Goal: Task Accomplishment & Management: Complete application form

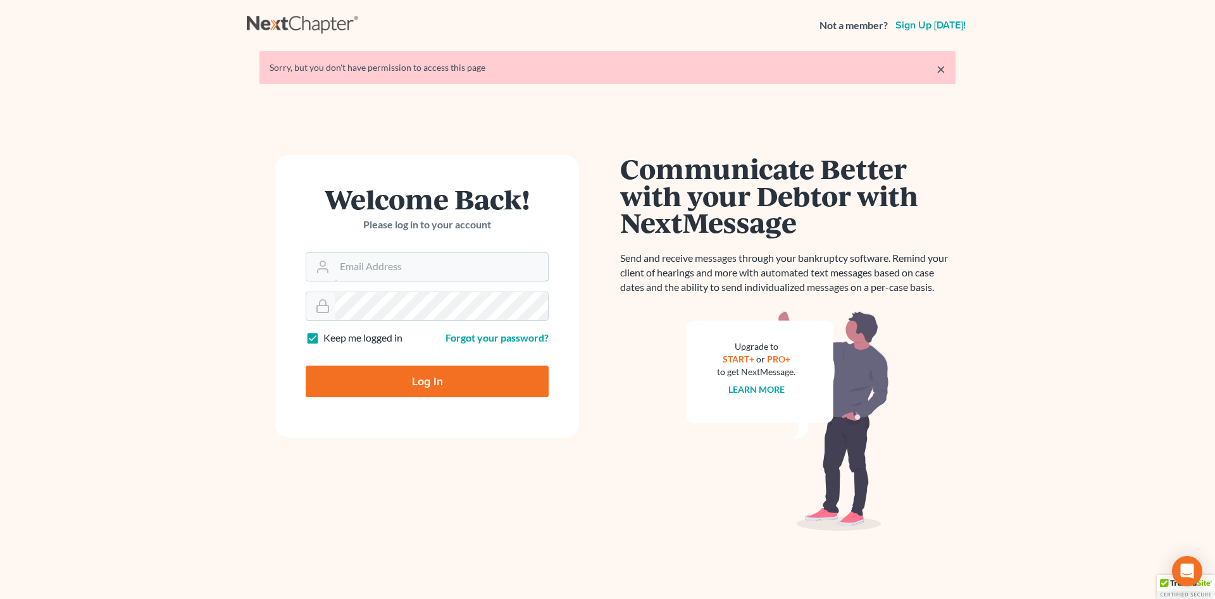
type input "[PERSON_NAME][EMAIL_ADDRESS][DOMAIN_NAME]"
click at [375, 383] on input "Log In" at bounding box center [427, 382] width 243 height 32
type input "Thinking..."
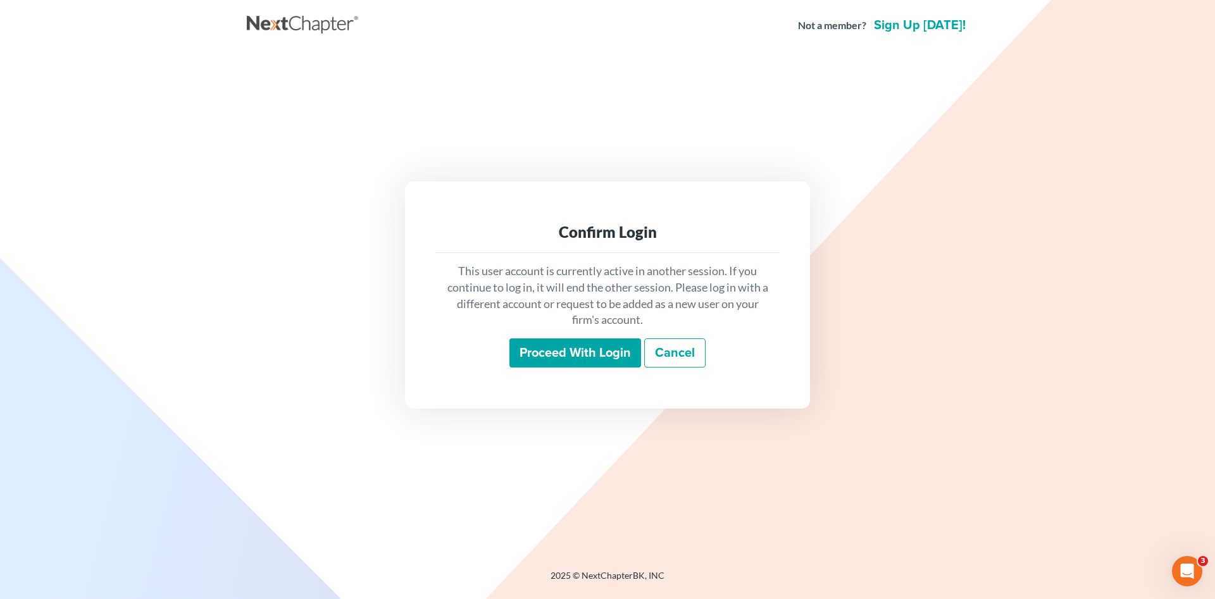
click at [522, 351] on input "Proceed with login" at bounding box center [575, 353] width 132 height 29
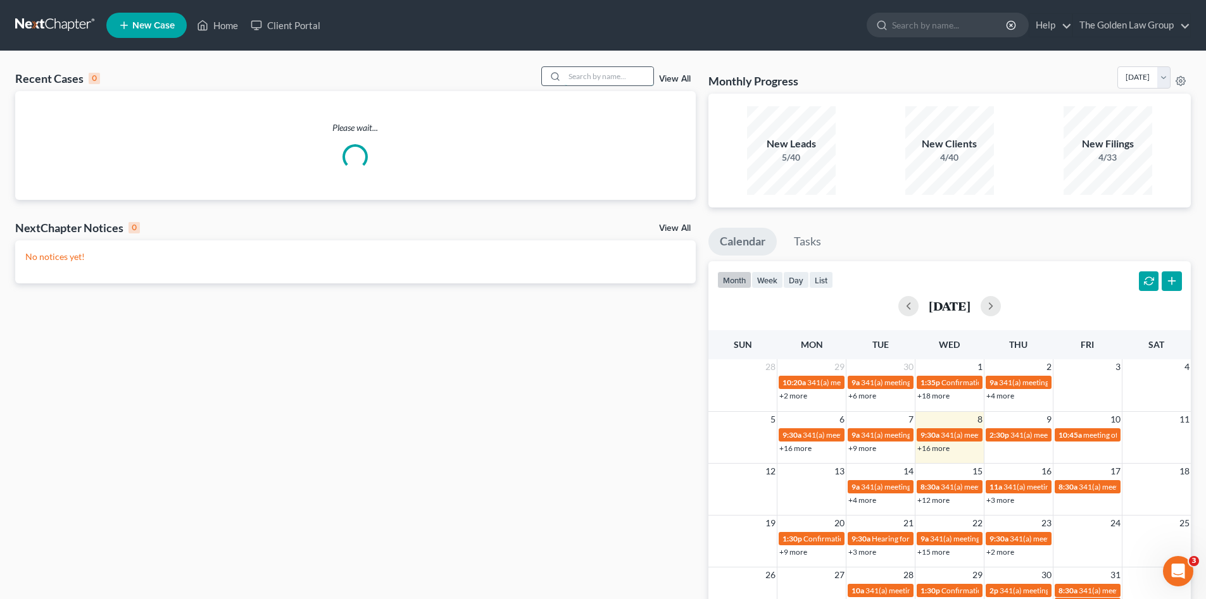
click at [577, 77] on input "search" at bounding box center [609, 76] width 89 height 18
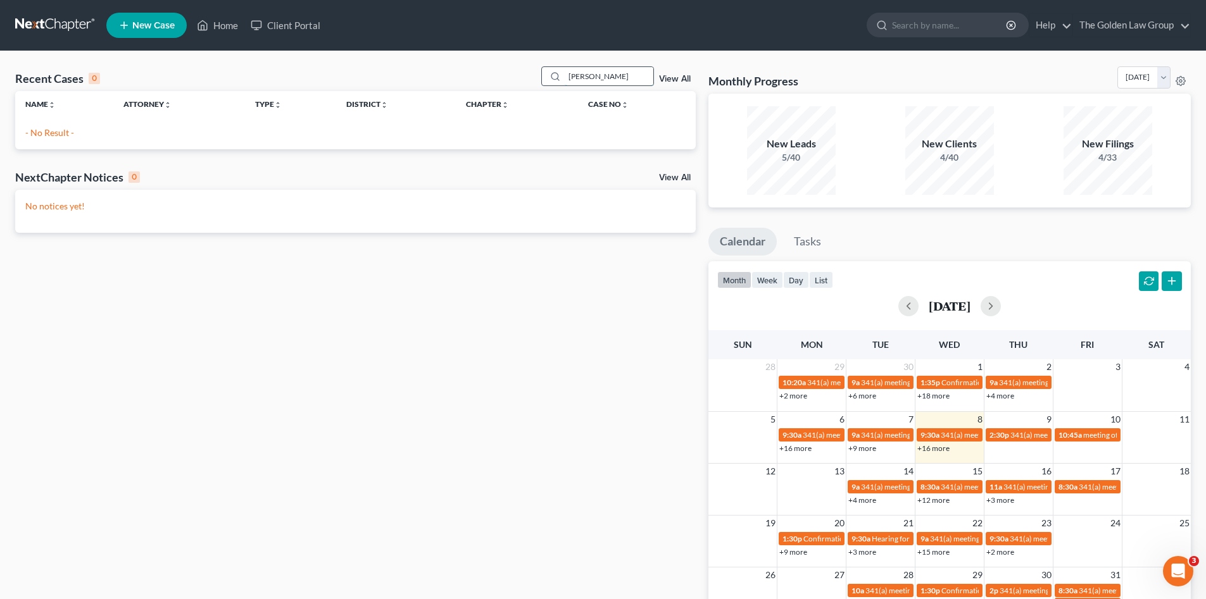
type input "lisa brown"
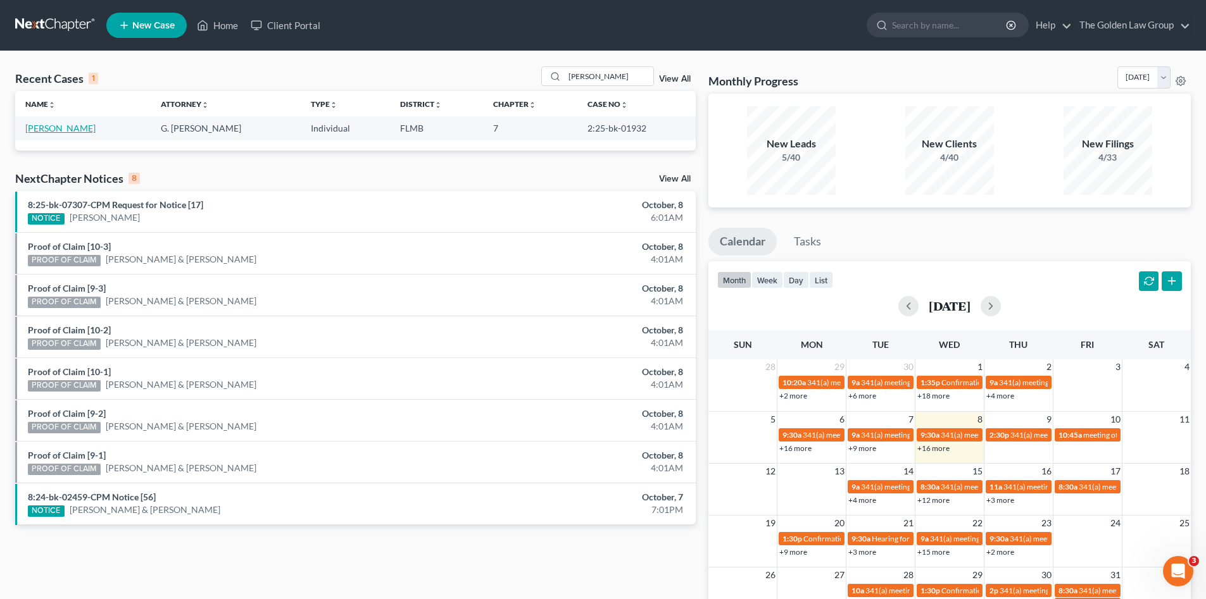
click at [45, 127] on link "[PERSON_NAME]" at bounding box center [60, 128] width 70 height 11
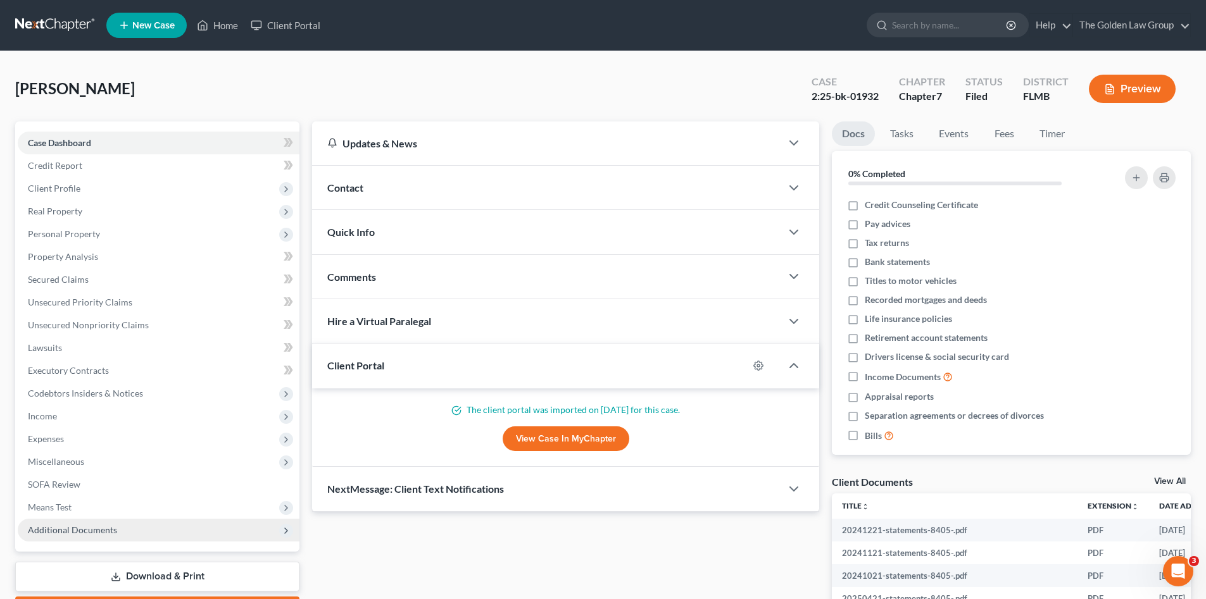
click at [102, 534] on span "Additional Documents" at bounding box center [72, 530] width 89 height 11
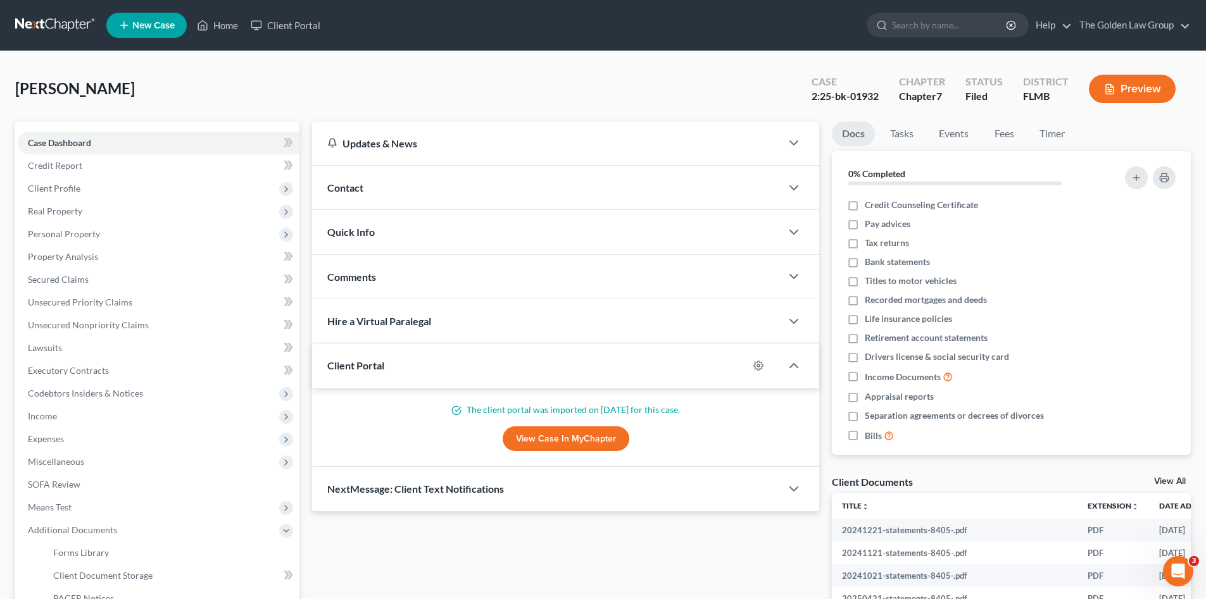
scroll to position [127, 0]
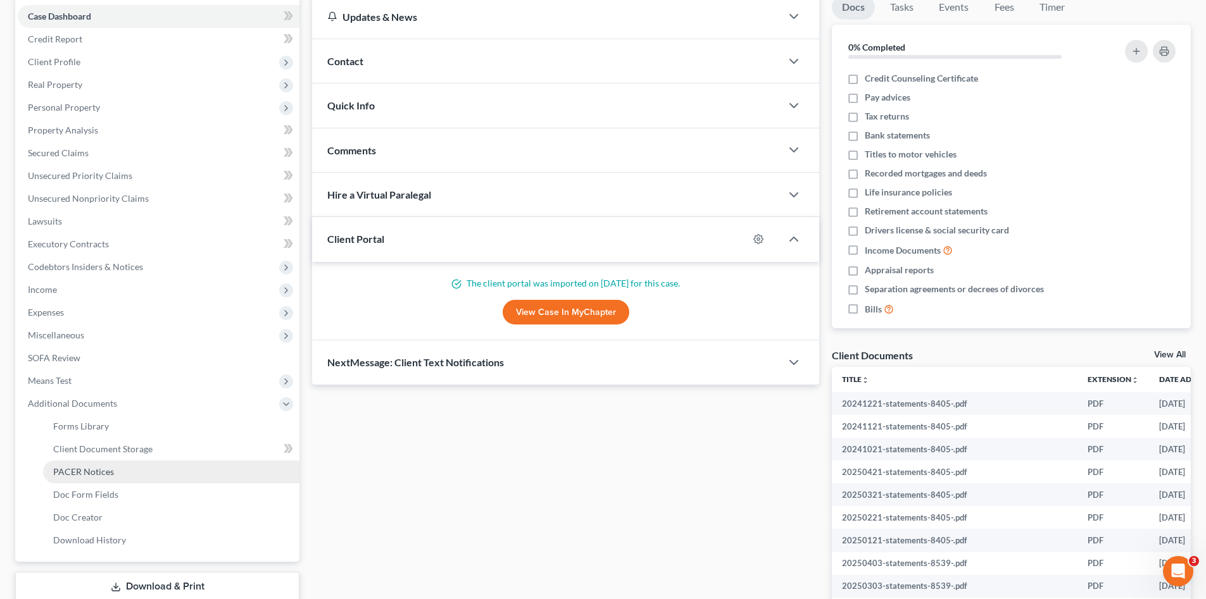
click at [104, 466] on span "PACER Notices" at bounding box center [83, 471] width 61 height 11
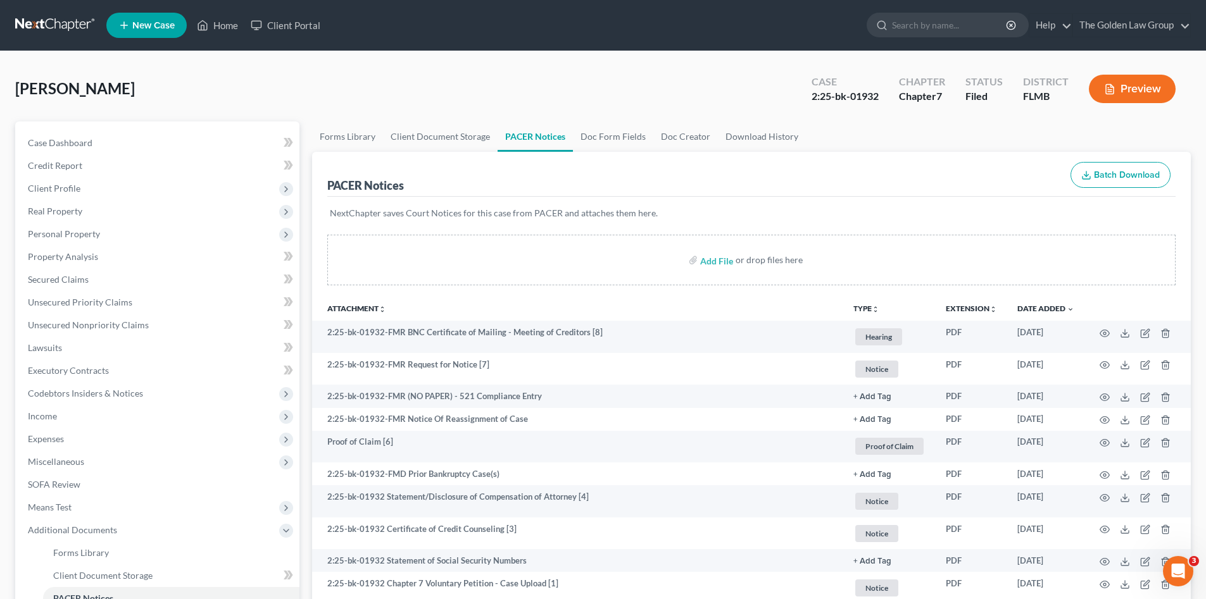
click at [45, 18] on link at bounding box center [55, 25] width 81 height 23
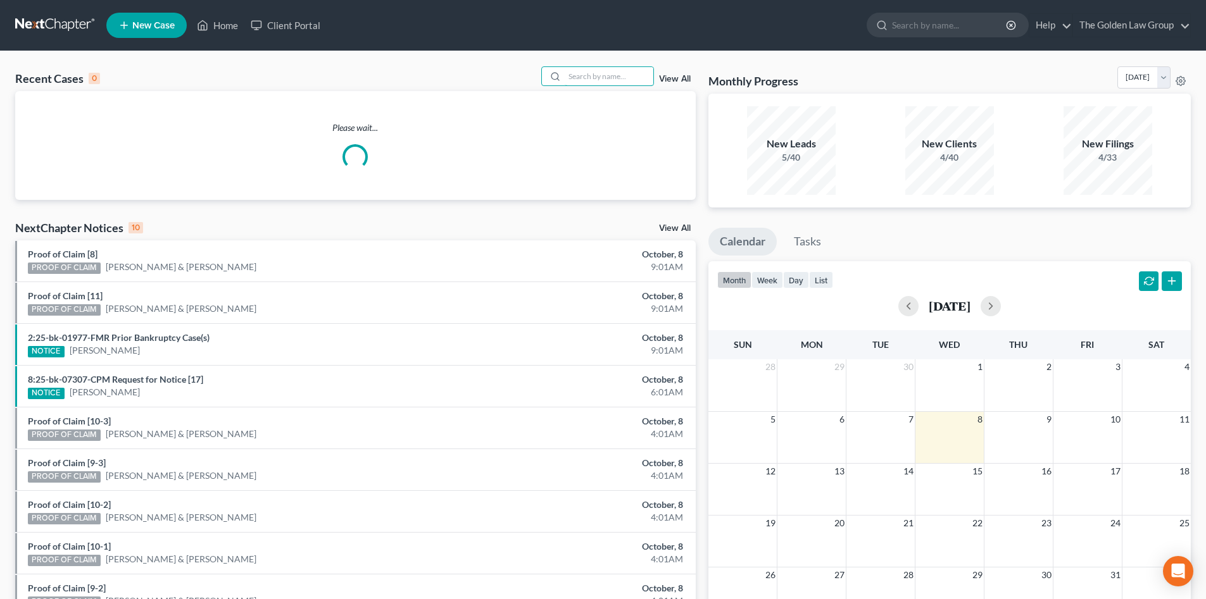
click at [606, 79] on input "search" at bounding box center [609, 76] width 89 height 18
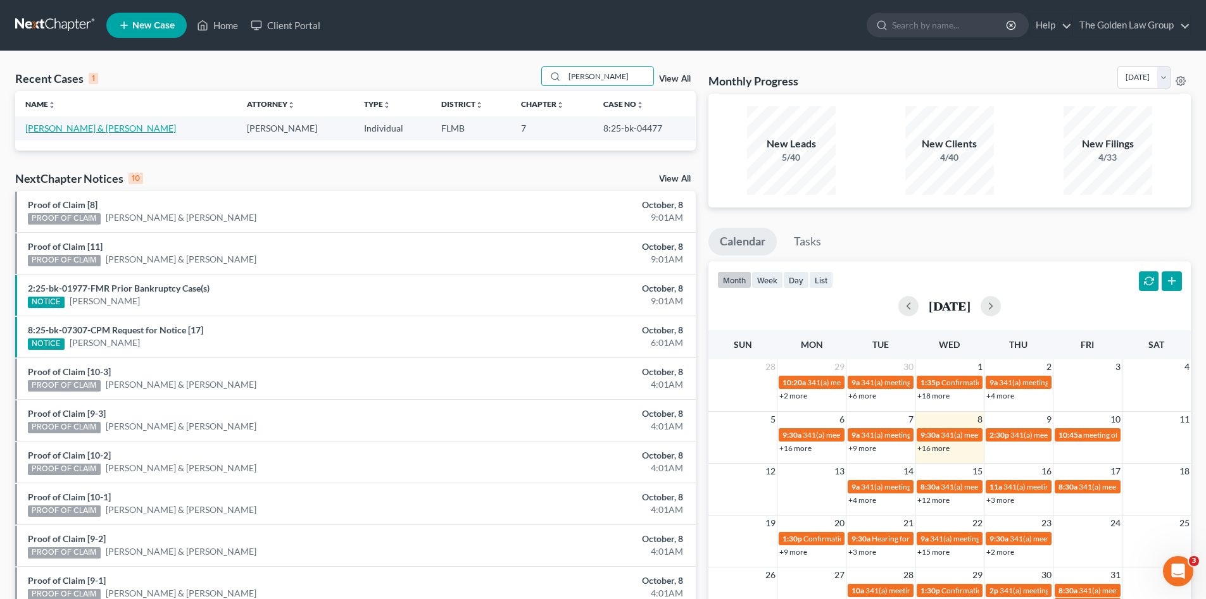
type input "[PERSON_NAME]"
click at [66, 129] on link "[PERSON_NAME] & [PERSON_NAME]" at bounding box center [100, 128] width 151 height 11
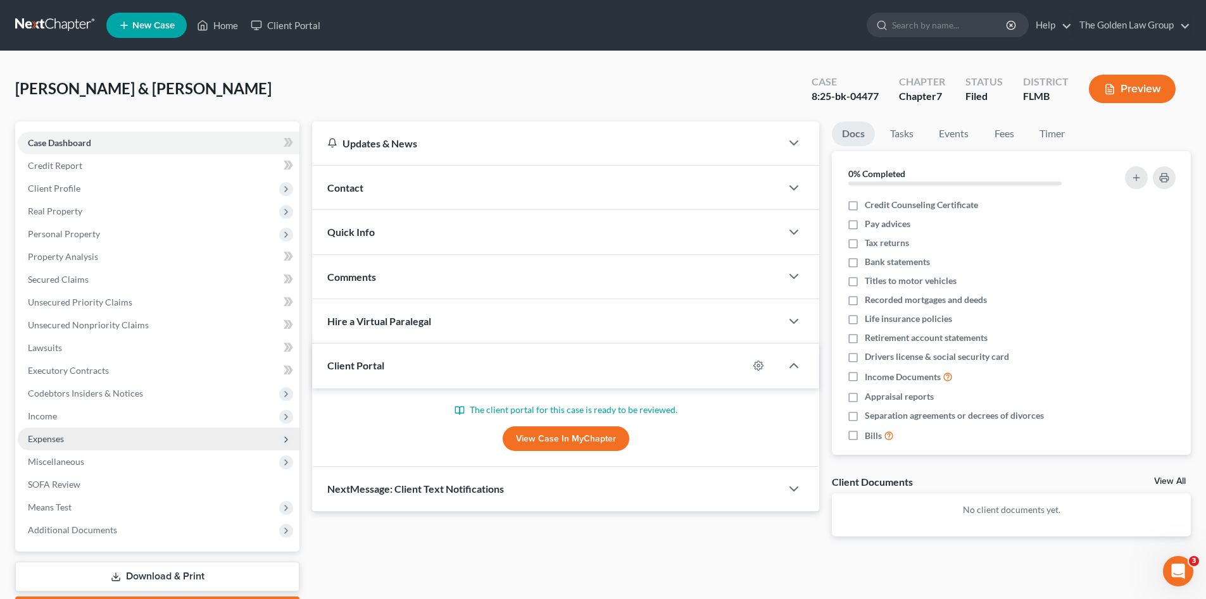
scroll to position [73, 0]
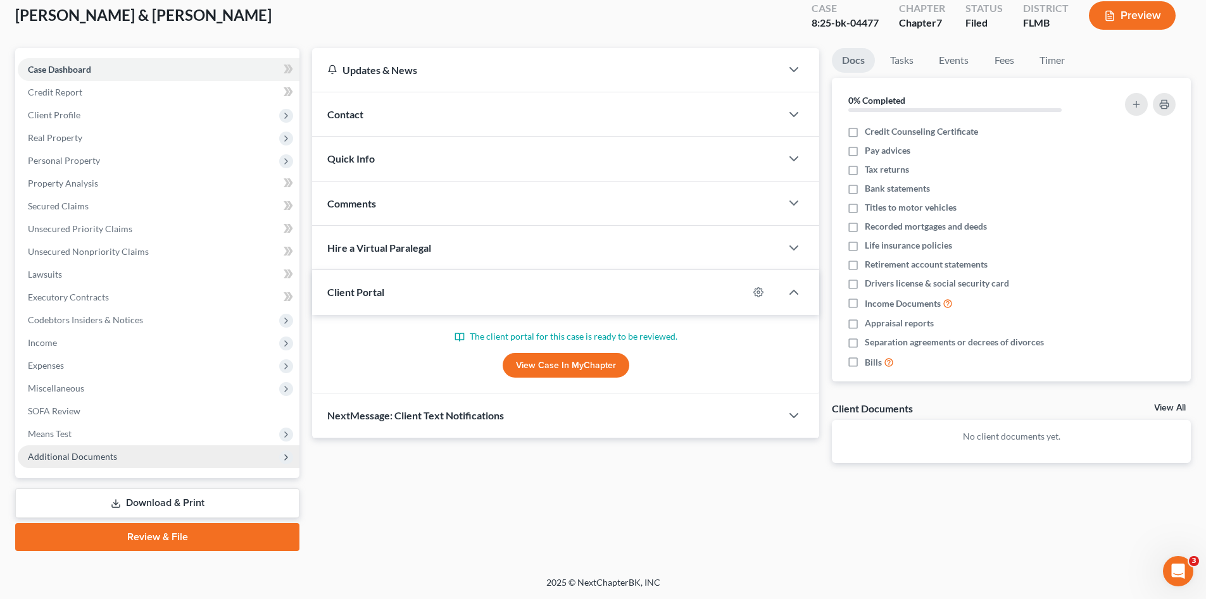
click at [115, 458] on span "Additional Documents" at bounding box center [159, 457] width 282 height 23
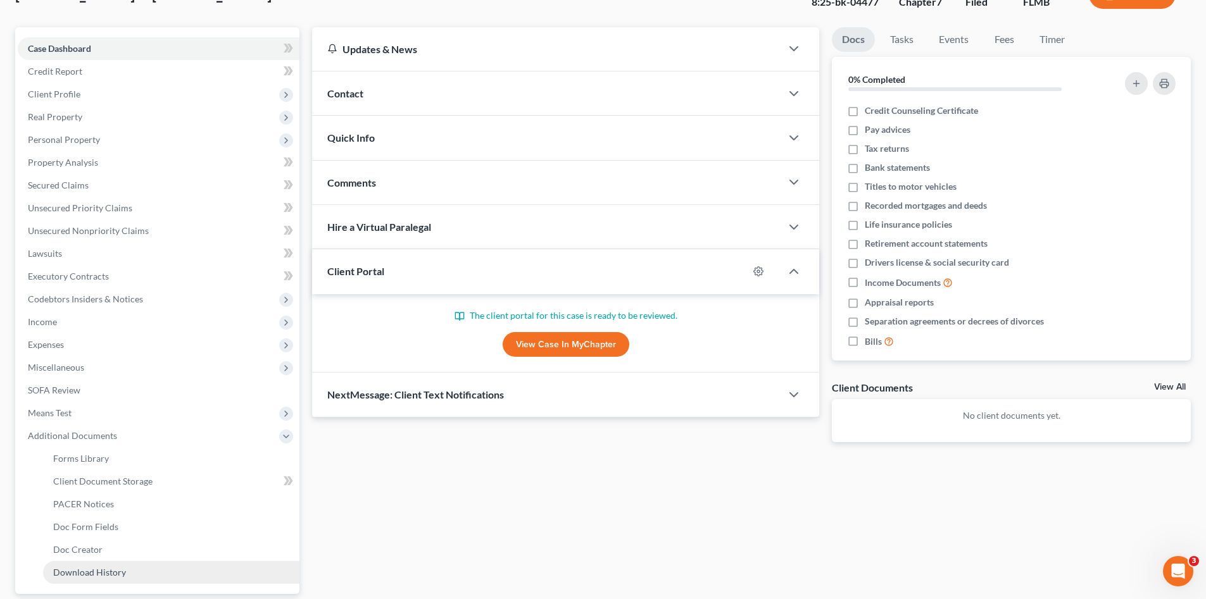
scroll to position [210, 0]
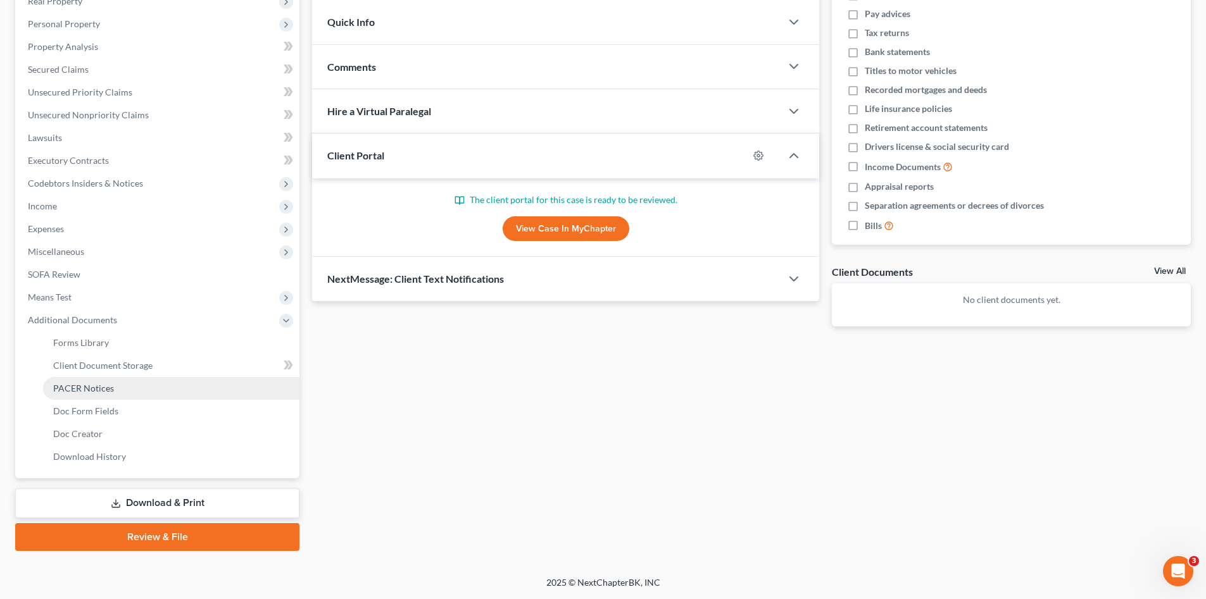
click at [119, 392] on link "PACER Notices" at bounding box center [171, 388] width 256 height 23
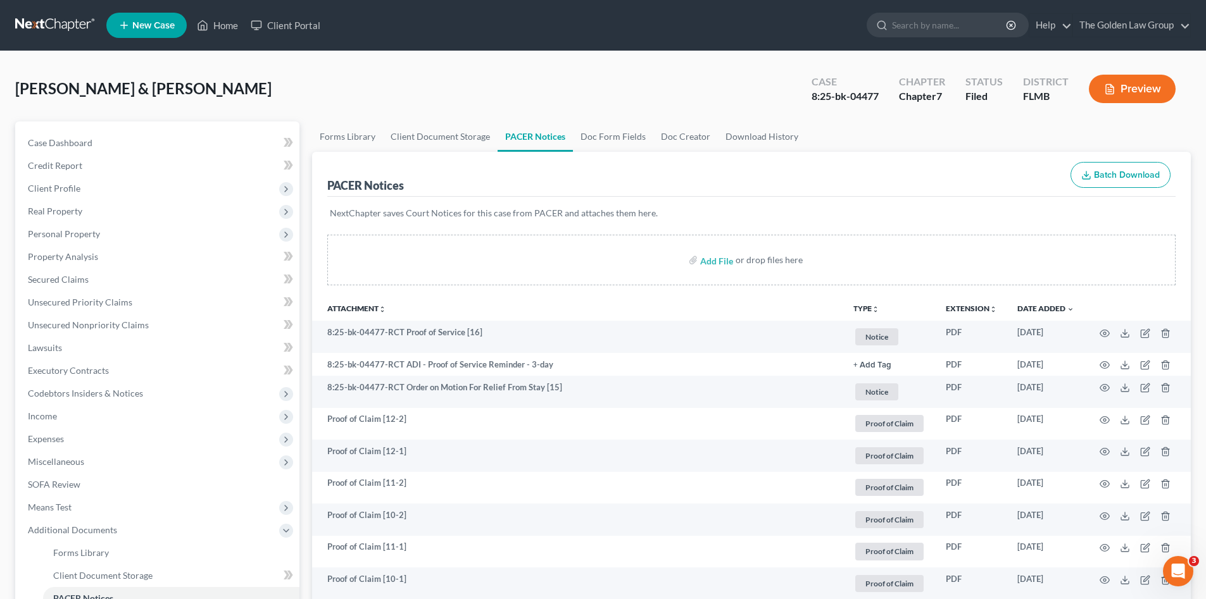
click at [85, 33] on link at bounding box center [55, 25] width 81 height 23
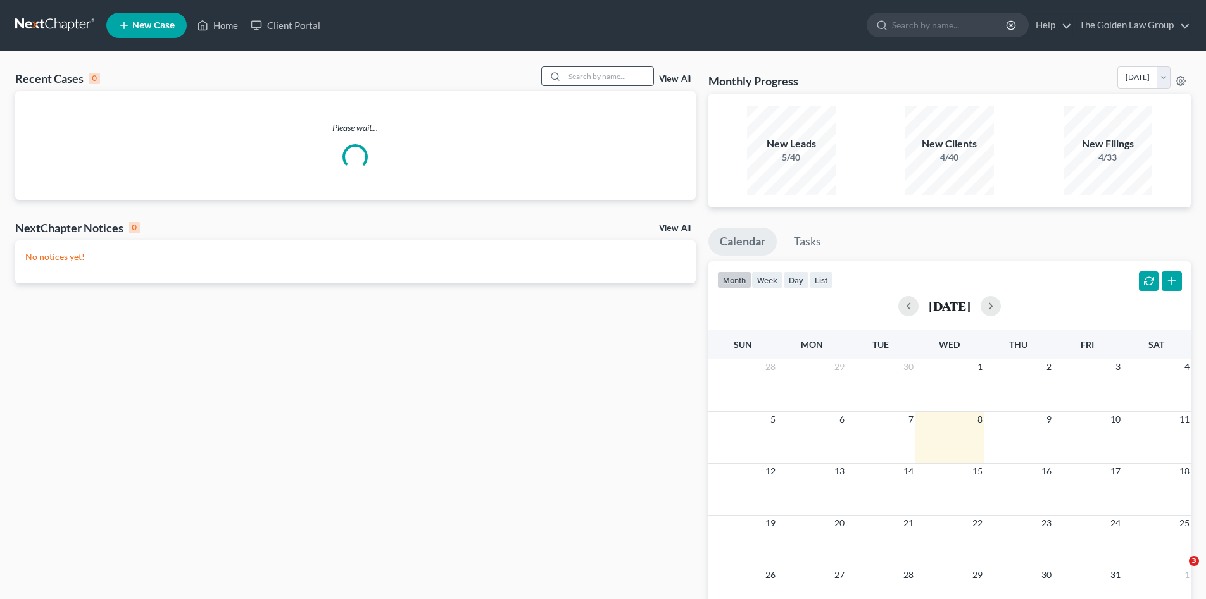
click at [613, 84] on input "search" at bounding box center [609, 76] width 89 height 18
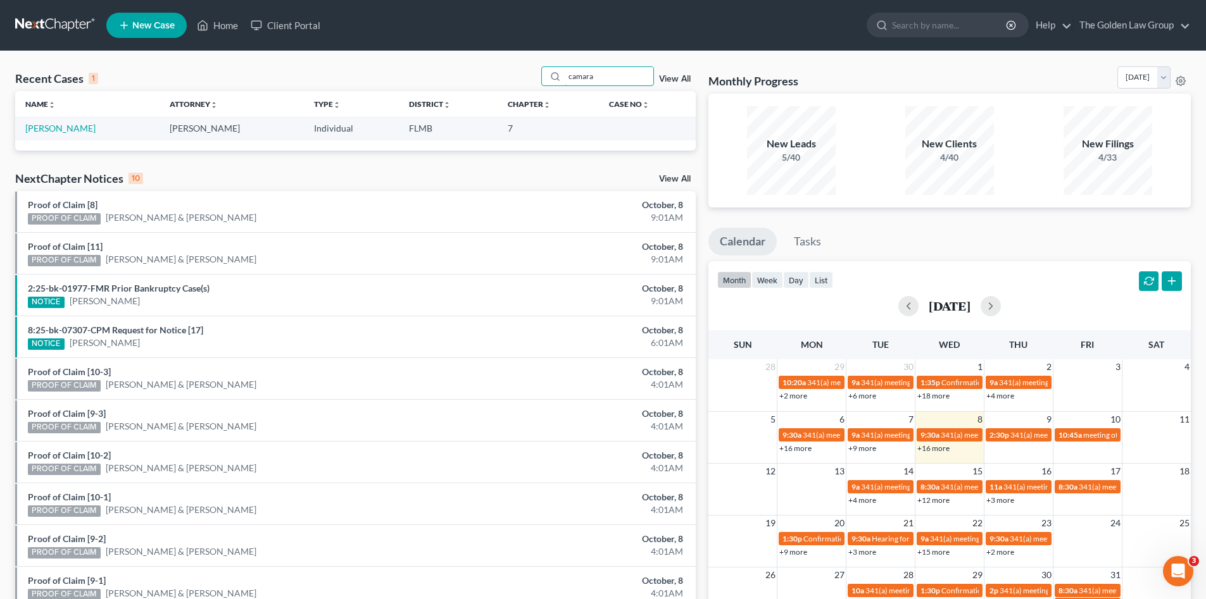
type input "camara"
click at [78, 129] on link "[PERSON_NAME]" at bounding box center [60, 128] width 70 height 11
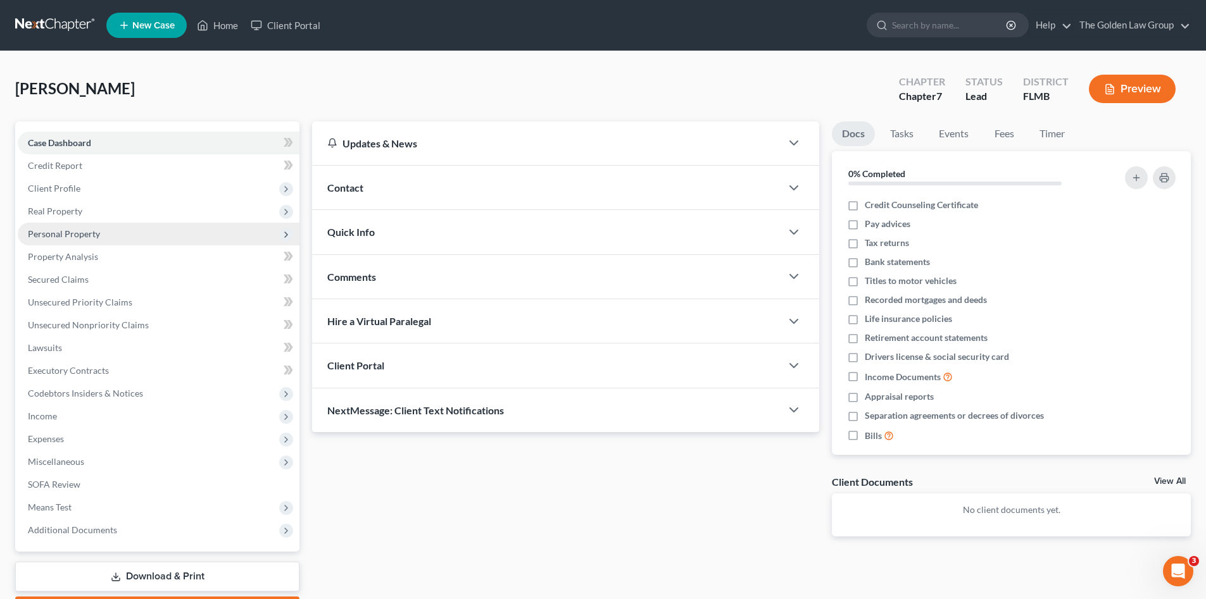
click at [72, 235] on span "Personal Property" at bounding box center [64, 233] width 72 height 11
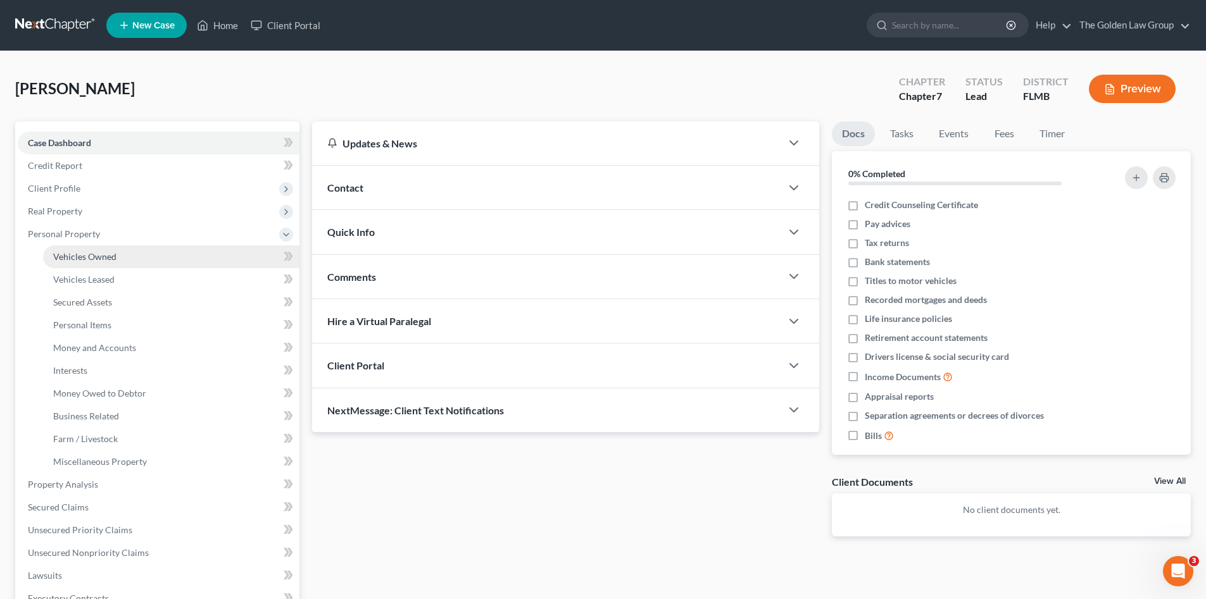
click at [80, 258] on span "Vehicles Owned" at bounding box center [84, 256] width 63 height 11
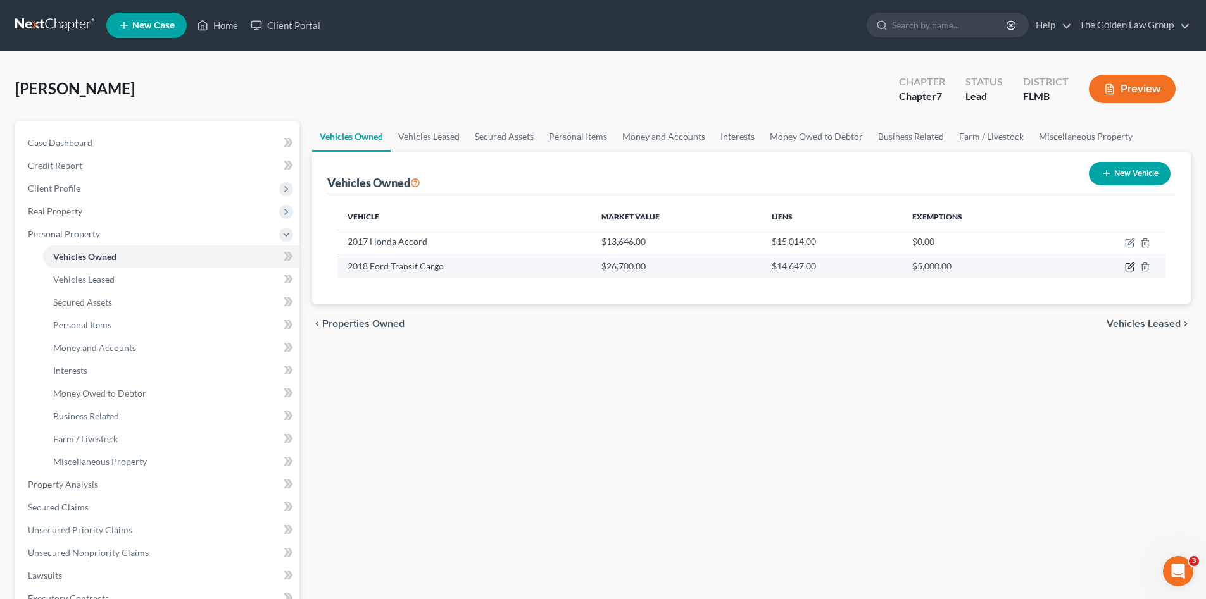
click at [1127, 265] on icon "button" at bounding box center [1130, 267] width 10 height 10
select select "0"
select select "8"
select select "3"
select select "0"
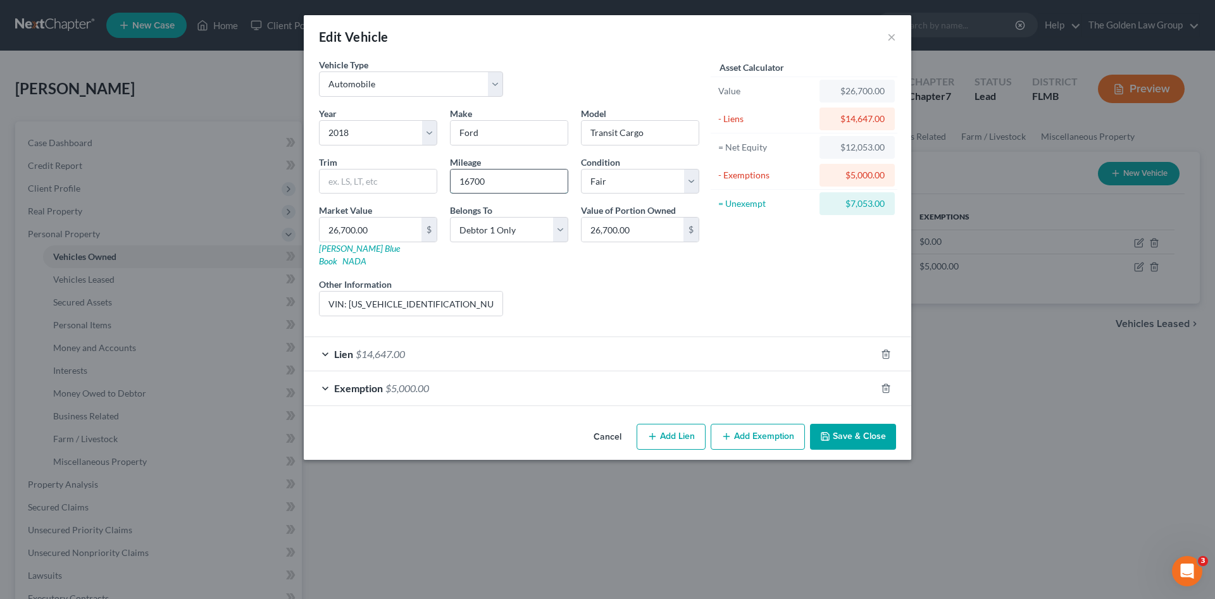
click at [499, 187] on input "16700" at bounding box center [509, 182] width 117 height 24
drag, startPoint x: 504, startPoint y: 180, endPoint x: 449, endPoint y: 174, distance: 55.4
click at [449, 174] on div "Mileage 16700" at bounding box center [509, 175] width 131 height 39
type input "173735"
click at [388, 227] on input "26,700.00" at bounding box center [371, 230] width 102 height 24
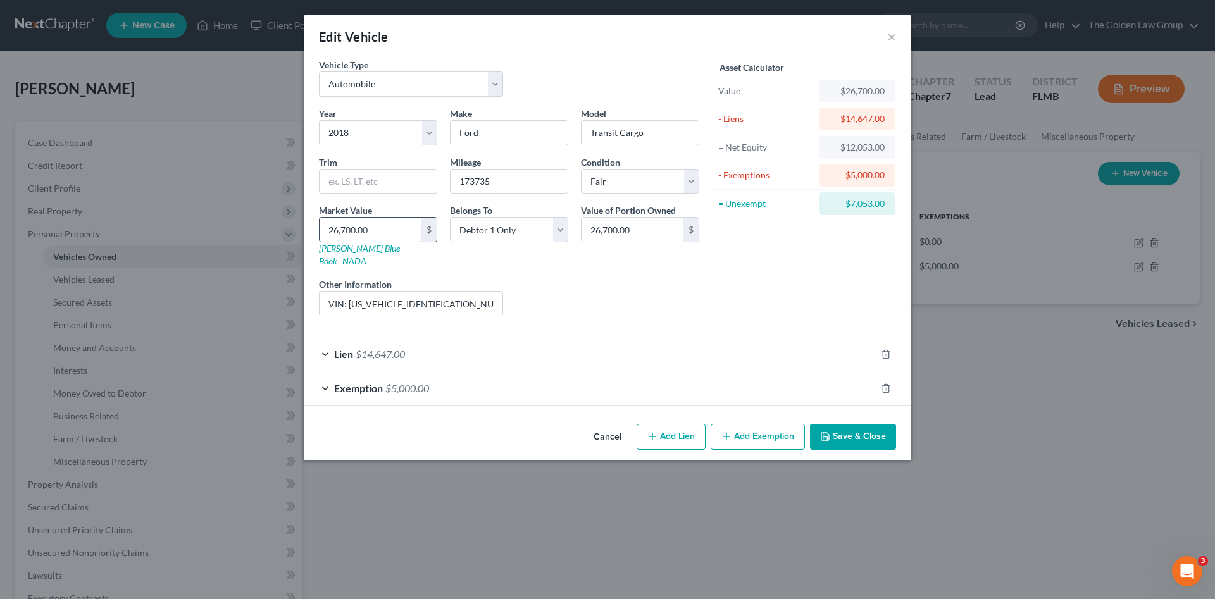
click at [401, 230] on input "26,700.00" at bounding box center [371, 230] width 102 height 24
drag, startPoint x: 401, startPoint y: 230, endPoint x: 329, endPoint y: 236, distance: 72.4
click at [329, 236] on input "26,700.00" at bounding box center [371, 230] width 102 height 24
type input "2"
type input "2.00"
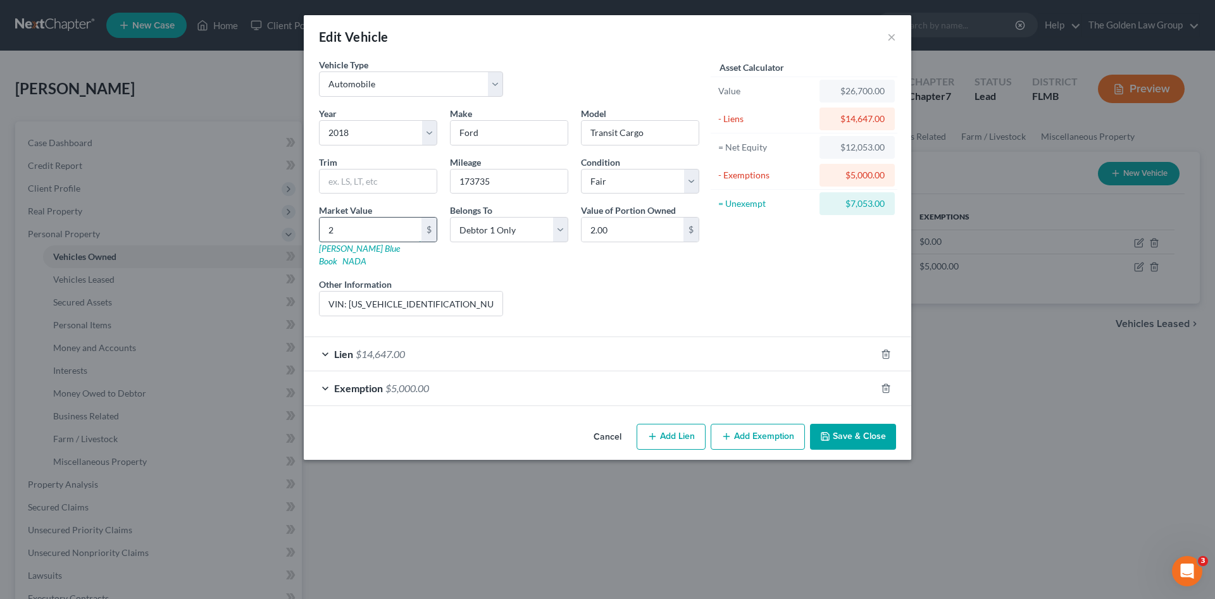
type input "26"
type input "26.00"
type input "265"
type input "265.00"
type input "2652"
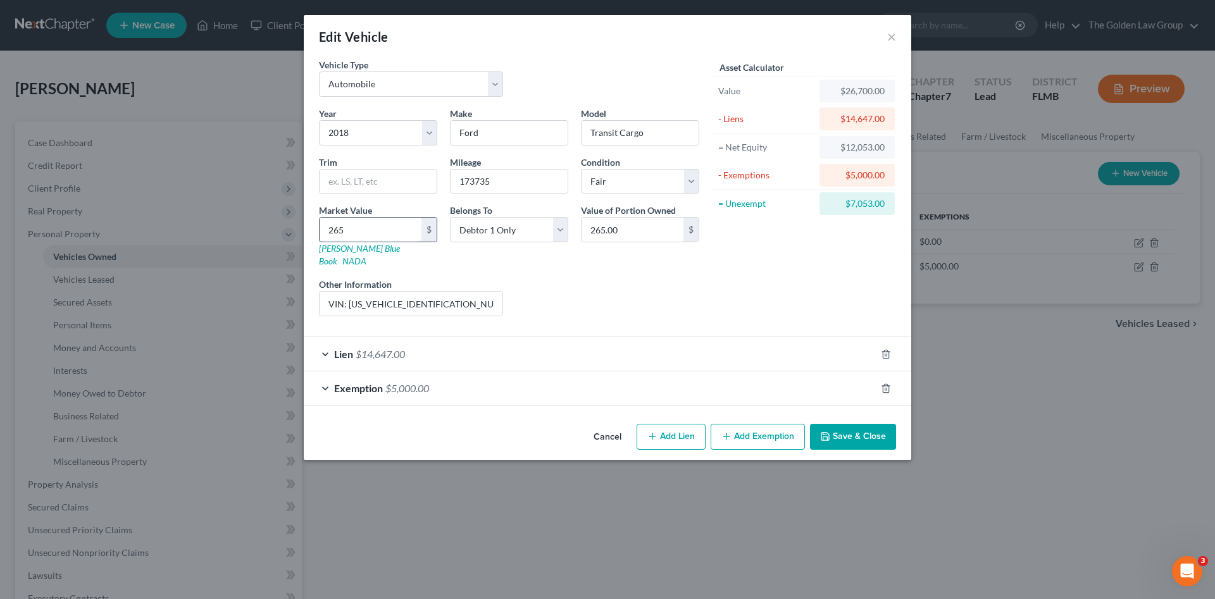
type input "2,652.00"
type input "2,6529"
type input "26,529.00"
type input "26,52"
type input "2,652.00"
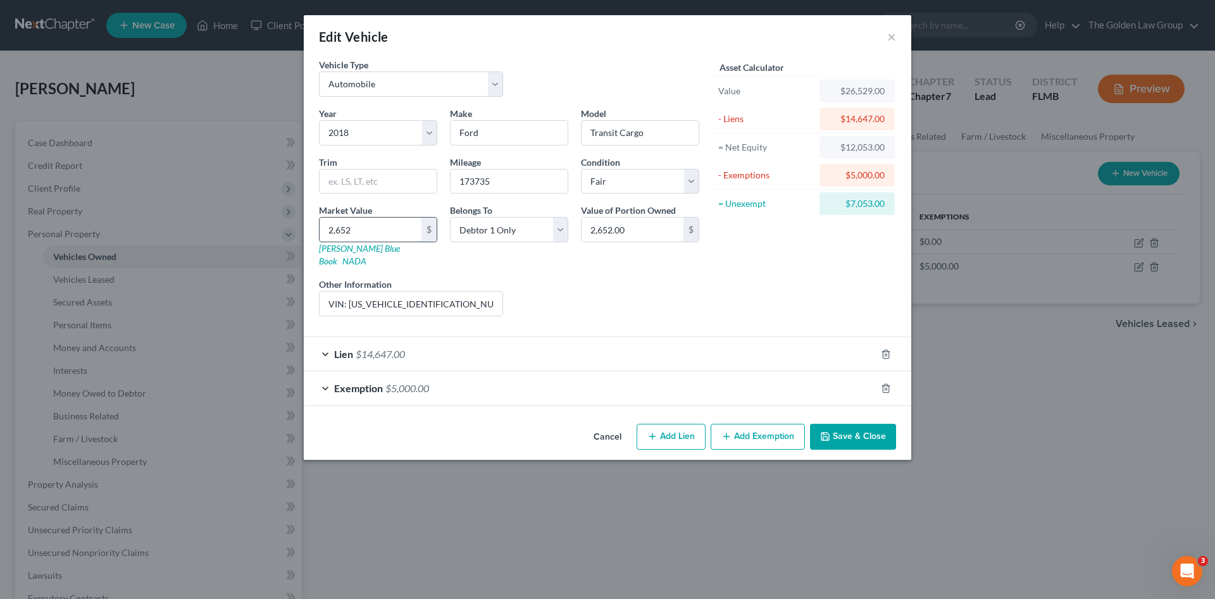
type input "2,65"
type input "265.00"
type input "26"
type input "26.00"
type input "2"
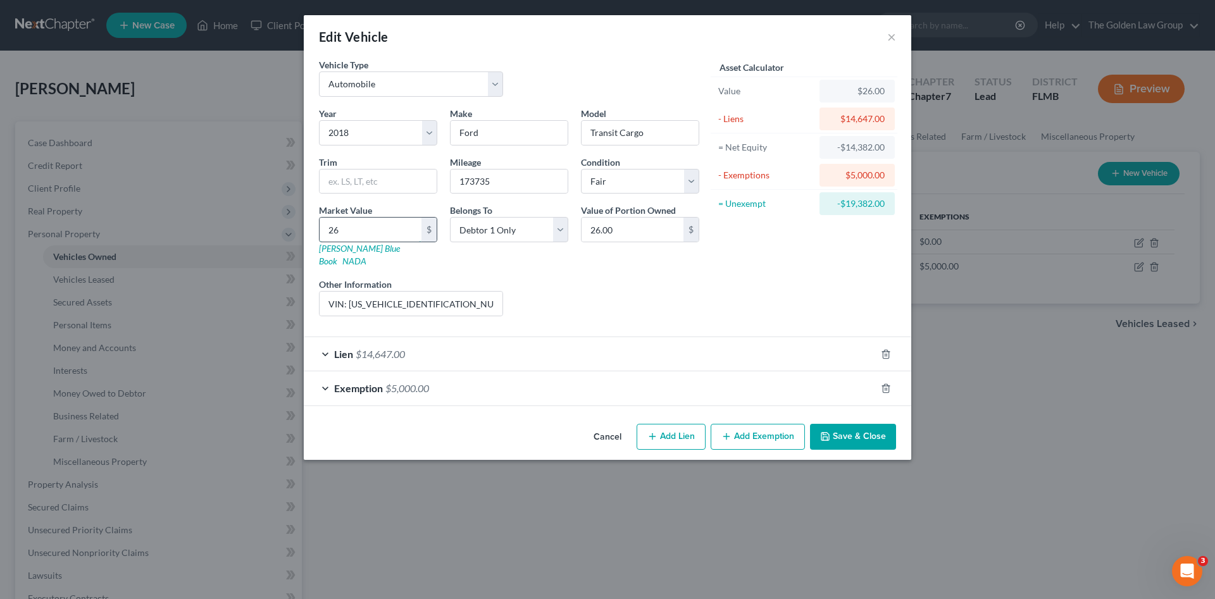
type input "2.00"
type input "6"
type input "6.00"
type input "65"
type input "65.00"
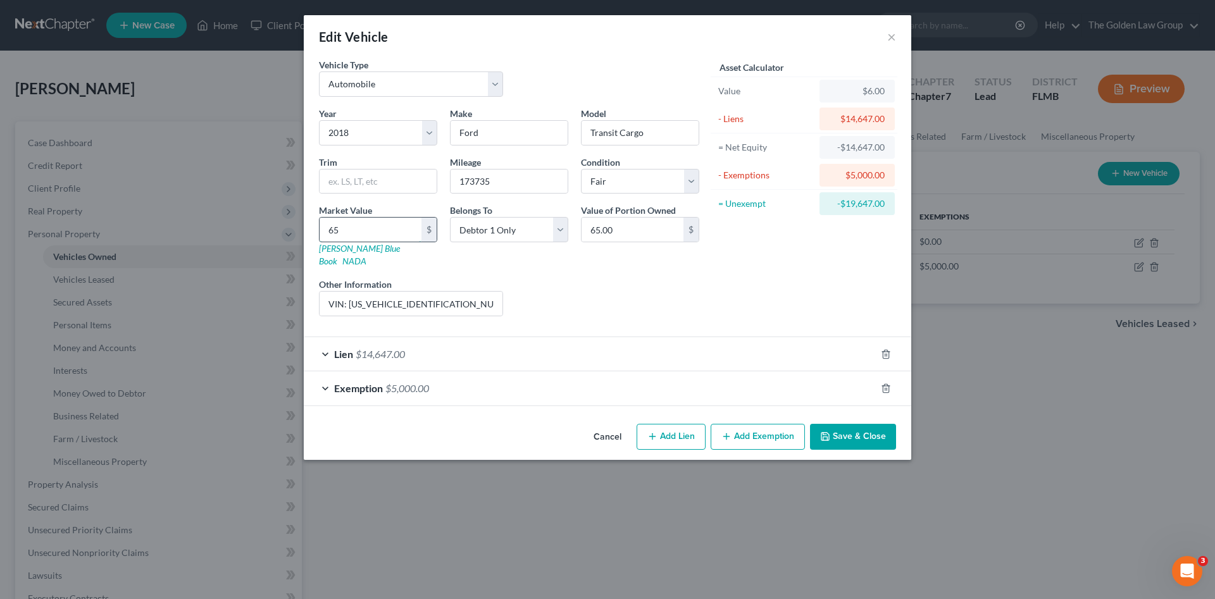
type input "652"
type input "652.00"
type input "6529"
type input "6,529.00"
type input "6,529"
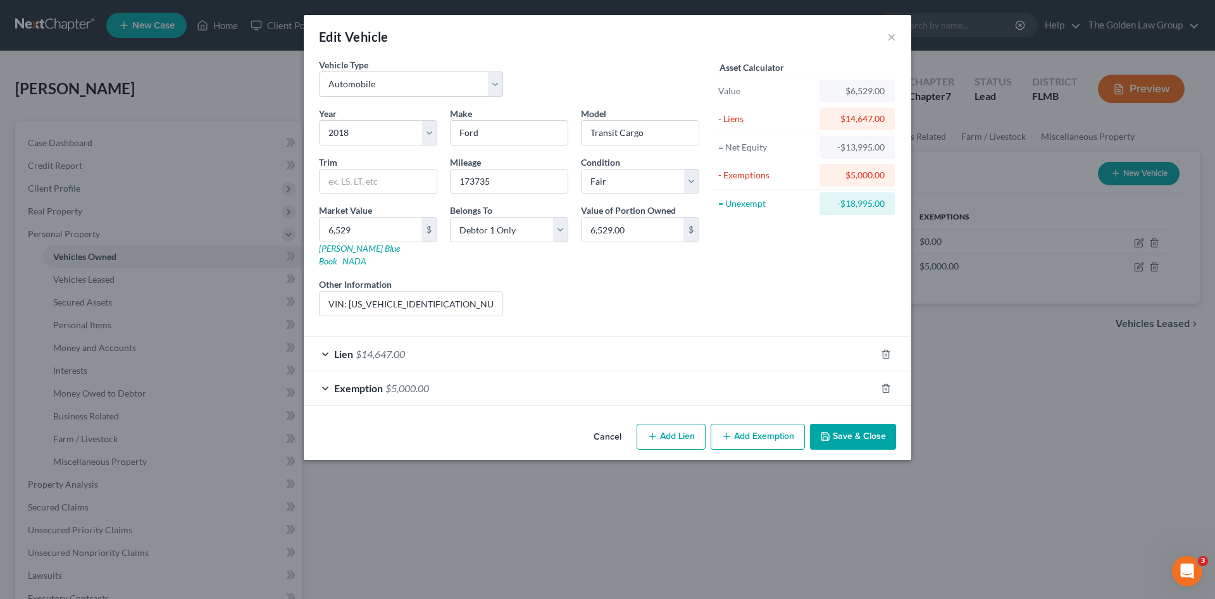
click at [628, 278] on div "Liens Select" at bounding box center [607, 297] width 197 height 39
click at [834, 429] on button "Save & Close" at bounding box center [853, 437] width 86 height 27
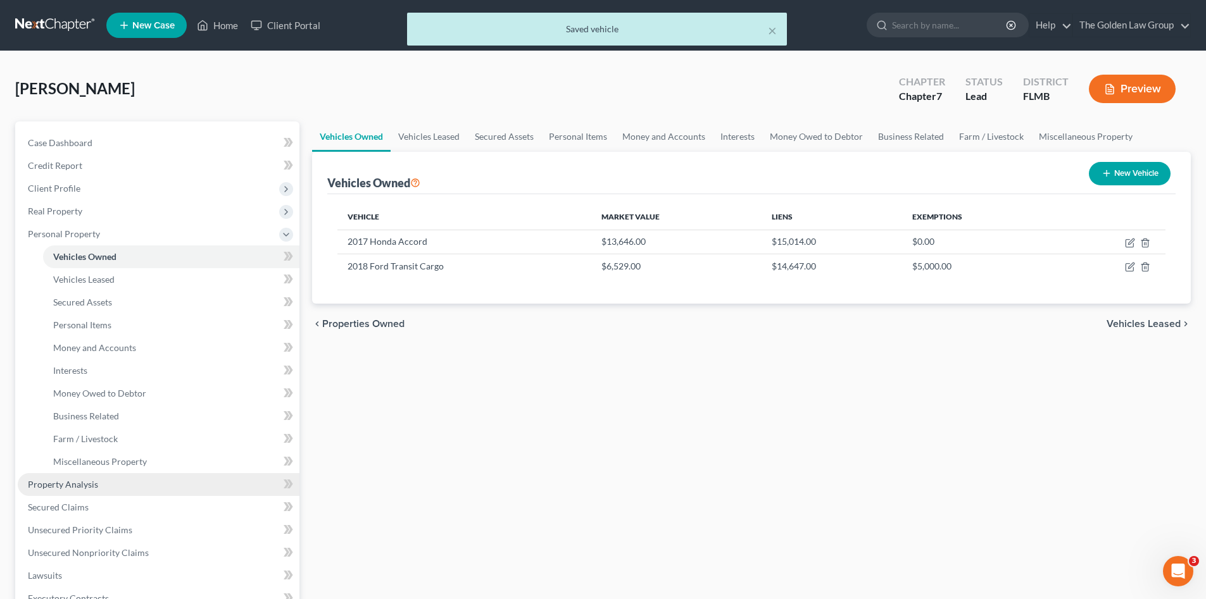
click at [96, 482] on span "Property Analysis" at bounding box center [63, 484] width 70 height 11
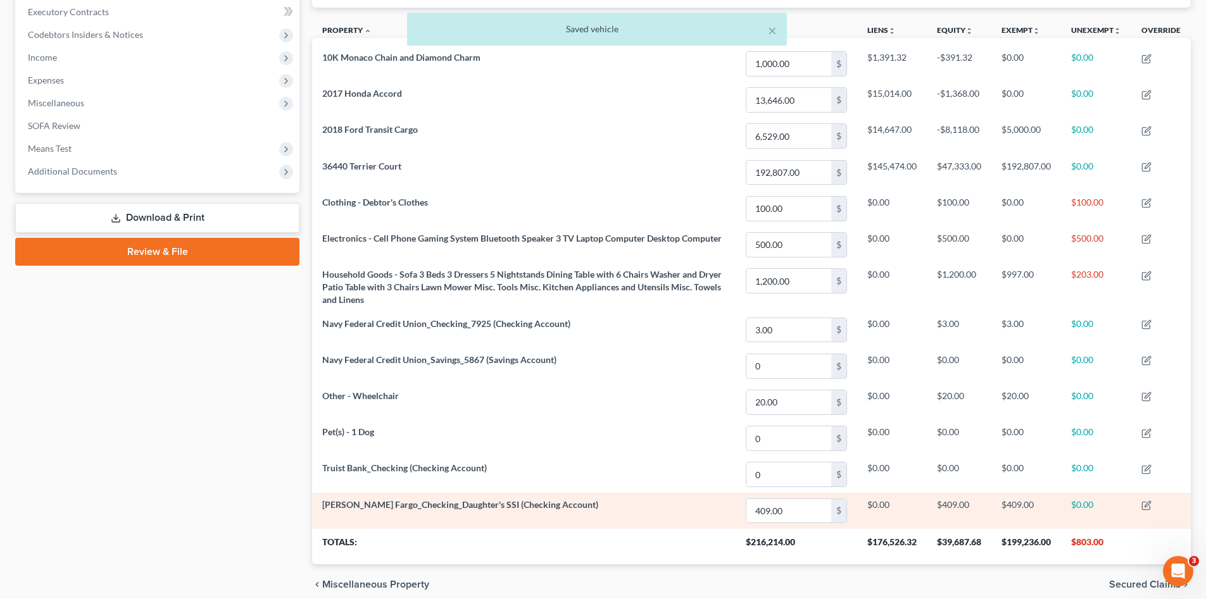
scroll to position [413, 0]
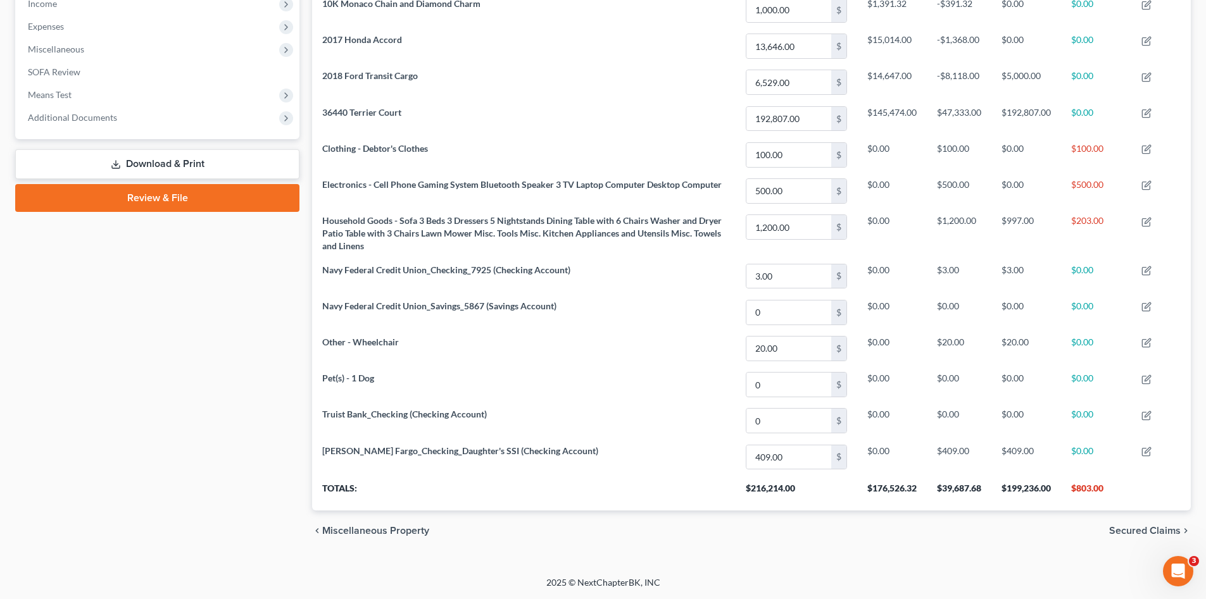
click at [200, 461] on div "Case Dashboard Payments Invoices Payments Payments Credit Report Client Profile" at bounding box center [157, 130] width 297 height 842
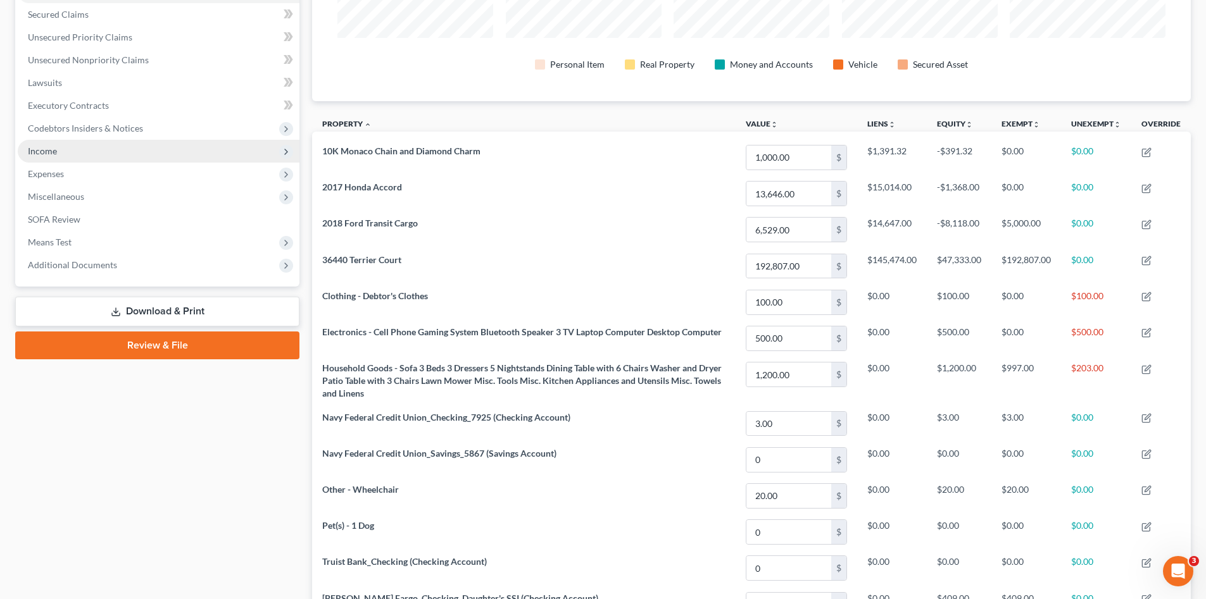
click at [91, 153] on span "Income" at bounding box center [159, 151] width 282 height 23
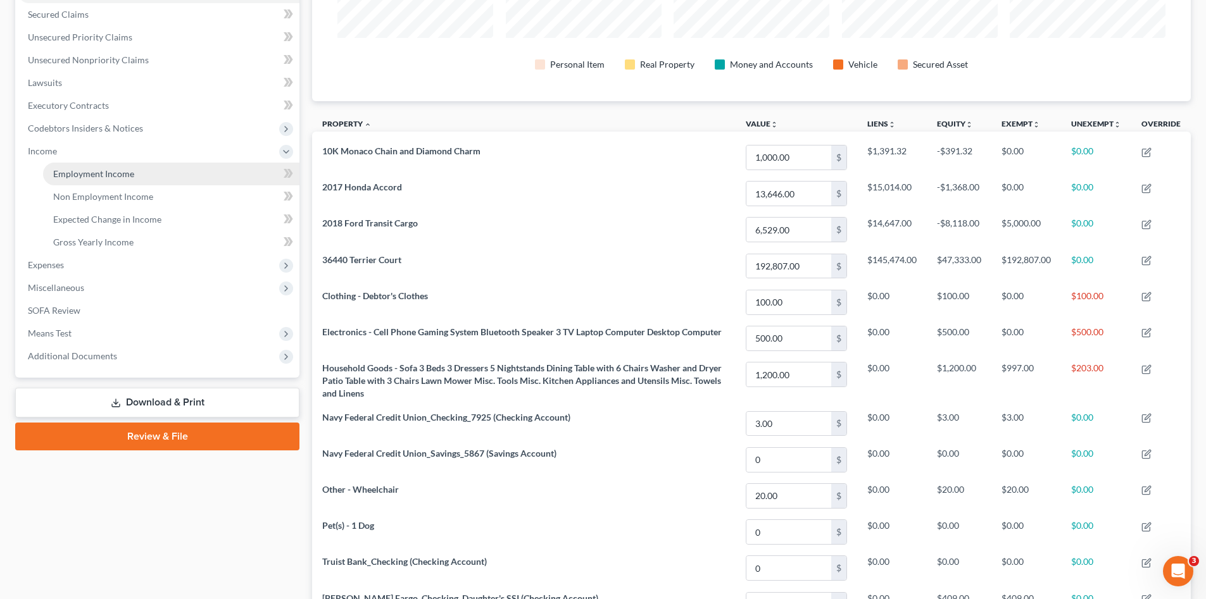
click at [101, 166] on link "Employment Income" at bounding box center [171, 174] width 256 height 23
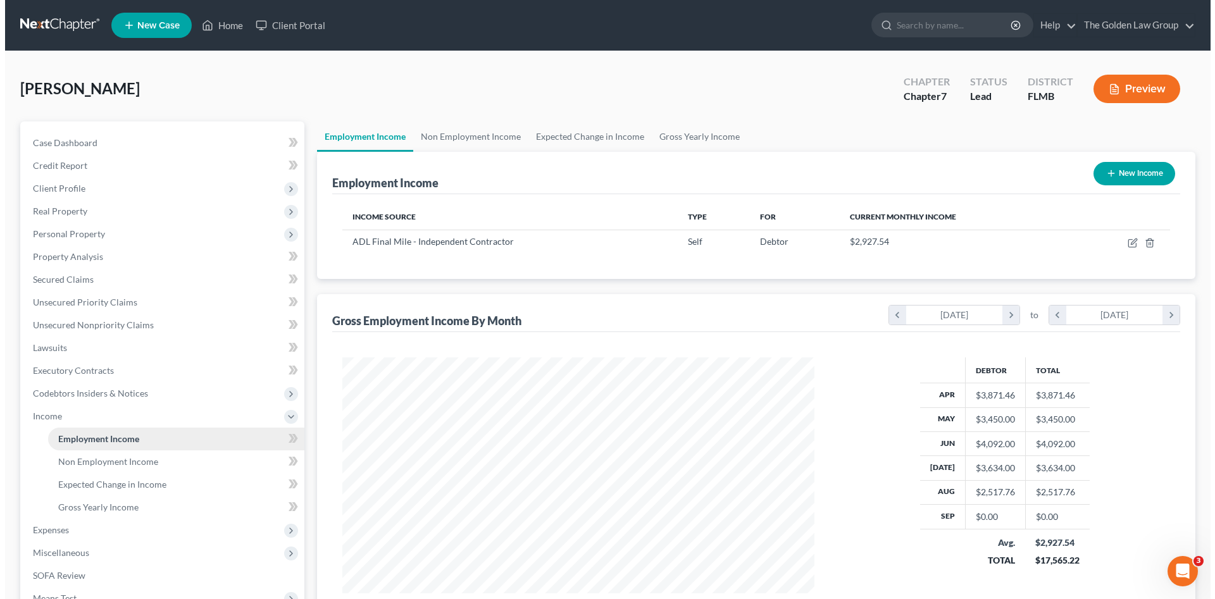
scroll to position [236, 497]
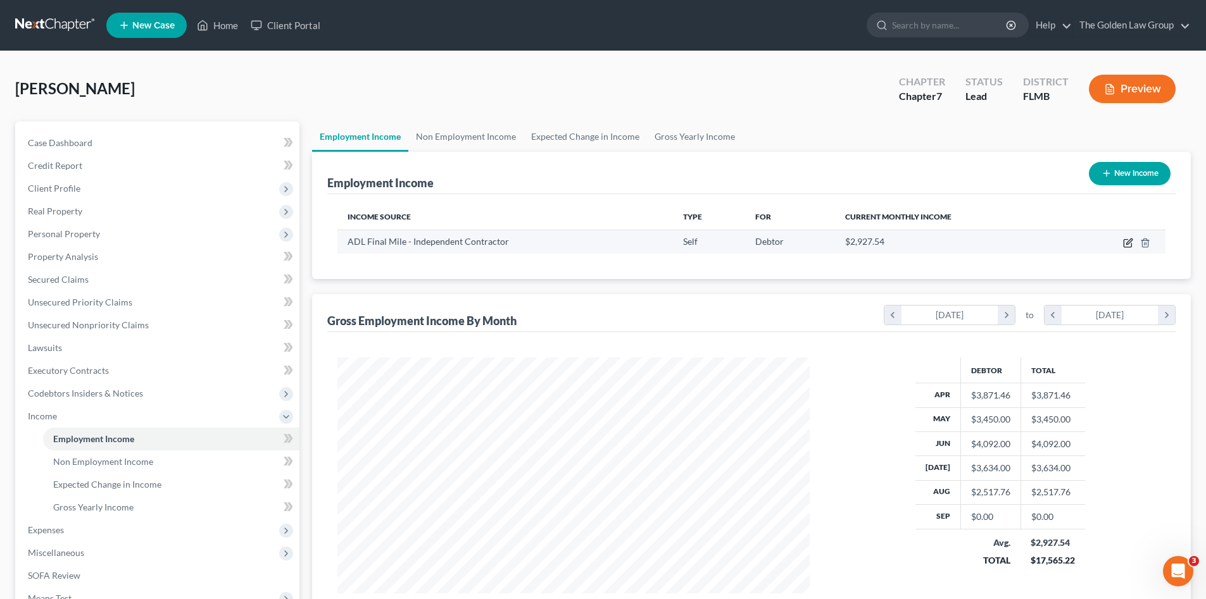
click at [1125, 241] on icon "button" at bounding box center [1128, 243] width 10 height 10
select select "1"
select select "0"
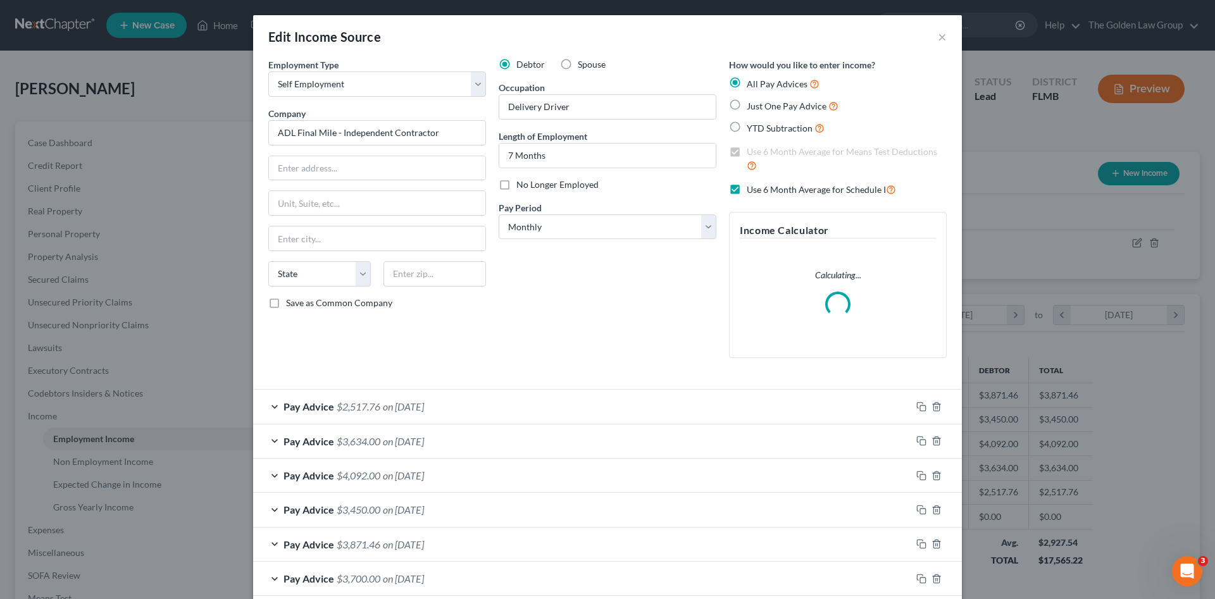
scroll to position [66, 0]
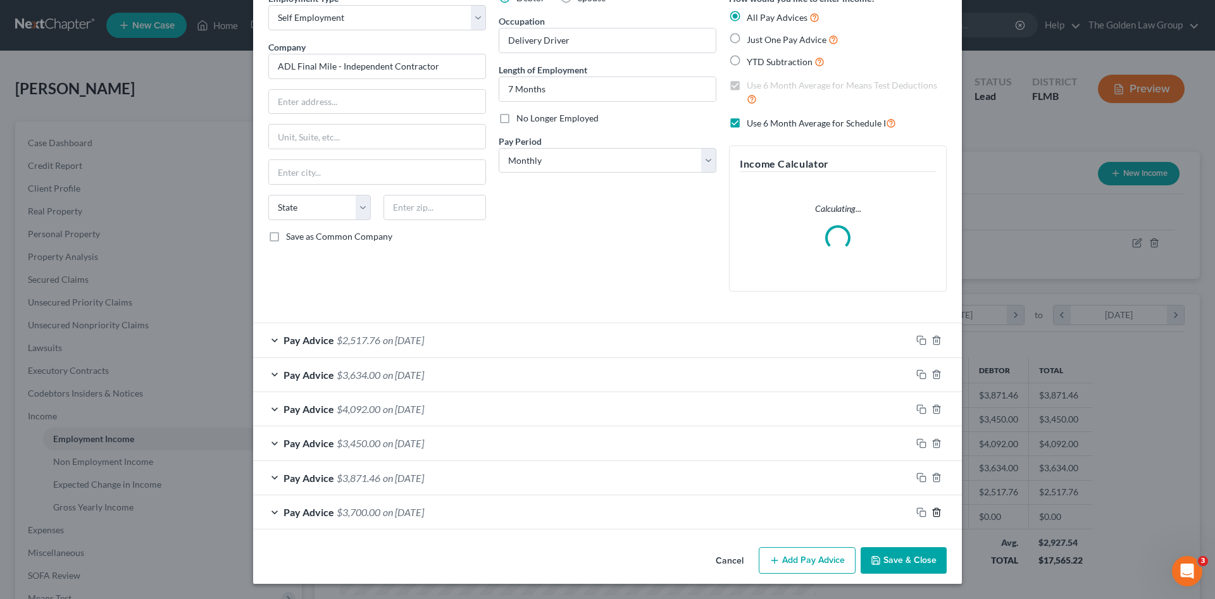
click at [934, 514] on div "Pay Advice $2,517.76 on 08/31/2025 Received On * 08/31/2025 Gross Receipts 2,51…" at bounding box center [607, 426] width 709 height 207
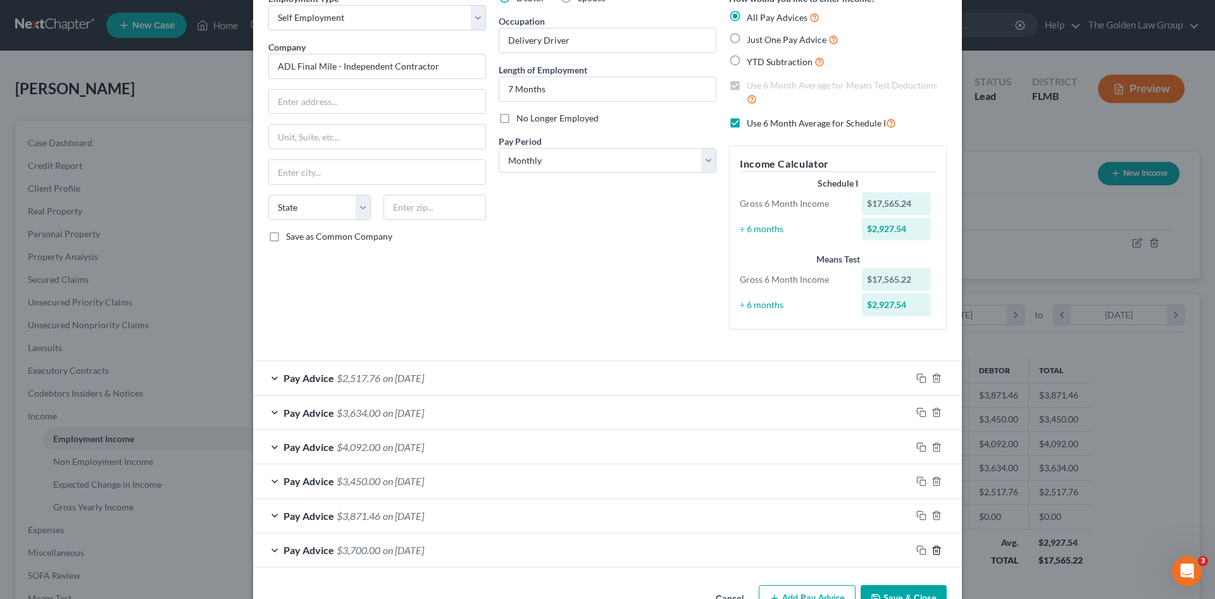
scroll to position [104, 0]
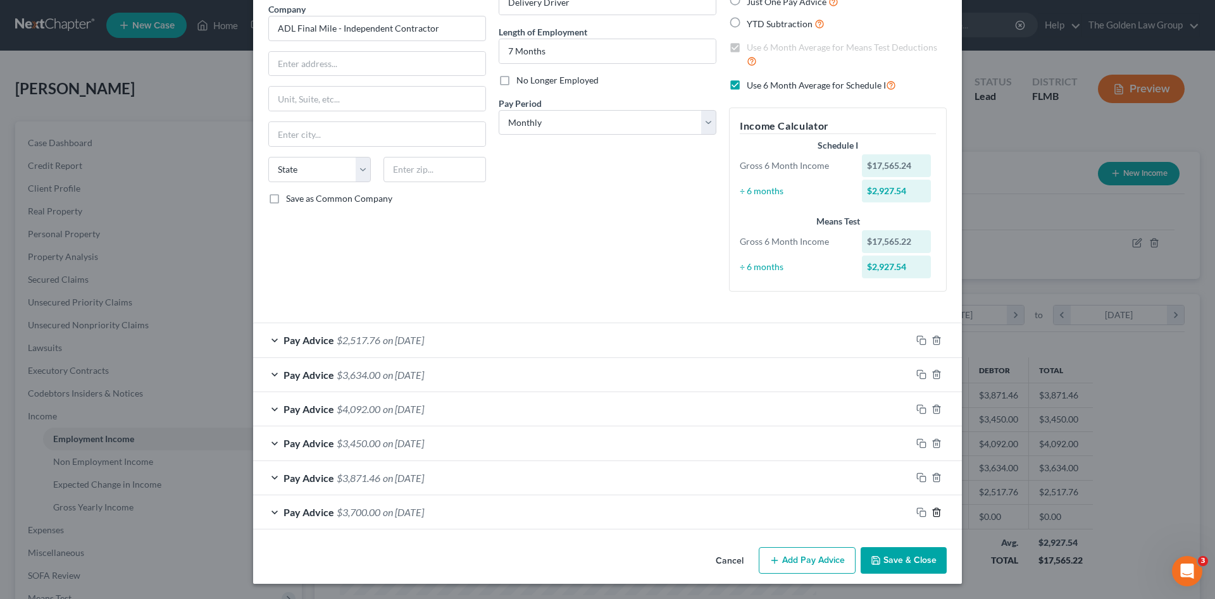
click at [934, 511] on icon "button" at bounding box center [937, 513] width 10 height 10
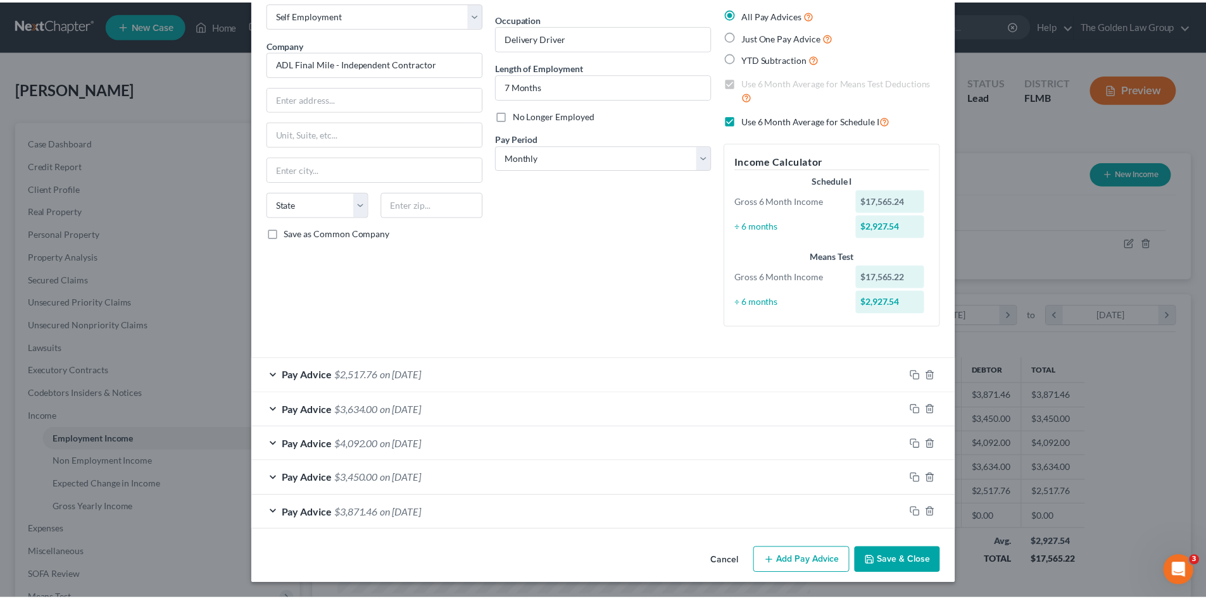
scroll to position [70, 0]
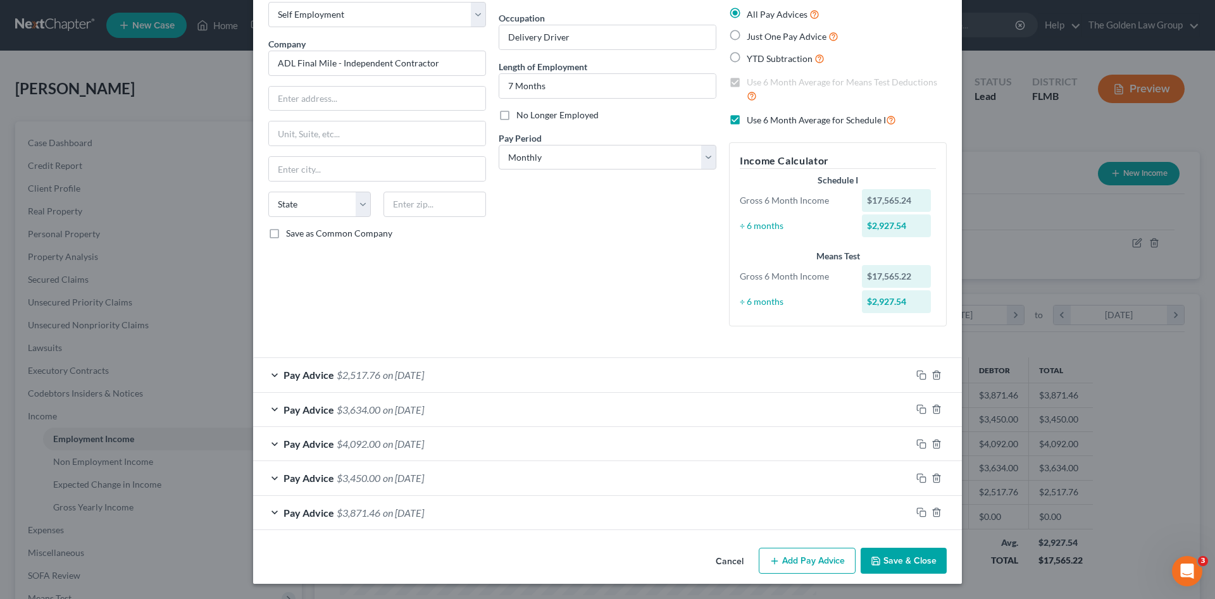
click at [916, 557] on button "Save & Close" at bounding box center [904, 561] width 86 height 27
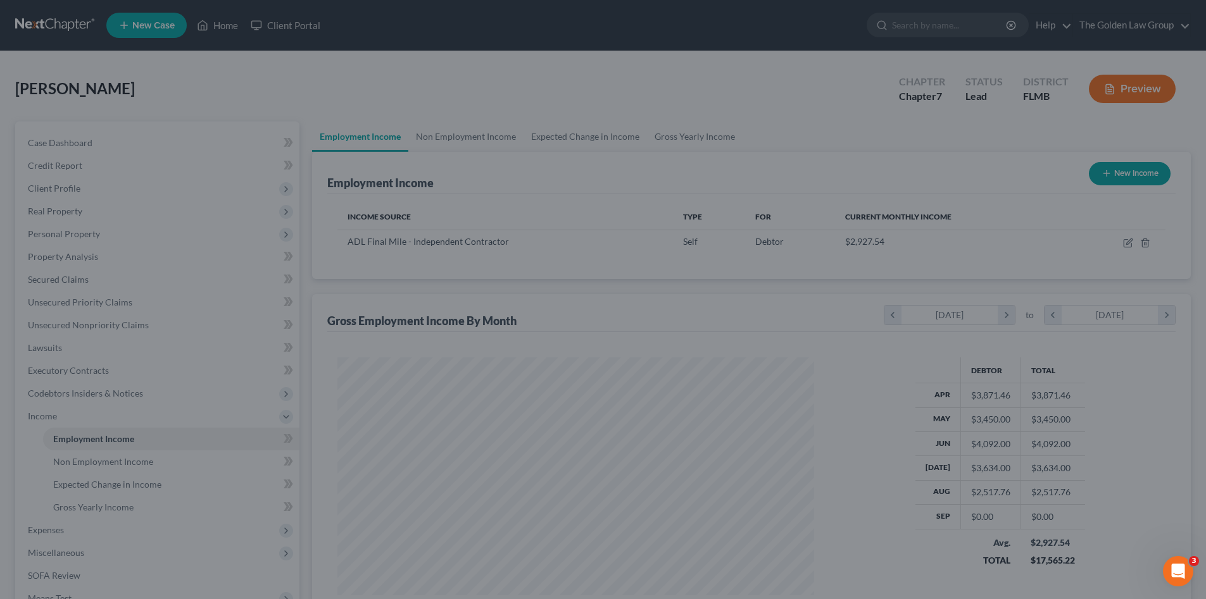
scroll to position [632662, 632400]
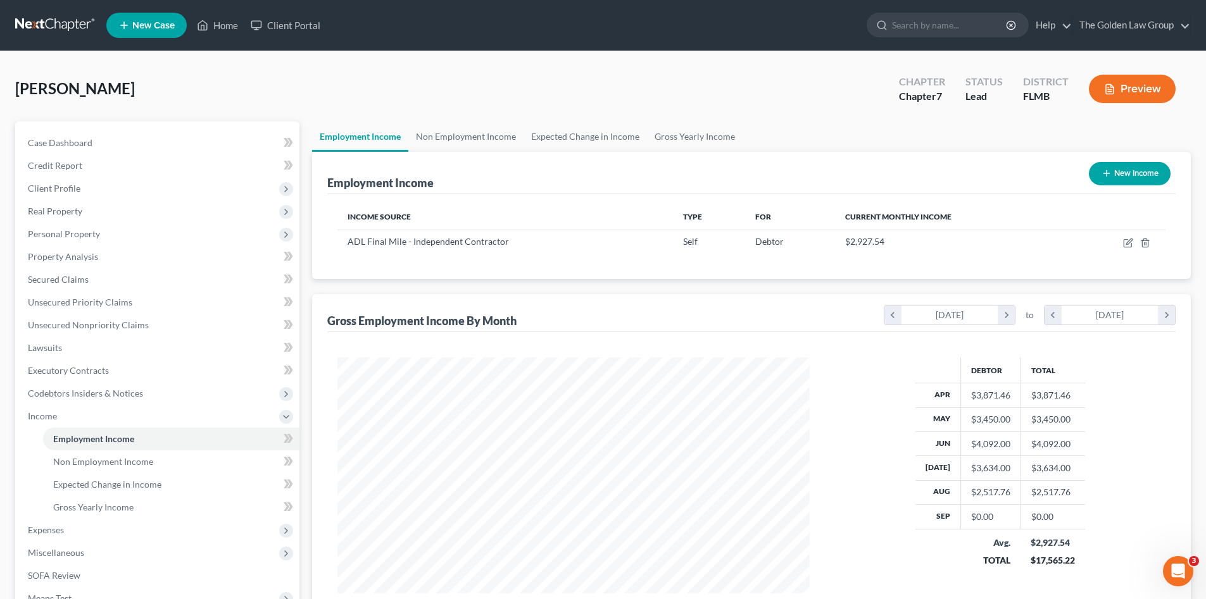
drag, startPoint x: 49, startPoint y: 32, endPoint x: 43, endPoint y: 20, distance: 13.9
click at [47, 30] on link at bounding box center [55, 25] width 81 height 23
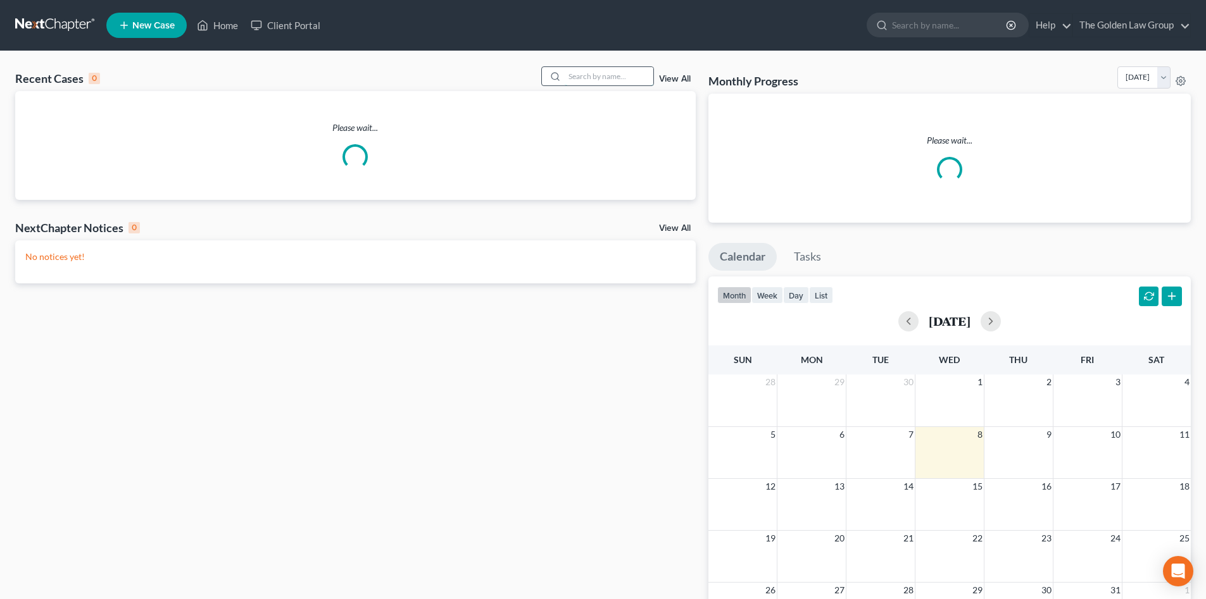
click at [582, 81] on input "search" at bounding box center [609, 76] width 89 height 18
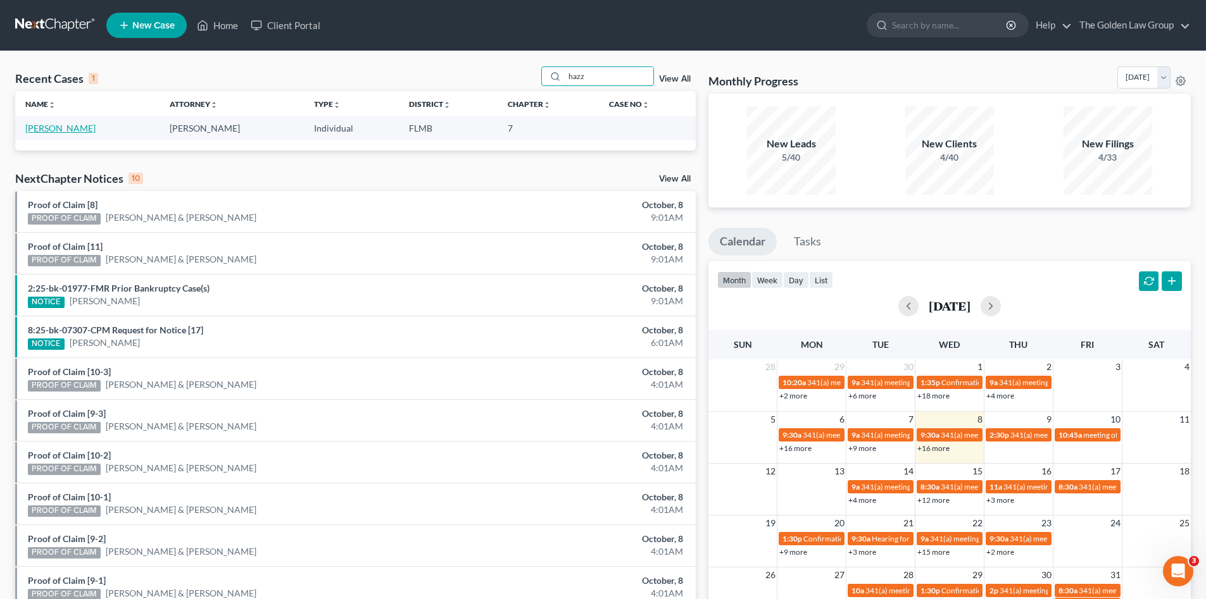
type input "hazz"
click at [67, 130] on link "[PERSON_NAME]" at bounding box center [60, 128] width 70 height 11
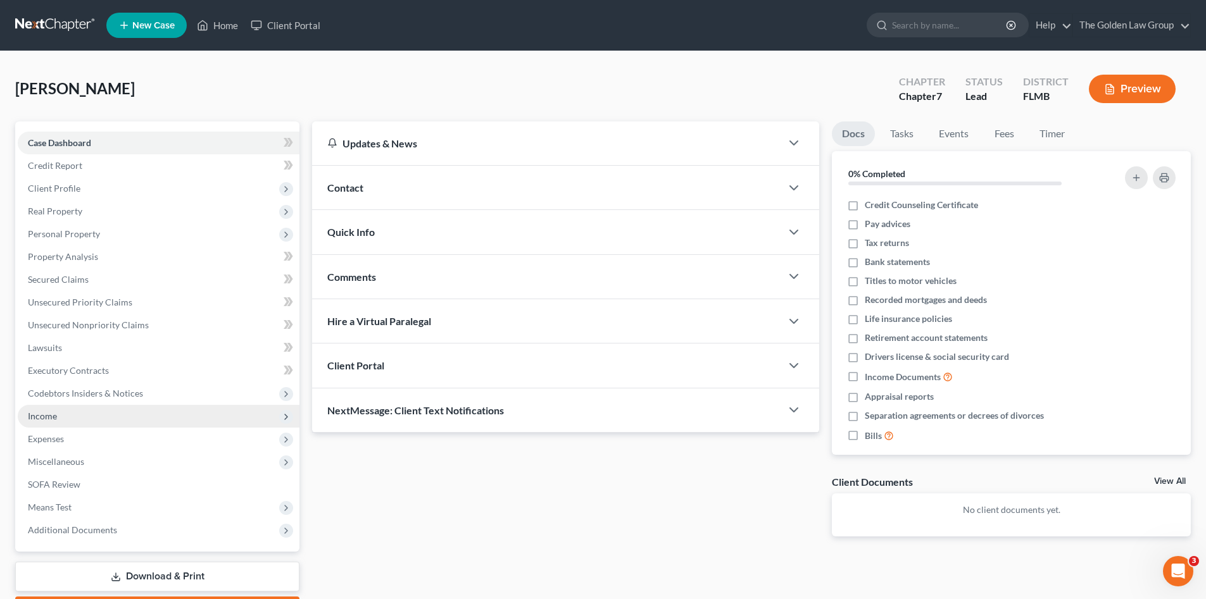
click at [42, 418] on span "Income" at bounding box center [42, 416] width 29 height 11
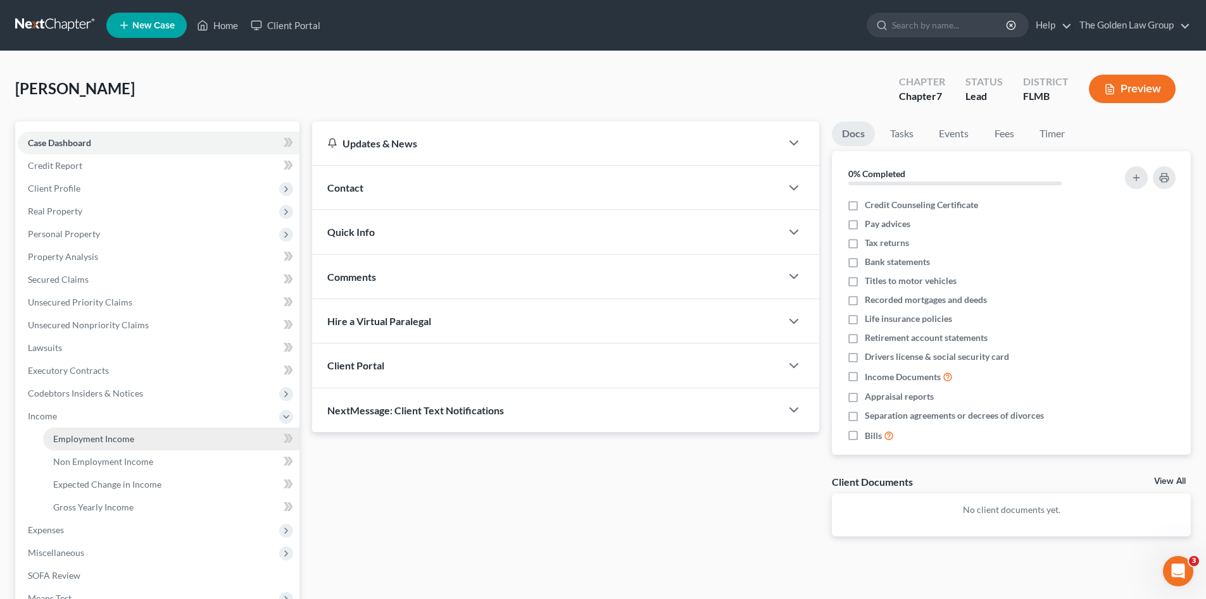
click at [92, 438] on span "Employment Income" at bounding box center [93, 439] width 81 height 11
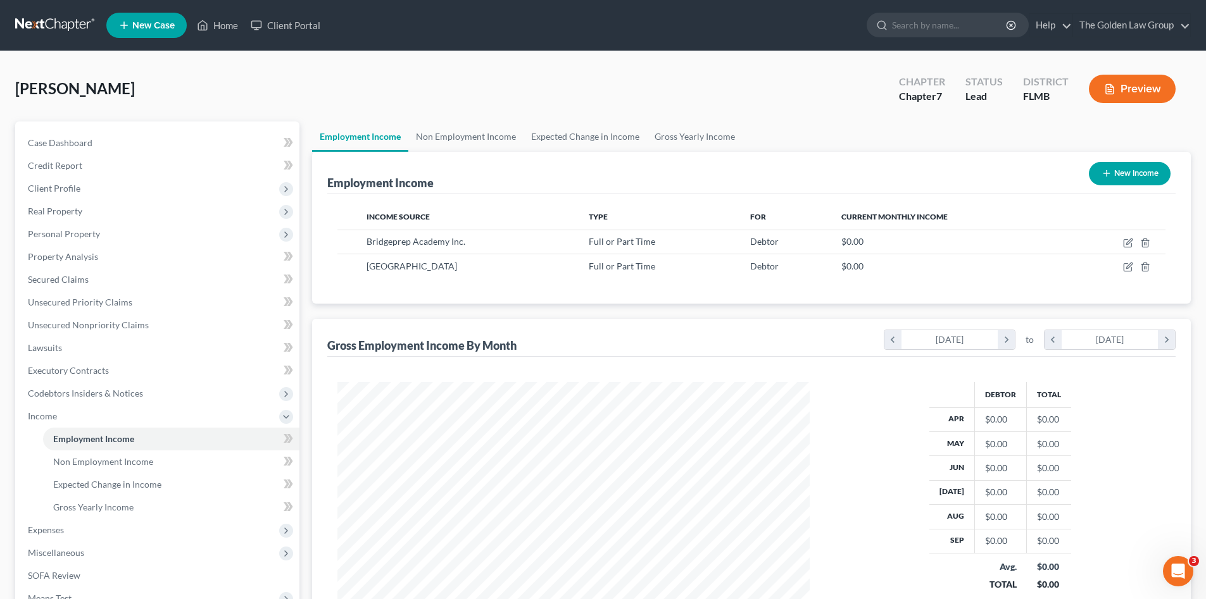
scroll to position [236, 497]
click at [59, 28] on link at bounding box center [55, 25] width 81 height 23
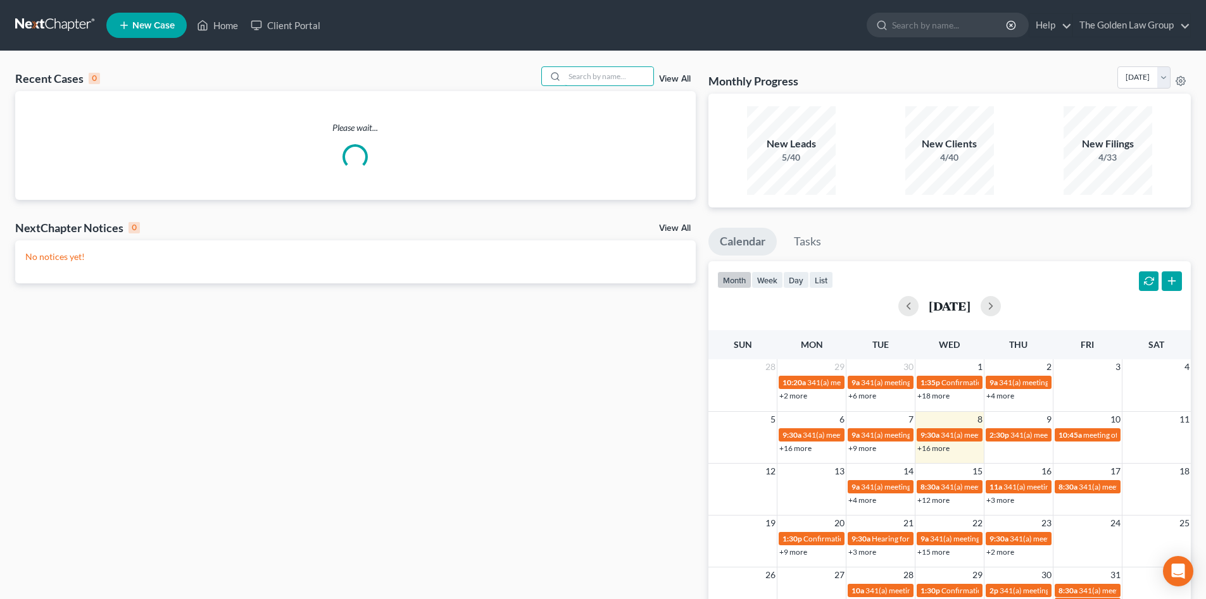
click at [603, 78] on input "search" at bounding box center [609, 76] width 89 height 18
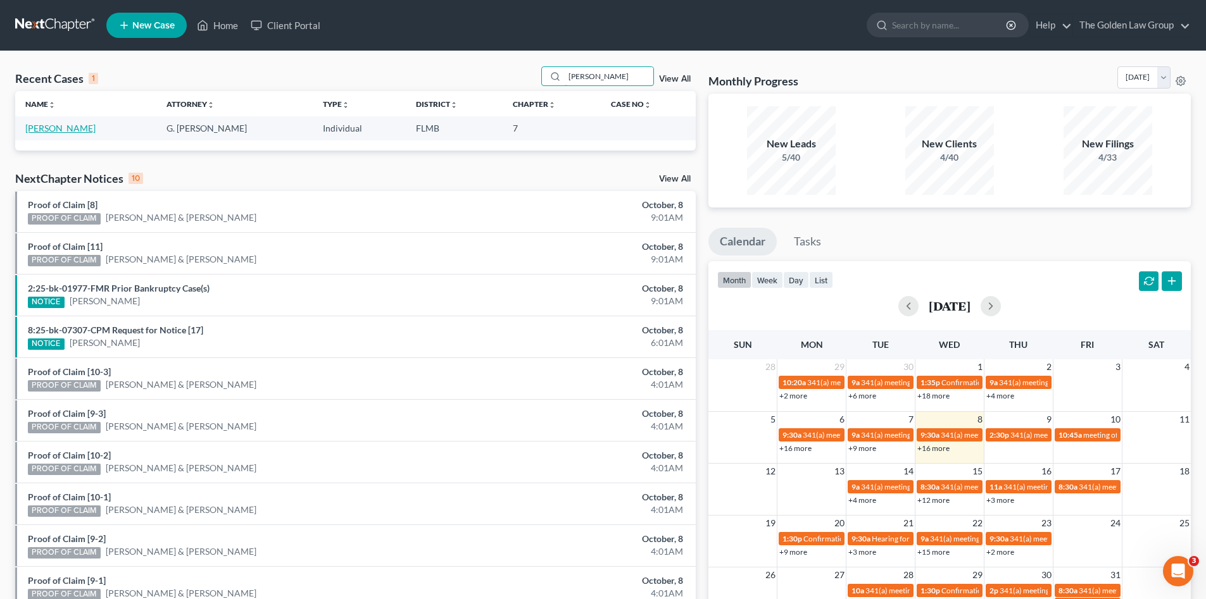
type input "[PERSON_NAME]"
click at [54, 126] on link "Ealy, Vanessa" at bounding box center [60, 128] width 70 height 11
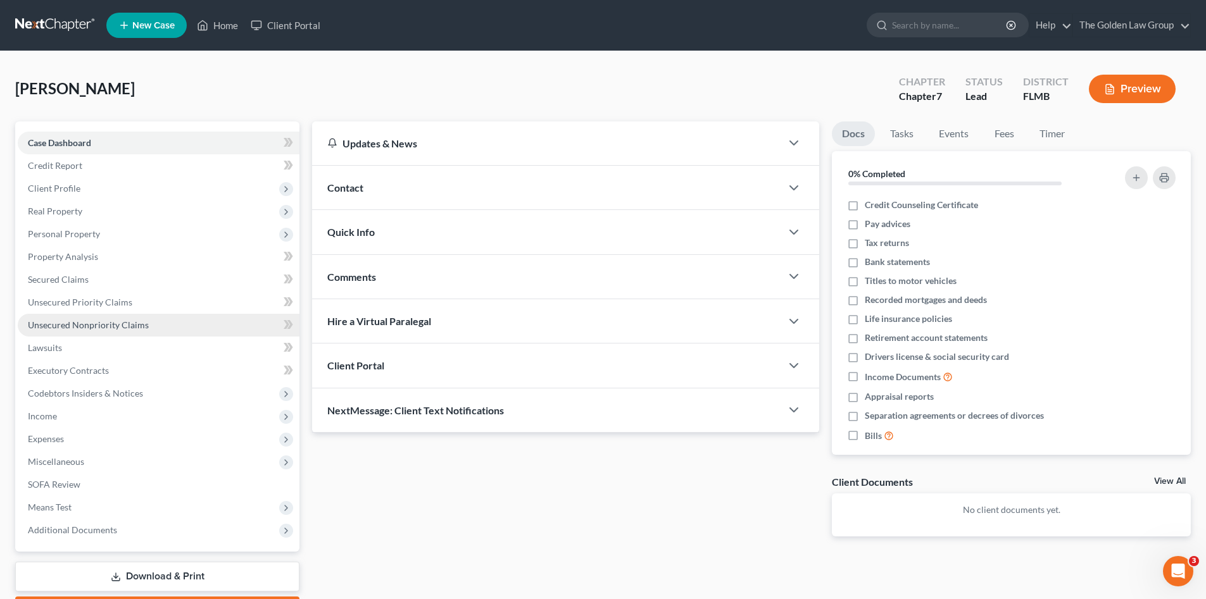
click at [144, 323] on span "Unsecured Nonpriority Claims" at bounding box center [88, 325] width 121 height 11
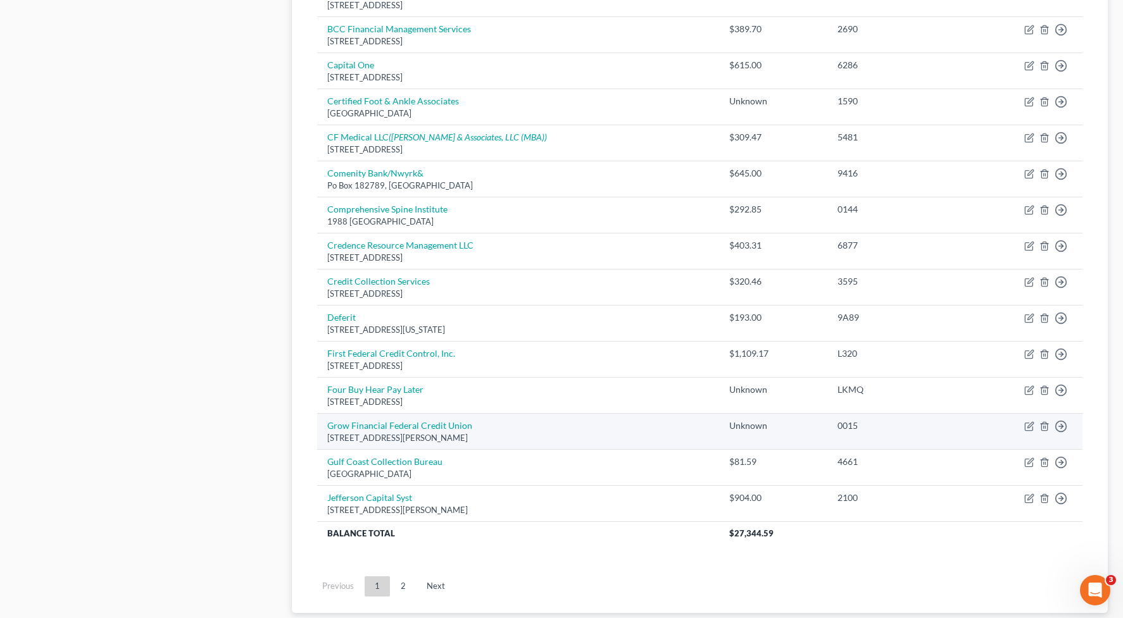
scroll to position [843, 0]
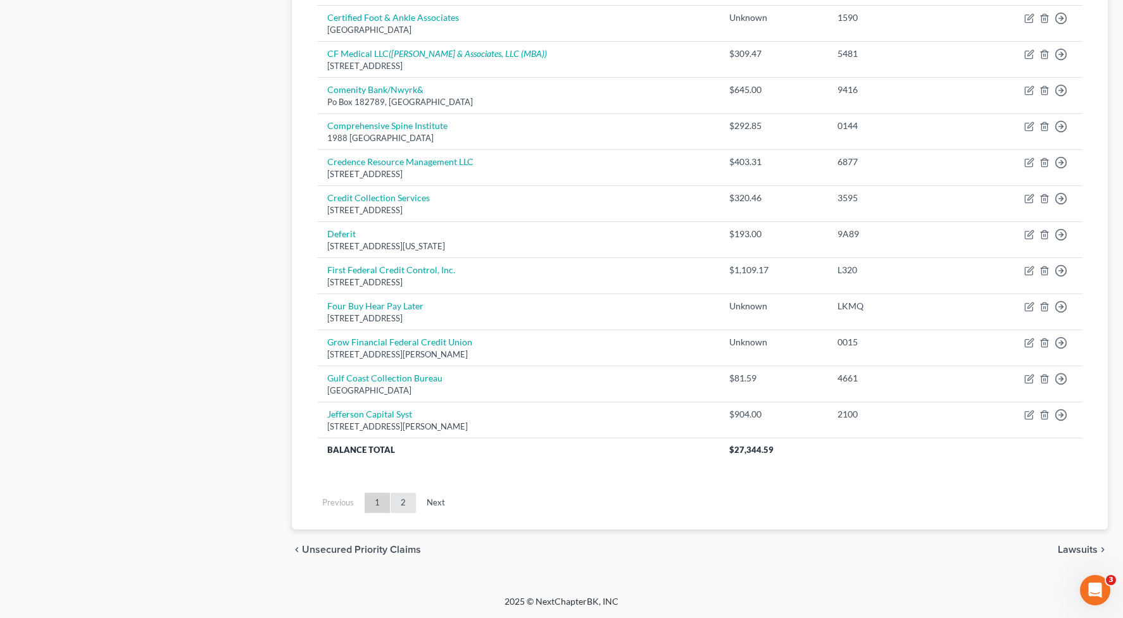
click at [403, 504] on link "2" at bounding box center [402, 503] width 25 height 20
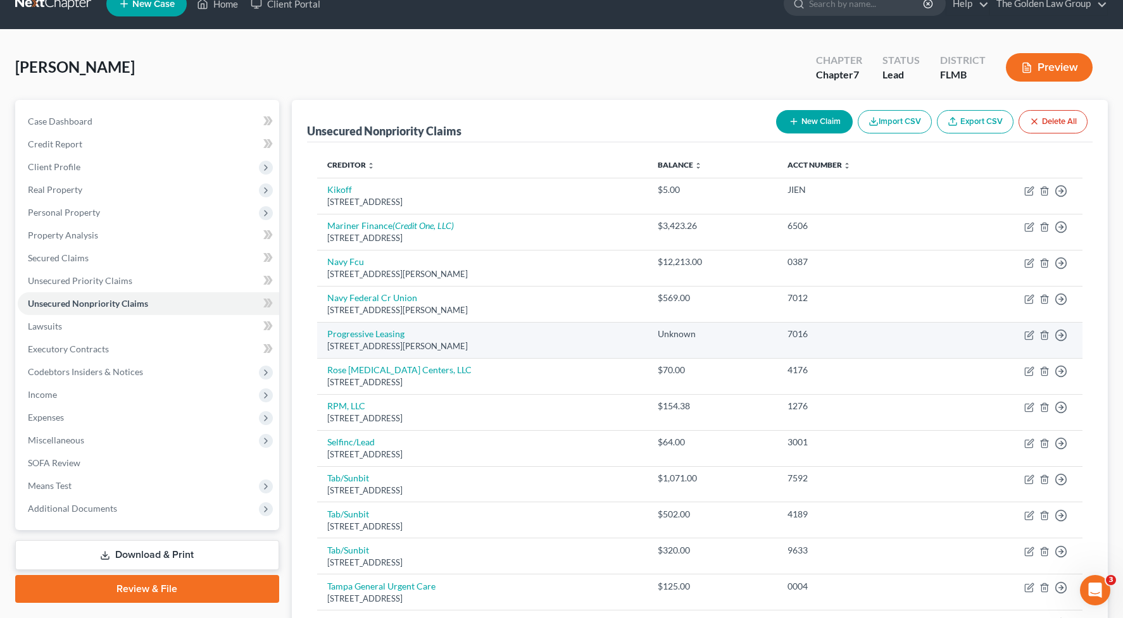
scroll to position [0, 0]
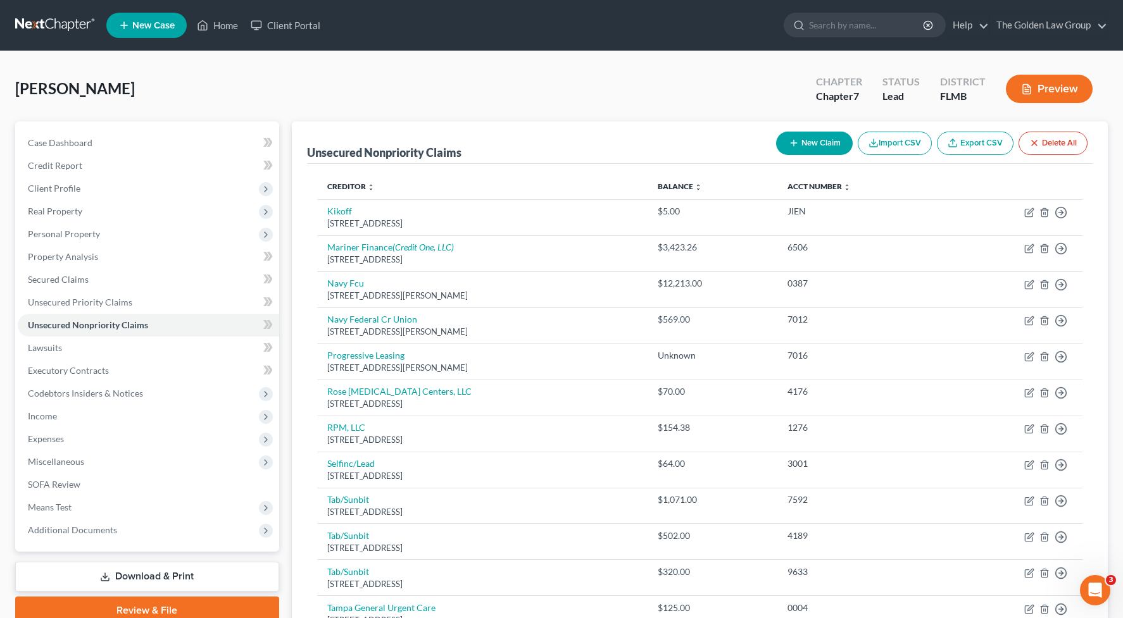
click at [797, 138] on button "New Claim" at bounding box center [814, 143] width 77 height 23
select select "0"
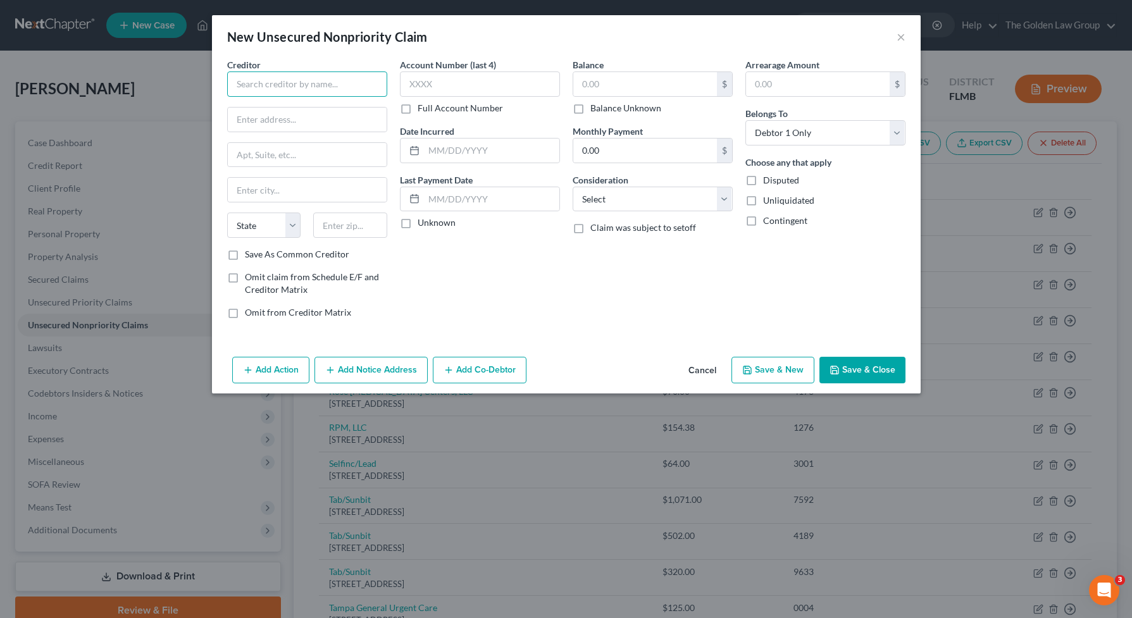
click at [316, 82] on input "text" at bounding box center [307, 84] width 160 height 25
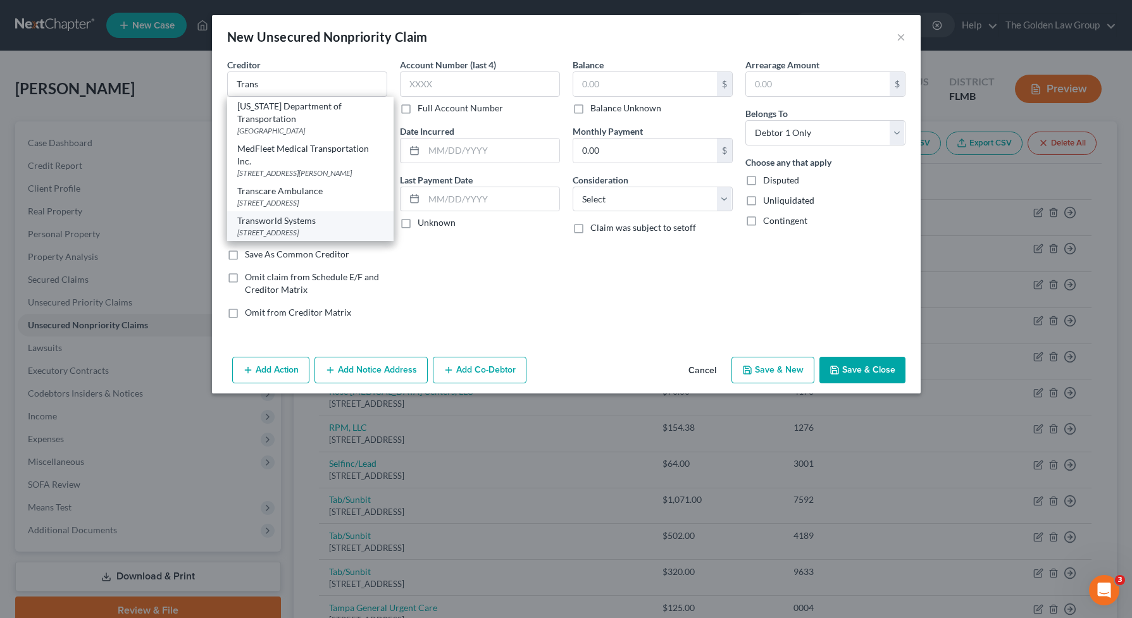
click at [313, 227] on div "Transworld Systems" at bounding box center [310, 221] width 146 height 13
type input "Transworld Systems"
type input "PO Box 15609"
type input "Wilmington"
select select "7"
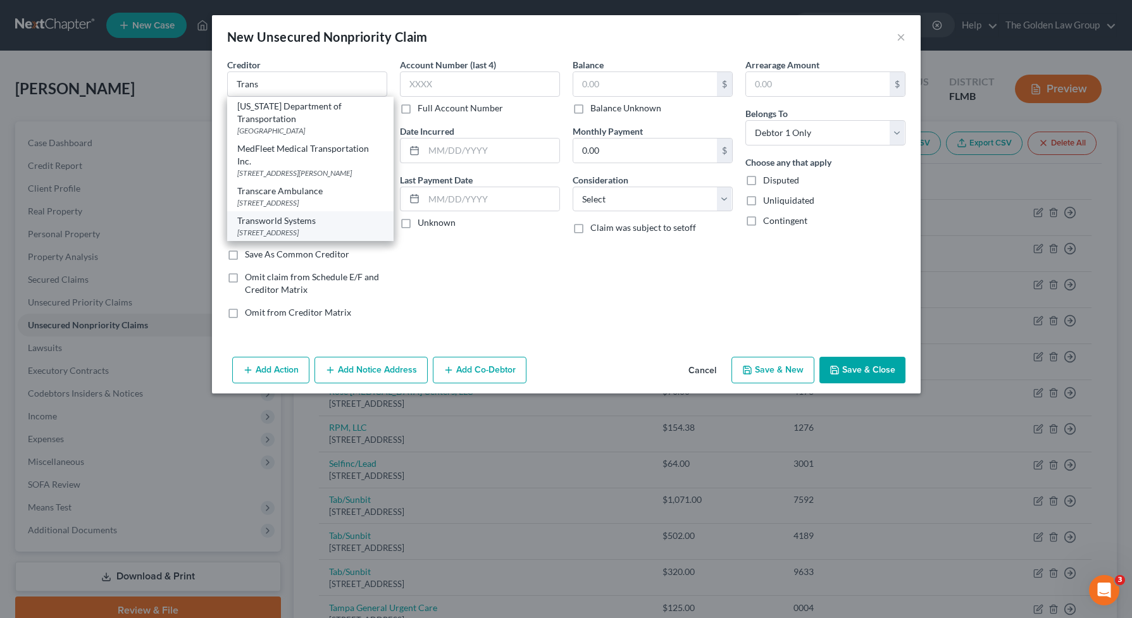
type input "19850"
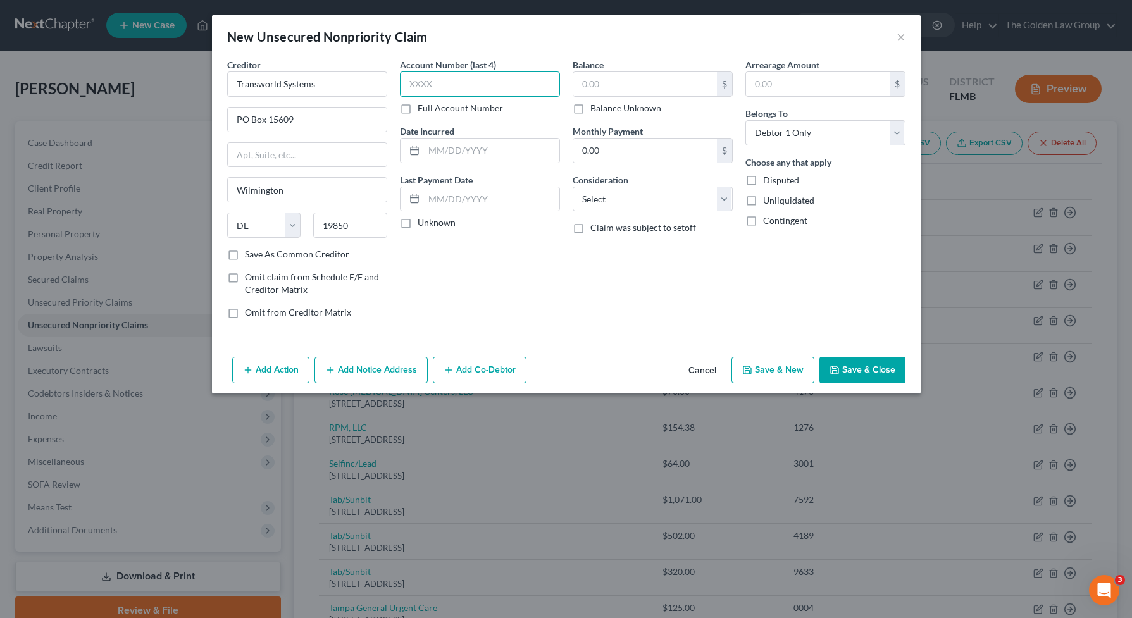
click at [466, 84] on input "text" at bounding box center [480, 84] width 160 height 25
type input "7922"
click at [590, 115] on label "Balance Unknown" at bounding box center [625, 108] width 71 height 13
click at [596, 110] on input "Balance Unknown" at bounding box center [600, 106] width 8 height 8
checkbox input "true"
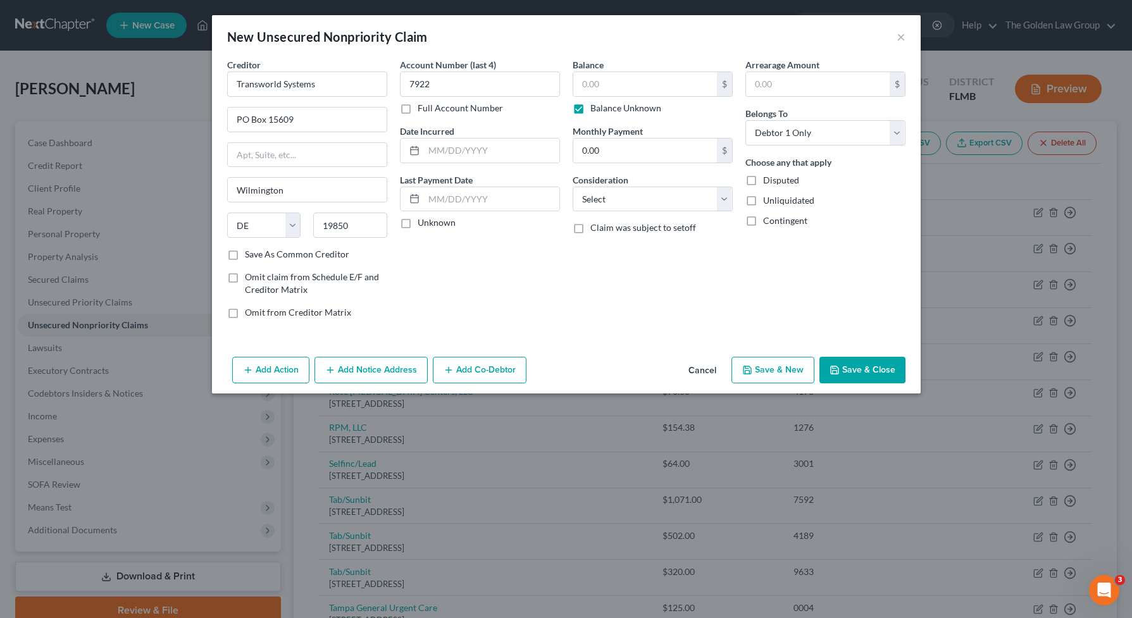
type input "0.00"
click at [590, 114] on label "Balance Unknown" at bounding box center [625, 108] width 71 height 13
click at [596, 110] on input "Balance Unknown" at bounding box center [600, 106] width 8 height 8
click at [590, 112] on label "Balance Unknown" at bounding box center [625, 108] width 71 height 13
click at [596, 110] on input "Balance Unknown" at bounding box center [600, 106] width 8 height 8
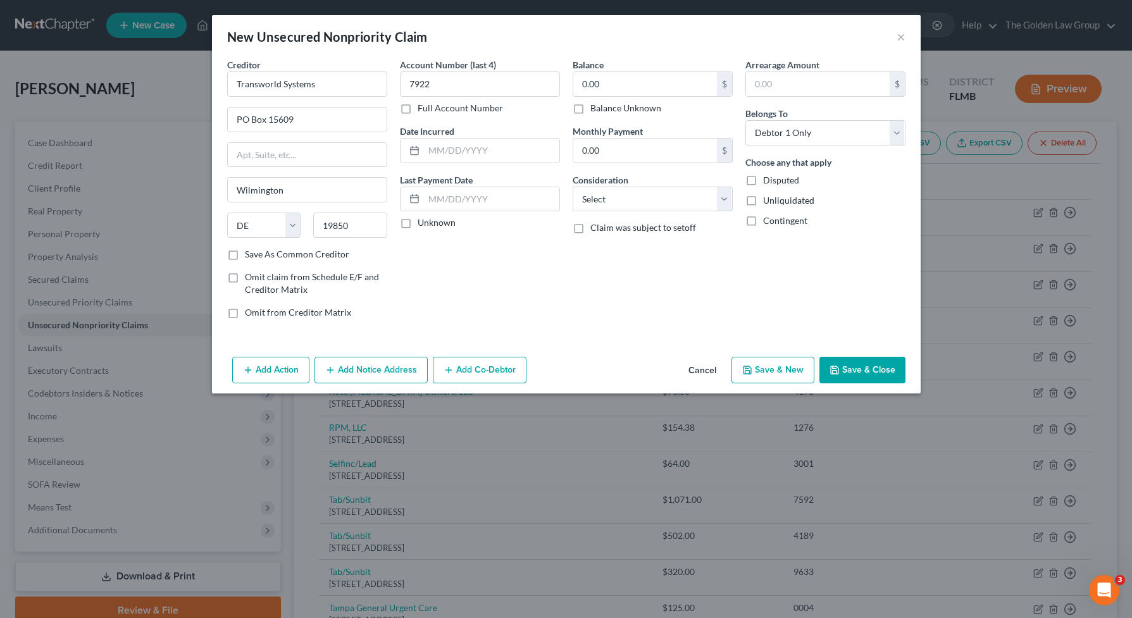
checkbox input "true"
click at [612, 190] on select "Select Cable / Satellite Services Collection Agency Credit Card Debt Debt Couns…" at bounding box center [653, 199] width 160 height 25
select select "1"
click at [573, 187] on select "Select Cable / Satellite Services Collection Agency Credit Card Debt Debt Couns…" at bounding box center [653, 199] width 160 height 25
click at [885, 367] on button "Save & Close" at bounding box center [863, 370] width 86 height 27
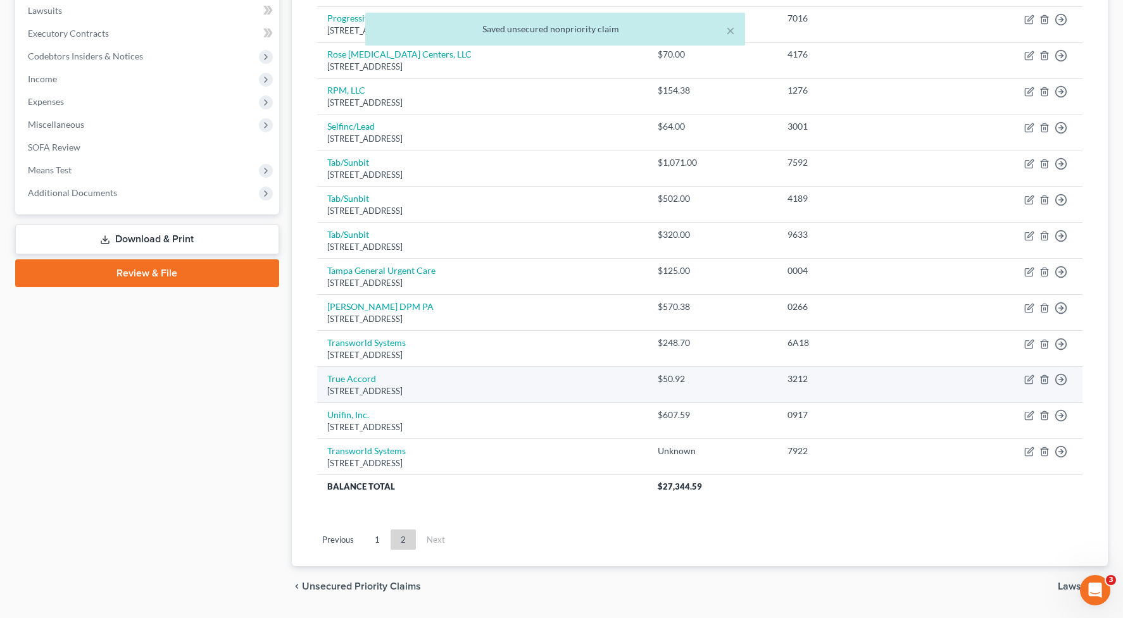
scroll to position [374, 0]
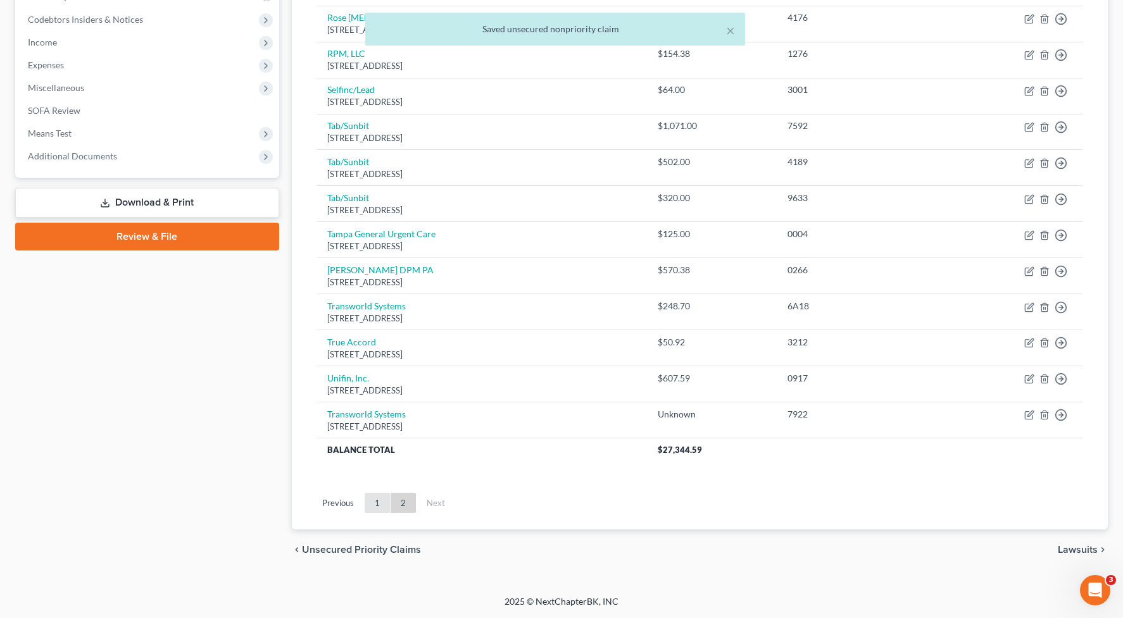
click at [377, 508] on link "1" at bounding box center [377, 503] width 25 height 20
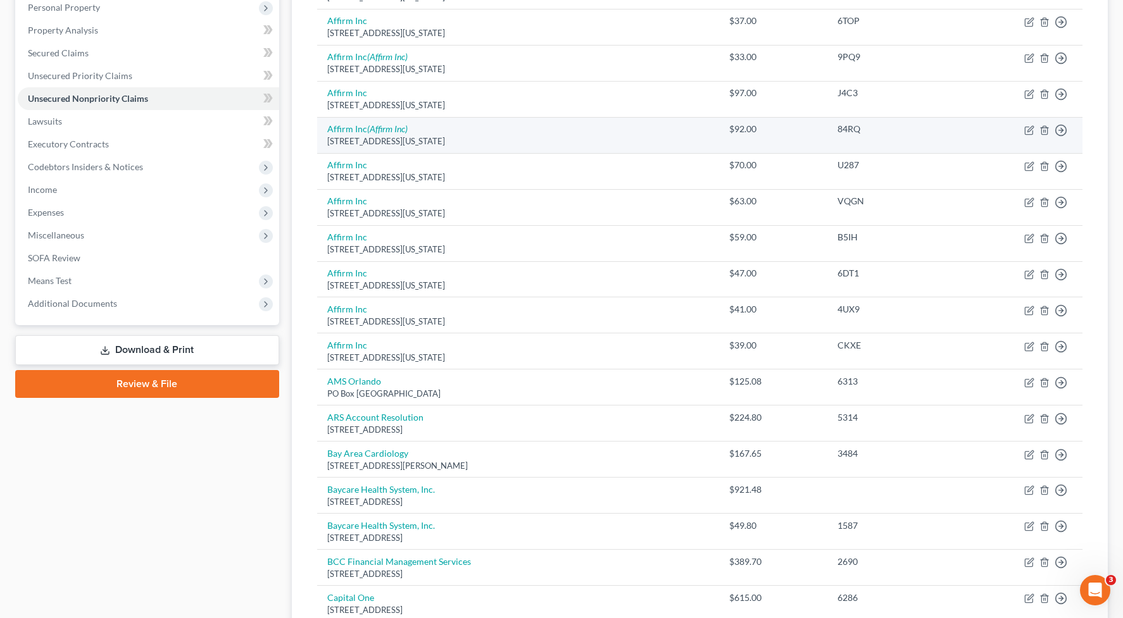
scroll to position [100, 0]
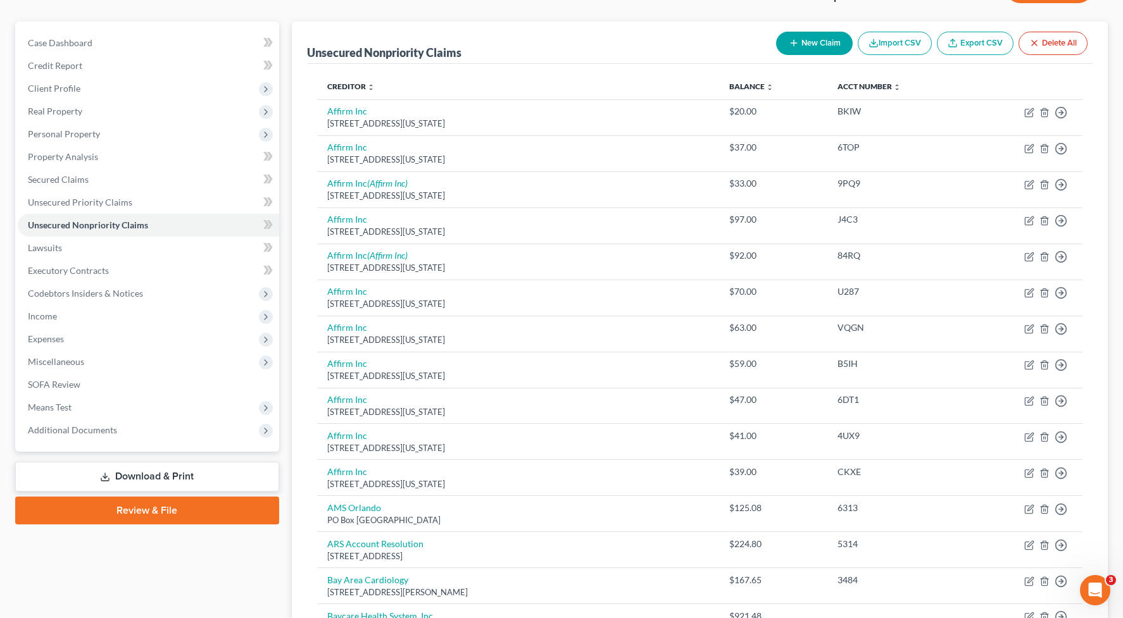
click at [798, 46] on button "New Claim" at bounding box center [814, 43] width 77 height 23
select select "0"
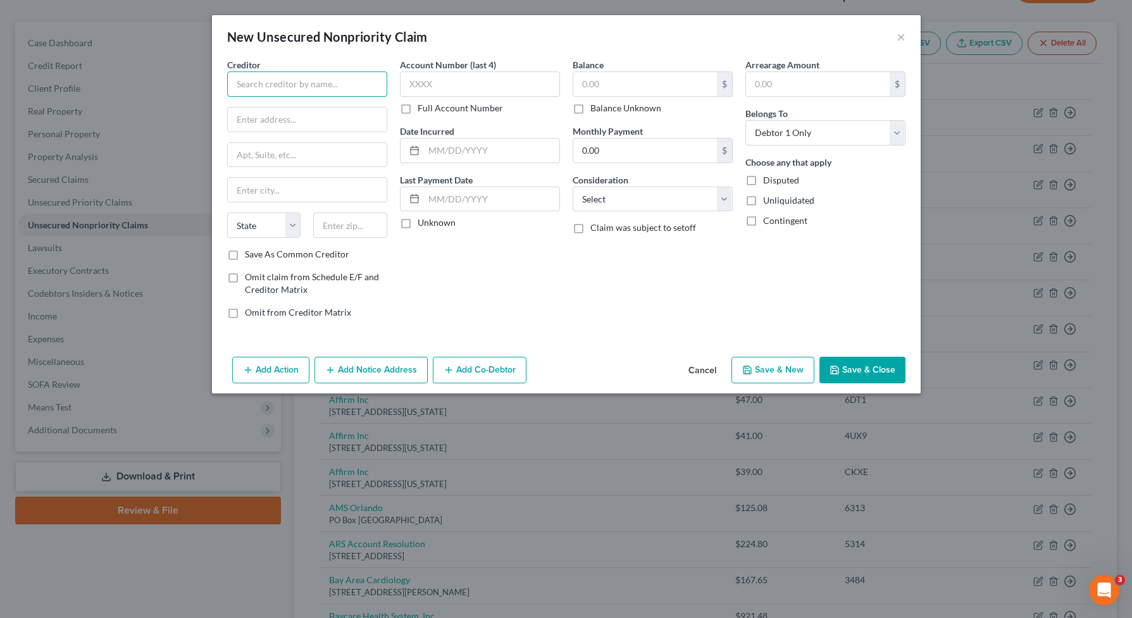
click at [372, 88] on input "text" at bounding box center [307, 84] width 160 height 25
type input "Aspire"
click at [295, 118] on div "5 Concourse Pkwy STE 400, Atlanta, GA 30328" at bounding box center [303, 118] width 132 height 11
type input "5 Concourse Pkwy"
type input "STE 400"
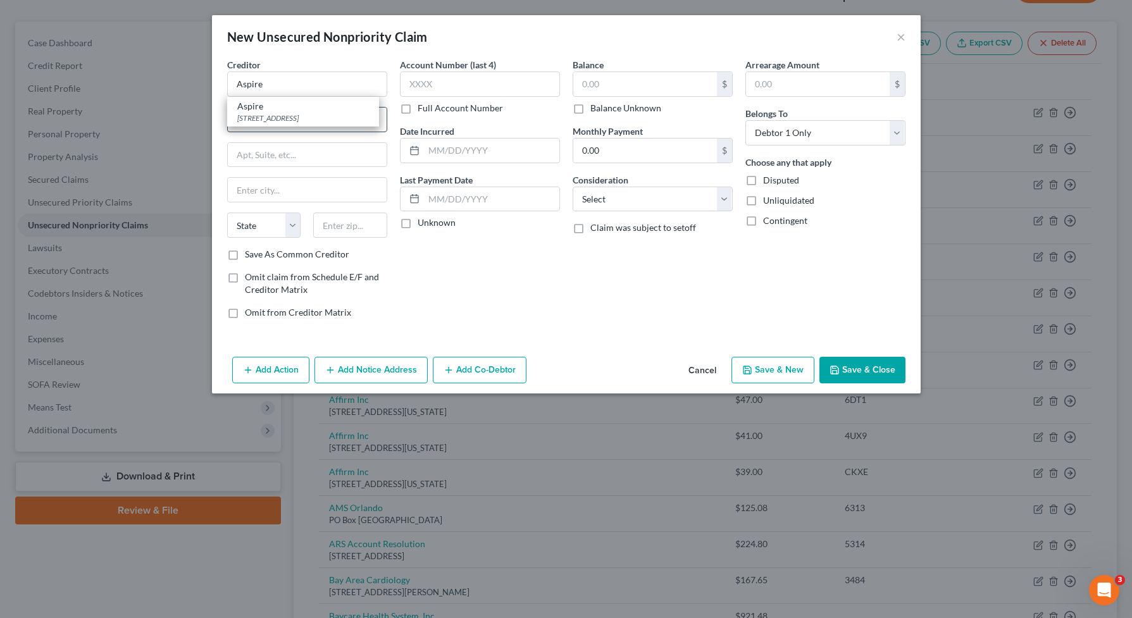
type input "Atlanta"
select select "10"
type input "30328"
click at [466, 81] on input "text" at bounding box center [480, 84] width 160 height 25
type input "2502"
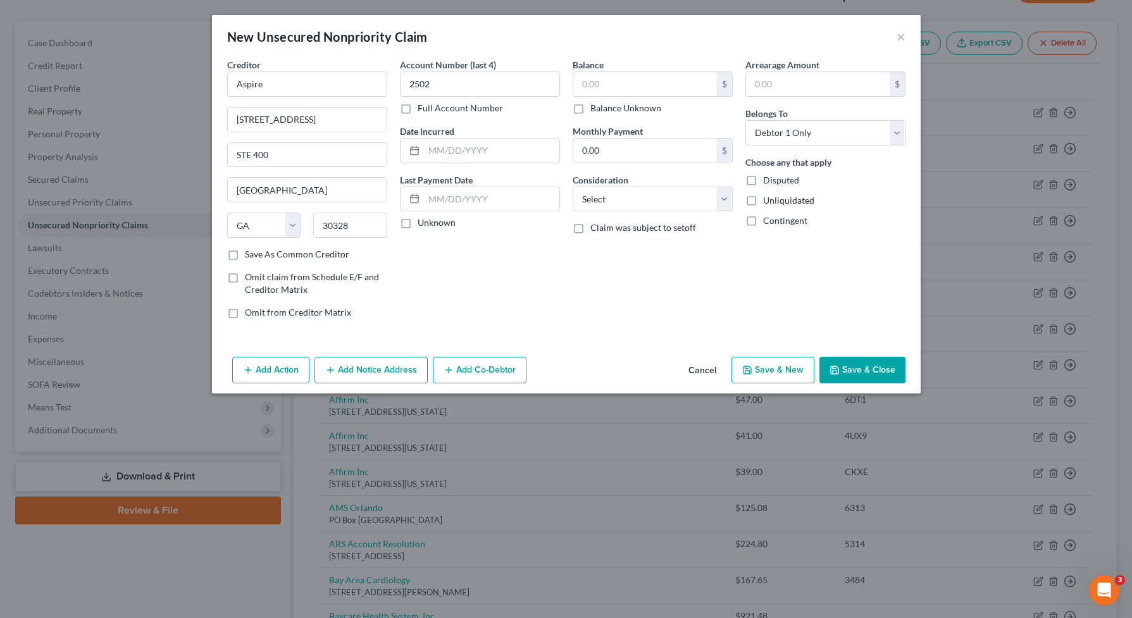
click at [590, 112] on label "Balance Unknown" at bounding box center [625, 108] width 71 height 13
click at [596, 110] on input "Balance Unknown" at bounding box center [600, 106] width 8 height 8
checkbox input "true"
type input "0.00"
click at [622, 205] on select "Select Cable / Satellite Services Collection Agency Credit Card Debt Debt Couns…" at bounding box center [653, 199] width 160 height 25
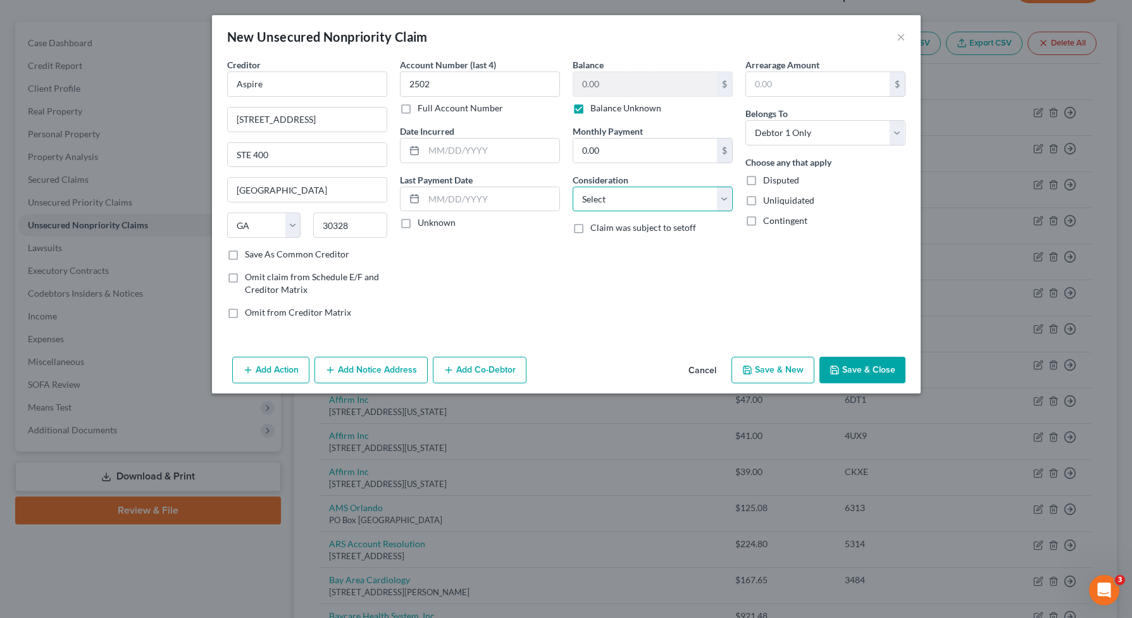
select select "2"
click at [573, 187] on select "Select Cable / Satellite Services Collection Agency Credit Card Debt Debt Couns…" at bounding box center [653, 199] width 160 height 25
click at [856, 377] on button "Save & Close" at bounding box center [863, 370] width 86 height 27
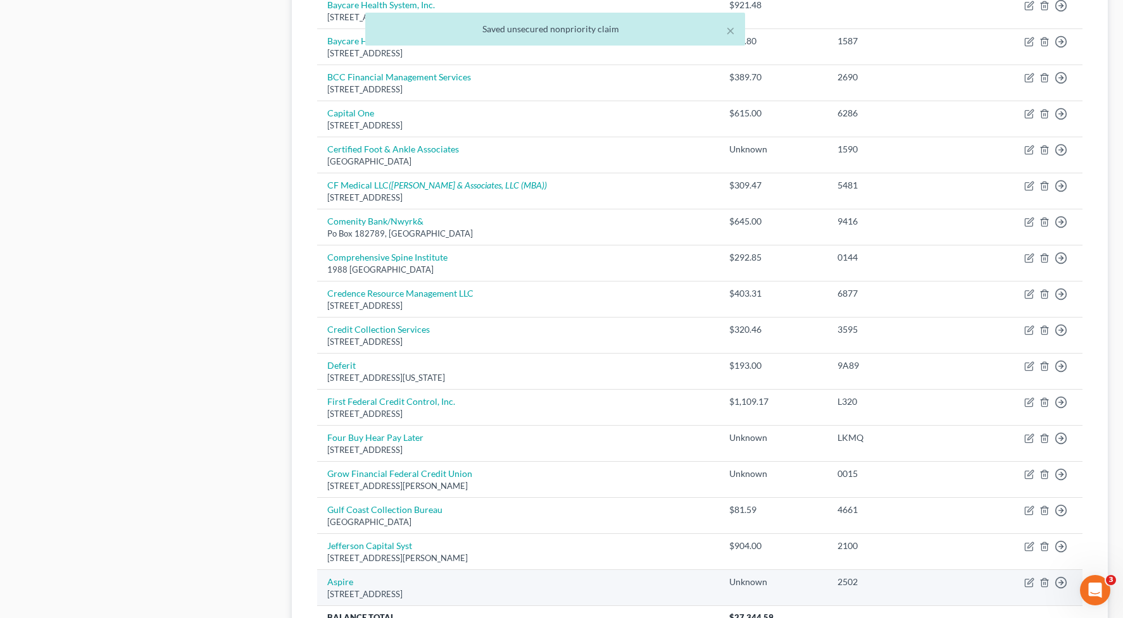
scroll to position [817, 0]
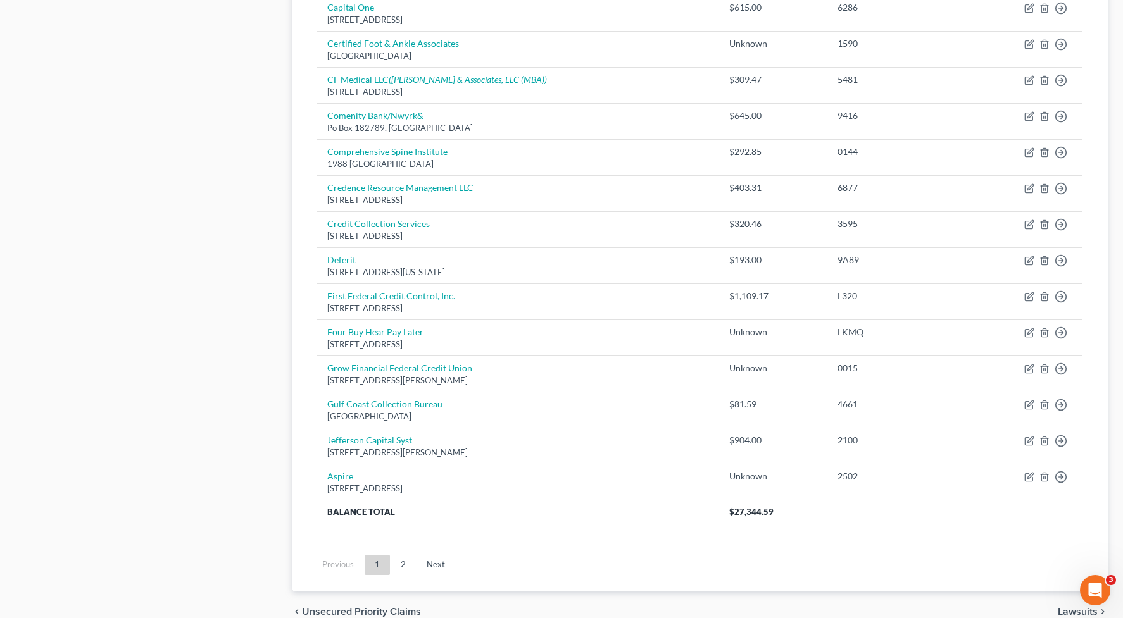
drag, startPoint x: 405, startPoint y: 562, endPoint x: 435, endPoint y: 540, distance: 37.2
click at [406, 562] on link "2" at bounding box center [402, 565] width 25 height 20
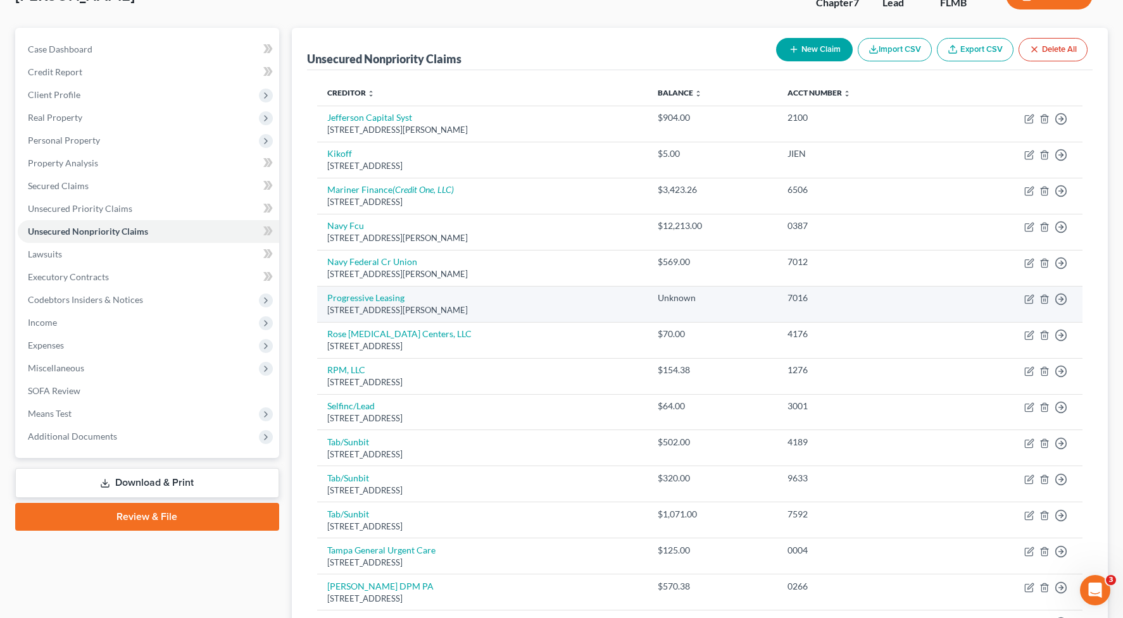
scroll to position [73, 0]
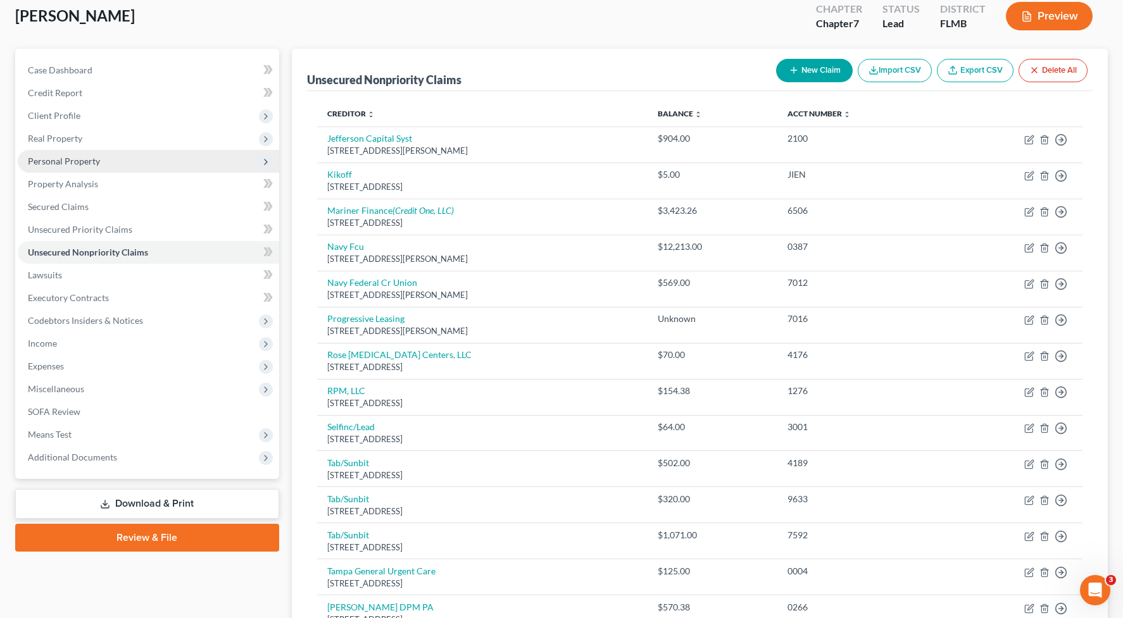
click at [85, 161] on span "Personal Property" at bounding box center [64, 161] width 72 height 11
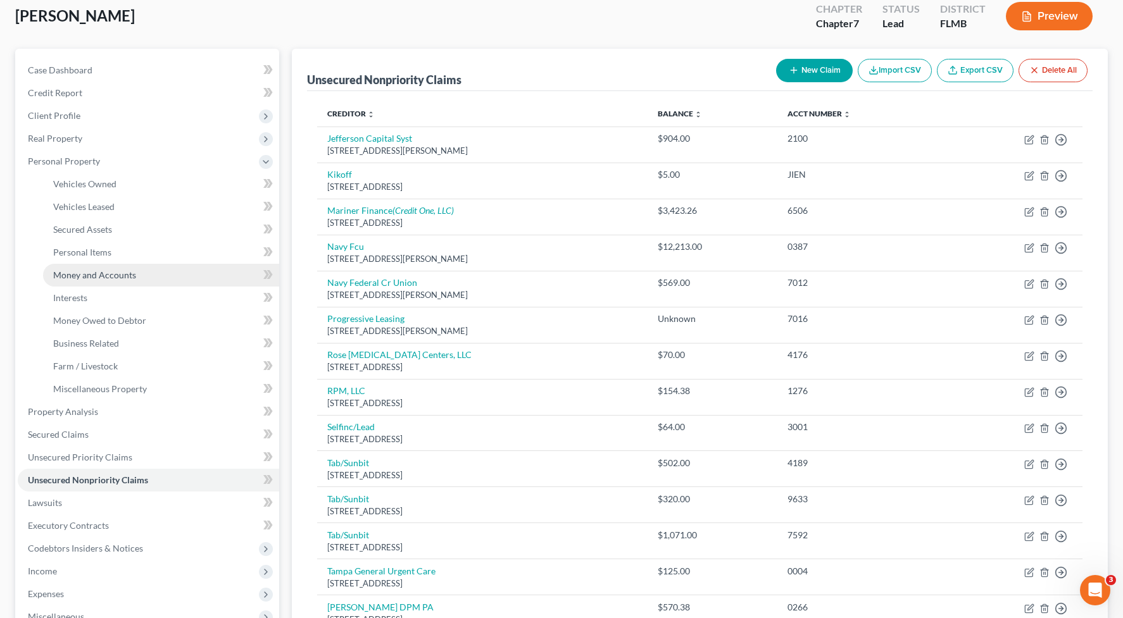
click at [137, 272] on link "Money and Accounts" at bounding box center [161, 275] width 236 height 23
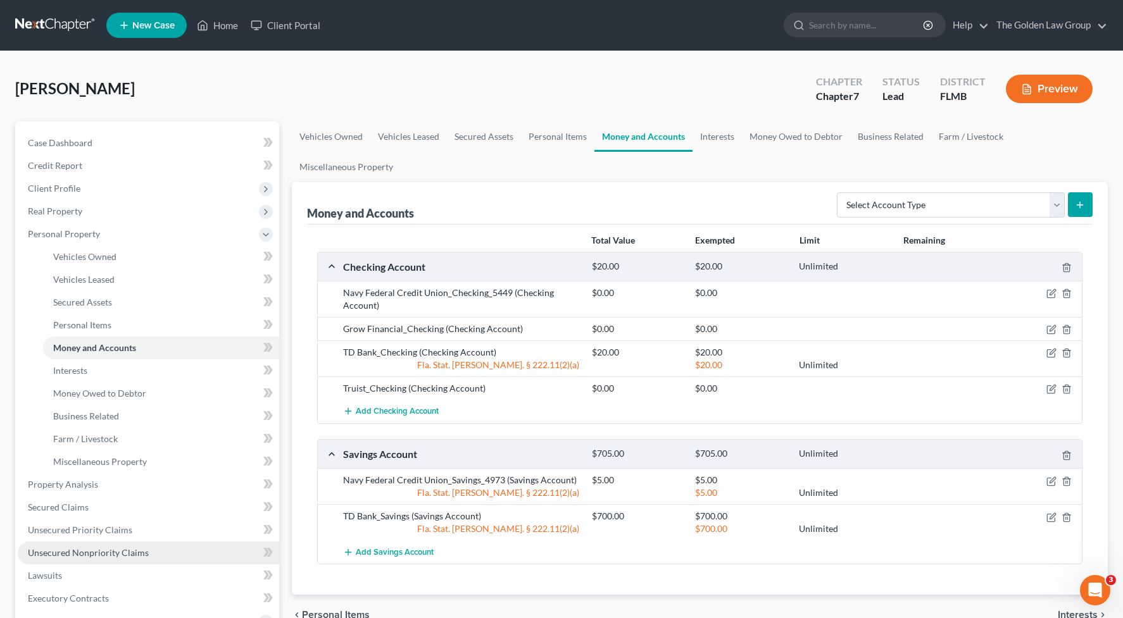
drag, startPoint x: 135, startPoint y: 552, endPoint x: 158, endPoint y: 527, distance: 33.6
click at [134, 552] on span "Unsecured Nonpriority Claims" at bounding box center [88, 552] width 121 height 11
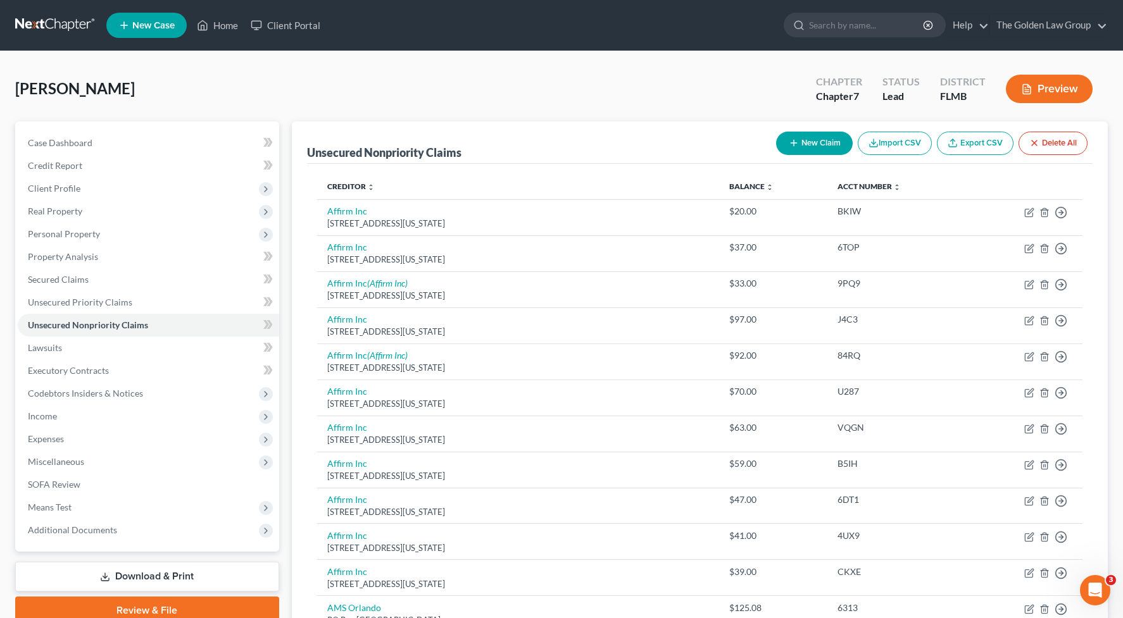
click at [809, 135] on button "New Claim" at bounding box center [814, 143] width 77 height 23
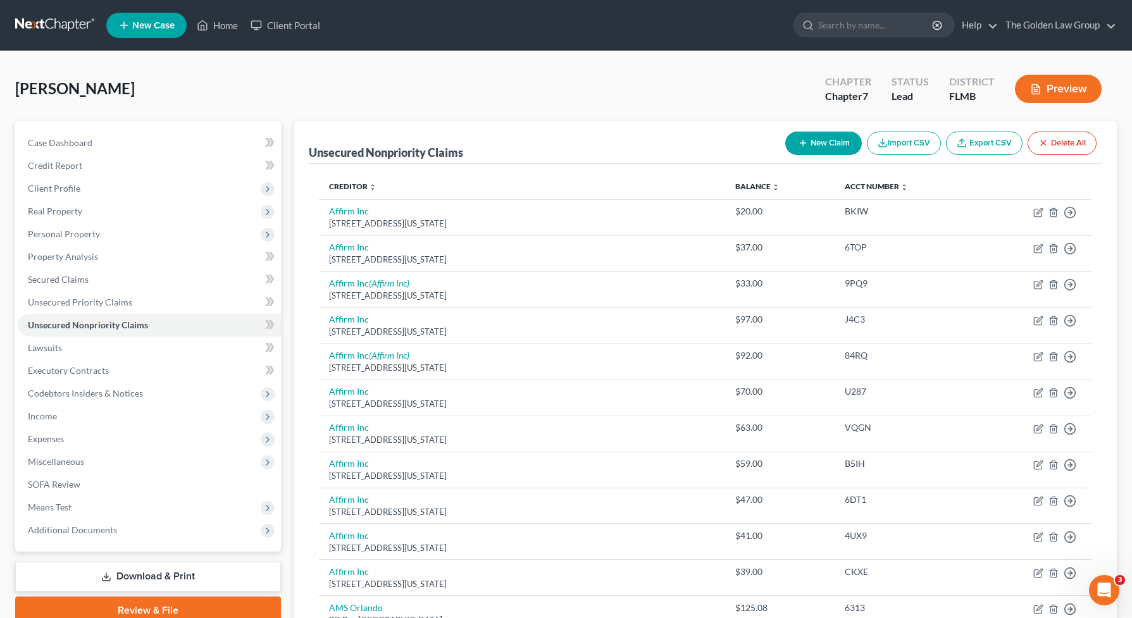
select select "0"
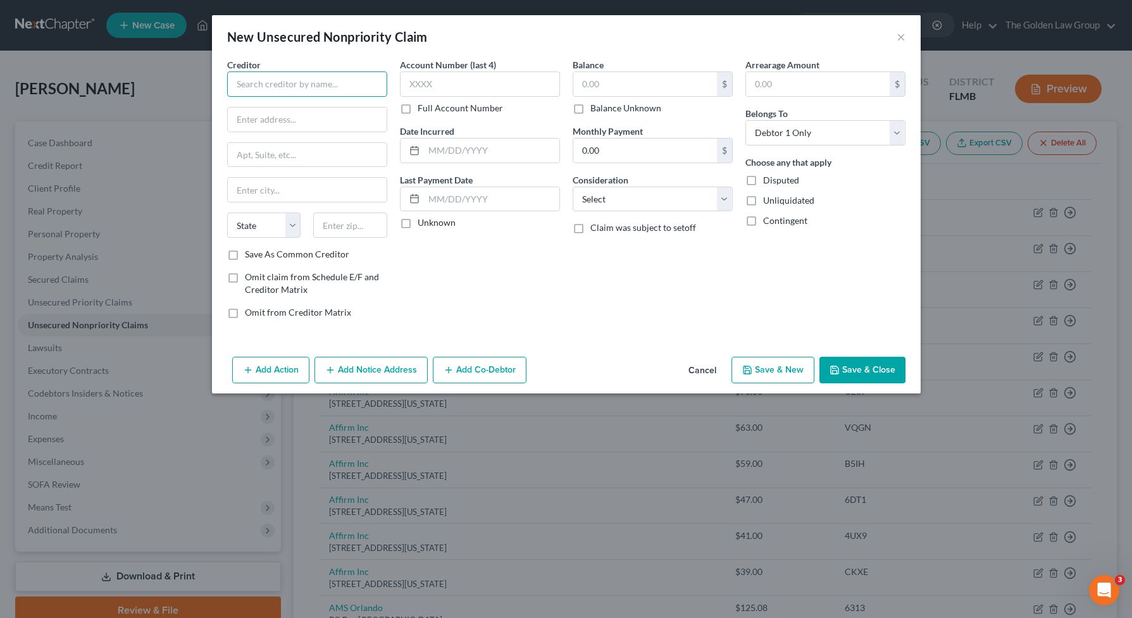
click at [378, 89] on input "text" at bounding box center [307, 84] width 160 height 25
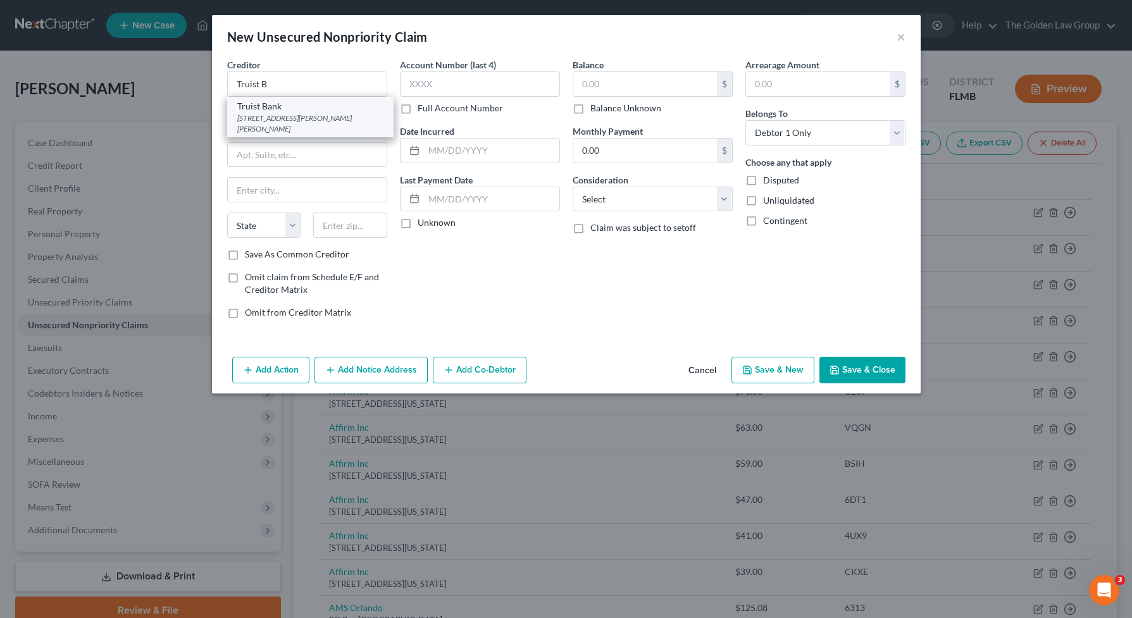
click at [316, 109] on div "Truist Bank" at bounding box center [310, 106] width 146 height 13
type input "Truist Bank"
type input "1065 Burington Pike"
type input "Florence"
select select "18"
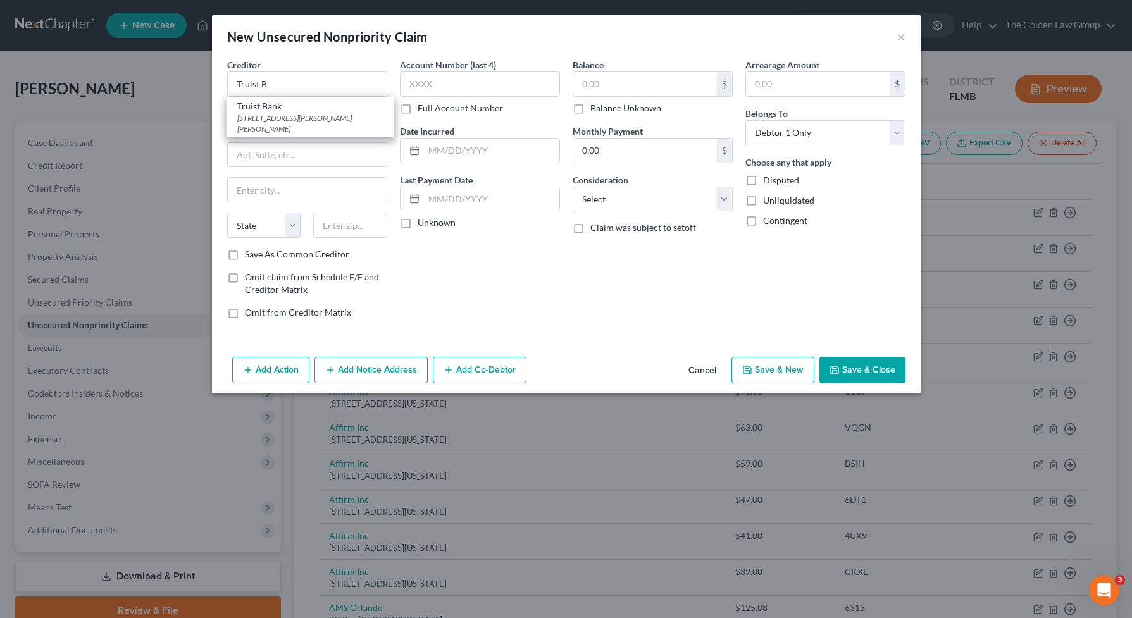
type input "41042"
click at [471, 86] on input "text" at bounding box center [480, 84] width 160 height 25
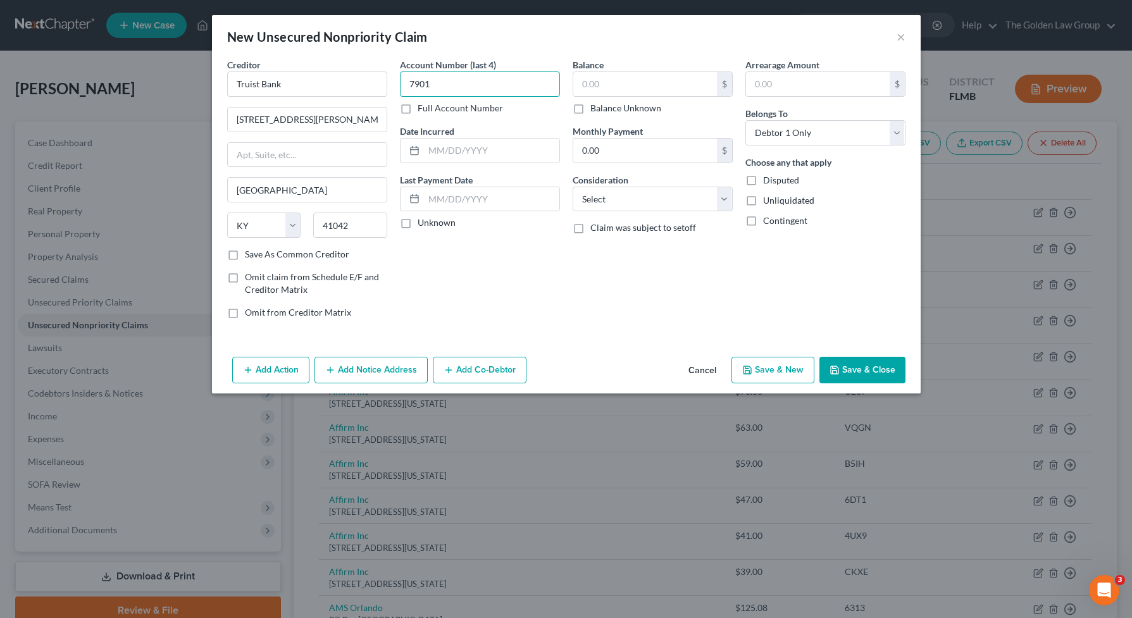
type input "7901"
click at [590, 109] on label "Balance Unknown" at bounding box center [625, 108] width 71 height 13
click at [596, 109] on input "Balance Unknown" at bounding box center [600, 106] width 8 height 8
checkbox input "true"
type input "0.00"
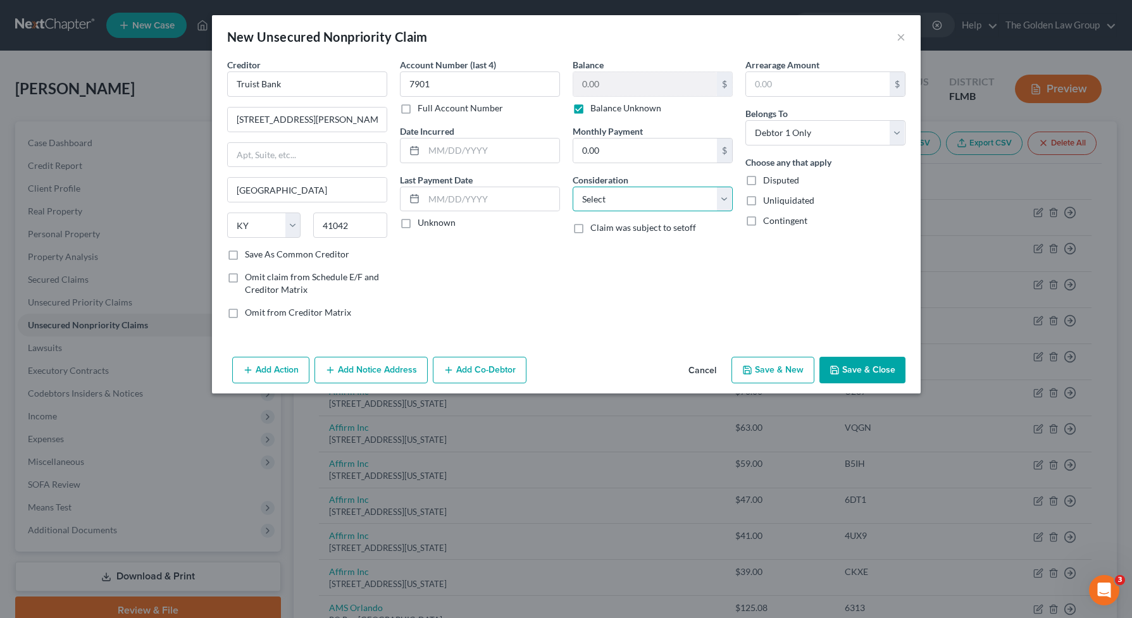
click at [636, 202] on select "Select Cable / Satellite Services Collection Agency Credit Card Debt Debt Couns…" at bounding box center [653, 199] width 160 height 25
select select "2"
click at [573, 187] on select "Select Cable / Satellite Services Collection Agency Credit Card Debt Debt Couns…" at bounding box center [653, 199] width 160 height 25
click at [866, 381] on button "Save & Close" at bounding box center [863, 370] width 86 height 27
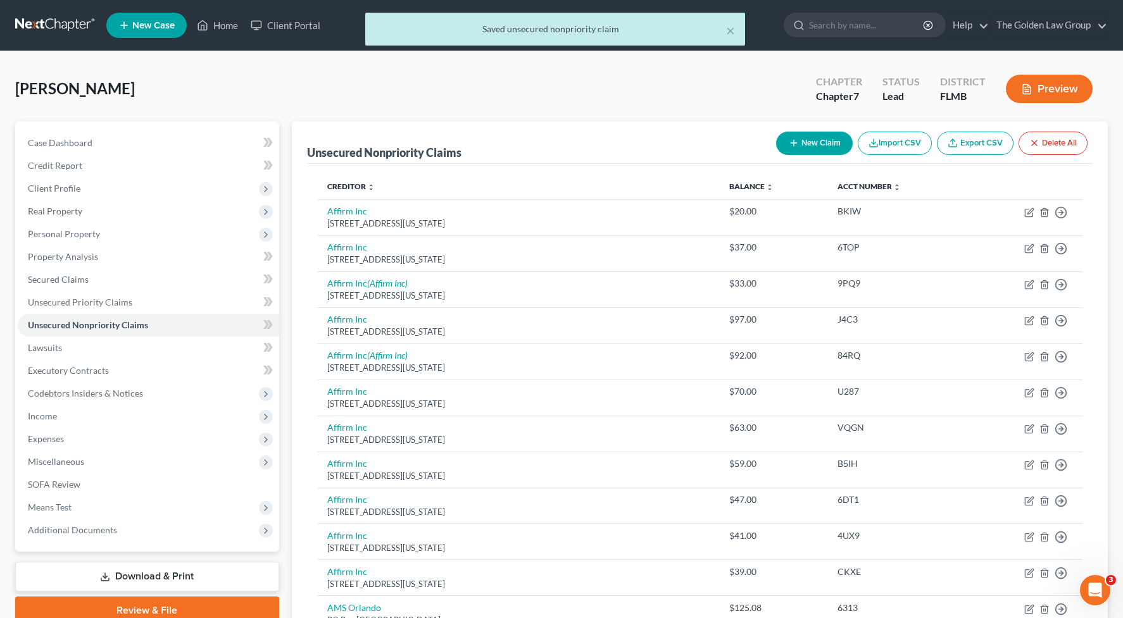
click at [802, 151] on button "New Claim" at bounding box center [814, 143] width 77 height 23
select select "0"
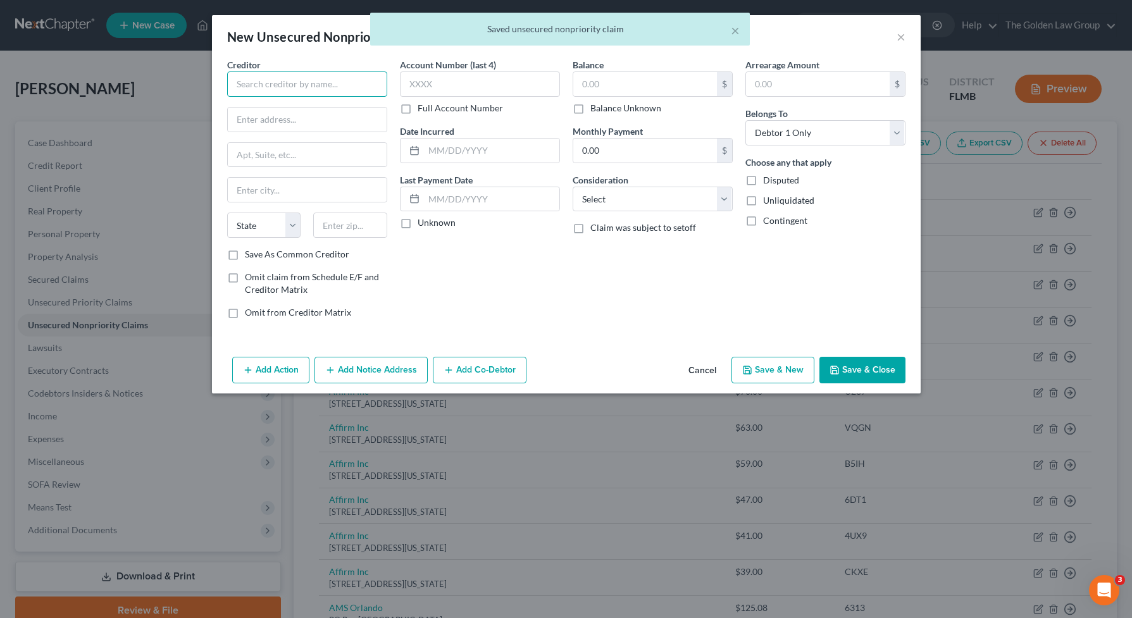
click at [335, 91] on input "text" at bounding box center [307, 84] width 160 height 25
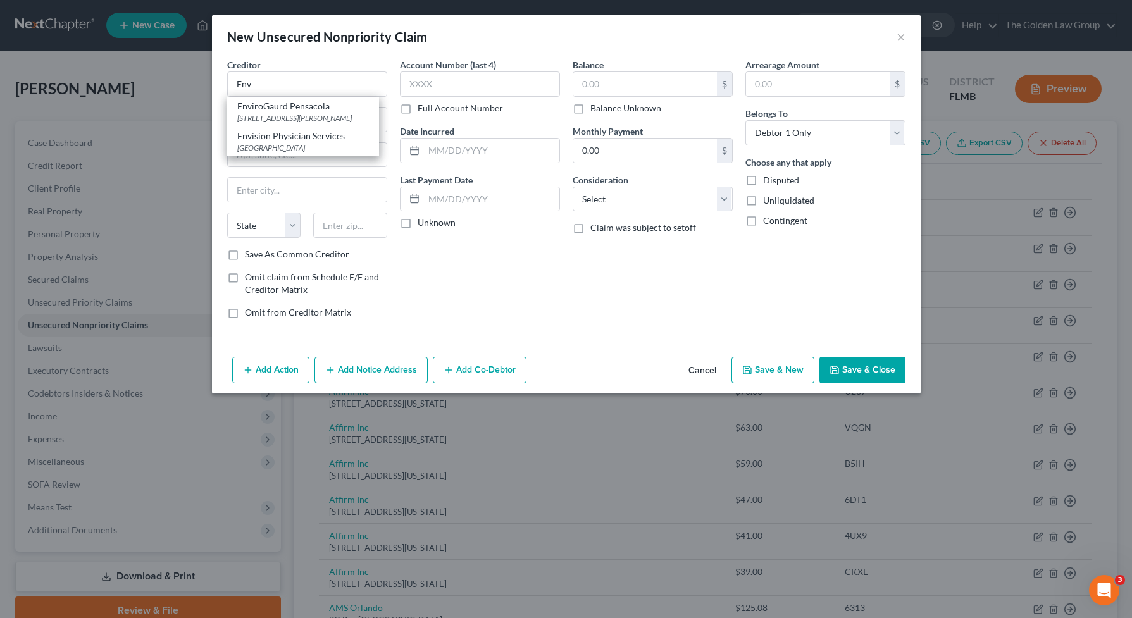
click at [346, 141] on div "Envision Physician Services" at bounding box center [303, 136] width 132 height 13
type input "Envision Physician Services"
type input "PO Box 38036"
type input "Philadelphia"
select select "39"
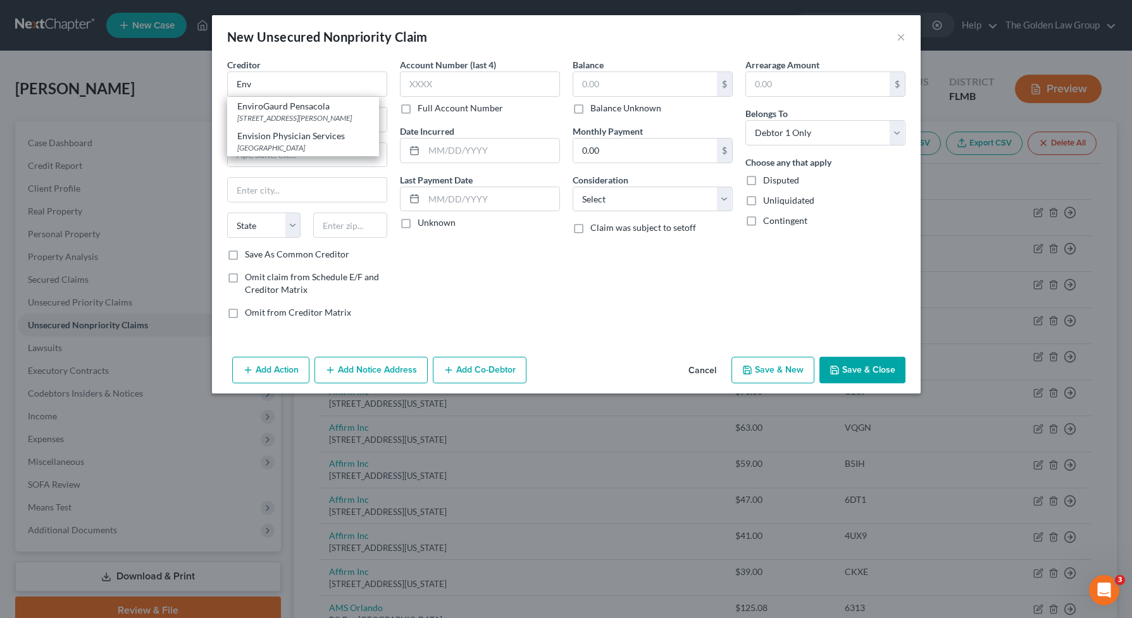
type input "19101"
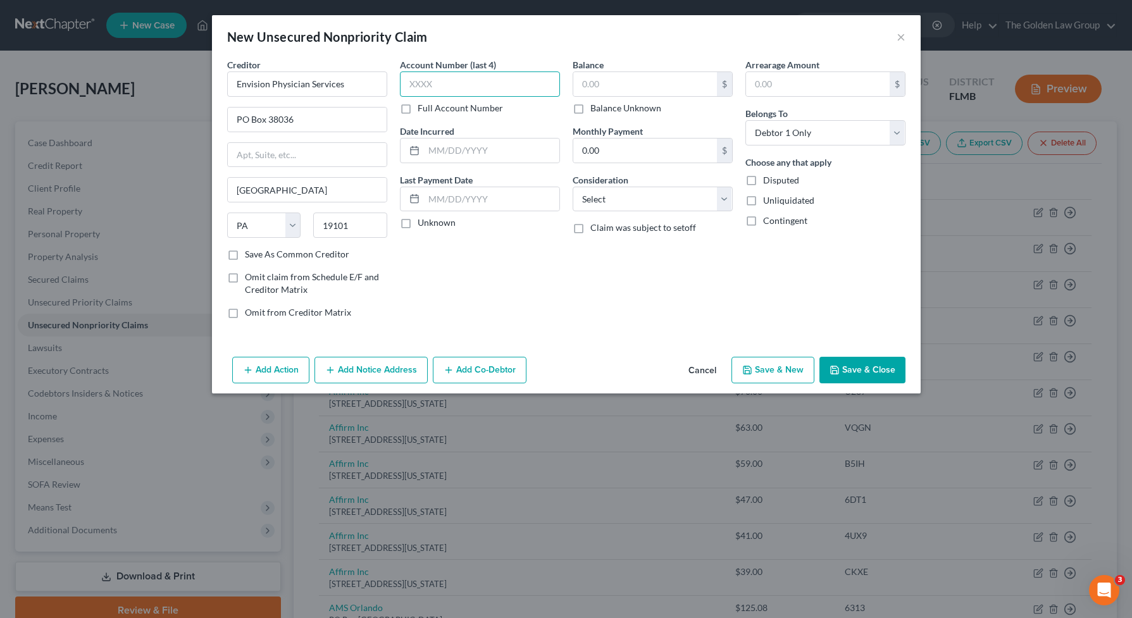
click at [439, 82] on input "text" at bounding box center [480, 84] width 160 height 25
type input "5568"
click at [667, 193] on select "Select Cable / Satellite Services Collection Agency Credit Card Debt Debt Couns…" at bounding box center [653, 199] width 160 height 25
select select "9"
click at [573, 187] on select "Select Cable / Satellite Services Collection Agency Credit Card Debt Debt Couns…" at bounding box center [653, 199] width 160 height 25
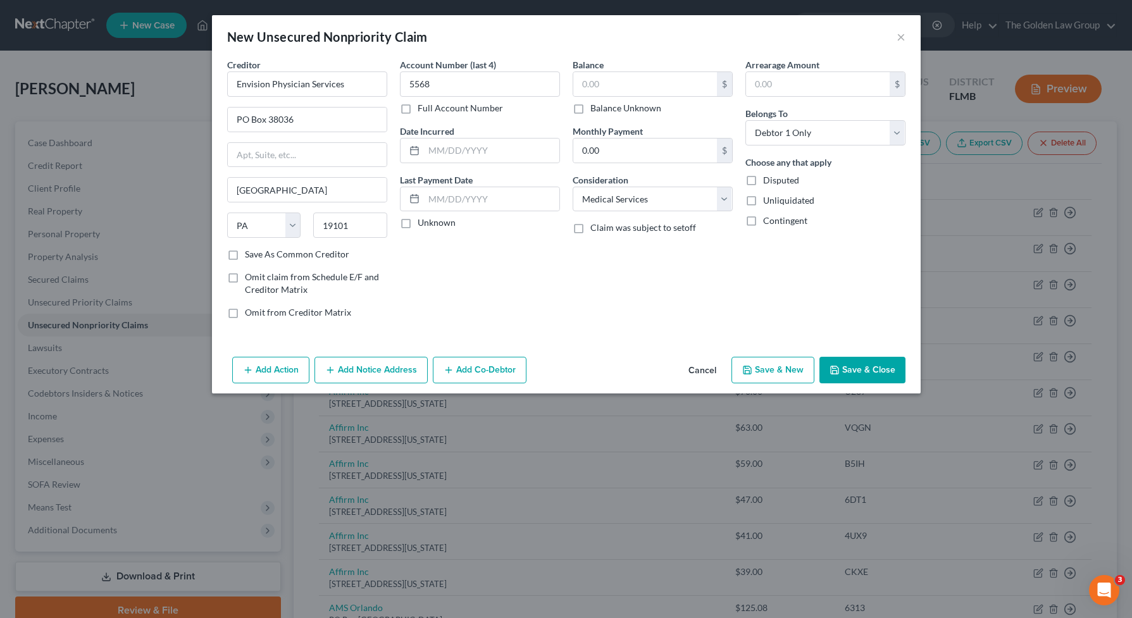
click at [627, 110] on label "Balance Unknown" at bounding box center [625, 108] width 71 height 13
click at [604, 110] on input "Balance Unknown" at bounding box center [600, 106] width 8 height 8
checkbox input "true"
type input "0.00"
drag, startPoint x: 873, startPoint y: 372, endPoint x: 865, endPoint y: 348, distance: 24.8
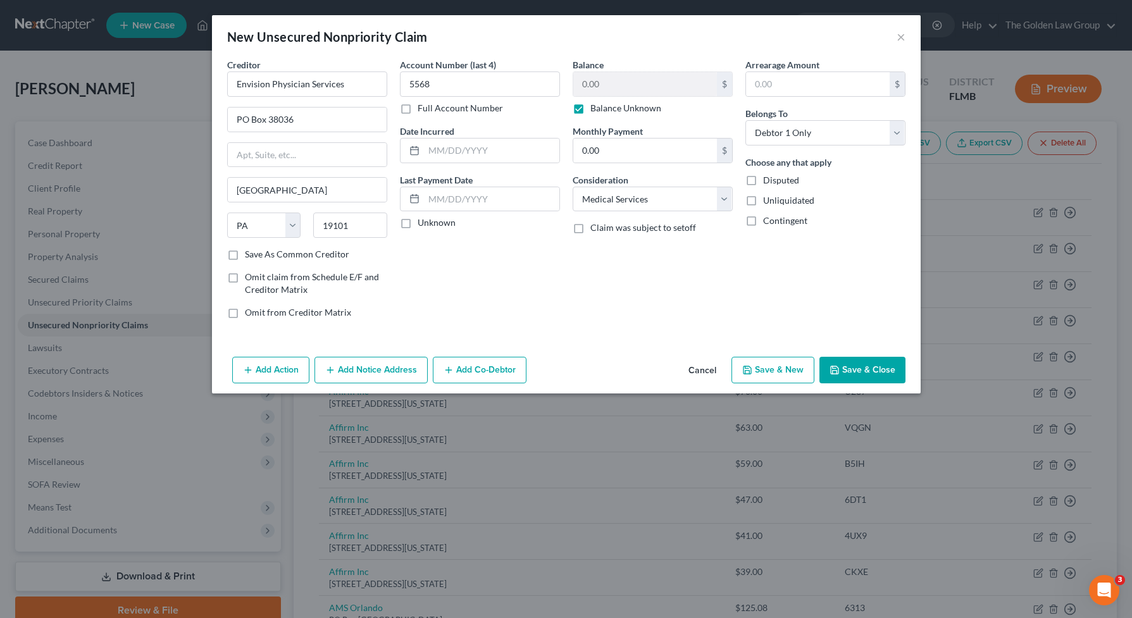
click at [873, 368] on button "Save & Close" at bounding box center [863, 370] width 86 height 27
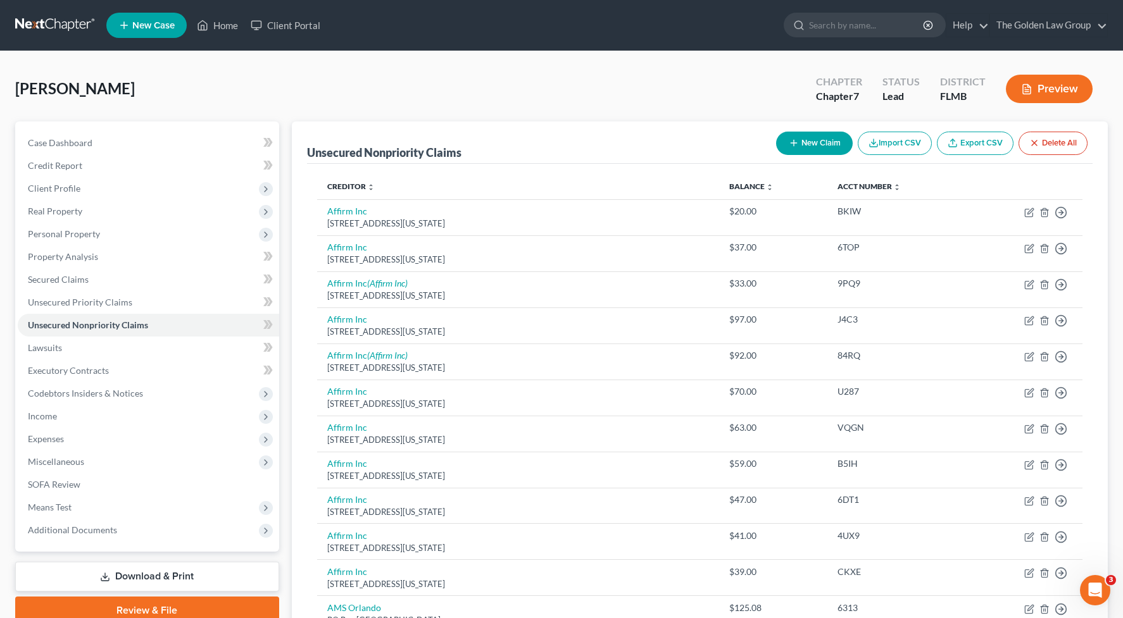
drag, startPoint x: 632, startPoint y: 108, endPoint x: 637, endPoint y: 120, distance: 13.0
click at [634, 111] on div "Ealy, Vanessa Upgraded Chapter Chapter 7 Status Lead District FLMB Preview" at bounding box center [561, 93] width 1092 height 55
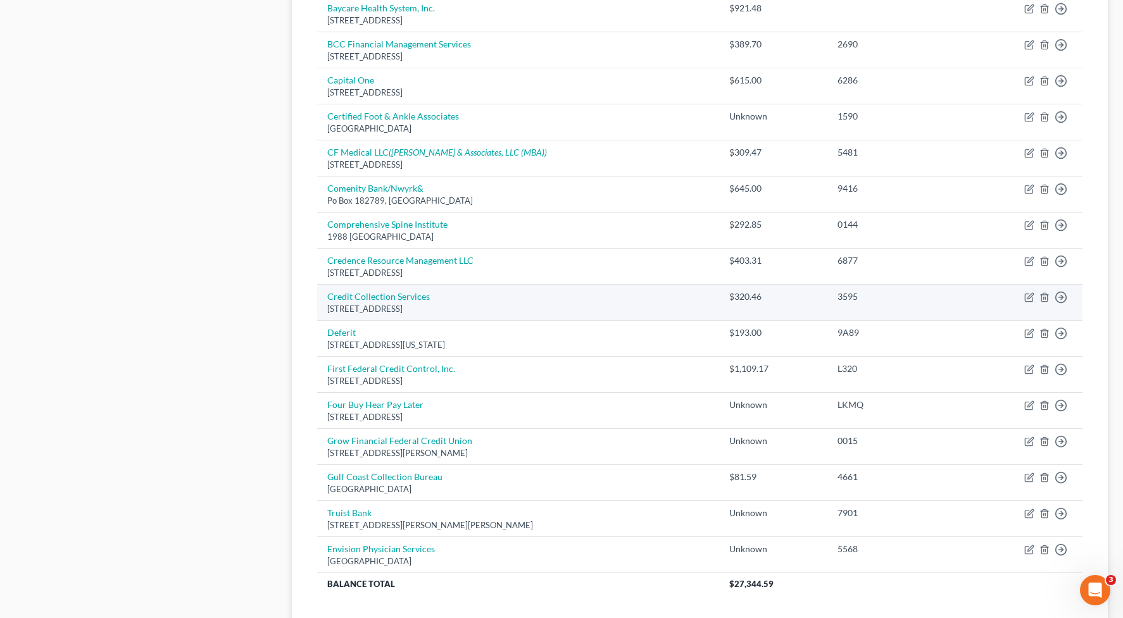
scroll to position [915, 0]
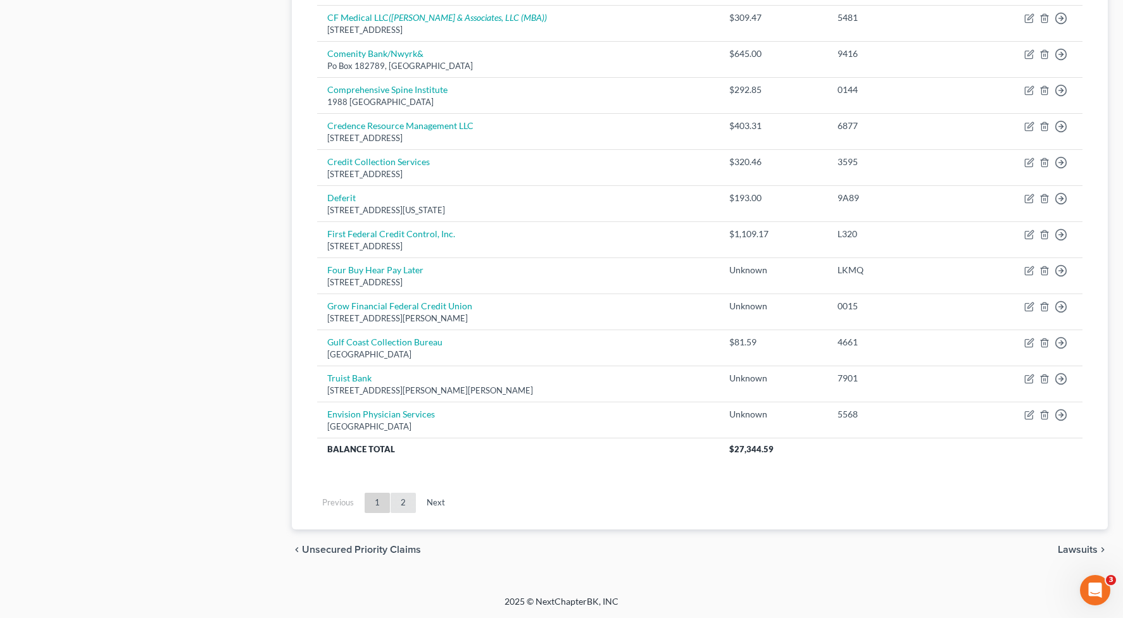
click at [401, 504] on link "2" at bounding box center [402, 503] width 25 height 20
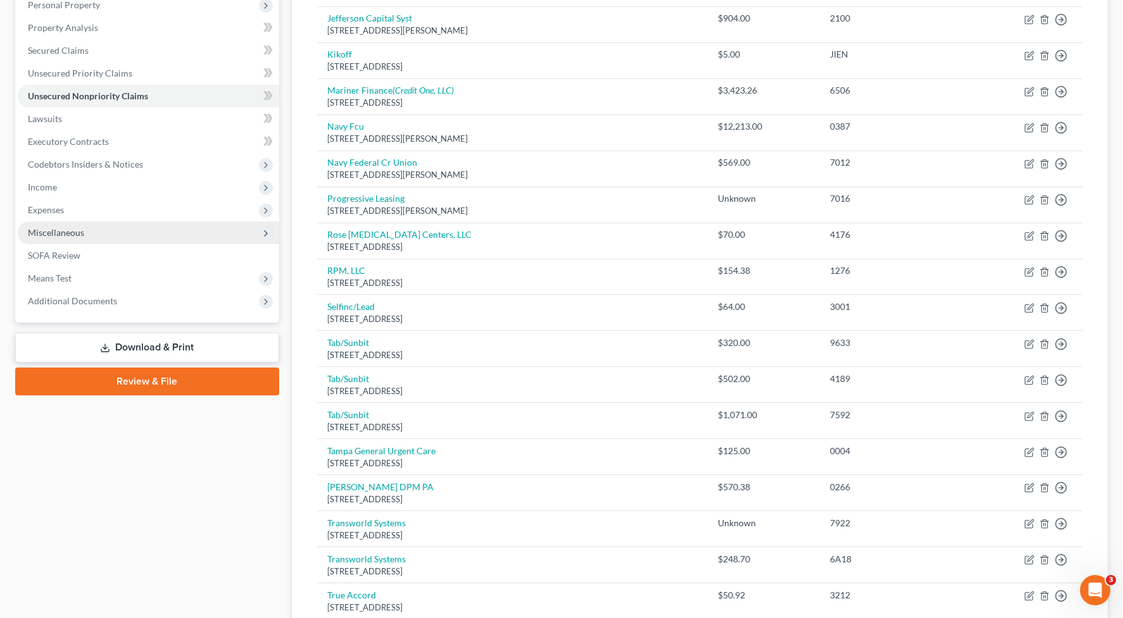
scroll to position [145, 0]
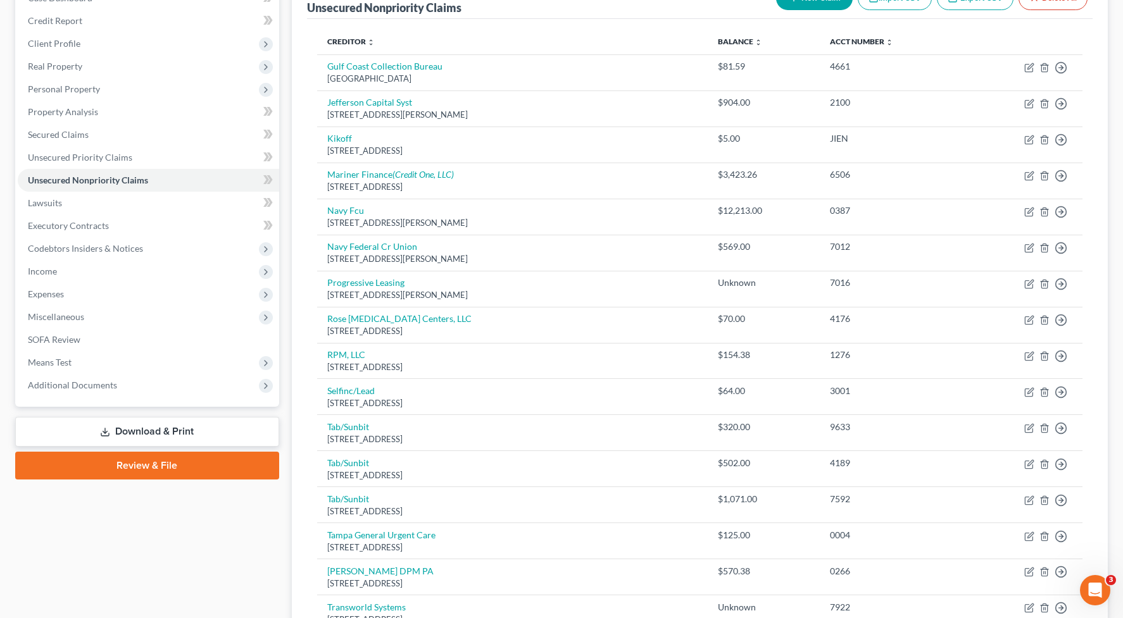
click at [118, 435] on link "Download & Print" at bounding box center [147, 432] width 264 height 30
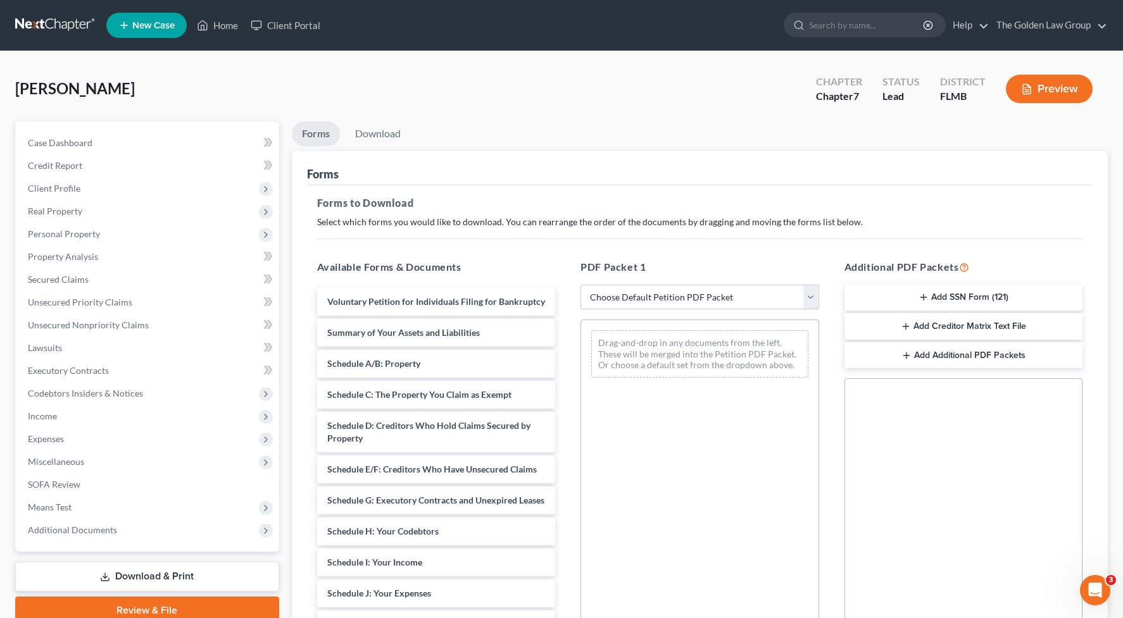
click at [610, 297] on select "Choose Default Petition PDF Packet Complete Bankruptcy Petition (all forms and …" at bounding box center [699, 297] width 239 height 25
select select "0"
click at [580, 285] on select "Choose Default Petition PDF Packet Complete Bankruptcy Petition (all forms and …" at bounding box center [699, 297] width 239 height 25
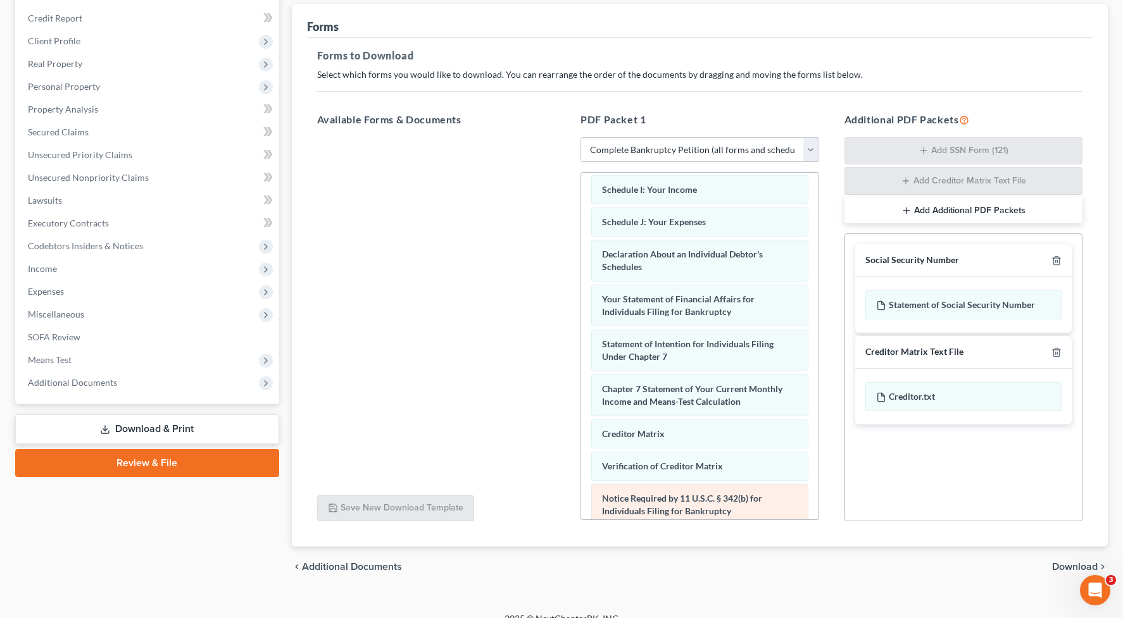
scroll to position [427, 0]
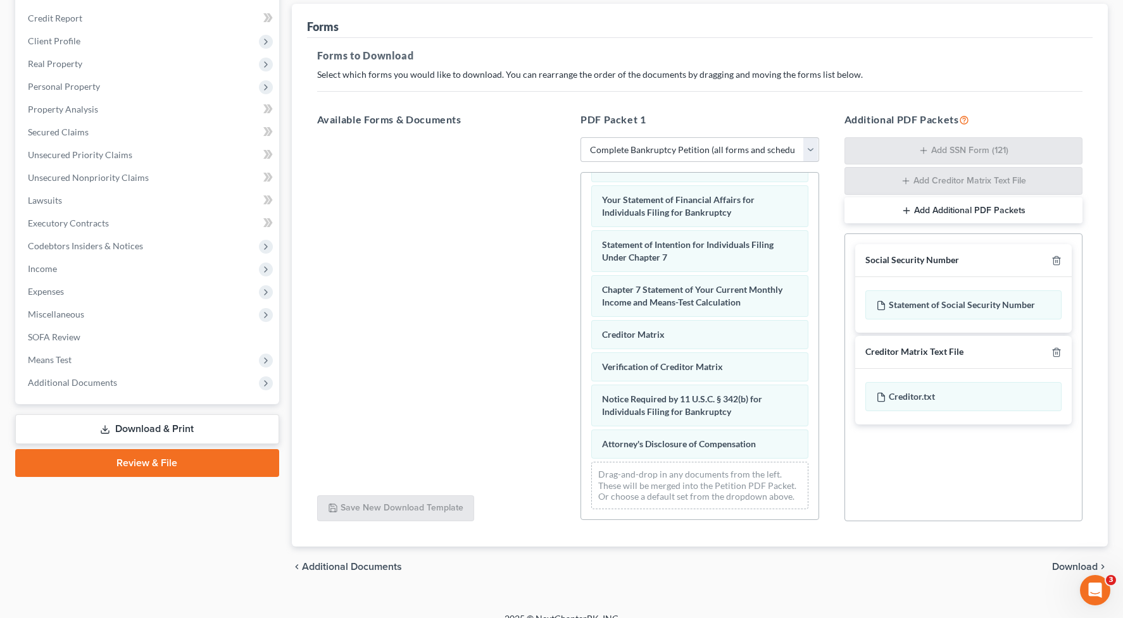
click at [1064, 565] on span "Download" at bounding box center [1075, 567] width 46 height 10
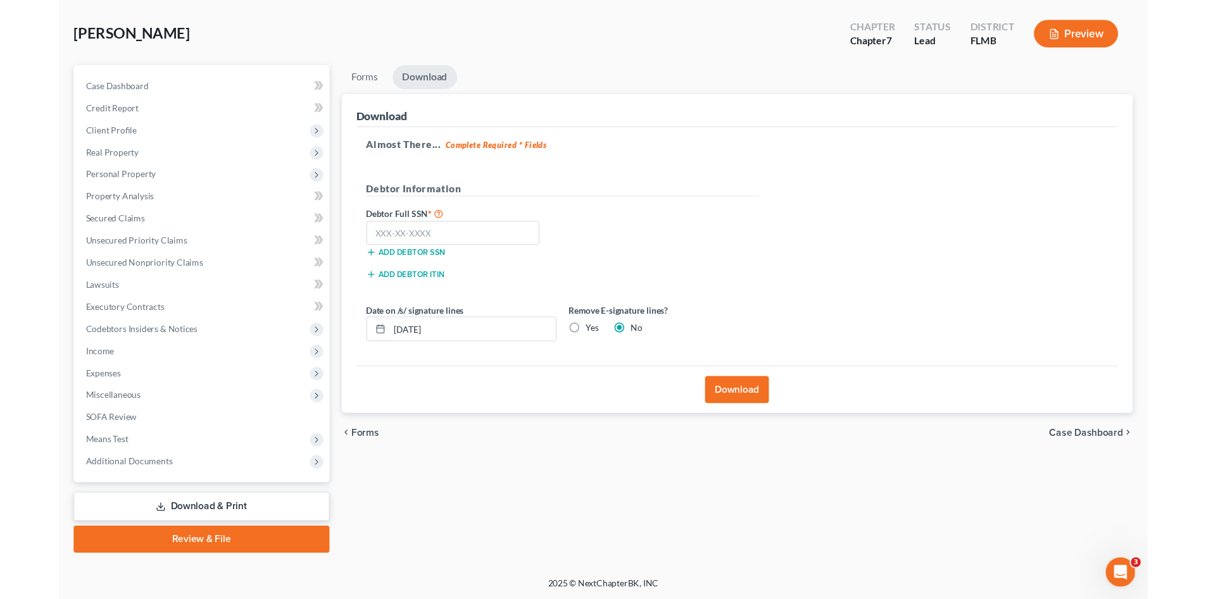
scroll to position [54, 0]
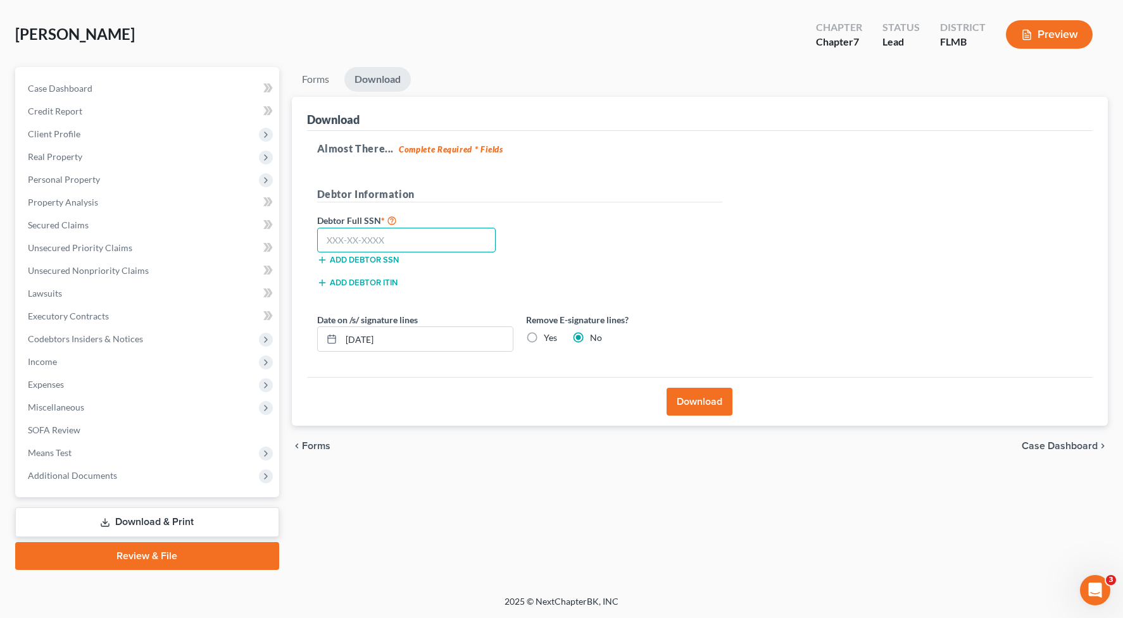
click at [458, 242] on input "text" at bounding box center [406, 240] width 179 height 25
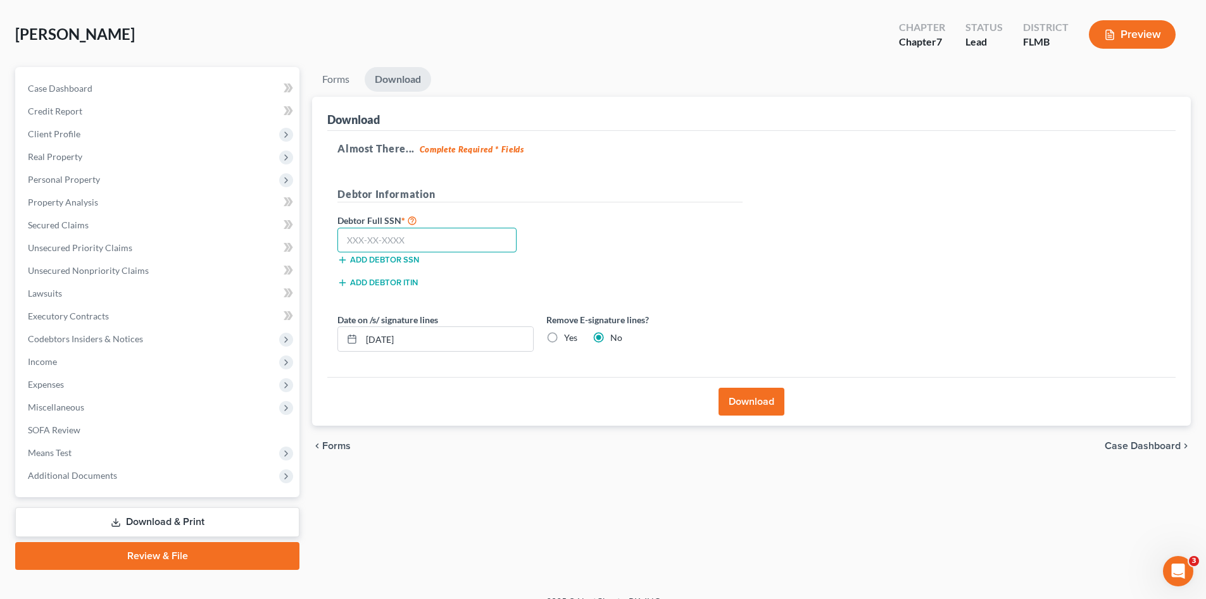
click at [432, 236] on input "text" at bounding box center [426, 240] width 179 height 25
type input "773-23-3036"
drag, startPoint x: 425, startPoint y: 344, endPoint x: 350, endPoint y: 337, distance: 75.6
click at [350, 337] on div "[DATE]" at bounding box center [435, 339] width 196 height 25
click at [564, 340] on label "Yes" at bounding box center [570, 338] width 13 height 13
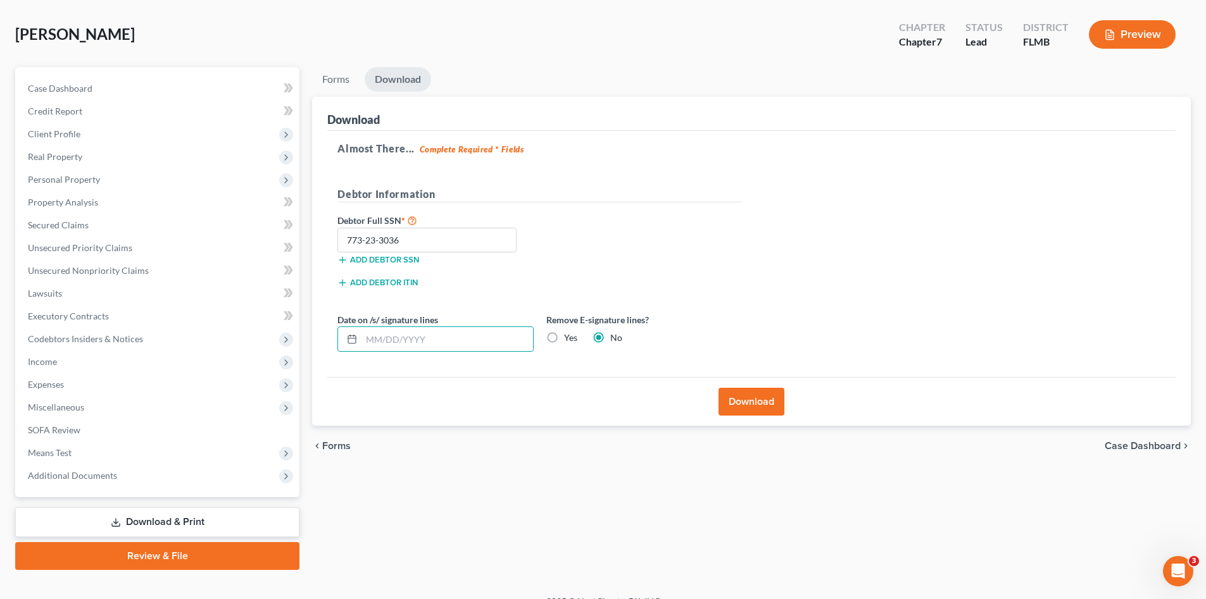
click at [569, 340] on input "Yes" at bounding box center [573, 336] width 8 height 8
radio input "true"
radio input "false"
click at [740, 406] on button "Download" at bounding box center [751, 402] width 66 height 28
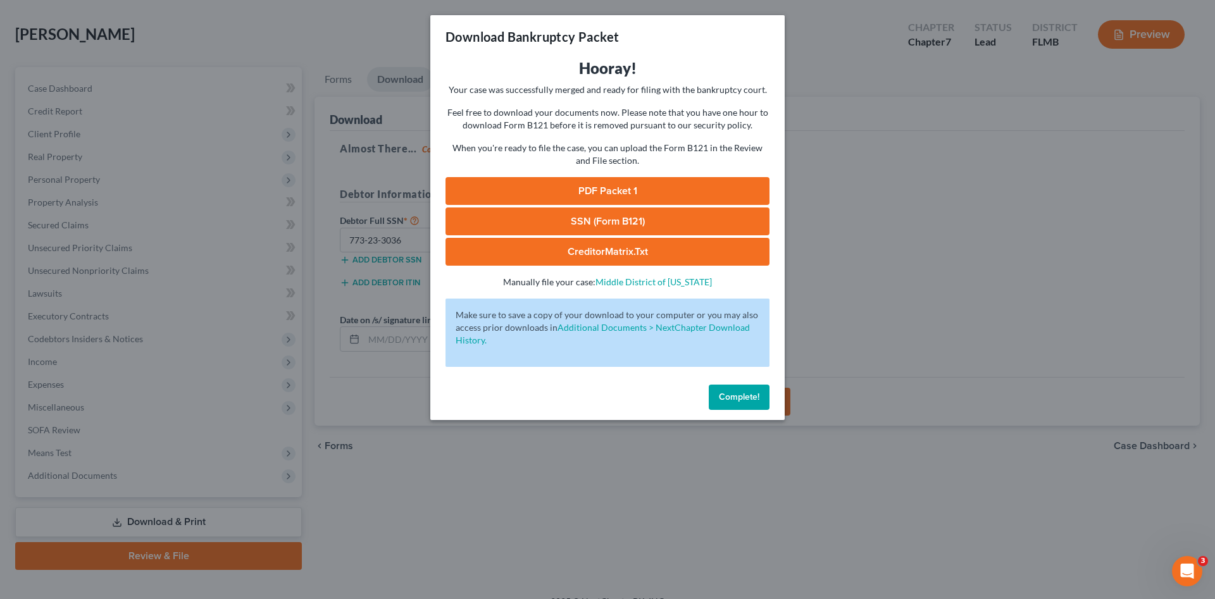
click at [594, 194] on link "PDF Packet 1" at bounding box center [608, 191] width 324 height 28
click at [734, 394] on span "Complete!" at bounding box center [739, 397] width 41 height 11
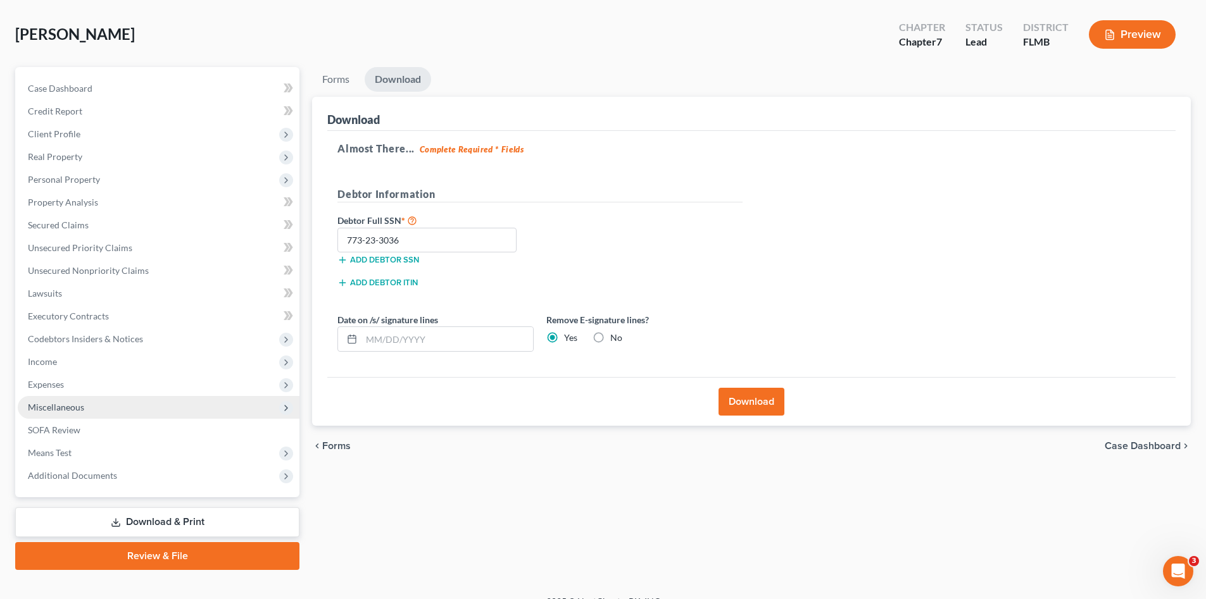
click at [63, 406] on span "Miscellaneous" at bounding box center [56, 407] width 56 height 11
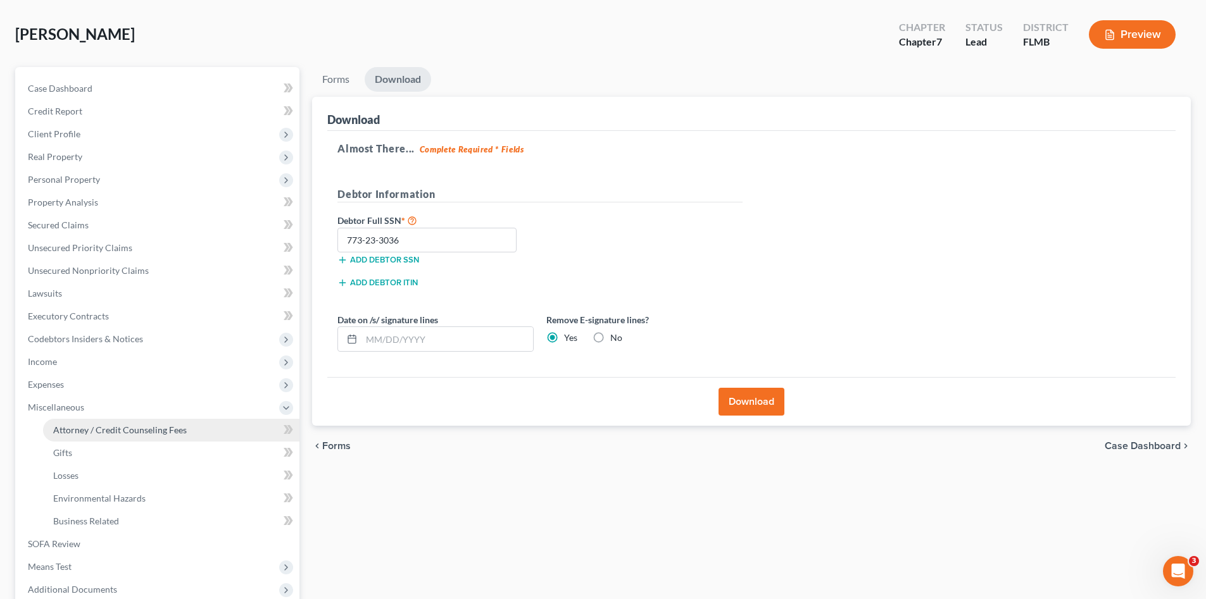
click at [123, 434] on span "Attorney / Credit Counseling Fees" at bounding box center [120, 430] width 134 height 11
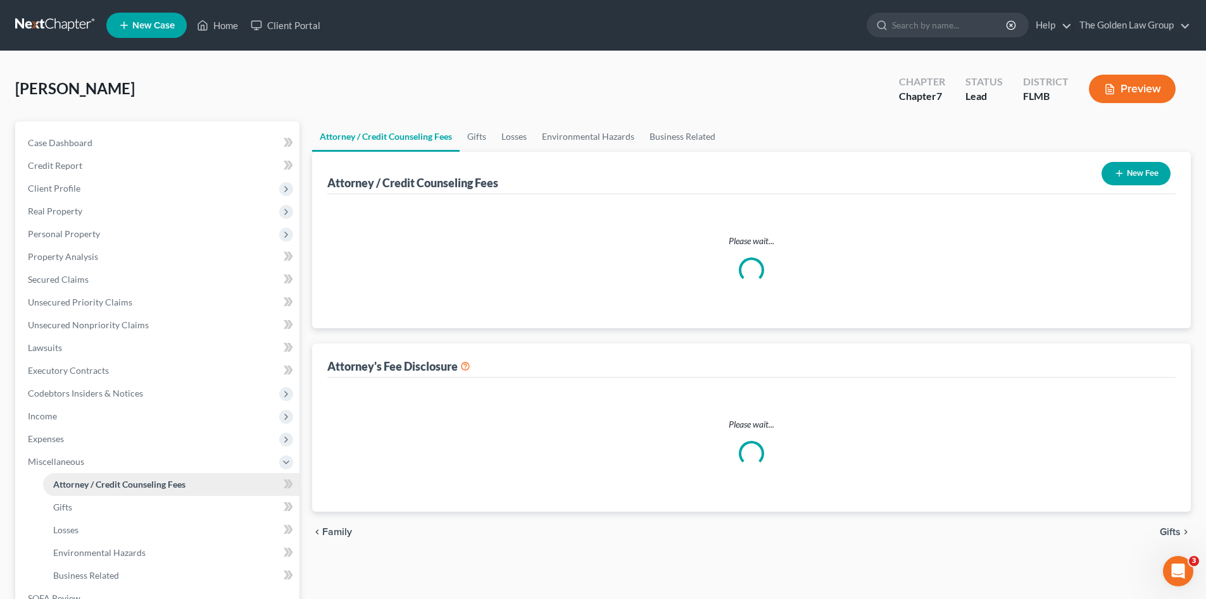
select select "2"
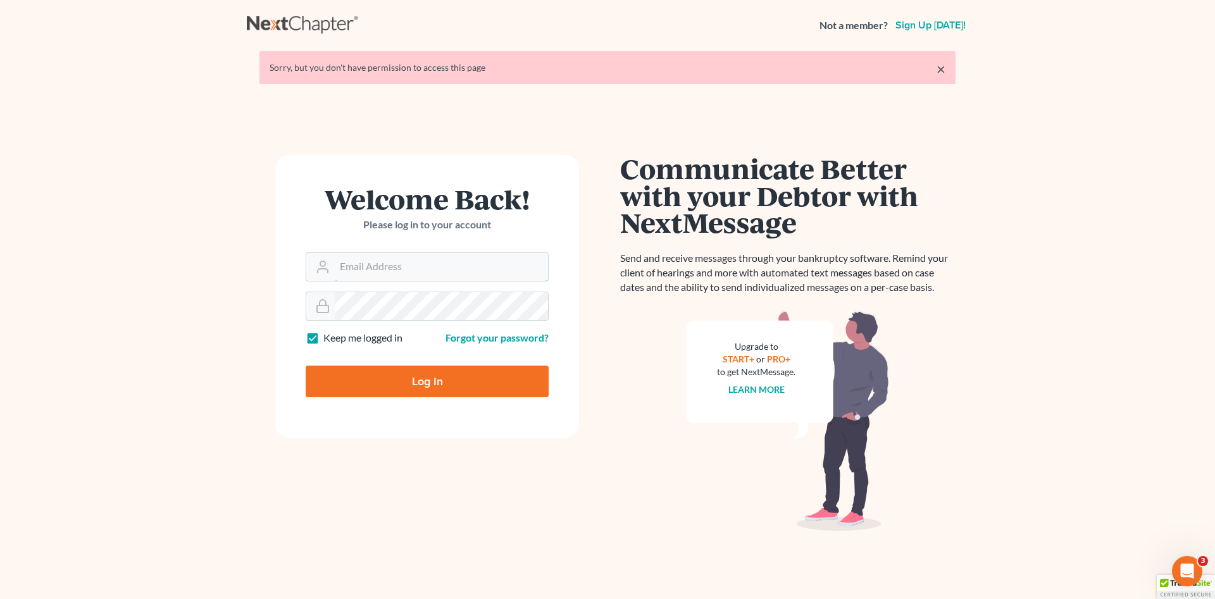
type input "[PERSON_NAME][EMAIL_ADDRESS][DOMAIN_NAME]"
click at [366, 370] on input "Log In" at bounding box center [427, 382] width 243 height 32
type input "Thinking..."
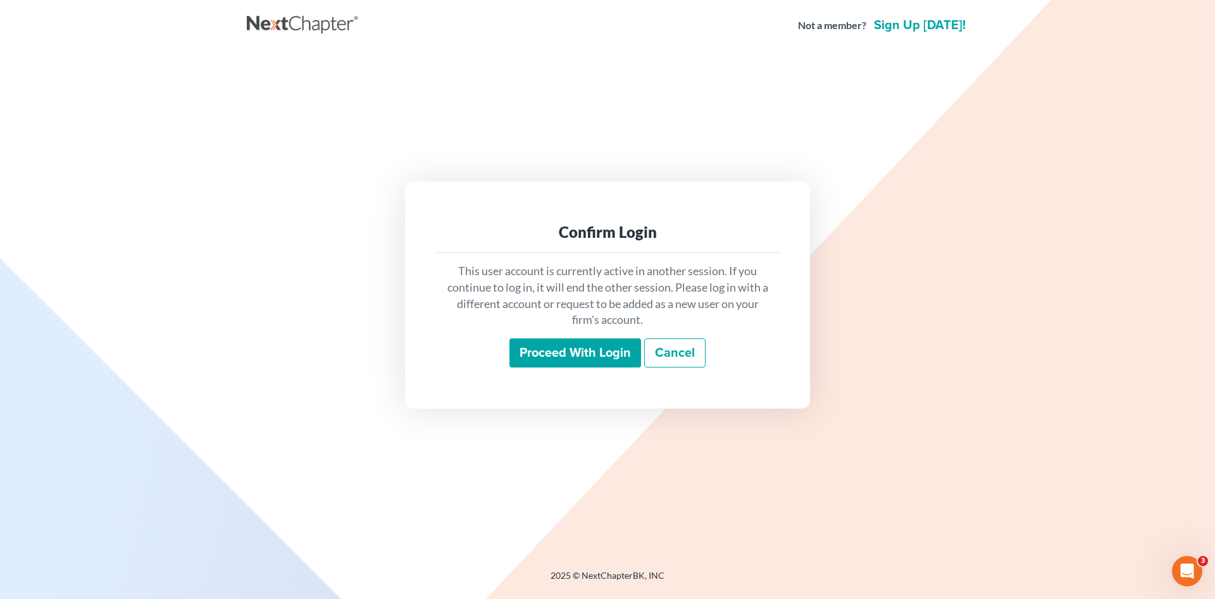
click at [518, 352] on input "Proceed with login" at bounding box center [575, 353] width 132 height 29
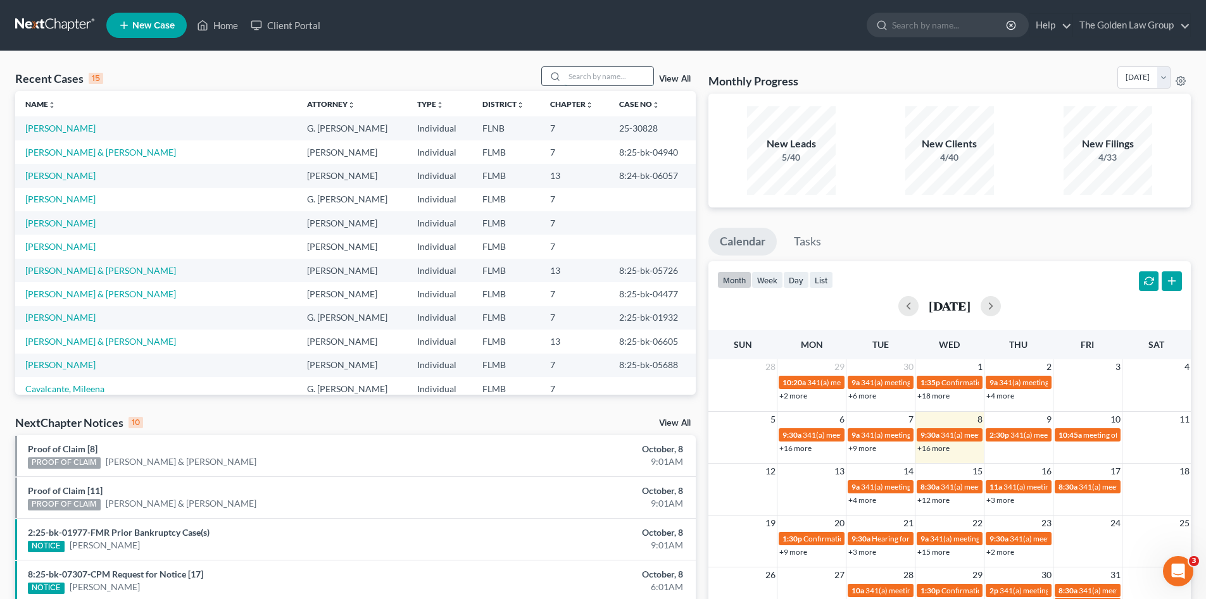
click at [623, 75] on input "search" at bounding box center [609, 76] width 89 height 18
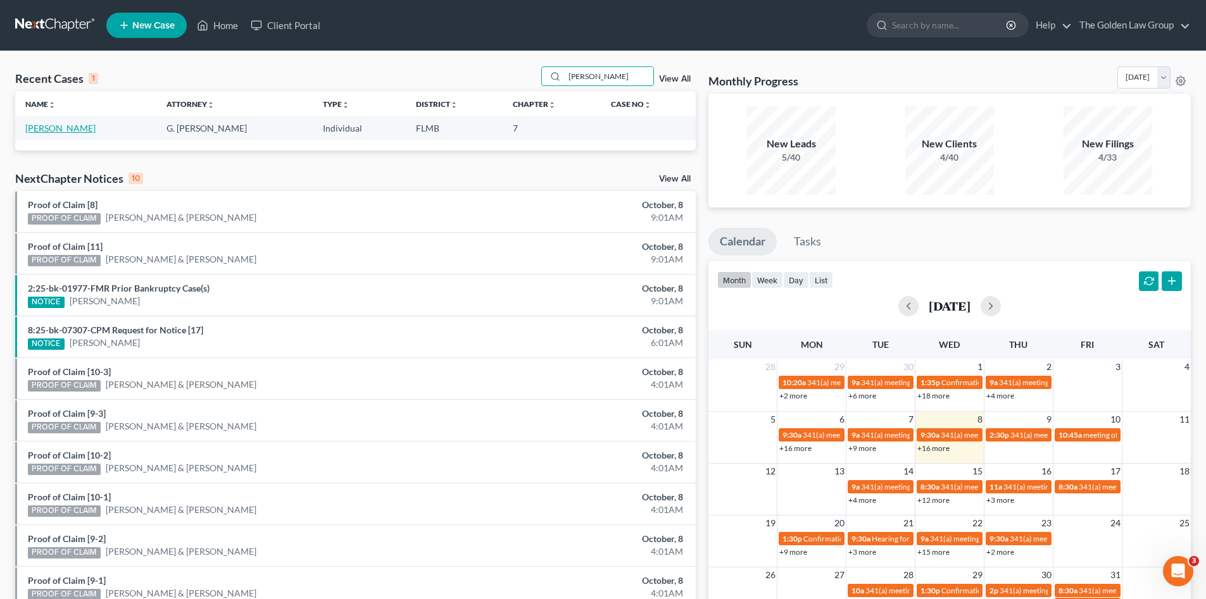
type input "[PERSON_NAME]"
click at [62, 129] on link "[PERSON_NAME]" at bounding box center [60, 128] width 70 height 11
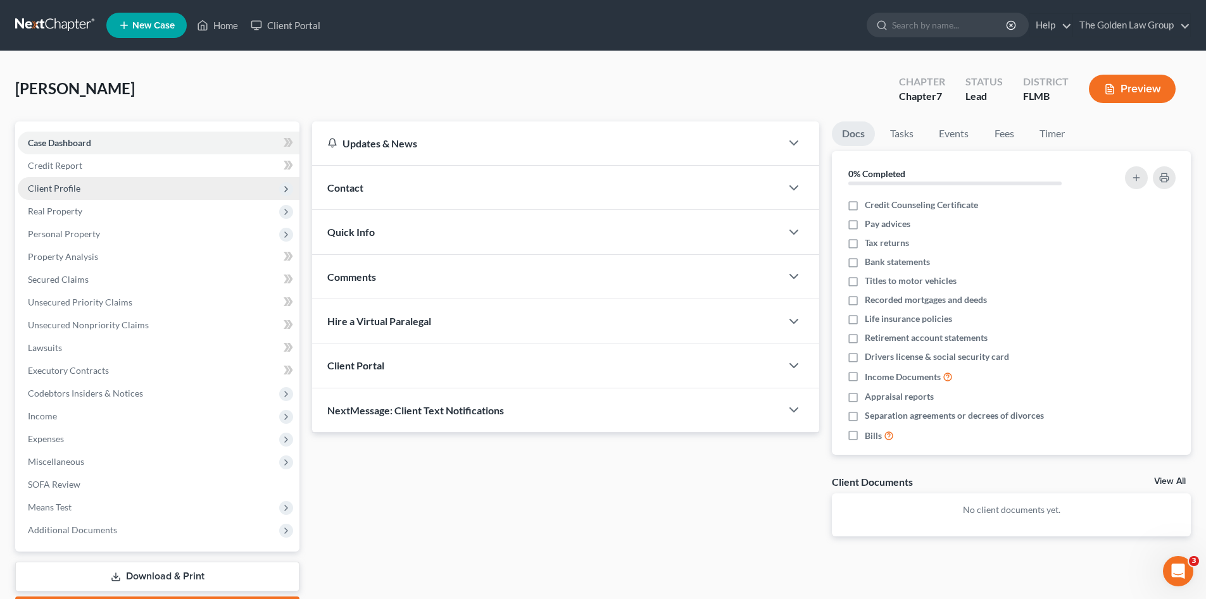
click at [47, 194] on span "Client Profile" at bounding box center [159, 188] width 282 height 23
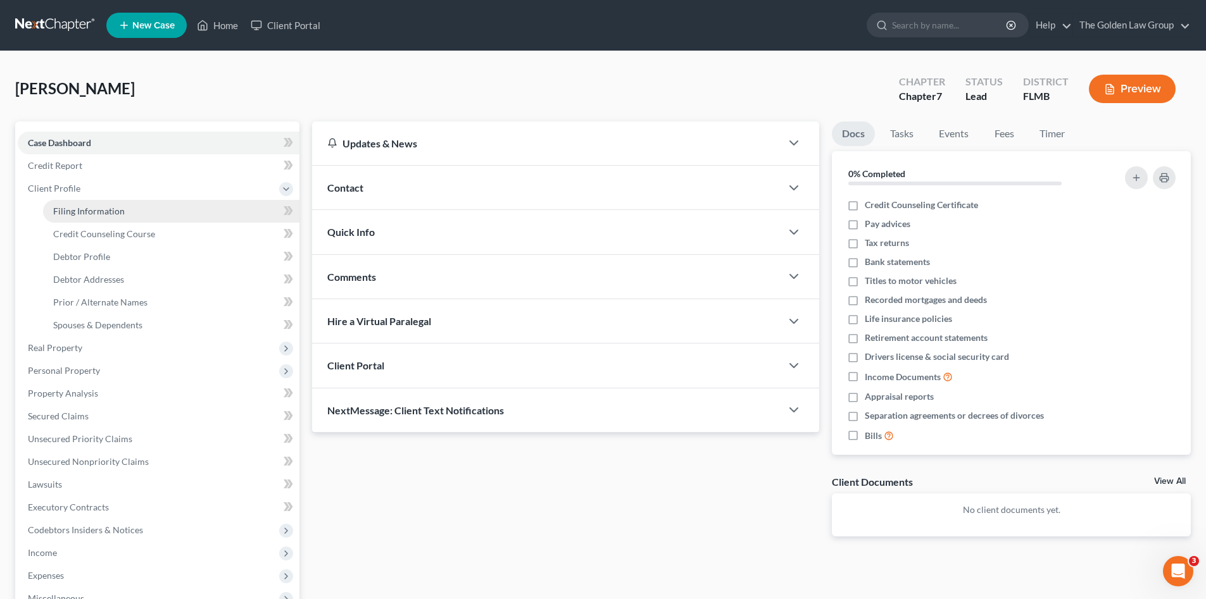
click at [68, 215] on span "Filing Information" at bounding box center [89, 211] width 72 height 11
select select "1"
select select "0"
select select "9"
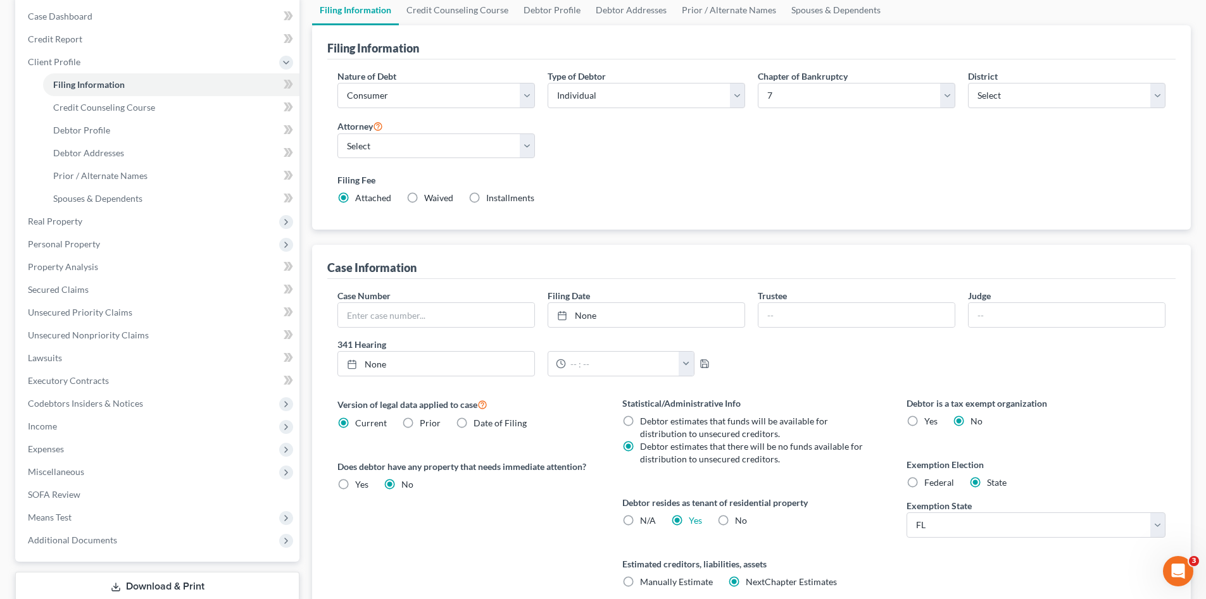
scroll to position [232, 0]
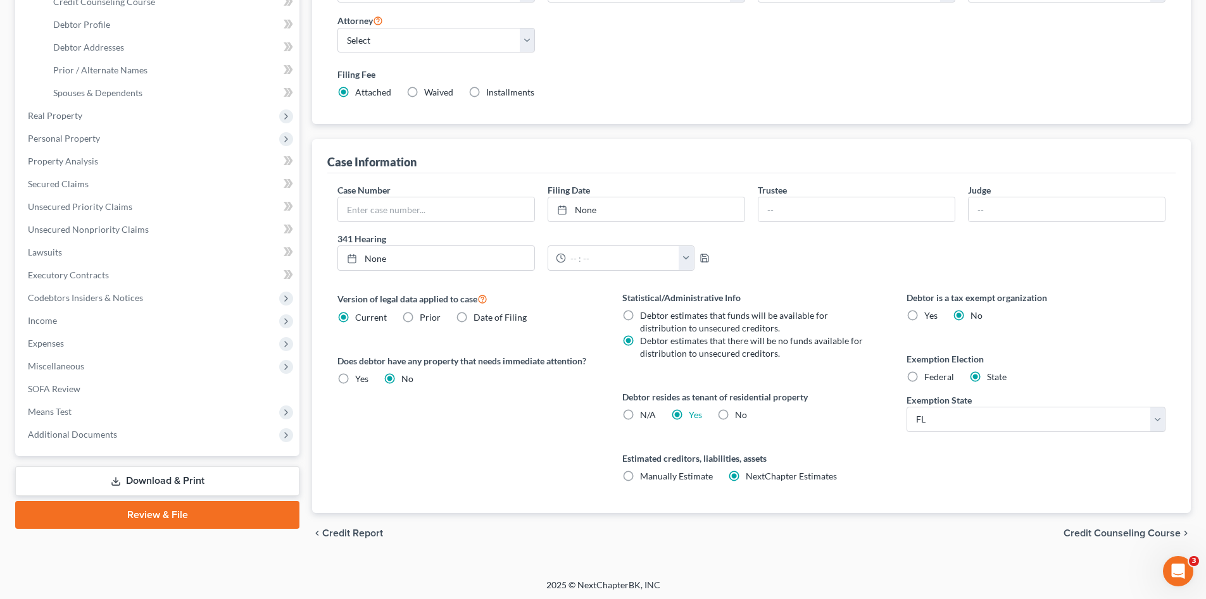
click at [224, 477] on link "Download & Print" at bounding box center [157, 481] width 284 height 30
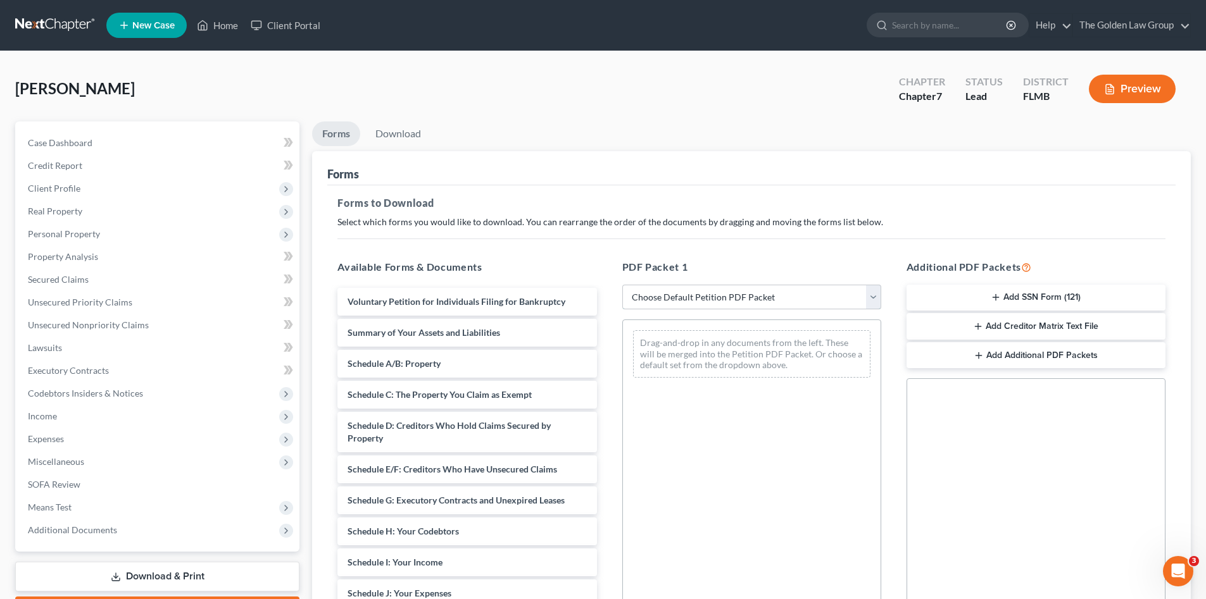
click at [689, 294] on select "Choose Default Petition PDF Packet Complete Bankruptcy Petition (all forms and …" at bounding box center [751, 297] width 259 height 25
select select "0"
click at [622, 285] on select "Choose Default Petition PDF Packet Complete Bankruptcy Petition (all forms and …" at bounding box center [751, 297] width 259 height 25
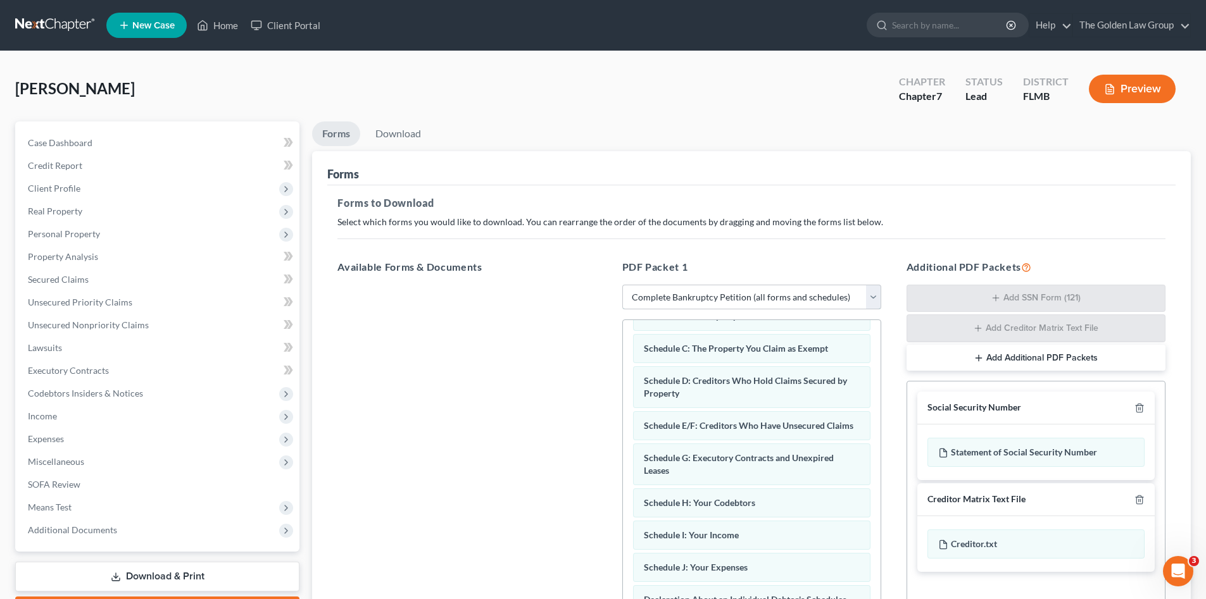
scroll to position [211, 0]
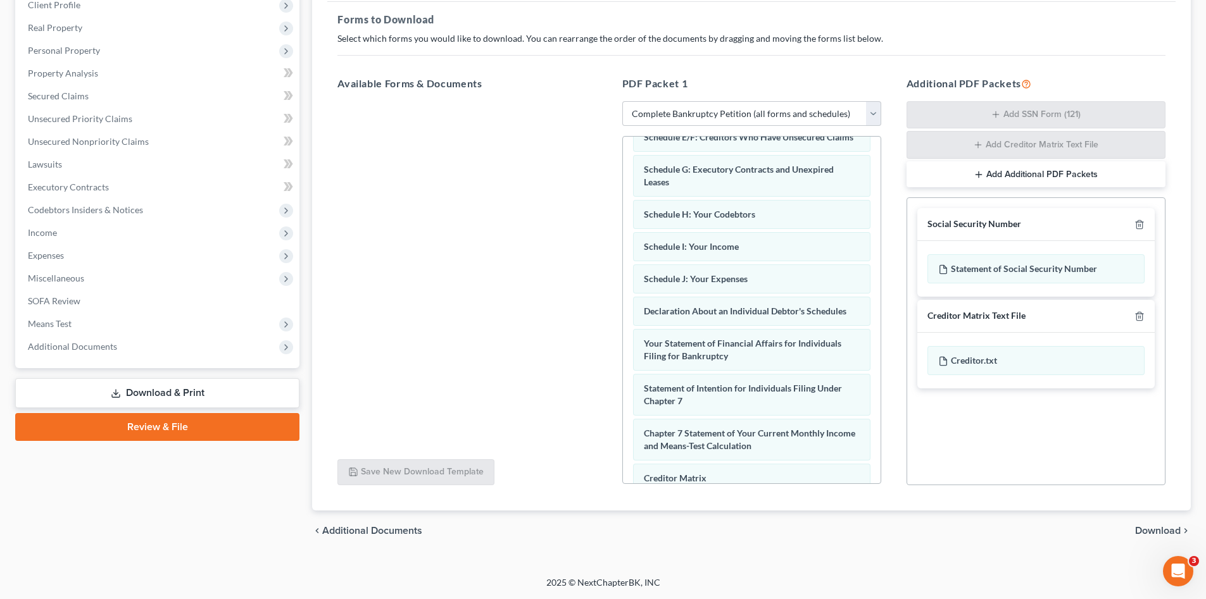
click at [1150, 528] on span "Download" at bounding box center [1158, 531] width 46 height 10
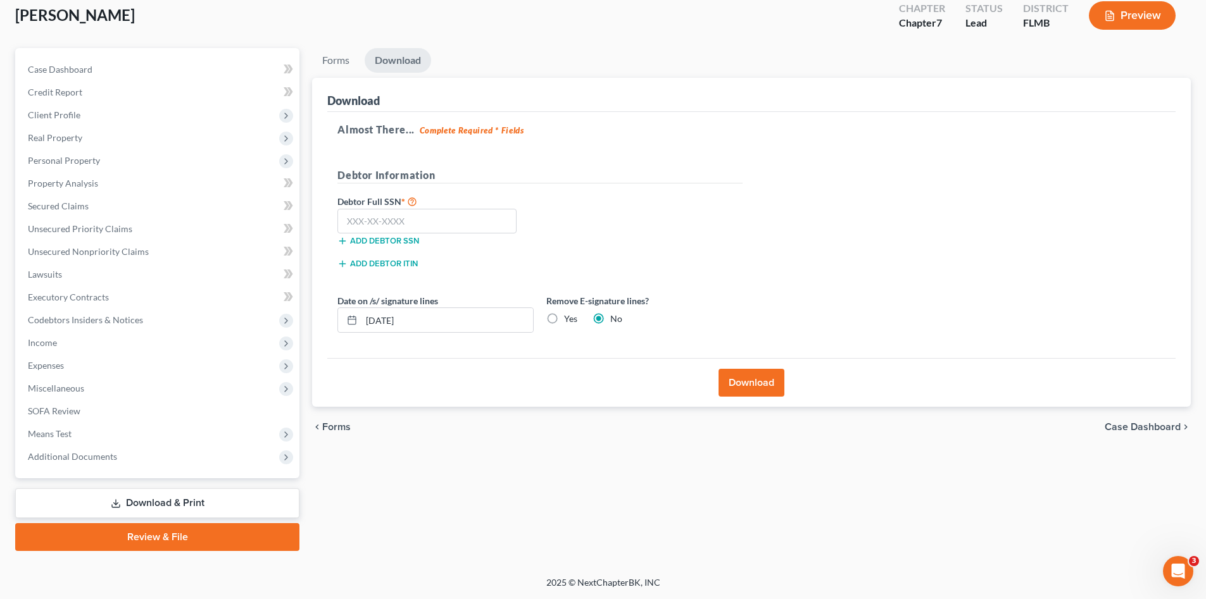
scroll to position [73, 0]
click at [439, 222] on input "text" at bounding box center [426, 221] width 179 height 25
type input "599-40-9133"
drag, startPoint x: 453, startPoint y: 324, endPoint x: 361, endPoint y: 329, distance: 92.5
click at [361, 329] on div "10/08/2025" at bounding box center [435, 320] width 196 height 25
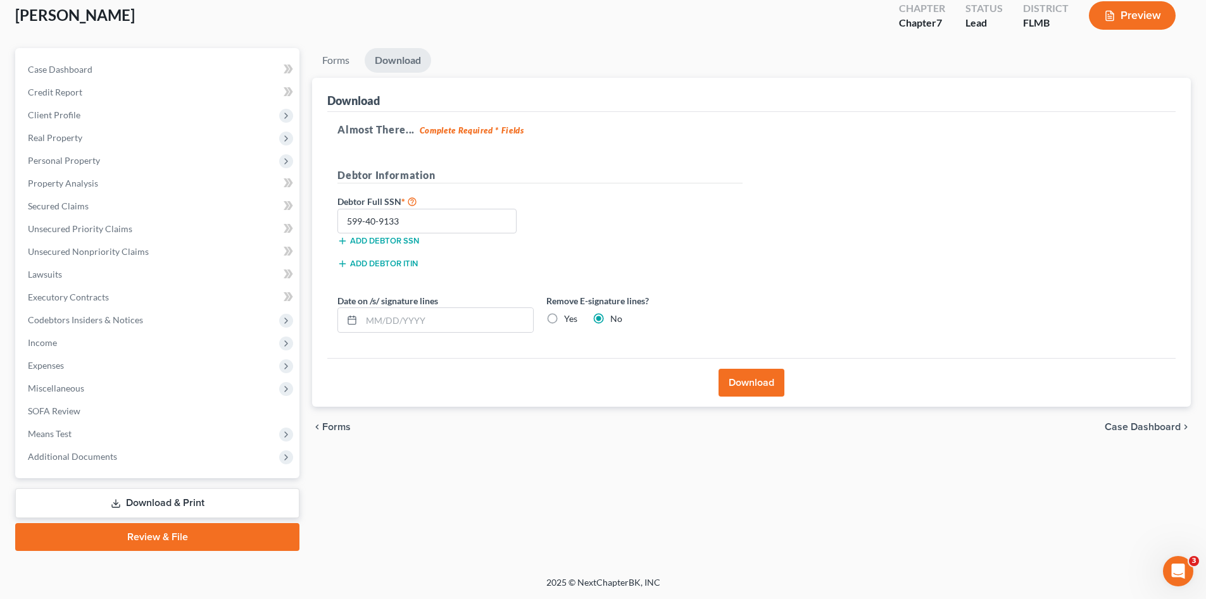
drag, startPoint x: 562, startPoint y: 320, endPoint x: 665, endPoint y: 358, distance: 109.7
click at [564, 320] on label "Yes" at bounding box center [570, 319] width 13 height 13
click at [569, 320] on input "Yes" at bounding box center [573, 317] width 8 height 8
radio input "true"
radio input "false"
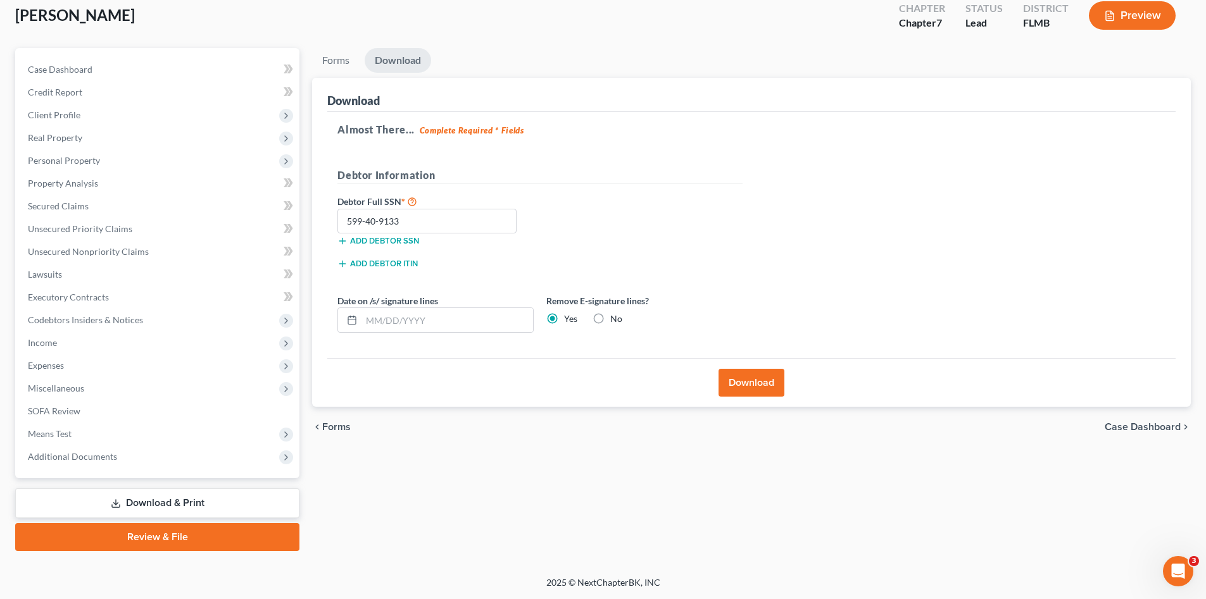
click at [749, 387] on button "Download" at bounding box center [751, 383] width 66 height 28
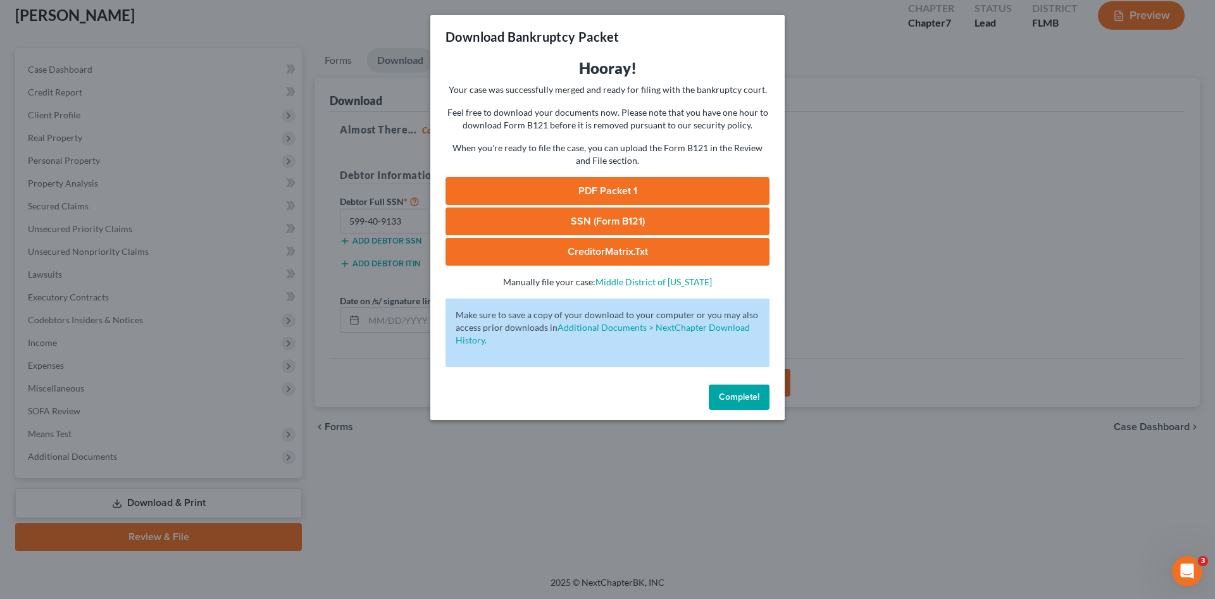
click at [601, 187] on link "PDF Packet 1" at bounding box center [608, 191] width 324 height 28
click at [604, 223] on link "SSN (Form B121)" at bounding box center [608, 222] width 324 height 28
click at [719, 392] on span "Complete!" at bounding box center [739, 397] width 41 height 11
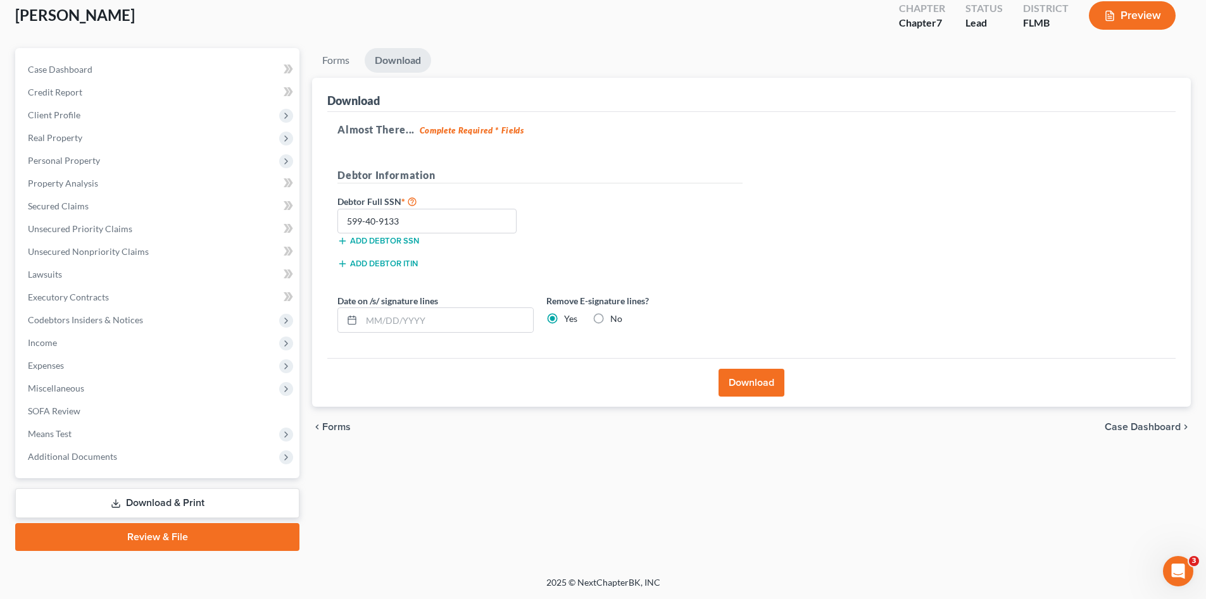
scroll to position [0, 0]
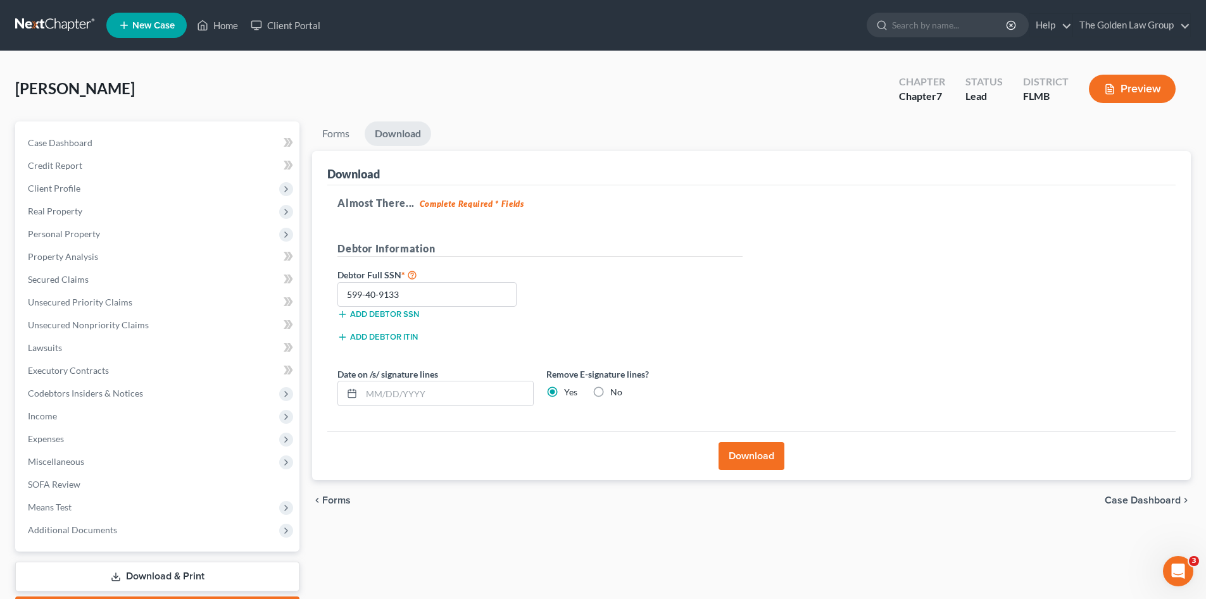
click at [65, 24] on link at bounding box center [55, 25] width 81 height 23
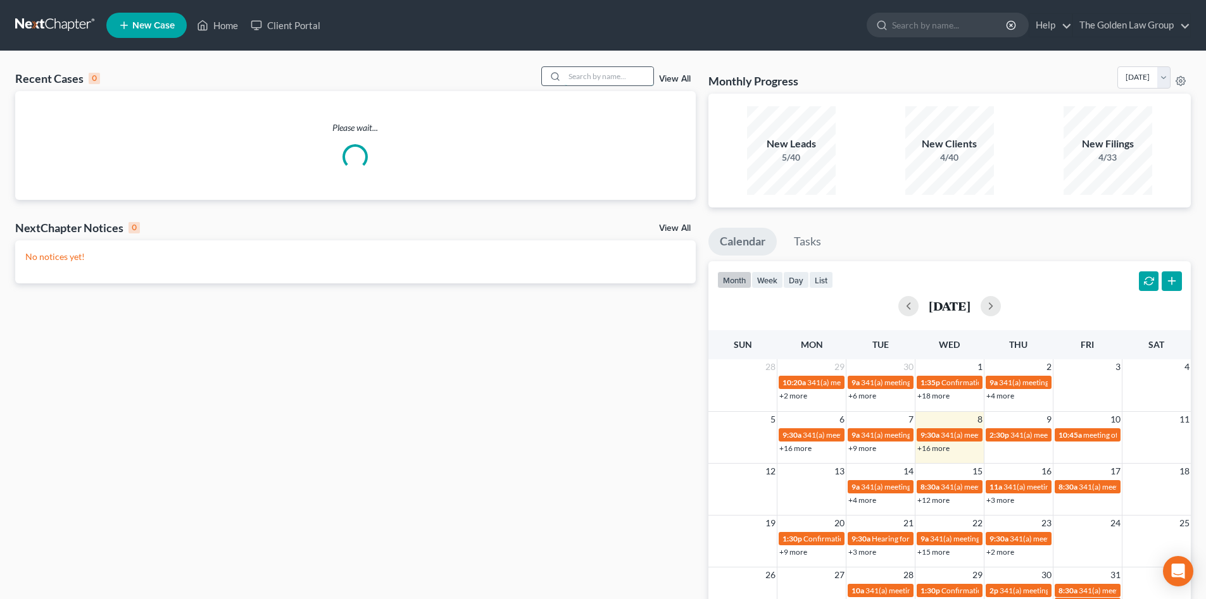
click at [570, 73] on input "search" at bounding box center [609, 76] width 89 height 18
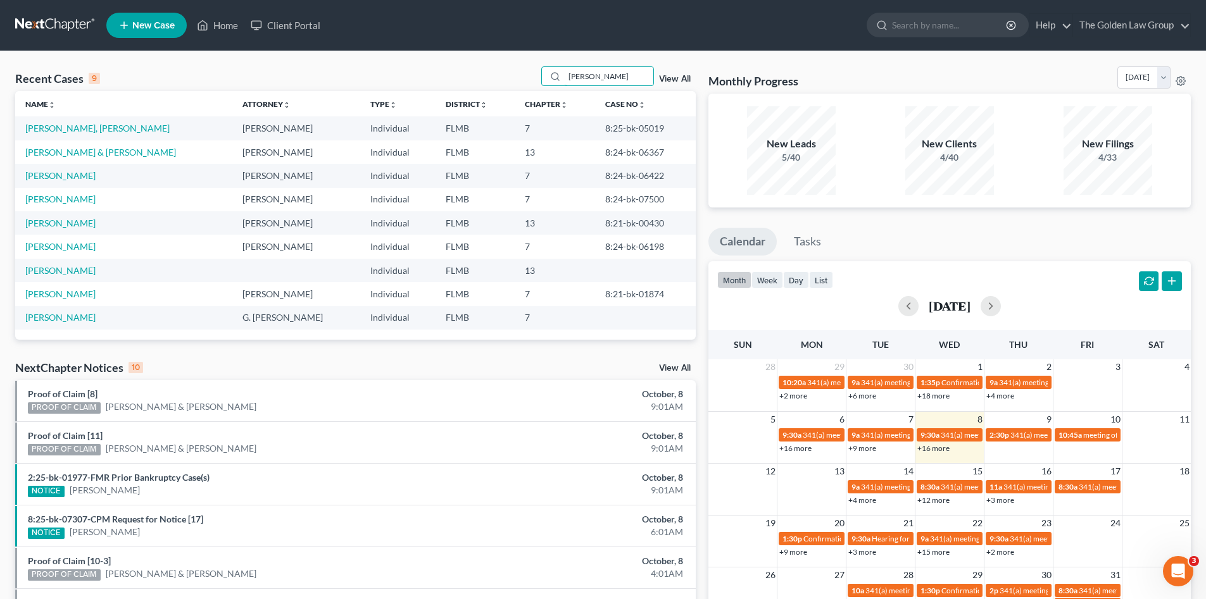
type input "[PERSON_NAME]"
click at [59, 128] on link "[PERSON_NAME], [PERSON_NAME]" at bounding box center [97, 128] width 144 height 11
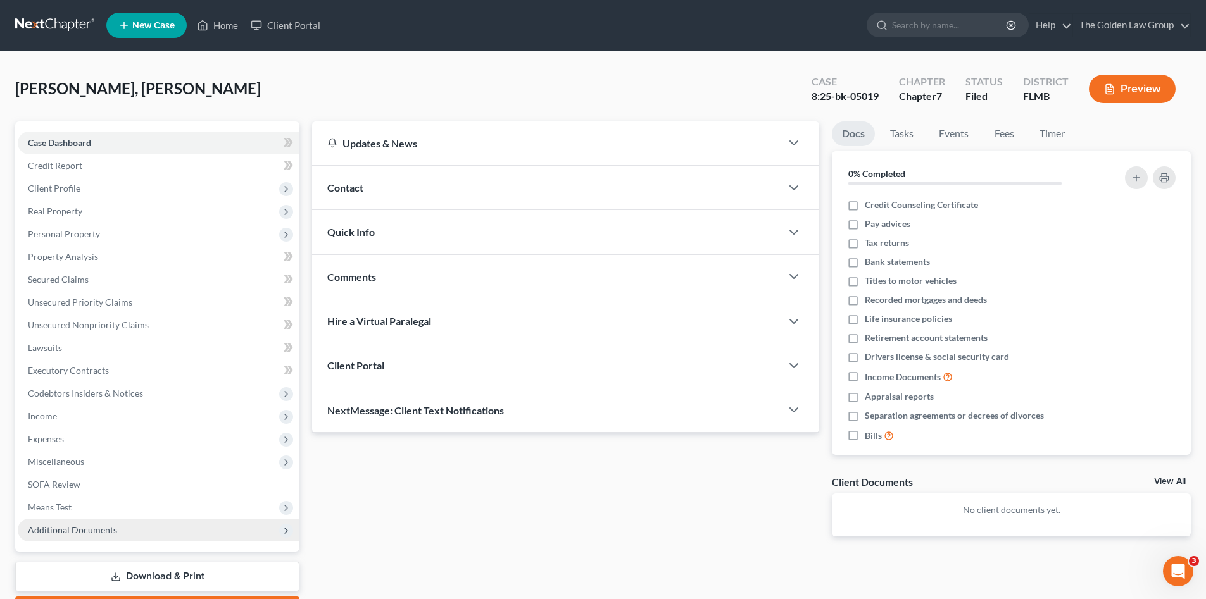
click at [74, 530] on span "Additional Documents" at bounding box center [72, 530] width 89 height 11
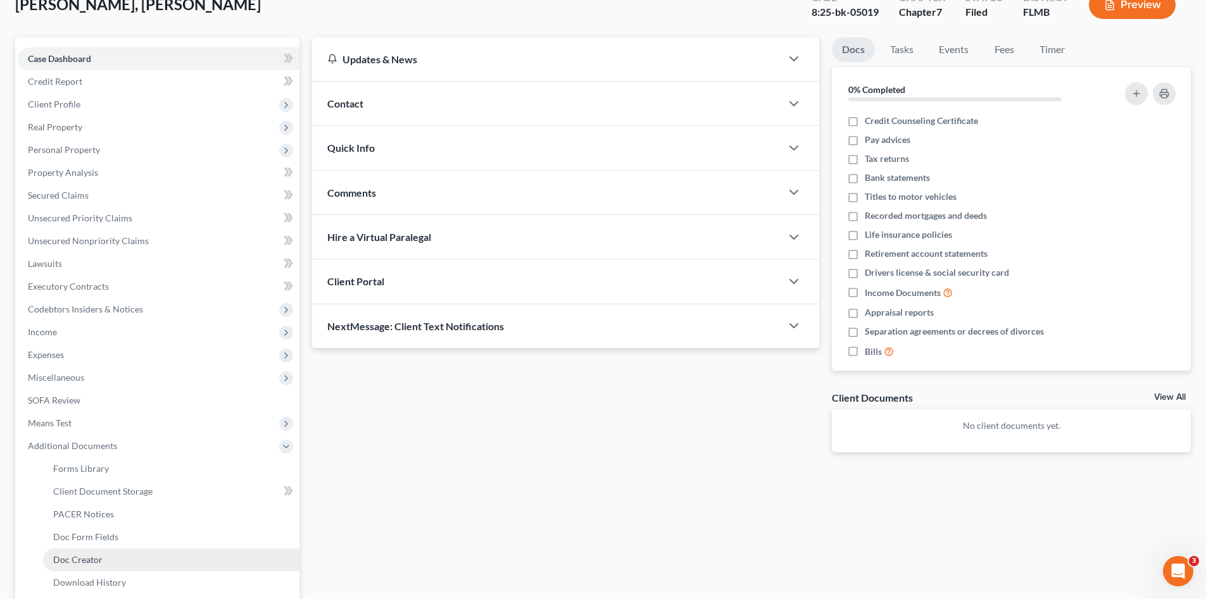
scroll to position [210, 0]
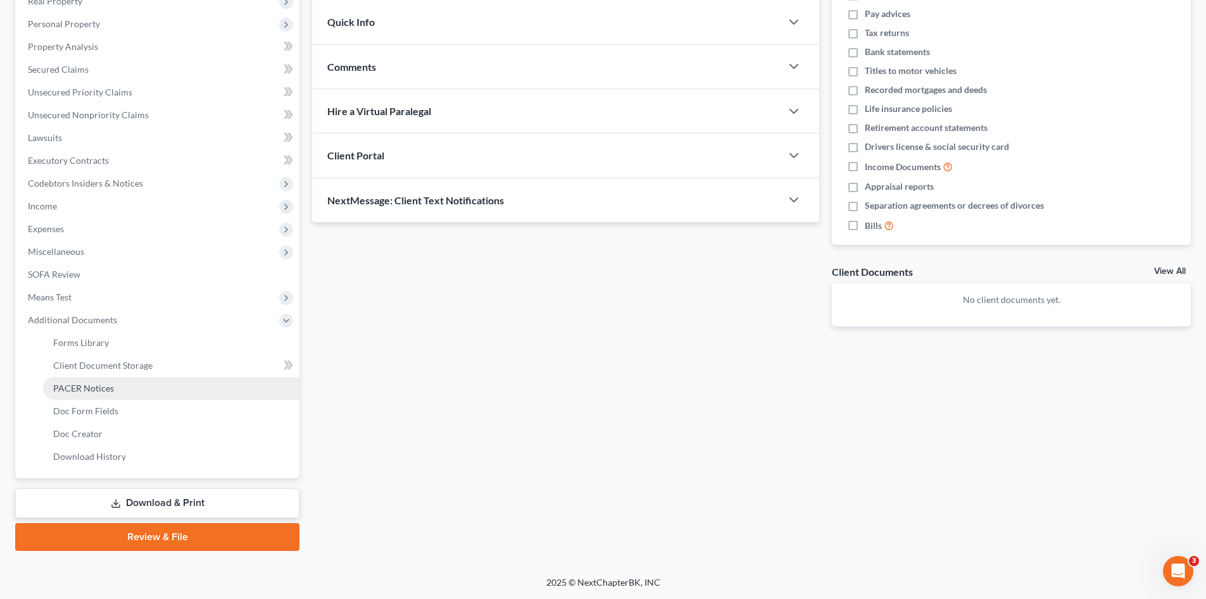
click at [104, 388] on span "PACER Notices" at bounding box center [83, 388] width 61 height 11
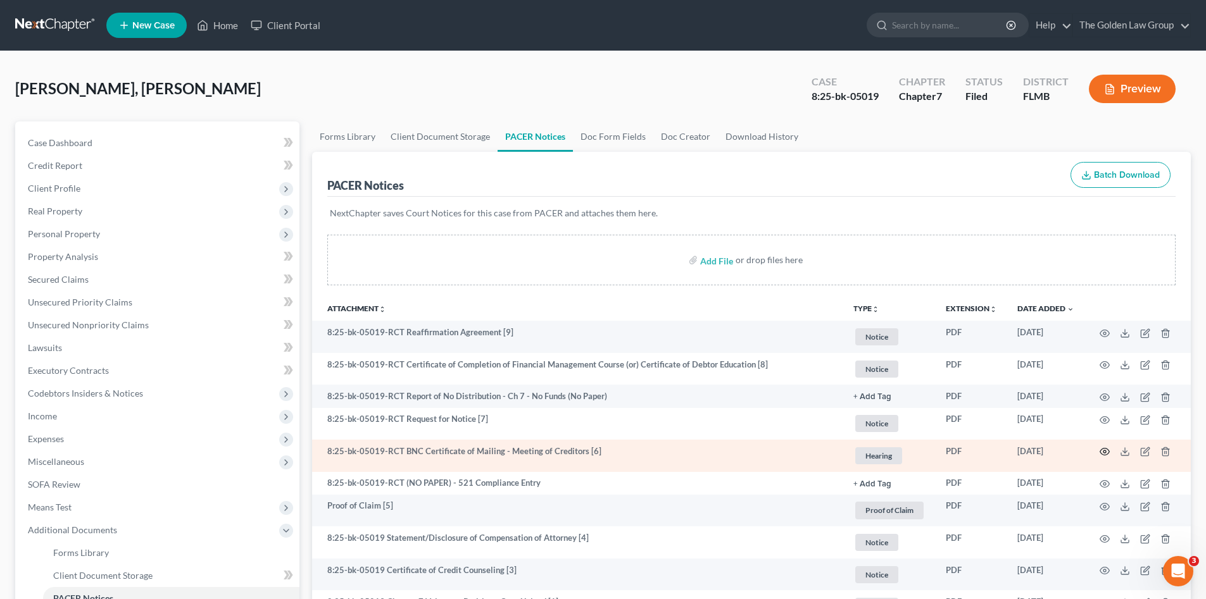
click at [1104, 452] on icon "button" at bounding box center [1104, 452] width 10 height 10
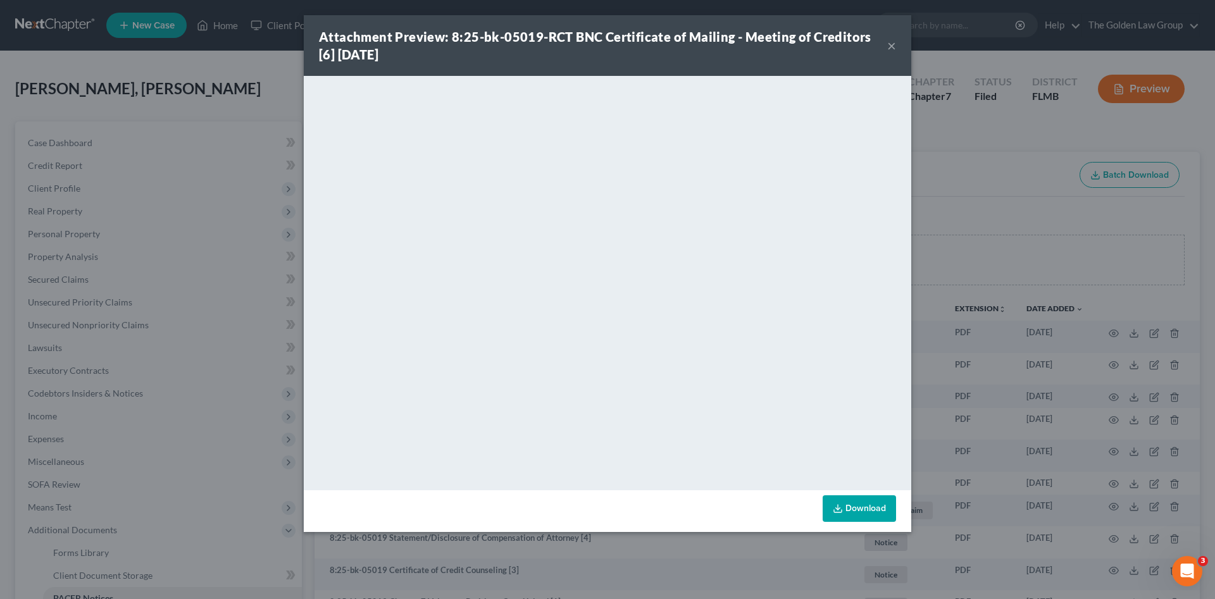
click at [890, 47] on button "×" at bounding box center [891, 45] width 9 height 15
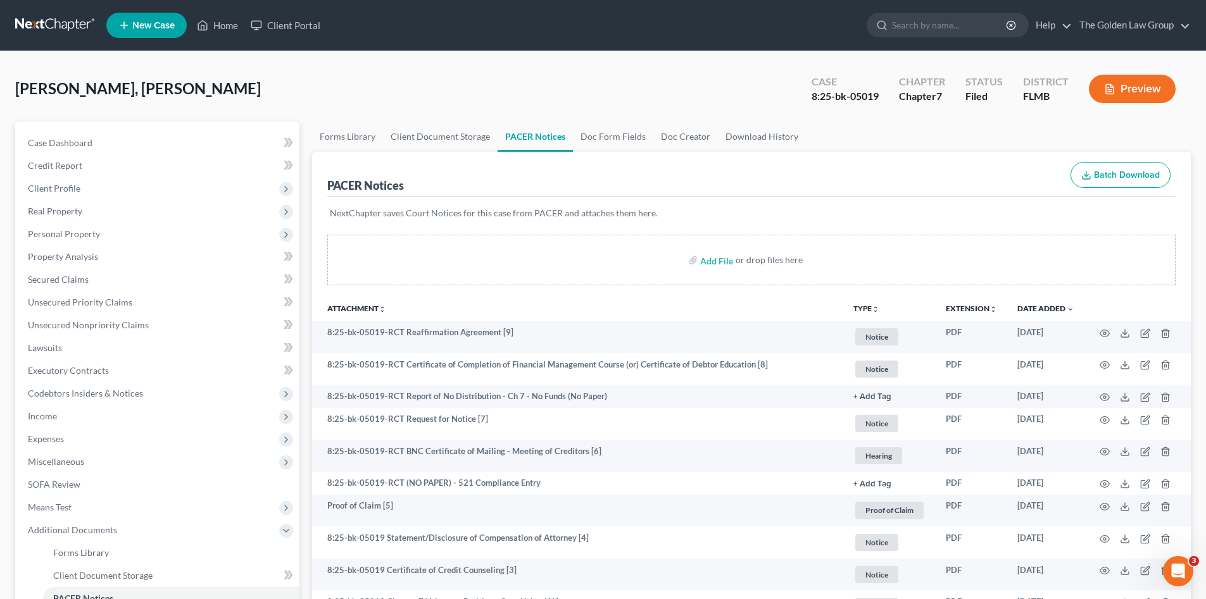
click at [522, 77] on div "Rogers, Zahlin Upgraded Case 8:25-bk-05019 Chapter Chapter 7 Status Filed Distr…" at bounding box center [602, 93] width 1175 height 55
click at [522, 80] on div "Rogers, Zahlin Upgraded Case 8:25-bk-05019 Chapter Chapter 7 Status Filed Distr…" at bounding box center [602, 93] width 1175 height 55
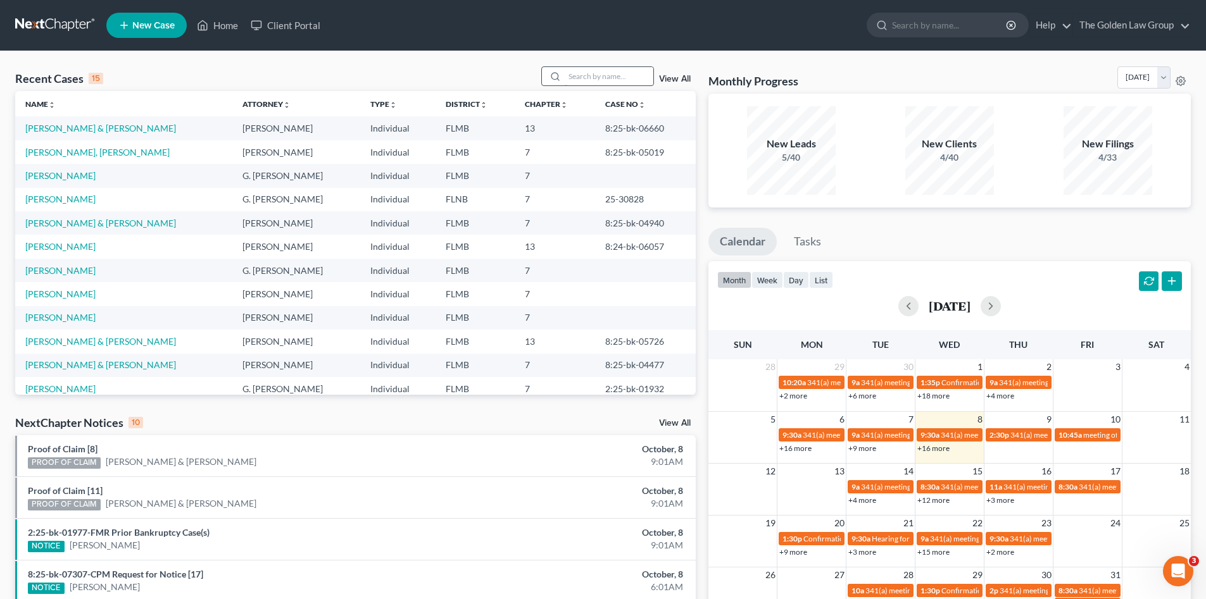
click at [587, 80] on input "search" at bounding box center [609, 76] width 89 height 18
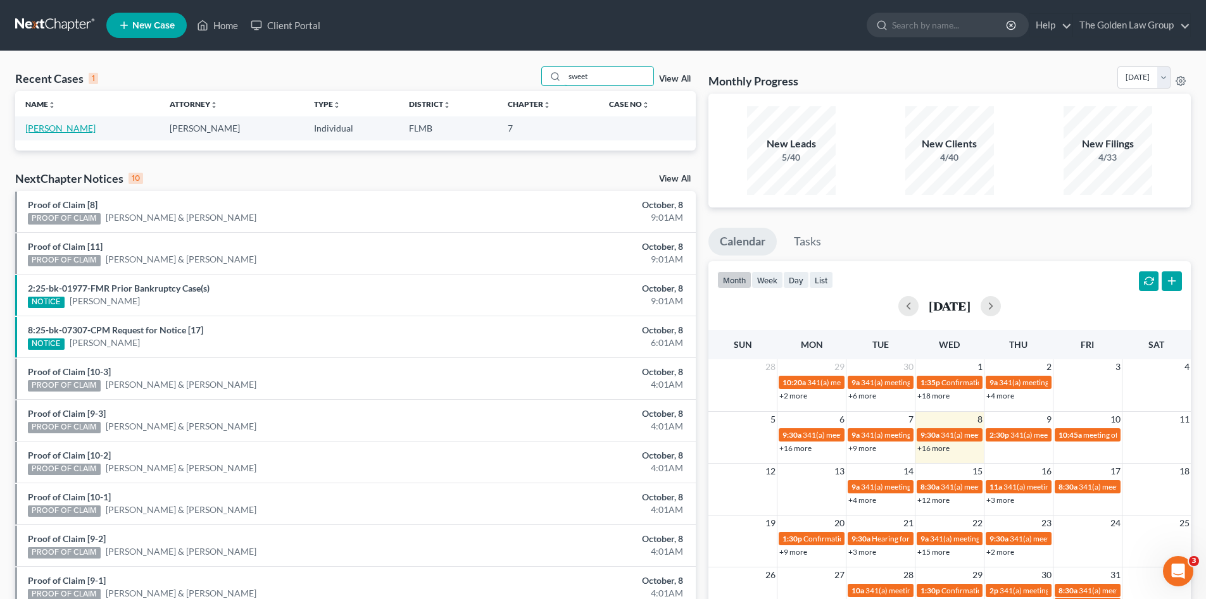
type input "sweet"
click at [41, 128] on link "[PERSON_NAME]" at bounding box center [60, 128] width 70 height 11
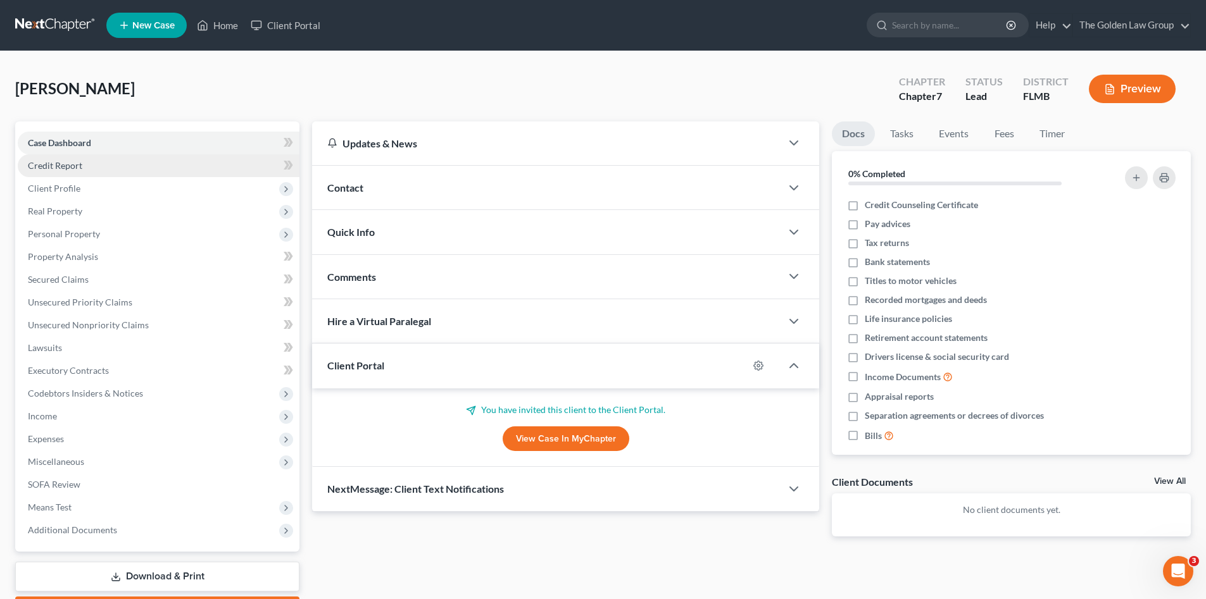
click at [64, 166] on span "Credit Report" at bounding box center [55, 165] width 54 height 11
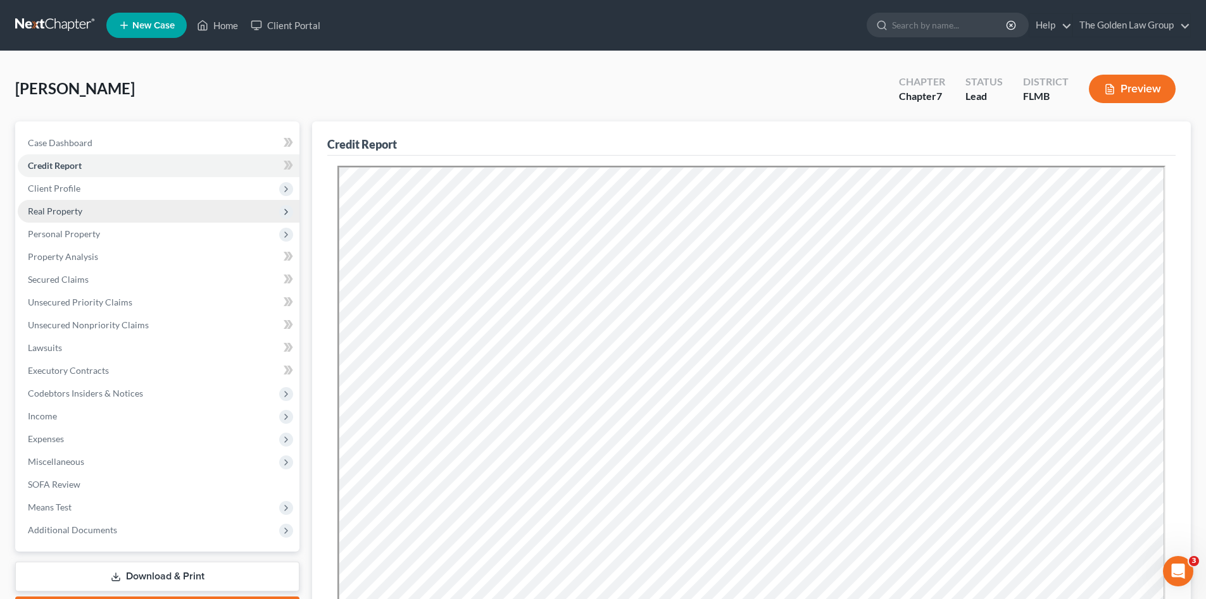
click at [80, 215] on span "Real Property" at bounding box center [55, 211] width 54 height 11
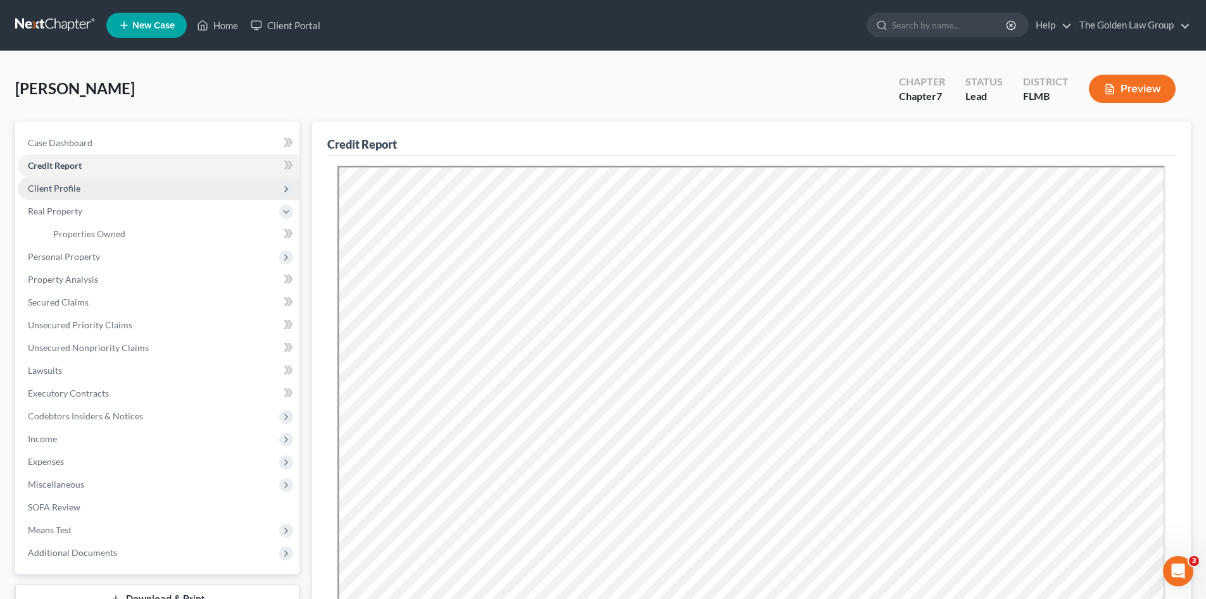
click at [73, 187] on span "Client Profile" at bounding box center [54, 188] width 53 height 11
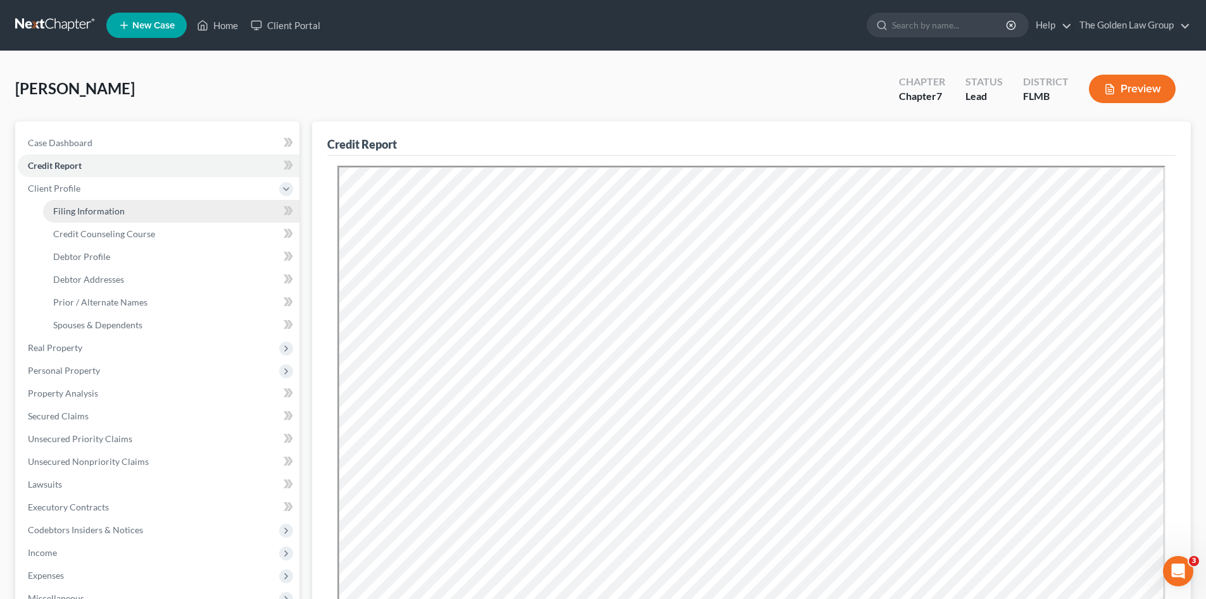
click at [96, 204] on link "Filing Information" at bounding box center [171, 211] width 256 height 23
select select "1"
select select "0"
select select "15"
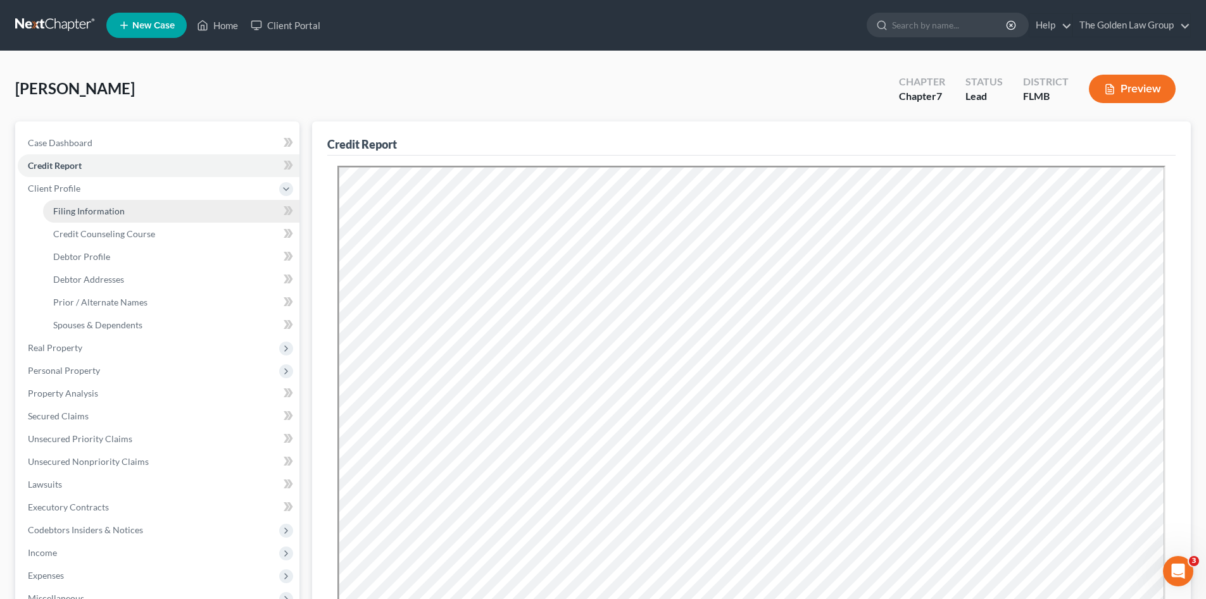
select select "4"
select select "9"
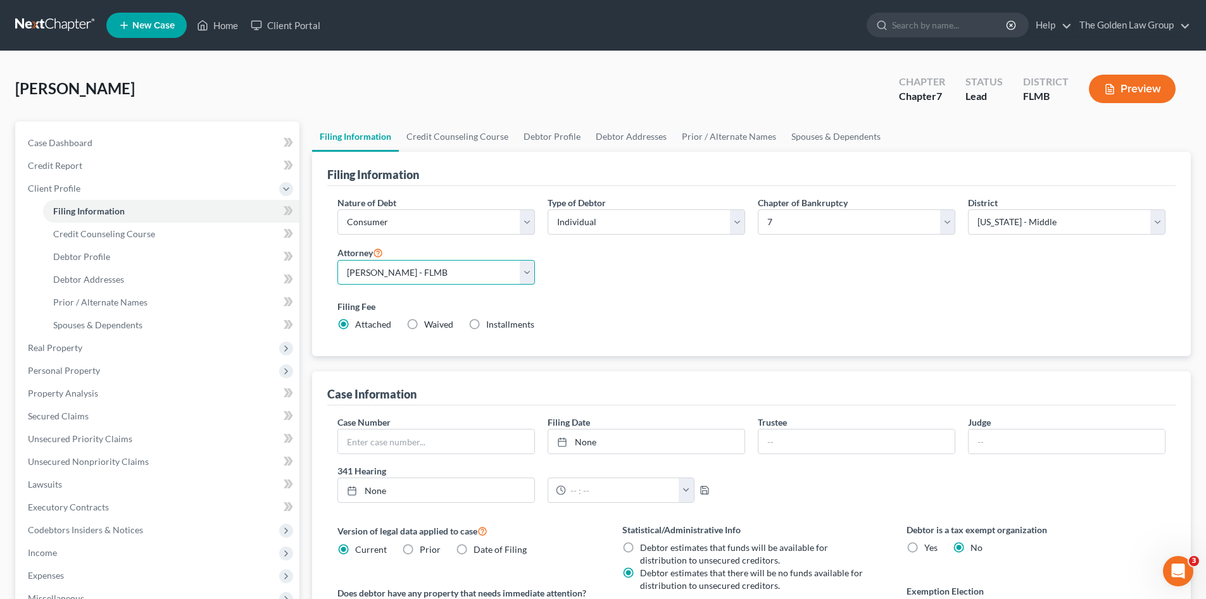
click at [527, 276] on select "Select G. [PERSON_NAME] - FLMB G. [PERSON_NAME] - FLNB [PERSON_NAME] - FLMB [PE…" at bounding box center [435, 272] width 197 height 25
select select "0"
click at [337, 260] on select "Select G. [PERSON_NAME] - FLMB G. [PERSON_NAME] - FLNB [PERSON_NAME] - FLMB [PE…" at bounding box center [435, 272] width 197 height 25
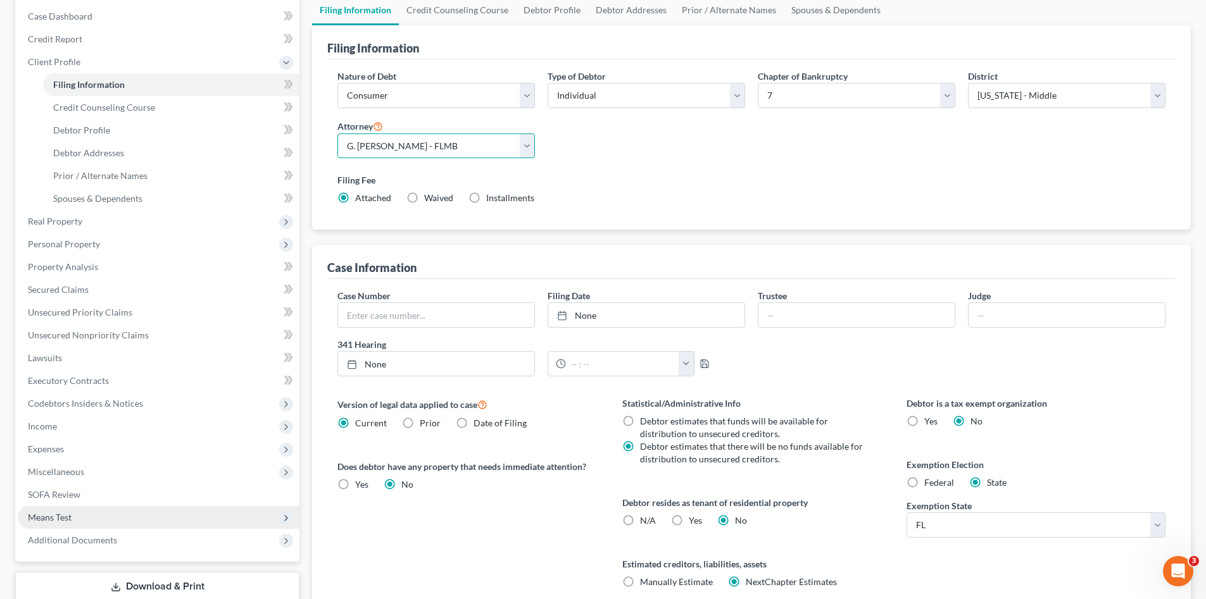
scroll to position [235, 0]
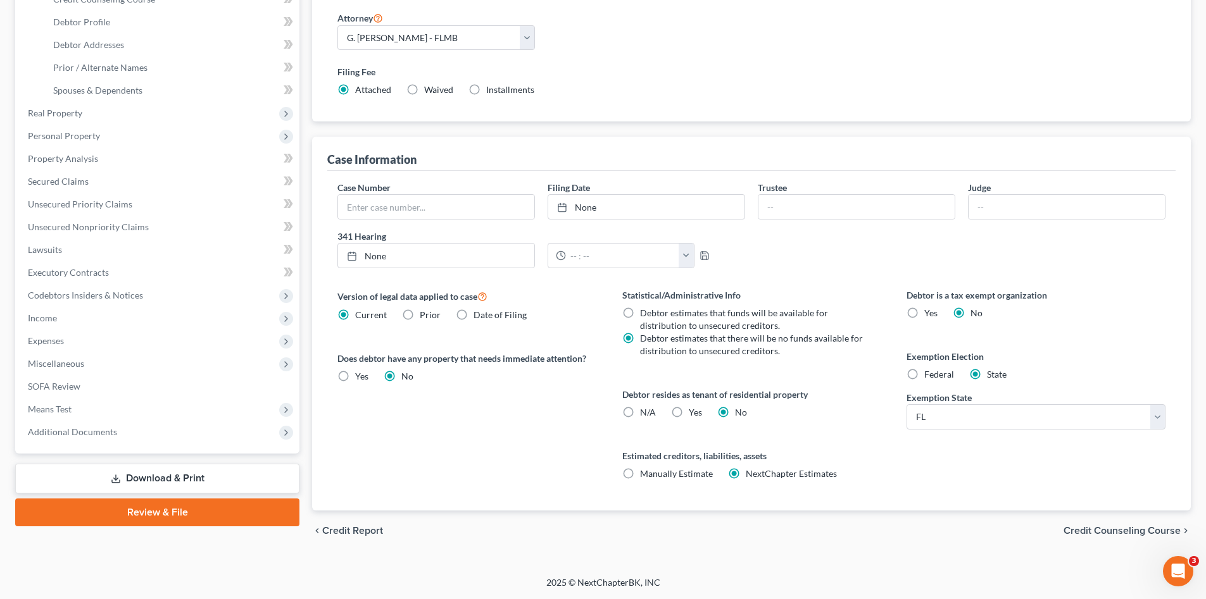
click at [178, 477] on link "Download & Print" at bounding box center [157, 479] width 284 height 30
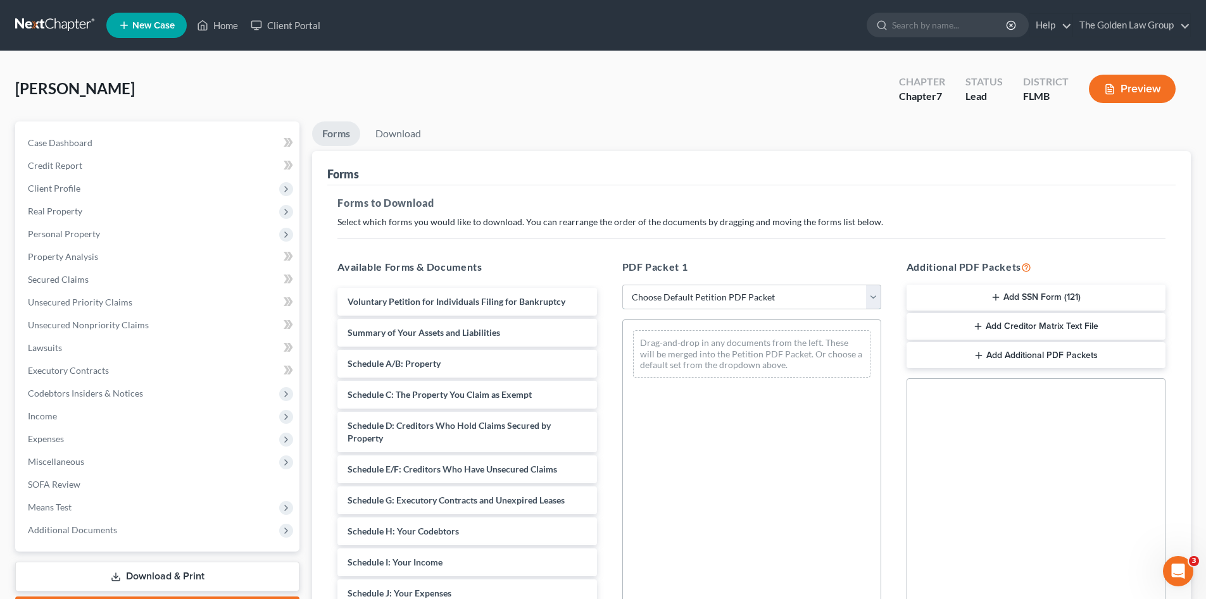
click at [643, 304] on select "Choose Default Petition PDF Packet Complete Bankruptcy Petition (all forms and …" at bounding box center [751, 297] width 259 height 25
select select "0"
click at [622, 285] on select "Choose Default Petition PDF Packet Complete Bankruptcy Petition (all forms and …" at bounding box center [751, 297] width 259 height 25
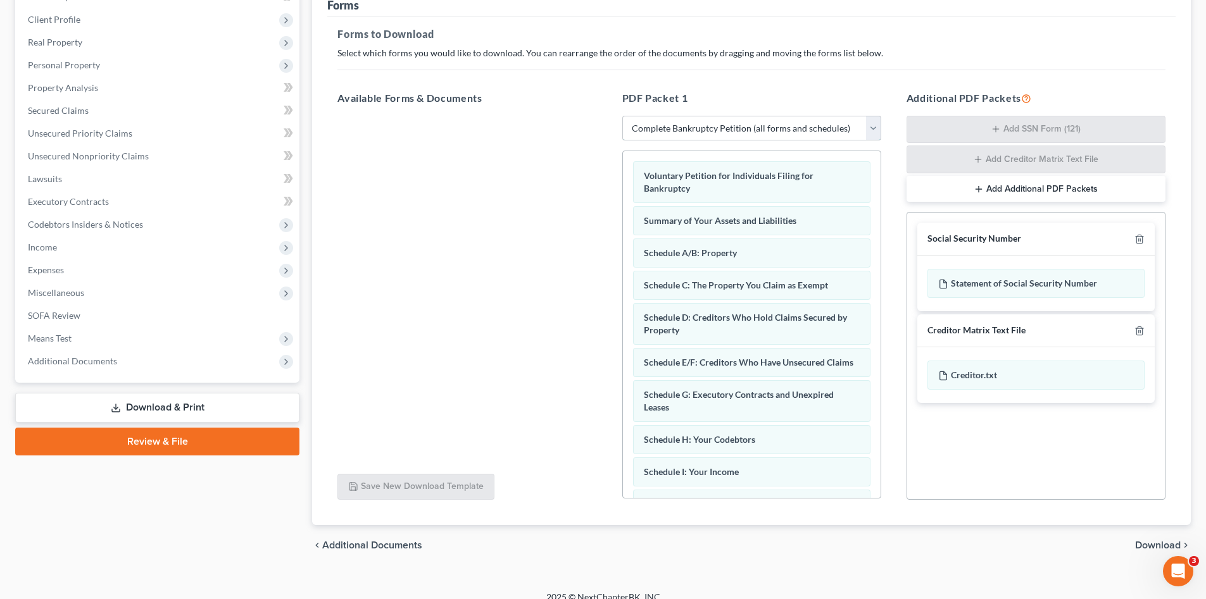
scroll to position [184, 0]
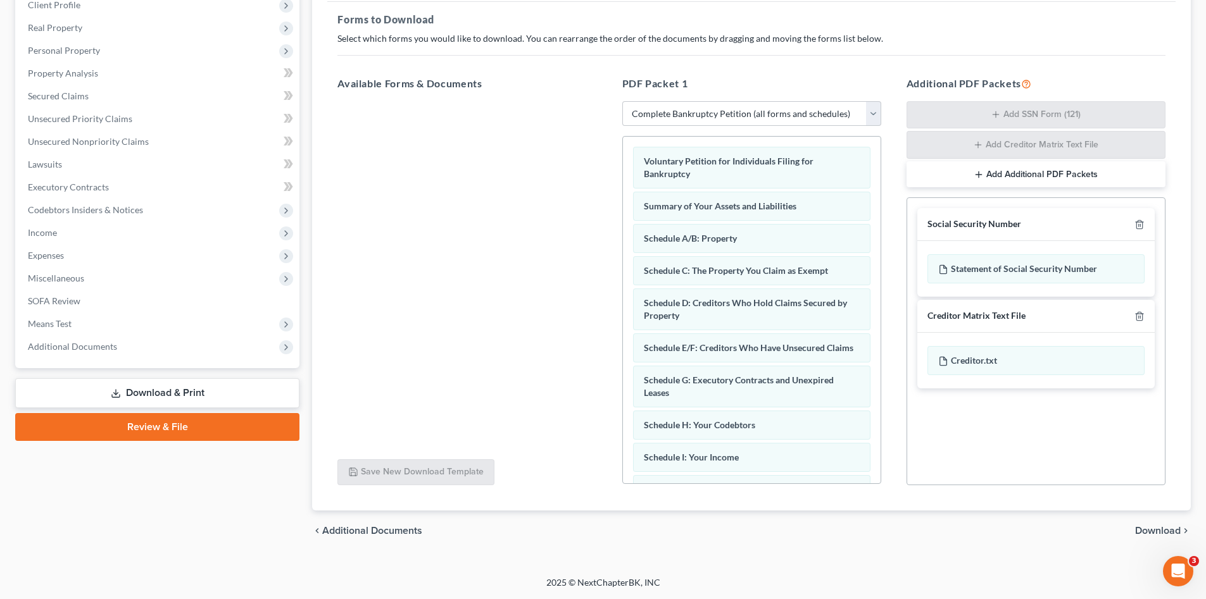
click at [1165, 529] on span "Download" at bounding box center [1158, 531] width 46 height 10
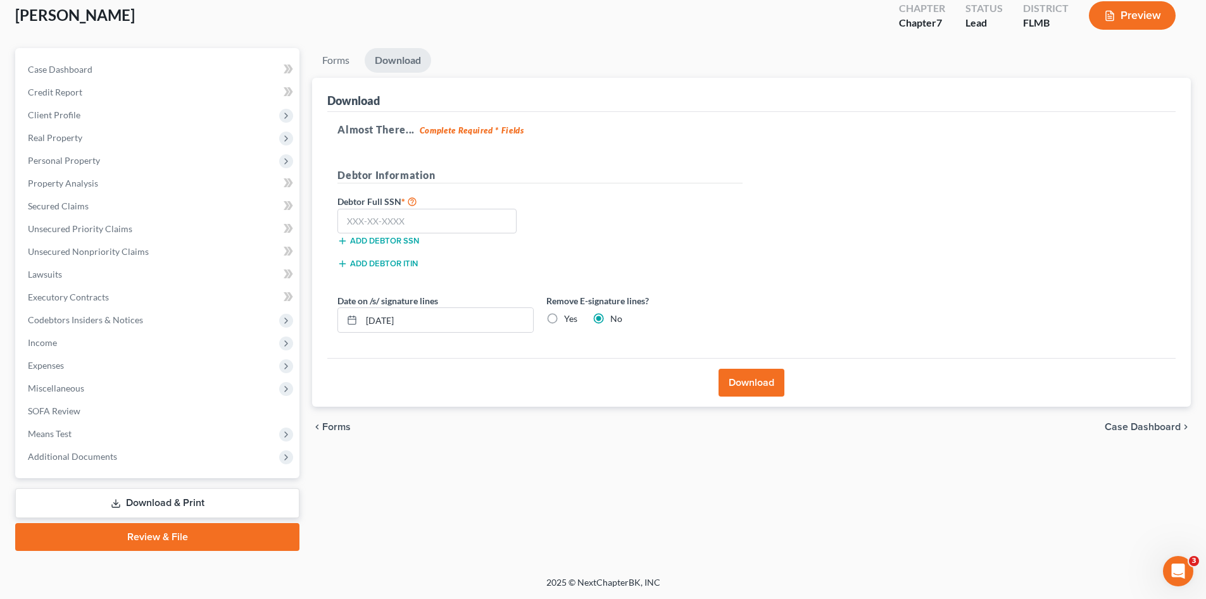
scroll to position [73, 0]
click at [474, 219] on input "text" at bounding box center [426, 221] width 179 height 25
click at [397, 215] on input "text" at bounding box center [426, 221] width 179 height 25
type input "381-46-4320"
drag, startPoint x: 429, startPoint y: 321, endPoint x: 385, endPoint y: 333, distance: 45.9
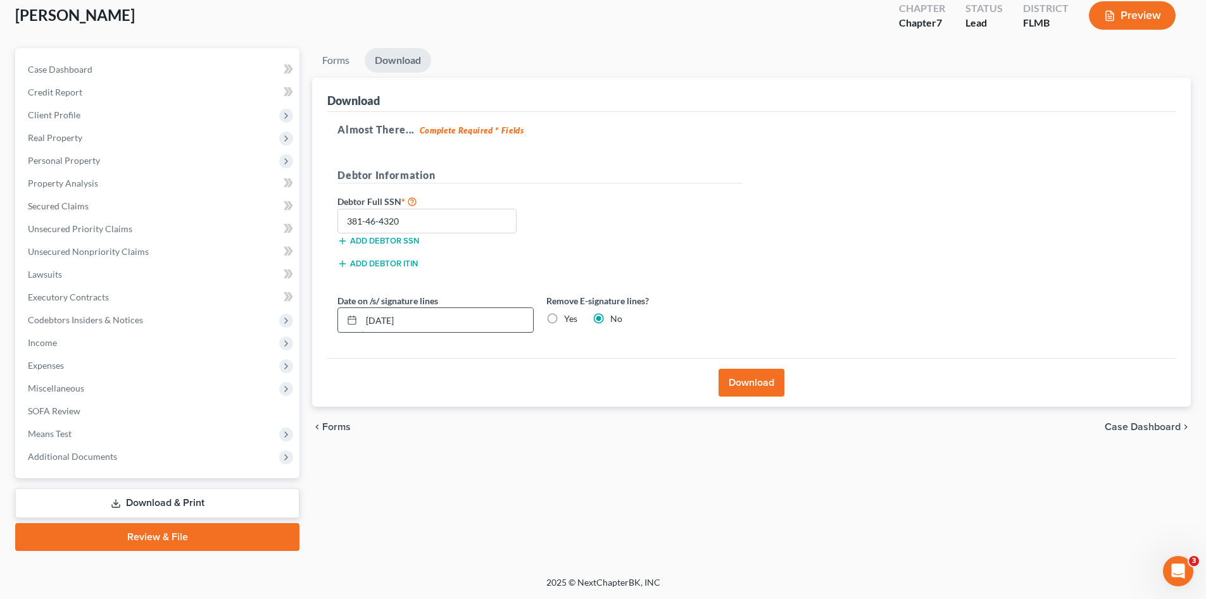
click at [365, 323] on input "[DATE]" at bounding box center [447, 320] width 172 height 24
drag, startPoint x: 547, startPoint y: 322, endPoint x: 554, endPoint y: 317, distance: 8.1
click at [564, 320] on label "Yes" at bounding box center [570, 319] width 13 height 13
click at [569, 320] on input "Yes" at bounding box center [573, 317] width 8 height 8
radio input "true"
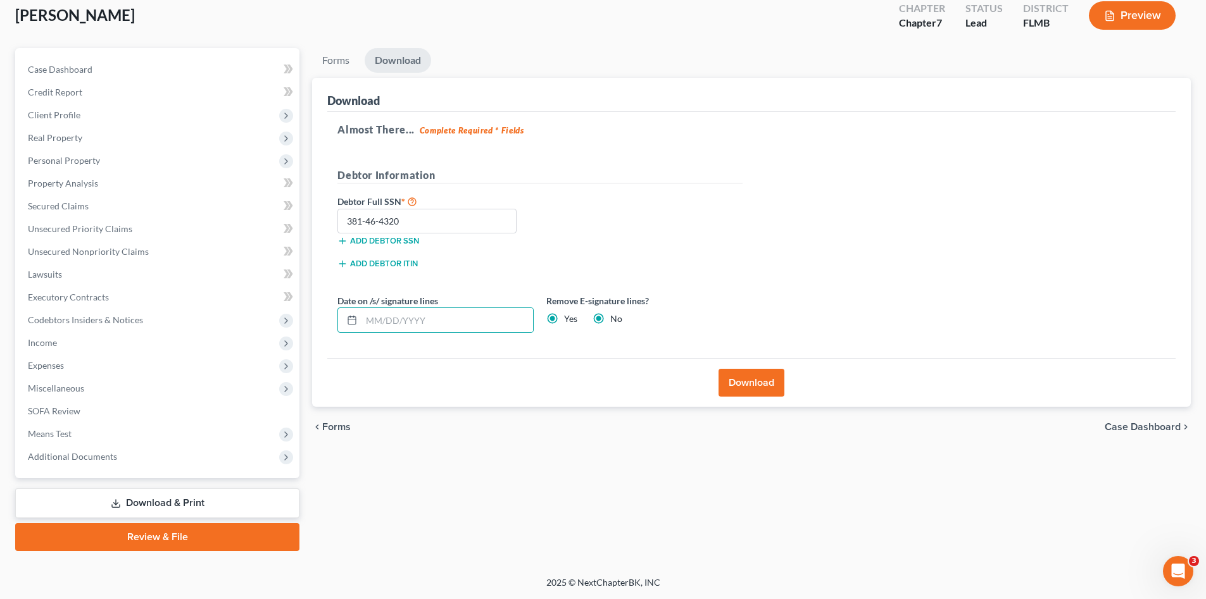
radio input "false"
click at [736, 374] on button "Download" at bounding box center [751, 383] width 66 height 28
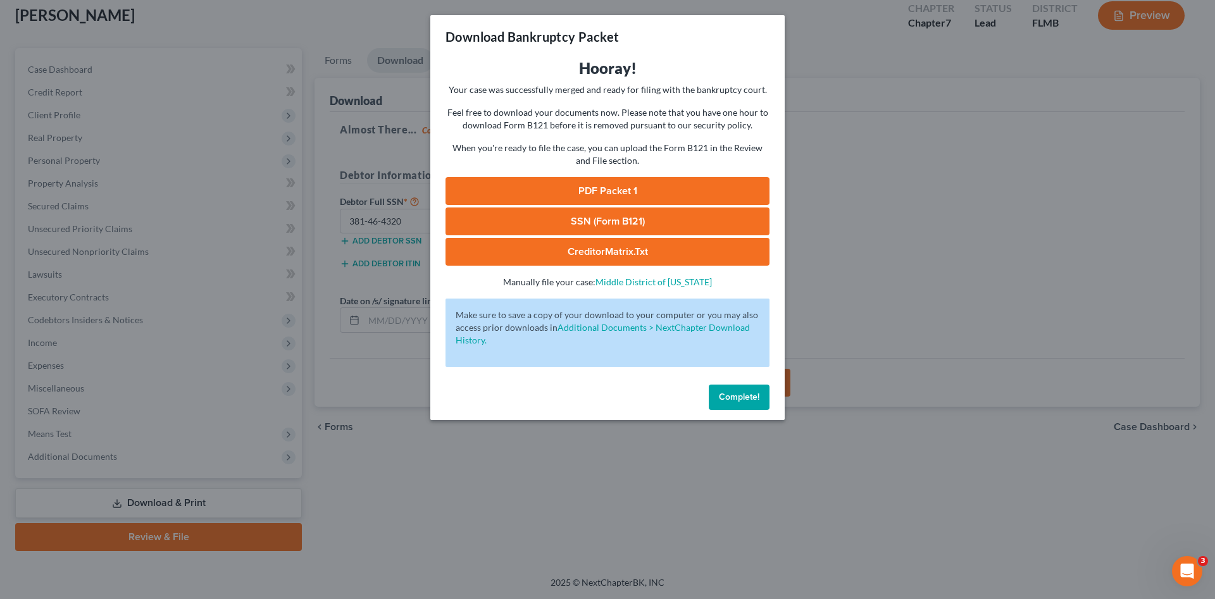
click at [612, 187] on link "PDF Packet 1" at bounding box center [608, 191] width 324 height 28
click at [600, 217] on link "SSN (Form B121)" at bounding box center [608, 222] width 324 height 28
click at [723, 398] on span "Complete!" at bounding box center [739, 397] width 41 height 11
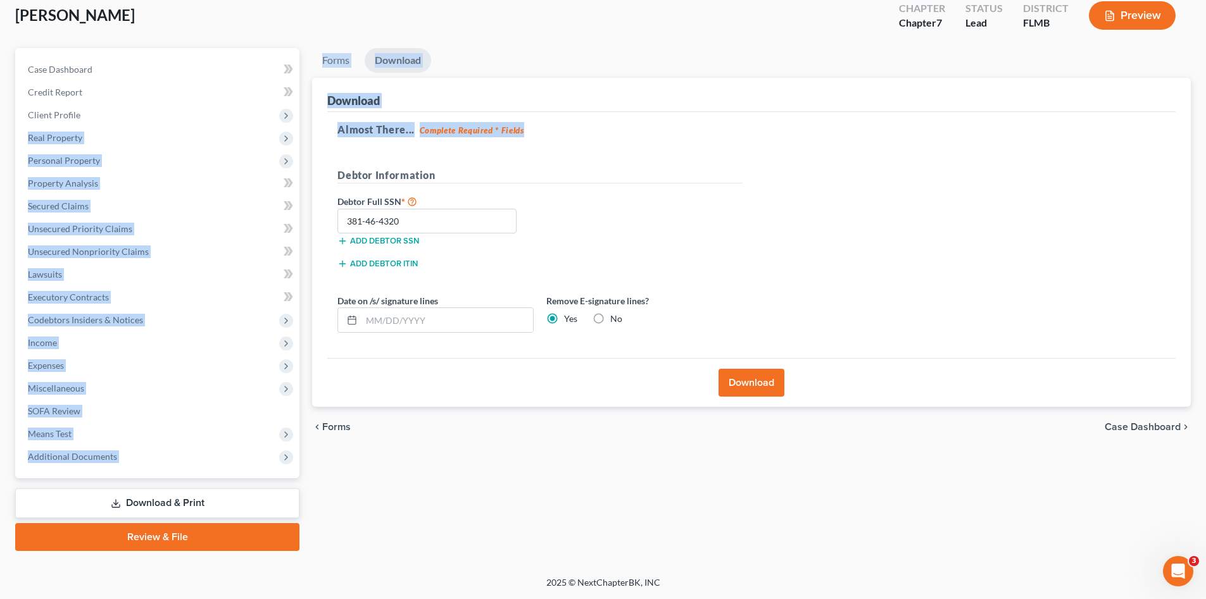
drag, startPoint x: 88, startPoint y: 116, endPoint x: 645, endPoint y: 123, distance: 557.0
click at [645, 123] on div "Petition Navigation Case Dashboard Payments Invoices Payments Payments Credit R…" at bounding box center [603, 299] width 1188 height 503
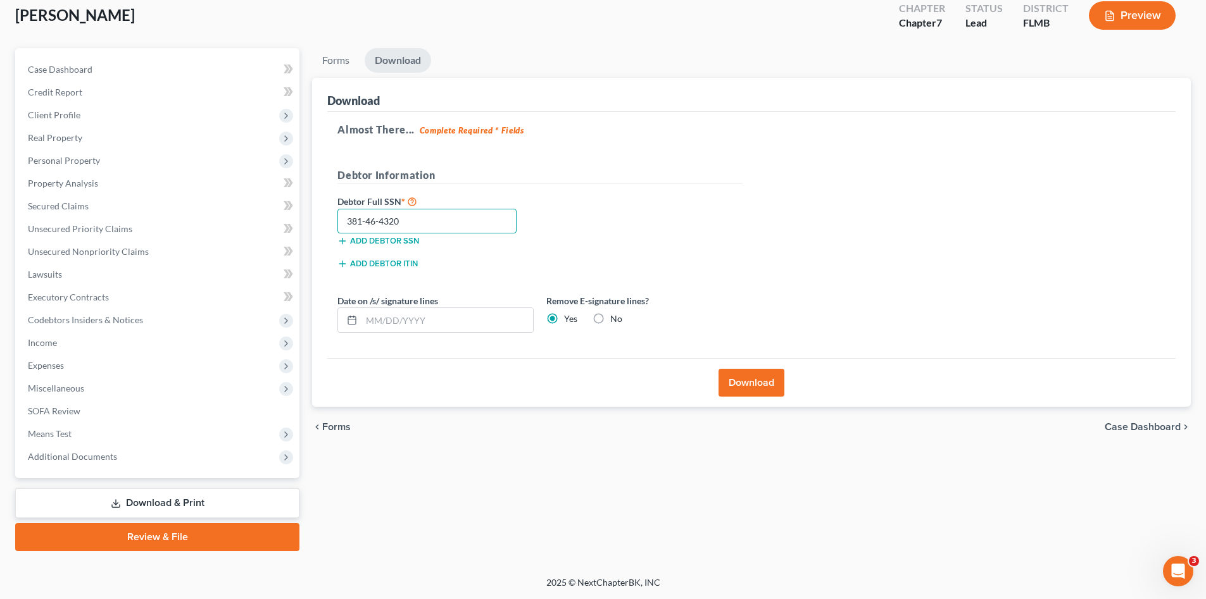
drag, startPoint x: 466, startPoint y: 216, endPoint x: 312, endPoint y: 225, distance: 154.0
click at [312, 225] on div "Download Almost There... Complete Required * Fields Debtor Information Debtor F…" at bounding box center [751, 243] width 878 height 330
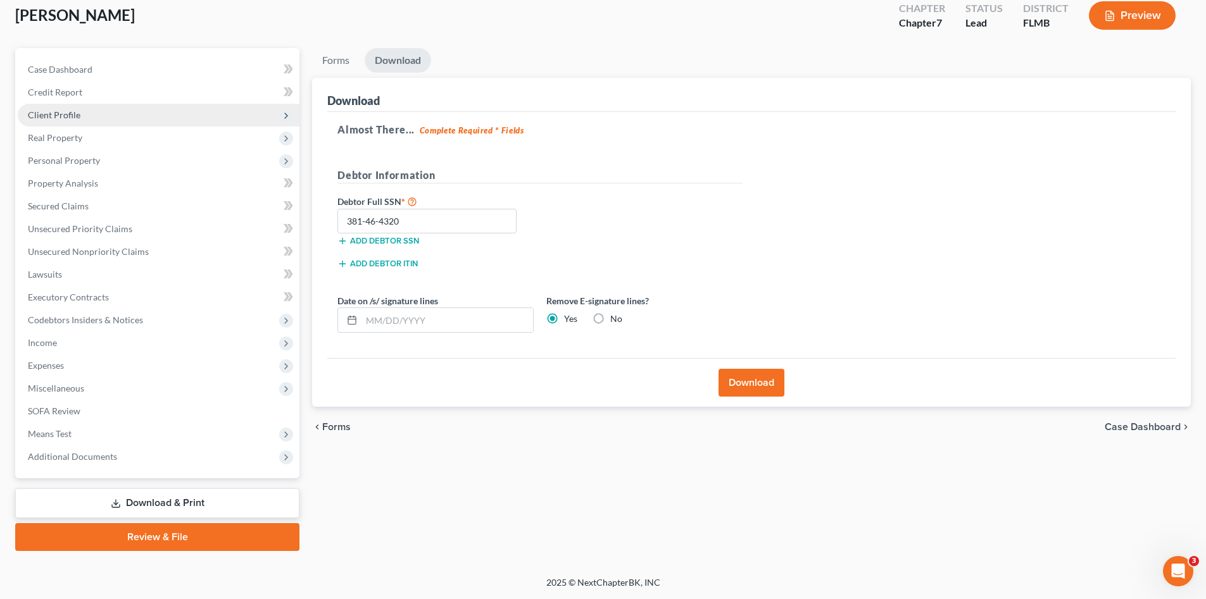
click at [91, 116] on span "Client Profile" at bounding box center [159, 115] width 282 height 23
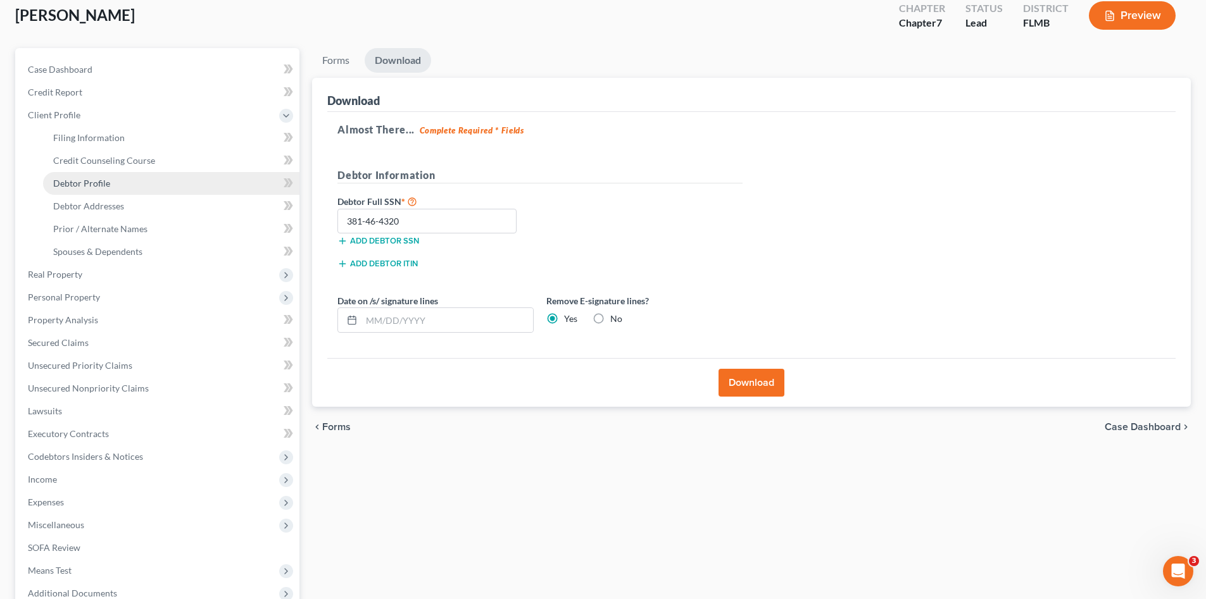
click at [109, 177] on link "Debtor Profile" at bounding box center [171, 183] width 256 height 23
select select "4"
select select "0"
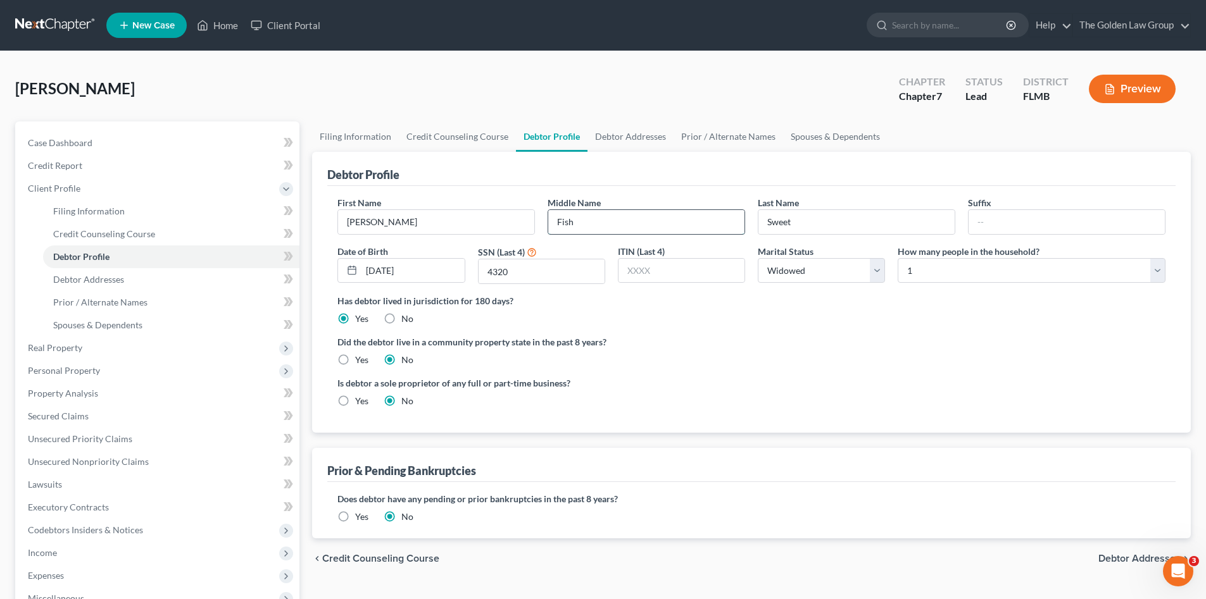
click at [660, 217] on input "Fish" at bounding box center [646, 222] width 196 height 24
type input "[PERSON_NAME]"
click at [732, 336] on label "Did the debtor live in a community property state in the past 8 years?" at bounding box center [751, 341] width 828 height 13
click at [104, 303] on span "Prior / Alternate Names" at bounding box center [100, 302] width 94 height 11
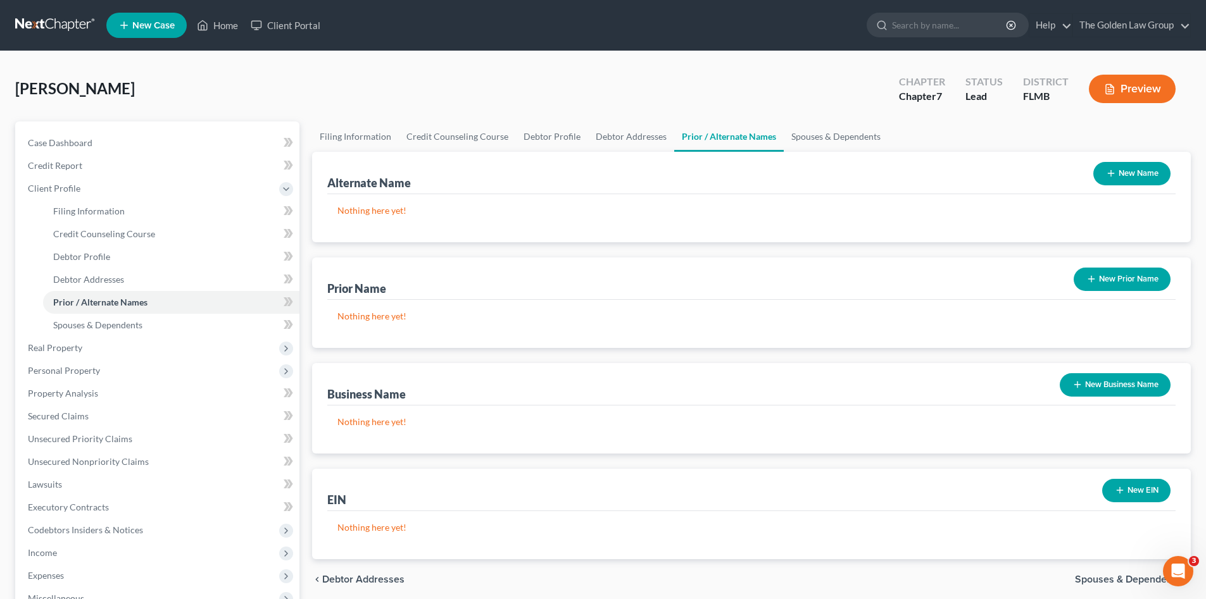
click at [1134, 175] on button "New Name" at bounding box center [1131, 173] width 77 height 23
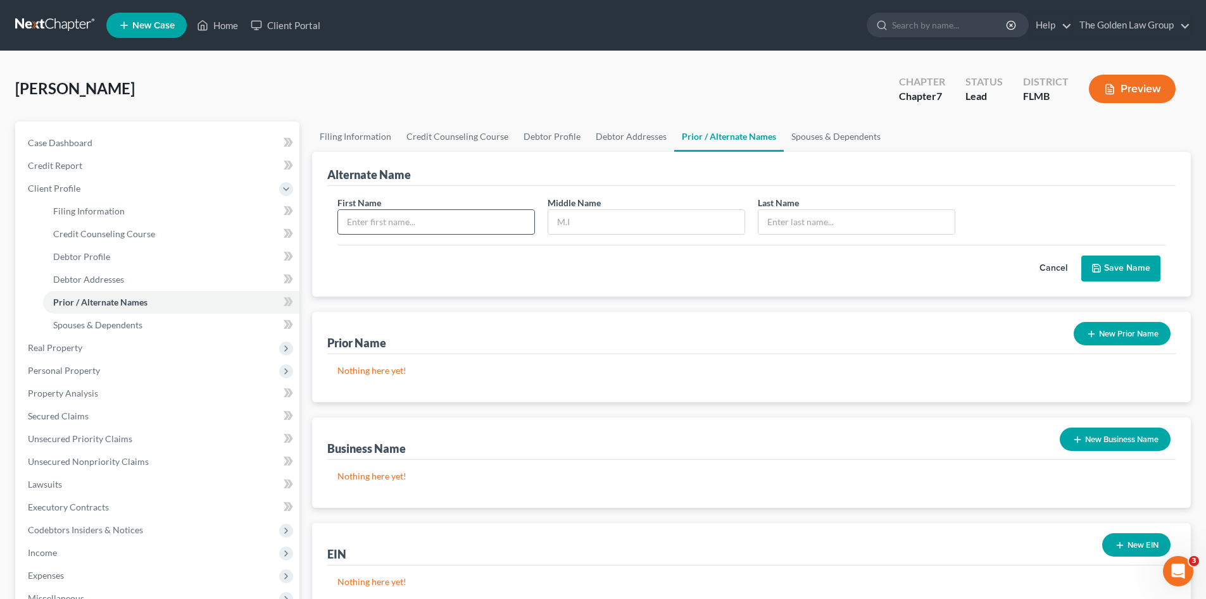
click at [359, 227] on input "text" at bounding box center [436, 222] width 196 height 24
type input "[PERSON_NAME]"
type input "Fish"
type input "Sweet"
click at [1101, 273] on icon "submit" at bounding box center [1096, 268] width 10 height 10
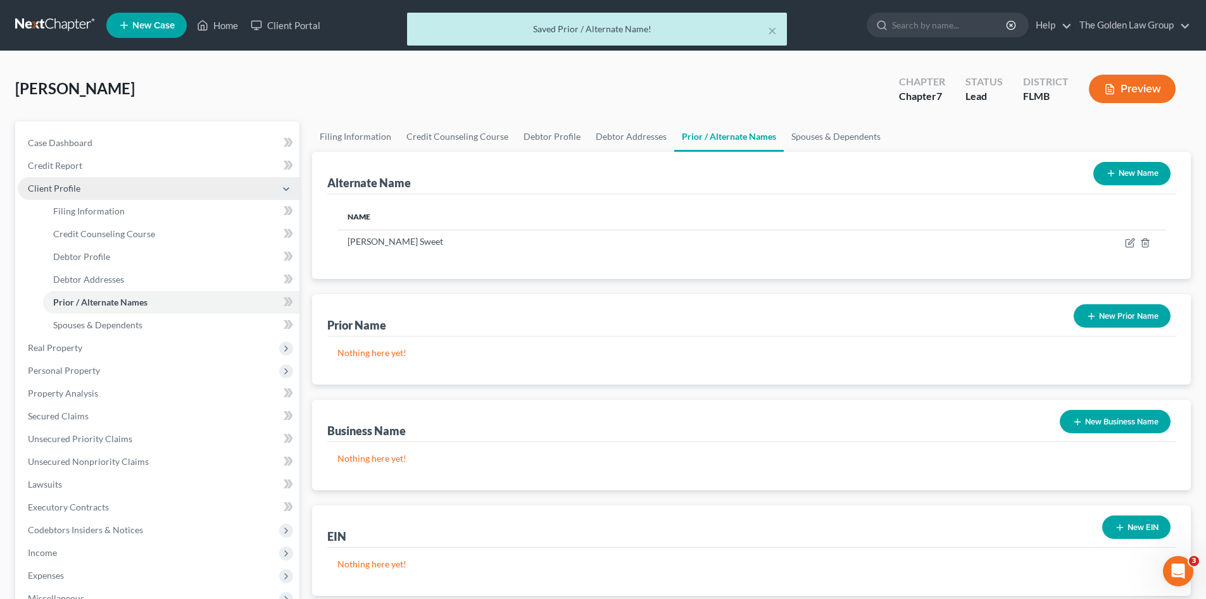
click at [62, 189] on span "Client Profile" at bounding box center [54, 188] width 53 height 11
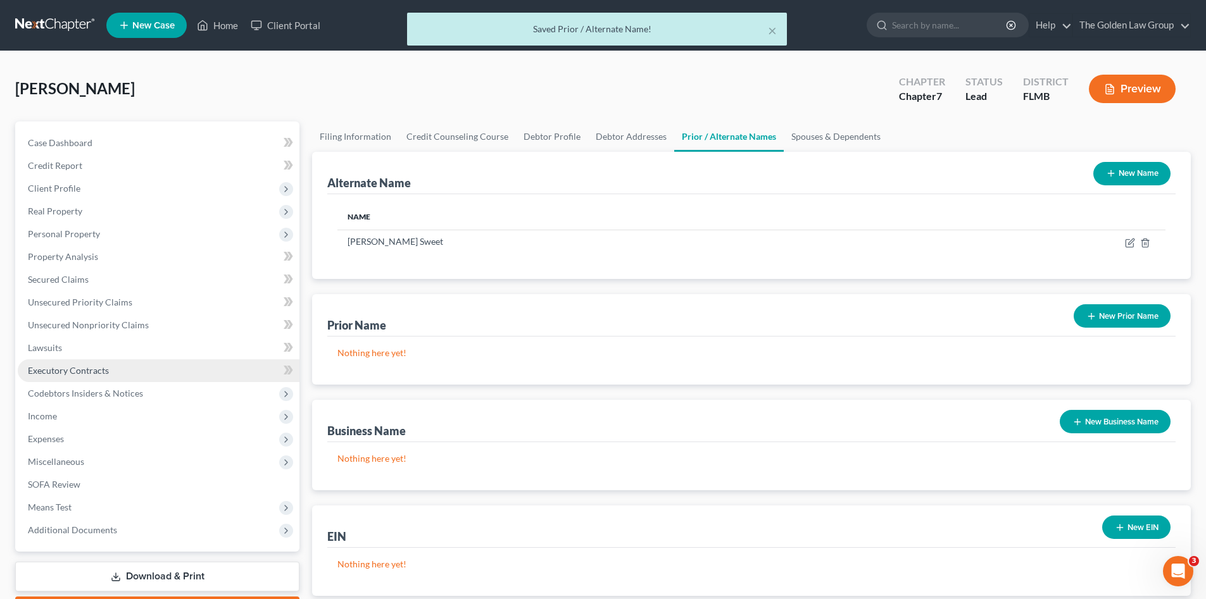
scroll to position [85, 0]
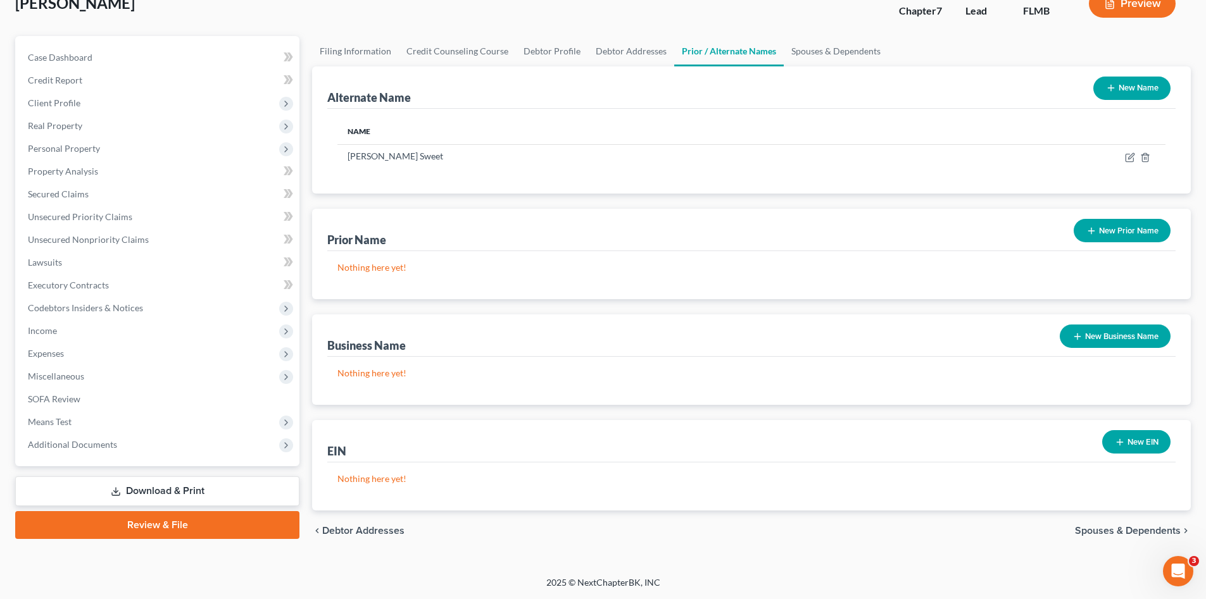
click at [175, 492] on link "Download & Print" at bounding box center [157, 492] width 284 height 30
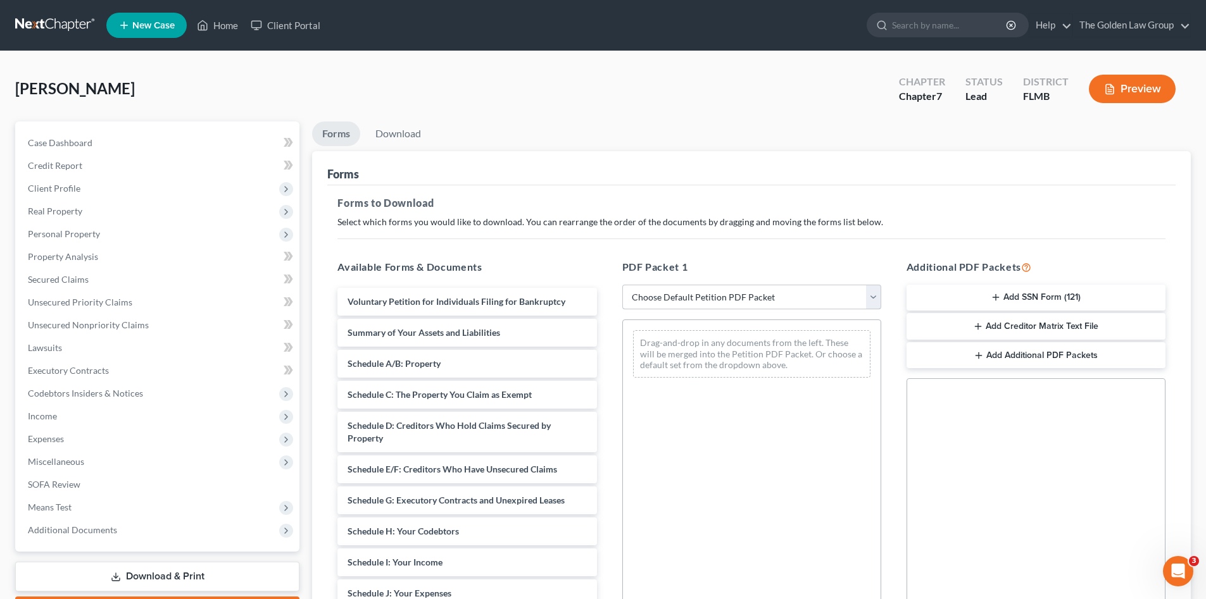
drag, startPoint x: 694, startPoint y: 299, endPoint x: 696, endPoint y: 306, distance: 7.7
click at [694, 299] on select "Choose Default Petition PDF Packet Complete Bankruptcy Petition (all forms and …" at bounding box center [751, 297] width 259 height 25
select select "0"
click at [622, 285] on select "Choose Default Petition PDF Packet Complete Bankruptcy Petition (all forms and …" at bounding box center [751, 297] width 259 height 25
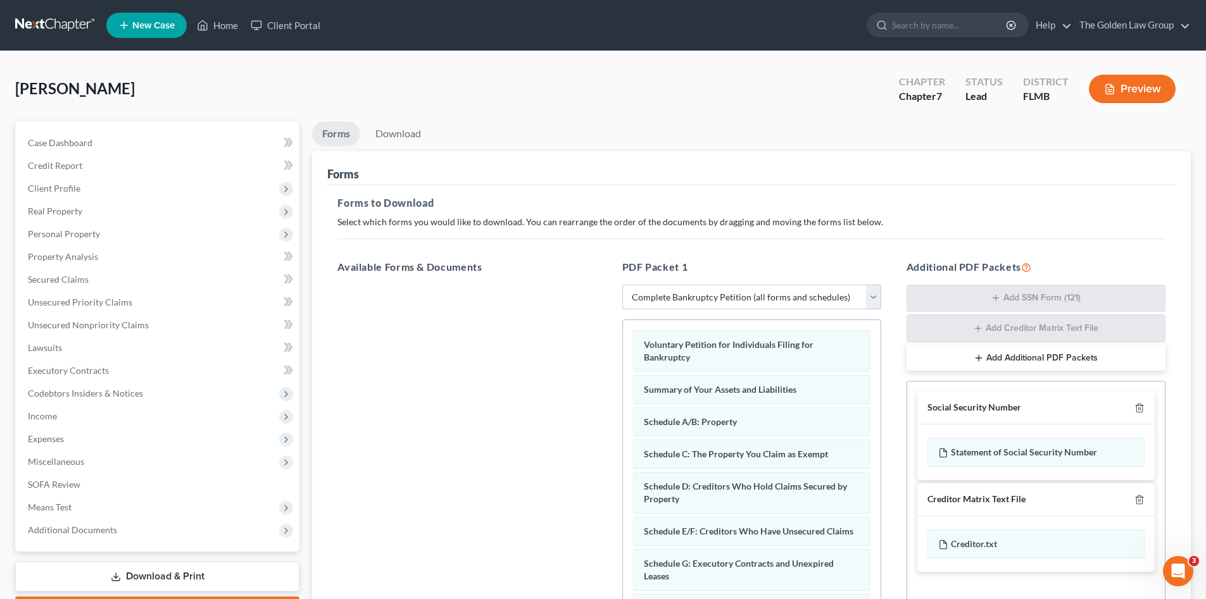
scroll to position [184, 0]
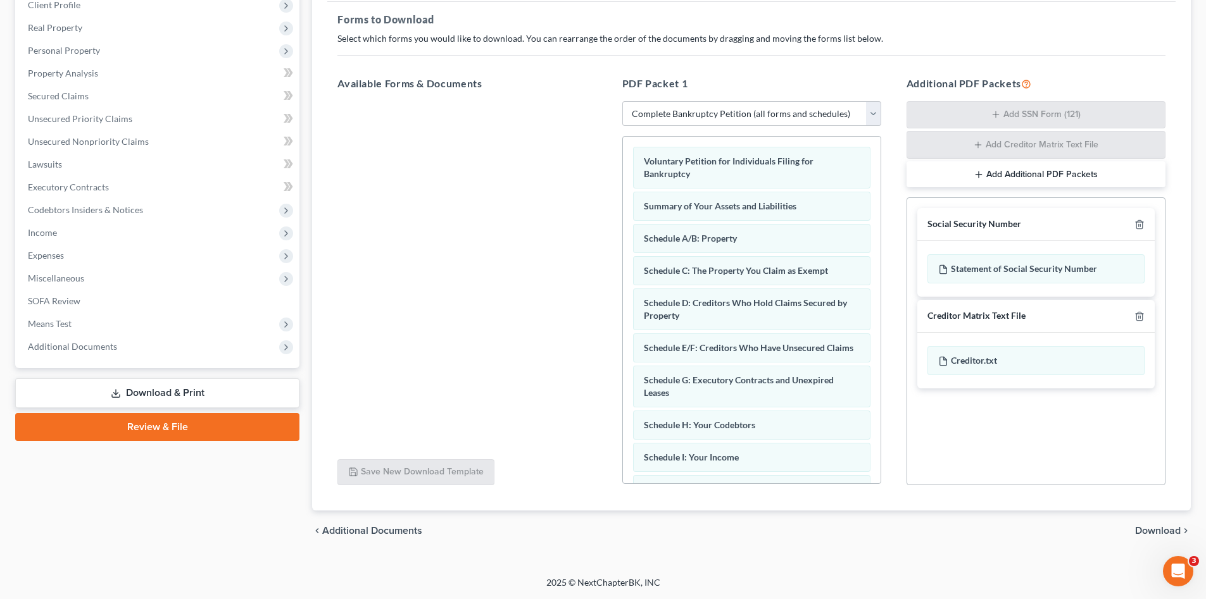
click at [1161, 534] on span "Download" at bounding box center [1158, 531] width 46 height 10
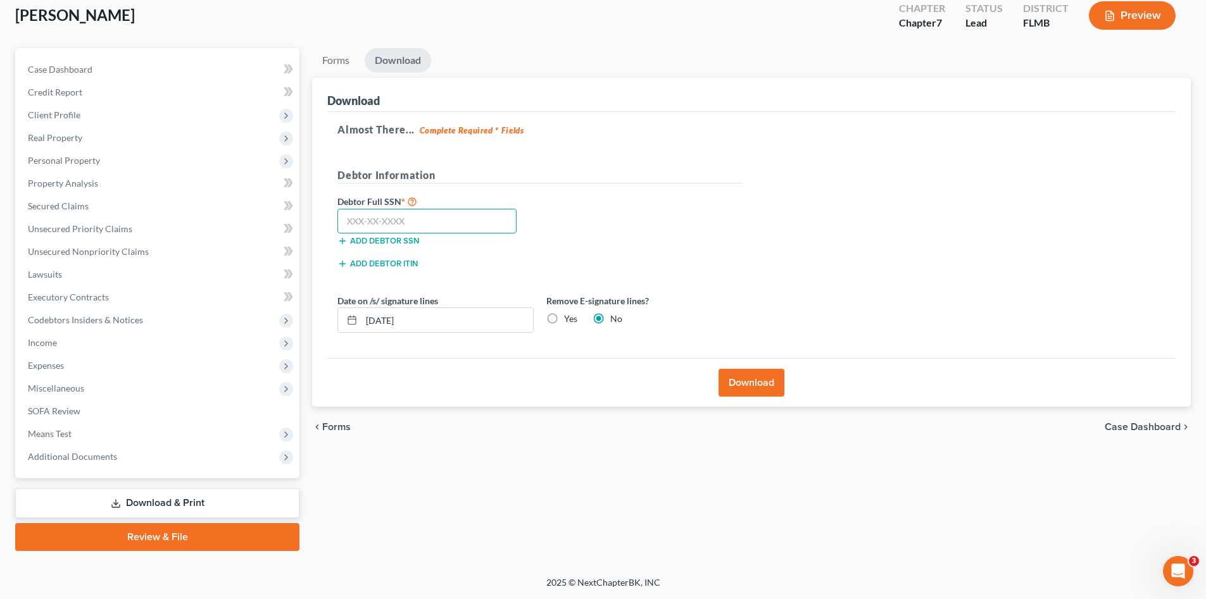
click at [374, 224] on input "text" at bounding box center [426, 221] width 179 height 25
paste input "381-46-4320"
type input "381-46-4320"
drag, startPoint x: 427, startPoint y: 319, endPoint x: 335, endPoint y: 328, distance: 92.2
click at [335, 328] on div "Date on /s/ signature lines [DATE]" at bounding box center [435, 313] width 209 height 39
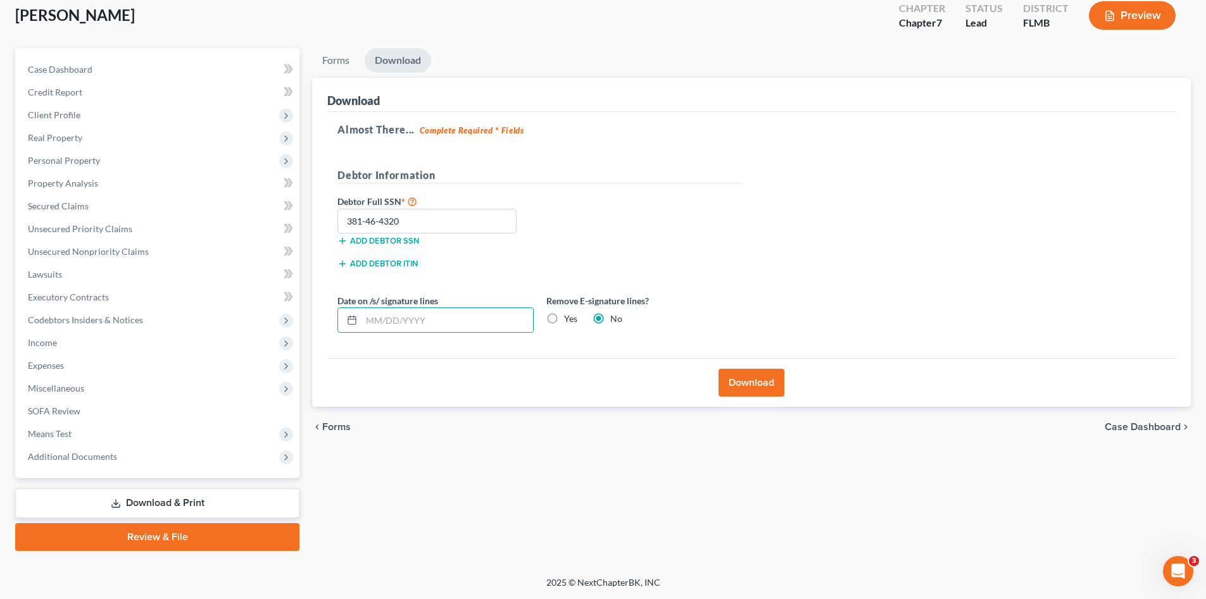
click at [564, 316] on label "Yes" at bounding box center [570, 319] width 13 height 13
click at [569, 316] on input "Yes" at bounding box center [573, 317] width 8 height 8
radio input "true"
radio input "false"
click at [754, 392] on button "Download" at bounding box center [751, 383] width 66 height 28
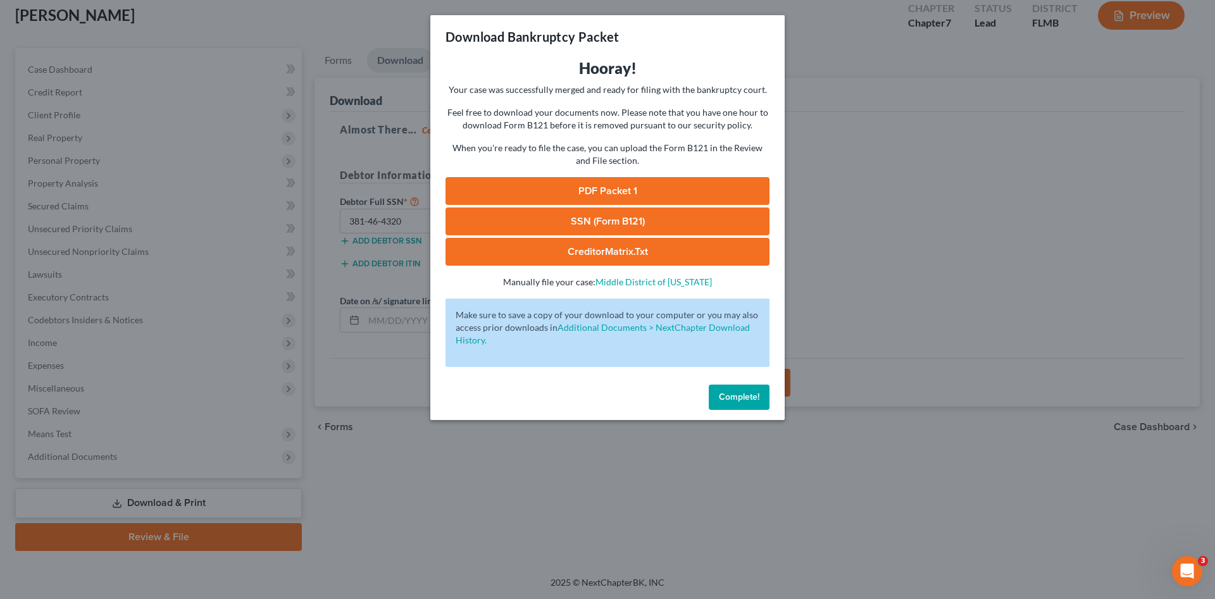
click at [615, 185] on link "PDF Packet 1" at bounding box center [608, 191] width 324 height 28
click at [615, 219] on link "SSN (Form B121)" at bounding box center [608, 222] width 324 height 28
click at [751, 402] on span "Complete!" at bounding box center [739, 397] width 41 height 11
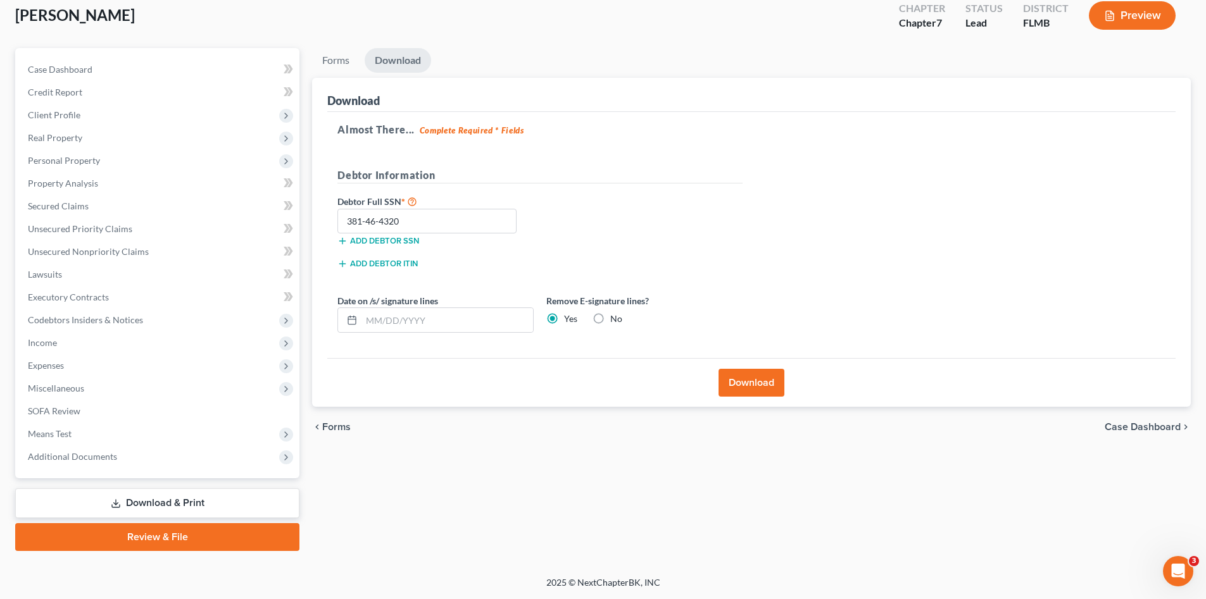
click at [773, 488] on div "Forms Download Forms Forms to Download Select which forms you would like to dow…" at bounding box center [751, 299] width 891 height 503
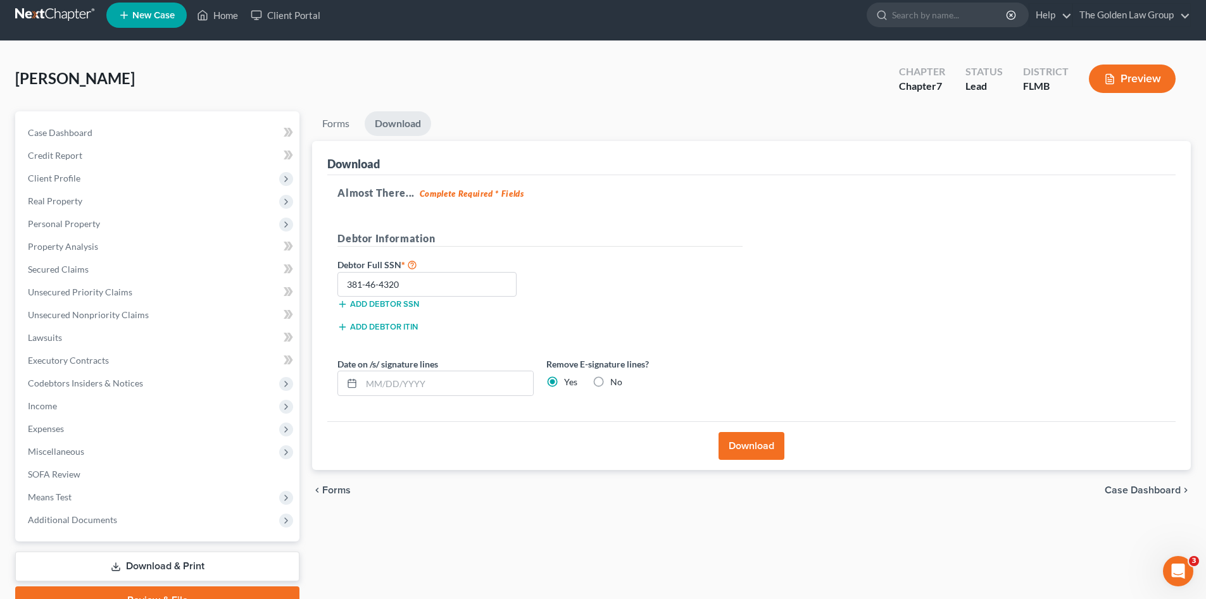
scroll to position [0, 0]
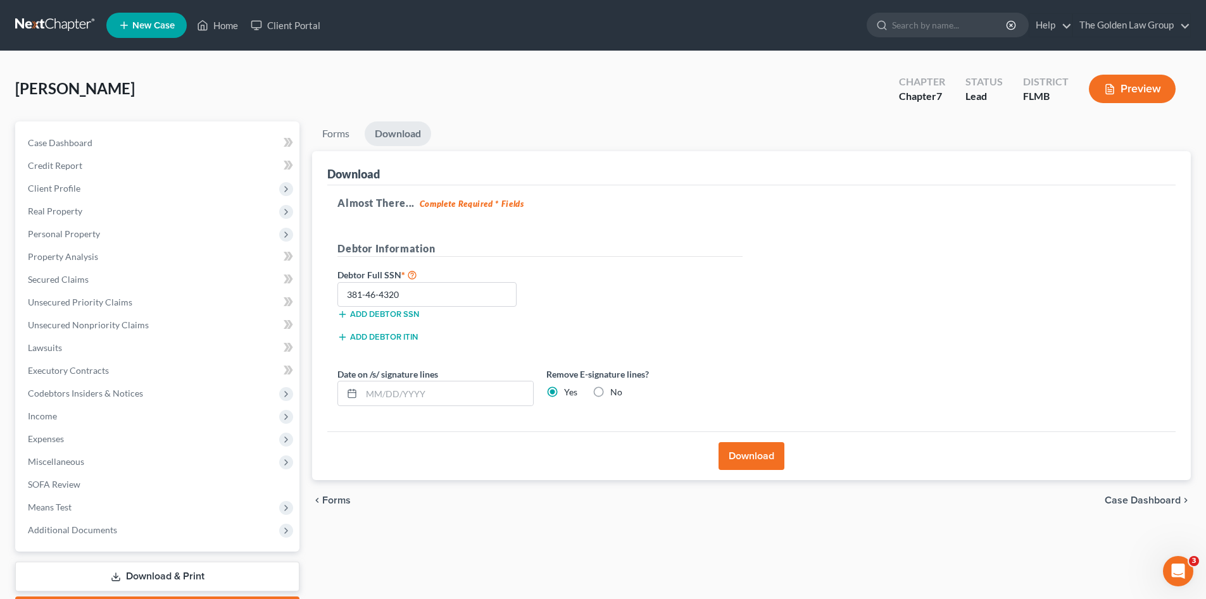
click at [47, 27] on link at bounding box center [55, 25] width 81 height 23
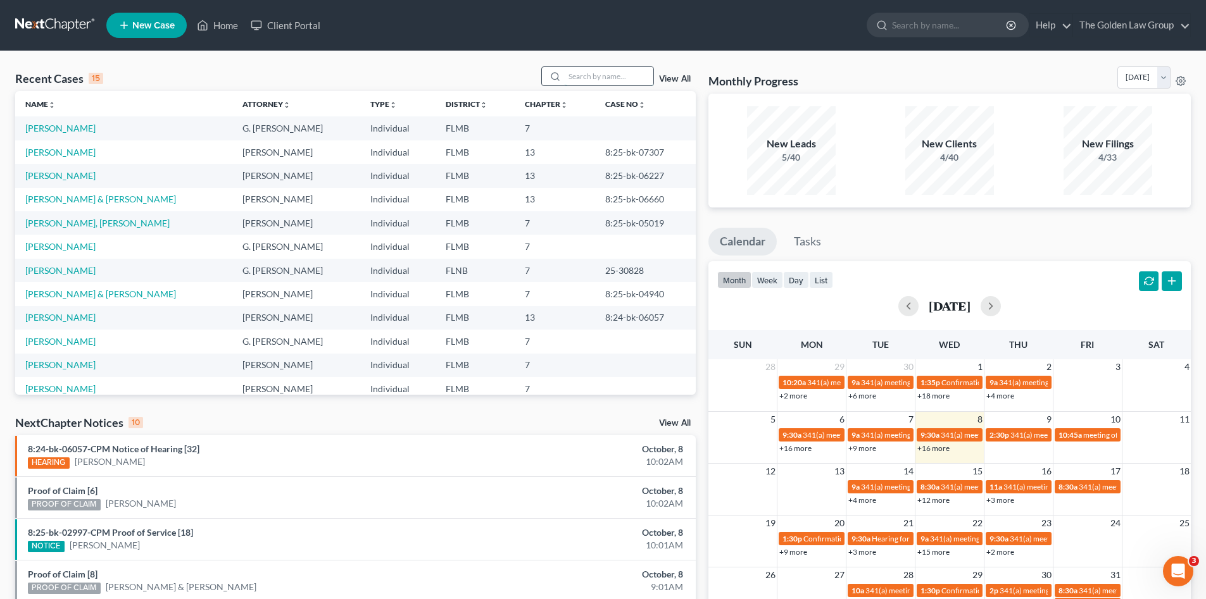
click at [594, 81] on input "search" at bounding box center [609, 76] width 89 height 18
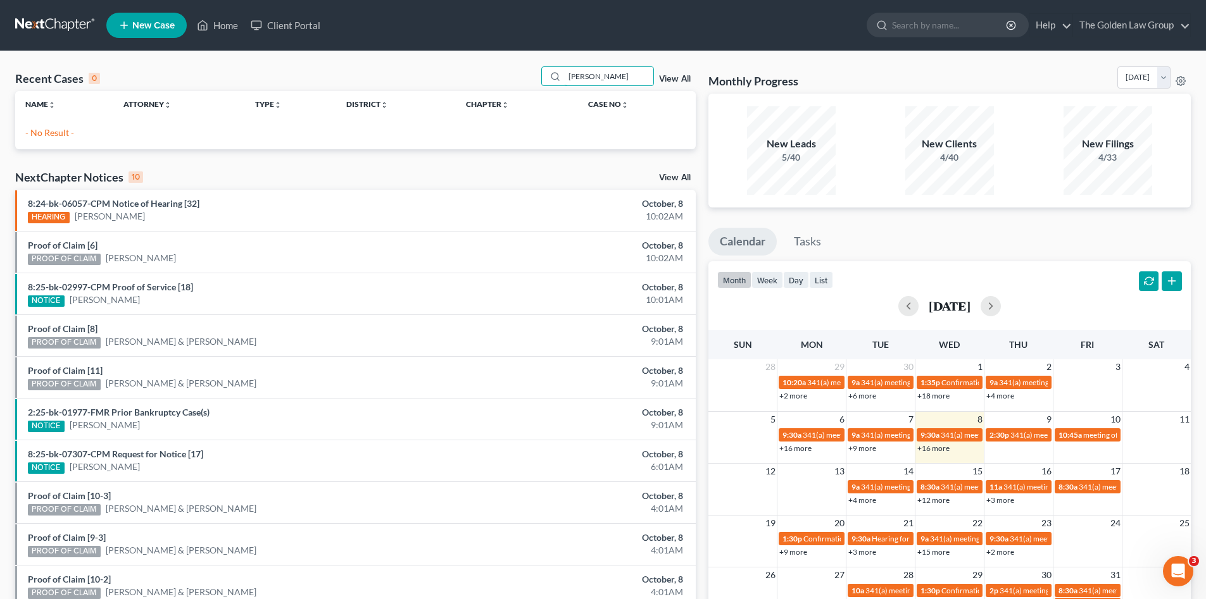
drag, startPoint x: 595, startPoint y: 80, endPoint x: 1175, endPoint y: 263, distance: 608.5
click at [526, 89] on div "Recent Cases 0 [PERSON_NAME] View All" at bounding box center [355, 78] width 680 height 25
type input "[PERSON_NAME]"
click at [508, 72] on div "Recent Cases 0 [PERSON_NAME] View All" at bounding box center [355, 78] width 680 height 25
drag, startPoint x: 613, startPoint y: 78, endPoint x: 522, endPoint y: 77, distance: 91.8
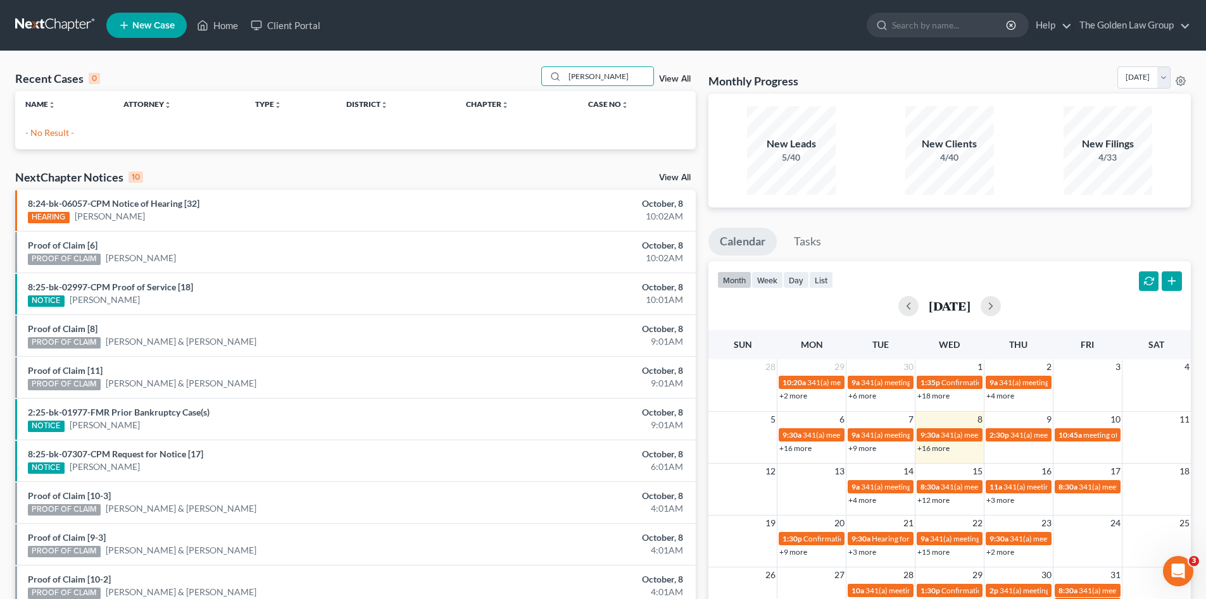
click at [523, 77] on div "Recent Cases 0 [PERSON_NAME] View All" at bounding box center [355, 78] width 680 height 25
click at [152, 22] on span "New Case" at bounding box center [153, 25] width 42 height 9
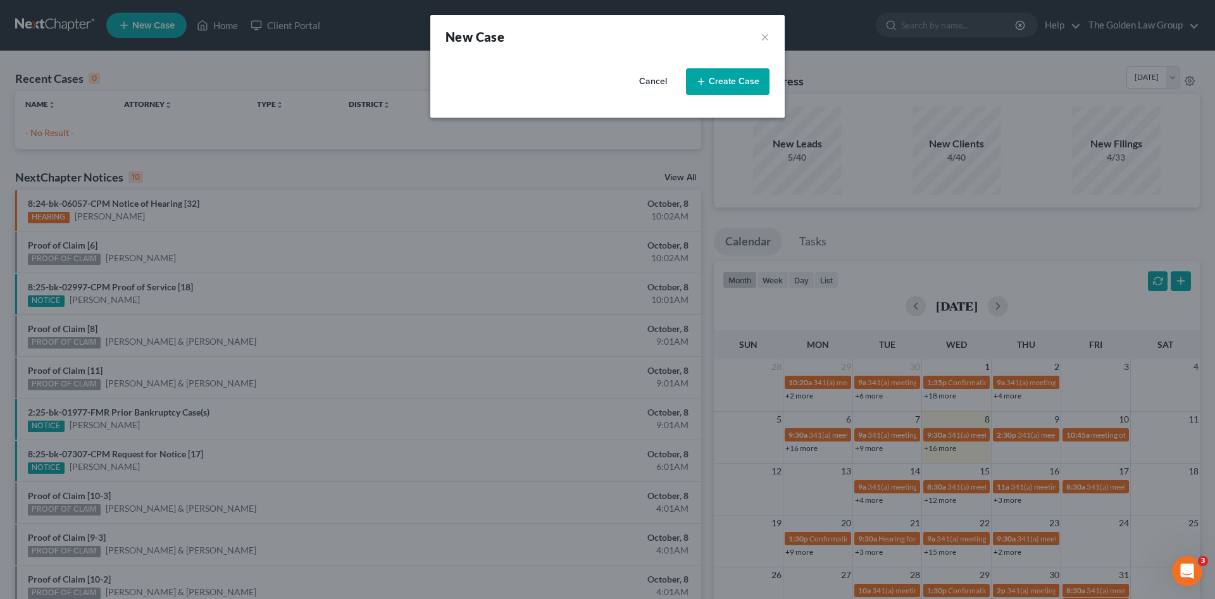
select select "15"
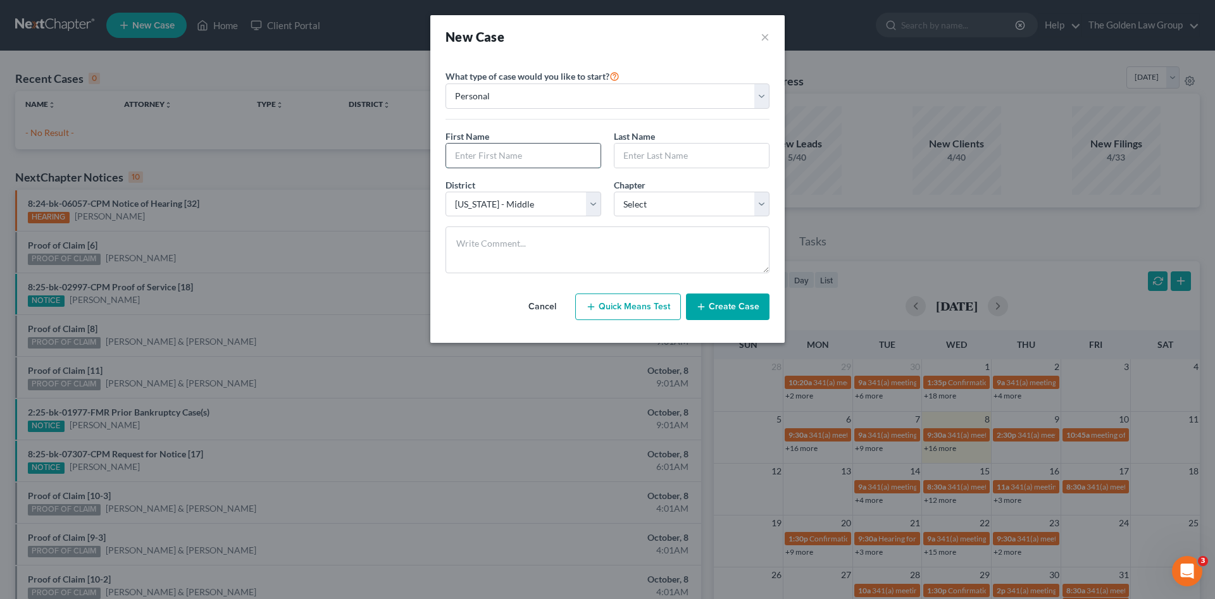
click at [487, 151] on input "text" at bounding box center [523, 156] width 154 height 24
type input "[PERSON_NAME]"
type input "Bullard"
select select "3"
click at [732, 303] on button "Create Case" at bounding box center [728, 307] width 84 height 27
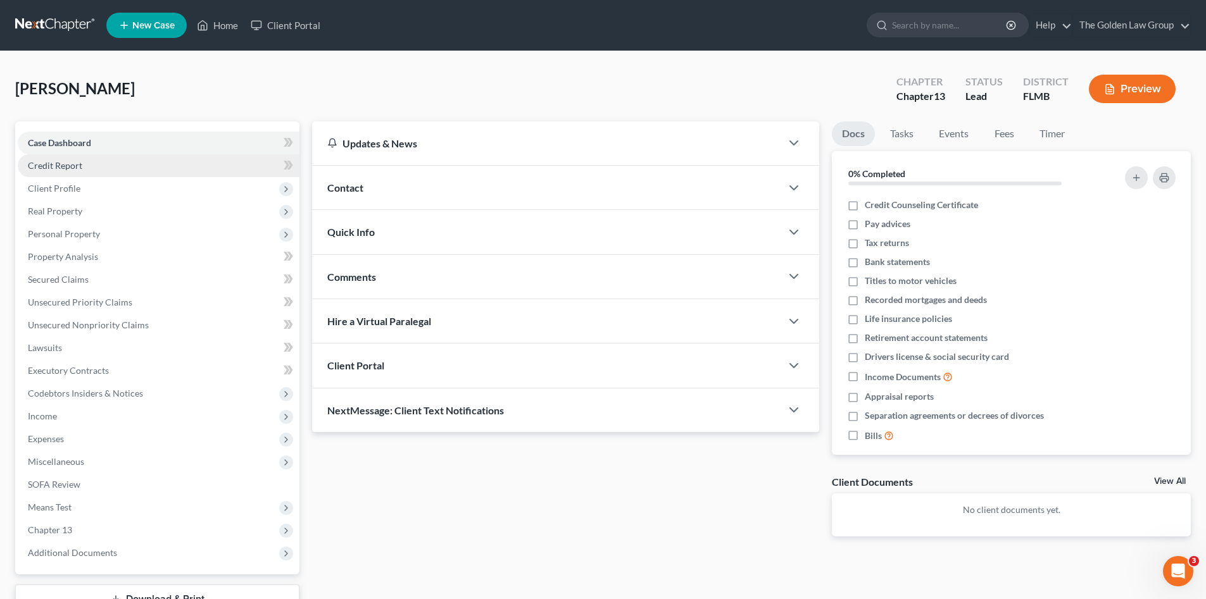
click at [87, 166] on link "Credit Report" at bounding box center [159, 165] width 282 height 23
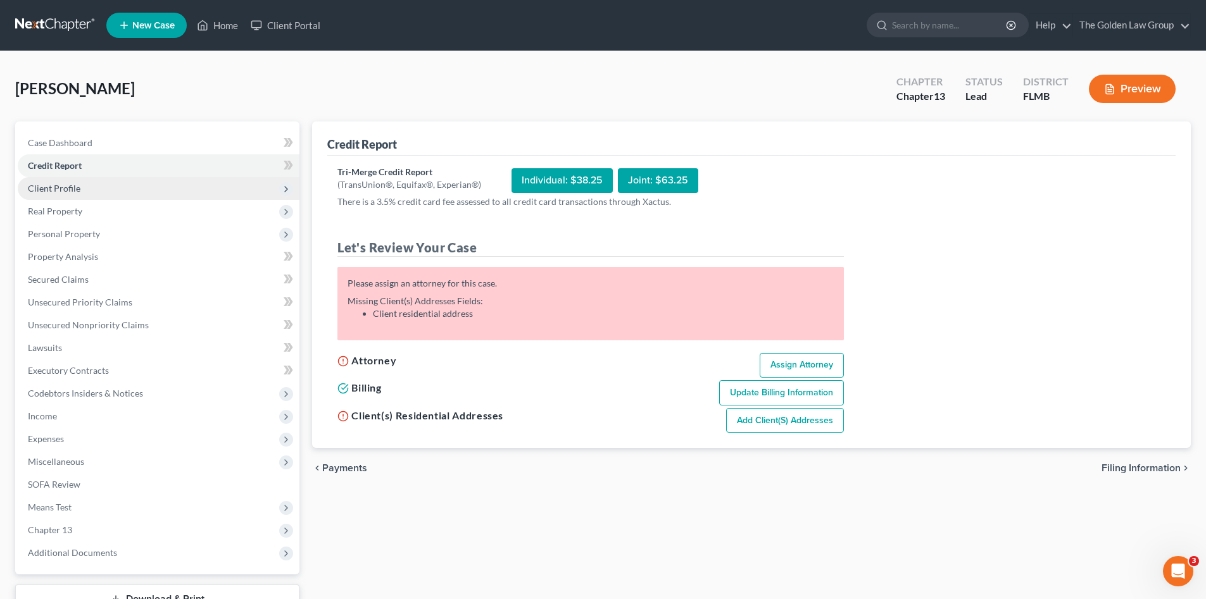
click at [94, 191] on span "Client Profile" at bounding box center [159, 188] width 282 height 23
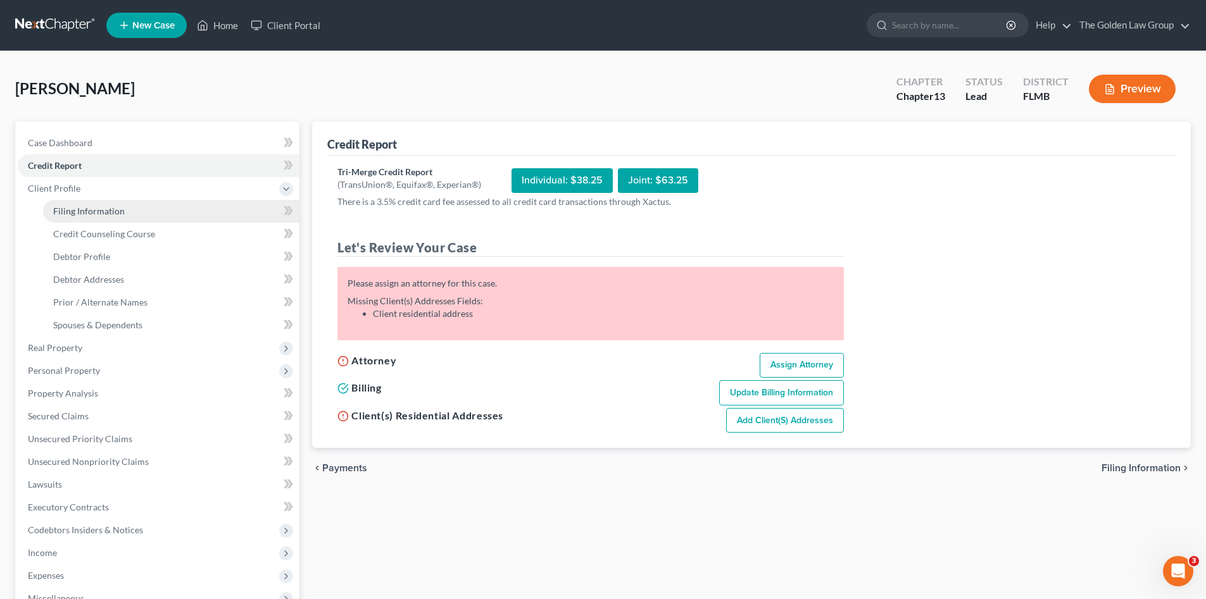
click at [108, 217] on link "Filing Information" at bounding box center [171, 211] width 256 height 23
select select "1"
select select "0"
select select "3"
select select "15"
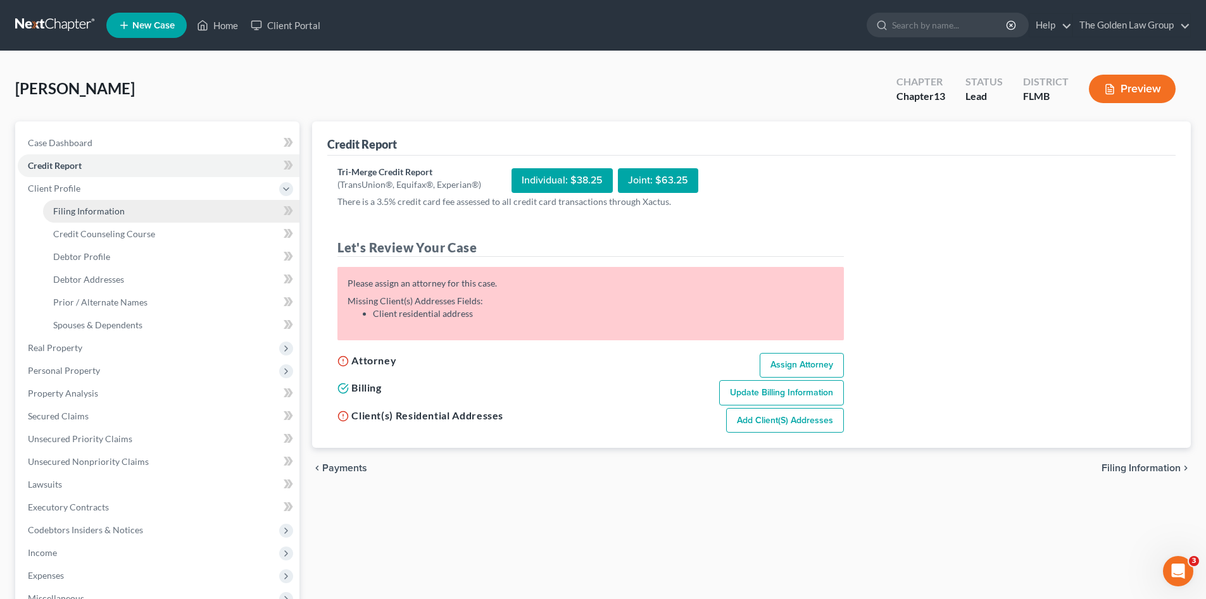
select select "9"
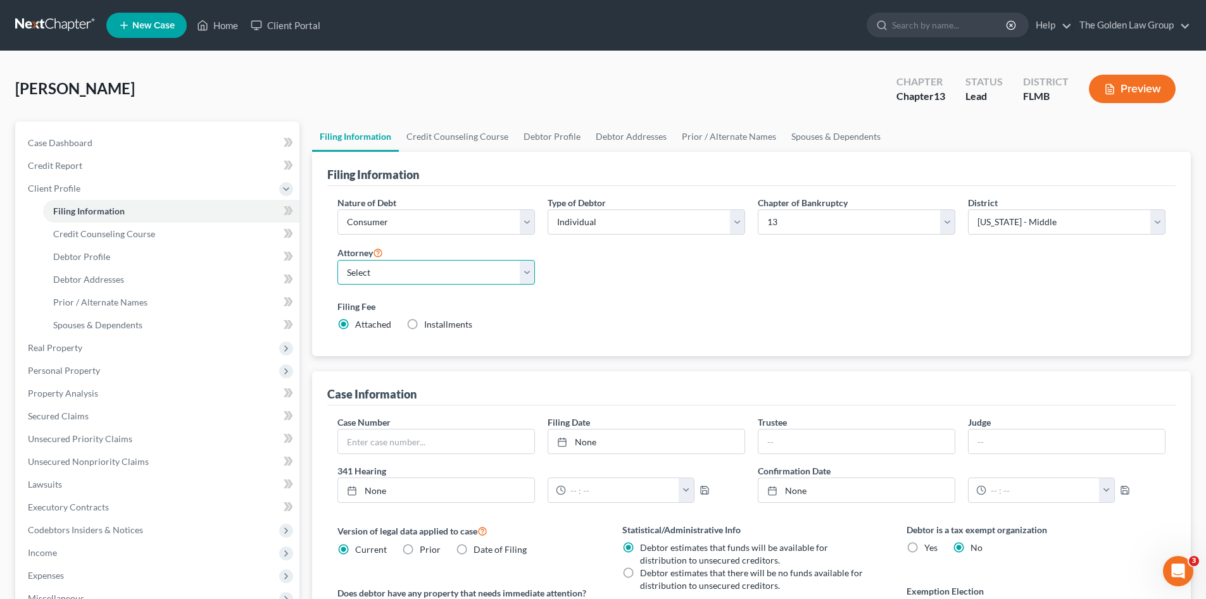
click at [413, 266] on select "Select G. Donald Golden - FLMB G. Donald Golden - FLNB Eric Barksdale - FLMB Er…" at bounding box center [435, 272] width 197 height 25
select select "2"
click at [337, 260] on select "Select G. Donald Golden - FLMB G. Donald Golden - FLNB Eric Barksdale - FLMB Er…" at bounding box center [435, 272] width 197 height 25
click at [581, 311] on label "Filing Fee" at bounding box center [751, 306] width 828 height 13
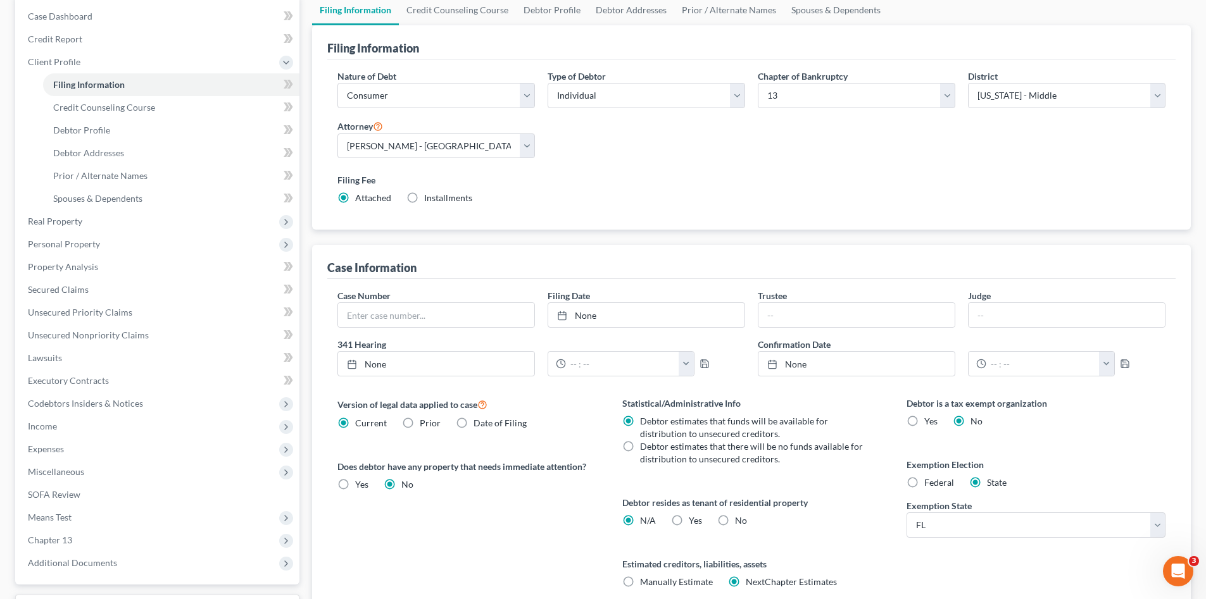
click at [735, 520] on label "No" at bounding box center [741, 521] width 12 height 13
click at [740, 520] on input "No" at bounding box center [744, 519] width 8 height 8
radio input "true"
radio input "false"
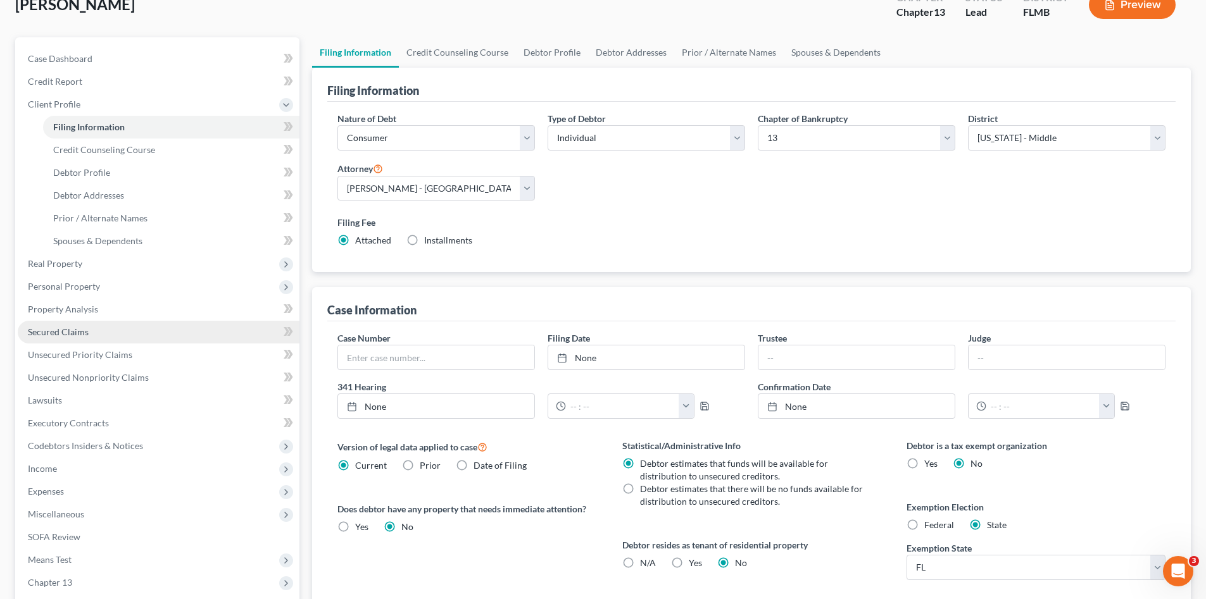
scroll to position [0, 0]
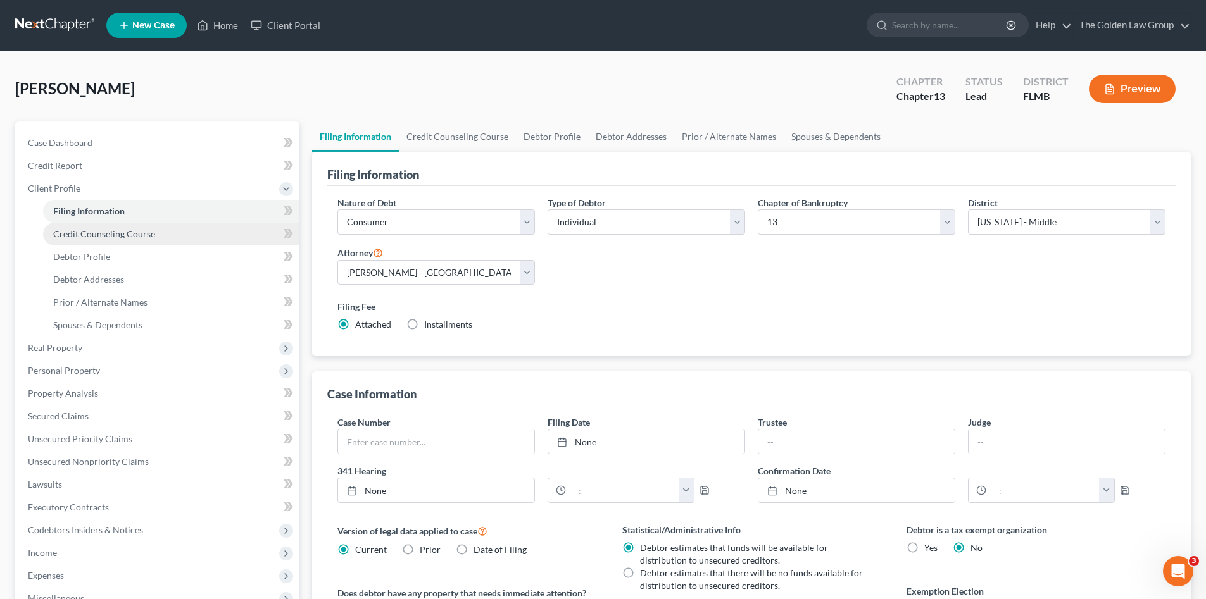
click at [72, 229] on span "Credit Counseling Course" at bounding box center [104, 233] width 102 height 11
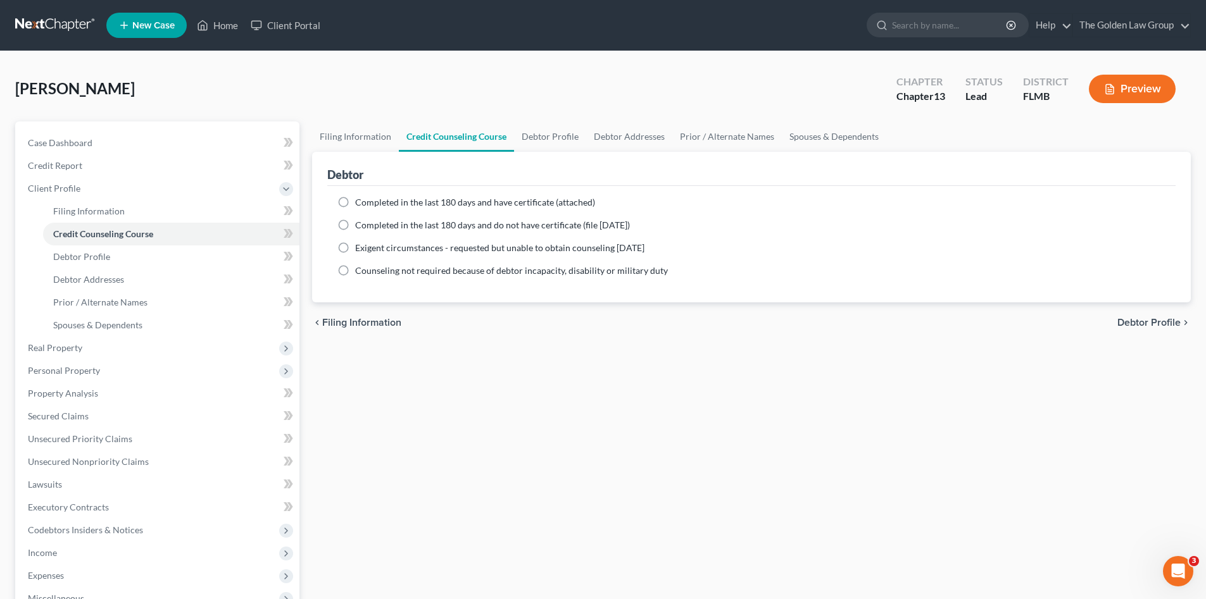
click at [423, 202] on span "Completed in the last 180 days and have certificate (attached)" at bounding box center [475, 202] width 240 height 11
click at [368, 202] on input "Completed in the last 180 days and have certificate (attached)" at bounding box center [364, 200] width 8 height 8
radio input "true"
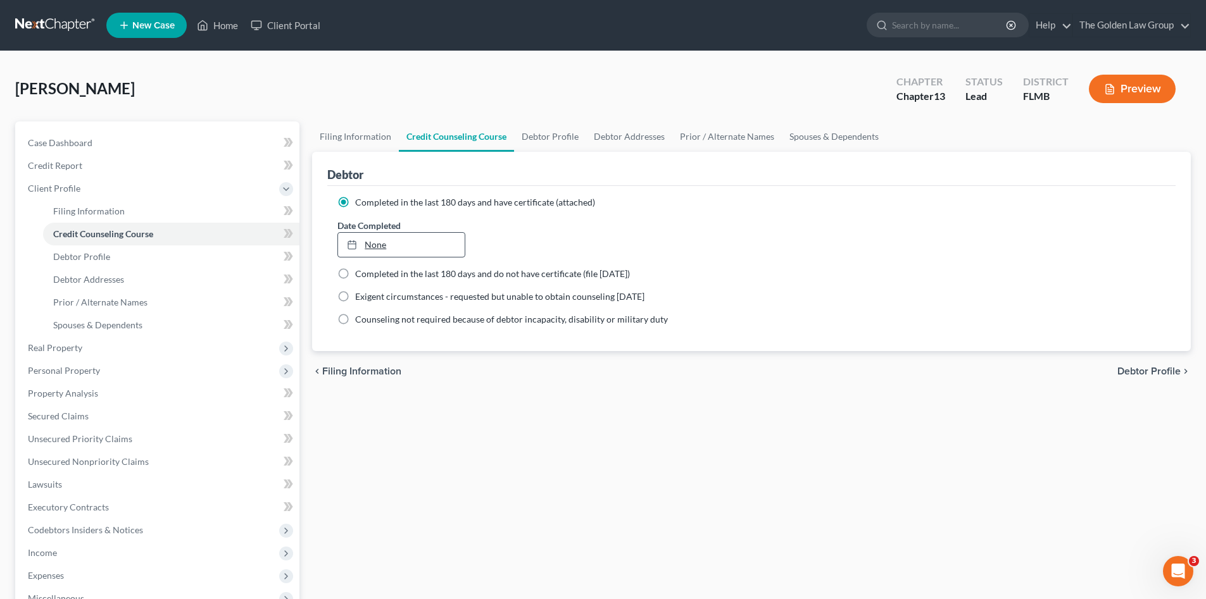
type input "10/8/2025"
click at [411, 242] on link "None" at bounding box center [401, 245] width 126 height 24
click at [446, 393] on div "Filing Information Credit Counseling Course Debtor Profile Debtor Addresses Pri…" at bounding box center [751, 453] width 891 height 663
click at [89, 256] on span "Debtor Profile" at bounding box center [81, 256] width 57 height 11
select select "0"
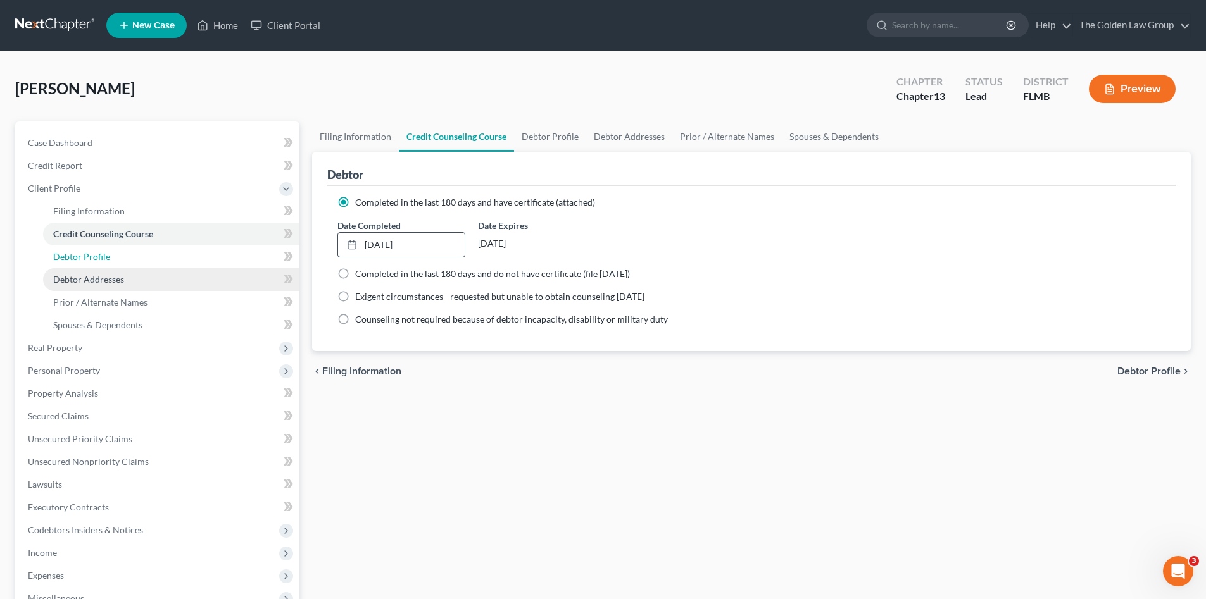
select select "0"
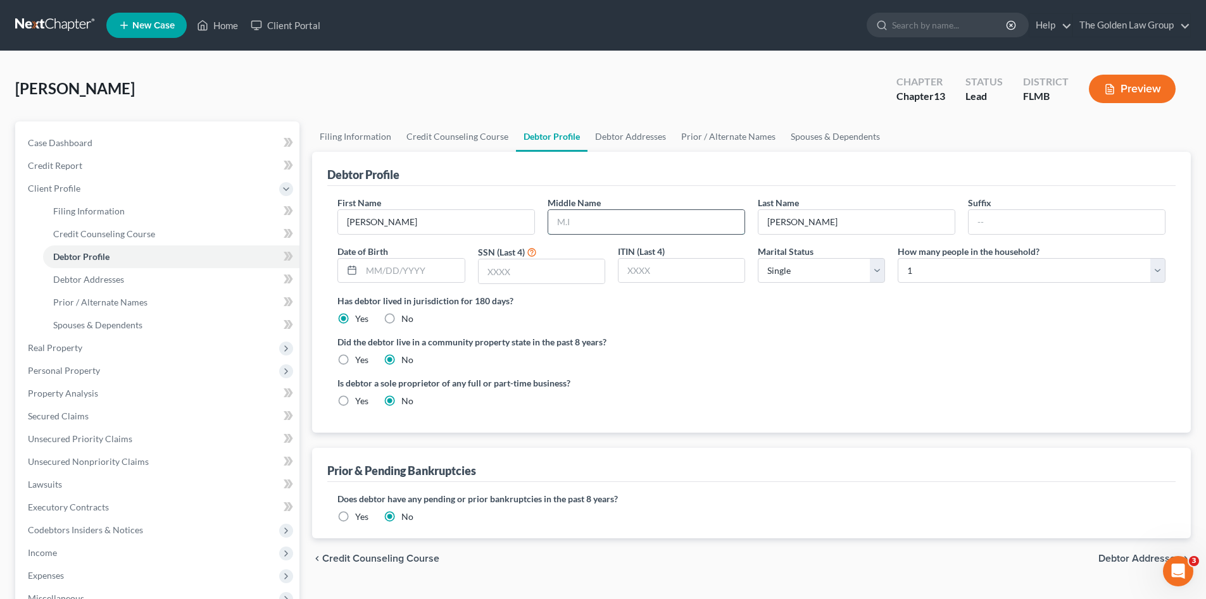
click at [611, 222] on input "text" at bounding box center [646, 222] width 196 height 24
type input "Lynn"
click at [413, 269] on input "text" at bounding box center [412, 271] width 103 height 24
type input "08/27/1987"
click at [559, 273] on input "text" at bounding box center [541, 271] width 126 height 24
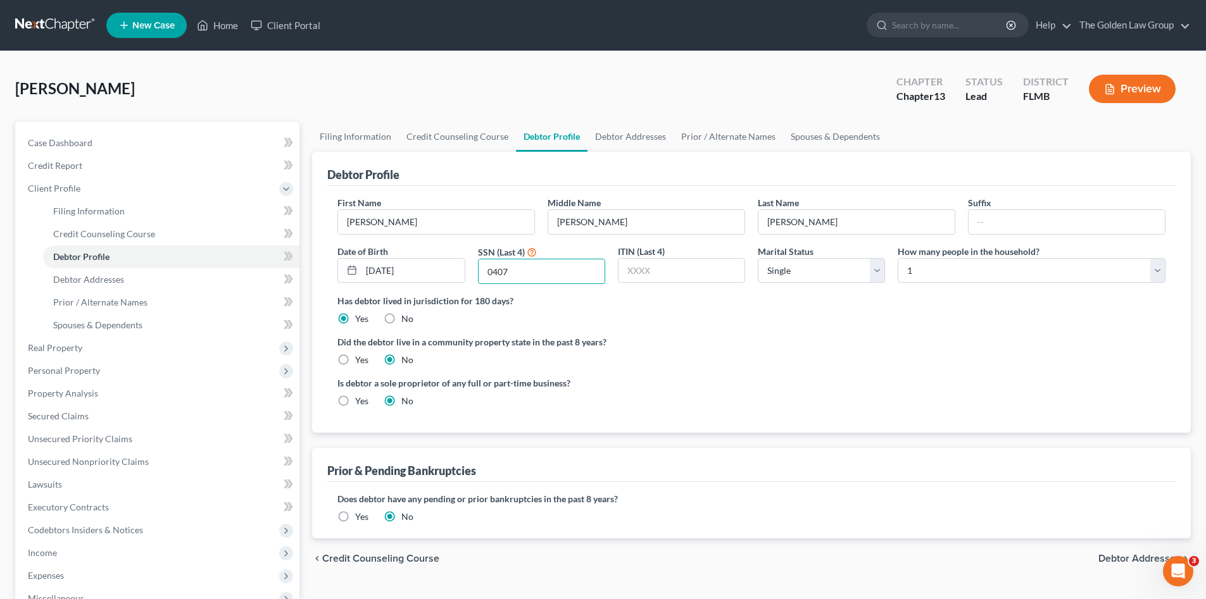
type input "0407"
click at [954, 258] on label "How many people in the household?" at bounding box center [968, 251] width 142 height 13
click at [953, 268] on select "Select 1 2 3 4 5 6 7 8 9 10 11 12 13 14 15 16 17 18 19 20" at bounding box center [1031, 270] width 268 height 25
select select "7"
click at [897, 258] on select "Select 1 2 3 4 5 6 7 8 9 10 11 12 13 14 15 16 17 18 19 20" at bounding box center [1031, 270] width 268 height 25
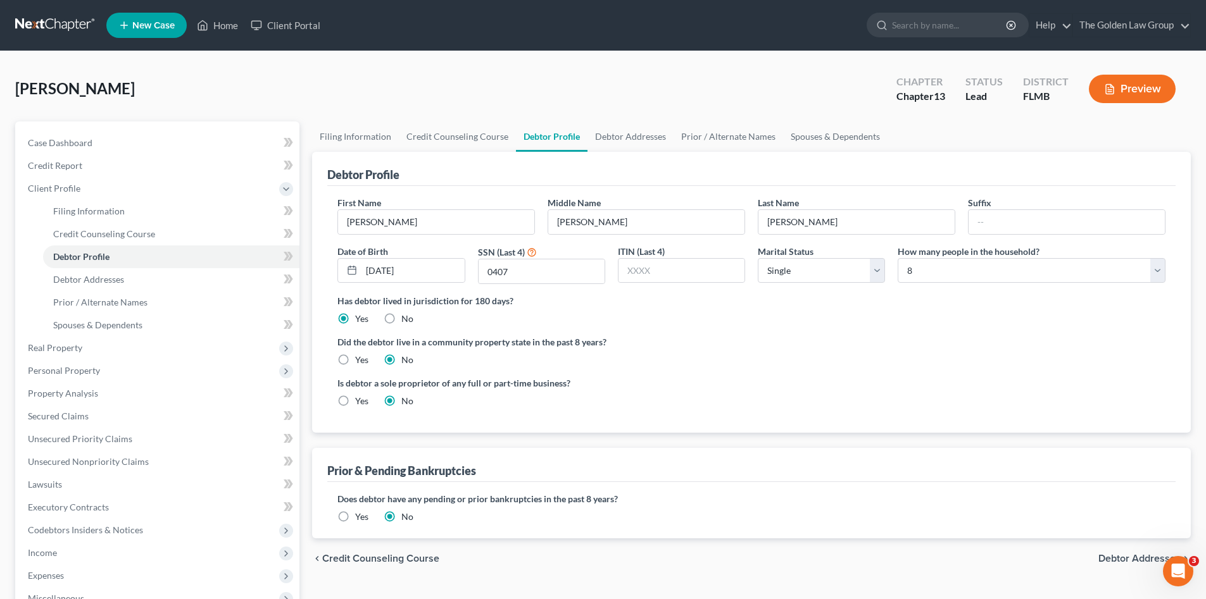
click at [745, 366] on div "Did the debtor live in a community property state in the past 8 years? Yes No" at bounding box center [751, 350] width 828 height 31
click at [139, 271] on link "Debtor Addresses" at bounding box center [171, 279] width 256 height 23
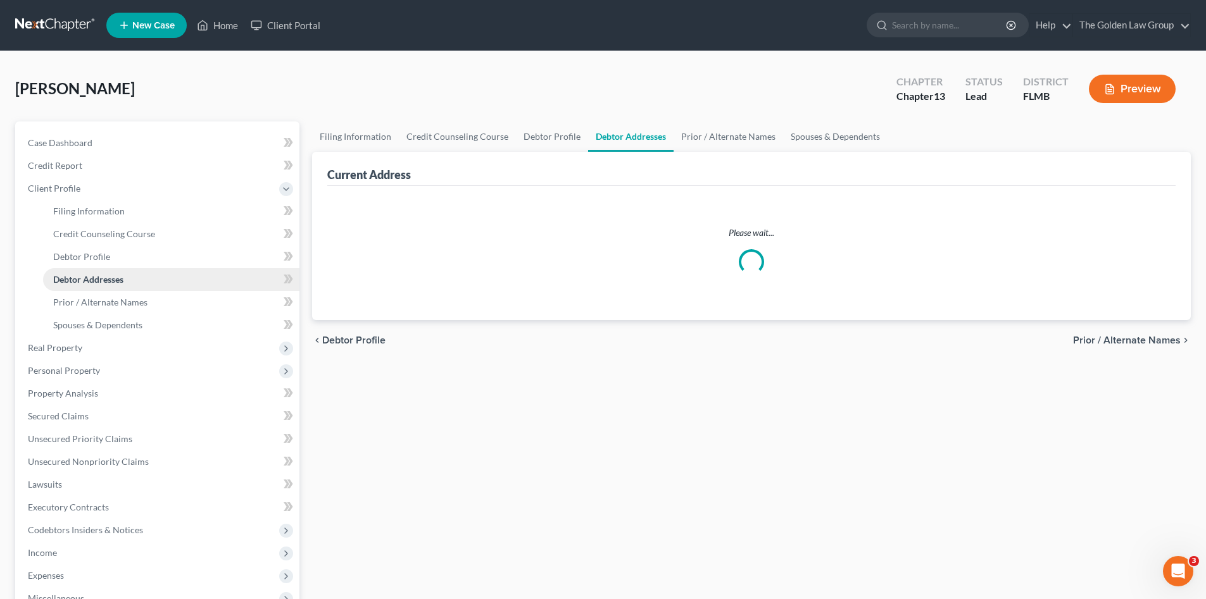
select select "0"
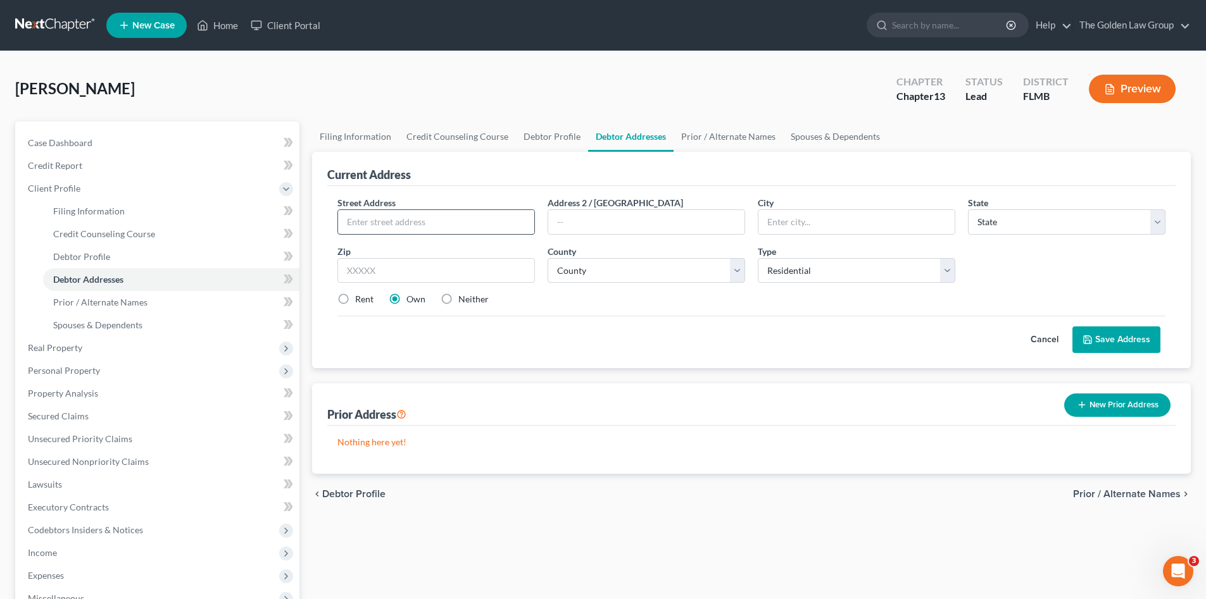
click at [403, 222] on input "text" at bounding box center [436, 222] width 196 height 24
type input "1205 Ballard Green Place"
type input "[PERSON_NAME]"
select select "9"
type input "33511"
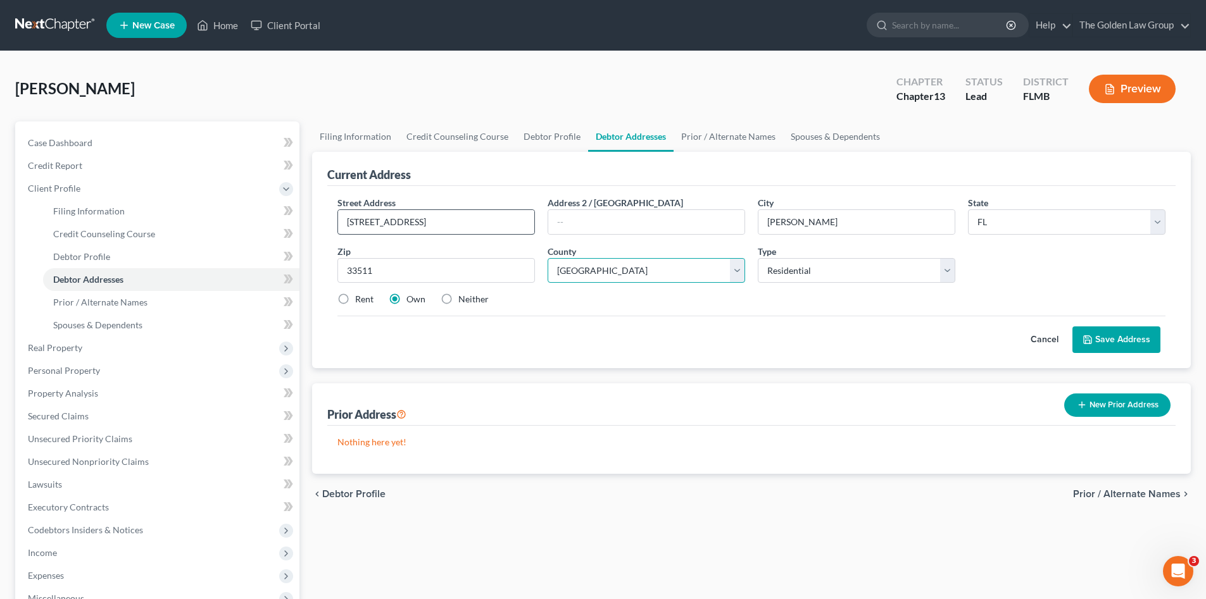
select select "27"
click at [1108, 337] on button "Save Address" at bounding box center [1116, 340] width 88 height 27
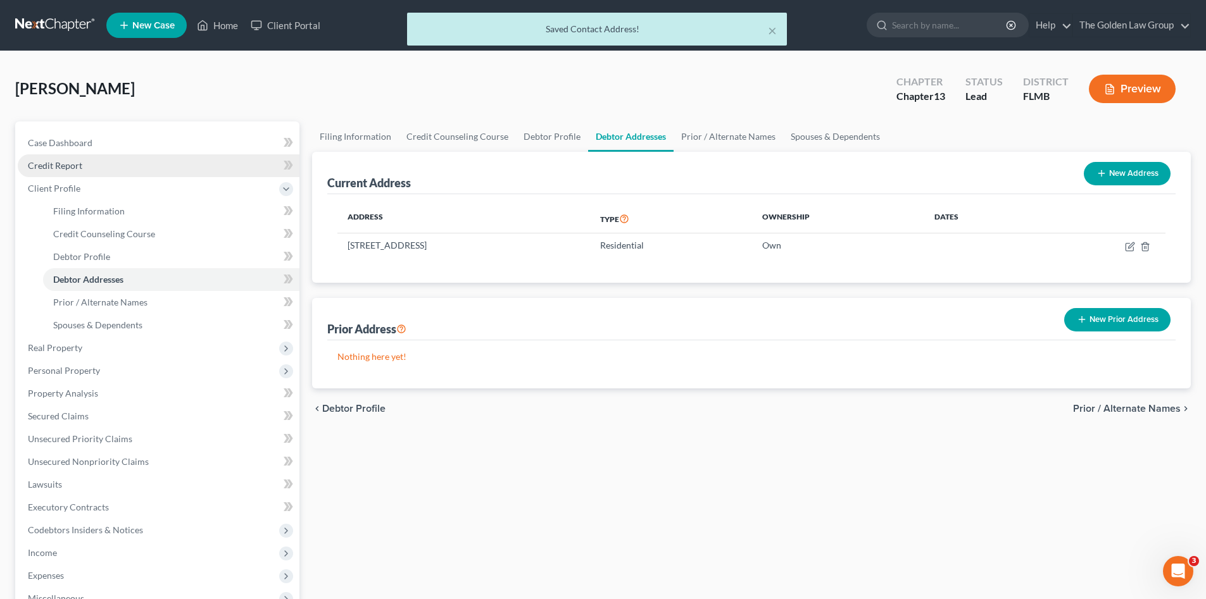
click at [68, 165] on span "Credit Report" at bounding box center [55, 165] width 54 height 11
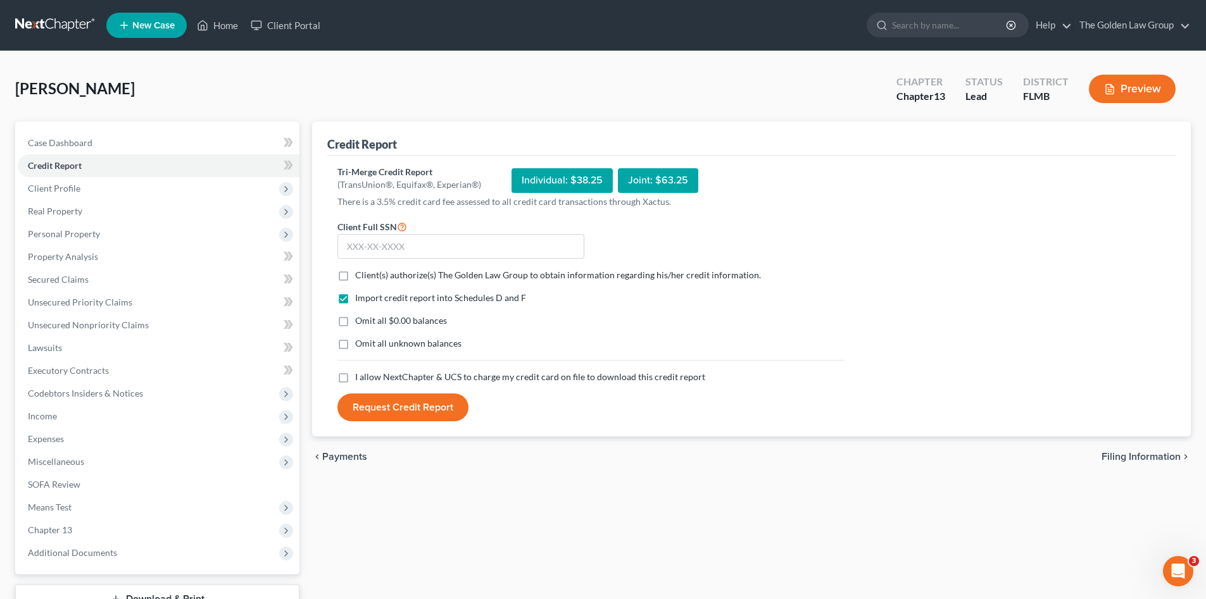
drag, startPoint x: 340, startPoint y: 277, endPoint x: 347, endPoint y: 299, distance: 23.0
click at [355, 277] on label "Client(s) authorize(s) The Golden Law Group to obtain information regarding his…" at bounding box center [558, 275] width 406 height 13
click at [360, 277] on input "Client(s) authorize(s) The Golden Law Group to obtain information regarding his…" at bounding box center [364, 273] width 8 height 8
checkbox input "true"
drag, startPoint x: 344, startPoint y: 322, endPoint x: 345, endPoint y: 342, distance: 19.6
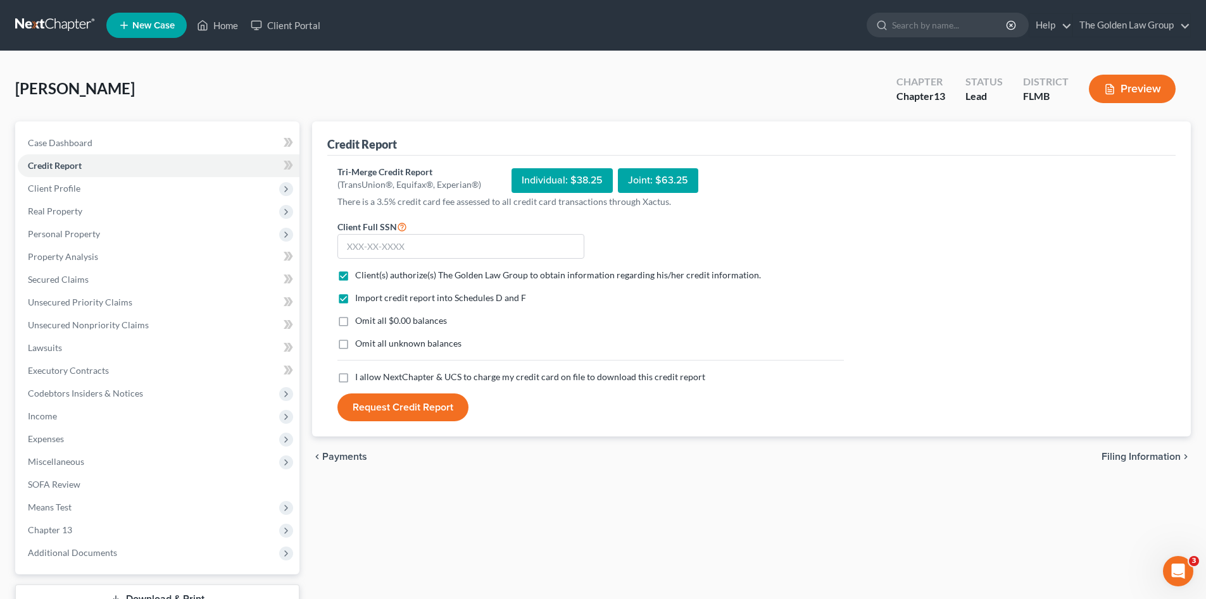
click at [355, 322] on label "Omit all $0.00 balances" at bounding box center [401, 321] width 92 height 13
click at [360, 322] on input "Omit all $0.00 balances" at bounding box center [364, 319] width 8 height 8
checkbox input "true"
drag, startPoint x: 344, startPoint y: 353, endPoint x: 349, endPoint y: 390, distance: 37.6
click at [355, 350] on label "Omit all unknown balances" at bounding box center [408, 343] width 106 height 13
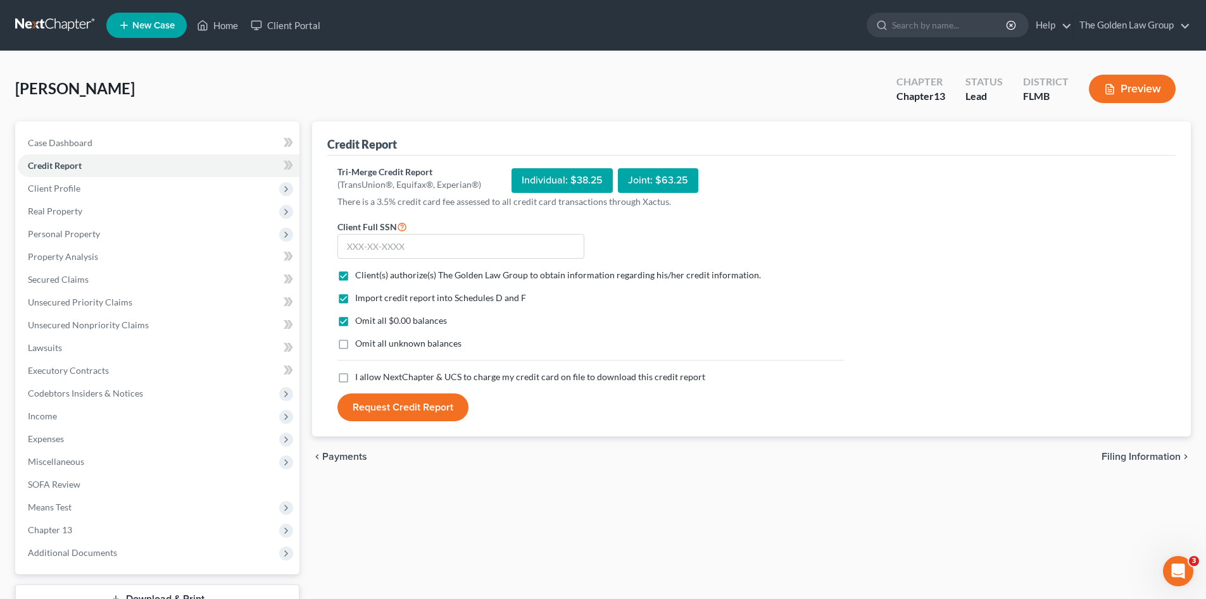
click at [360, 346] on input "Omit all unknown balances" at bounding box center [364, 341] width 8 height 8
checkbox input "true"
click at [355, 375] on label "I allow NextChapter & UCS to charge my credit card on file to download this cre…" at bounding box center [530, 377] width 350 height 13
click at [360, 375] on input "I allow NextChapter & UCS to charge my credit card on file to download this cre…" at bounding box center [364, 375] width 8 height 8
checkbox input "true"
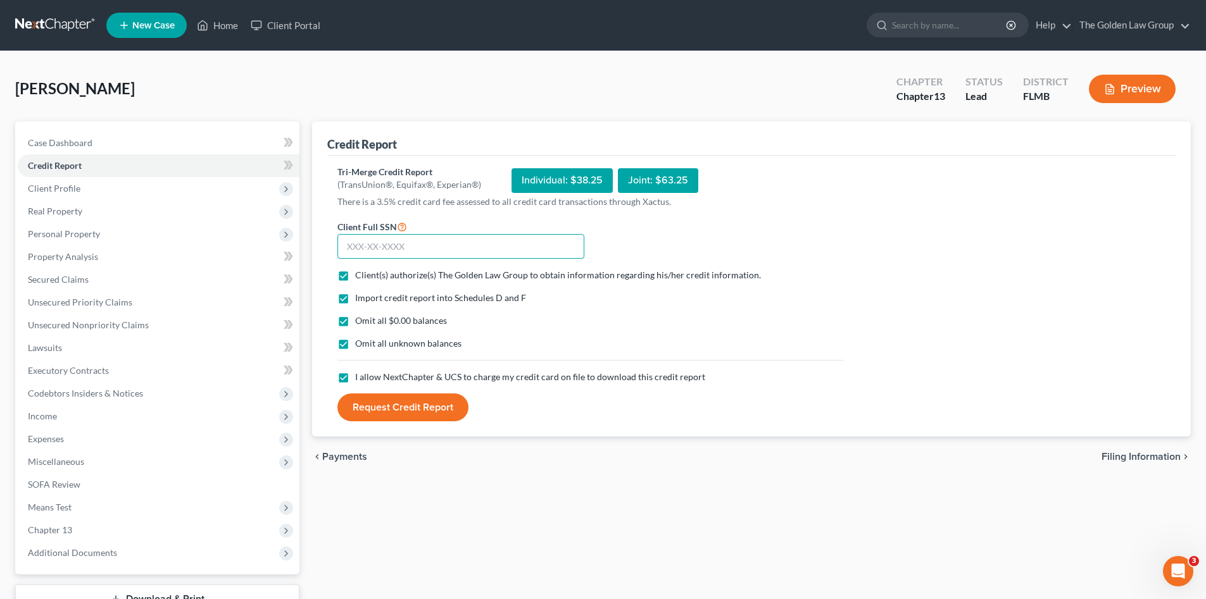
click at [418, 247] on input "text" at bounding box center [460, 246] width 247 height 25
type input "590-90-0407"
click at [362, 410] on button "Request Credit Report" at bounding box center [402, 408] width 131 height 28
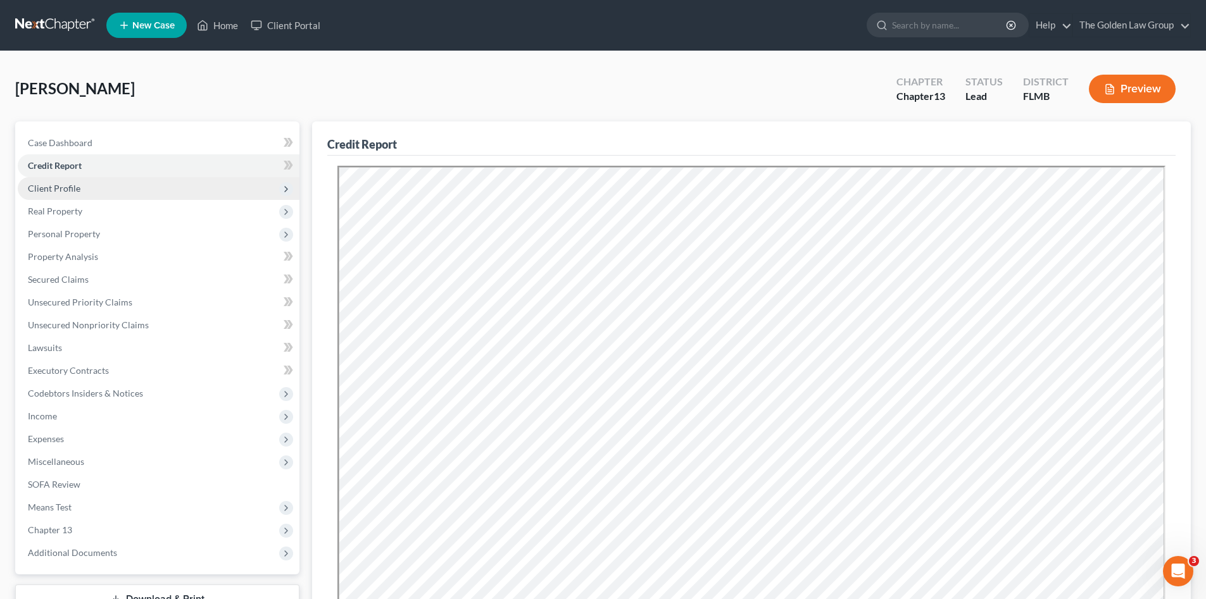
click at [68, 190] on span "Client Profile" at bounding box center [54, 188] width 53 height 11
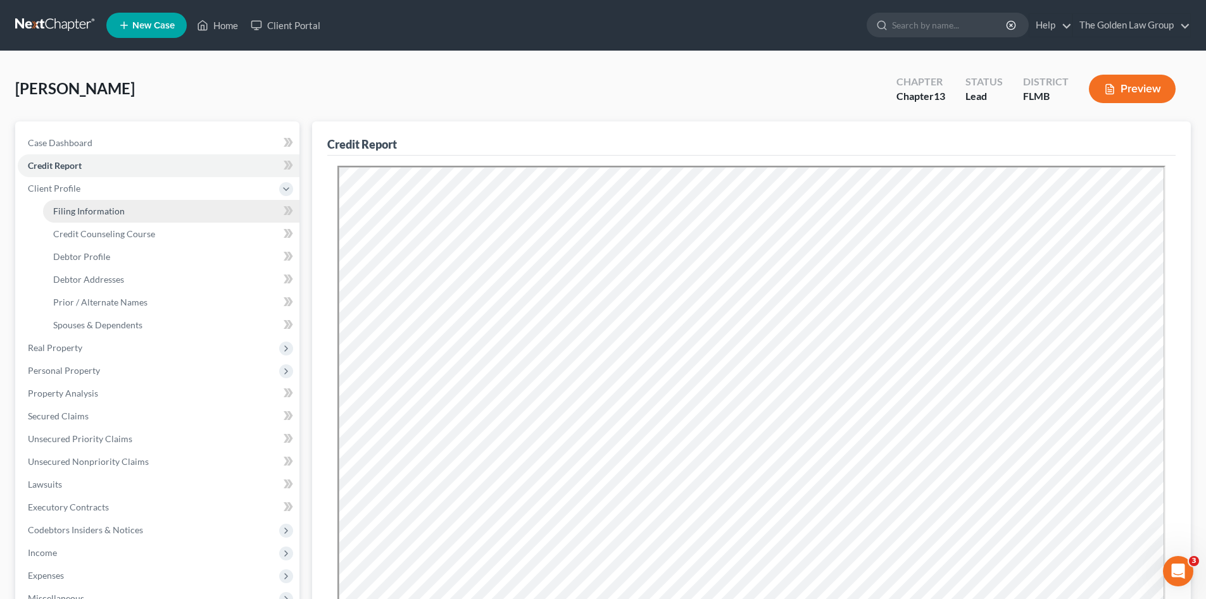
click at [80, 215] on span "Filing Information" at bounding box center [89, 211] width 72 height 11
select select "1"
select select "0"
select select "3"
select select "15"
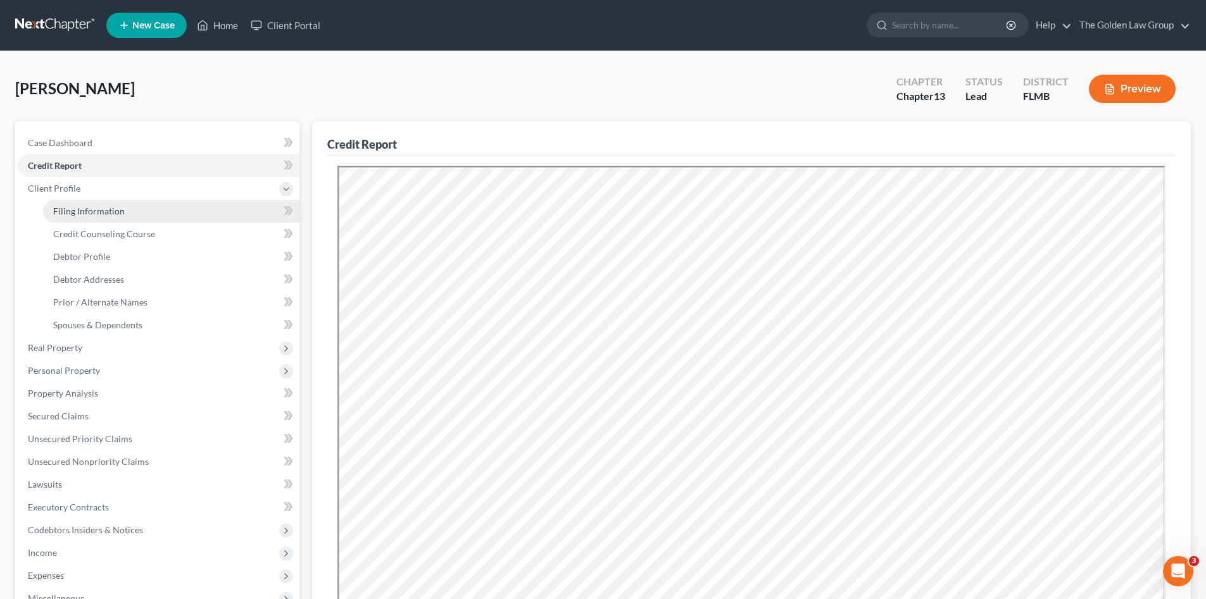
select select "2"
select select "9"
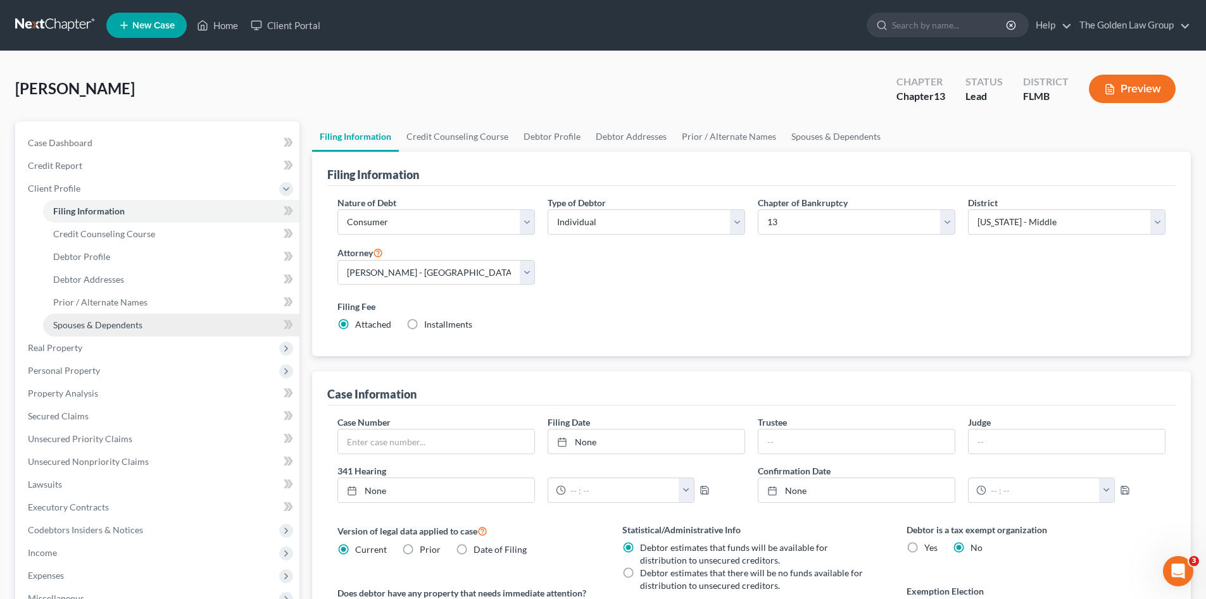
click at [117, 322] on span "Spouses & Dependents" at bounding box center [97, 325] width 89 height 11
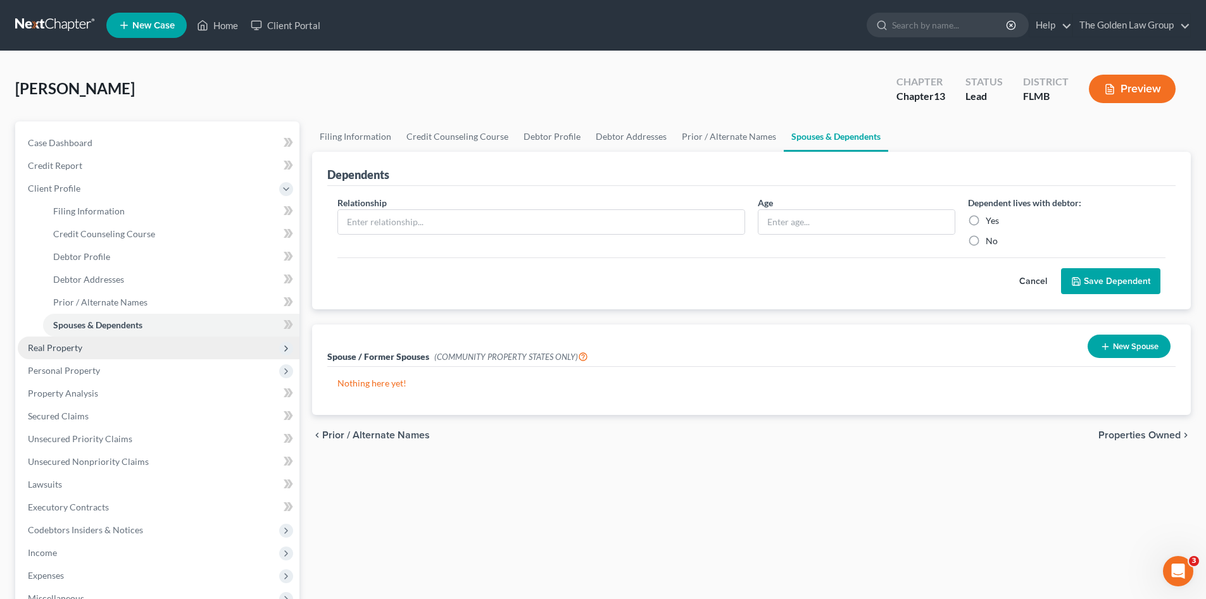
click at [115, 341] on span "Real Property" at bounding box center [159, 348] width 282 height 23
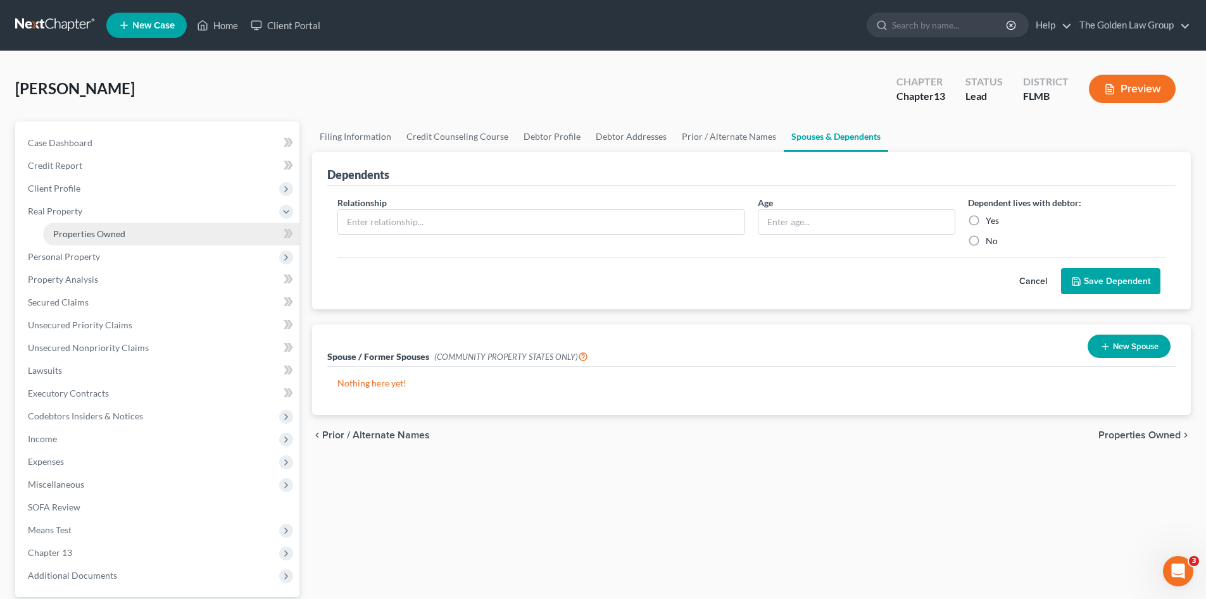
click at [108, 224] on link "Properties Owned" at bounding box center [171, 234] width 256 height 23
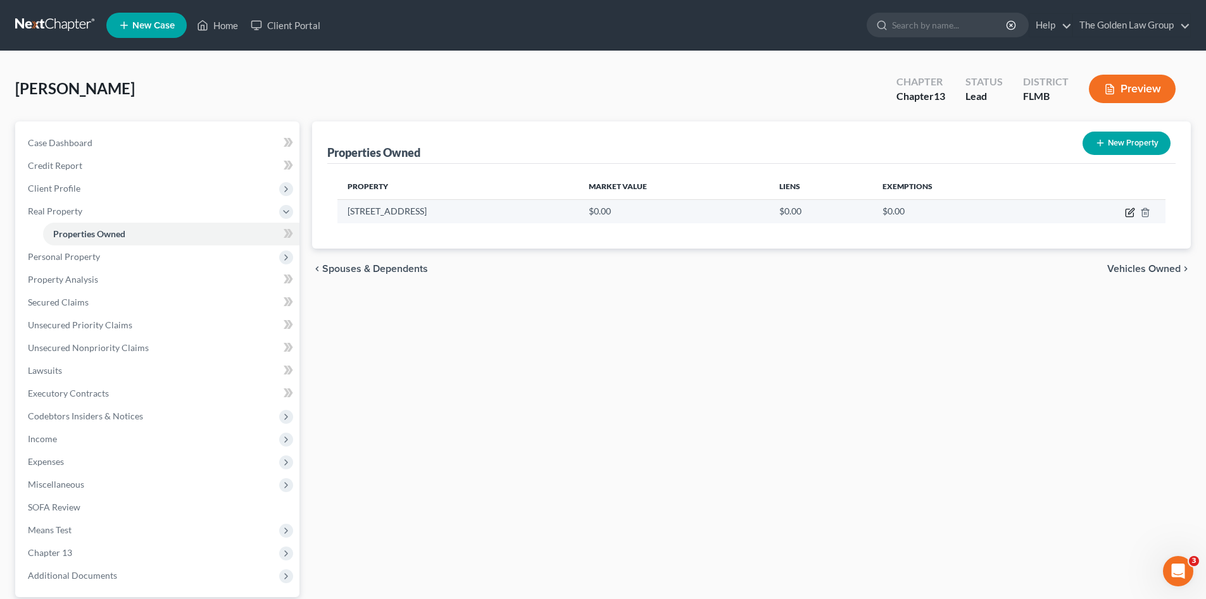
click at [1131, 213] on icon "button" at bounding box center [1131, 211] width 6 height 6
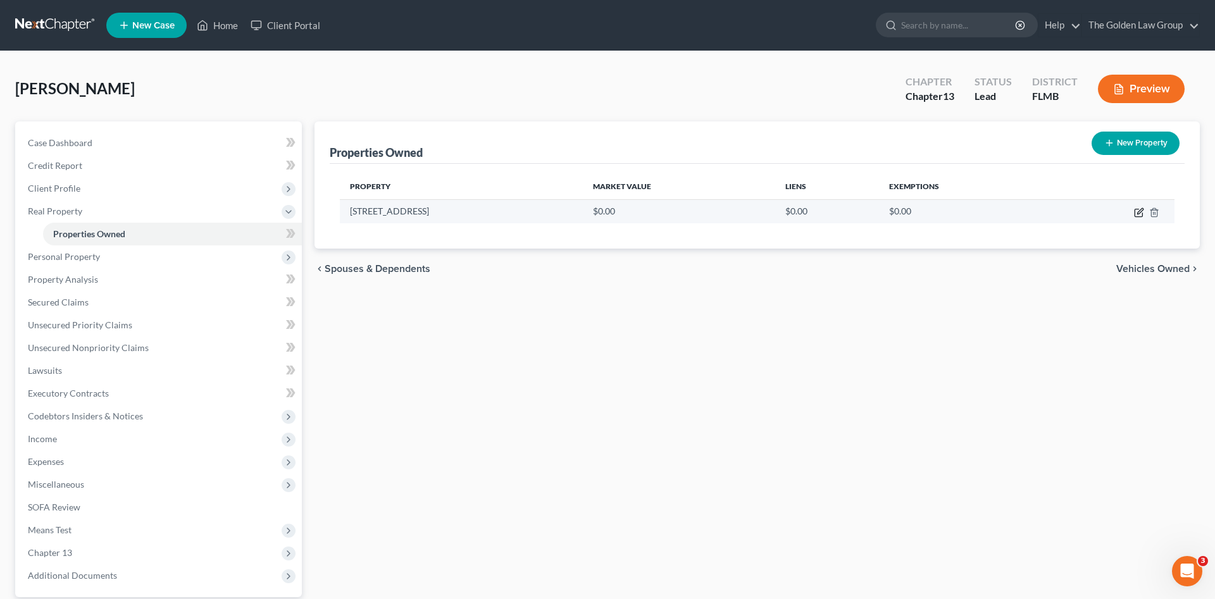
select select "9"
select select "27"
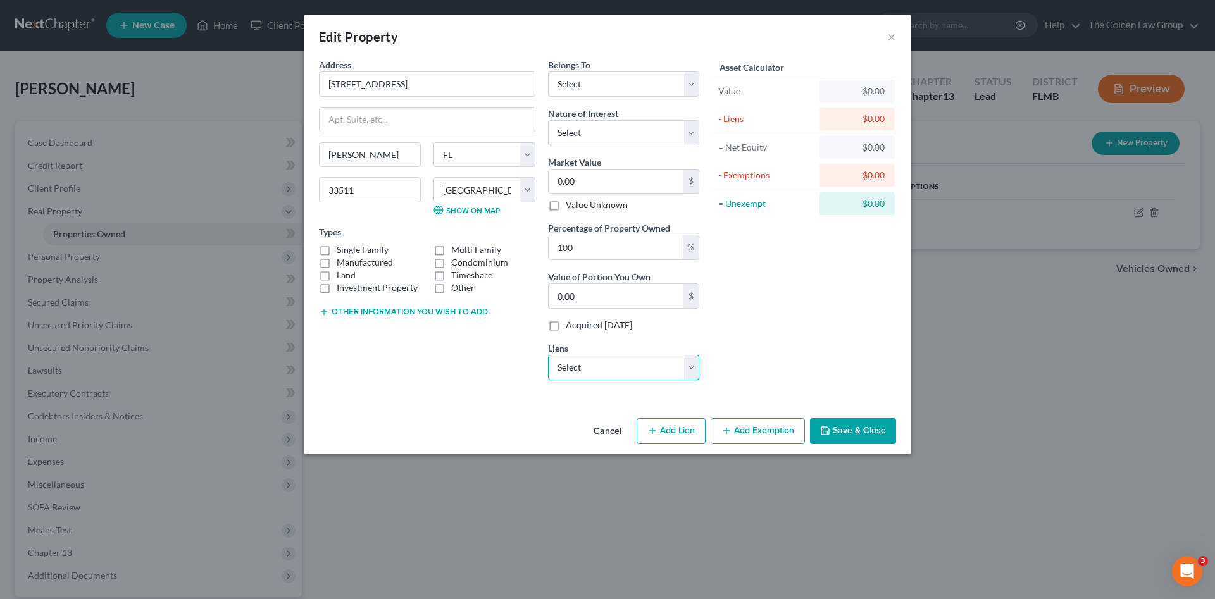
click at [611, 370] on select "Select Loandepot.Com Llc - $270,114.00 Nissan Motor Acceptanc - $23,221.00" at bounding box center [623, 367] width 151 height 25
select select "0"
click at [548, 355] on select "Select Loandepot.Com Llc - $270,114.00 Nissan Motor Acceptanc - $23,221.00" at bounding box center [623, 367] width 151 height 25
select select
select select "4"
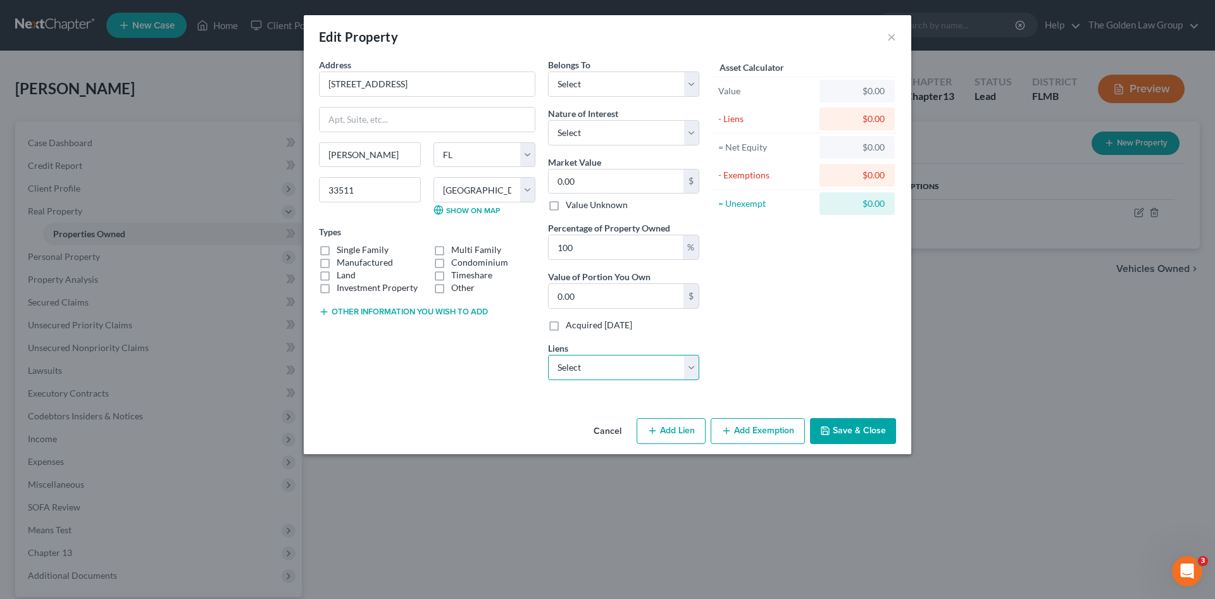
select select "0"
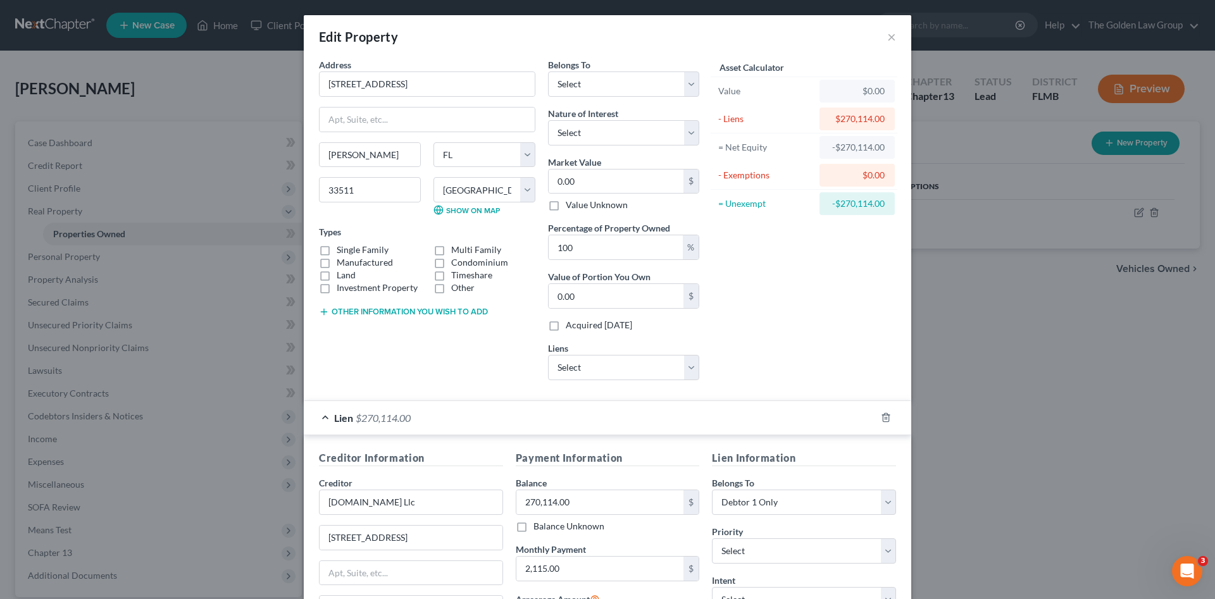
click at [374, 247] on label "Single Family" at bounding box center [363, 250] width 52 height 13
click at [350, 247] on input "Single Family" at bounding box center [346, 248] width 8 height 8
checkbox input "true"
click at [404, 308] on button "Other information you wish to add" at bounding box center [403, 312] width 169 height 10
click at [616, 81] on select "Select Debtor 1 Only Debtor 2 Only Debtor 1 And Debtor 2 Only At Least One Of T…" at bounding box center [623, 84] width 151 height 25
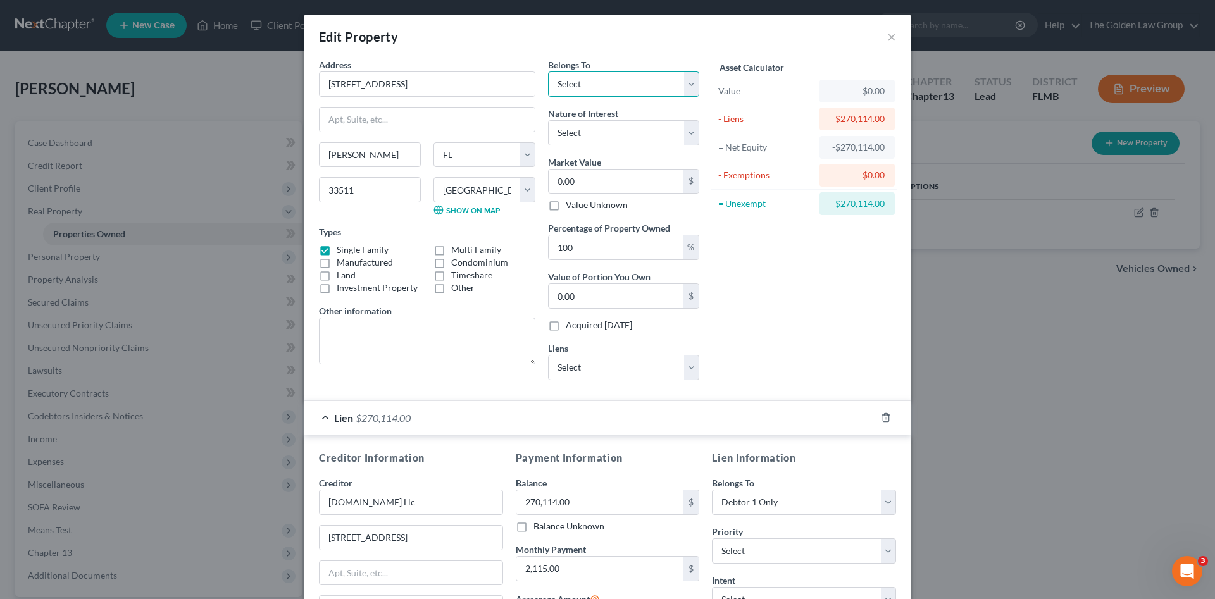
select select "0"
click at [548, 72] on select "Select Debtor 1 Only Debtor 2 Only Debtor 1 And Debtor 2 Only At Least One Of T…" at bounding box center [623, 84] width 151 height 25
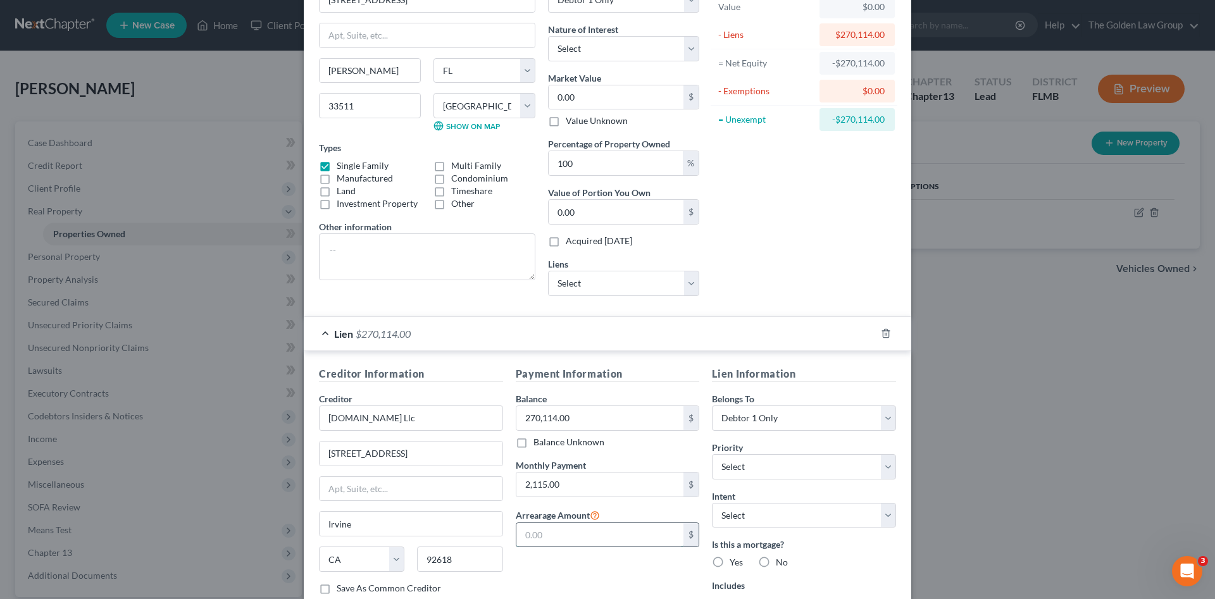
click at [540, 535] on input "text" at bounding box center [600, 535] width 168 height 24
type input "10,788.30"
click at [730, 561] on label "Yes" at bounding box center [736, 562] width 13 height 13
click at [735, 561] on input "Yes" at bounding box center [739, 560] width 8 height 8
radio input "true"
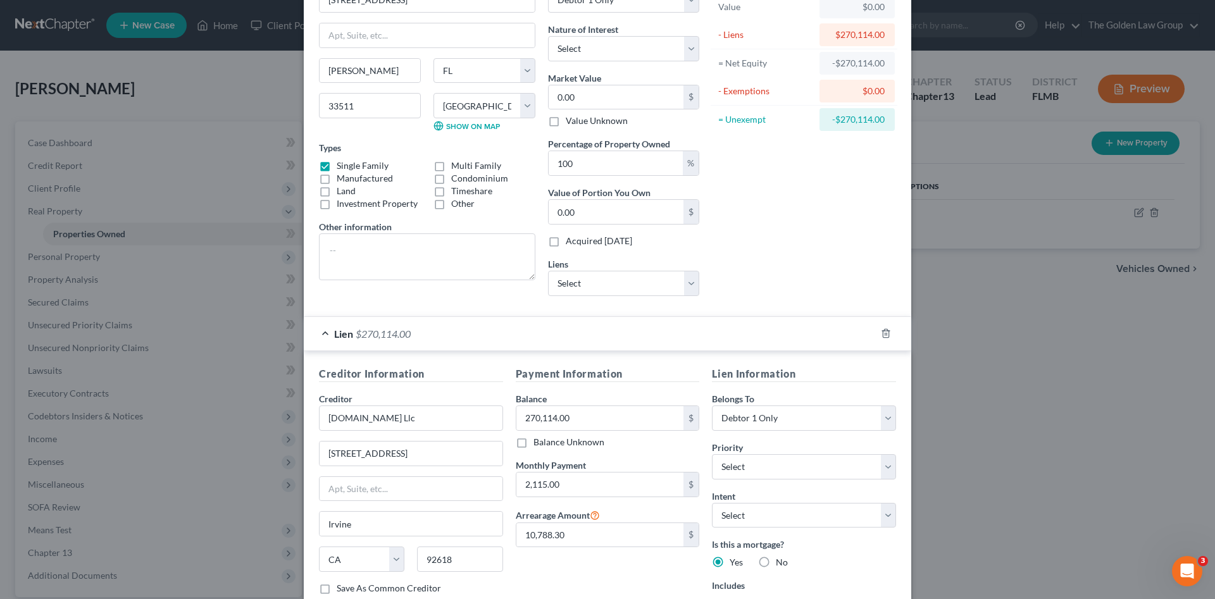
scroll to position [185, 0]
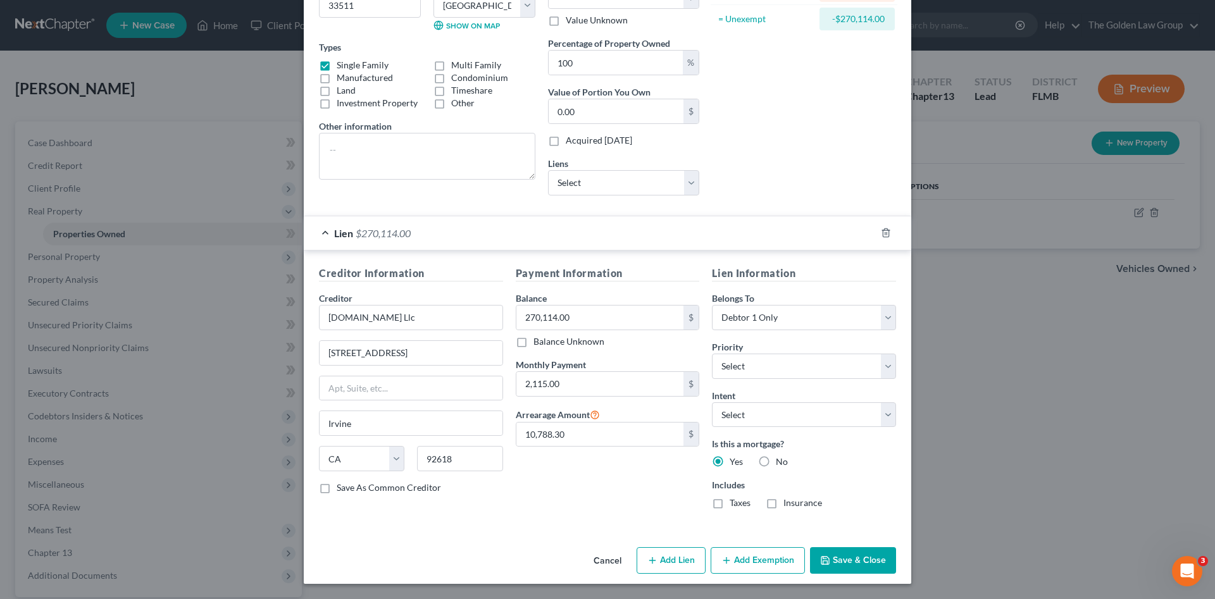
click at [730, 503] on label "Taxes" at bounding box center [740, 503] width 21 height 13
click at [735, 503] on input "Taxes" at bounding box center [739, 501] width 8 height 8
checkbox input "true"
click at [784, 504] on label "Insurance" at bounding box center [803, 503] width 39 height 13
click at [789, 504] on input "Insurance" at bounding box center [793, 501] width 8 height 8
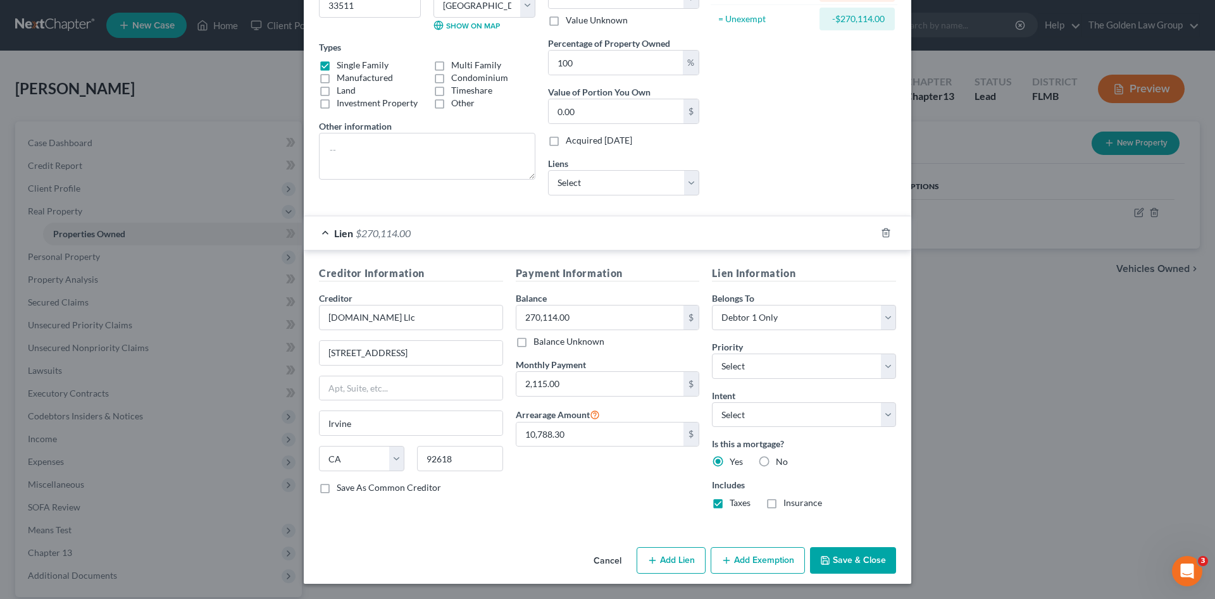
checkbox input "true"
click at [658, 492] on div "Payment Information Balance 270,114.00 $ Balance Unknown Balance Undetermined 2…" at bounding box center [607, 393] width 197 height 254
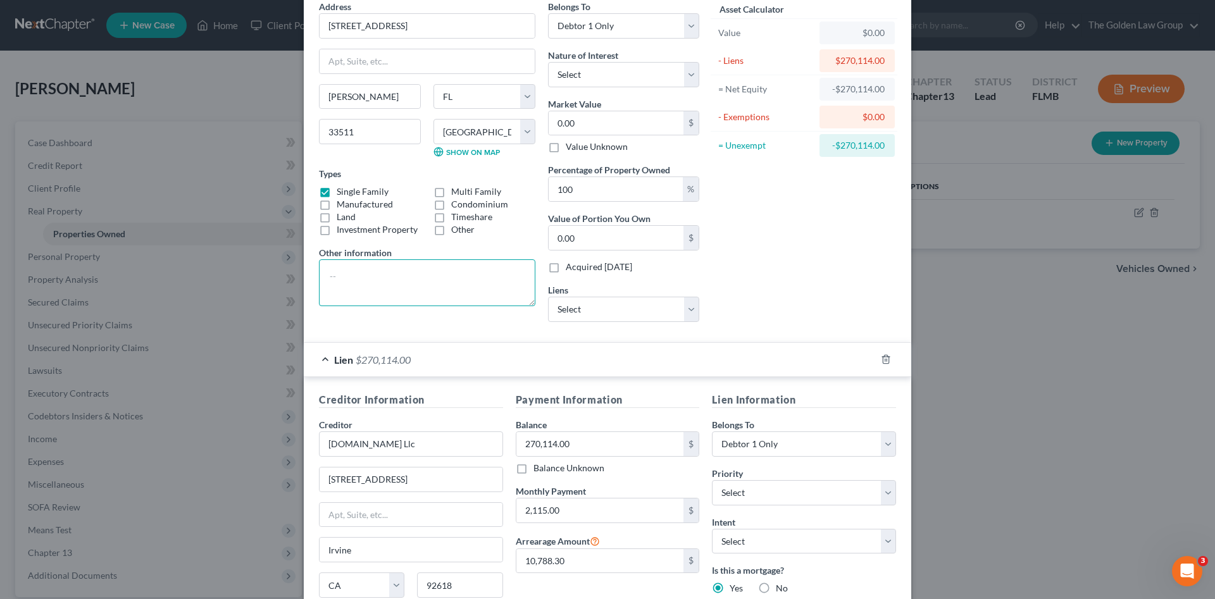
click at [469, 296] on textarea at bounding box center [427, 282] width 216 height 47
click at [490, 270] on textarea at bounding box center [427, 282] width 216 height 47
paste textarea "LoU'9,In Block 32,-of BRANDON POINTE PHASE 4, PARCl;L 19.7,,accgrc!inQ.t9,th�,P…"
type textarea "LoU'9,In Block 32,-of BRANDON POINTE PHASE 4, PARCl;L 19.7,,accgrc!inQ.t9,th�,P…"
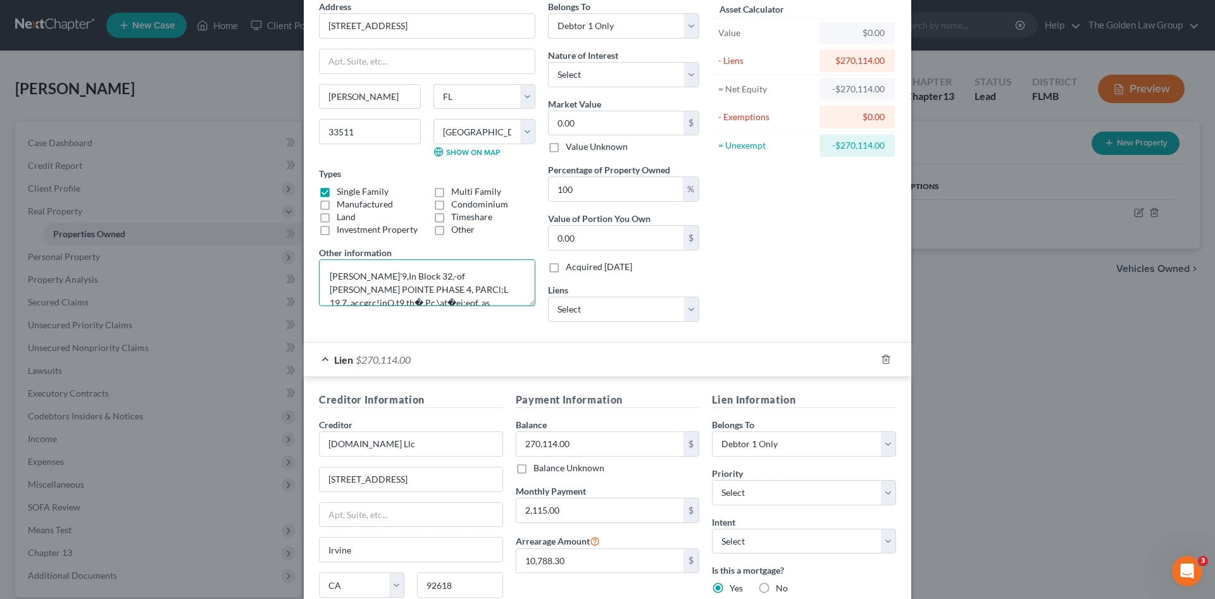
drag, startPoint x: 500, startPoint y: 289, endPoint x: 242, endPoint y: 227, distance: 265.0
click at [242, 227] on div "Edit Property × Address * 1205 Ballard Green Place Brandon State AL AK AR AZ CA…" at bounding box center [607, 299] width 1215 height 599
click at [355, 273] on textarea at bounding box center [427, 282] width 216 height 47
type textarea "Lot 19, in Block 32, of Brandon Pointe Phase 4, Parcel 107, according to the Pl…"
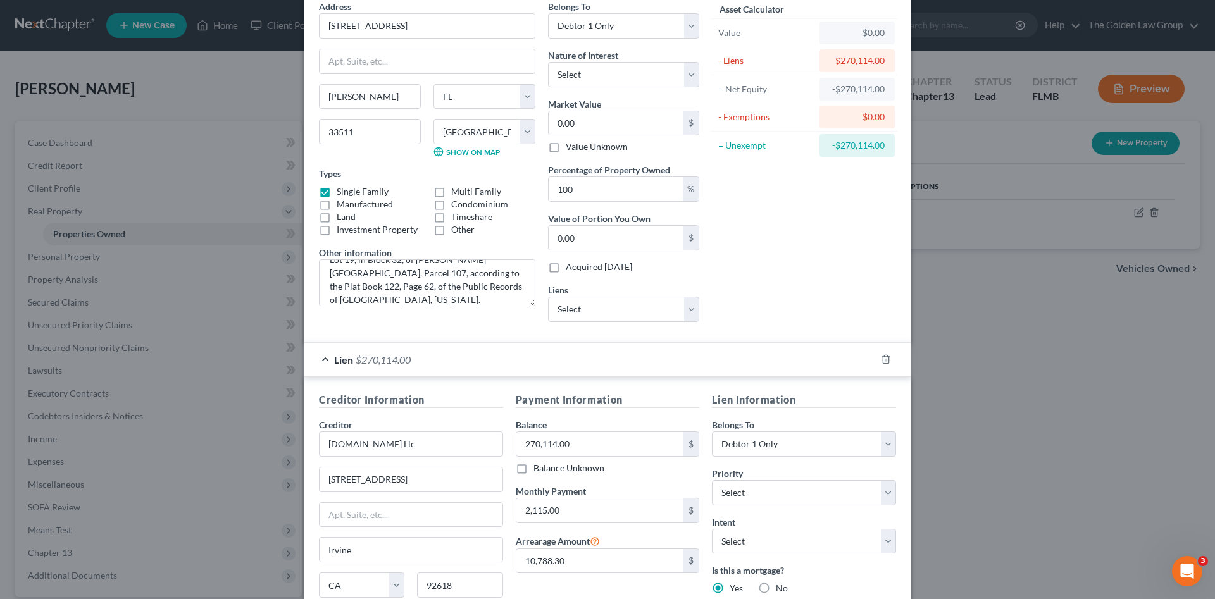
click at [788, 309] on div "Asset Calculator Value $0.00 - Liens $270,114.00 = Net Equity -$270,114.00 - Ex…" at bounding box center [804, 166] width 197 height 332
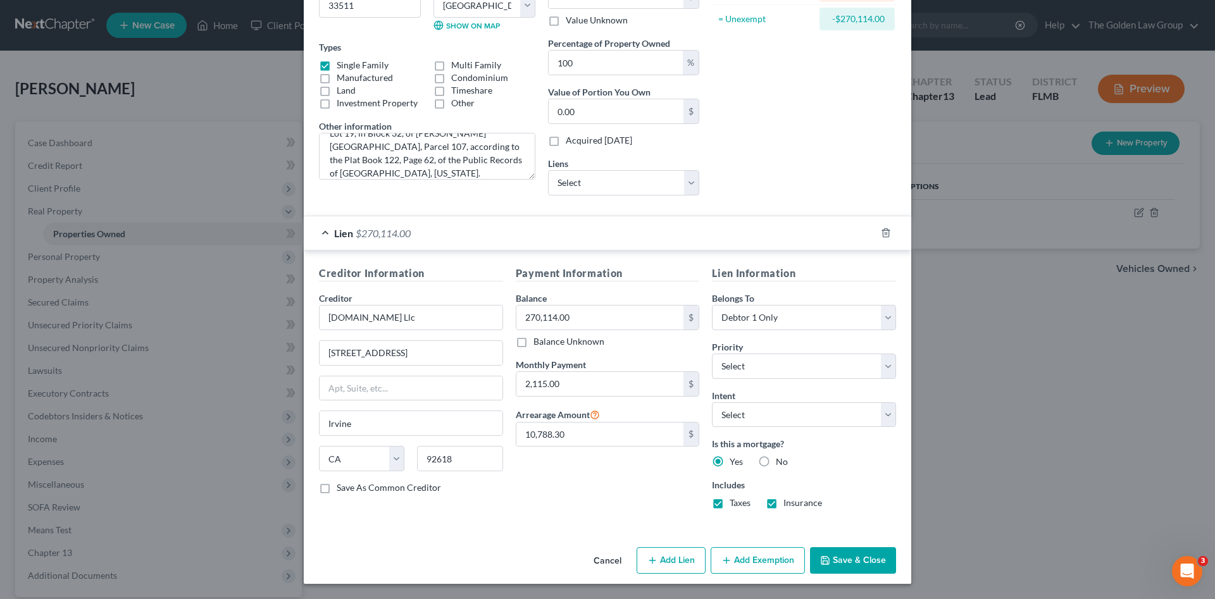
click at [847, 549] on button "Save & Close" at bounding box center [853, 560] width 86 height 27
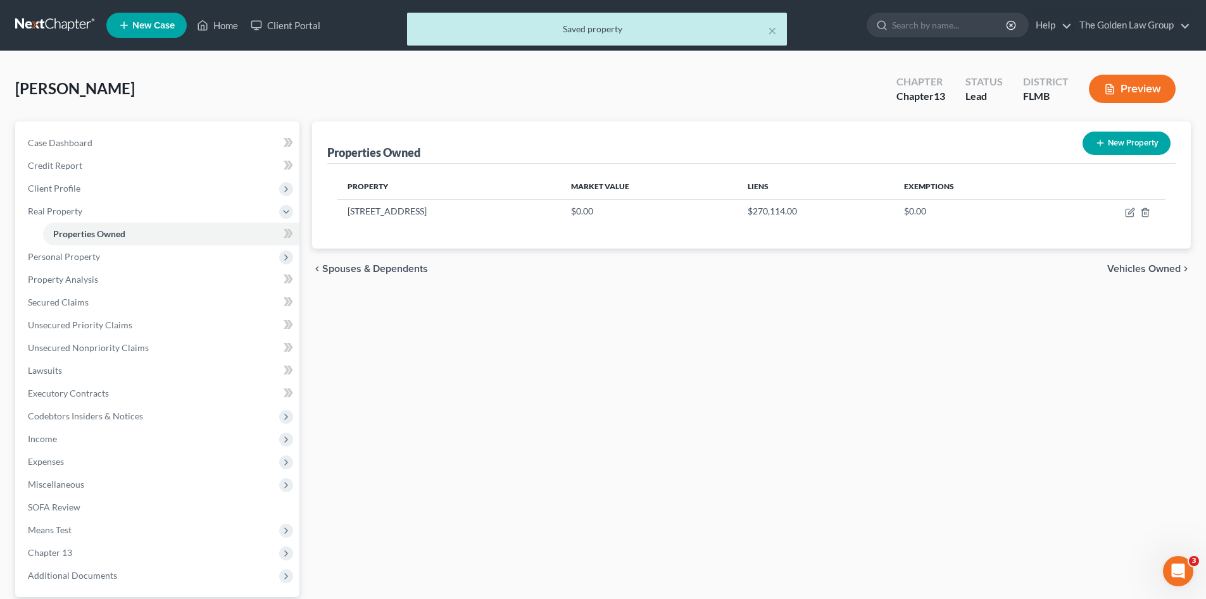
click at [625, 399] on div "Properties Owned New Property Property Market Value Liens Exemptions 1205 Balla…" at bounding box center [751, 396] width 891 height 549
click at [93, 255] on span "Personal Property" at bounding box center [64, 256] width 72 height 11
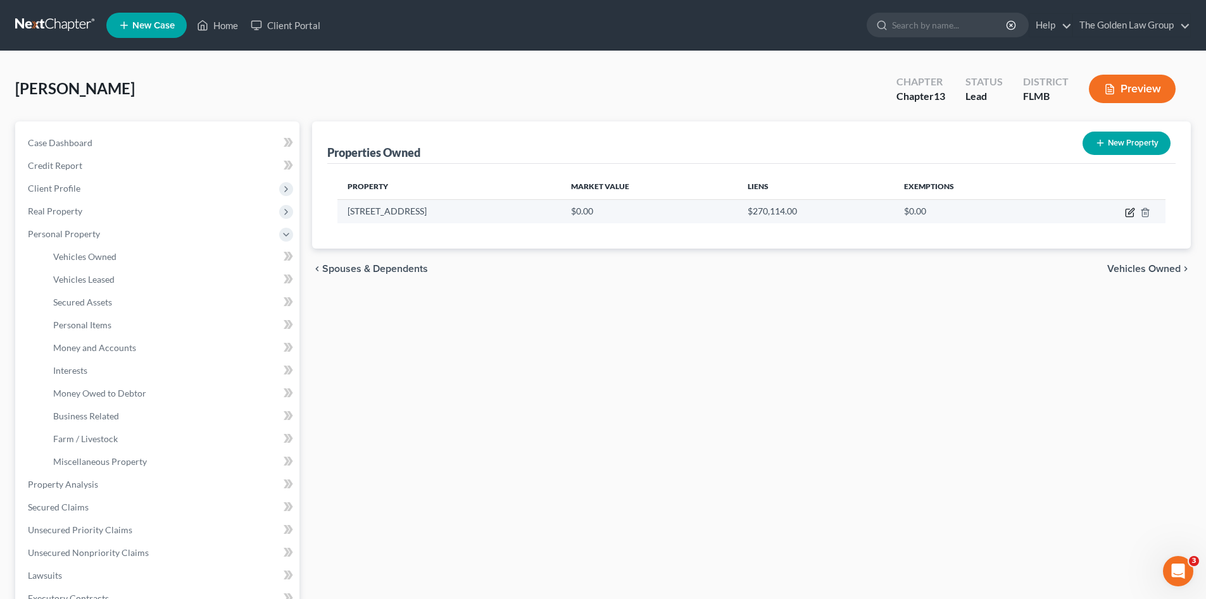
click at [1132, 213] on icon "button" at bounding box center [1130, 213] width 10 height 10
select select "9"
select select "27"
select select "0"
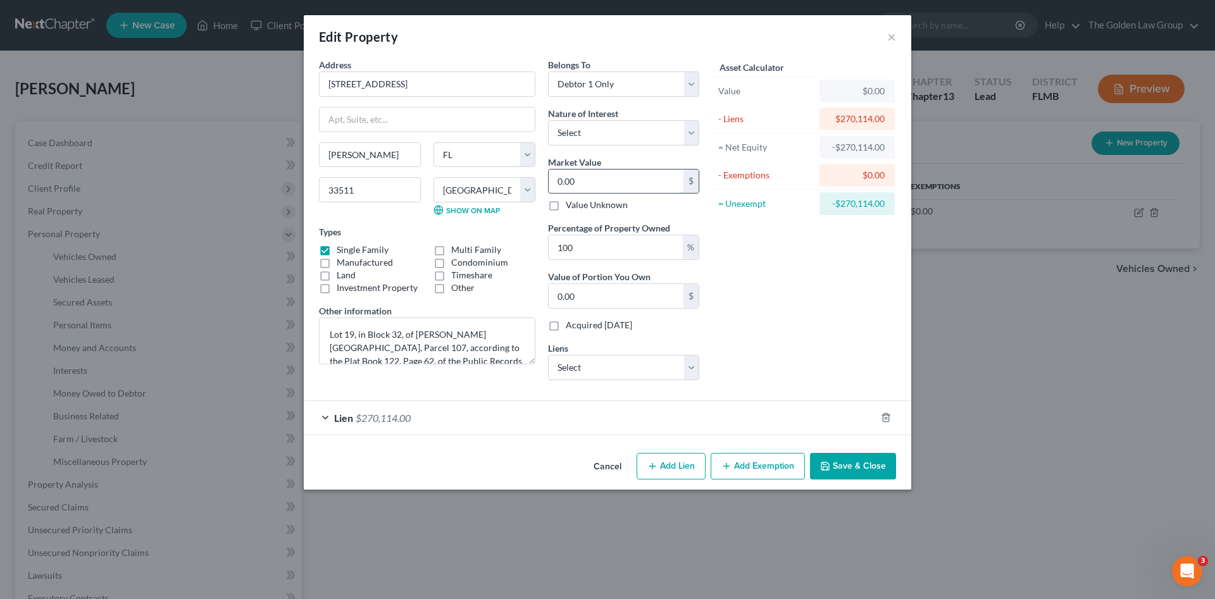
click at [601, 181] on input "0.00" at bounding box center [616, 182] width 135 height 24
paste input "313,878"
type input "313,878"
type input "313,878.00"
type input "313,878"
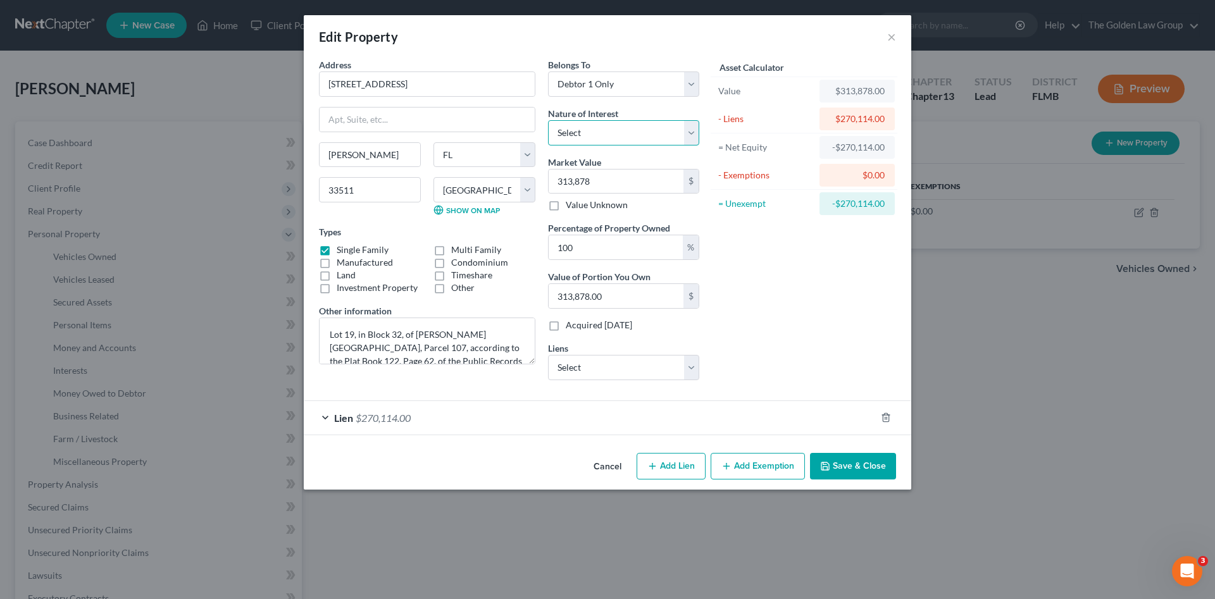
click at [595, 132] on select "Select Fee Simple Joint Tenant Life Estate Equitable Interest Future Interest T…" at bounding box center [623, 132] width 151 height 25
select select "0"
click at [548, 120] on select "Select Fee Simple Joint Tenant Life Estate Equitable Interest Future Interest T…" at bounding box center [623, 132] width 151 height 25
click at [734, 291] on div "Asset Calculator Value $313,878.00 - Liens $270,114.00 = Net Equity -$270,114.0…" at bounding box center [804, 224] width 197 height 332
click at [837, 465] on button "Save & Close" at bounding box center [853, 466] width 86 height 27
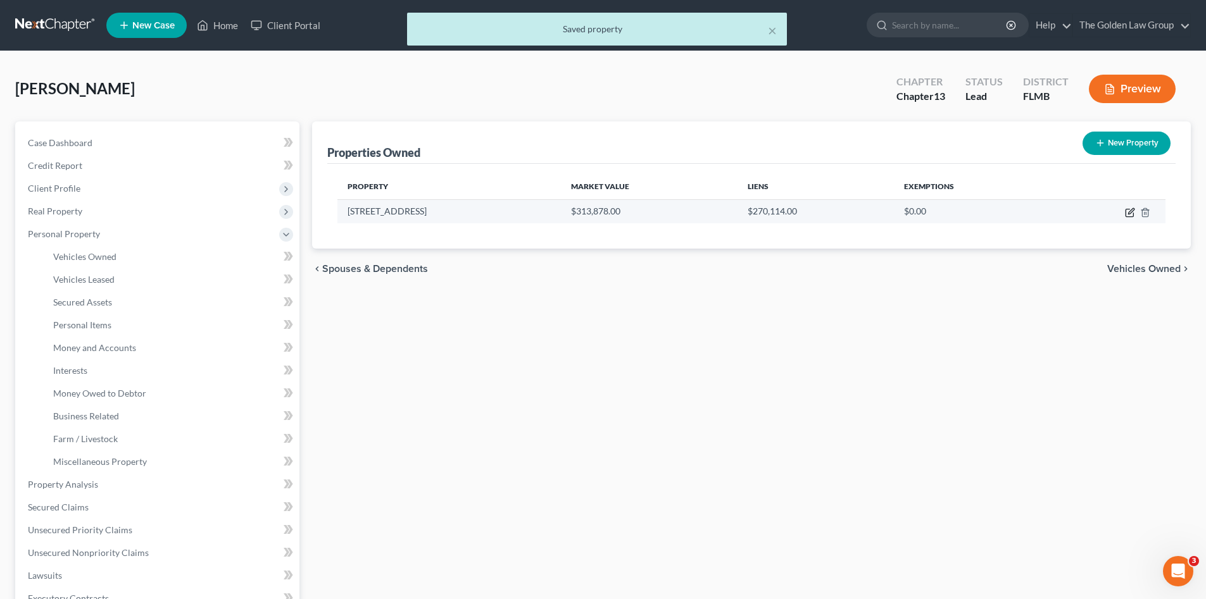
click at [1129, 209] on icon "button" at bounding box center [1129, 213] width 8 height 8
select select "9"
select select "27"
select select "0"
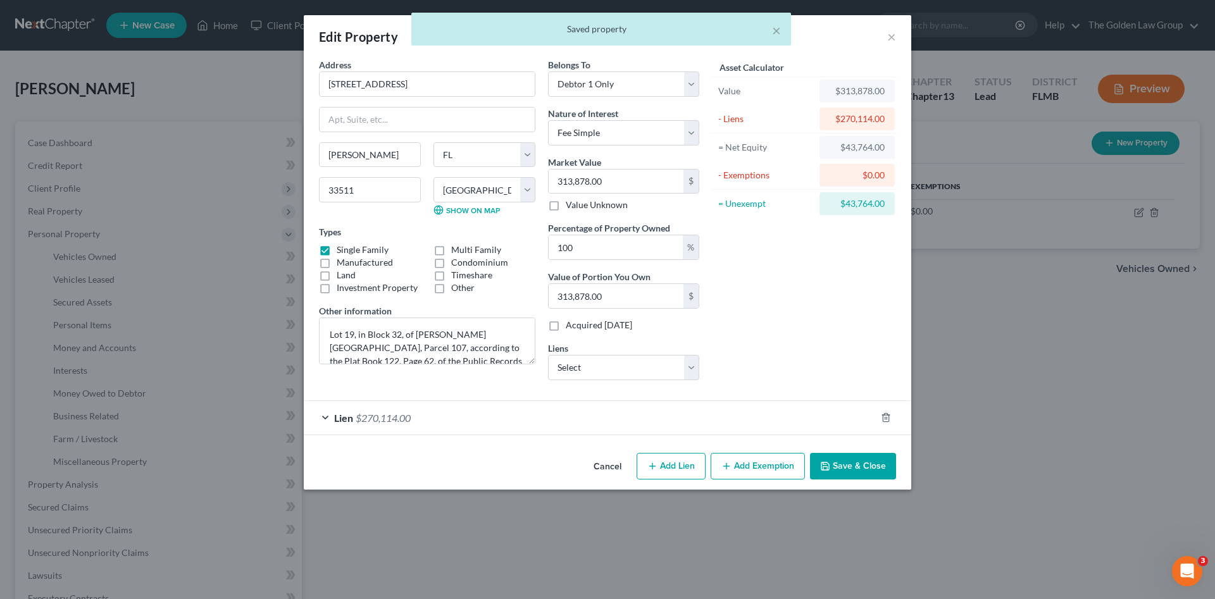
click at [748, 462] on button "Add Exemption" at bounding box center [758, 466] width 94 height 27
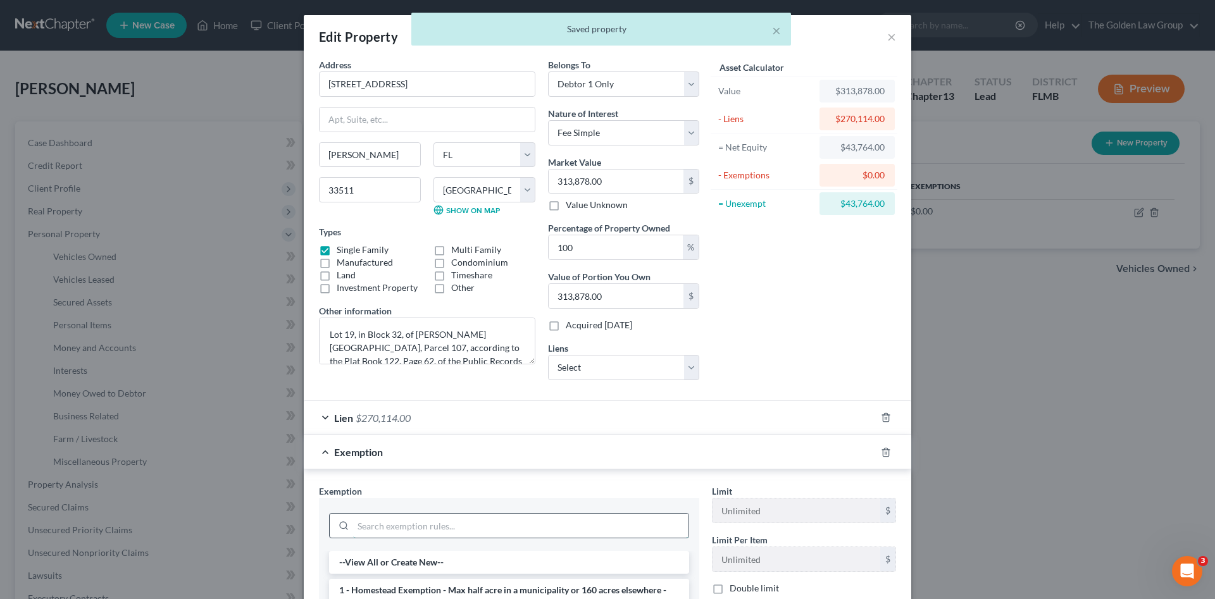
click at [482, 522] on input "search" at bounding box center [520, 526] width 335 height 24
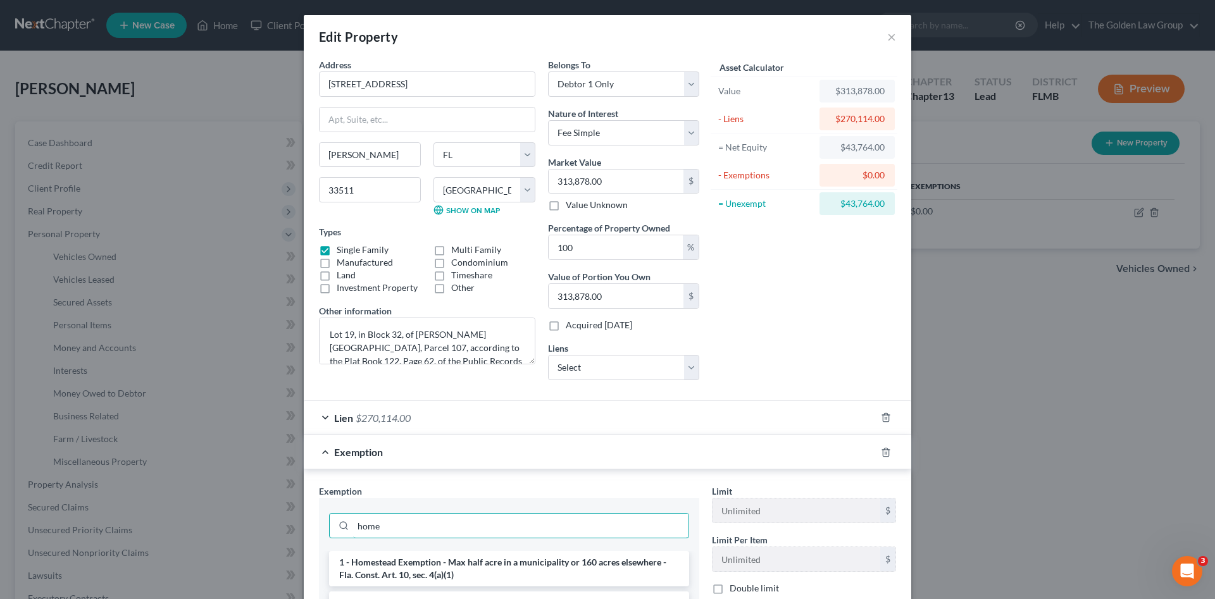
scroll to position [127, 0]
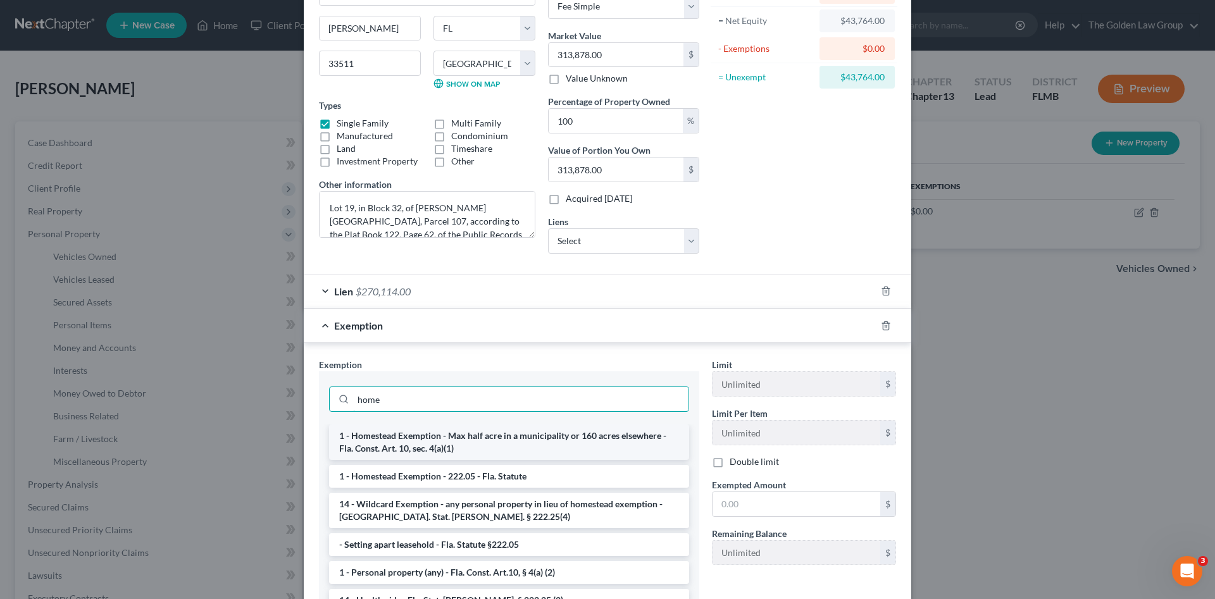
type input "home"
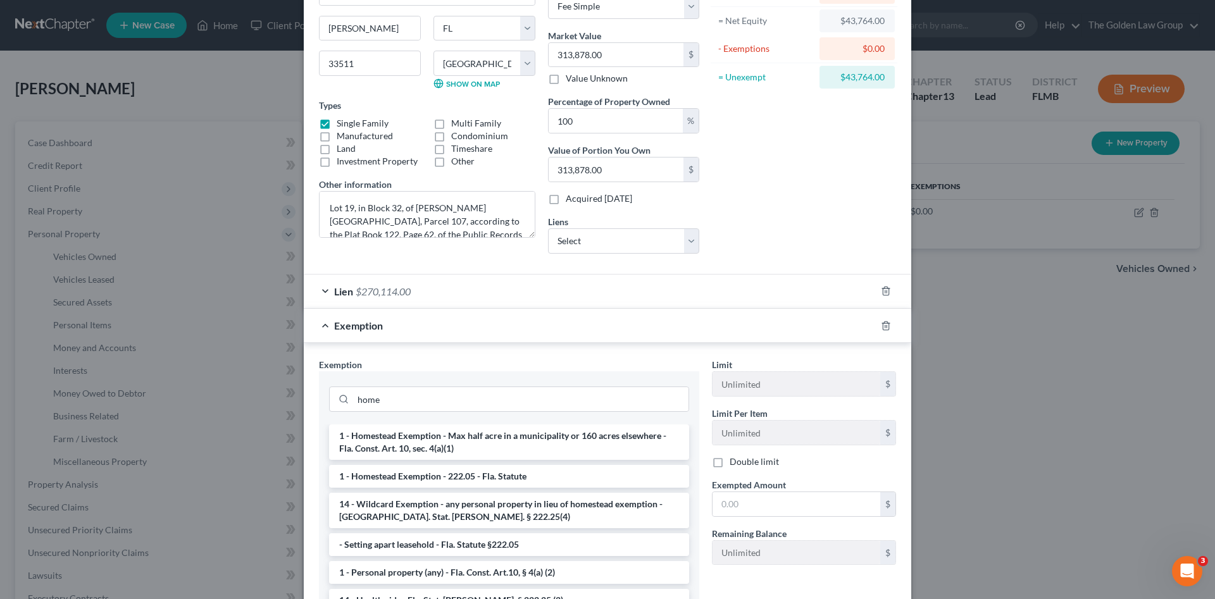
drag, startPoint x: 493, startPoint y: 437, endPoint x: 613, endPoint y: 463, distance: 123.0
click at [494, 437] on li "1 - Homestead Exemption - Max half acre in a municipality or 160 acres elsewher…" at bounding box center [509, 442] width 360 height 35
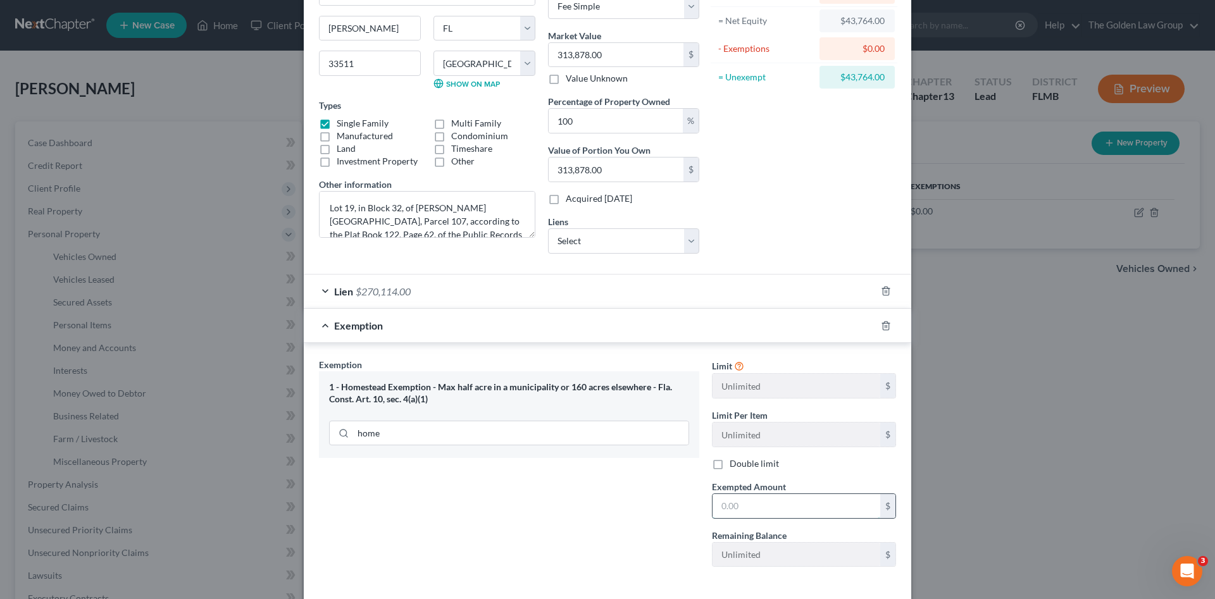
click at [751, 503] on input "text" at bounding box center [797, 506] width 168 height 24
paste input "313,878"
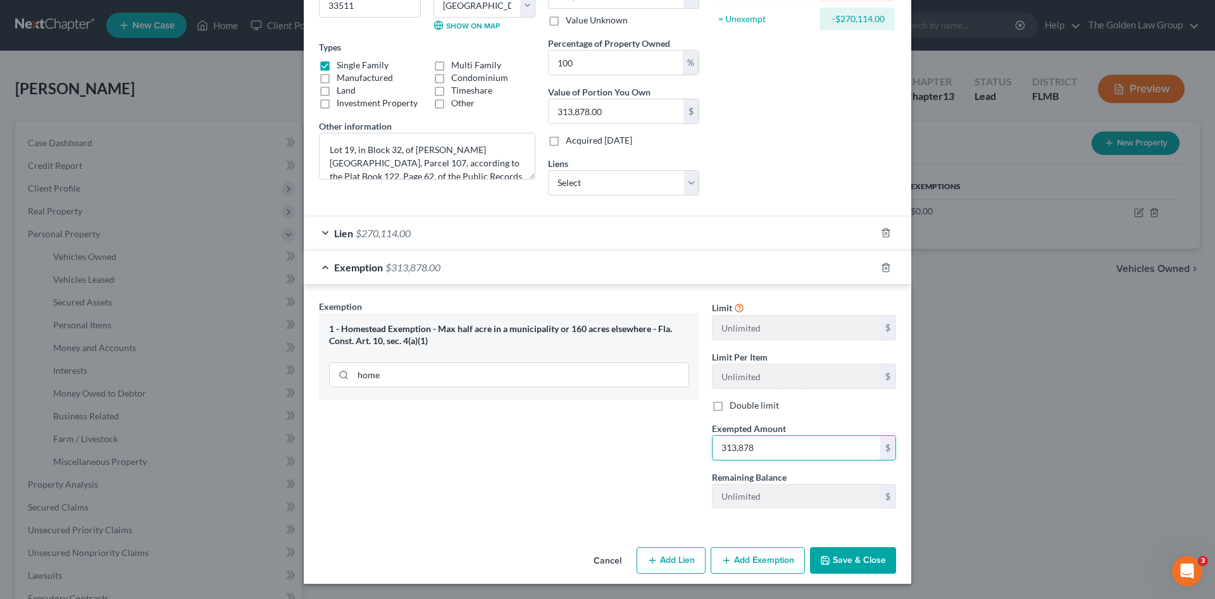
type input "313,878"
click at [844, 560] on button "Save & Close" at bounding box center [853, 560] width 86 height 27
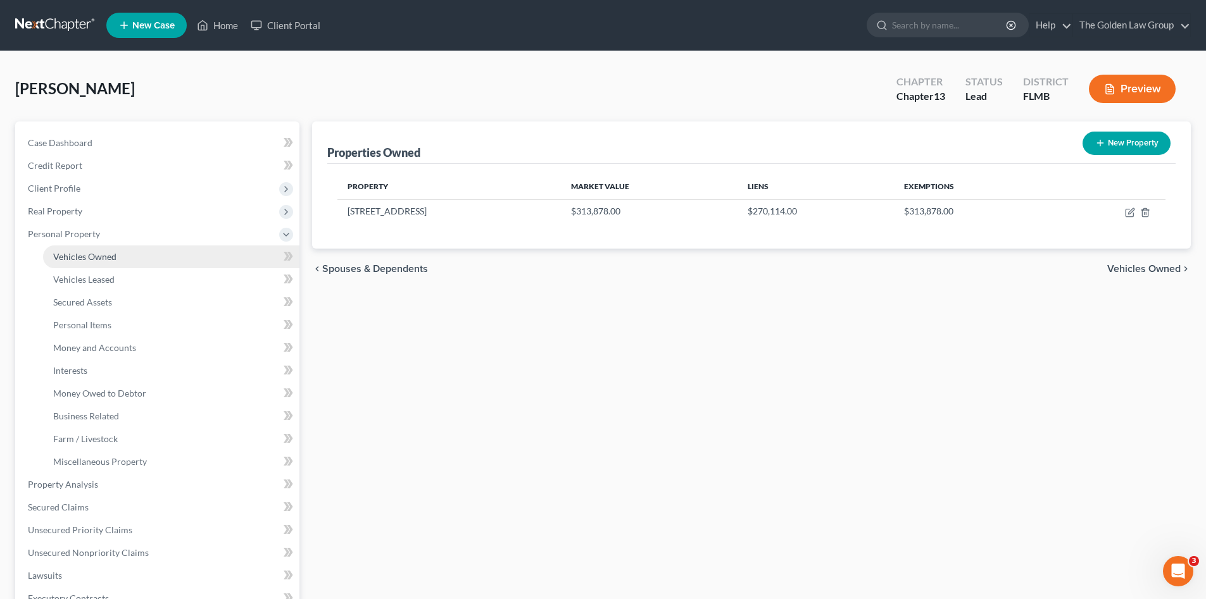
click at [98, 259] on span "Vehicles Owned" at bounding box center [84, 256] width 63 height 11
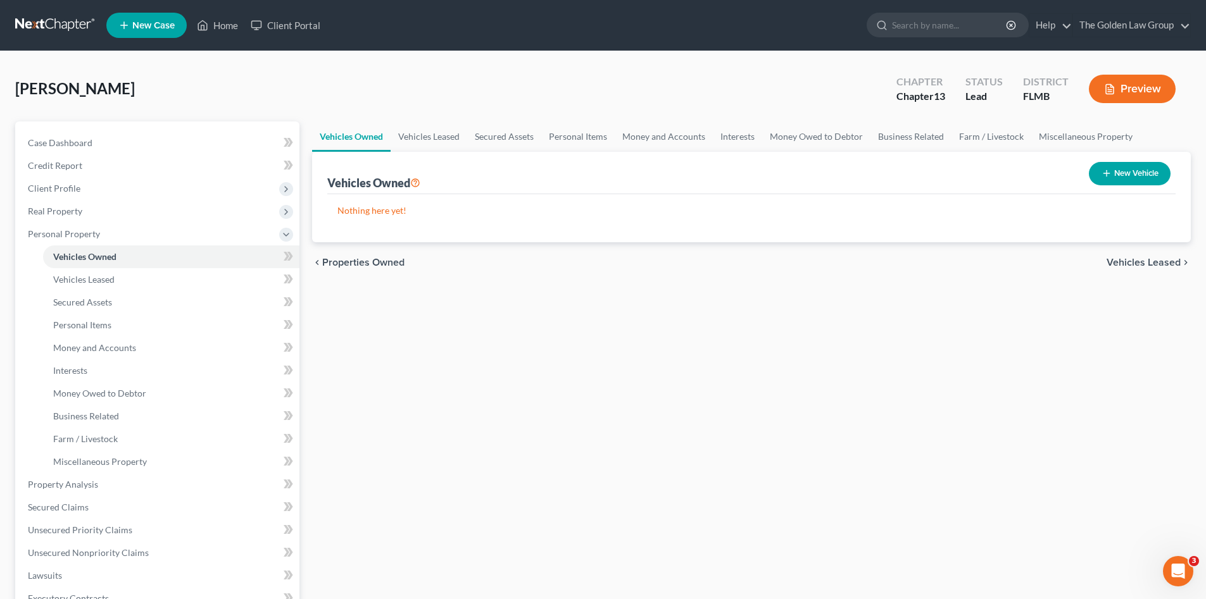
click at [1098, 177] on button "New Vehicle" at bounding box center [1130, 173] width 82 height 23
select select "0"
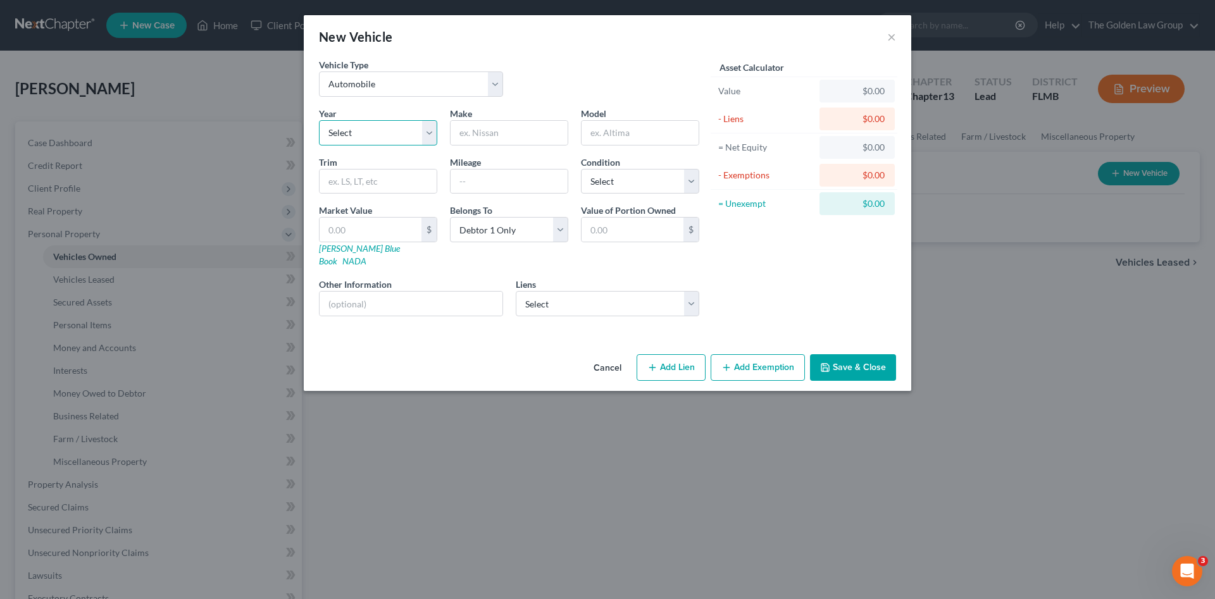
click at [380, 134] on select "Select 2026 2025 2024 2023 2022 2021 2020 2019 2018 2017 2016 2015 2014 2013 20…" at bounding box center [378, 132] width 118 height 25
select select "7"
click at [319, 120] on select "Select 2026 2025 2024 2023 2022 2021 2020 2019 2018 2017 2016 2015 2014 2013 20…" at bounding box center [378, 132] width 118 height 25
click at [477, 137] on input "text" at bounding box center [509, 133] width 117 height 24
type input "Infiniti"
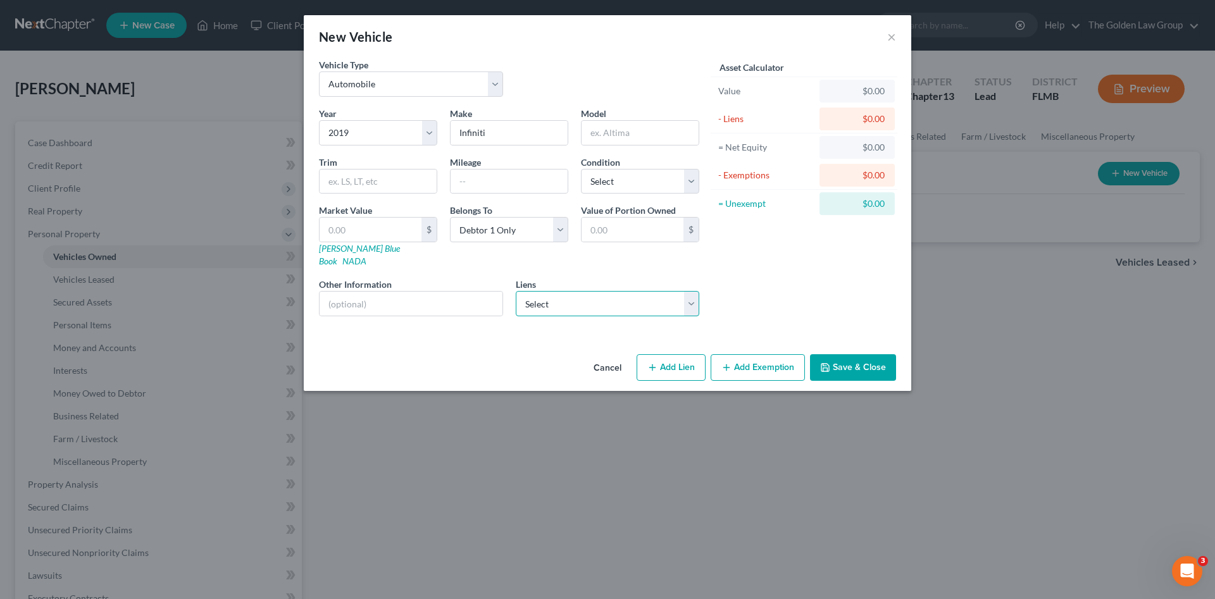
click at [534, 294] on select "Select Nissan Motor Acceptanc - $23,221.00" at bounding box center [608, 303] width 184 height 25
select select "45"
select select "0"
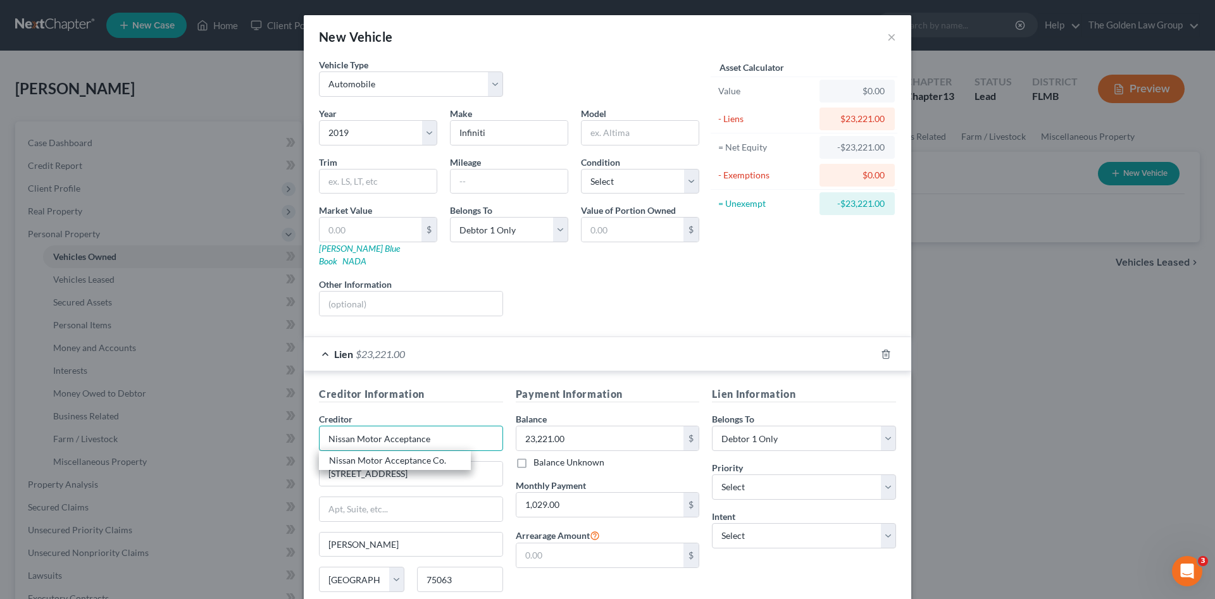
type input "Nissan Motor Acceptance"
click at [732, 568] on div "Lien Information Belongs To * Select Debtor 1 Only Debtor 2 Only Debtor 1 And D…" at bounding box center [804, 506] width 197 height 239
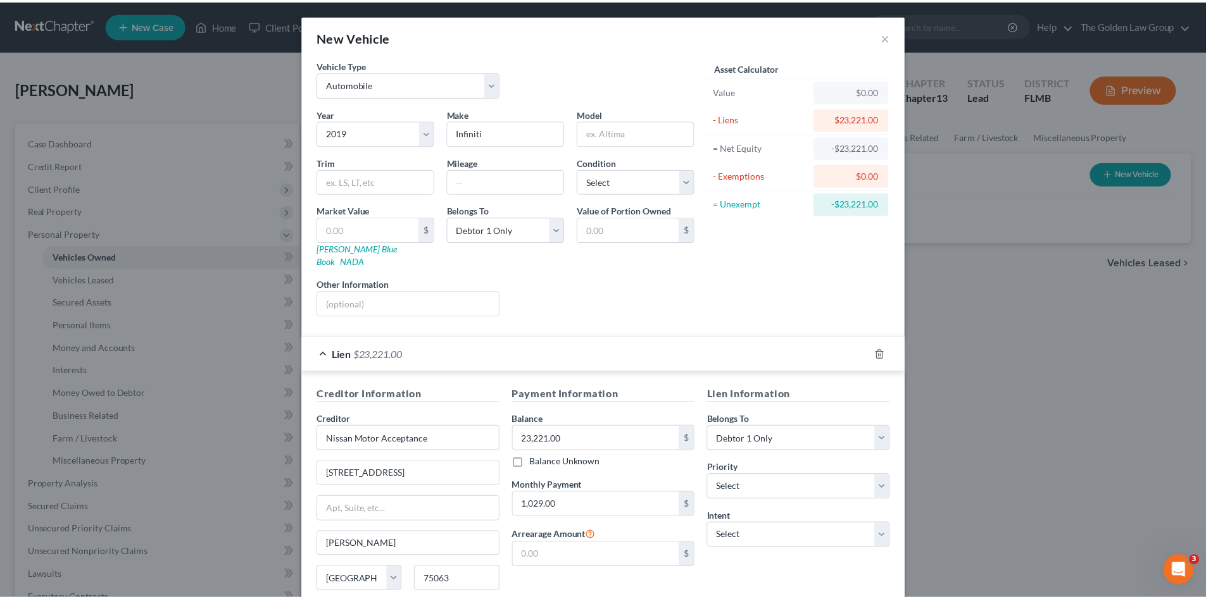
scroll to position [93, 0]
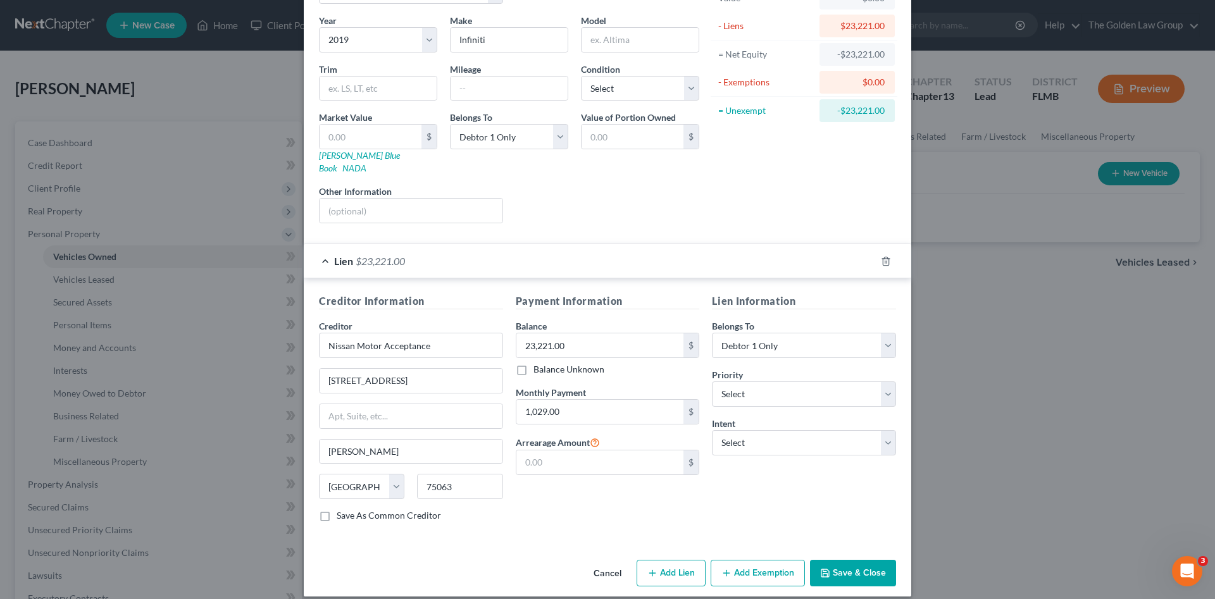
click at [863, 561] on button "Save & Close" at bounding box center [853, 573] width 86 height 27
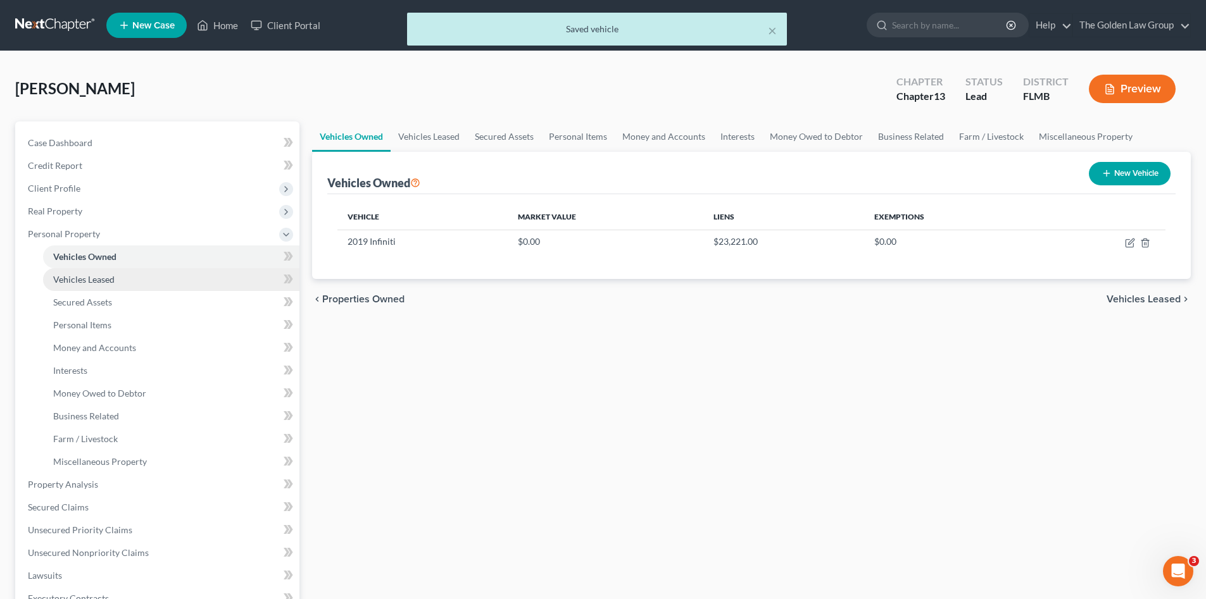
click at [81, 282] on span "Vehicles Leased" at bounding box center [83, 279] width 61 height 11
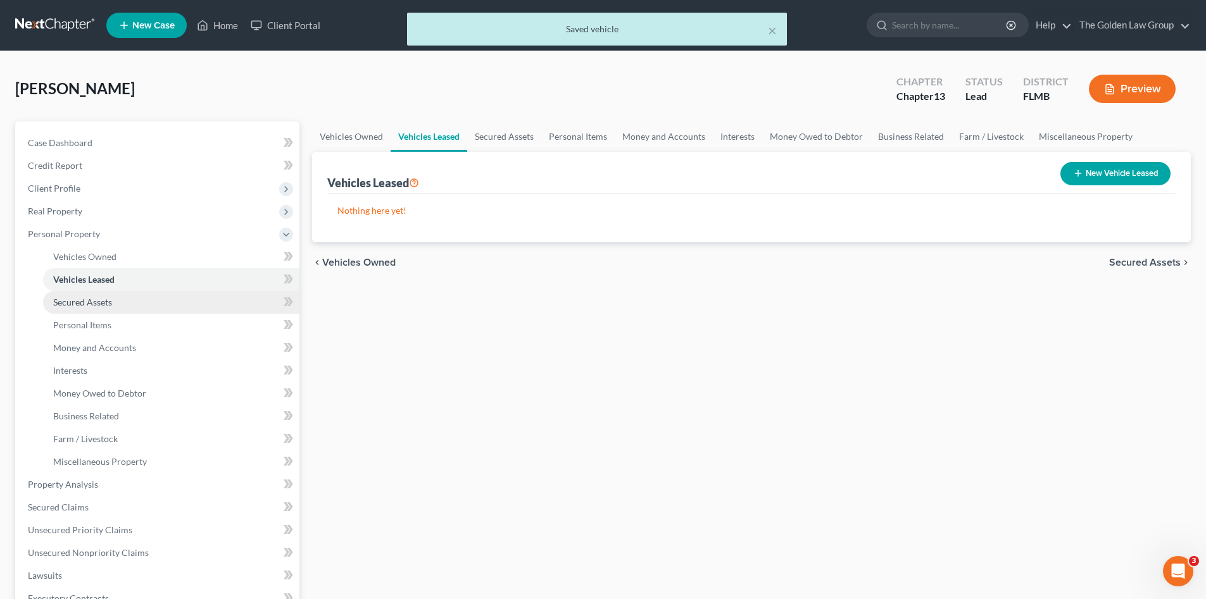
click at [90, 304] on span "Secured Assets" at bounding box center [82, 302] width 59 height 11
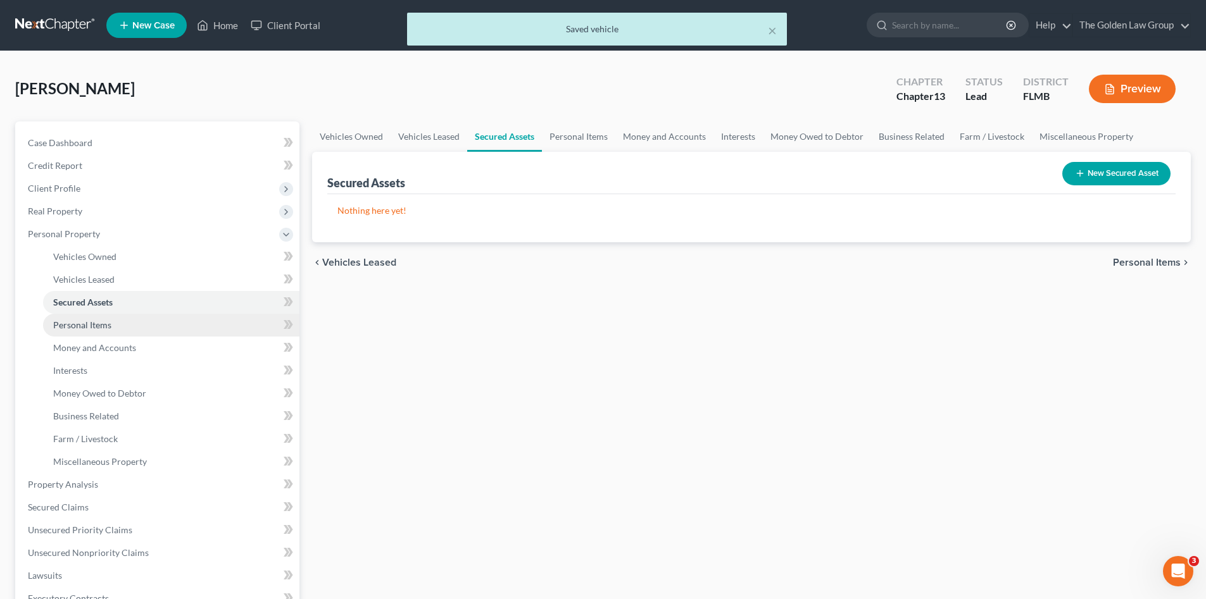
click at [96, 320] on span "Personal Items" at bounding box center [82, 325] width 58 height 11
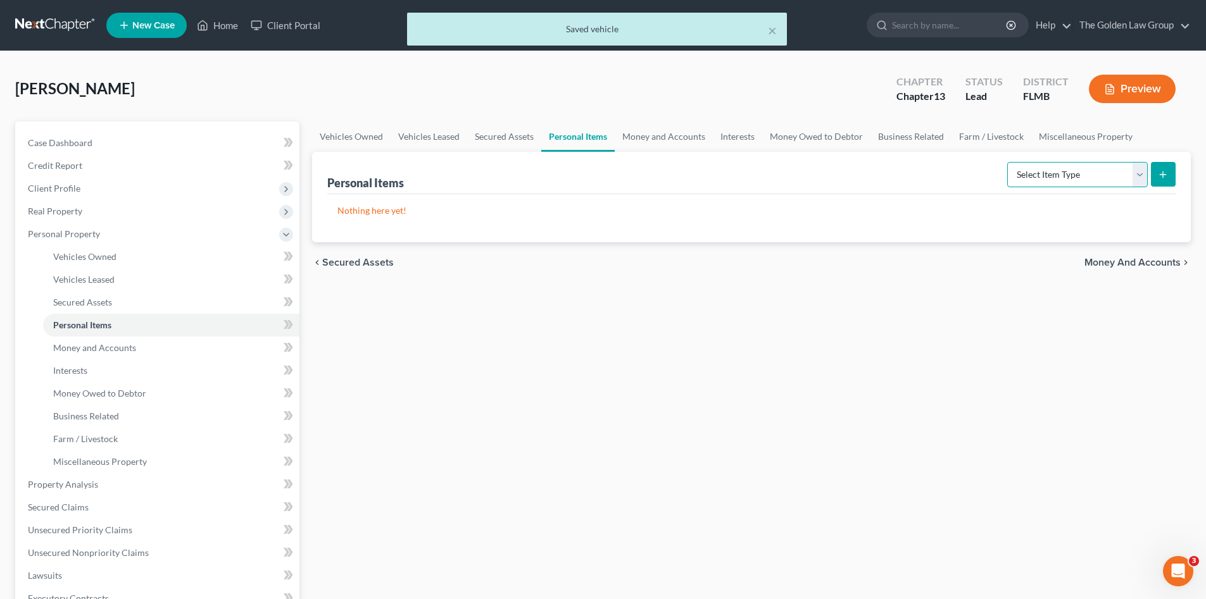
click at [1111, 165] on select "Select Item Type Clothing Collectibles Of Value Electronics Firearms Household …" at bounding box center [1077, 174] width 141 height 25
select select "clothing"
click at [1008, 162] on select "Select Item Type Clothing Collectibles Of Value Electronics Firearms Household …" at bounding box center [1077, 174] width 141 height 25
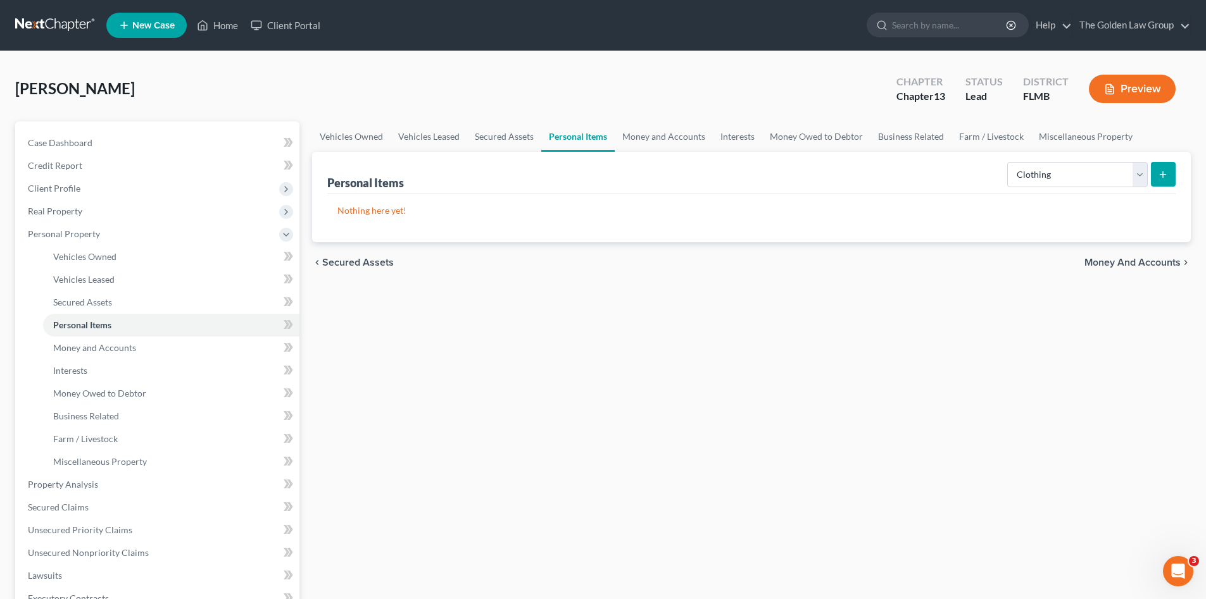
click at [1168, 170] on button "submit" at bounding box center [1163, 174] width 25 height 25
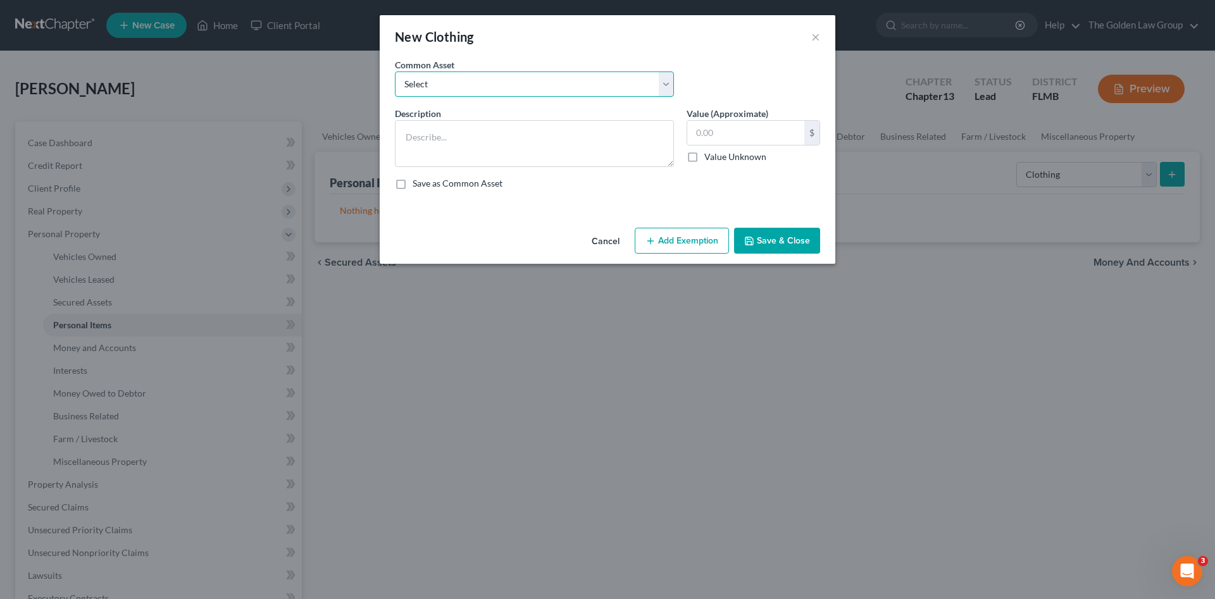
click at [622, 87] on select "Select Debtor's Clothes Joint-Debtor's clothing Debtor's Clothes" at bounding box center [534, 84] width 279 height 25
select select "0"
click at [395, 72] on select "Select Debtor's Clothes Joint-Debtor's clothing Debtor's Clothes" at bounding box center [534, 84] width 279 height 25
type textarea "Debtor's Clothes"
type input "100.00"
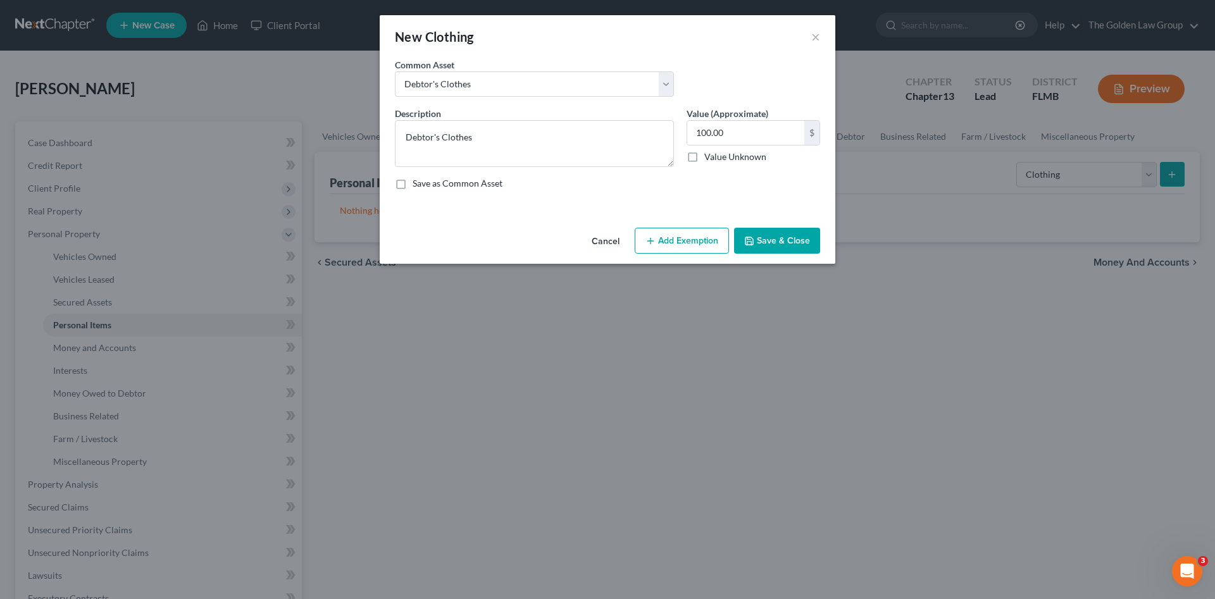
click at [783, 242] on button "Save & Close" at bounding box center [777, 241] width 86 height 27
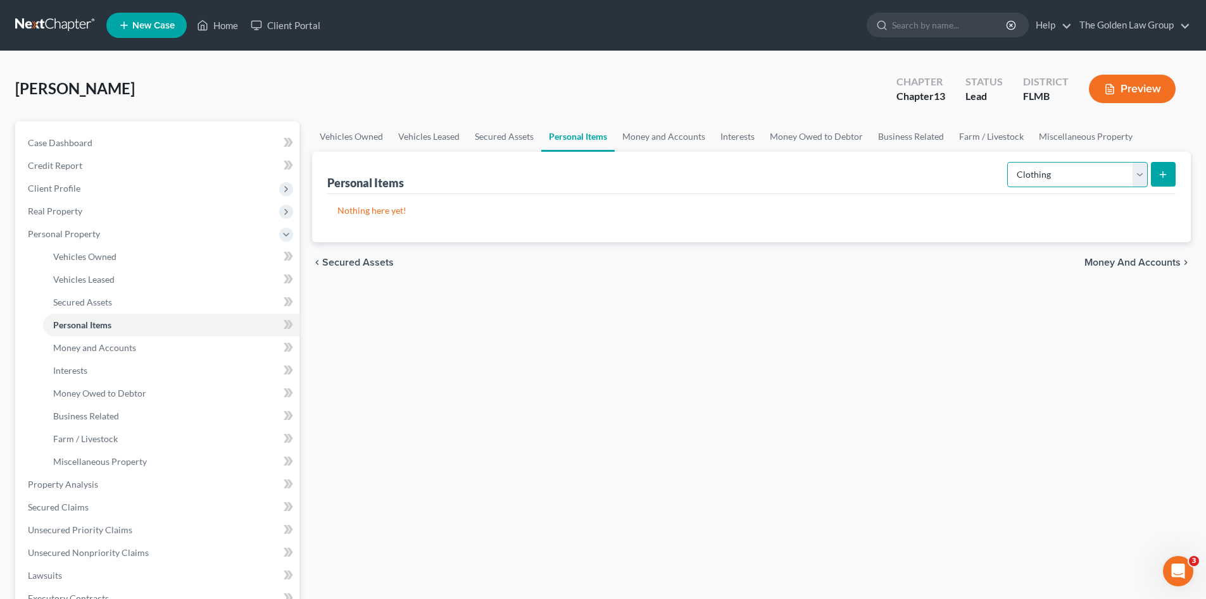
click at [1058, 173] on select "Select Item Type Clothing Collectibles Of Value Electronics Firearms Household …" at bounding box center [1077, 174] width 141 height 25
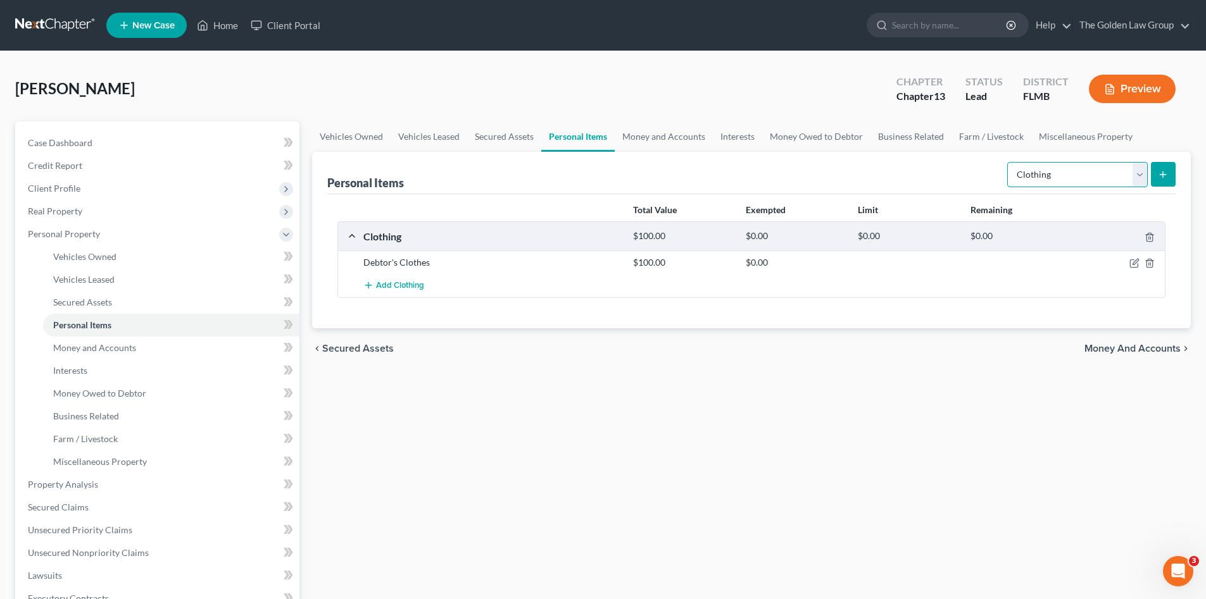
select select "electronics"
click at [1008, 162] on select "Select Item Type Clothing Collectibles Of Value Electronics Firearms Household …" at bounding box center [1077, 174] width 141 height 25
click at [1154, 167] on button "submit" at bounding box center [1163, 174] width 25 height 25
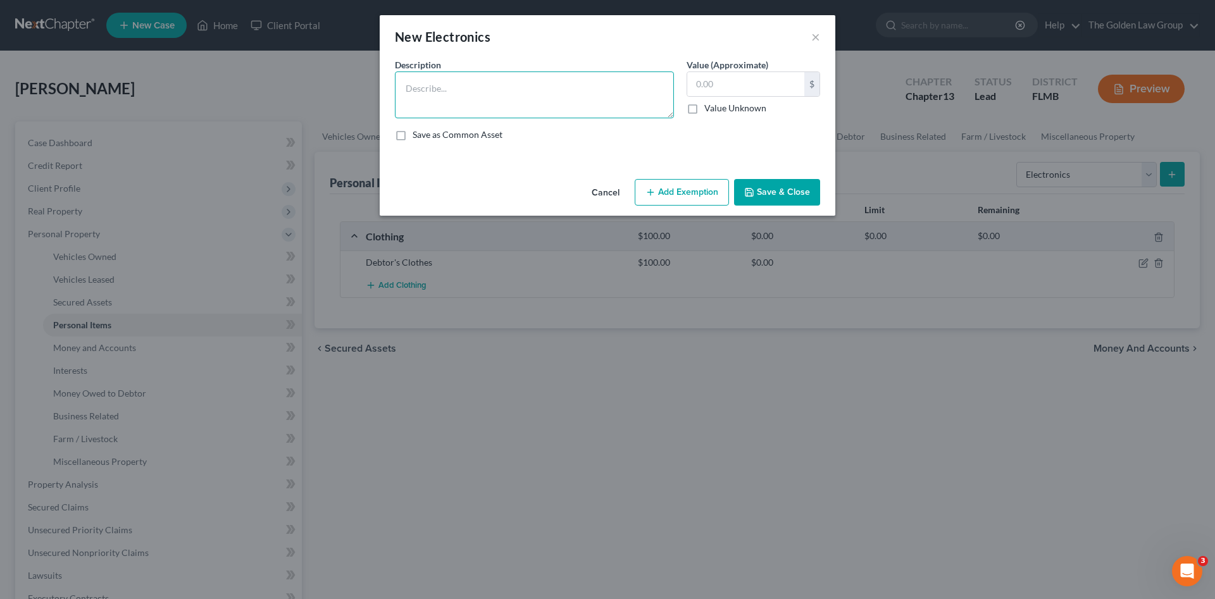
click at [432, 90] on textarea at bounding box center [534, 95] width 279 height 47
type textarea "Cell Phone"
click at [753, 189] on icon "button" at bounding box center [749, 192] width 10 height 10
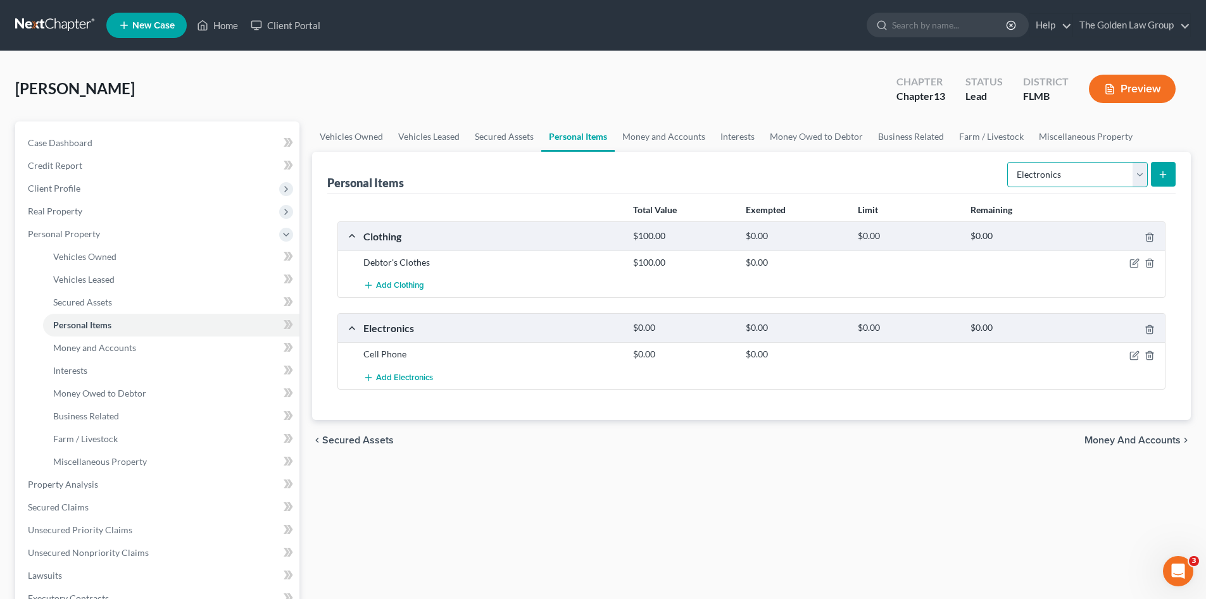
click at [1080, 178] on select "Select Item Type Clothing Collectibles Of Value Electronics Firearms Household …" at bounding box center [1077, 174] width 141 height 25
select select "household_goods"
click at [1008, 162] on select "Select Item Type Clothing Collectibles Of Value Electronics Firearms Household …" at bounding box center [1077, 174] width 141 height 25
click at [1159, 178] on icon "submit" at bounding box center [1163, 175] width 10 height 10
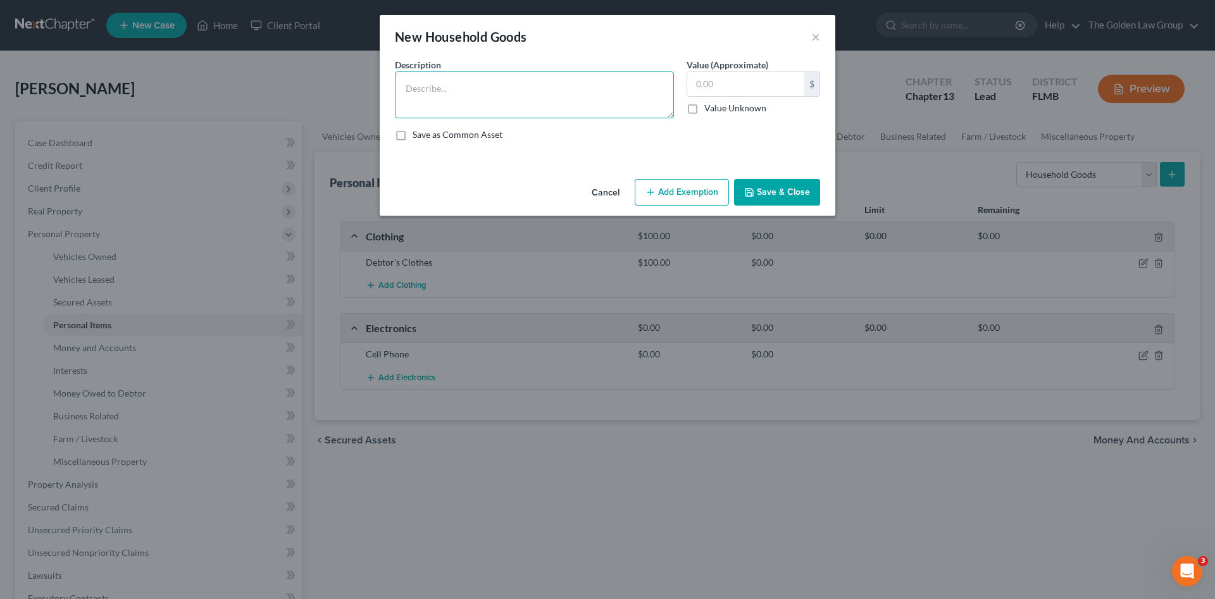
click at [547, 101] on textarea at bounding box center [534, 95] width 279 height 47
click at [488, 94] on textarea at bounding box center [534, 95] width 279 height 47
type textarea "Misc. Kitchen Appliances and Utensils Misc. Towels and Linens"
click at [759, 188] on button "Save & Close" at bounding box center [777, 192] width 86 height 27
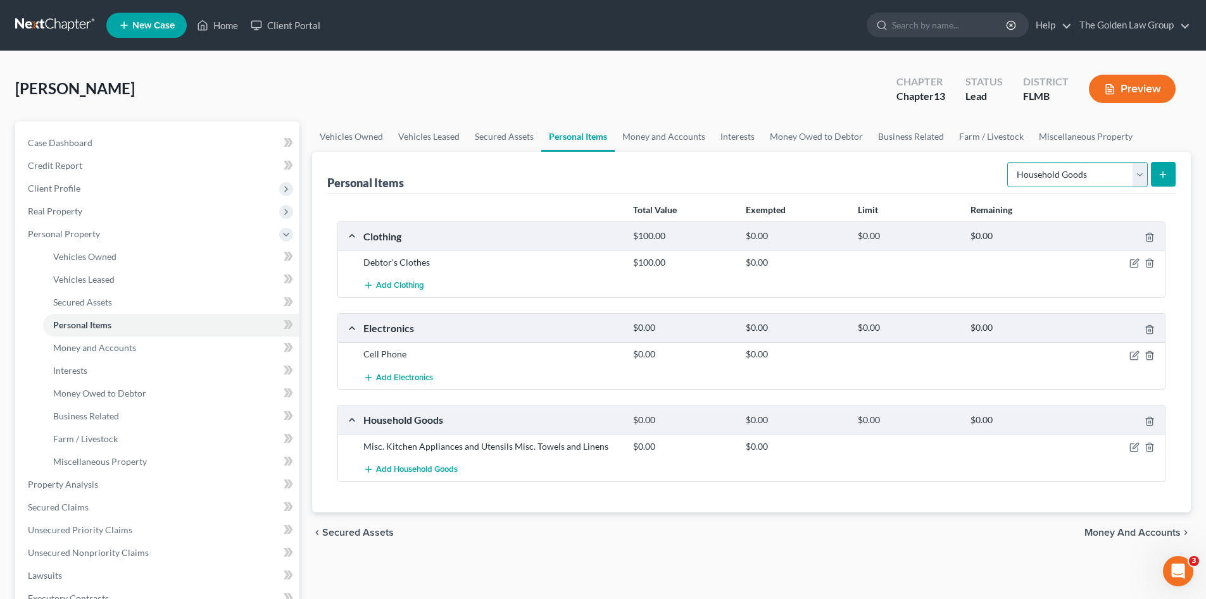
click at [1021, 165] on select "Select Item Type Clothing Collectibles Of Value Electronics Firearms Household …" at bounding box center [1077, 174] width 141 height 25
select select "pets"
click at [1008, 162] on select "Select Item Type Clothing Collectibles Of Value Electronics Firearms Household …" at bounding box center [1077, 174] width 141 height 25
click at [1158, 176] on icon "submit" at bounding box center [1163, 175] width 10 height 10
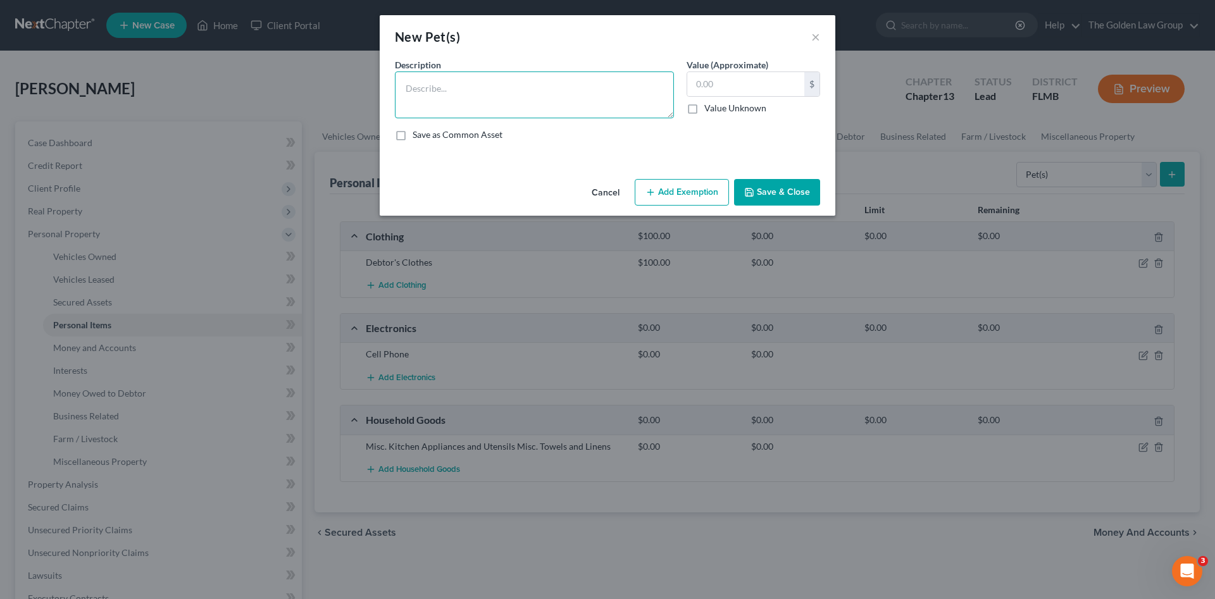
click at [466, 101] on textarea at bounding box center [534, 95] width 279 height 47
type textarea "3 Dogs"
click at [792, 194] on button "Save & Close" at bounding box center [777, 192] width 86 height 27
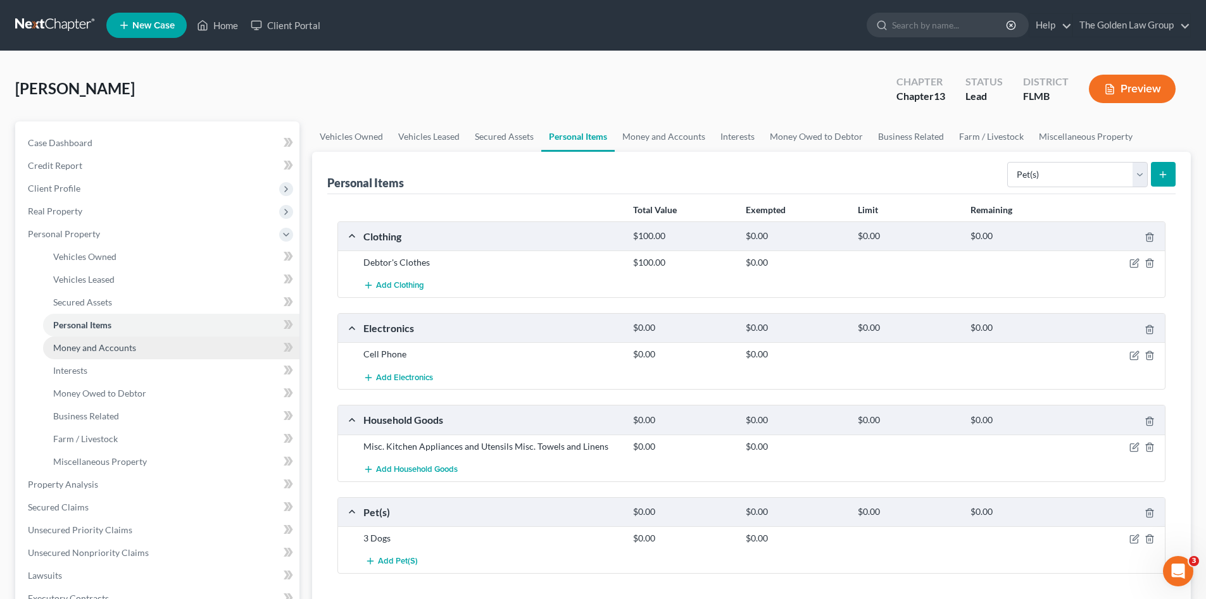
click at [126, 355] on link "Money and Accounts" at bounding box center [171, 348] width 256 height 23
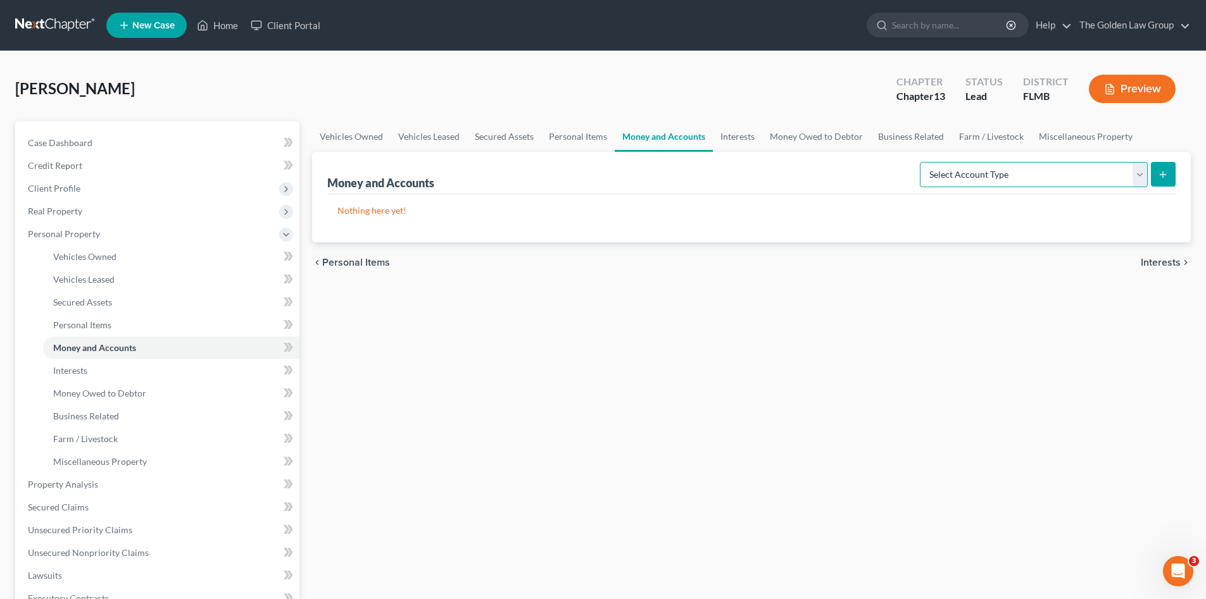
click at [1064, 180] on select "Select Account Type Brokerage Cash on Hand Certificates of Deposit Checking Acc…" at bounding box center [1034, 174] width 228 height 25
select select "checking"
click at [922, 162] on select "Select Account Type Brokerage Cash on Hand Certificates of Deposit Checking Acc…" at bounding box center [1034, 174] width 228 height 25
click at [1159, 175] on icon "submit" at bounding box center [1163, 175] width 10 height 10
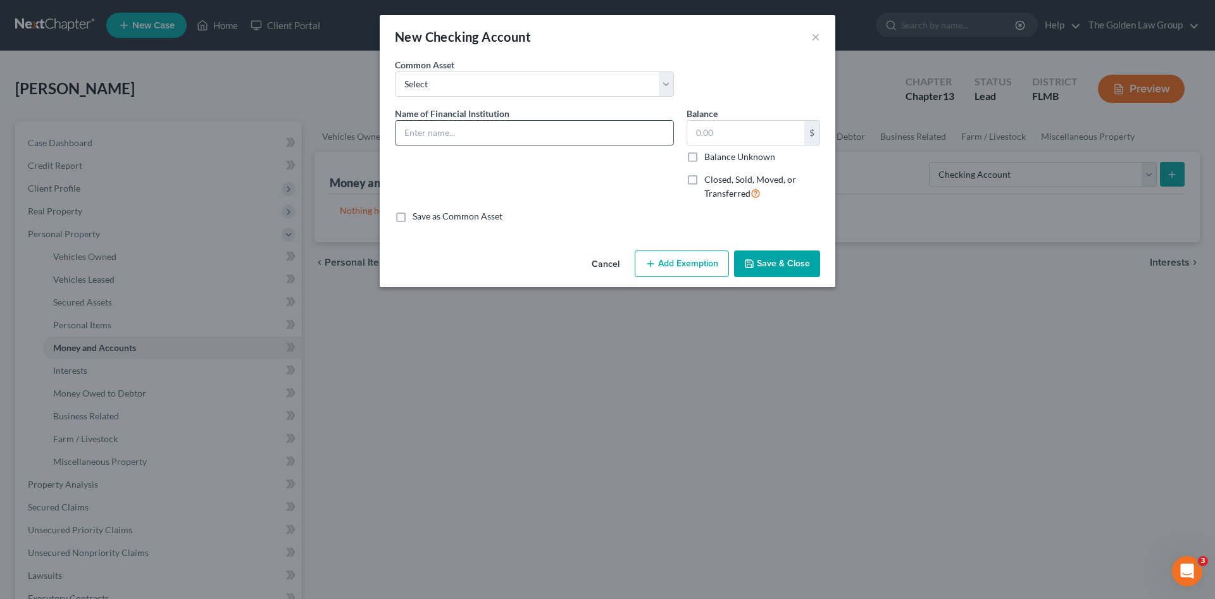
click at [475, 124] on input "text" at bounding box center [535, 133] width 278 height 24
type input "USF Credit Union_Checking_2262"
click at [794, 264] on button "Save & Close" at bounding box center [777, 264] width 86 height 27
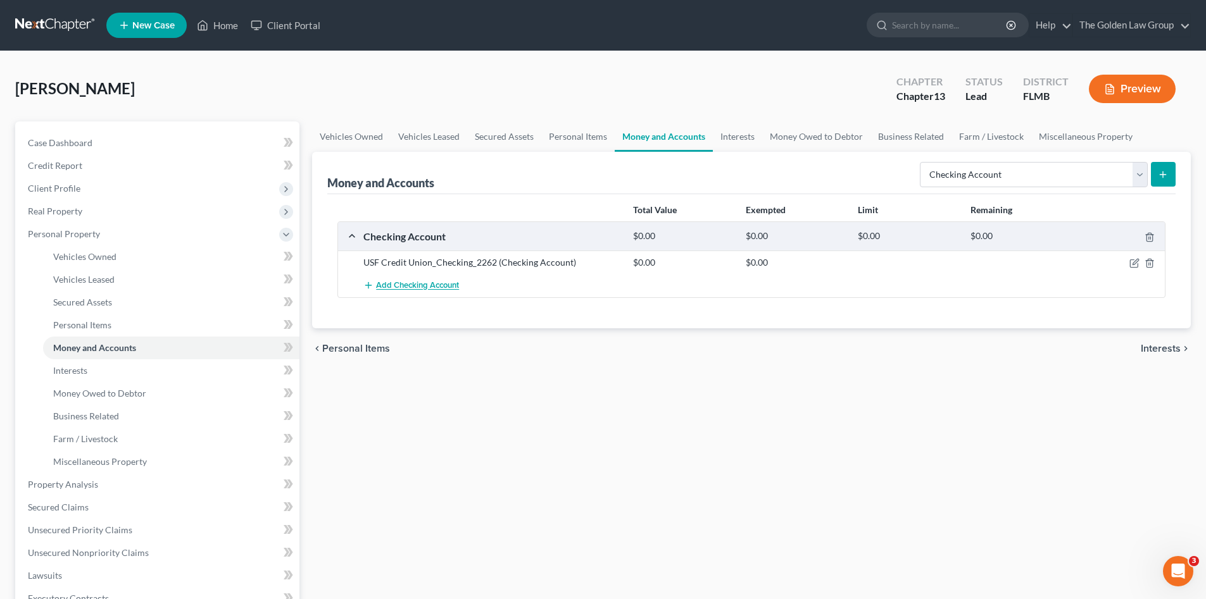
click at [397, 282] on span "Add Checking Account" at bounding box center [417, 286] width 83 height 10
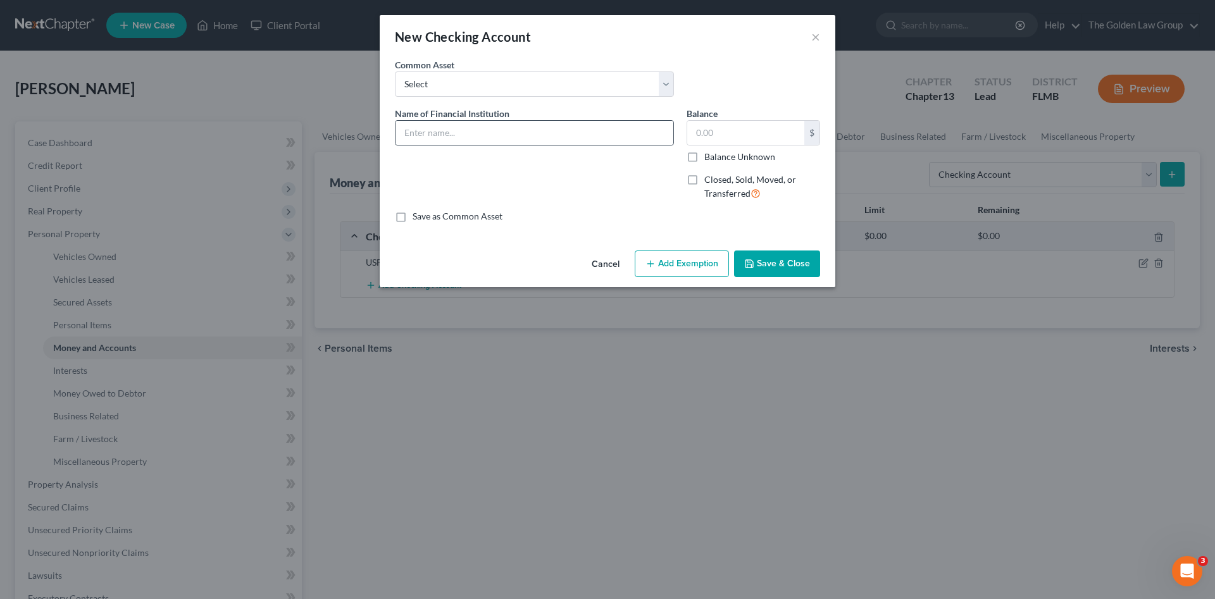
click at [420, 120] on div at bounding box center [534, 132] width 279 height 25
click at [427, 131] on input "text" at bounding box center [535, 133] width 278 height 24
type input "Bank of America_Checking_1005"
click at [783, 265] on button "Save & Close" at bounding box center [777, 264] width 86 height 27
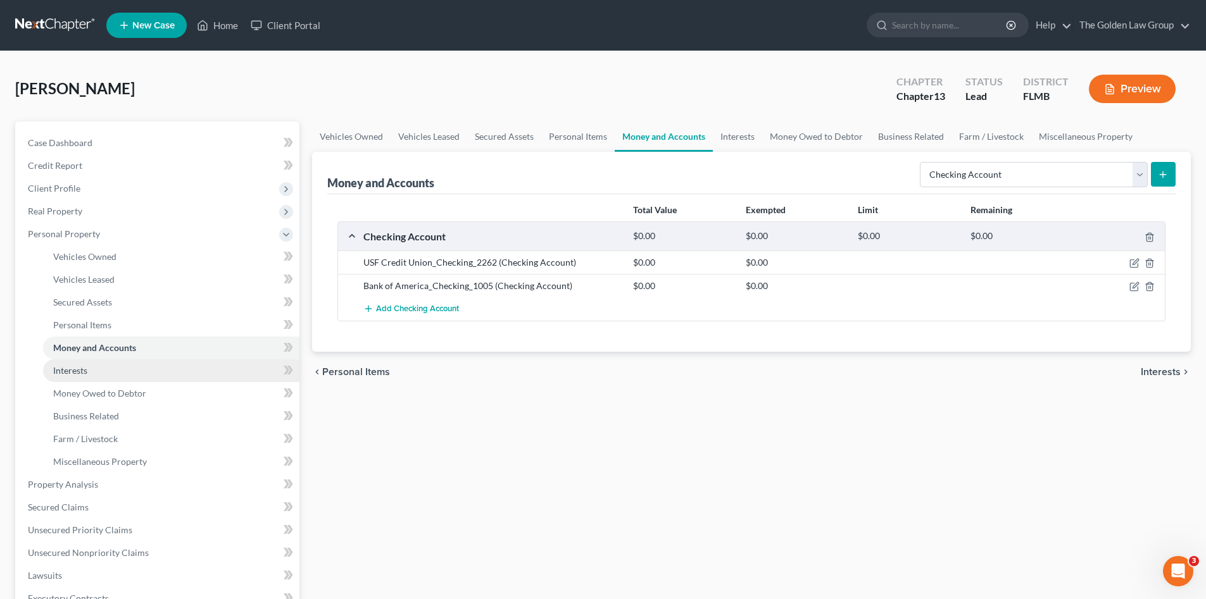
click at [84, 369] on span "Interests" at bounding box center [70, 370] width 34 height 11
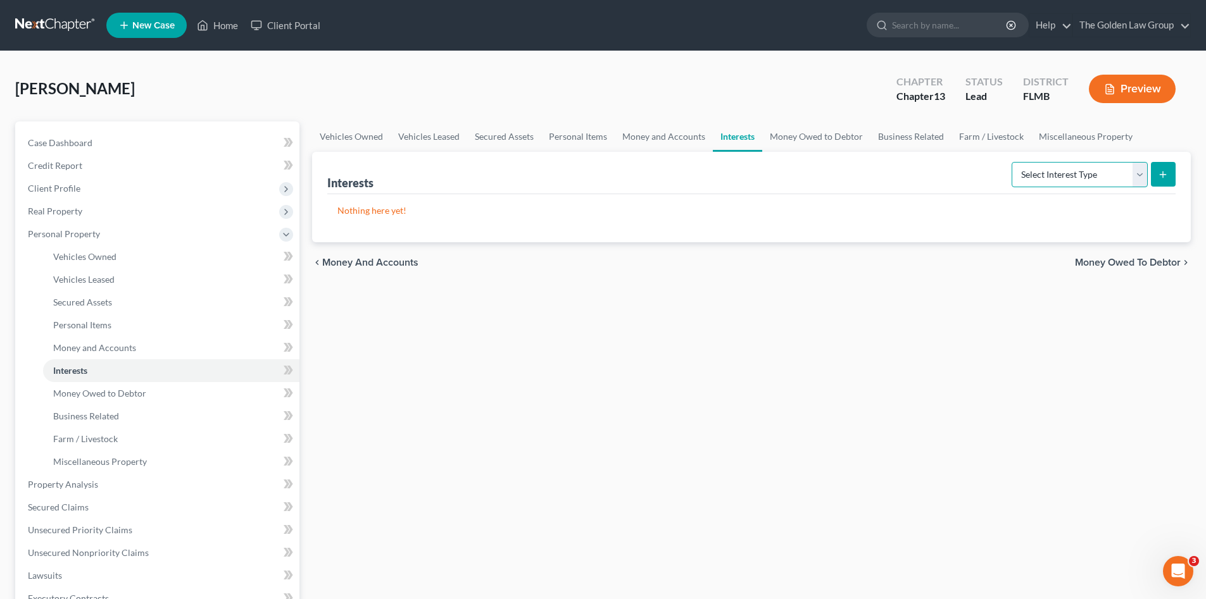
click at [1104, 175] on select "Select Interest Type 401K Annuity Bond Education IRA Government Bond Government…" at bounding box center [1079, 174] width 136 height 25
select select "401k"
click at [1013, 162] on select "Select Interest Type 401K Annuity Bond Education IRA Government Bond Government…" at bounding box center [1079, 174] width 136 height 25
click at [1160, 171] on icon "submit" at bounding box center [1163, 175] width 10 height 10
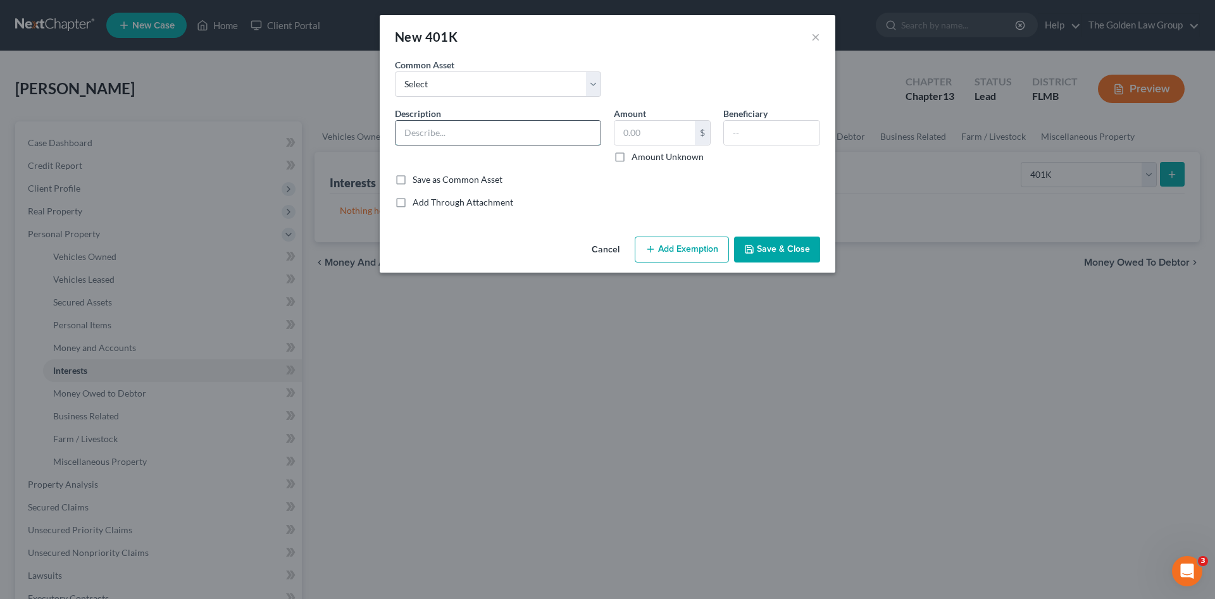
click at [468, 134] on input "text" at bounding box center [498, 133] width 205 height 24
type input "Blue-Grace Logistics, LLC 401(k)"
click at [644, 136] on input "8,178.77" at bounding box center [655, 133] width 80 height 24
type input "8,178.77"
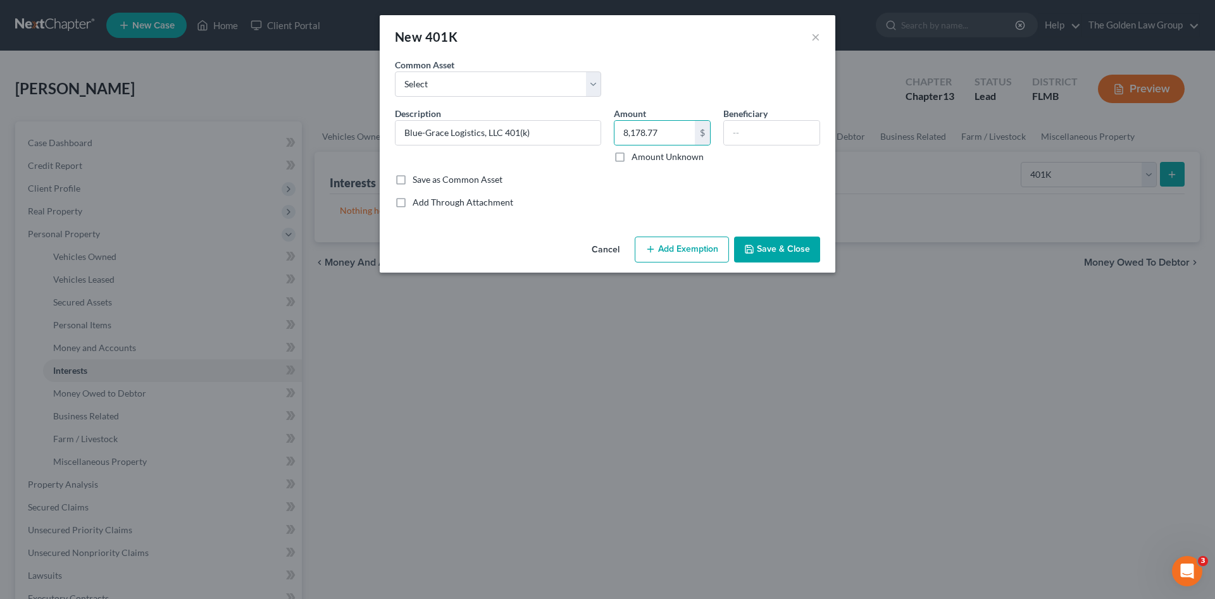
click at [692, 241] on button "Add Exemption" at bounding box center [682, 250] width 94 height 27
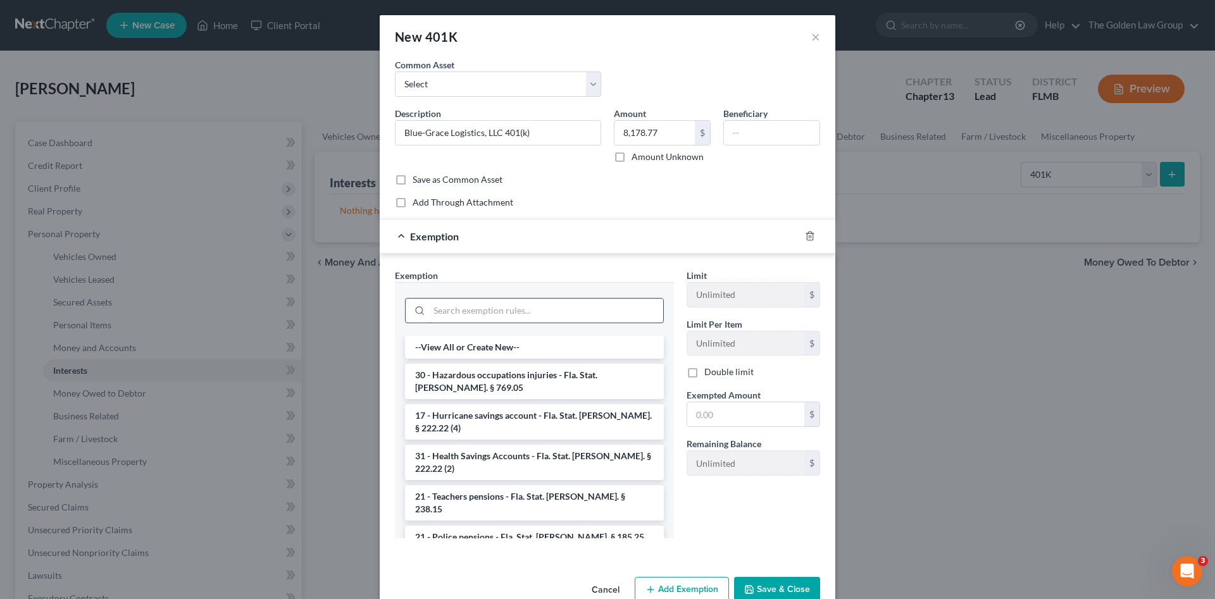
click at [508, 311] on input "search" at bounding box center [546, 311] width 234 height 24
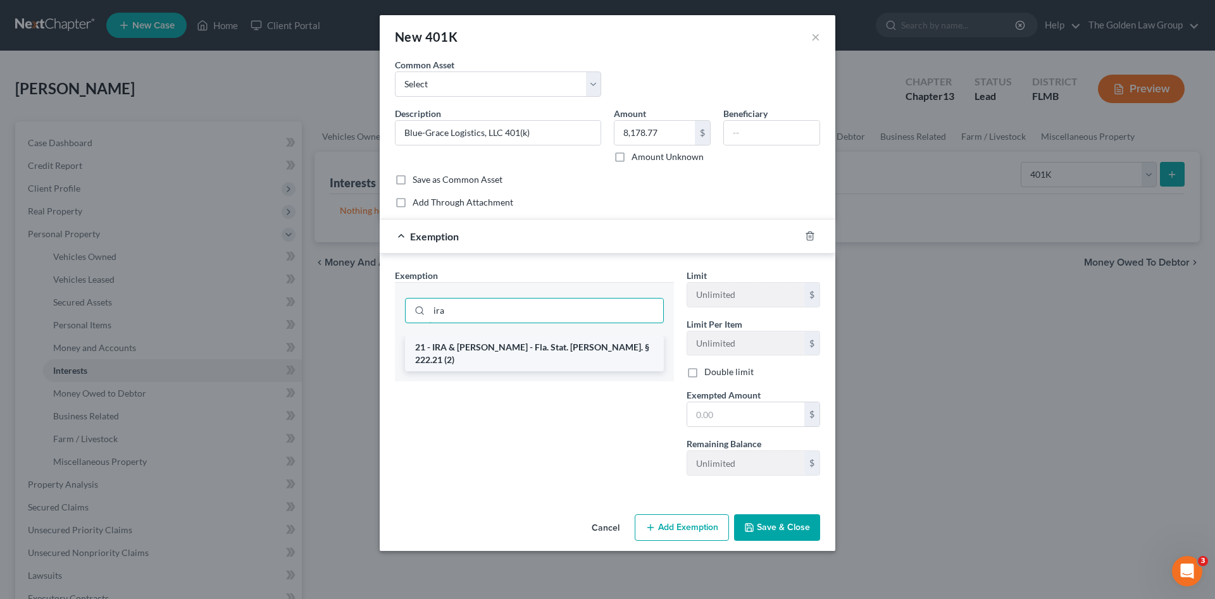
type input "ira"
click at [506, 349] on li "21 - IRA & [PERSON_NAME] - Fla. Stat. [PERSON_NAME]. § 222.21 (2)" at bounding box center [534, 353] width 259 height 35
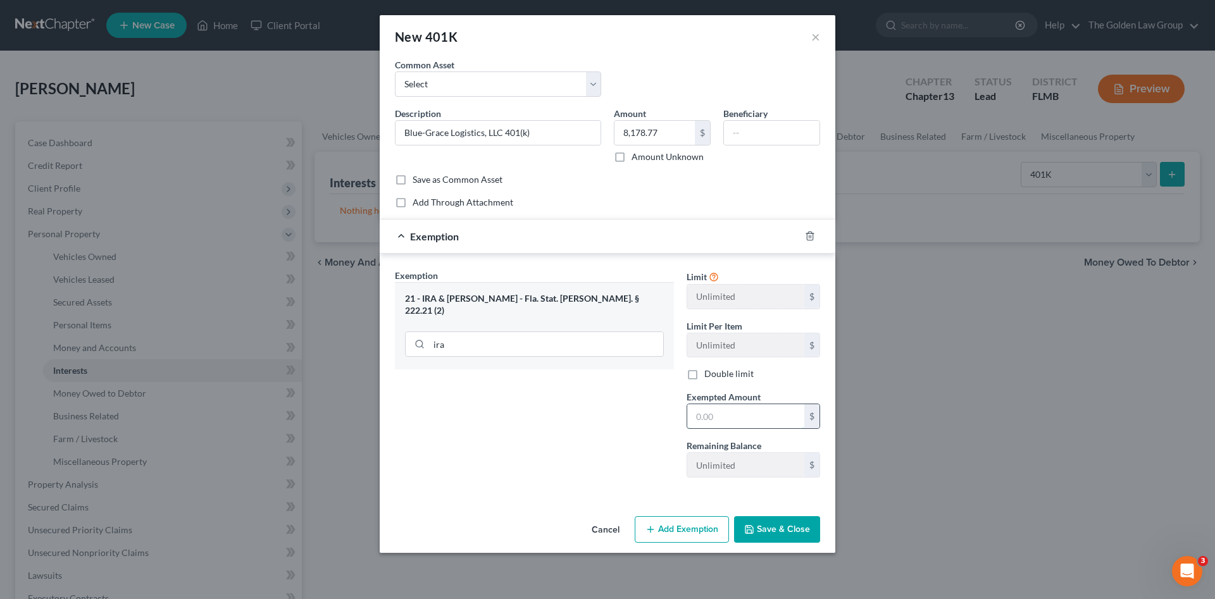
click at [726, 418] on input "text" at bounding box center [745, 416] width 117 height 24
paste input "8,178.77"
type input "8,178.77"
click at [785, 528] on button "Save & Close" at bounding box center [777, 529] width 86 height 27
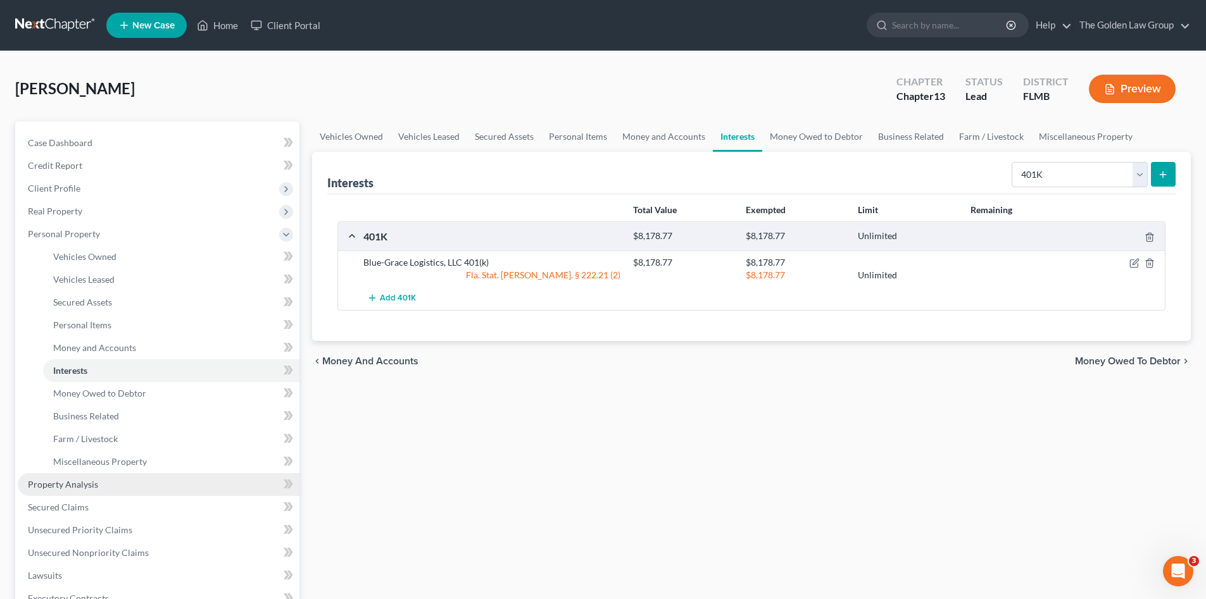
click at [137, 481] on link "Property Analysis" at bounding box center [159, 484] width 282 height 23
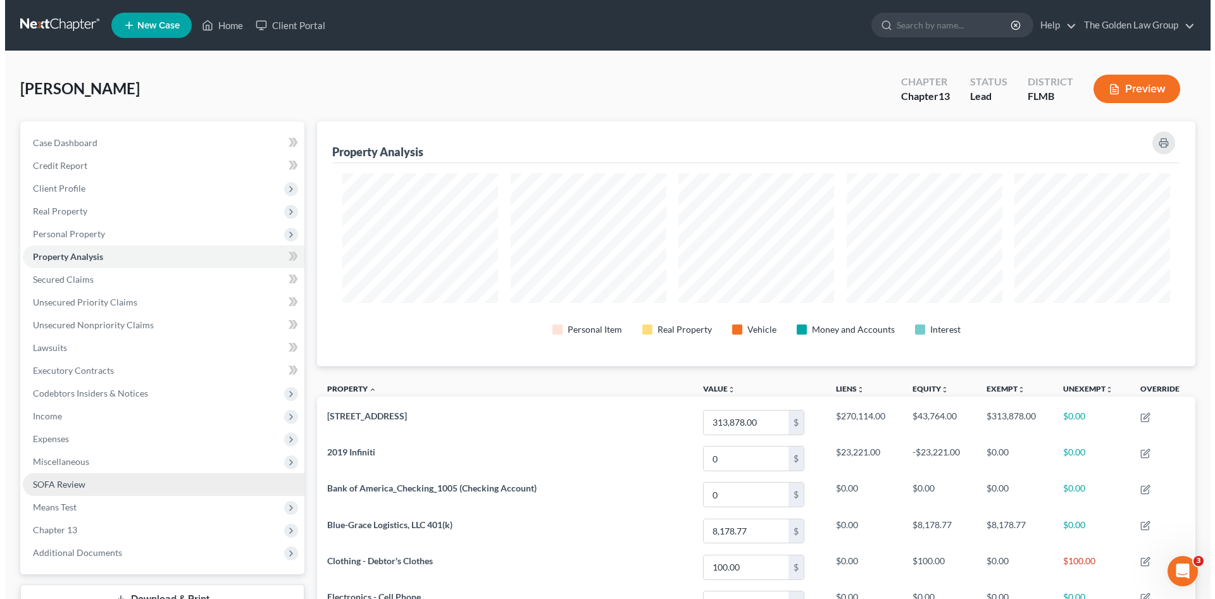
scroll to position [245, 878]
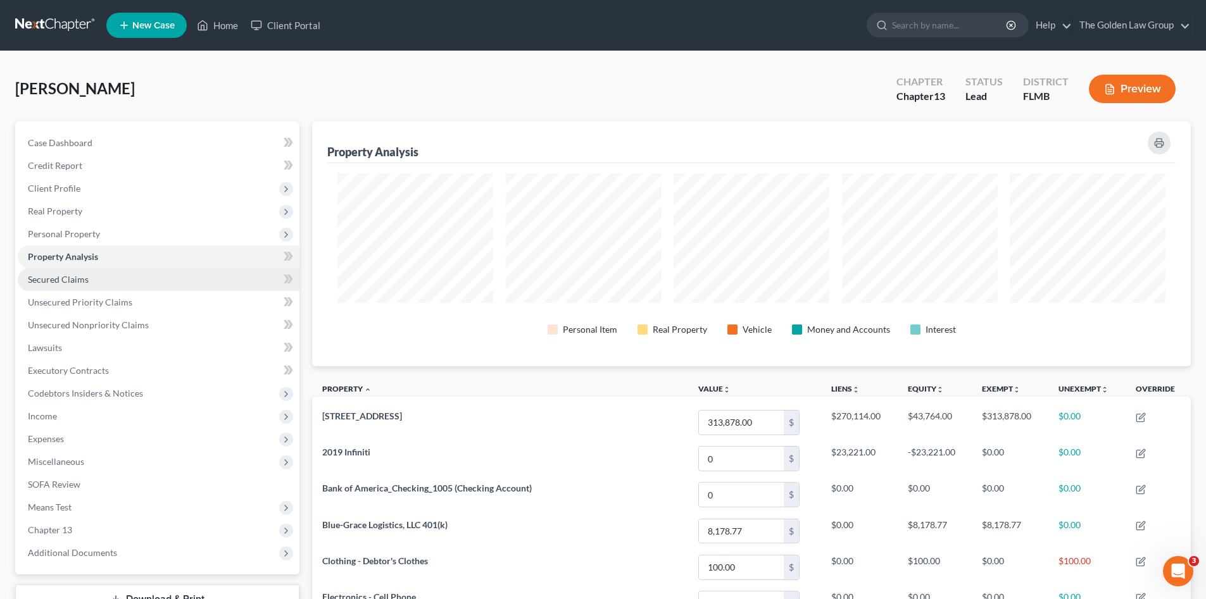
click at [75, 279] on span "Secured Claims" at bounding box center [58, 279] width 61 height 11
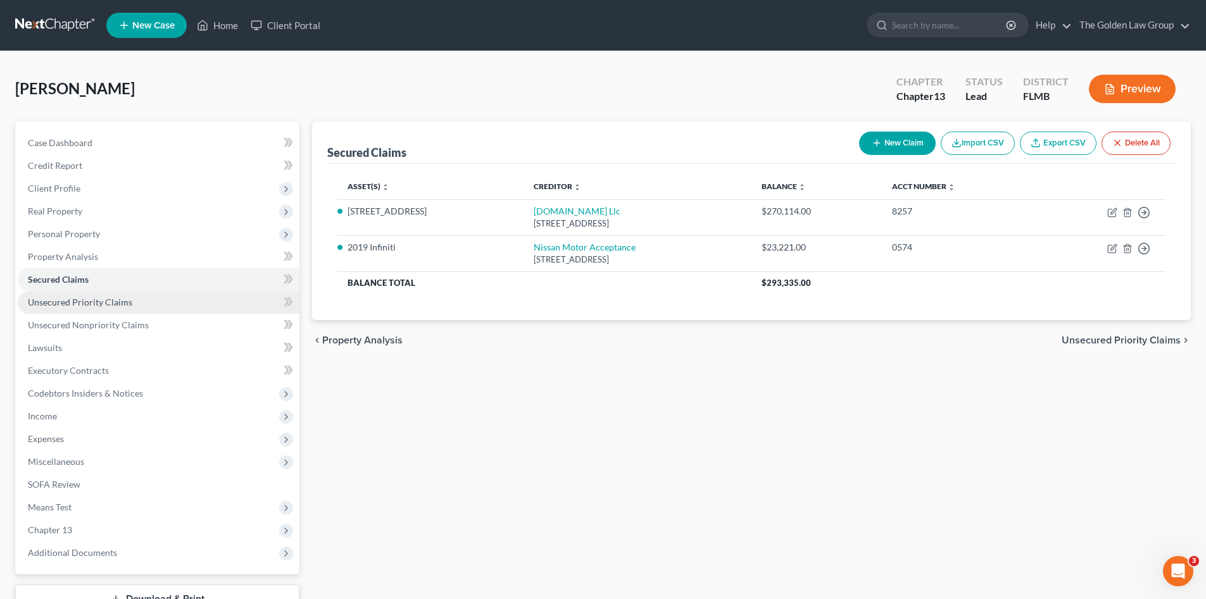
click at [91, 302] on span "Unsecured Priority Claims" at bounding box center [80, 302] width 104 height 11
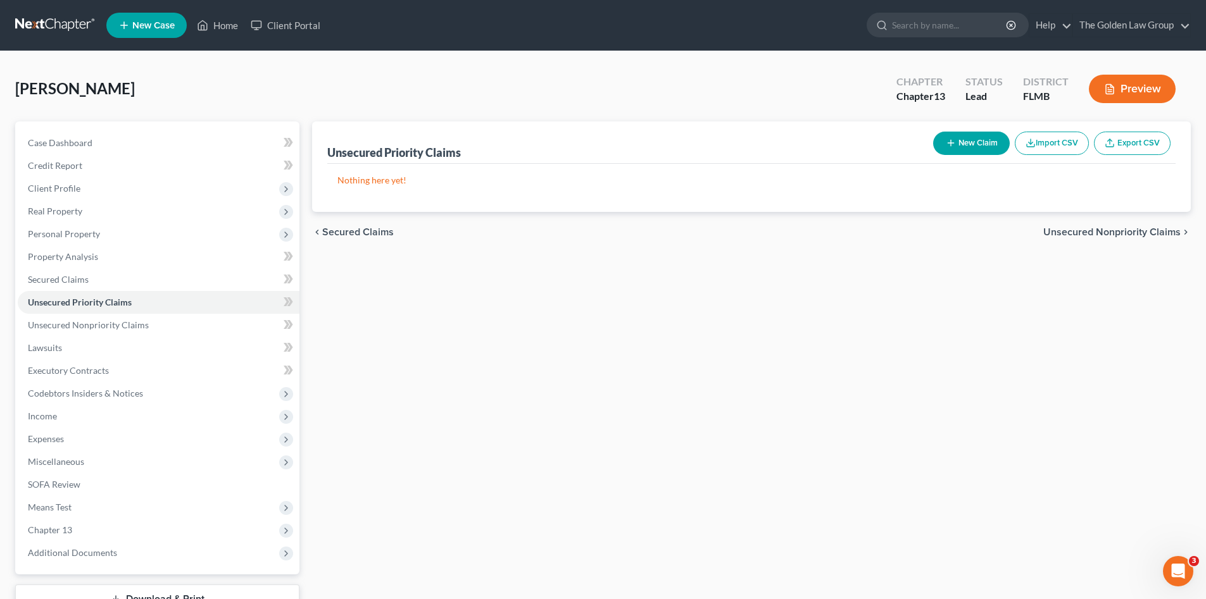
click at [977, 142] on button "New Claim" at bounding box center [971, 143] width 77 height 23
select select "0"
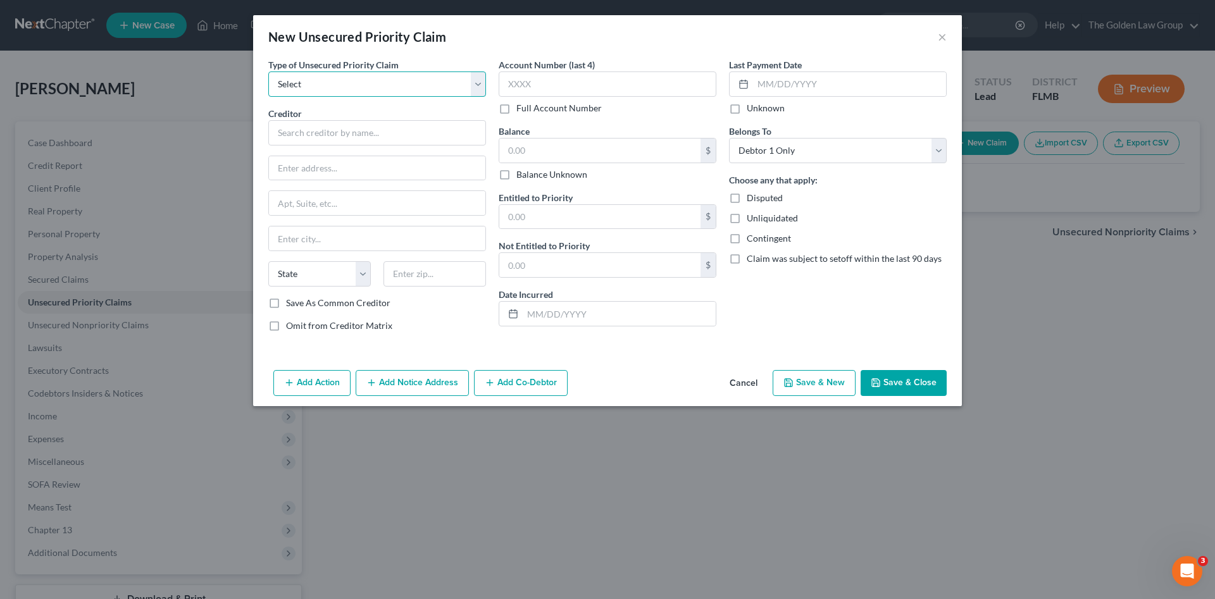
click at [383, 88] on select "Select Taxes & Other Government Units Domestic Support Obligations Extensions o…" at bounding box center [377, 84] width 218 height 25
select select "0"
click at [268, 72] on select "Select Taxes & Other Government Units Domestic Support Obligations Extensions o…" at bounding box center [377, 84] width 218 height 25
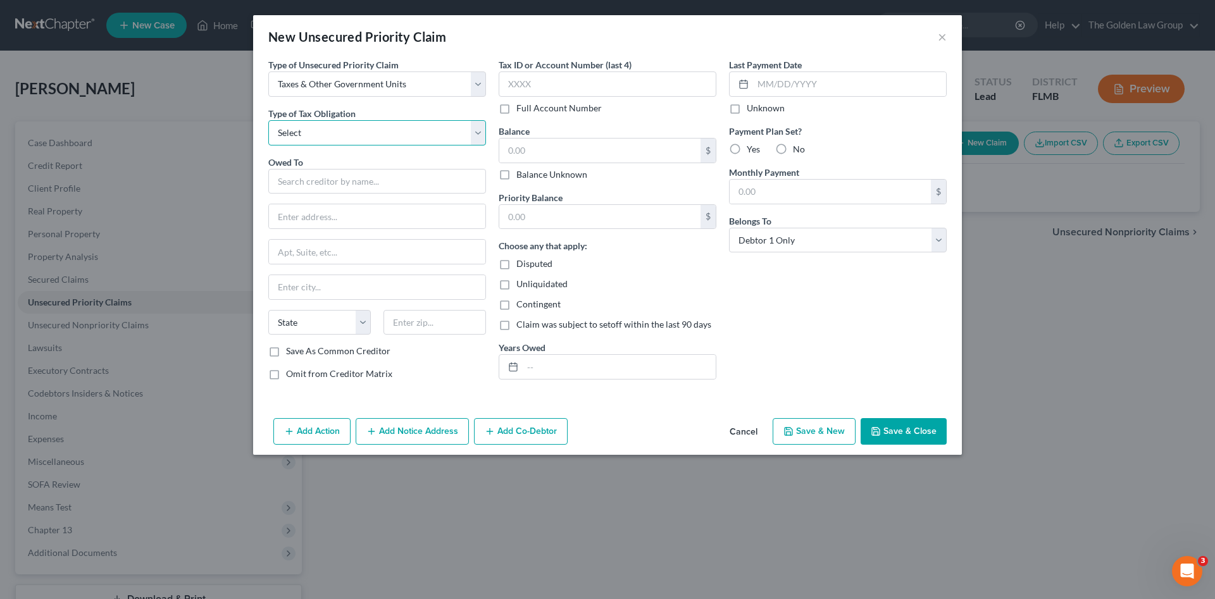
click at [333, 134] on select "Select Federal City State Franchise Tax Board Other" at bounding box center [377, 132] width 218 height 25
select select "0"
click at [268, 120] on select "Select Federal City State Franchise Tax Board Other" at bounding box center [377, 132] width 218 height 25
click at [327, 175] on input "text" at bounding box center [377, 181] width 218 height 25
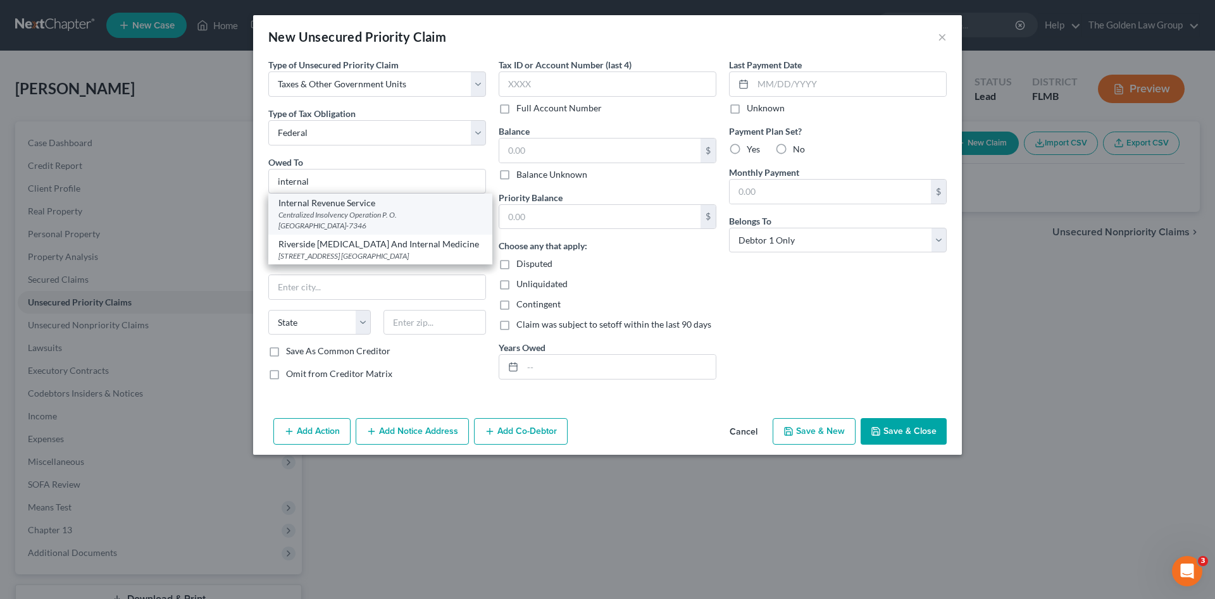
click at [330, 210] on div "Centralized Insolvency Operation P. O. Box 7346, Philadelphia, PA 19101-7346" at bounding box center [380, 220] width 204 height 22
type input "Internal Revenue Service"
type input "Centralized Insolvency Operation"
type input "P. O. Box 7346"
type input "Philadelphia"
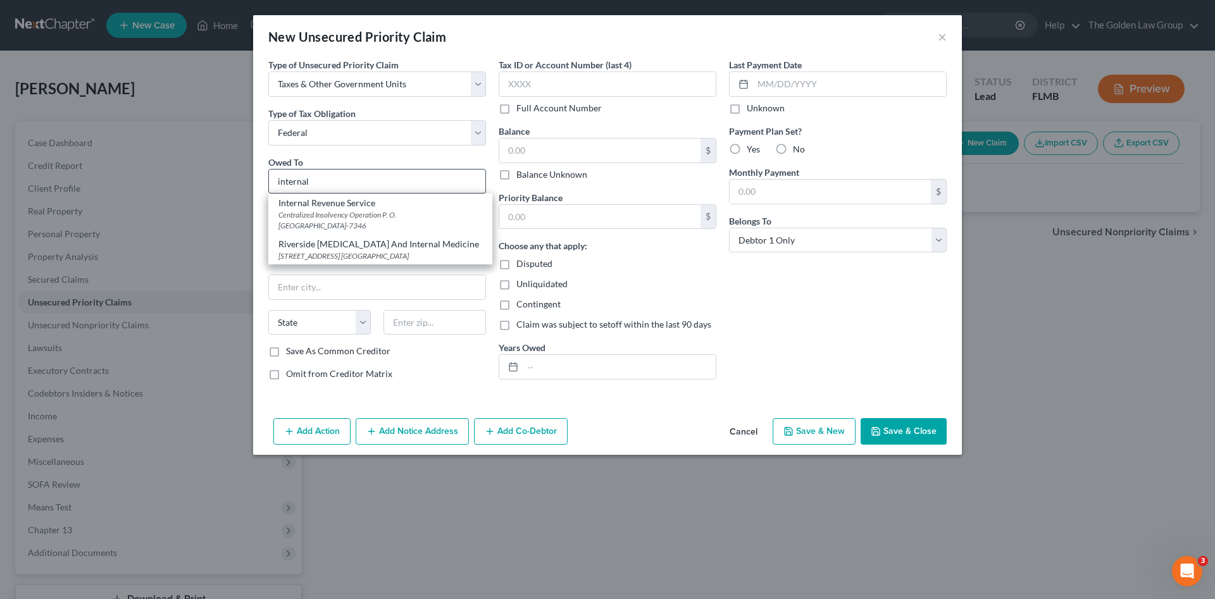
select select "39"
type input "19101-7346"
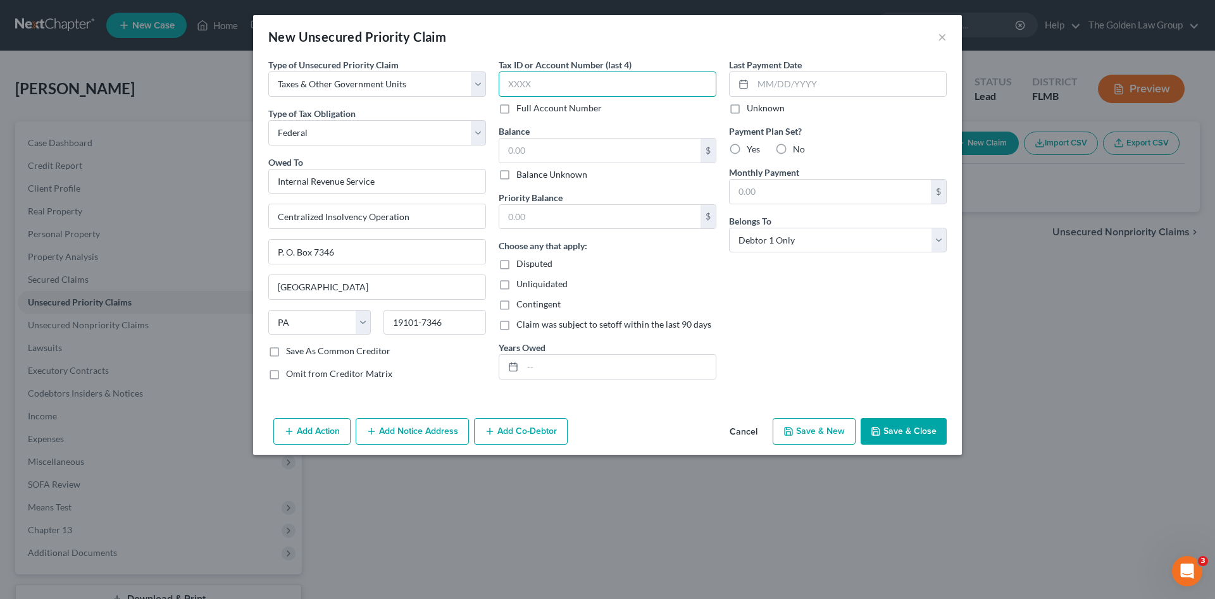
click at [521, 85] on input "text" at bounding box center [608, 84] width 218 height 25
type input "0407"
click at [636, 151] on input "text" at bounding box center [599, 151] width 201 height 24
click at [544, 161] on input "text" at bounding box center [599, 151] width 201 height 24
drag, startPoint x: 559, startPoint y: 149, endPoint x: 506, endPoint y: 147, distance: 52.6
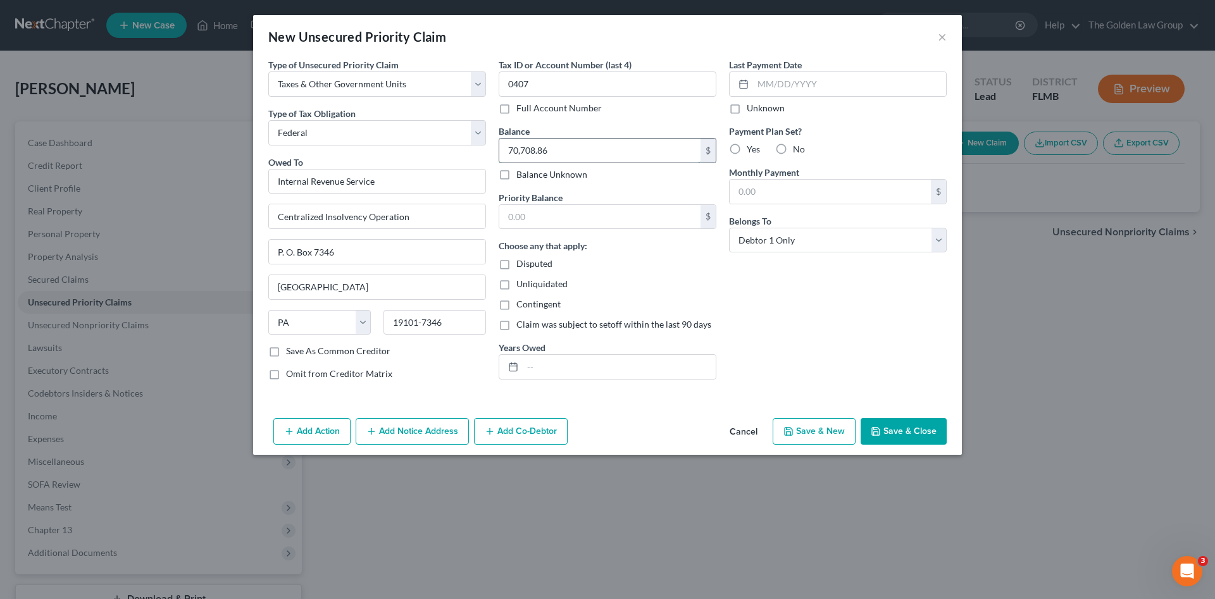
click at [506, 147] on input "70,708.86" at bounding box center [599, 151] width 201 height 24
type input "70,708.86"
click at [547, 209] on input "text" at bounding box center [599, 217] width 201 height 24
paste input "70,708.86"
type input "70,708.86"
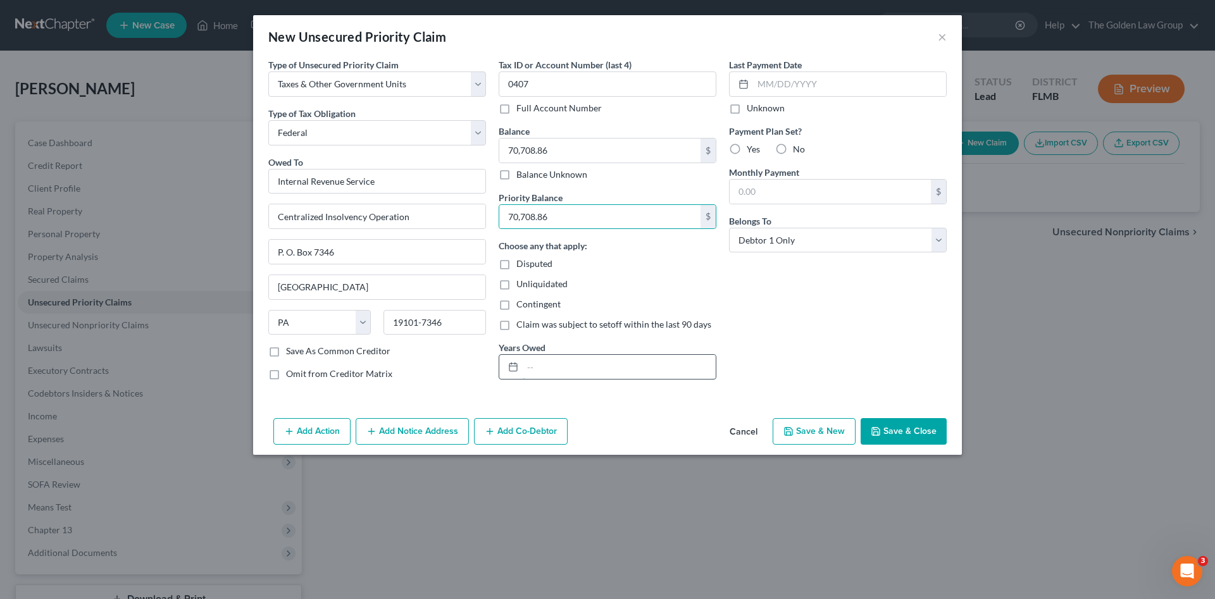
click at [599, 368] on input "text" at bounding box center [619, 367] width 193 height 24
type input "2017, 2018, 2020, 2021, 2022, 2023, 2024"
paste input "82,040"
type input "82,040.86"
paste input "82,040"
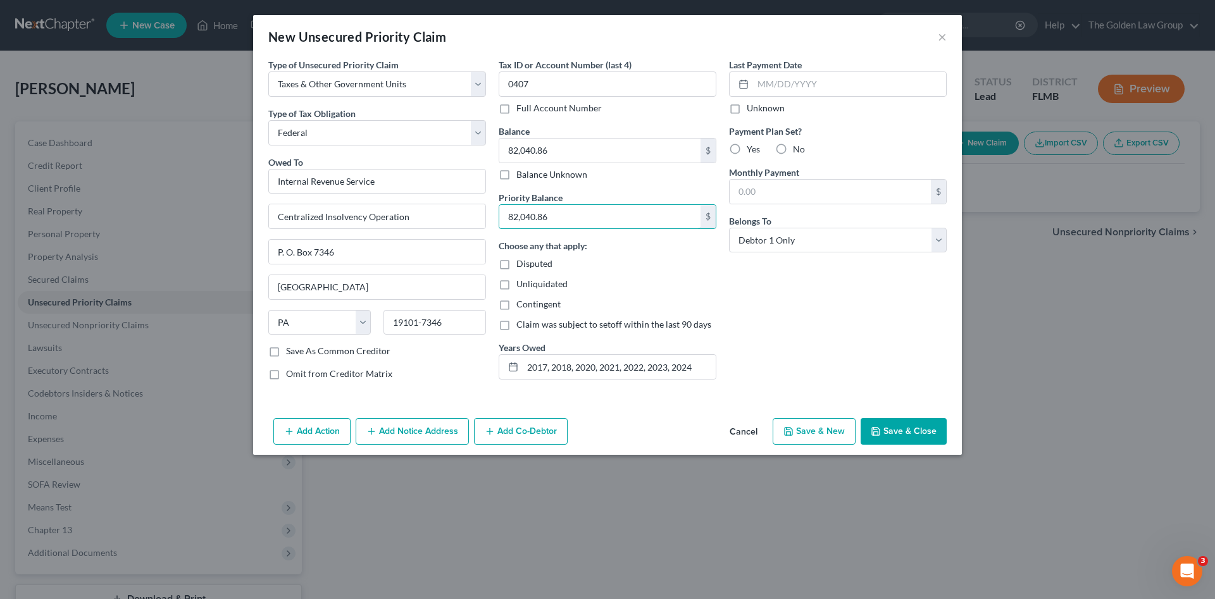
type input "82,040.86"
click at [834, 334] on div "Last Payment Date Unknown Payment Plan Set? Yes No Monthly Payment $ Belongs To…" at bounding box center [838, 224] width 230 height 332
click at [904, 429] on button "Save & Close" at bounding box center [904, 431] width 86 height 27
type input "0.00"
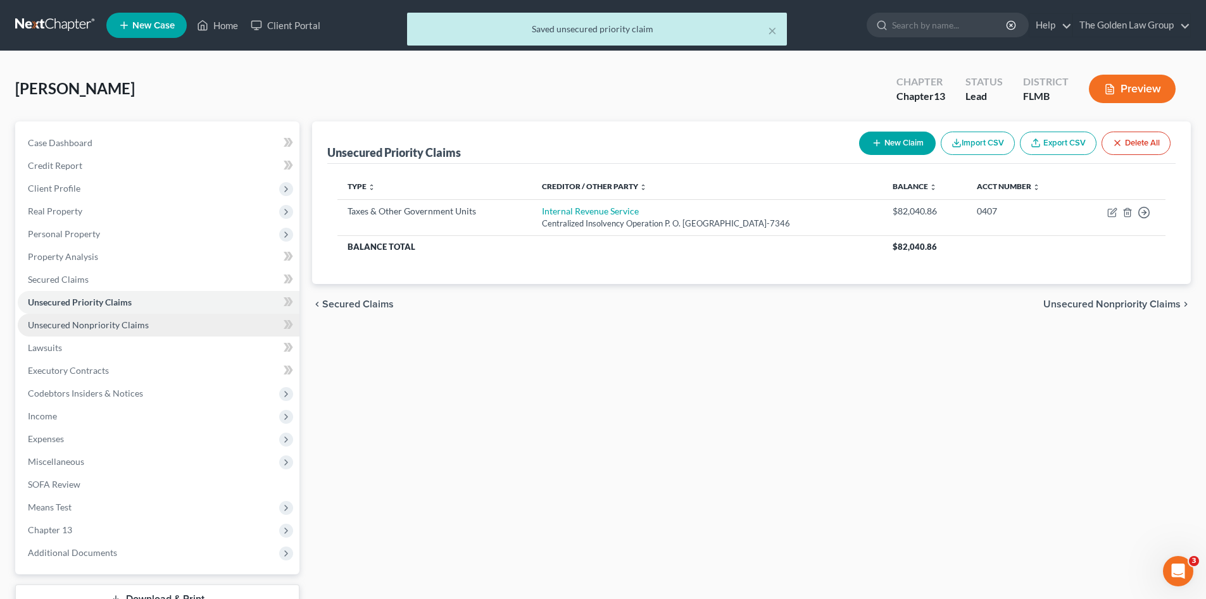
click at [102, 320] on span "Unsecured Nonpriority Claims" at bounding box center [88, 325] width 121 height 11
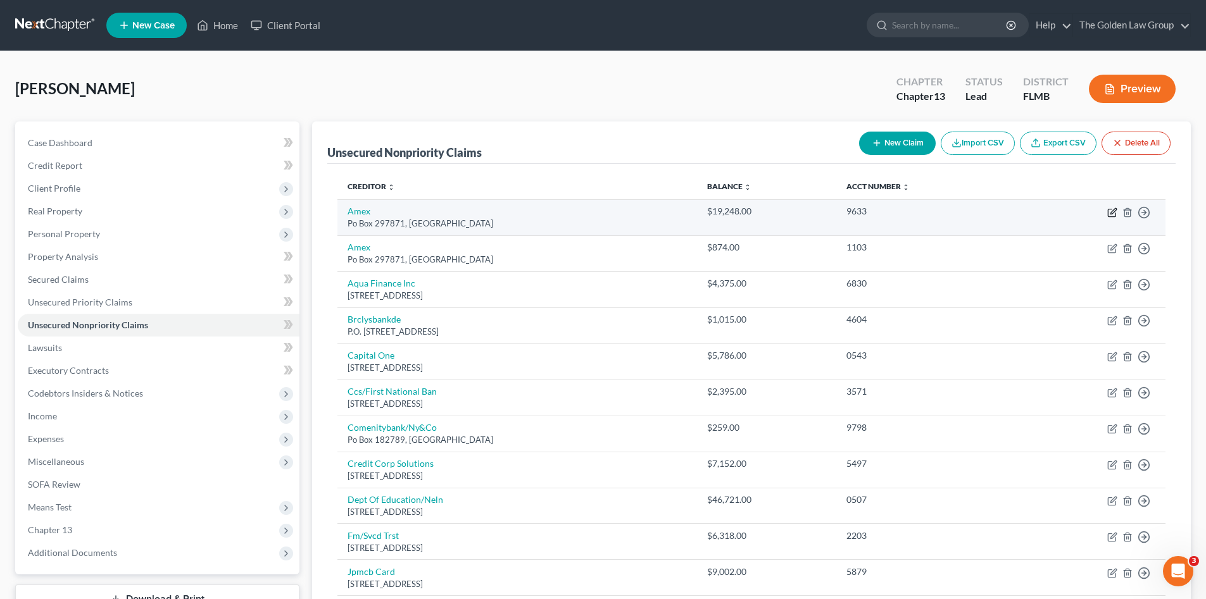
click at [1112, 211] on icon "button" at bounding box center [1113, 211] width 6 height 6
select select "9"
select select "2"
select select "0"
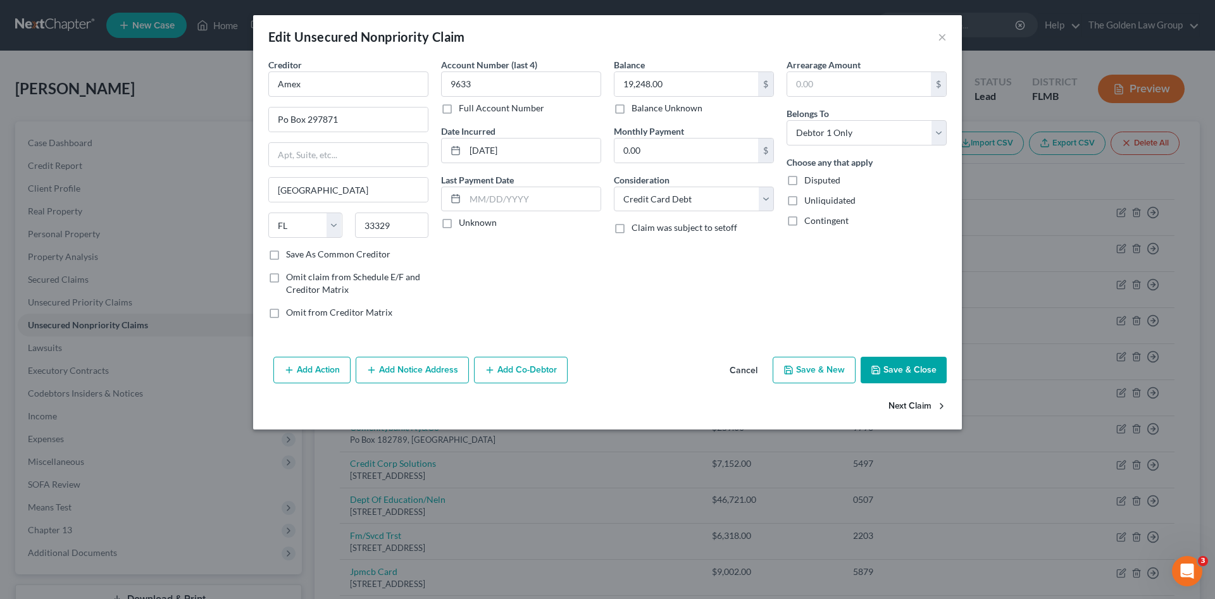
click at [906, 402] on button "Next Claim" at bounding box center [918, 407] width 58 height 27
select select "9"
select select "2"
select select "0"
click at [906, 402] on button "Next Claim" at bounding box center [918, 407] width 58 height 27
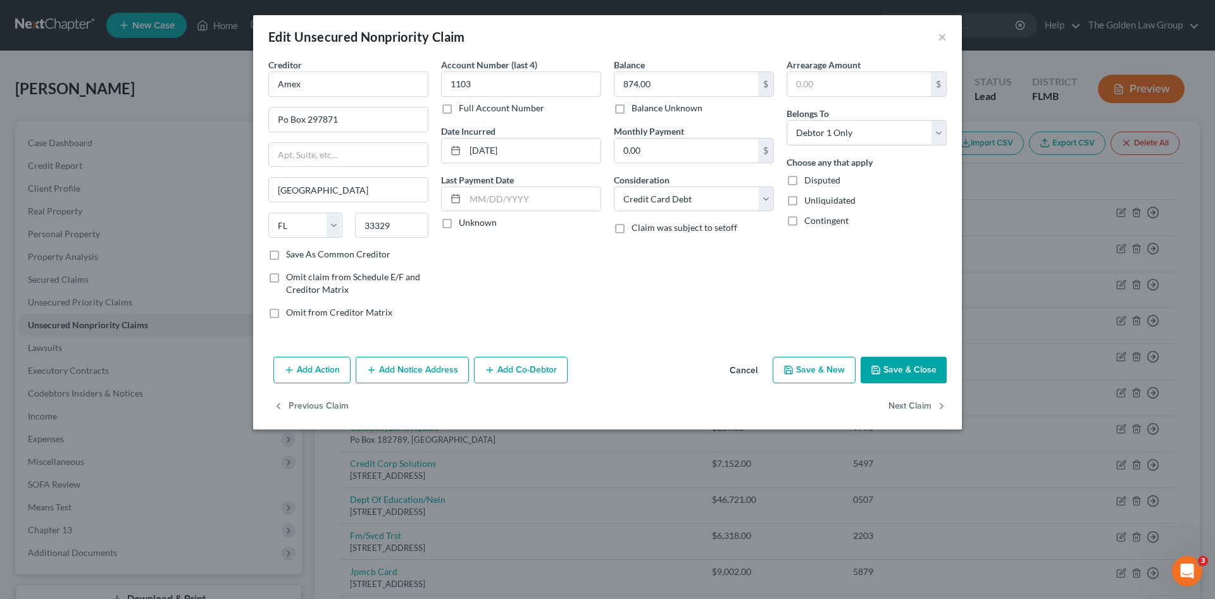
select select "52"
select select "2"
select select "0"
click at [906, 402] on button "Next Claim" at bounding box center [918, 407] width 58 height 27
select select "7"
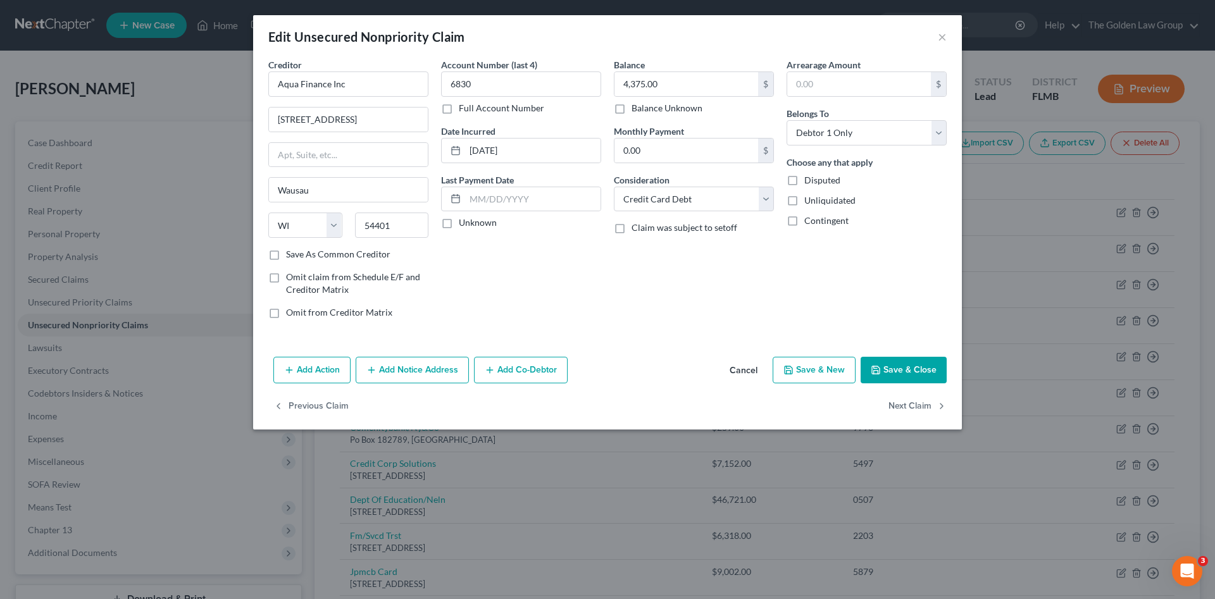
select select "0"
drag, startPoint x: 355, startPoint y: 91, endPoint x: 250, endPoint y: 86, distance: 105.2
click at [250, 86] on div "Edit Unsecured Nonpriority Claim × Creditor * Brclysbankde P.O. Box 8803 Wilmin…" at bounding box center [607, 299] width 1215 height 599
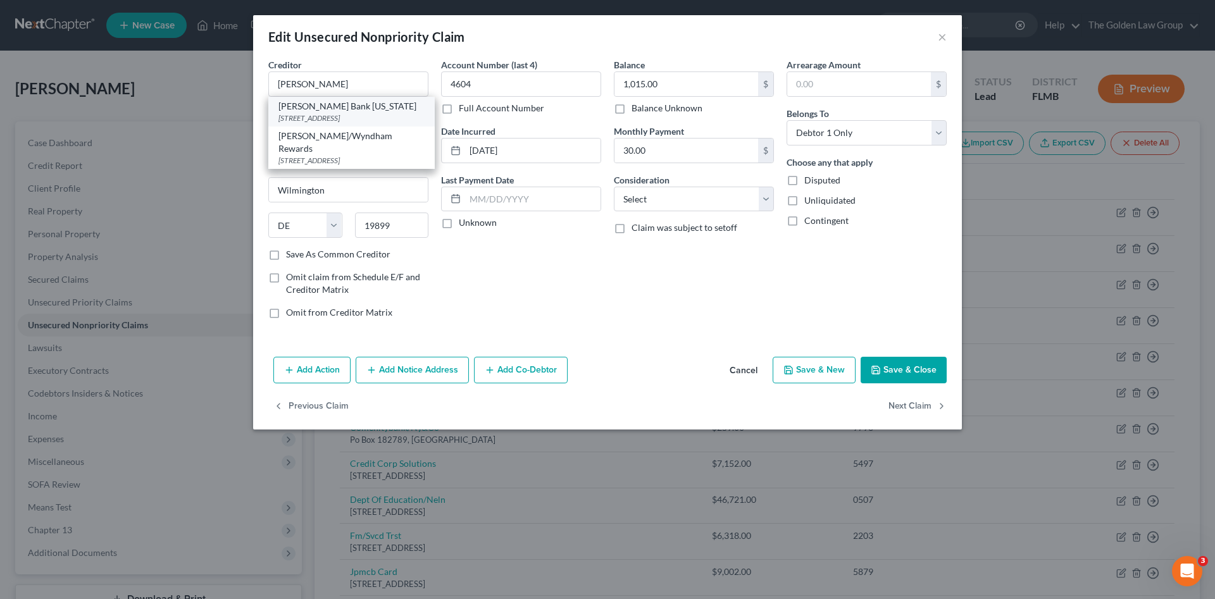
click at [375, 115] on div "100 West St., Wilmington, DE 19801" at bounding box center [351, 118] width 146 height 11
type input "Barclay's Bank Delaware"
type input "100 West St."
type input "19801"
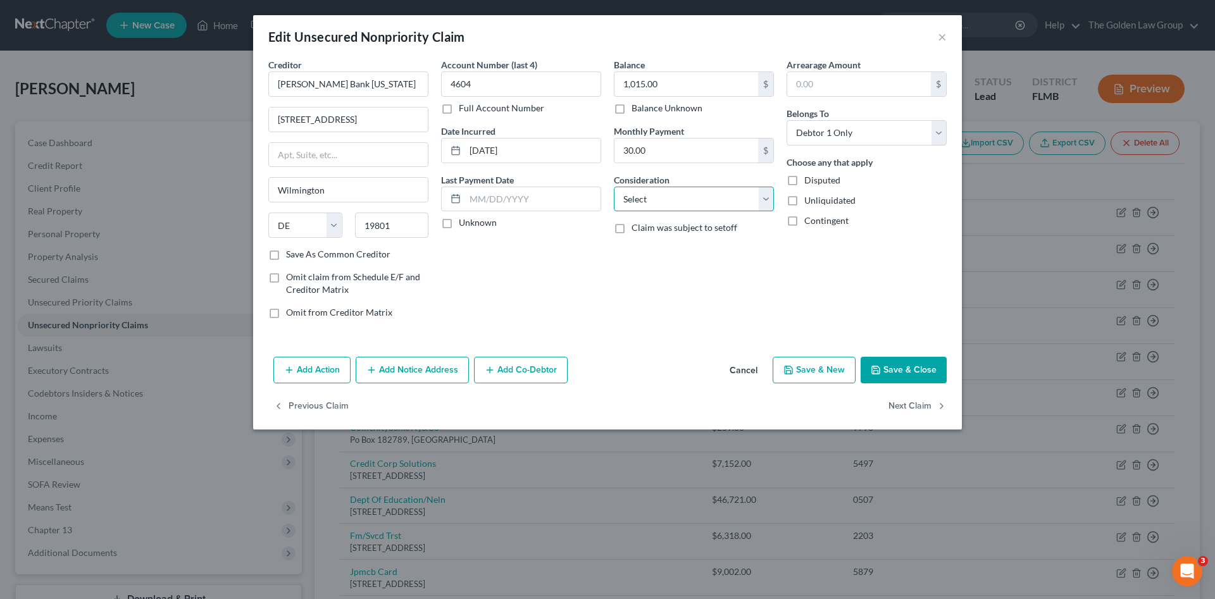
click at [694, 204] on select "Select Cable / Satellite Services Collection Agency Credit Card Debt Debt Couns…" at bounding box center [694, 199] width 160 height 25
select select "2"
click at [614, 187] on select "Select Cable / Satellite Services Collection Agency Credit Card Debt Debt Couns…" at bounding box center [694, 199] width 160 height 25
click at [908, 400] on button "Next Claim" at bounding box center [918, 407] width 58 height 27
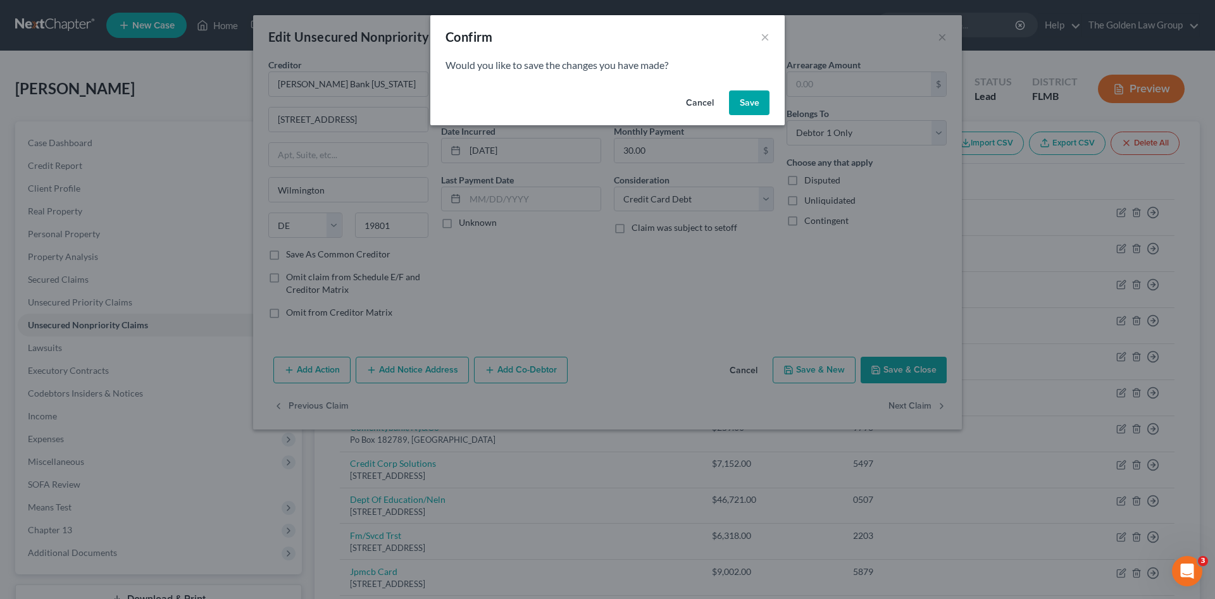
click at [742, 103] on button "Save" at bounding box center [749, 103] width 41 height 25
select select "46"
select select "2"
select select "0"
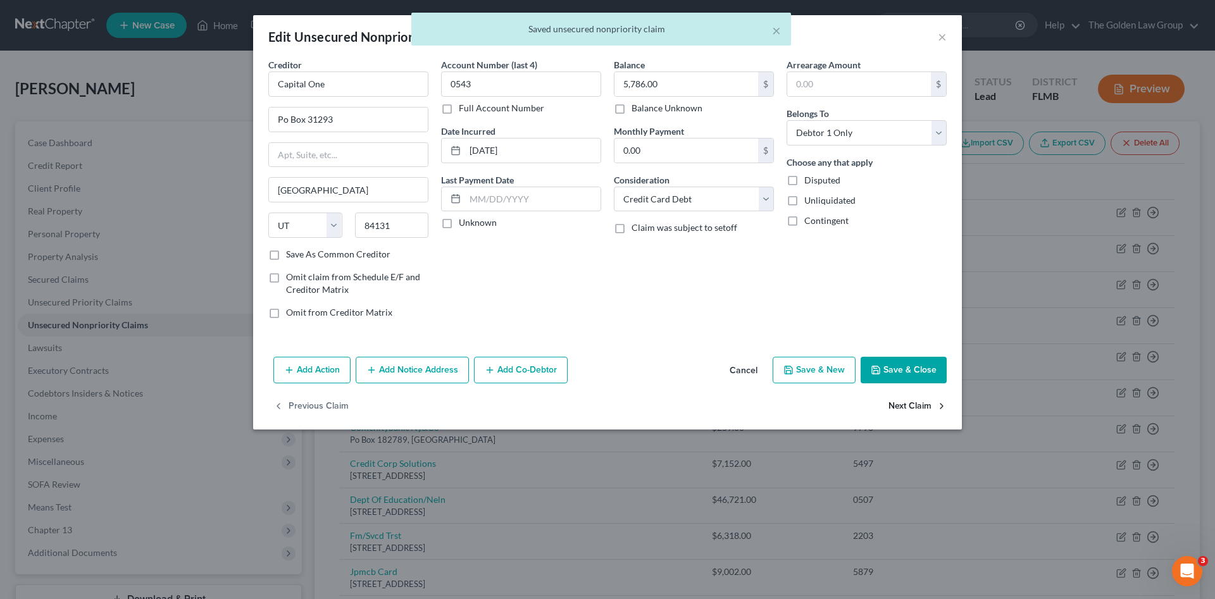
click at [915, 403] on button "Next Claim" at bounding box center [918, 407] width 58 height 27
select select "43"
select select "2"
select select "0"
click at [407, 85] on input "Ccs/First National Ban" at bounding box center [348, 84] width 160 height 25
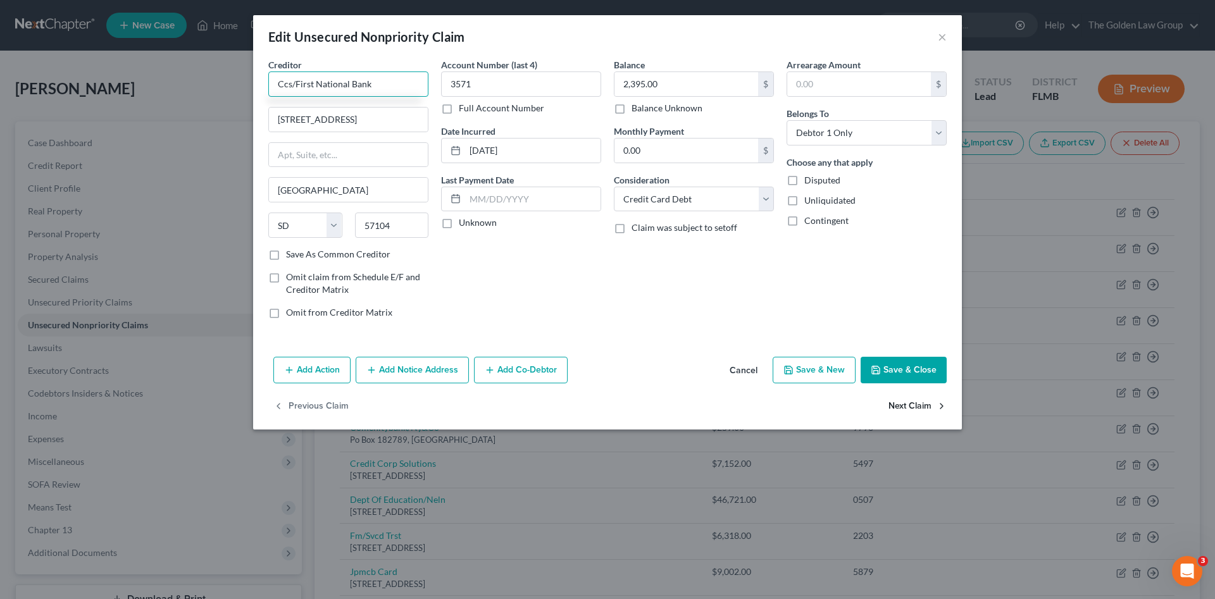
type input "Ccs/First National Bank"
click at [908, 404] on button "Next Claim" at bounding box center [918, 407] width 58 height 27
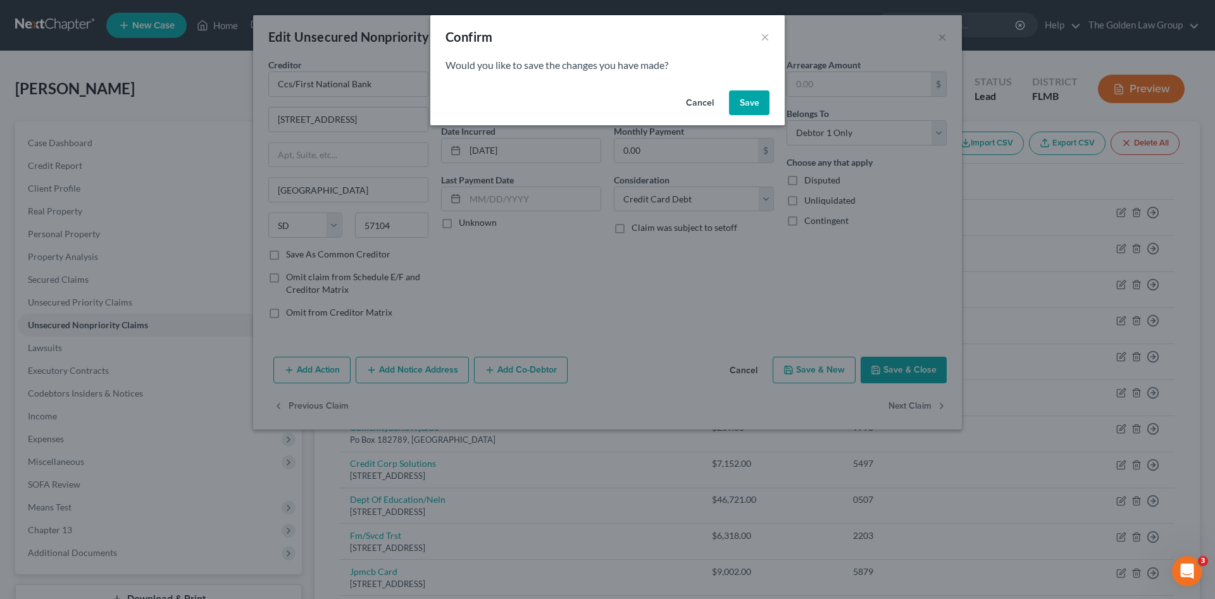
click at [736, 107] on button "Save" at bounding box center [749, 103] width 41 height 25
select select "36"
select select "2"
select select "0"
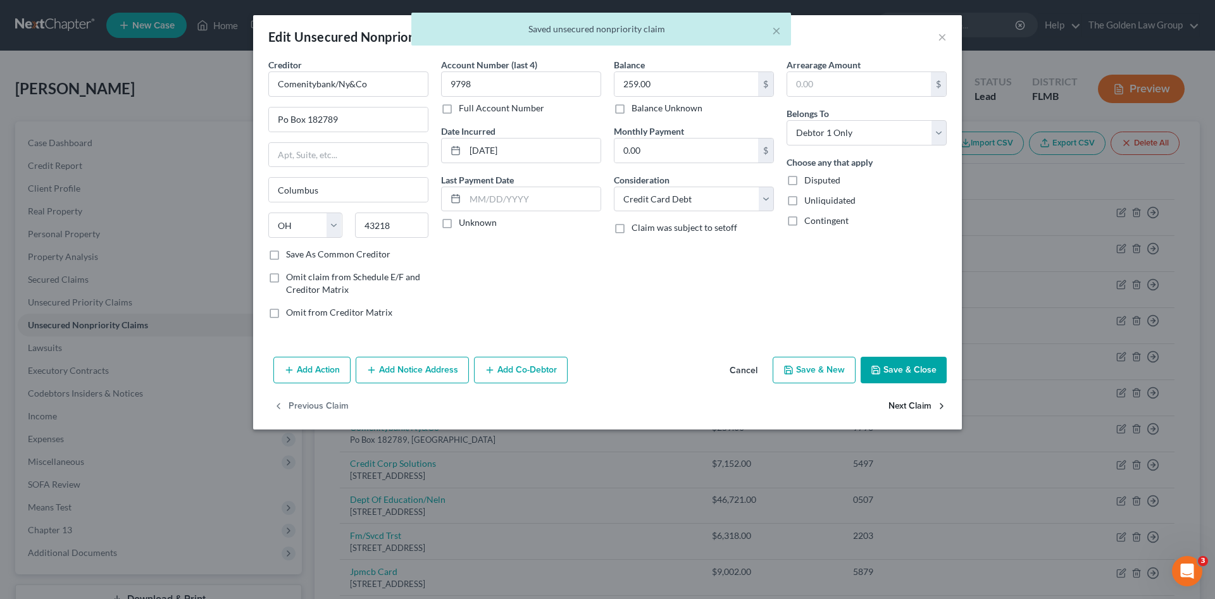
click at [908, 400] on button "Next Claim" at bounding box center [918, 407] width 58 height 27
select select "46"
select select "0"
click at [706, 201] on select "Select Cable / Satellite Services Collection Agency Credit Card Debt Debt Couns…" at bounding box center [694, 199] width 160 height 25
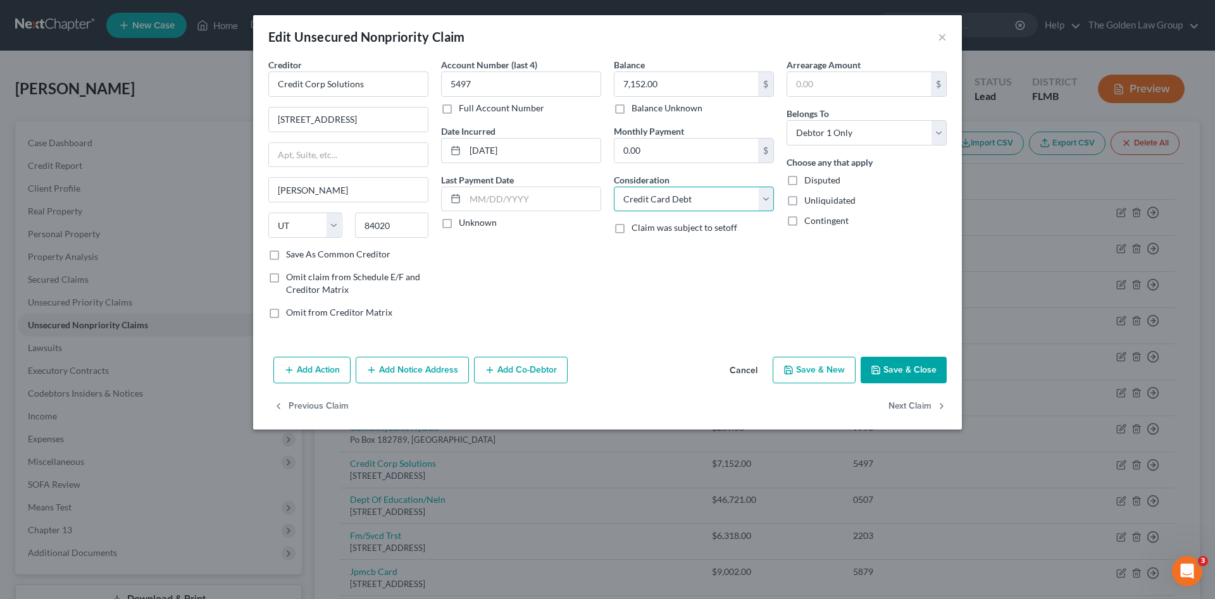
click at [614, 187] on select "Select Cable / Satellite Services Collection Agency Credit Card Debt Debt Couns…" at bounding box center [694, 199] width 160 height 25
click at [693, 203] on select "Select Cable / Satellite Services Collection Agency Credit Card Debt Debt Couns…" at bounding box center [694, 199] width 160 height 25
select select "1"
click at [614, 187] on select "Select Cable / Satellite Services Collection Agency Credit Card Debt Debt Couns…" at bounding box center [694, 199] width 160 height 25
click at [900, 406] on button "Next Claim" at bounding box center [918, 407] width 58 height 27
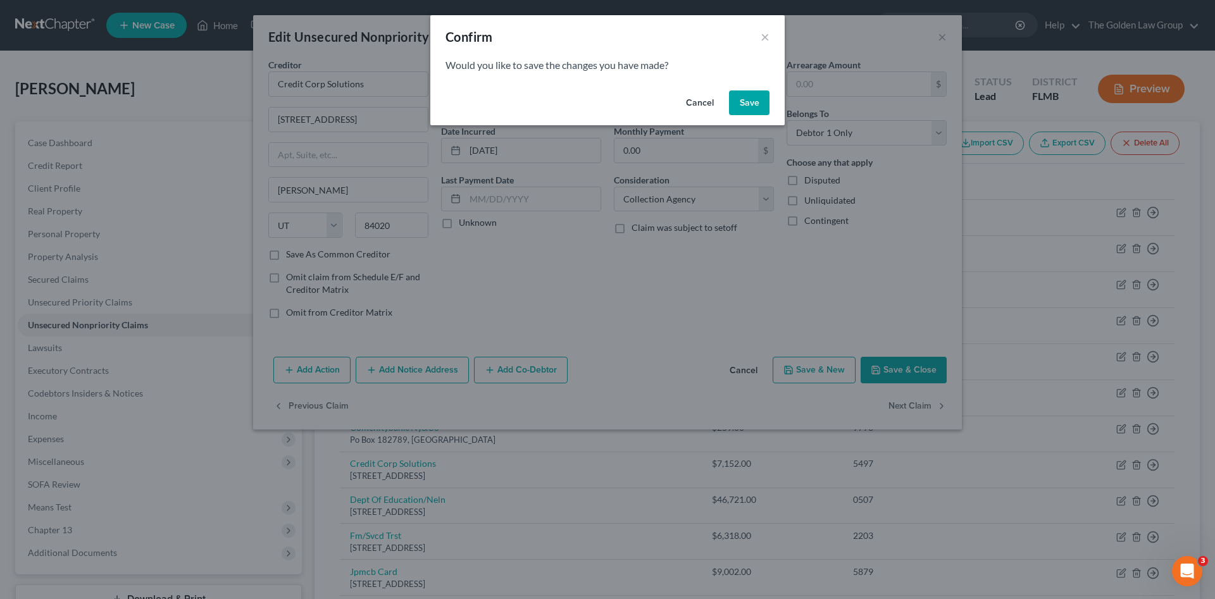
click at [748, 108] on button "Save" at bounding box center [749, 103] width 41 height 25
select select "30"
select select "17"
select select "0"
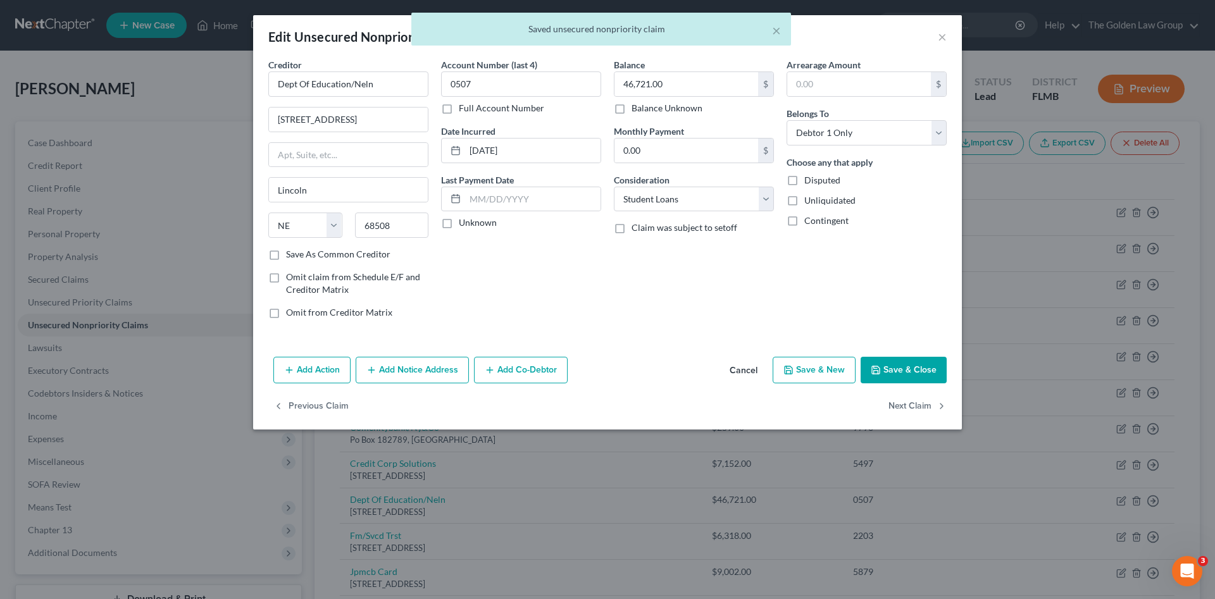
type input "0"
click at [915, 401] on button "Next Claim" at bounding box center [918, 407] width 58 height 27
select select "30"
select select "17"
select select "0"
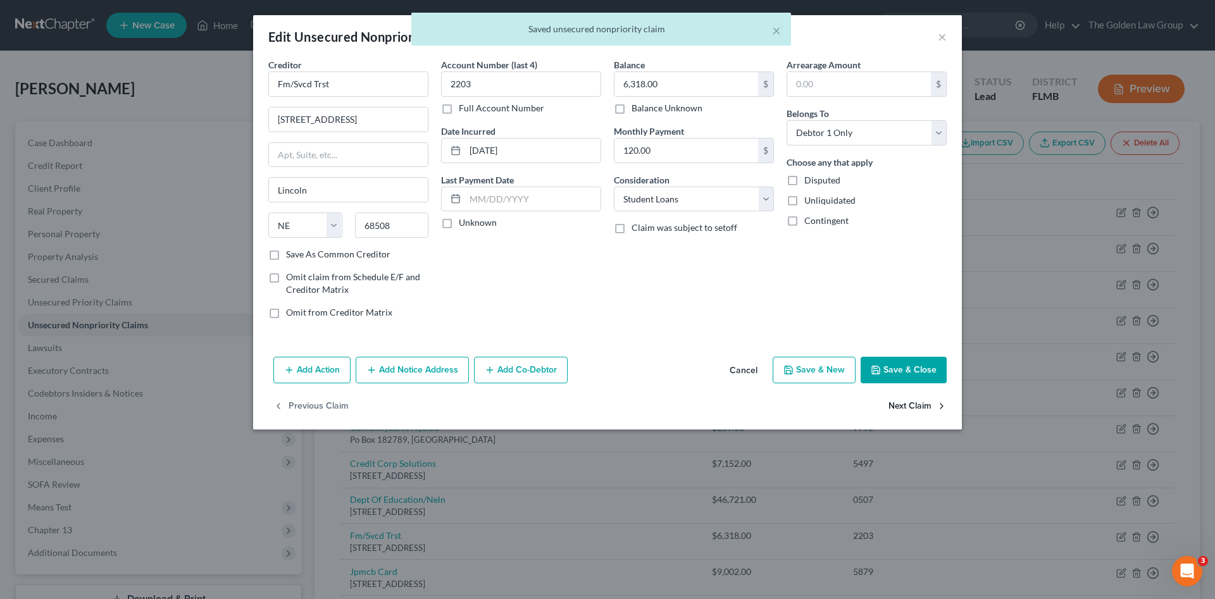
click at [915, 401] on button "Next Claim" at bounding box center [918, 407] width 58 height 27
select select "7"
select select "0"
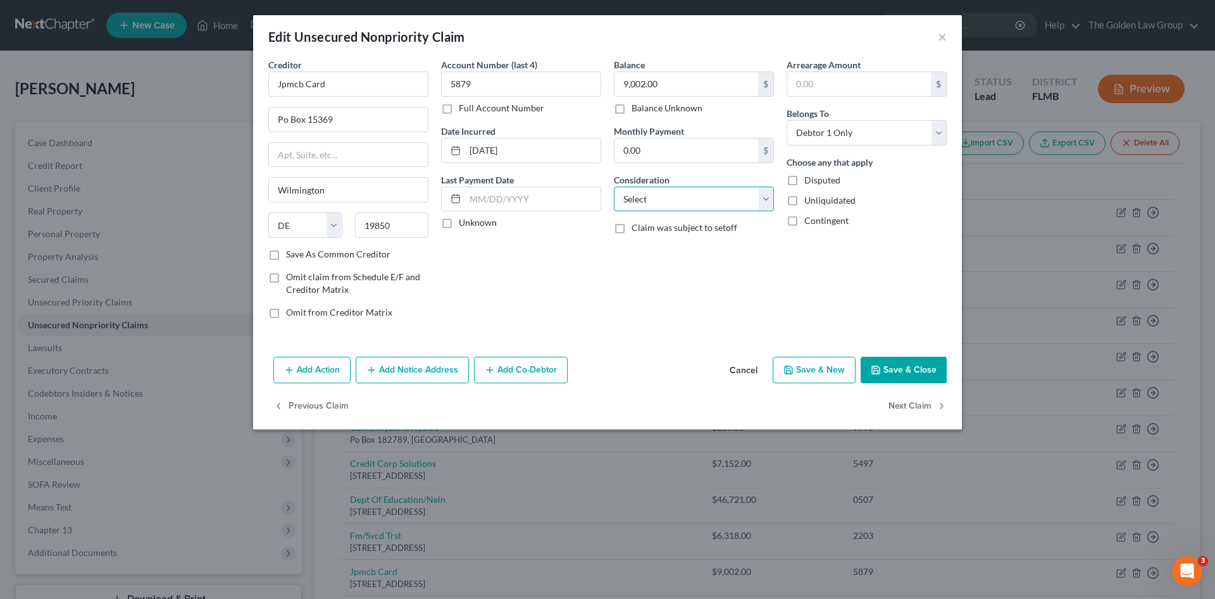
click at [692, 195] on select "Select Cable / Satellite Services Collection Agency Credit Card Debt Debt Couns…" at bounding box center [694, 199] width 160 height 25
select select "2"
click at [614, 187] on select "Select Cable / Satellite Services Collection Agency Credit Card Debt Debt Couns…" at bounding box center [694, 199] width 160 height 25
click at [898, 408] on button "Next Claim" at bounding box center [918, 407] width 58 height 27
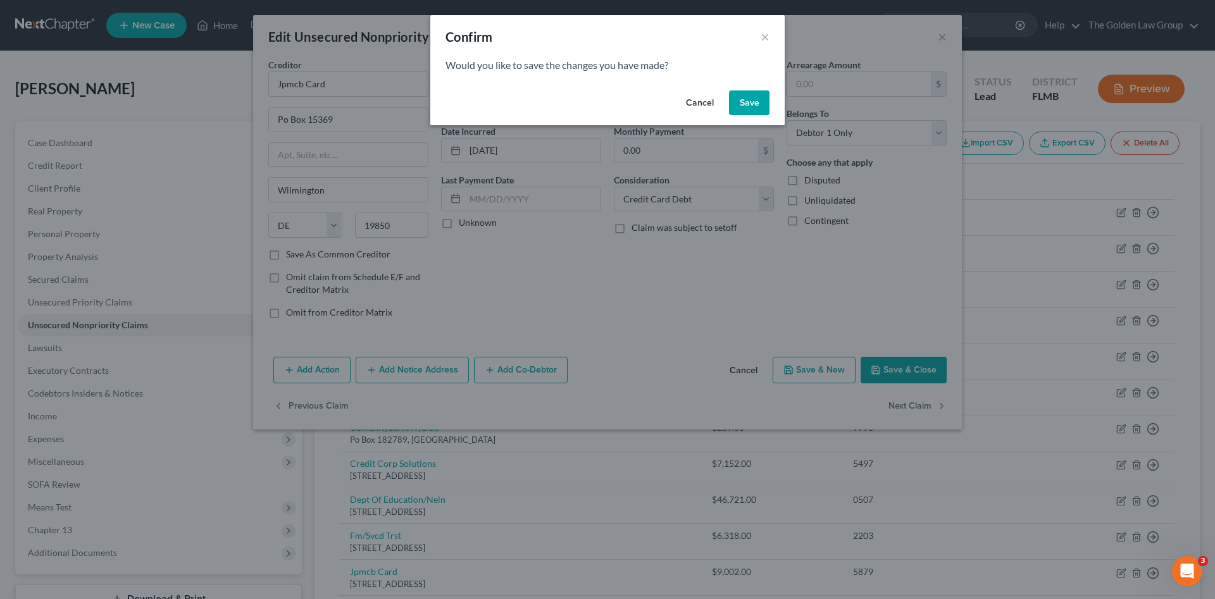
click at [746, 104] on button "Save" at bounding box center [749, 103] width 41 height 25
select select "43"
select select "2"
select select "0"
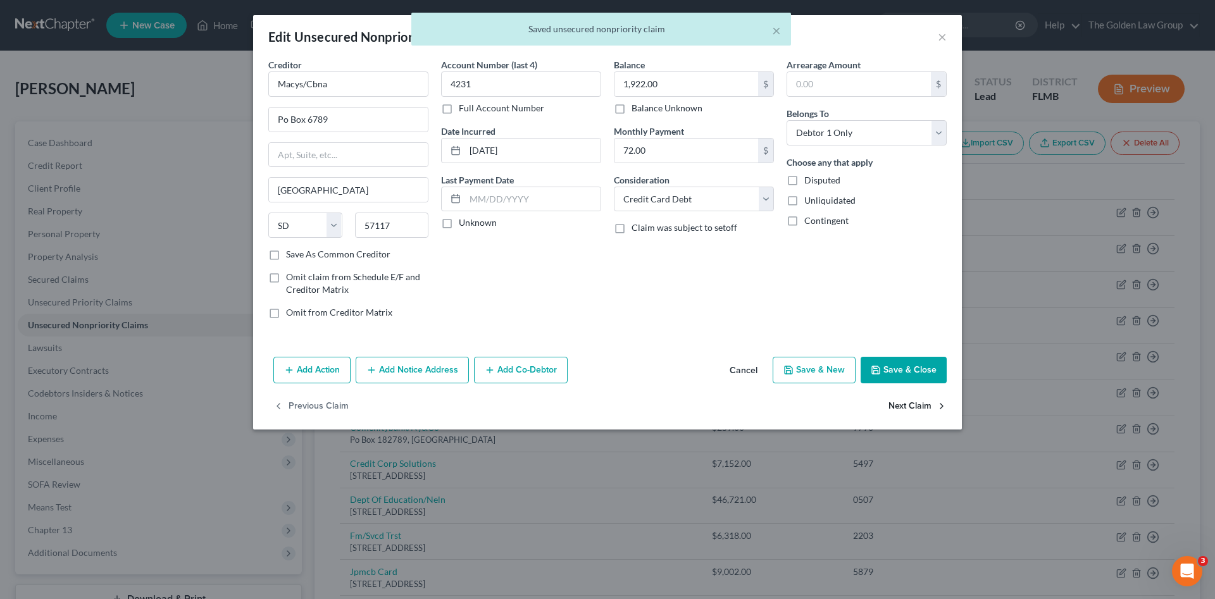
click at [906, 404] on button "Next Claim" at bounding box center [918, 407] width 58 height 27
select select "26"
select select "17"
select select "0"
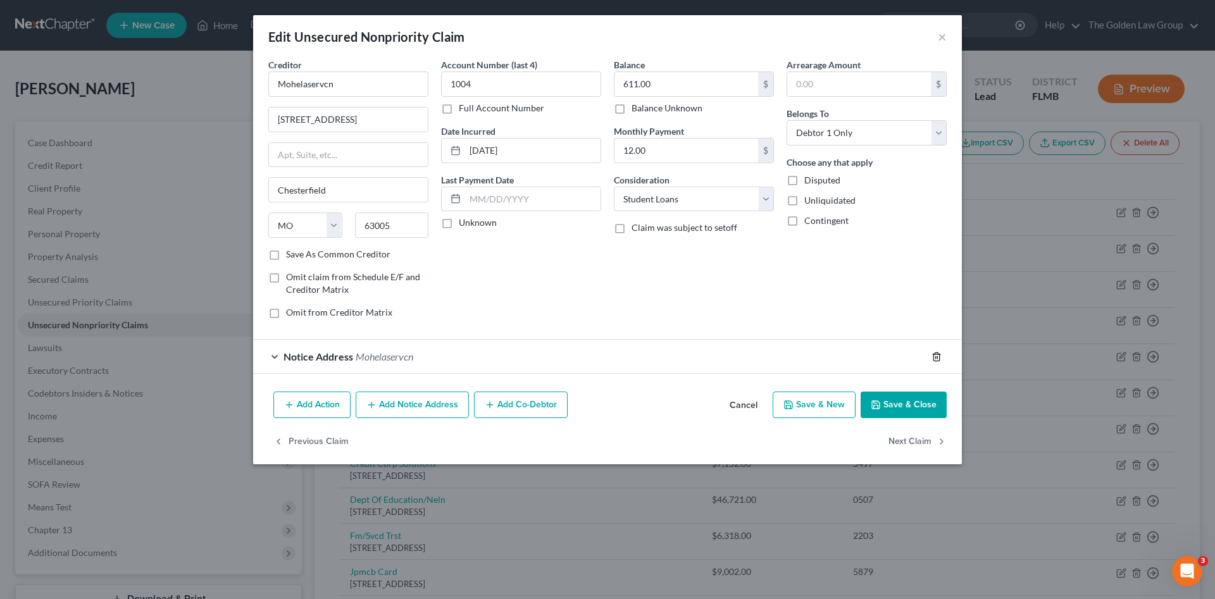
click at [935, 353] on icon "button" at bounding box center [937, 357] width 6 height 8
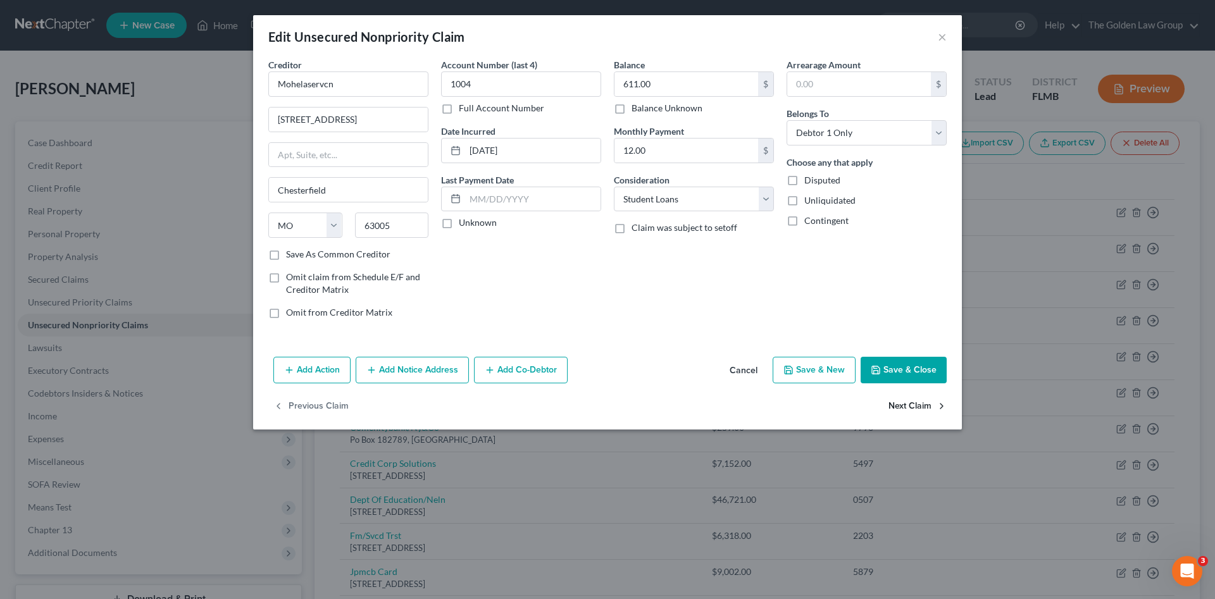
click at [918, 408] on button "Next Claim" at bounding box center [918, 407] width 58 height 27
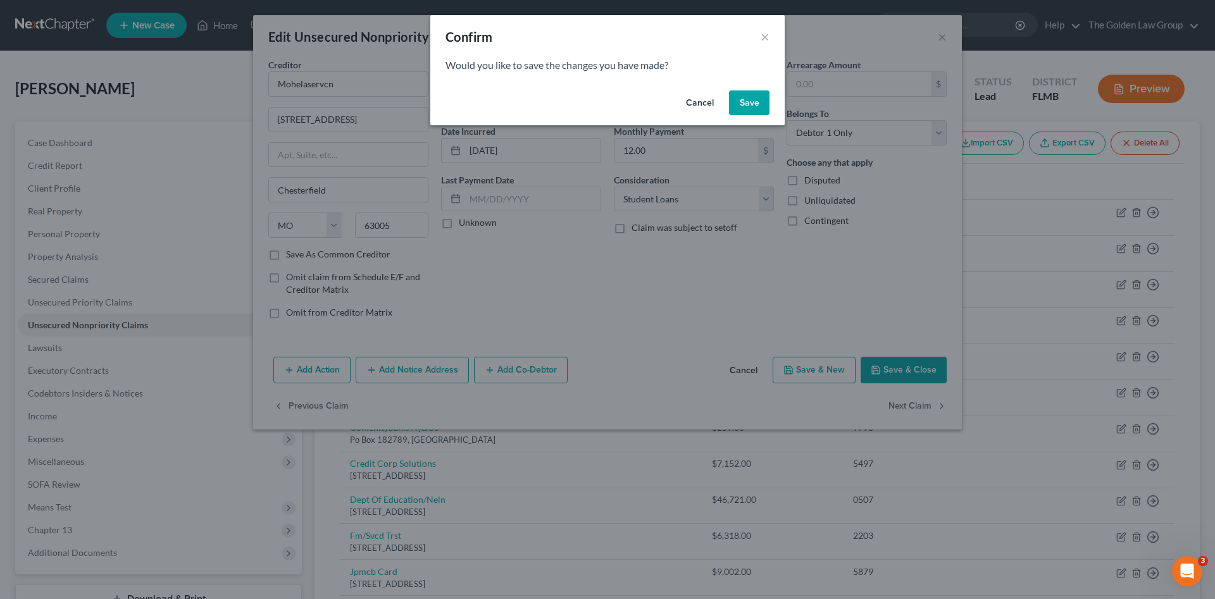
click at [742, 99] on button "Save" at bounding box center [749, 103] width 41 height 25
select select "48"
select select "0"
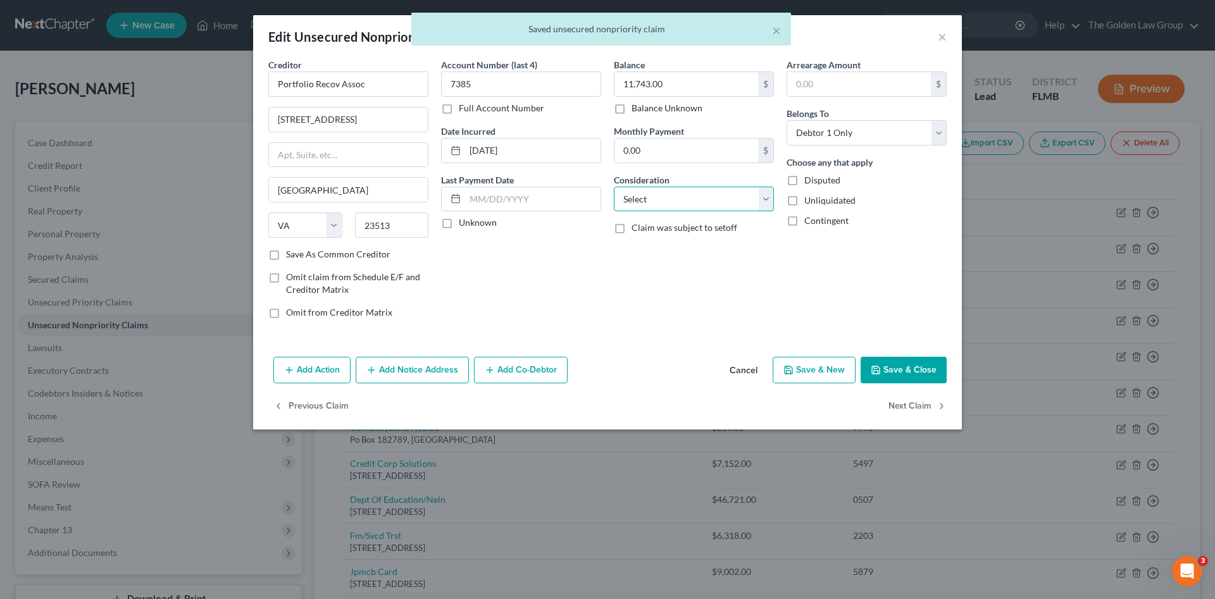
click at [632, 195] on select "Select Cable / Satellite Services Collection Agency Credit Card Debt Debt Couns…" at bounding box center [694, 199] width 160 height 25
select select "1"
click at [614, 187] on select "Select Cable / Satellite Services Collection Agency Credit Card Debt Debt Couns…" at bounding box center [694, 199] width 160 height 25
click at [912, 402] on button "Next Claim" at bounding box center [918, 407] width 58 height 27
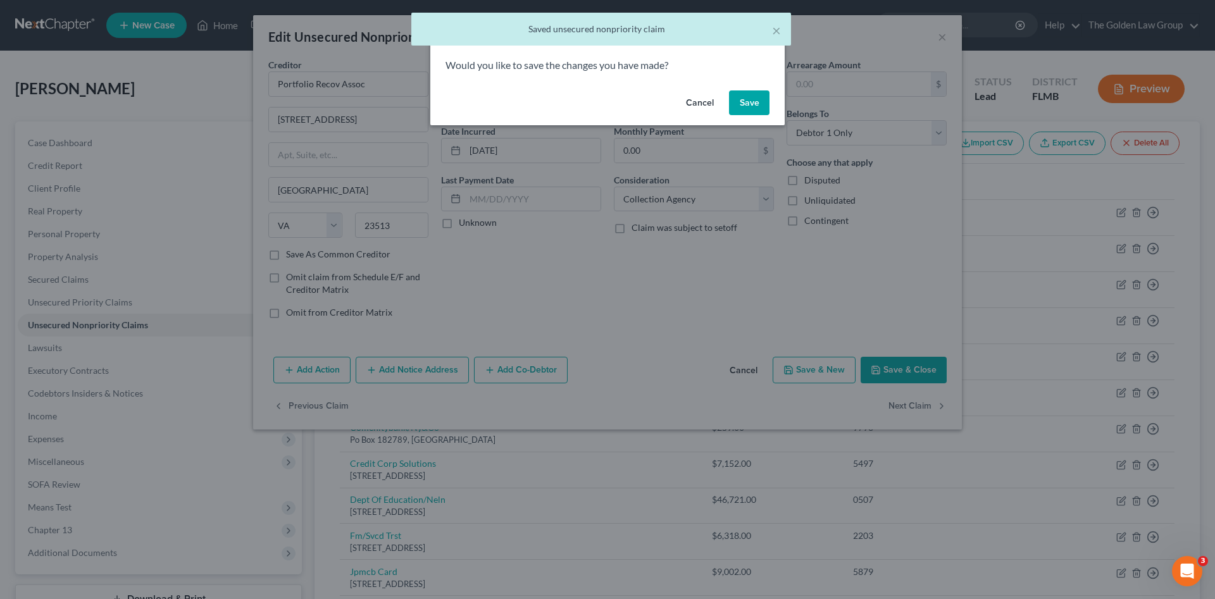
click at [728, 104] on div "Cancel Save" at bounding box center [607, 105] width 354 height 41
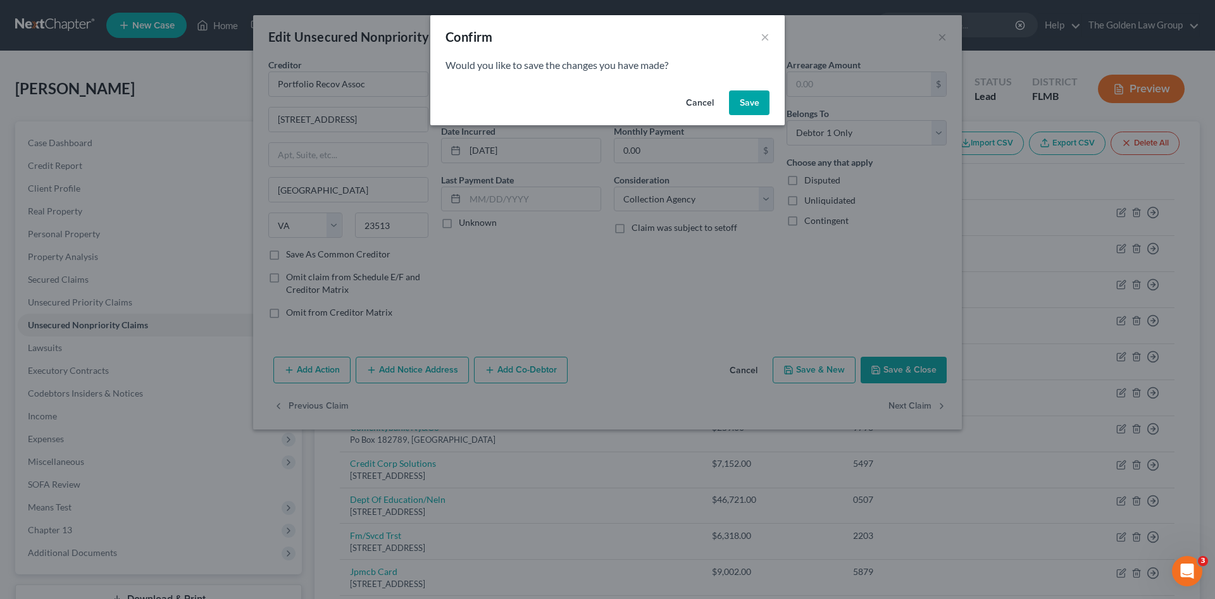
click at [734, 102] on button "Save" at bounding box center [749, 103] width 41 height 25
select select "24"
select select "2"
select select "0"
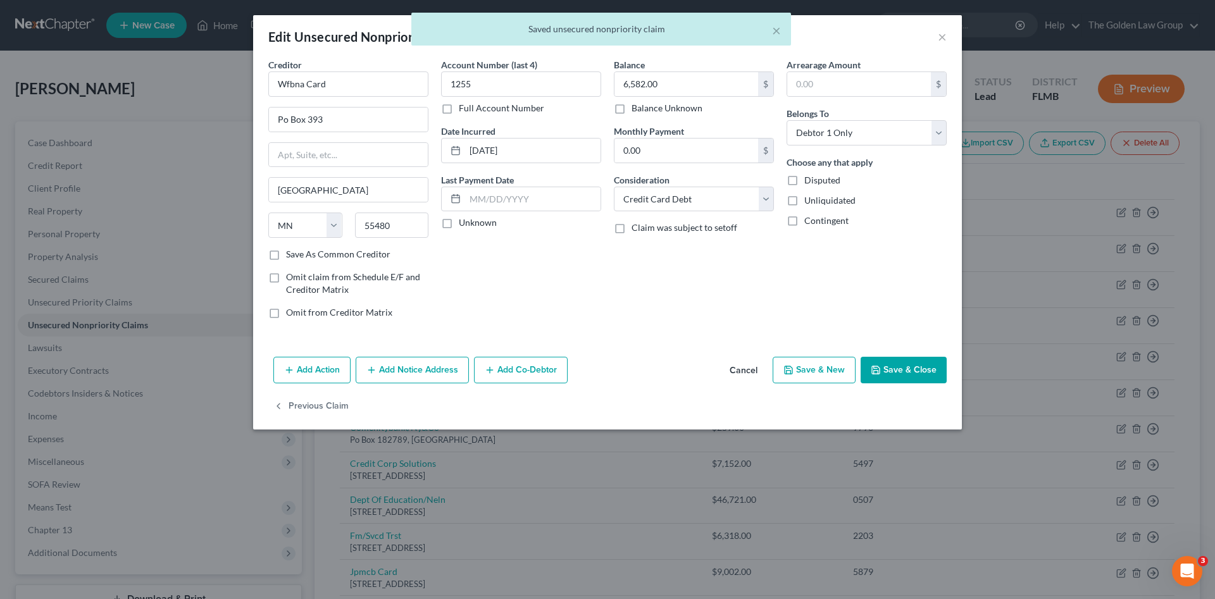
type input "0"
click at [903, 373] on button "Save & Close" at bounding box center [904, 370] width 86 height 27
type input "0"
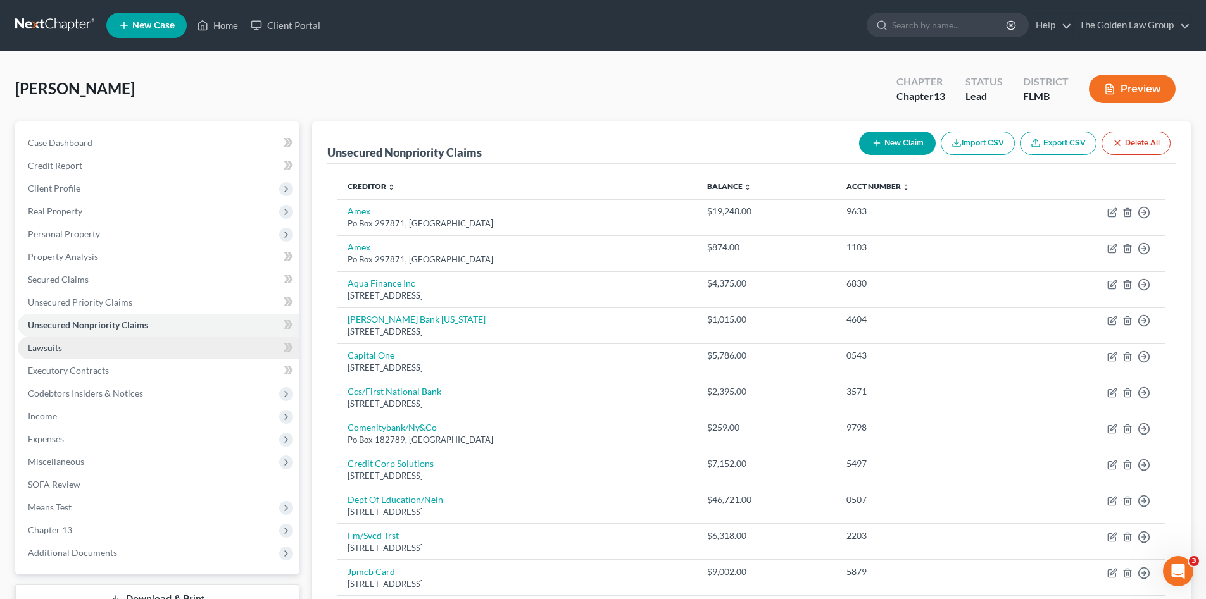
click at [104, 342] on link "Lawsuits" at bounding box center [159, 348] width 282 height 23
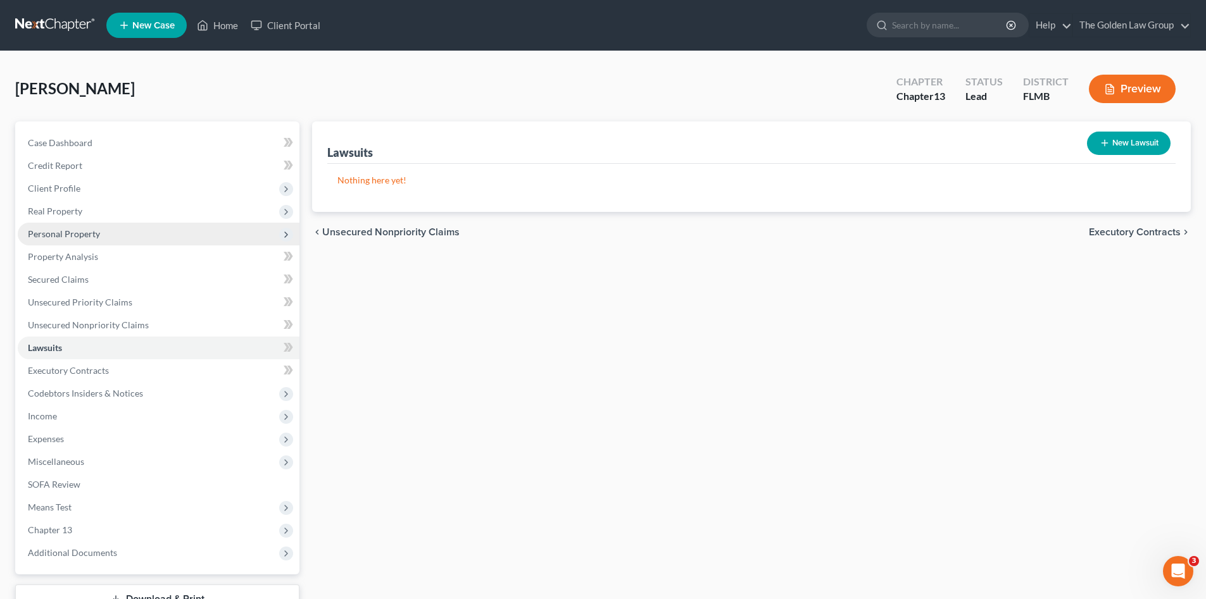
click at [78, 237] on span "Personal Property" at bounding box center [64, 233] width 72 height 11
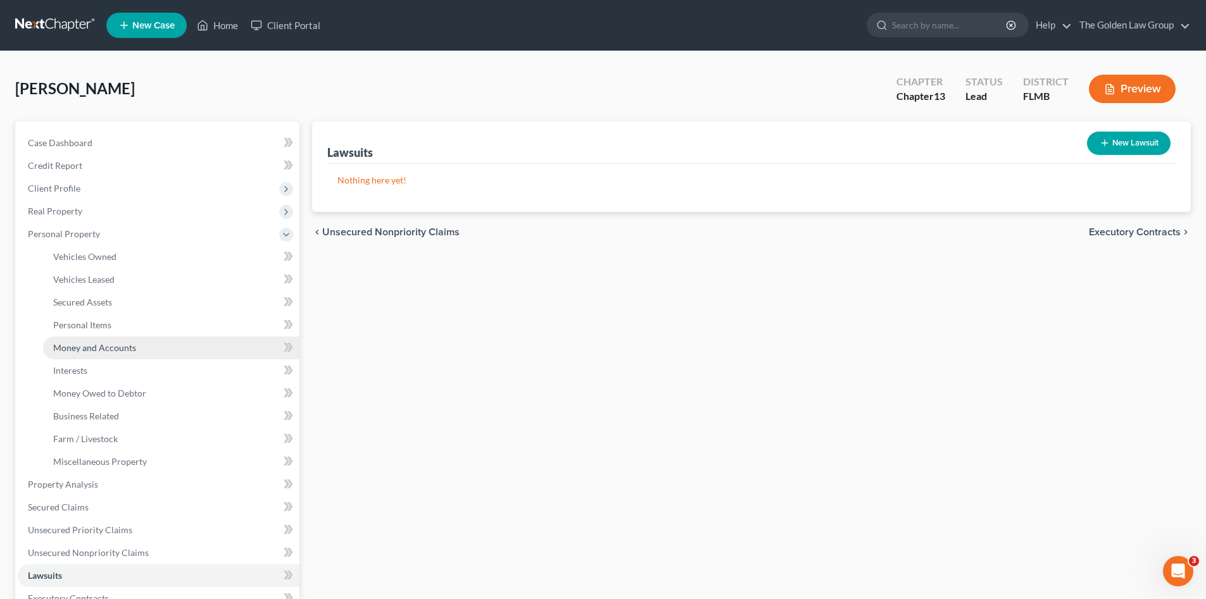
click at [128, 346] on span "Money and Accounts" at bounding box center [94, 347] width 83 height 11
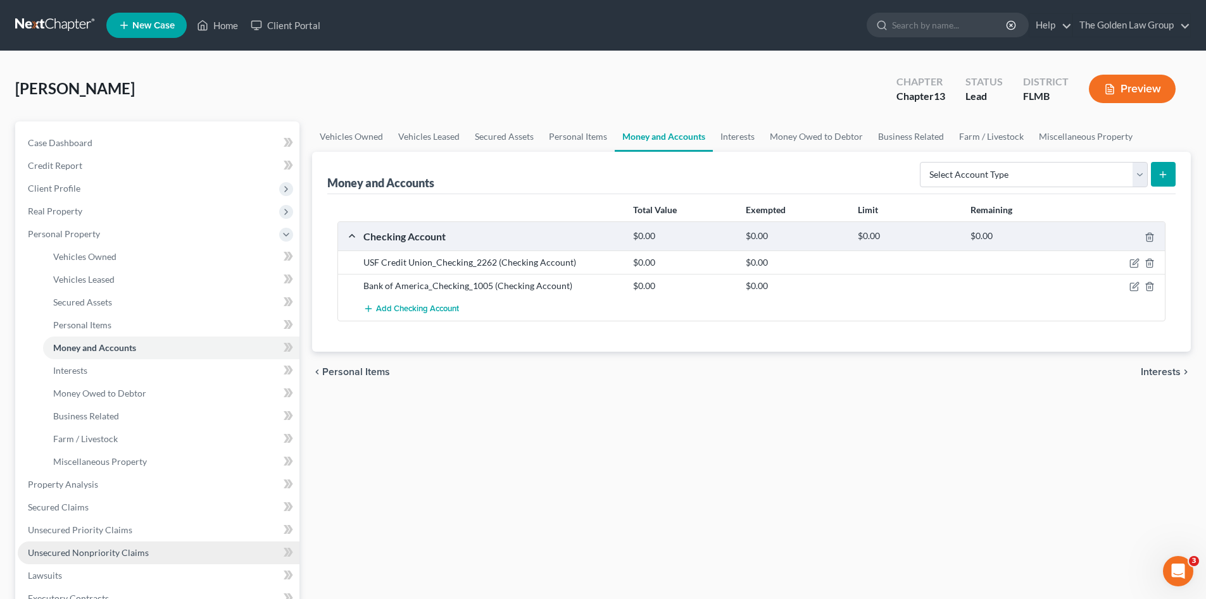
click at [128, 546] on link "Unsecured Nonpriority Claims" at bounding box center [159, 553] width 282 height 23
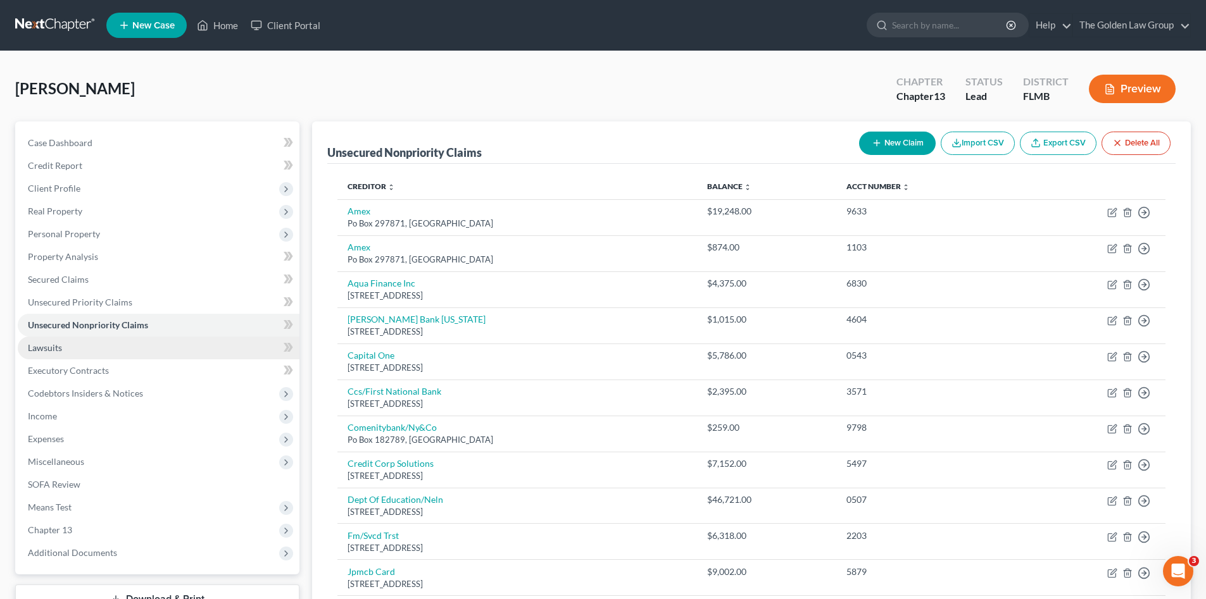
click at [47, 347] on span "Lawsuits" at bounding box center [45, 347] width 34 height 11
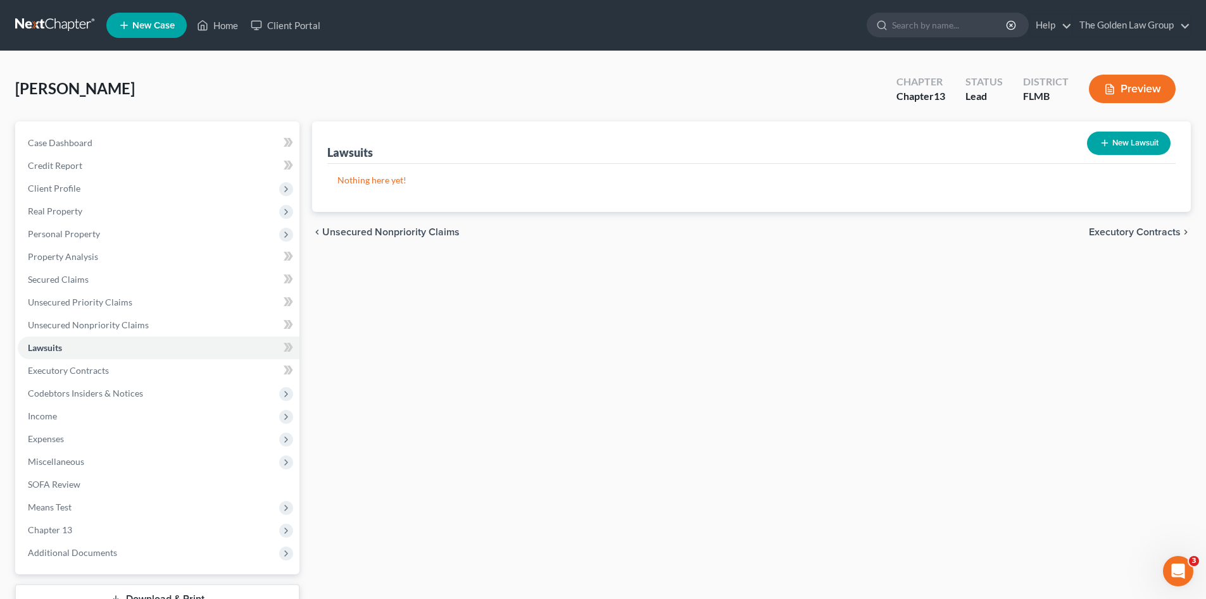
drag, startPoint x: 1106, startPoint y: 159, endPoint x: 1111, endPoint y: 153, distance: 8.1
click at [1107, 158] on div "New Lawsuit" at bounding box center [1129, 144] width 94 height 34
click at [1110, 149] on button "New Lawsuit" at bounding box center [1129, 143] width 84 height 23
select select "0"
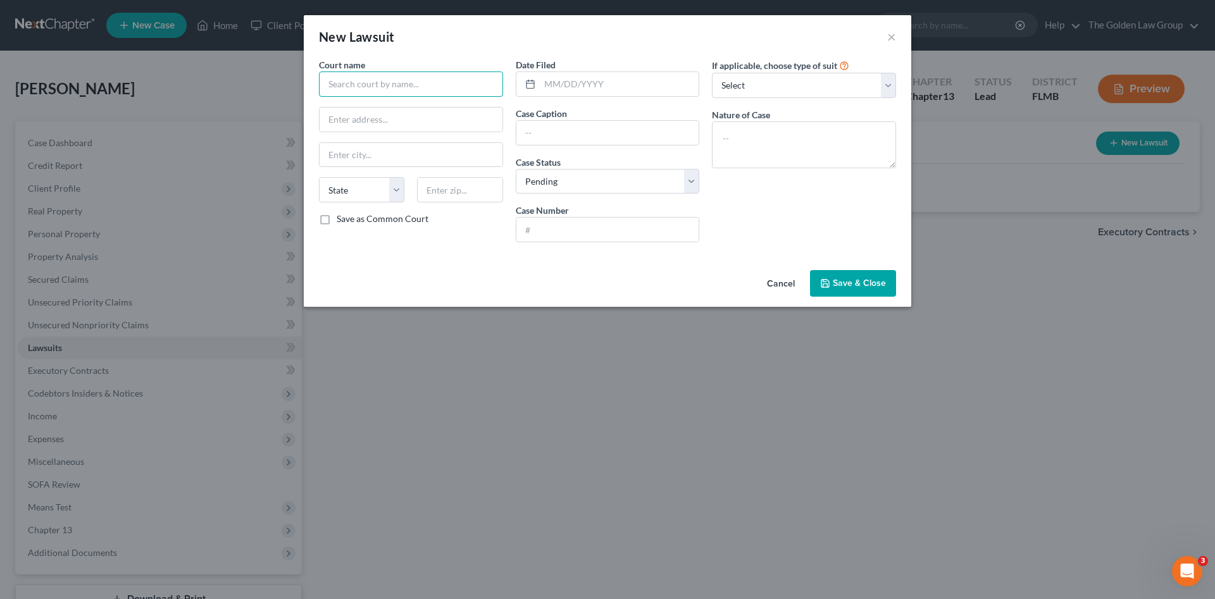
click at [354, 80] on input "text" at bounding box center [411, 84] width 184 height 25
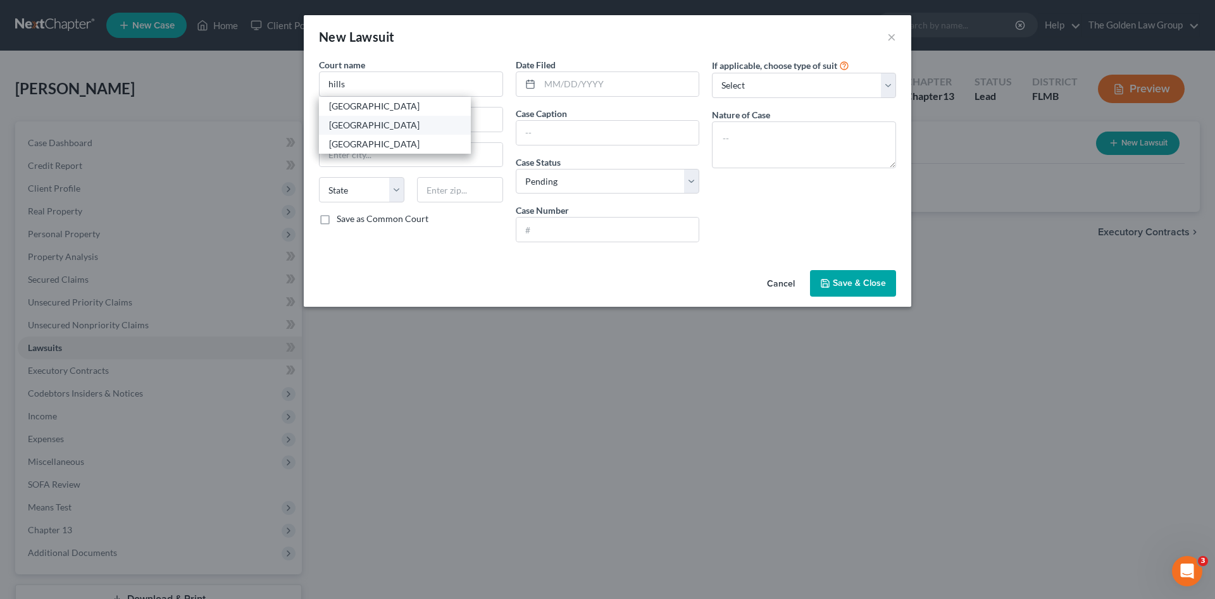
click at [396, 123] on div "Hillsborough County Courthouse" at bounding box center [395, 125] width 132 height 13
type input "Hillsborough County Courthouse"
type input "800 E. Twiggs St."
type input "[GEOGRAPHIC_DATA]"
select select "9"
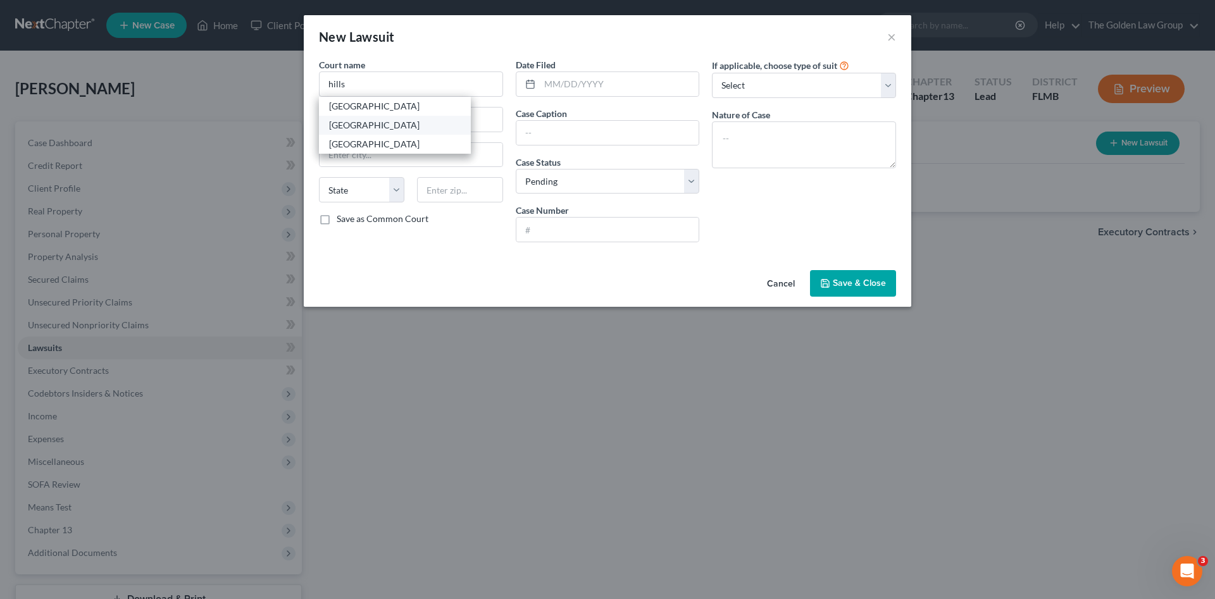
type input "33602"
click at [583, 84] on input "text" at bounding box center [619, 84] width 159 height 24
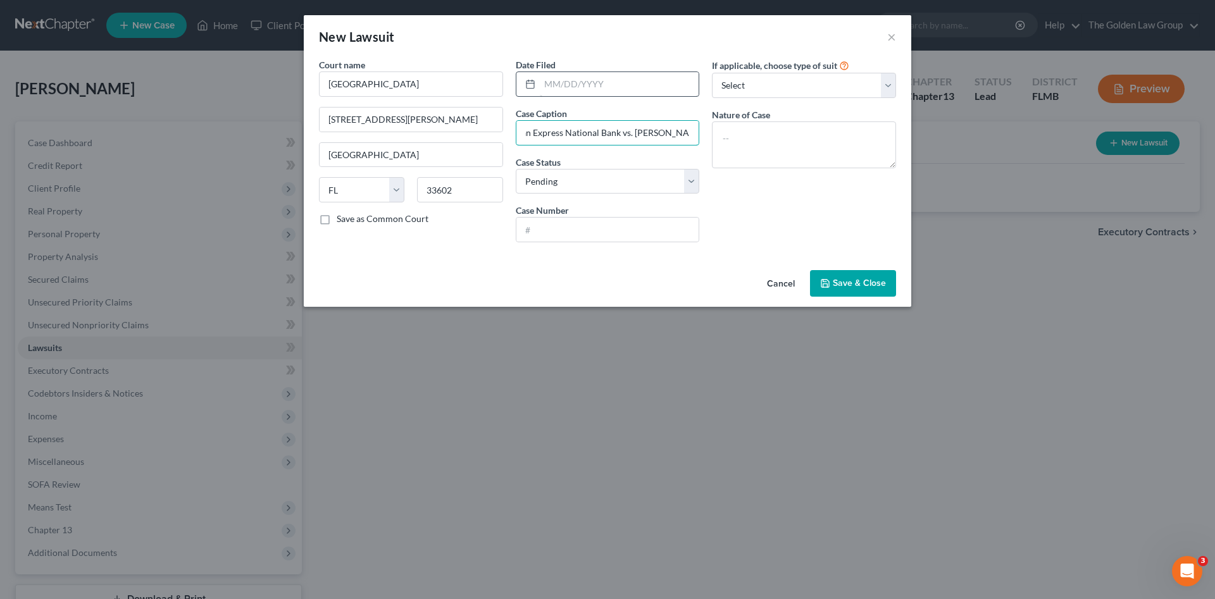
scroll to position [0, 40]
type input "American Express National Bank vs. Bullard, Michelle"
type input "25-CC-002568"
click at [787, 156] on textarea at bounding box center [804, 145] width 184 height 47
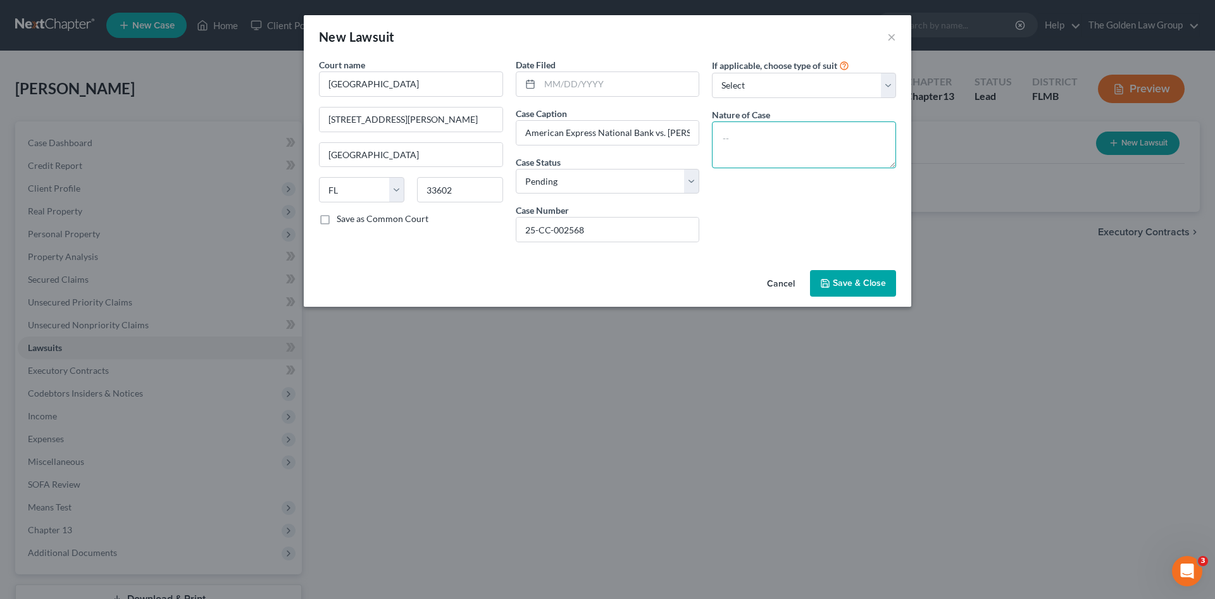
paste textarea "CC Contract & Indebtedness $15,000.01 to $30,000.00"
type textarea "CC Contract & Indebtedness $15,000.01 to $30,000.00"
click at [554, 80] on input "text" at bounding box center [619, 84] width 159 height 24
type input "01/21/2025"
click at [840, 290] on button "Save & Close" at bounding box center [853, 283] width 86 height 27
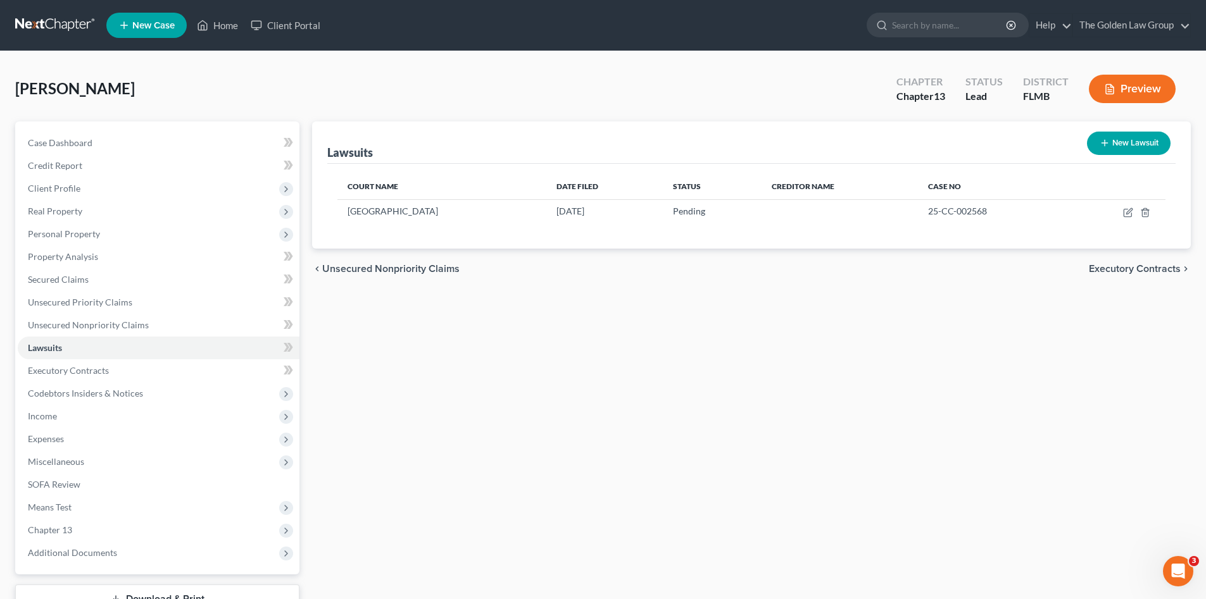
click at [1113, 139] on button "New Lawsuit" at bounding box center [1129, 143] width 84 height 23
select select "0"
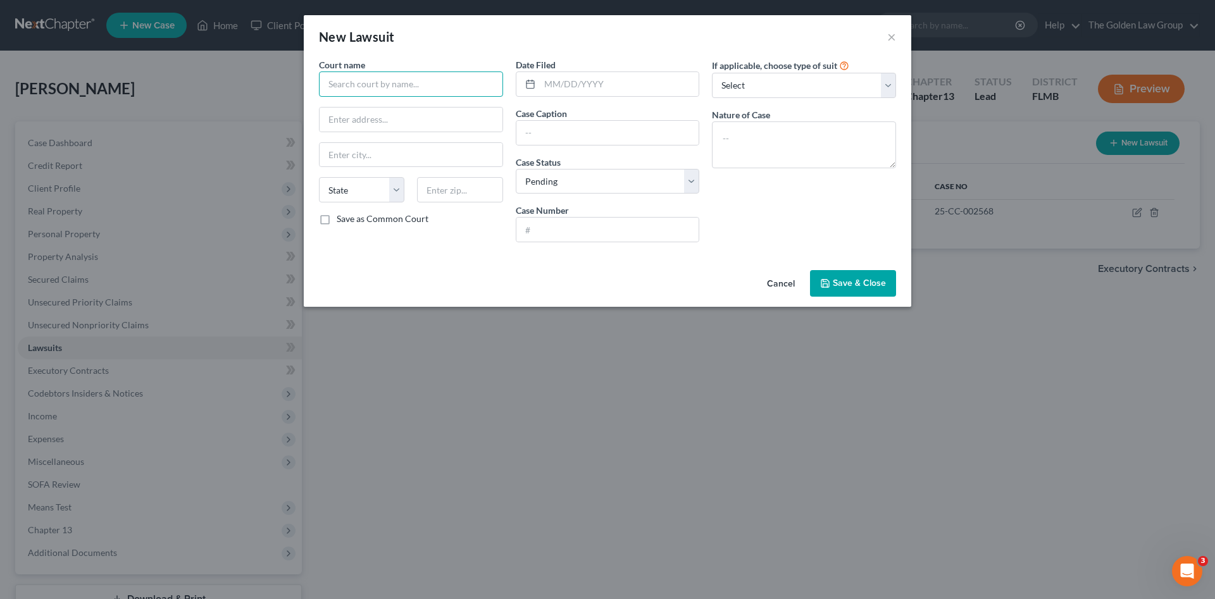
click at [390, 91] on input "text" at bounding box center [411, 84] width 184 height 25
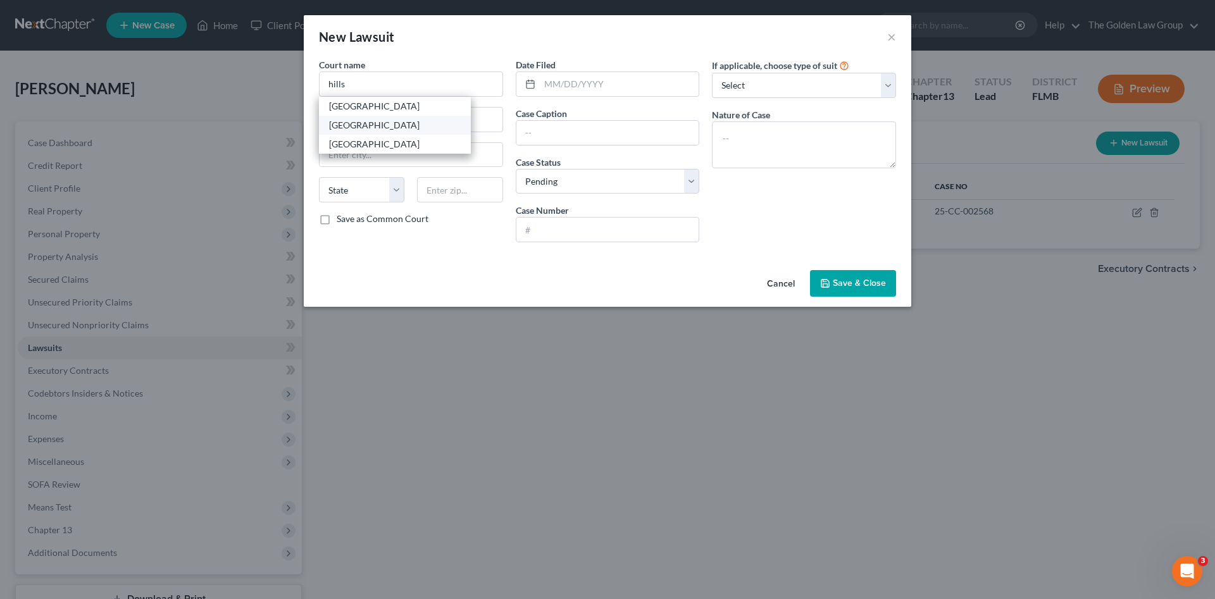
click at [411, 122] on div "Hillsborough County Courthouse" at bounding box center [395, 125] width 132 height 13
type input "Hillsborough County Courthouse"
type input "800 E. Twiggs St."
type input "[GEOGRAPHIC_DATA]"
select select "9"
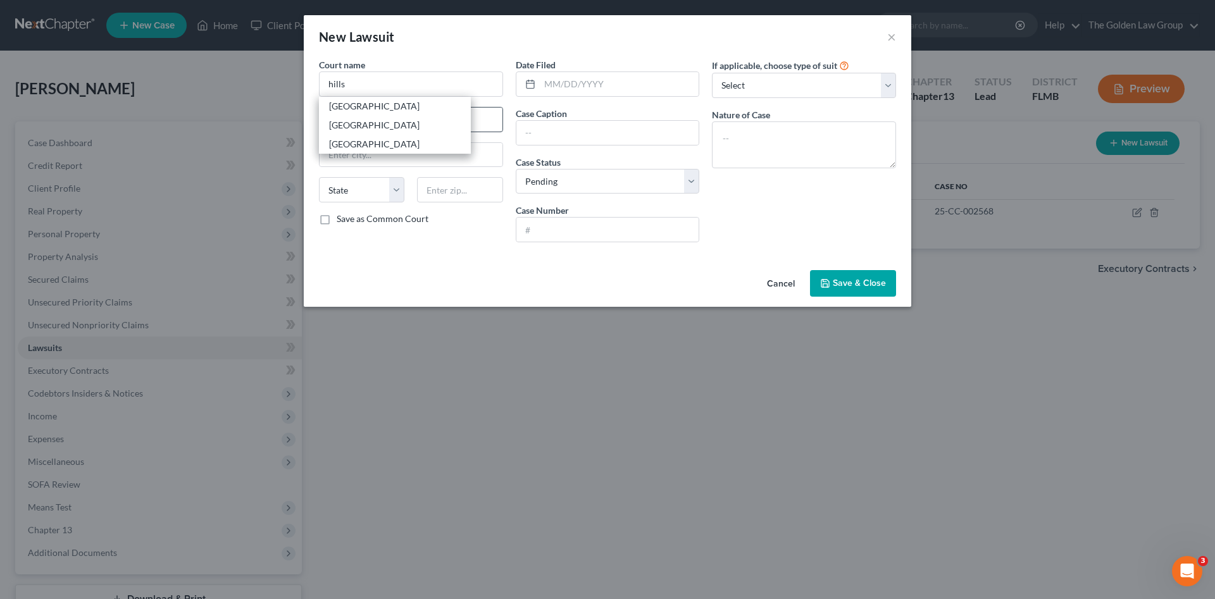
type input "33602"
click at [581, 87] on input "text" at bounding box center [619, 84] width 159 height 24
type input "04/24/2025"
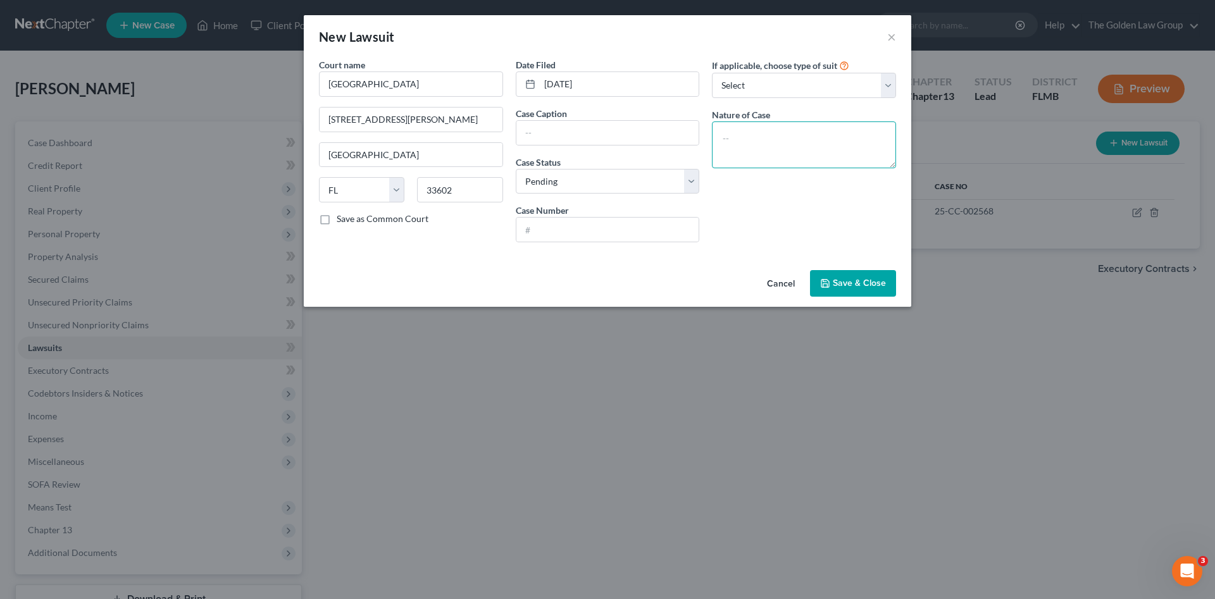
click at [800, 153] on textarea at bounding box center [804, 145] width 184 height 47
paste textarea "CC Debt Owed $15,000.01 to $30,000.00"
type textarea "CC Debt Owed $15,000.01 to $30,000.00"
click at [577, 129] on input "text" at bounding box center [607, 133] width 183 height 24
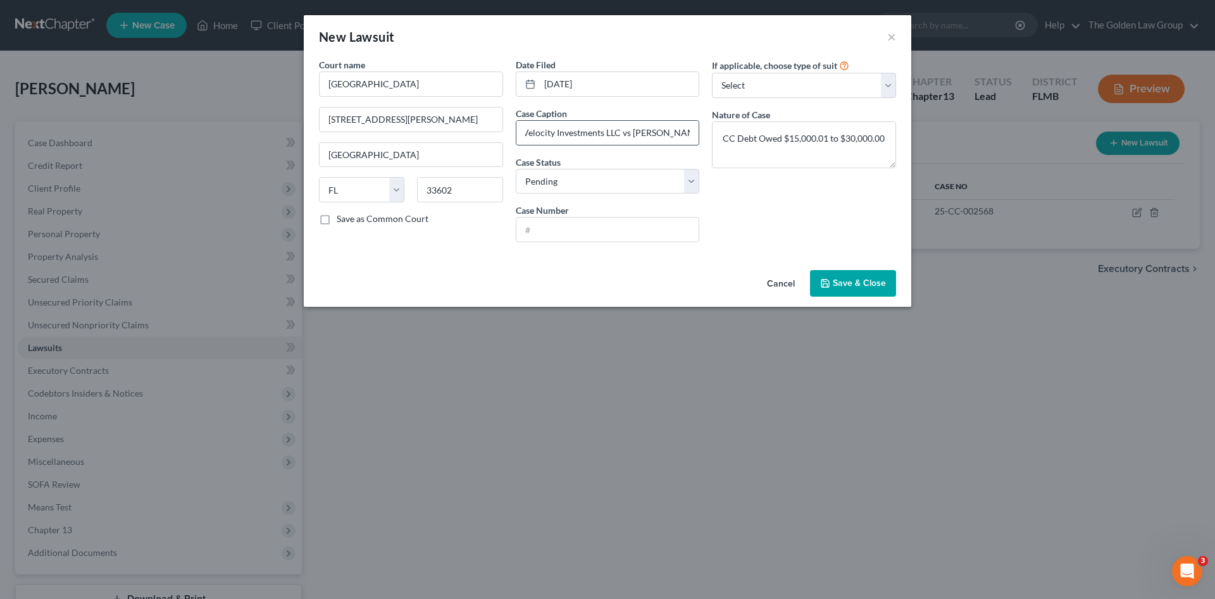
scroll to position [0, 9]
type input "Velocity Investments LLC vs Bullard, Michelle"
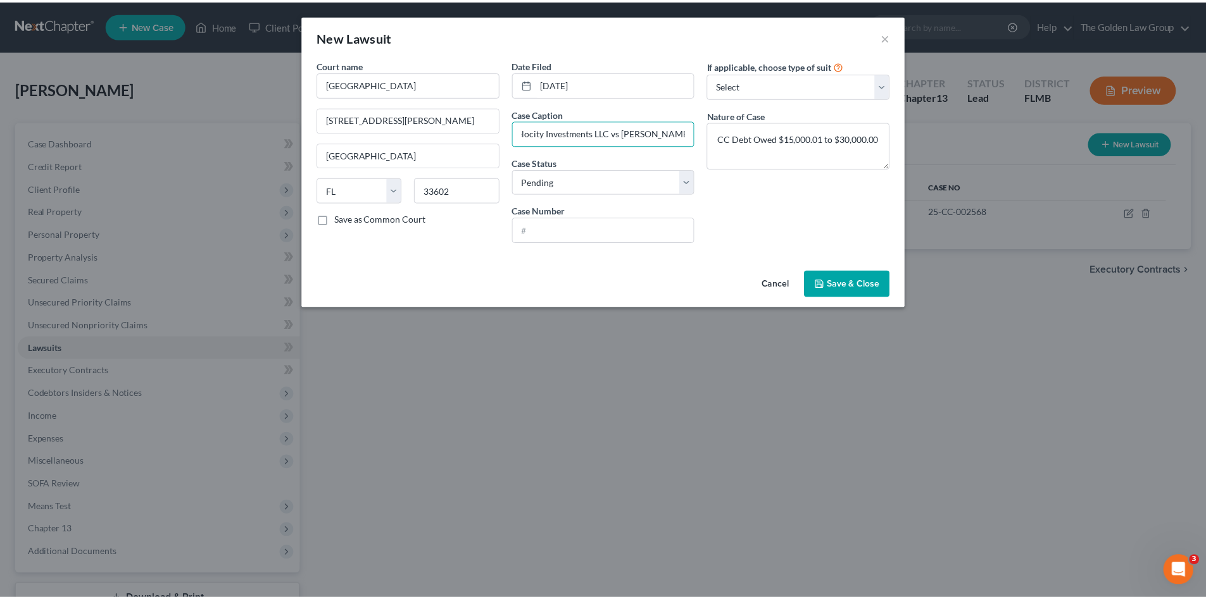
scroll to position [0, 0]
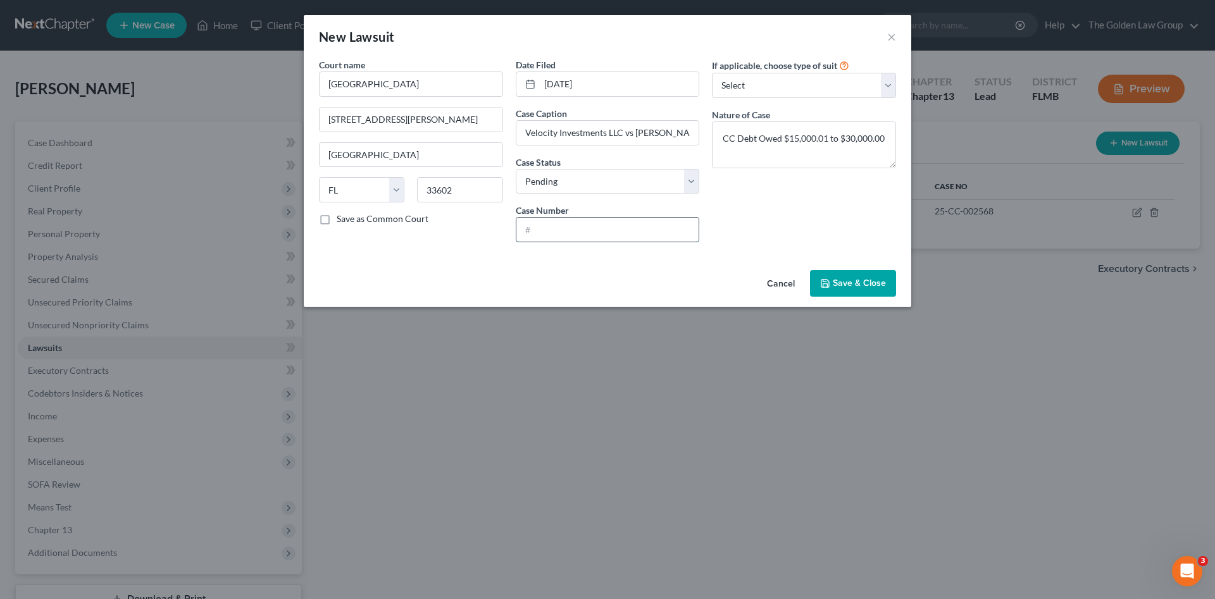
click at [551, 229] on input "text" at bounding box center [607, 230] width 183 height 24
paste input "25-CC-016748"
type input "25-CC-016748"
click at [774, 240] on div "If applicable, choose type of suit Select Repossession Garnishment Foreclosure …" at bounding box center [804, 155] width 197 height 194
click at [851, 284] on span "Save & Close" at bounding box center [859, 283] width 53 height 11
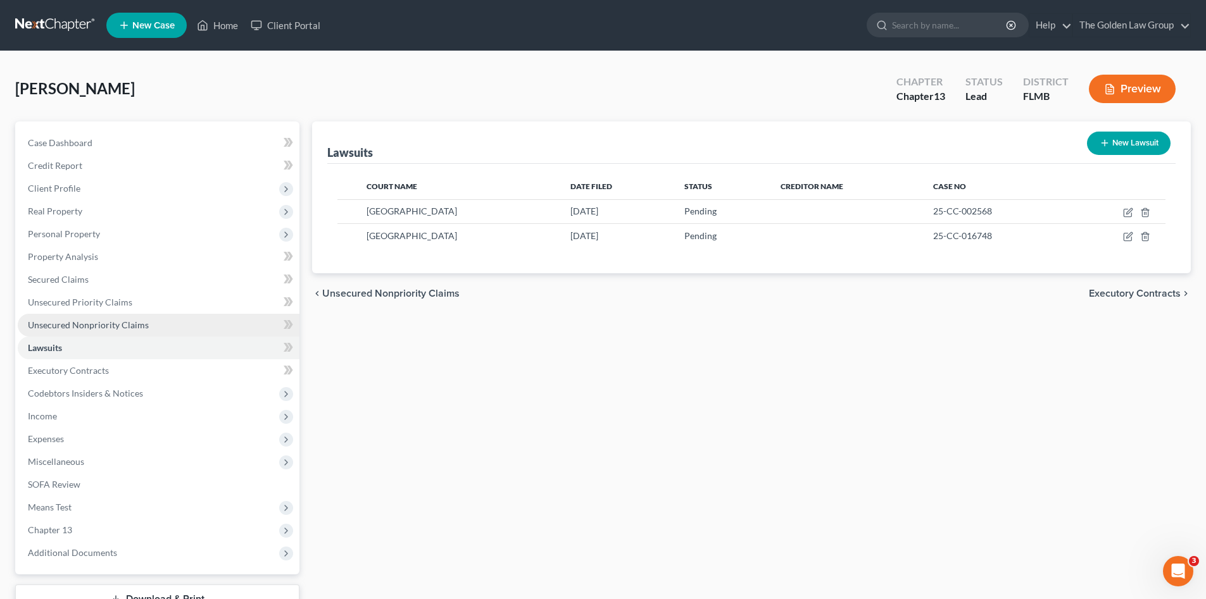
click at [118, 325] on span "Unsecured Nonpriority Claims" at bounding box center [88, 325] width 121 height 11
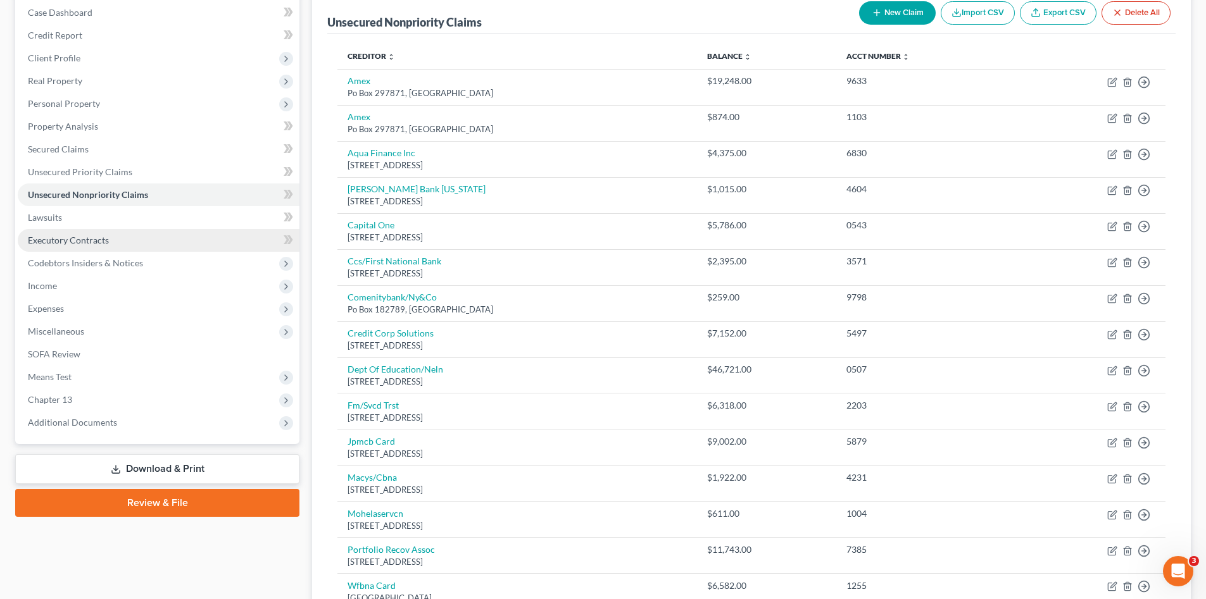
scroll to position [25, 0]
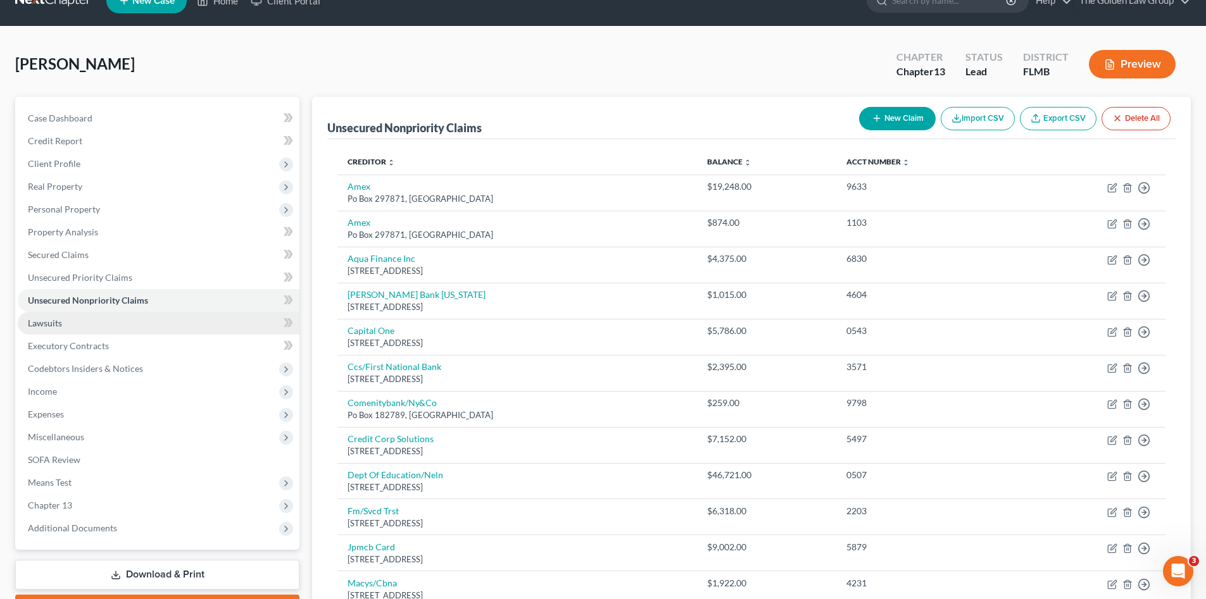
click at [91, 322] on link "Lawsuits" at bounding box center [159, 323] width 282 height 23
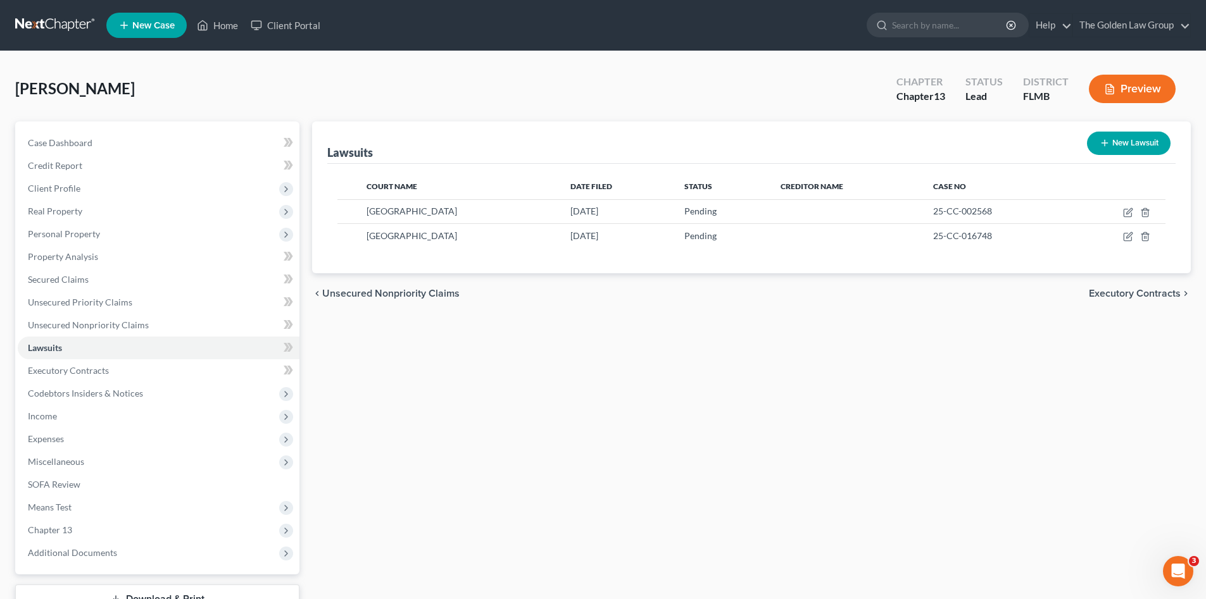
click at [1125, 140] on button "New Lawsuit" at bounding box center [1129, 143] width 84 height 23
select select "0"
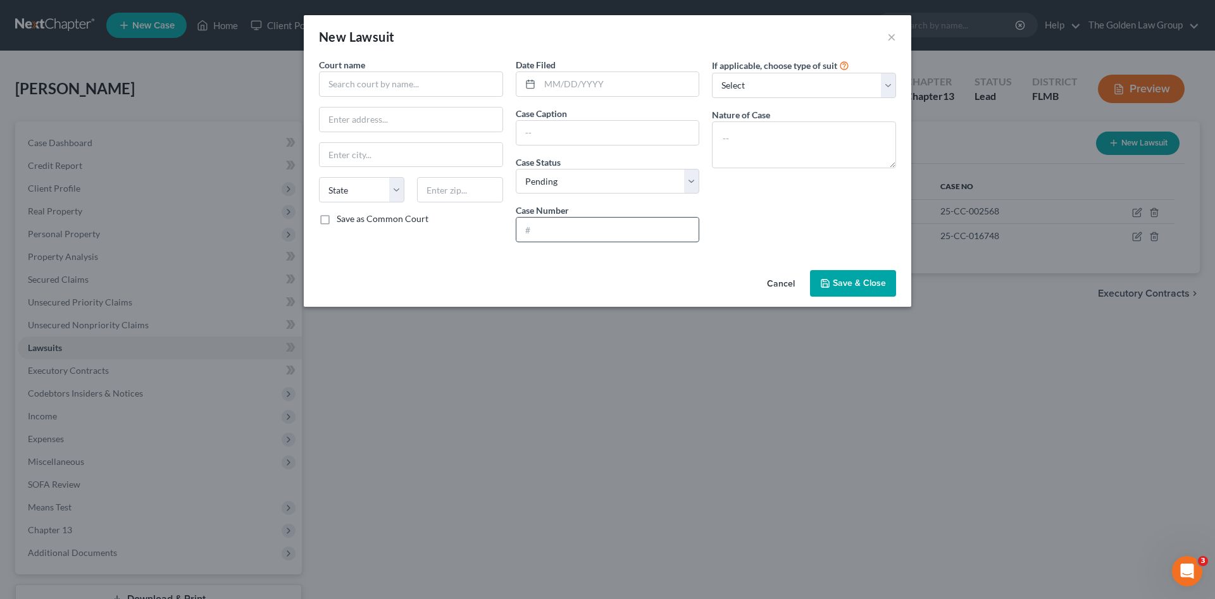
click at [601, 224] on input "text" at bounding box center [607, 230] width 183 height 24
paste input "25-CC-022571"
type input "25-CC-022571"
click at [770, 149] on textarea at bounding box center [804, 145] width 184 height 47
paste textarea "CC Debt Owed $8,000.01 to $15,000.00"
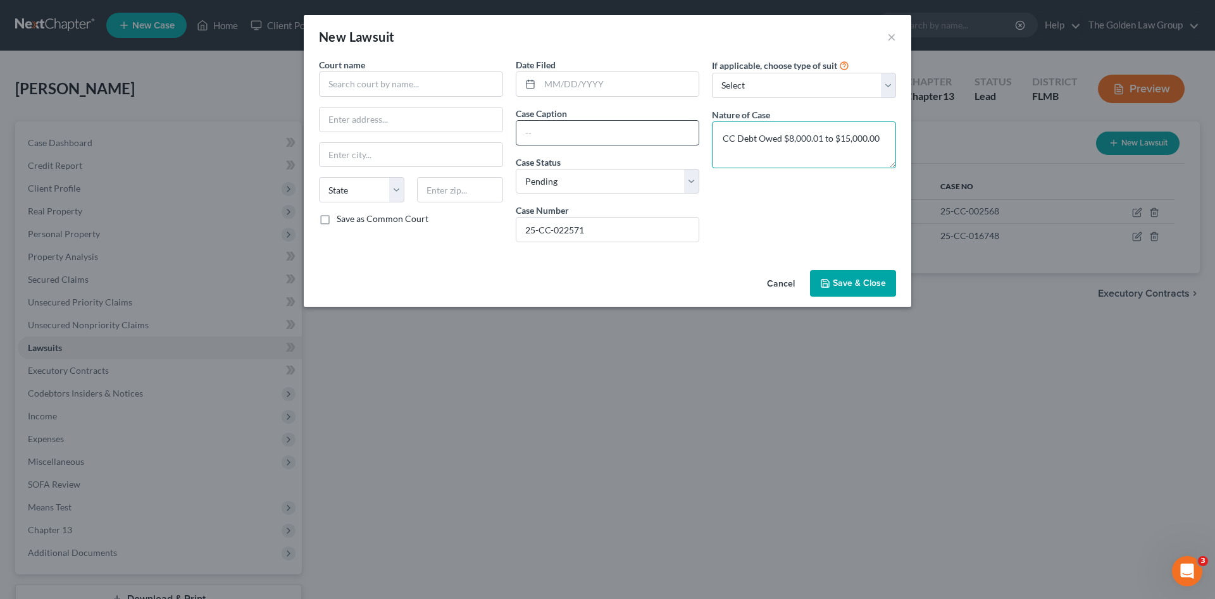
type textarea "CC Debt Owed $8,000.01 to $15,000.00"
click at [553, 136] on input "text" at bounding box center [607, 133] width 183 height 24
type input "Velocity Investments LLC vs Bullard, Michelle"
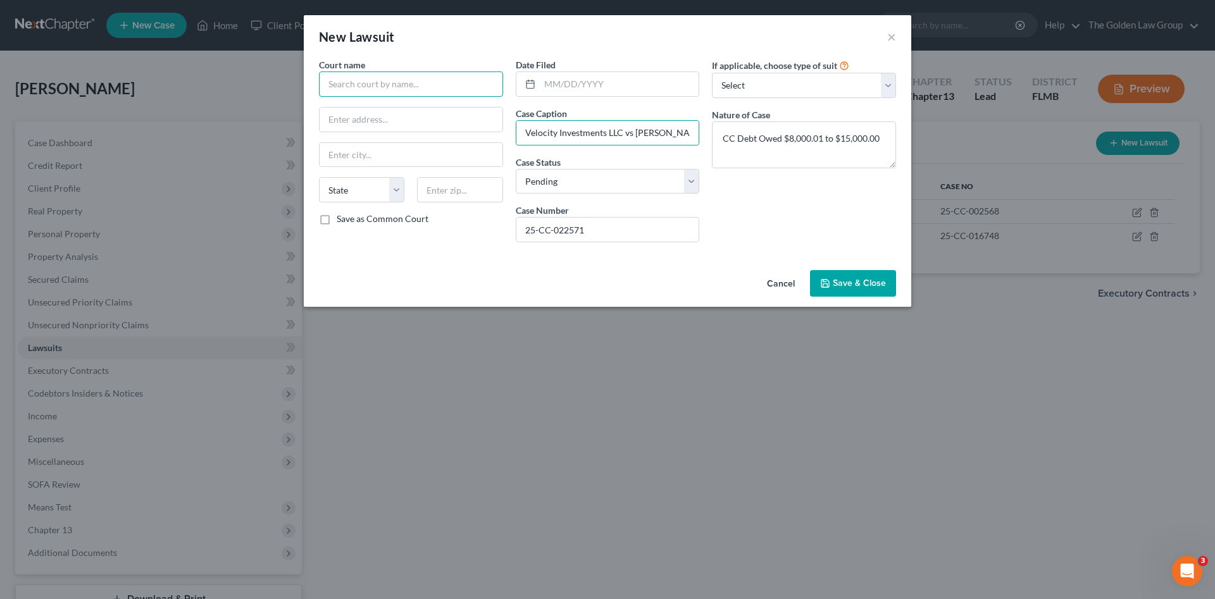
click at [429, 83] on input "text" at bounding box center [411, 84] width 184 height 25
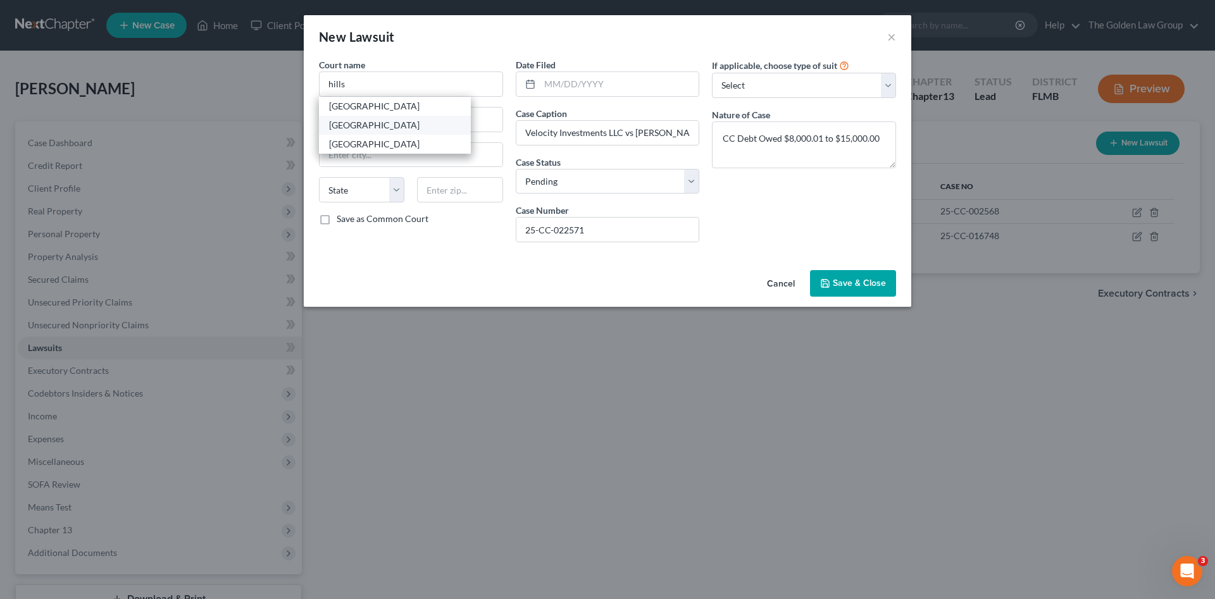
click at [435, 127] on div "Hillsborough County Courthouse" at bounding box center [395, 125] width 132 height 13
type input "Hillsborough County Courthouse"
type input "800 E. Twiggs St."
type input "[GEOGRAPHIC_DATA]"
select select "9"
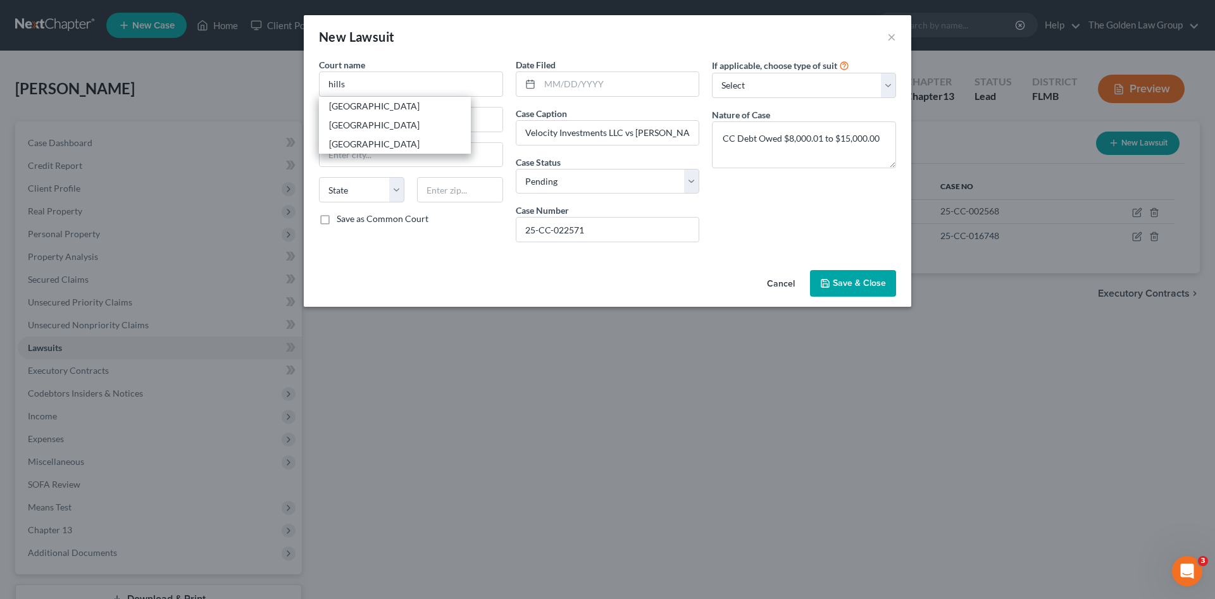
type input "33602"
click at [591, 85] on input "text" at bounding box center [619, 84] width 159 height 24
type input "05/29/2025"
drag, startPoint x: 561, startPoint y: 226, endPoint x: 503, endPoint y: 232, distance: 58.6
click at [505, 229] on div "Court name * Hillsborough County Courthouse 800 E. Twiggs St. Tampa State AL AK…" at bounding box center [608, 155] width 590 height 194
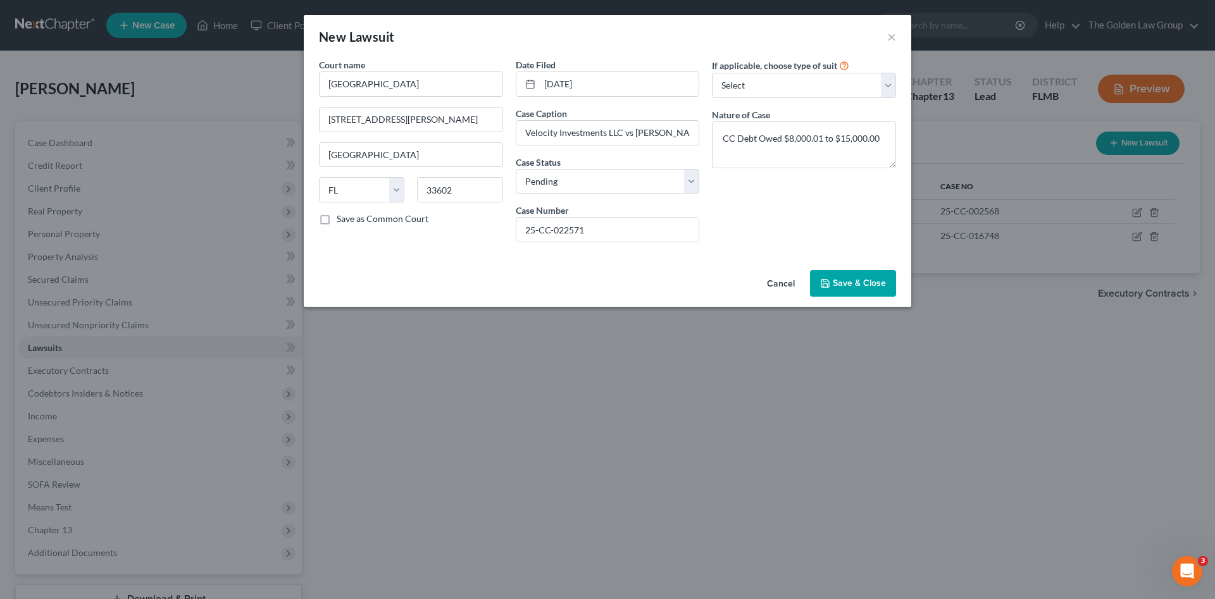
click at [862, 294] on button "Save & Close" at bounding box center [853, 283] width 86 height 27
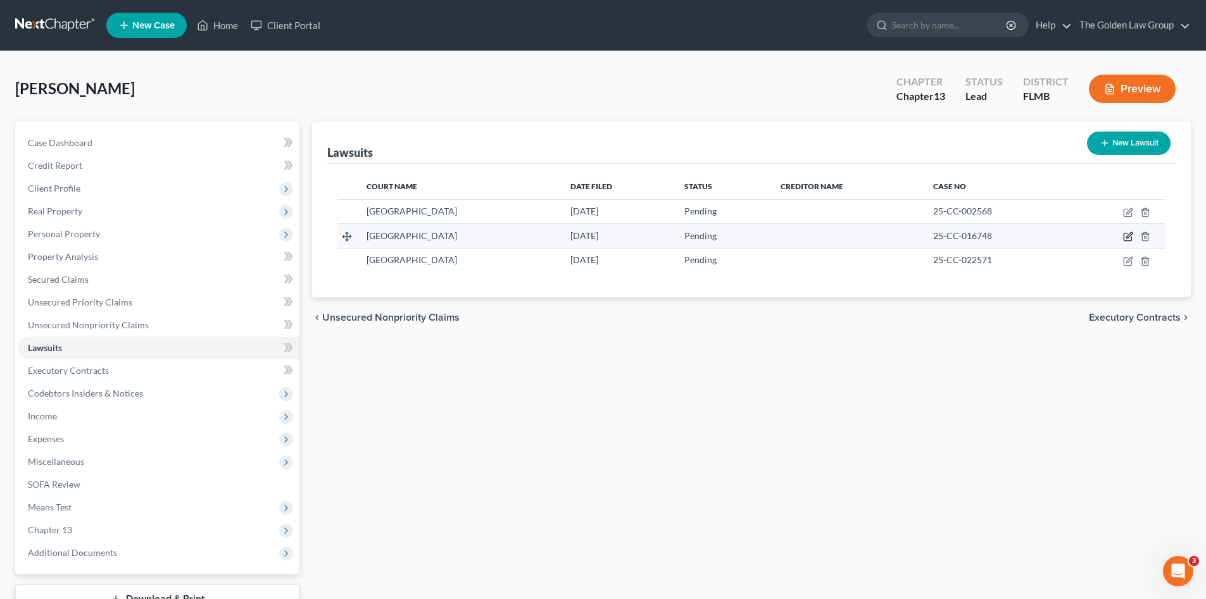
click at [1126, 234] on icon "button" at bounding box center [1128, 237] width 10 height 10
select select "9"
select select "0"
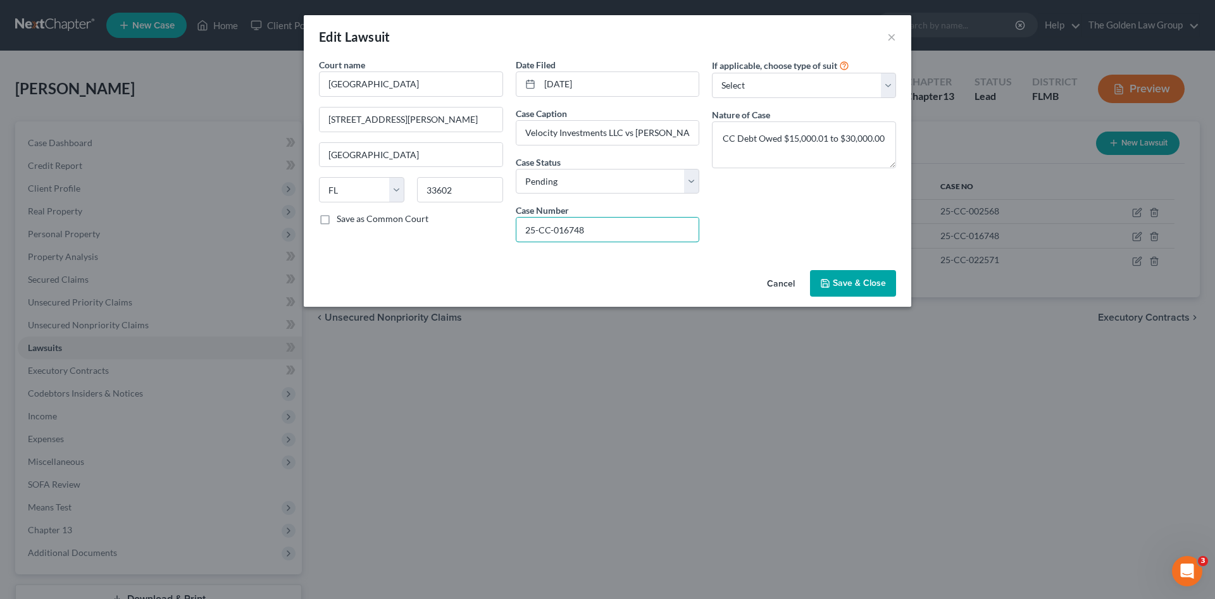
drag, startPoint x: 616, startPoint y: 232, endPoint x: 479, endPoint y: 233, distance: 136.7
click at [479, 233] on div "Court name * Hillsborough County Courthouse 800 E. Twiggs St. Tampa State AL AK…" at bounding box center [608, 155] width 590 height 194
drag, startPoint x: 866, startPoint y: 278, endPoint x: 91, endPoint y: 308, distance: 775.9
click at [851, 275] on button "Save & Close" at bounding box center [853, 283] width 86 height 27
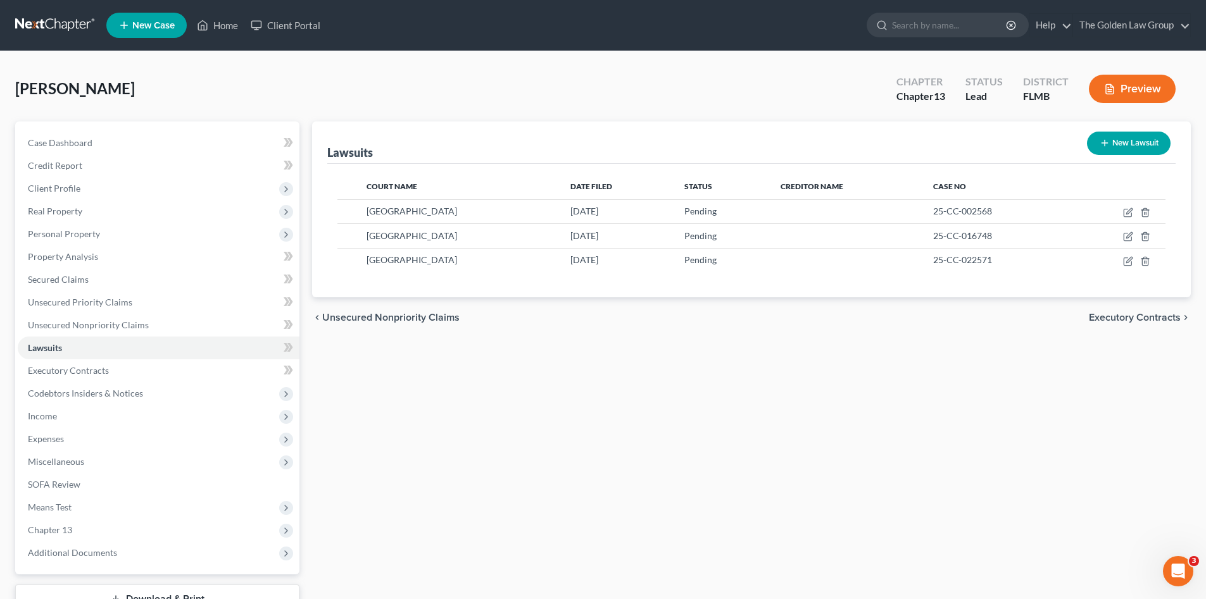
click at [491, 448] on div "Lawsuits New Lawsuit Court Name Date Filed Status Creditor Name Case No Hillsbo…" at bounding box center [751, 385] width 891 height 526
click at [1108, 143] on icon "button" at bounding box center [1104, 143] width 10 height 10
select select "0"
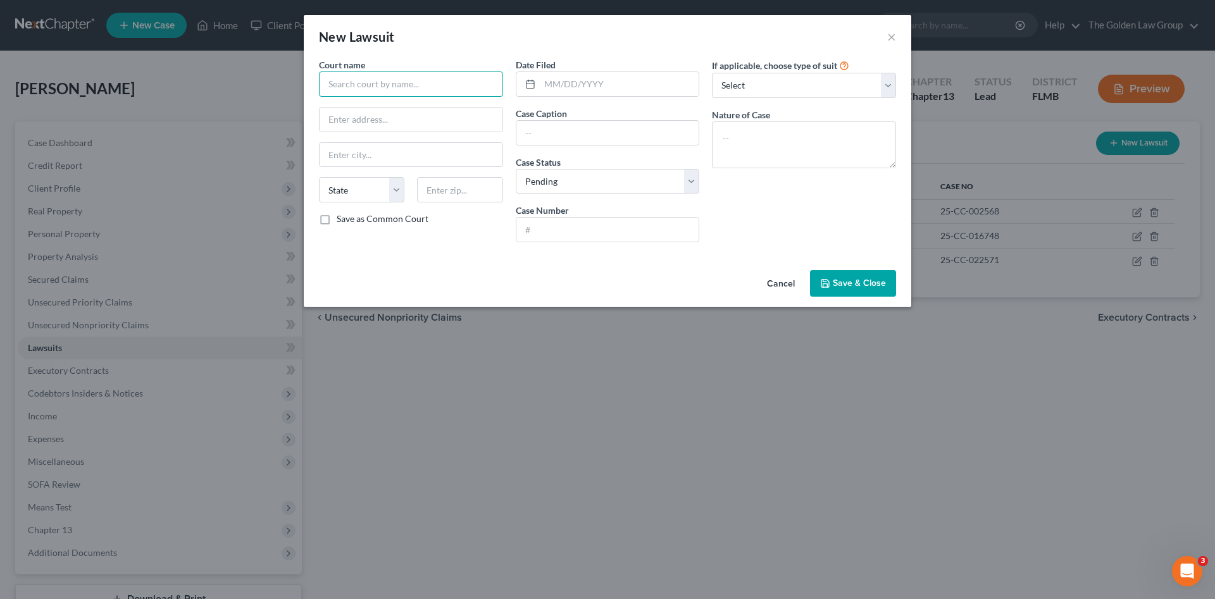
click at [386, 90] on input "text" at bounding box center [411, 84] width 184 height 25
drag, startPoint x: 413, startPoint y: 130, endPoint x: 469, endPoint y: 111, distance: 59.0
click at [413, 130] on div "Hillsborough County Courthouse" at bounding box center [395, 125] width 132 height 13
type input "Hillsborough County Courthouse"
type input "800 E. Twiggs St."
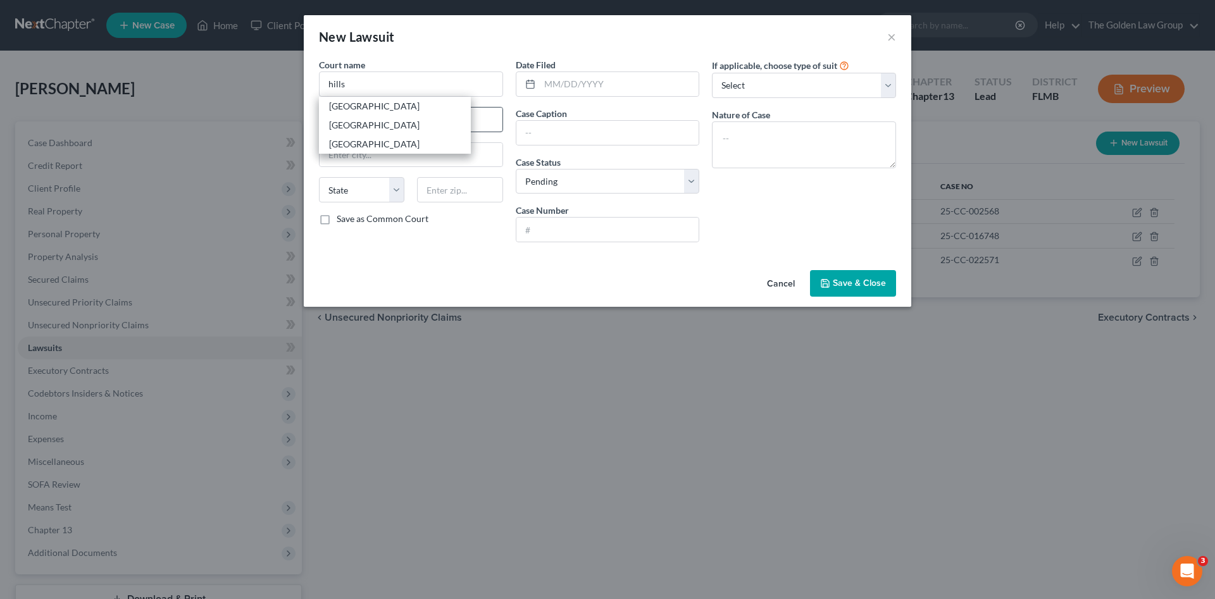
type input "[GEOGRAPHIC_DATA]"
select select "9"
type input "33602"
click at [601, 137] on input "text" at bounding box center [607, 133] width 183 height 24
click at [601, 134] on input "text" at bounding box center [607, 133] width 183 height 24
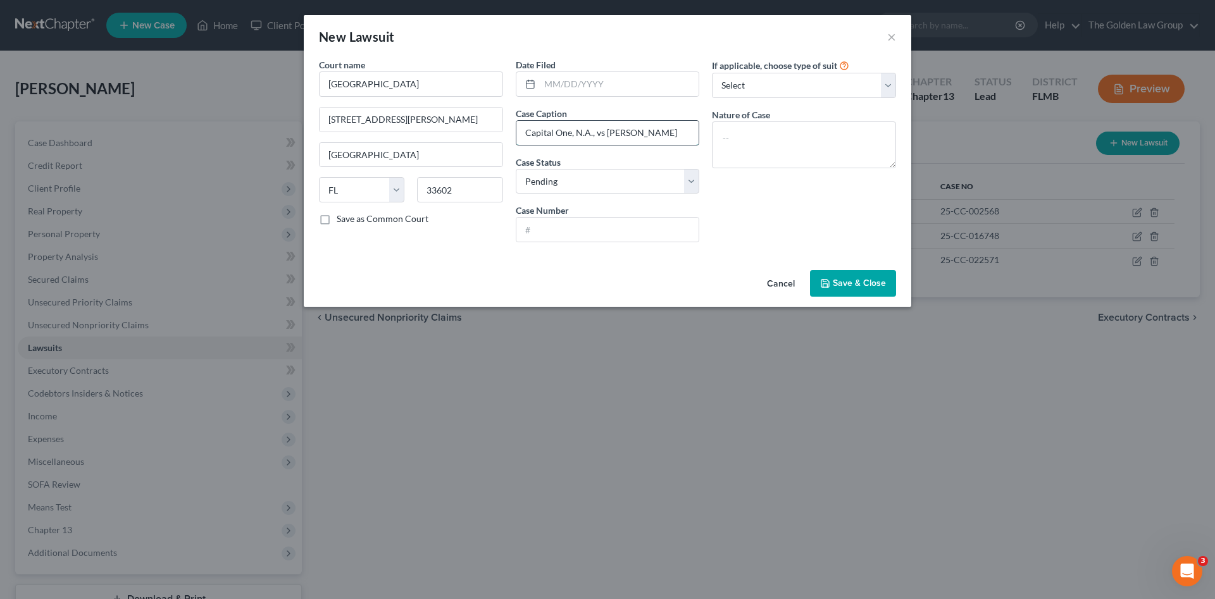
type input "Capital One, N.A., vs Bullard, Michelle"
click at [801, 144] on textarea at bounding box center [804, 145] width 184 height 47
paste textarea "SC Debt Owed-Tier 5 $5,000.01-$8,000.00"
type textarea "SC Debt Owed-Tier 5 $5,000.01-$8,000.00"
click at [571, 225] on input "text" at bounding box center [607, 230] width 183 height 24
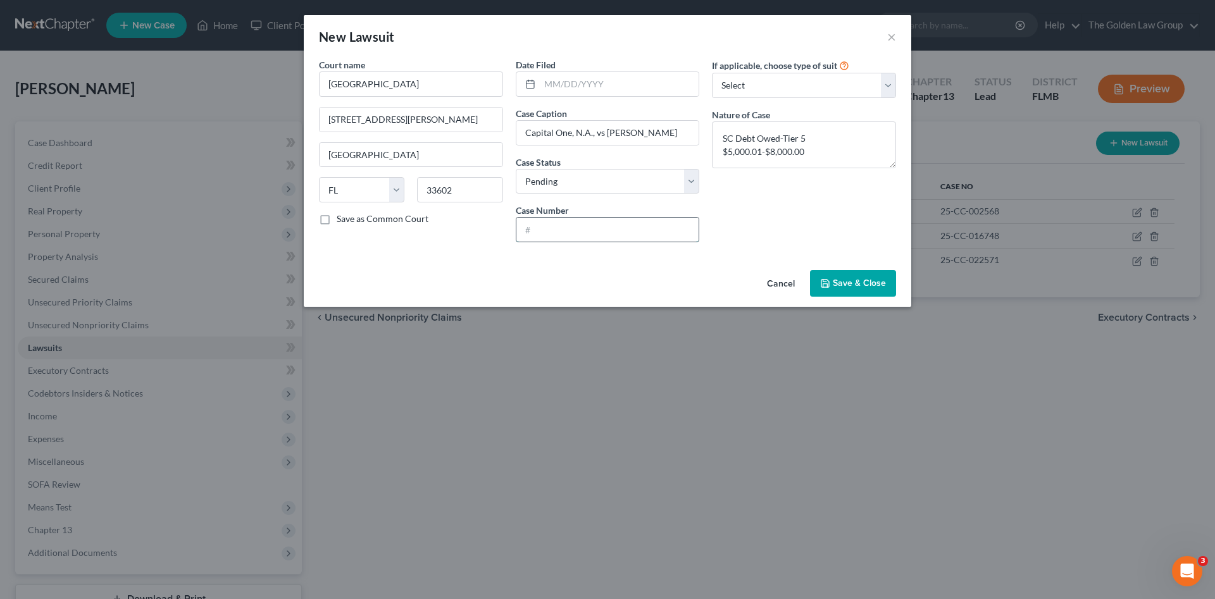
paste input "25-CC-031181"
type input "25-CC-031181"
click at [637, 89] on input "text" at bounding box center [619, 84] width 159 height 24
type input "07/23/2025"
click at [810, 208] on div "If applicable, choose type of suit Select Repossession Garnishment Foreclosure …" at bounding box center [804, 155] width 197 height 194
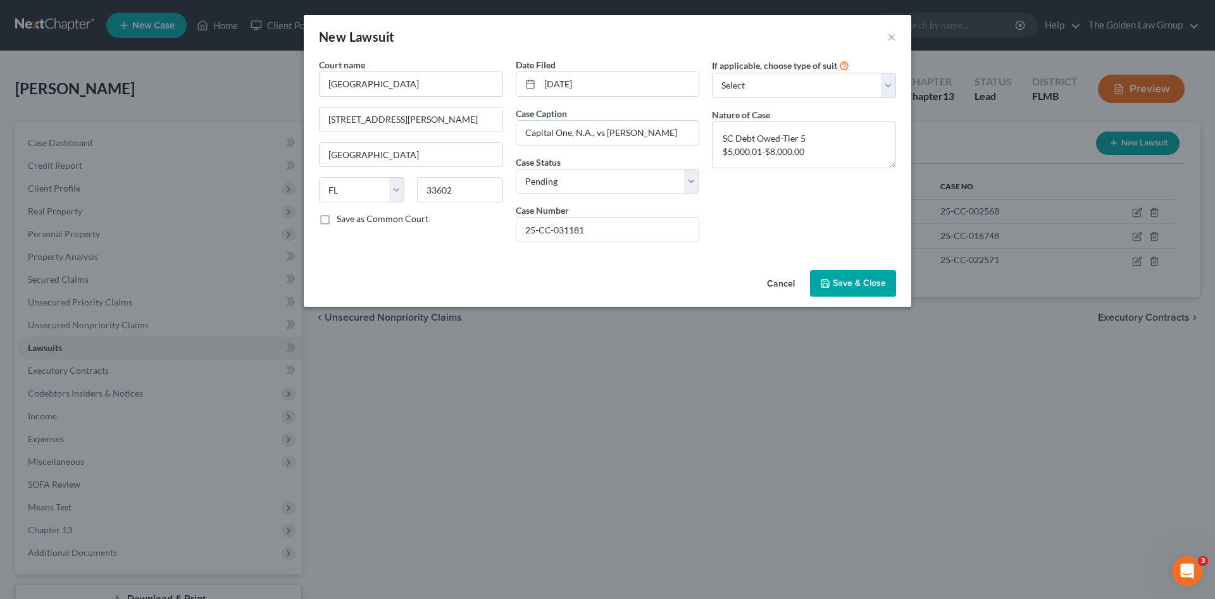
click at [868, 285] on span "Save & Close" at bounding box center [859, 283] width 53 height 11
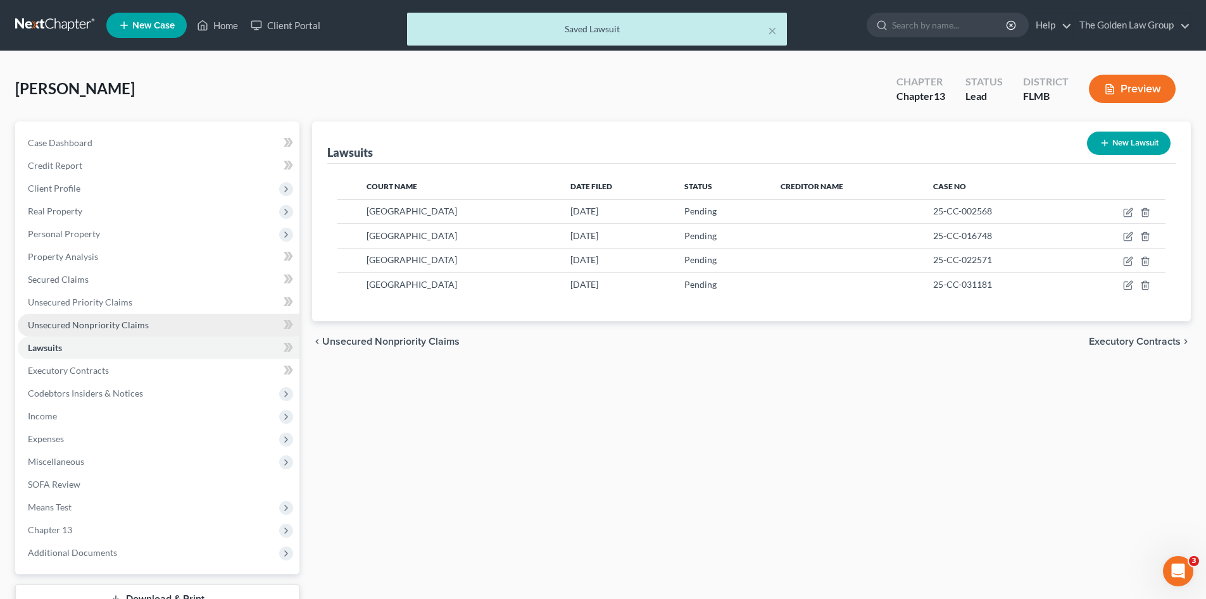
click at [113, 327] on span "Unsecured Nonpriority Claims" at bounding box center [88, 325] width 121 height 11
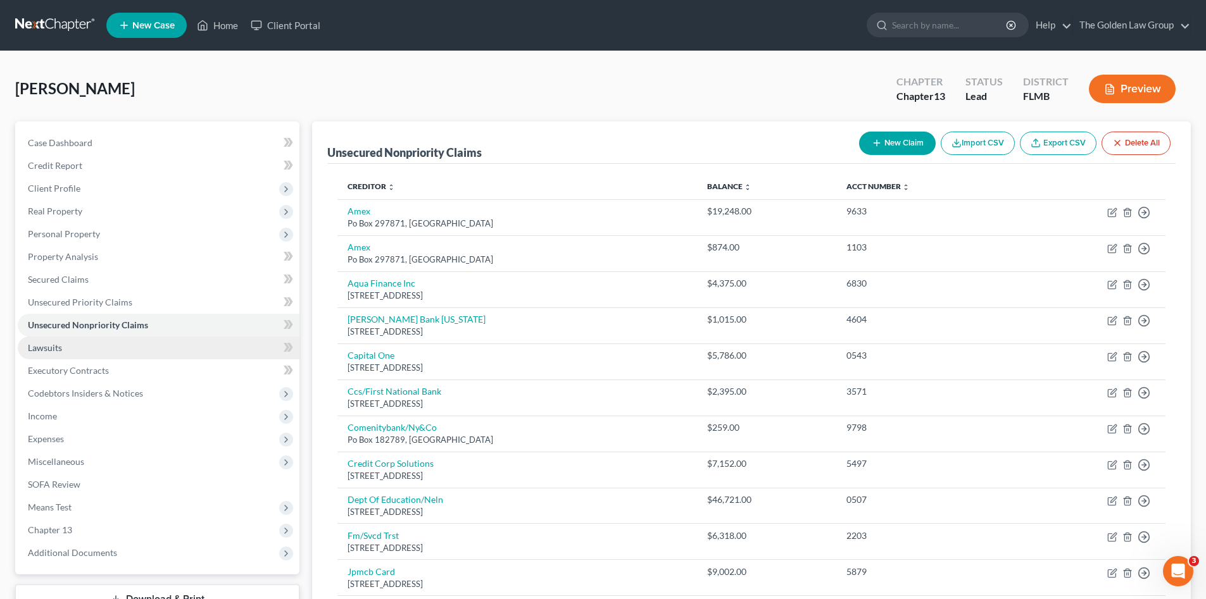
click at [115, 353] on link "Lawsuits" at bounding box center [159, 348] width 282 height 23
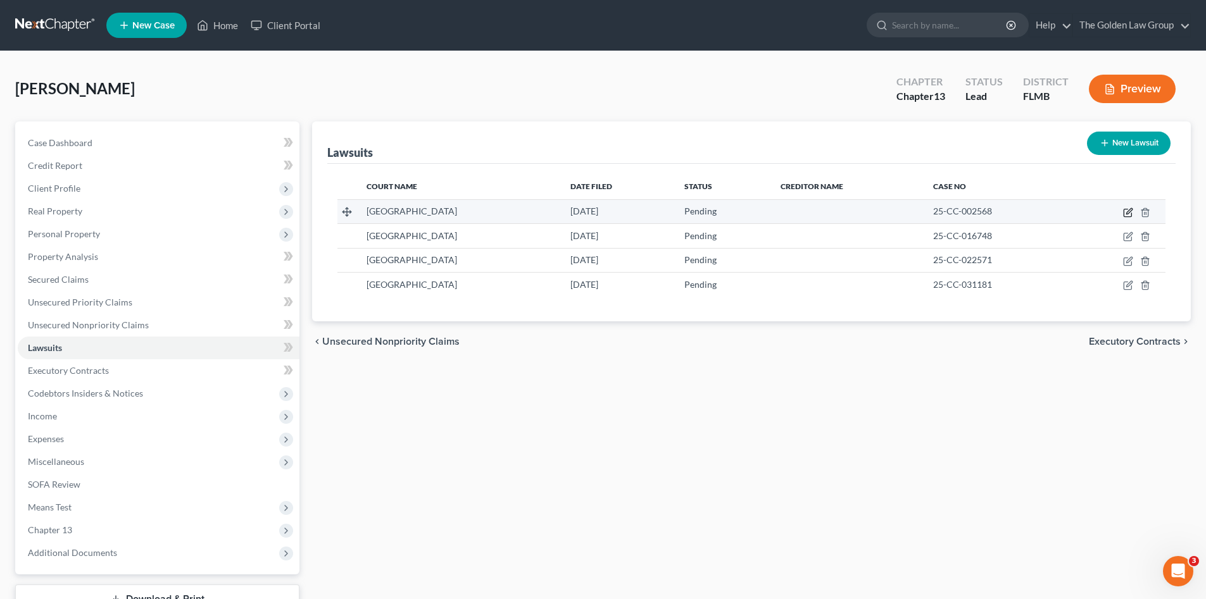
click at [1127, 213] on icon "button" at bounding box center [1129, 211] width 6 height 6
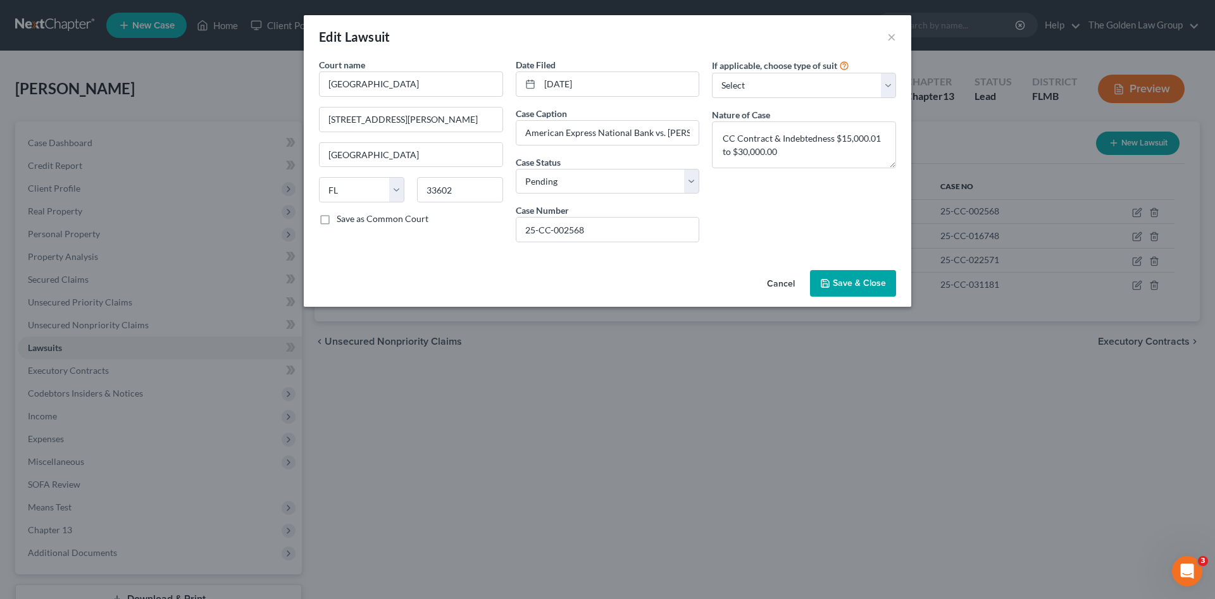
click at [788, 279] on button "Cancel" at bounding box center [781, 284] width 48 height 25
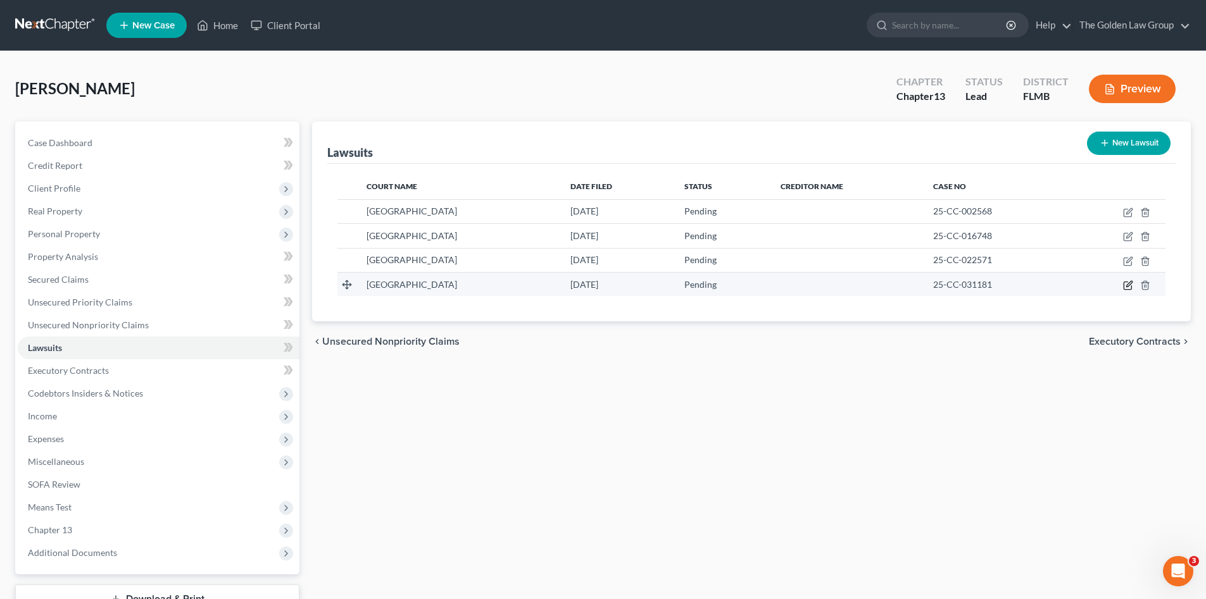
click at [1126, 286] on icon "button" at bounding box center [1128, 285] width 10 height 10
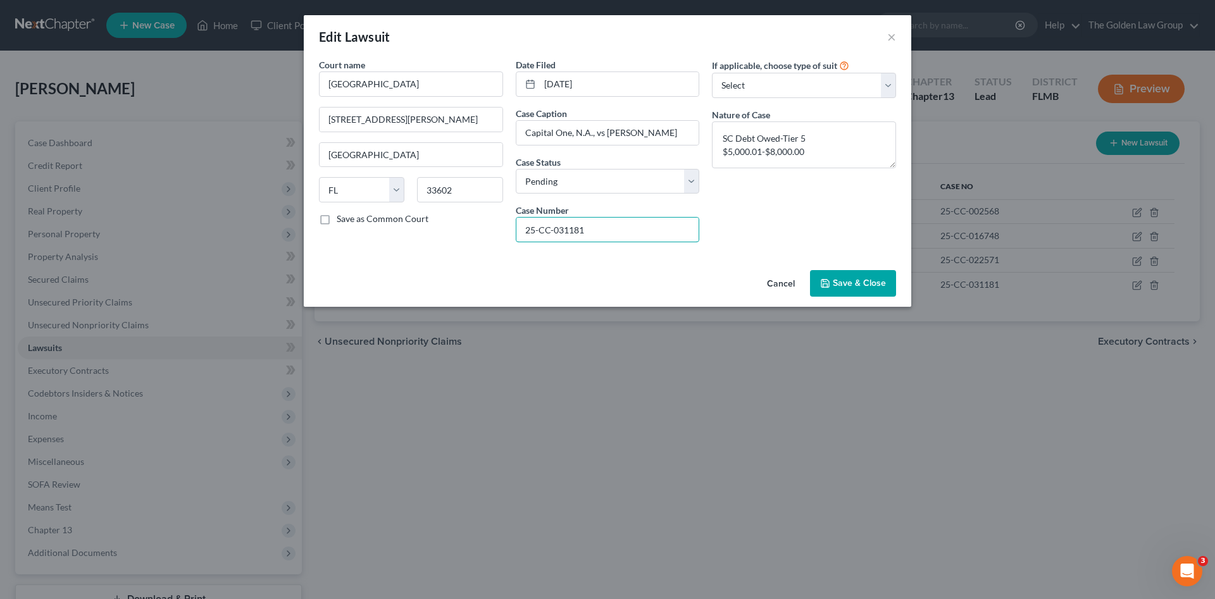
drag, startPoint x: 621, startPoint y: 227, endPoint x: 487, endPoint y: 227, distance: 133.5
click at [487, 227] on div "Court name * Hillsborough County Courthouse 800 E. Twiggs St. Tampa State AL AK…" at bounding box center [608, 155] width 590 height 194
click at [838, 282] on span "Save & Close" at bounding box center [859, 283] width 53 height 11
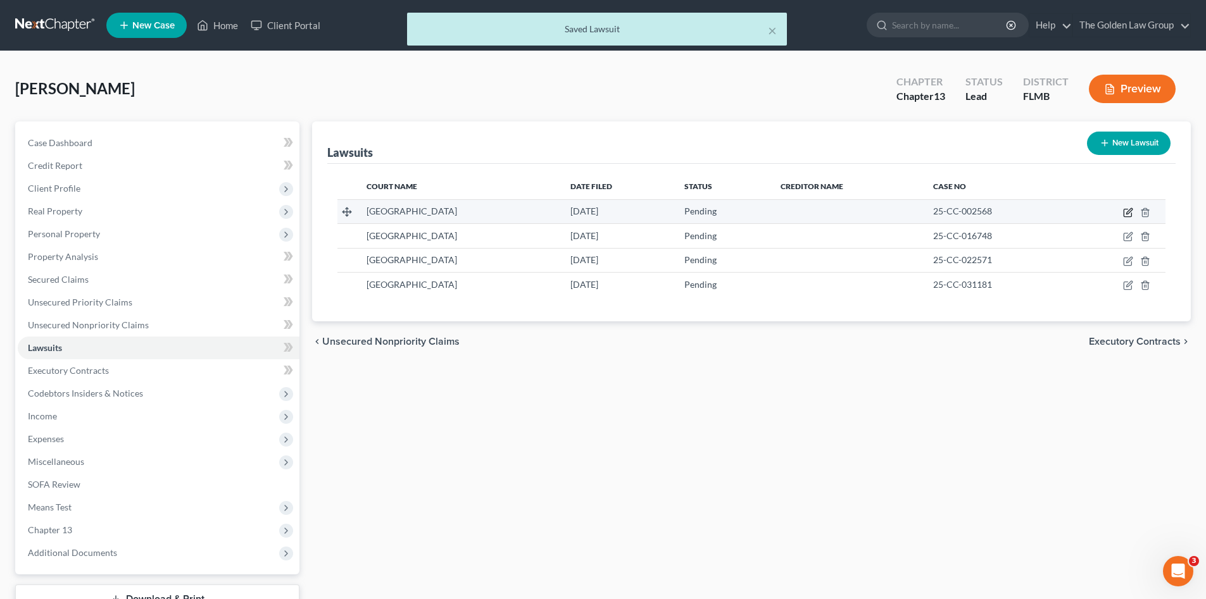
click at [1127, 212] on icon "button" at bounding box center [1129, 211] width 6 height 6
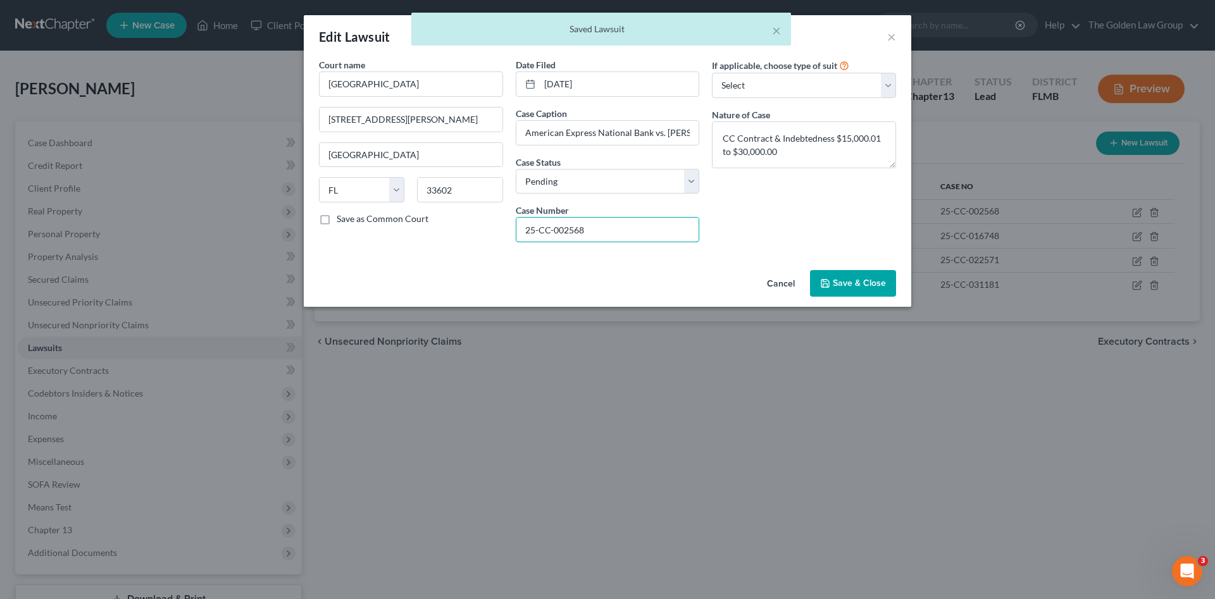
drag, startPoint x: 596, startPoint y: 228, endPoint x: 497, endPoint y: 237, distance: 99.2
click at [497, 237] on div "Court name * Hillsborough County Courthouse 800 E. Twiggs St. Tampa State AL AK…" at bounding box center [608, 155] width 590 height 194
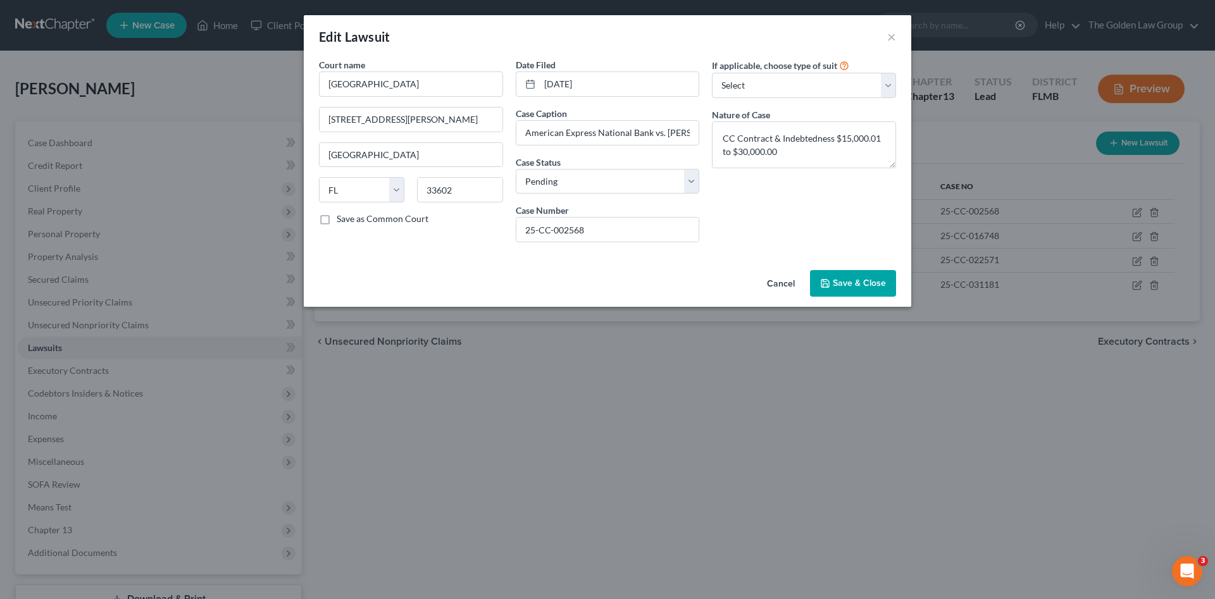
click at [878, 277] on button "Save & Close" at bounding box center [853, 283] width 86 height 27
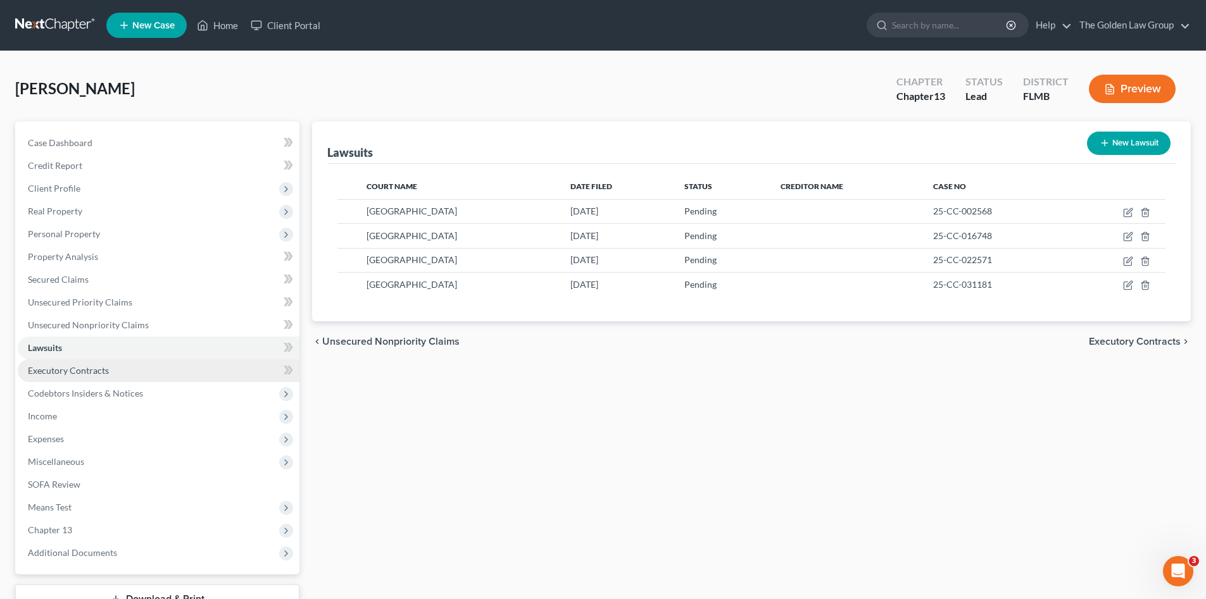
click at [75, 369] on span "Executory Contracts" at bounding box center [68, 370] width 81 height 11
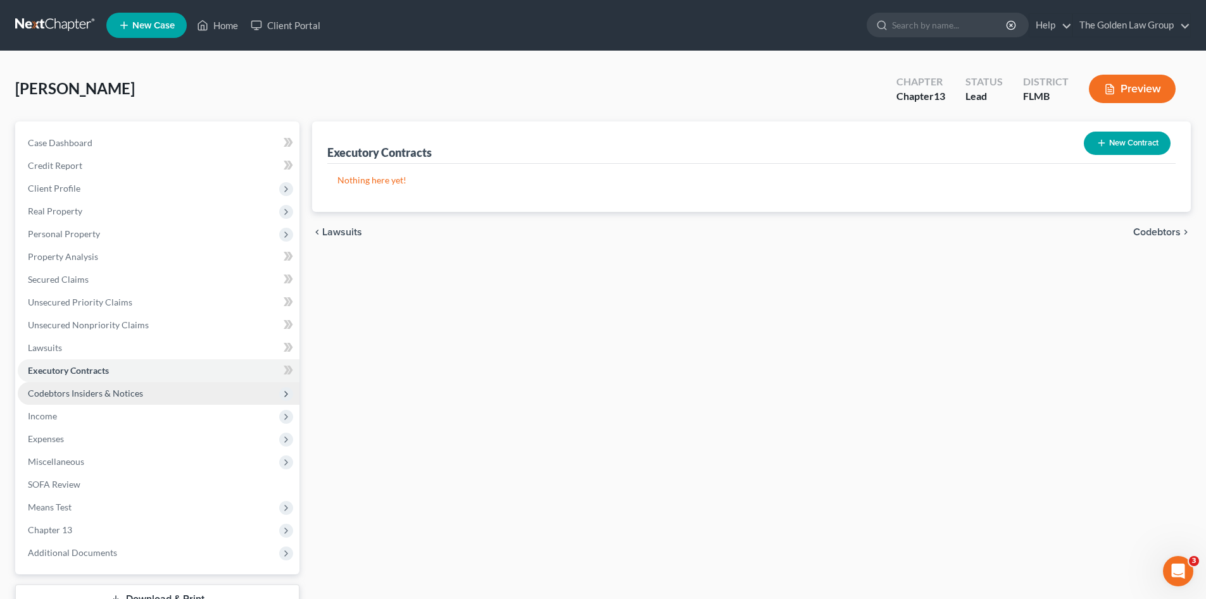
click at [89, 389] on span "Codebtors Insiders & Notices" at bounding box center [85, 393] width 115 height 11
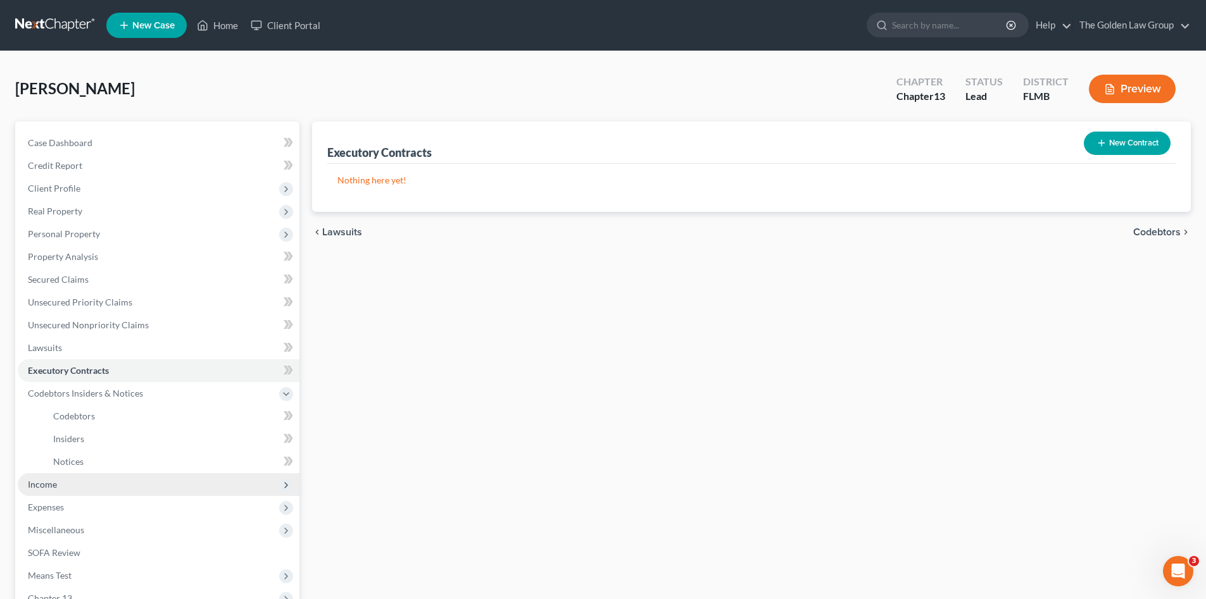
click at [49, 495] on span "Income" at bounding box center [159, 484] width 282 height 23
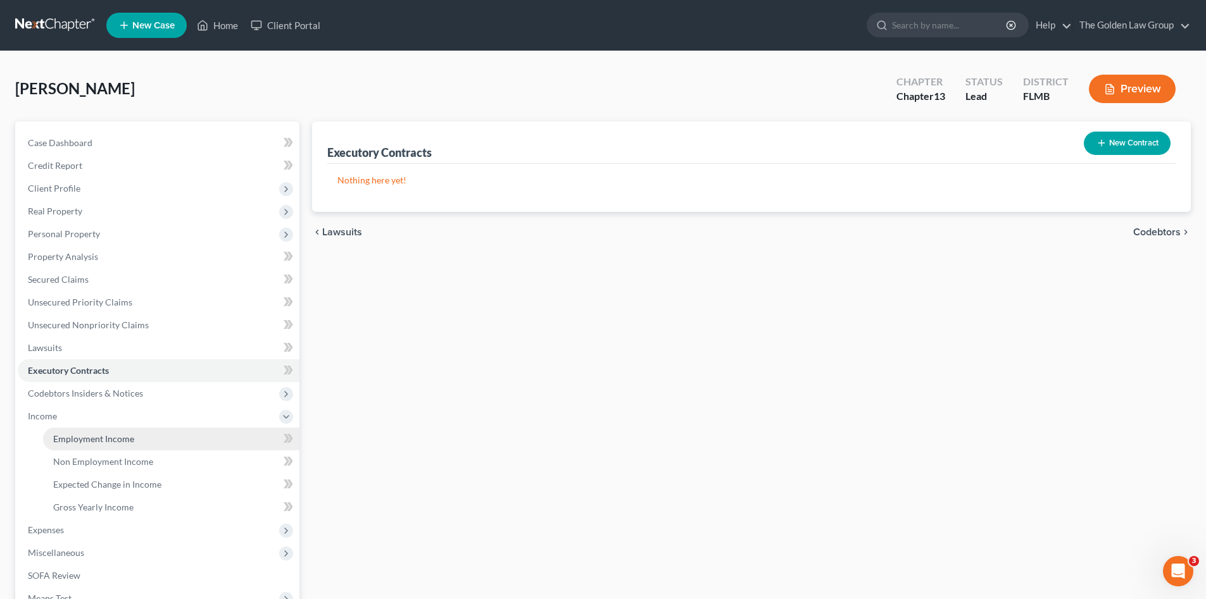
click at [100, 435] on span "Employment Income" at bounding box center [93, 439] width 81 height 11
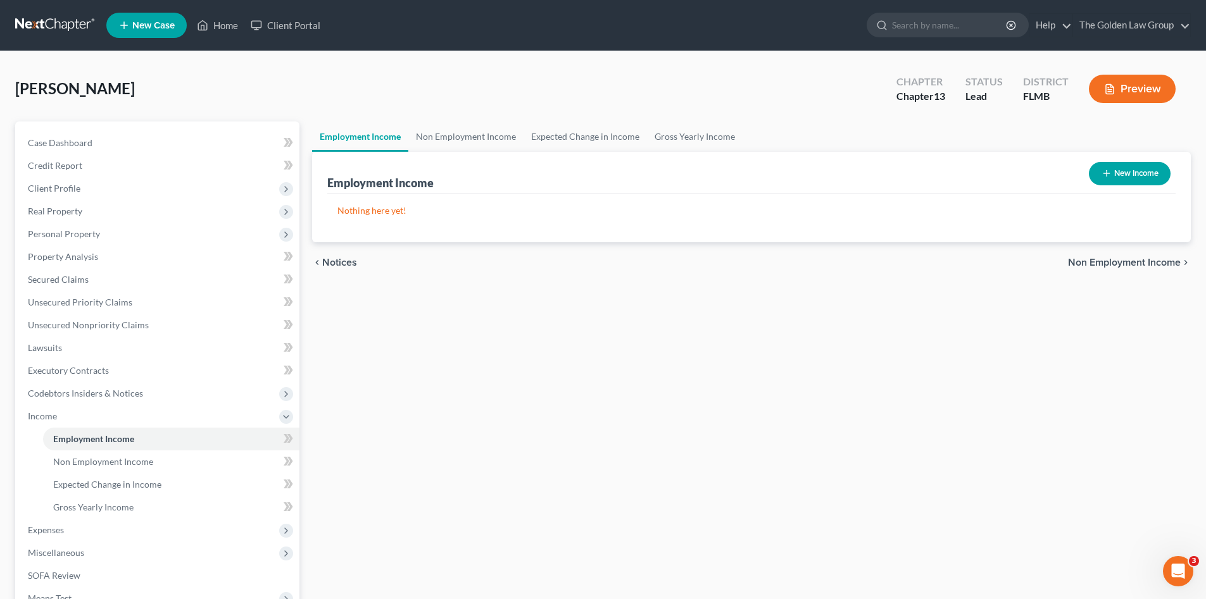
click at [1099, 176] on button "New Income" at bounding box center [1130, 173] width 82 height 23
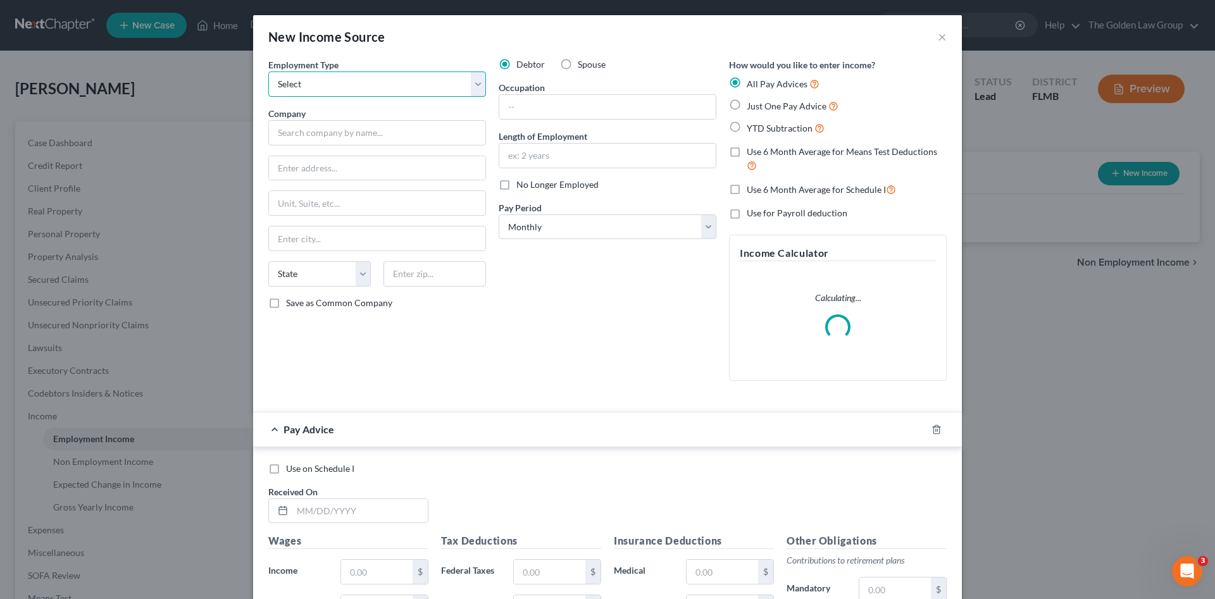
click at [374, 92] on select "Select Full or [DEMOGRAPHIC_DATA] Employment Self Employment" at bounding box center [377, 84] width 218 height 25
click at [268, 72] on select "Select Full or [DEMOGRAPHIC_DATA] Employment Self Employment" at bounding box center [377, 84] width 218 height 25
click at [366, 137] on input "text" at bounding box center [377, 132] width 218 height 25
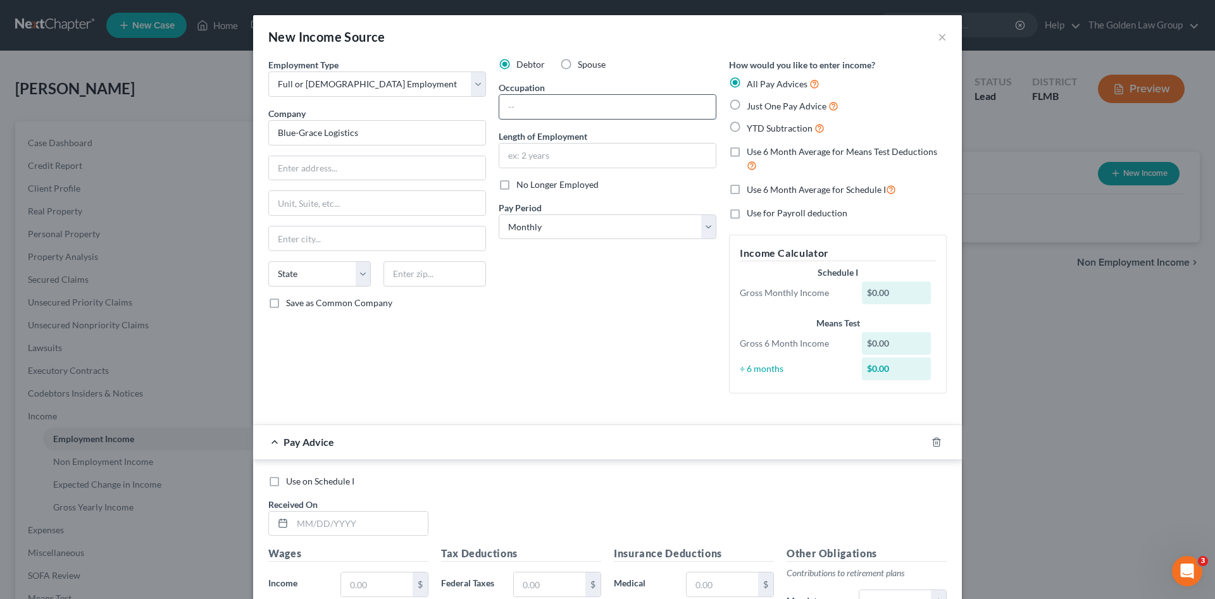
click at [522, 99] on input "text" at bounding box center [607, 107] width 216 height 24
click at [520, 108] on input "text" at bounding box center [607, 107] width 216 height 24
click at [596, 224] on select "Select Monthly Twice Monthly Every Other Week Weekly" at bounding box center [608, 227] width 218 height 25
click at [499, 215] on select "Select Monthly Twice Monthly Every Other Week Weekly" at bounding box center [608, 227] width 218 height 25
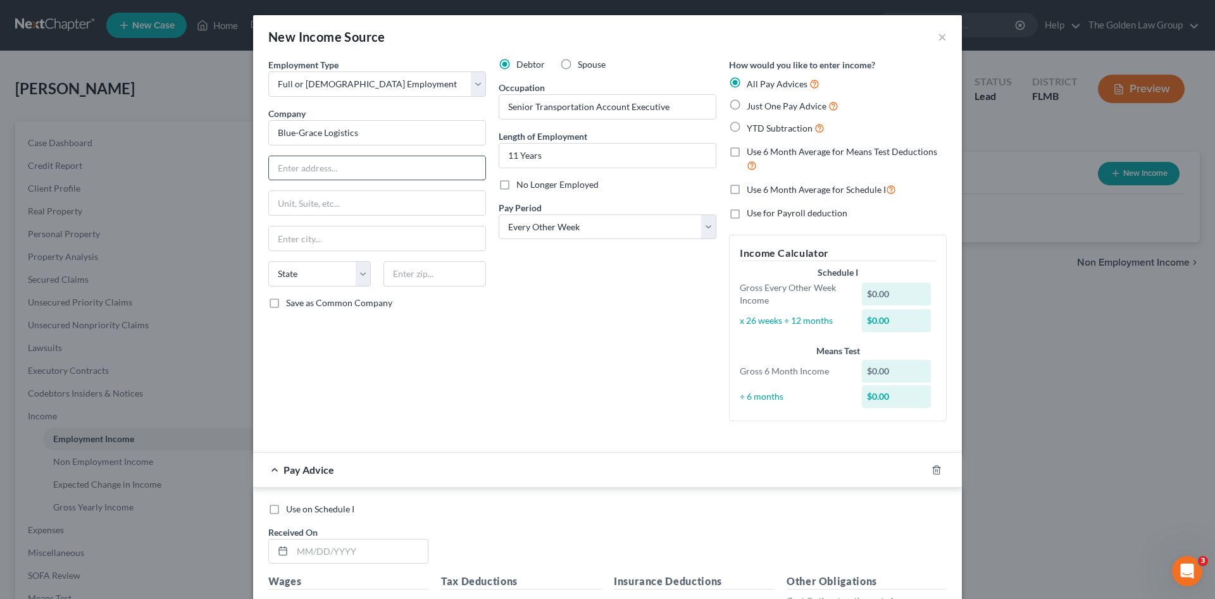
click at [397, 170] on input "text" at bounding box center [377, 168] width 216 height 24
drag, startPoint x: 932, startPoint y: 471, endPoint x: 674, endPoint y: 385, distance: 272.0
click at [932, 469] on icon "button" at bounding box center [937, 470] width 10 height 10
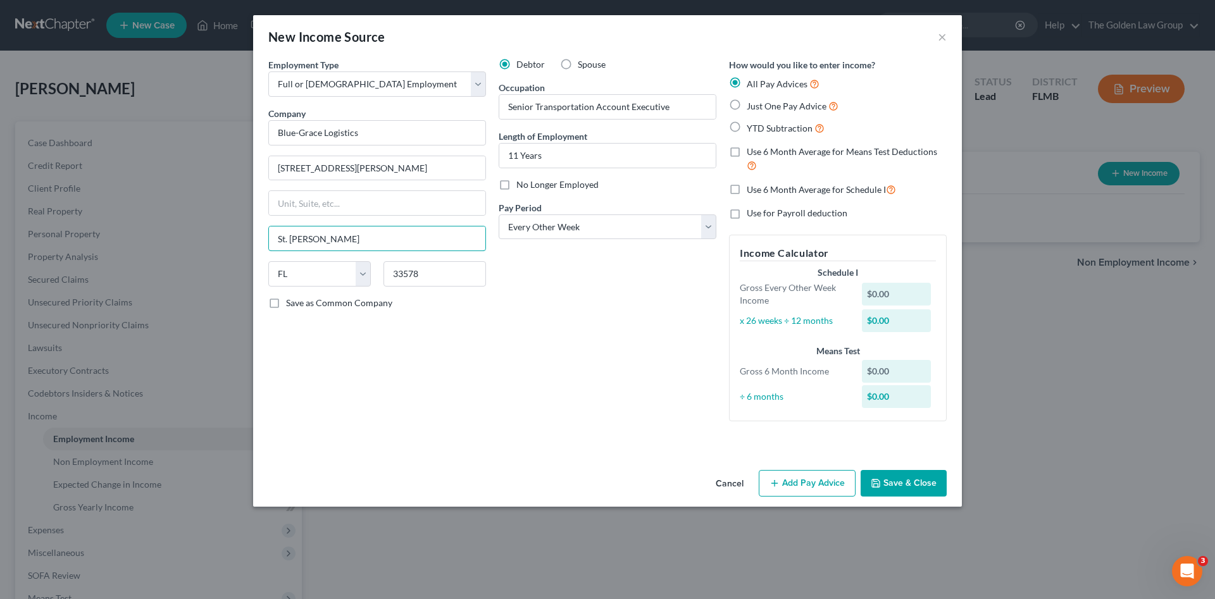
drag, startPoint x: 359, startPoint y: 240, endPoint x: 184, endPoint y: 230, distance: 175.6
click at [184, 230] on div "New Income Source × Employment Type * Select Full or Part Time Employment Self …" at bounding box center [607, 299] width 1215 height 599
click at [930, 487] on button "Save & Close" at bounding box center [904, 483] width 86 height 27
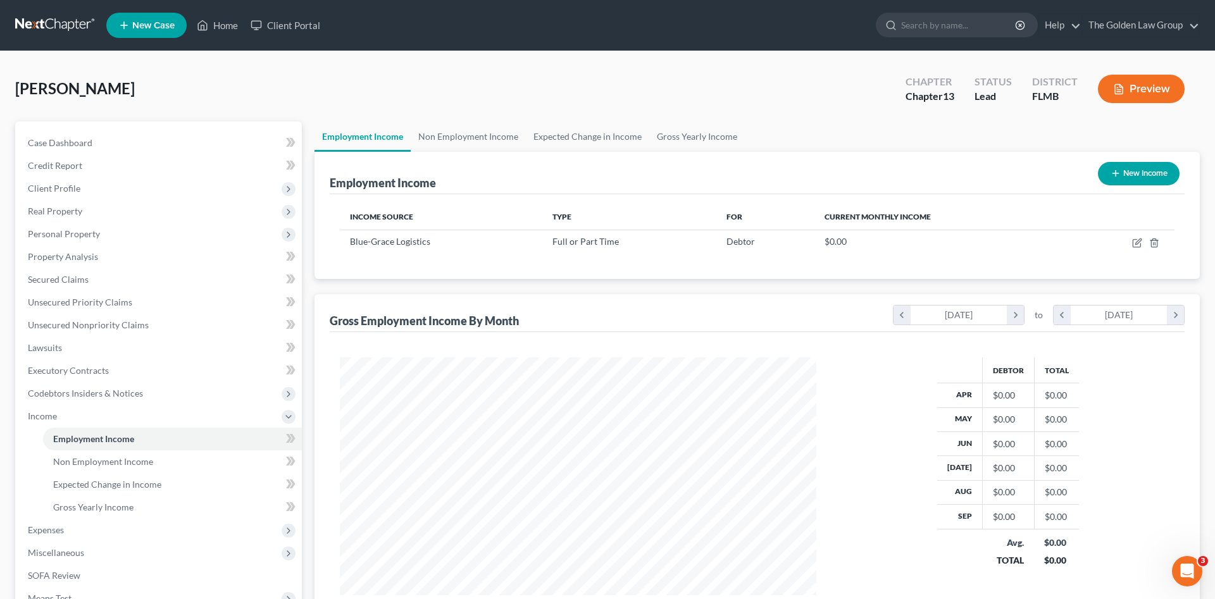
scroll to position [236, 497]
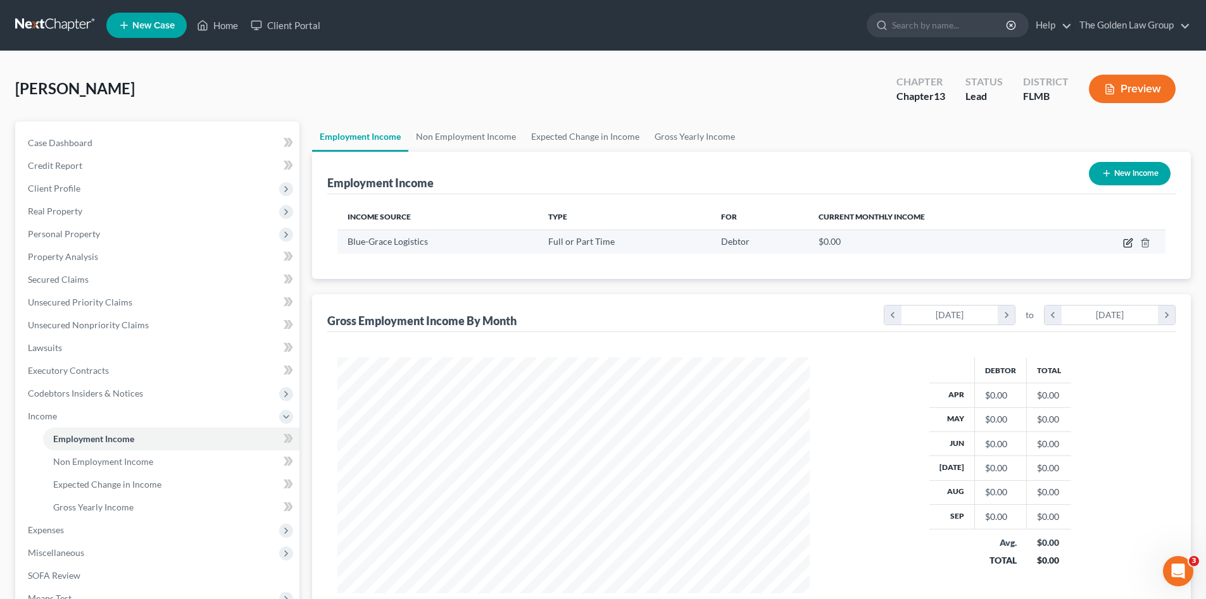
click at [1127, 242] on icon "button" at bounding box center [1128, 243] width 10 height 10
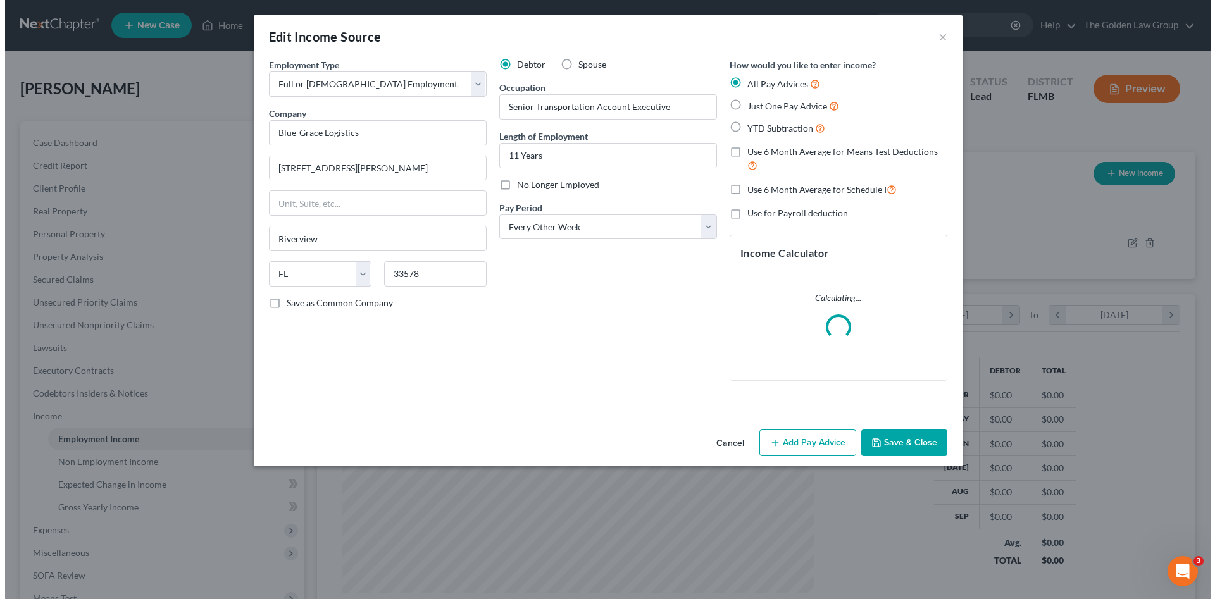
scroll to position [238, 502]
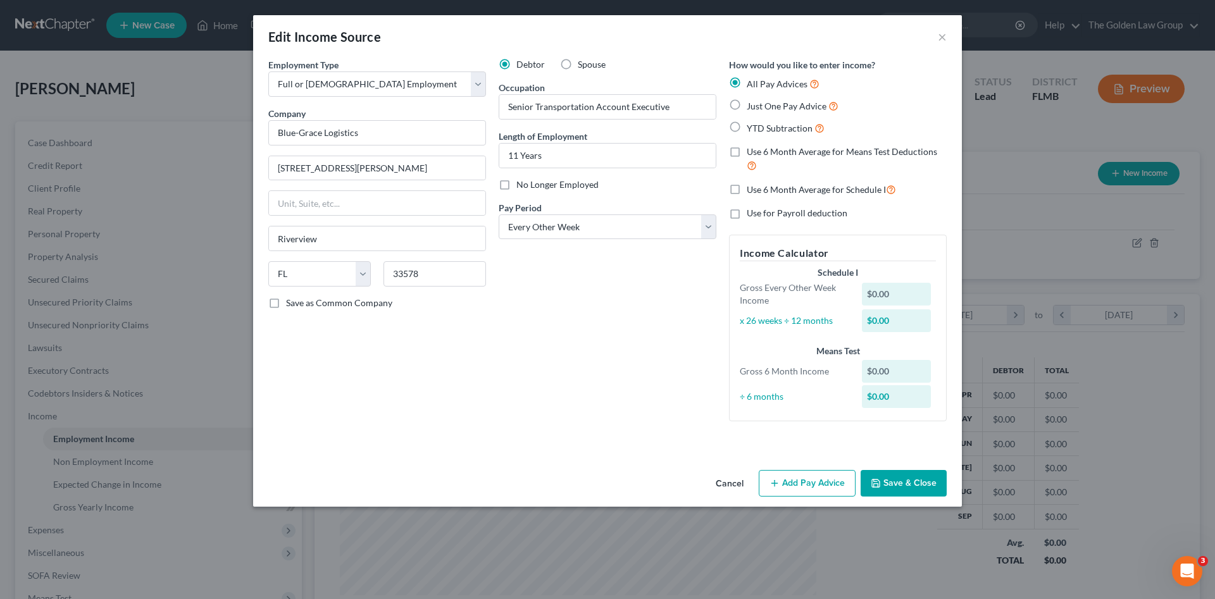
click at [796, 485] on button "Add Pay Advice" at bounding box center [807, 483] width 97 height 27
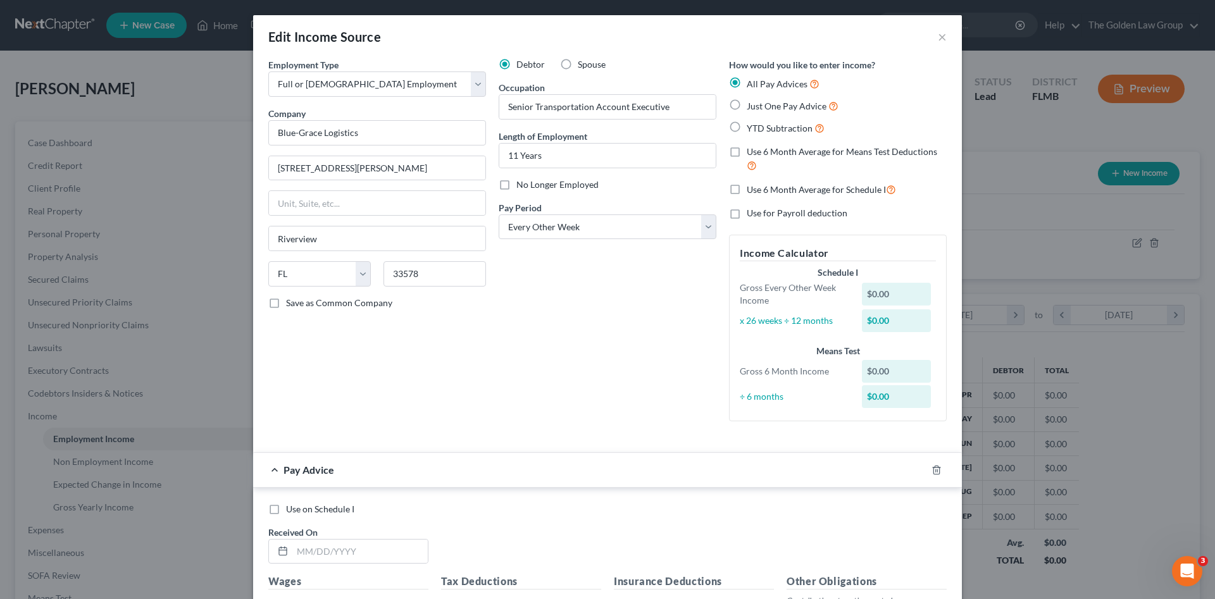
scroll to position [127, 0]
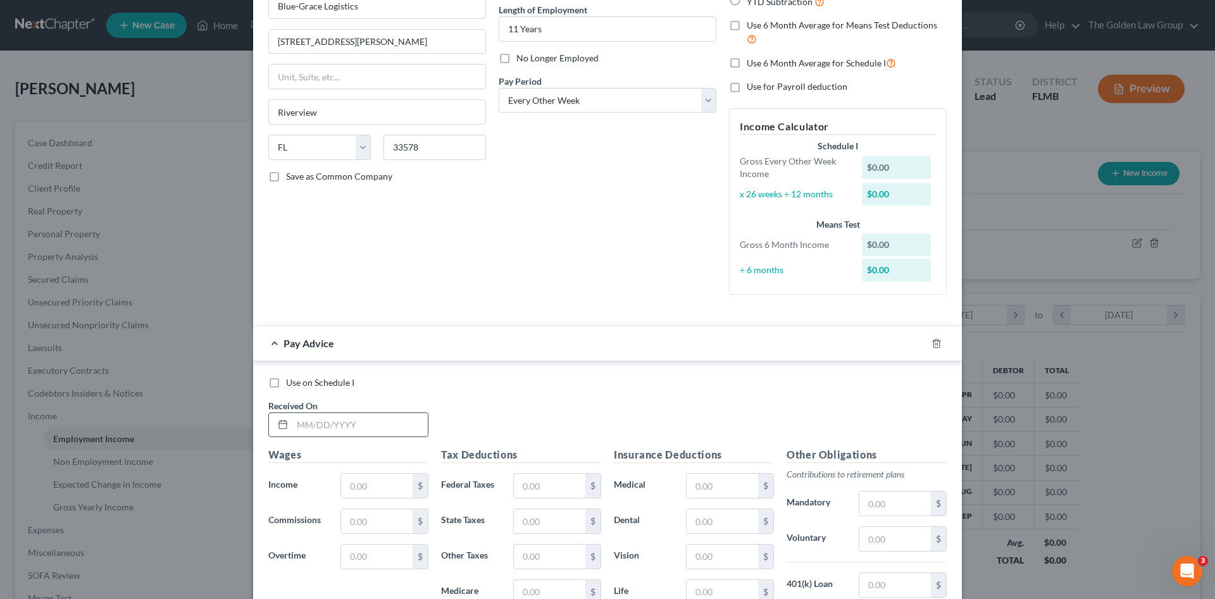
click at [341, 425] on input "text" at bounding box center [359, 425] width 135 height 24
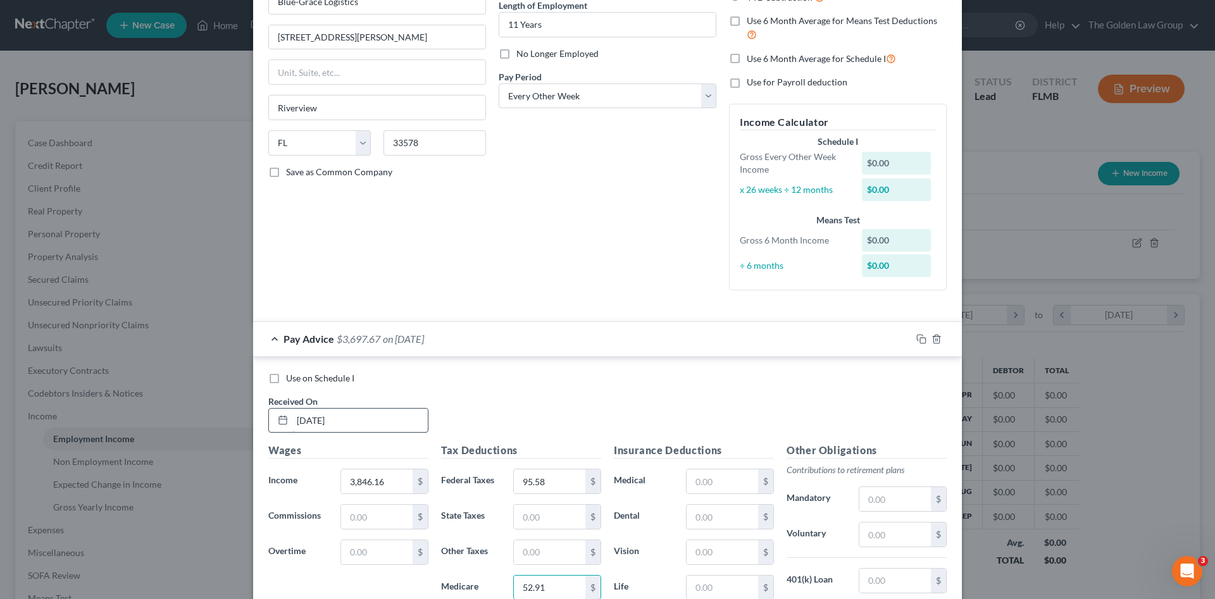
scroll to position [339, 0]
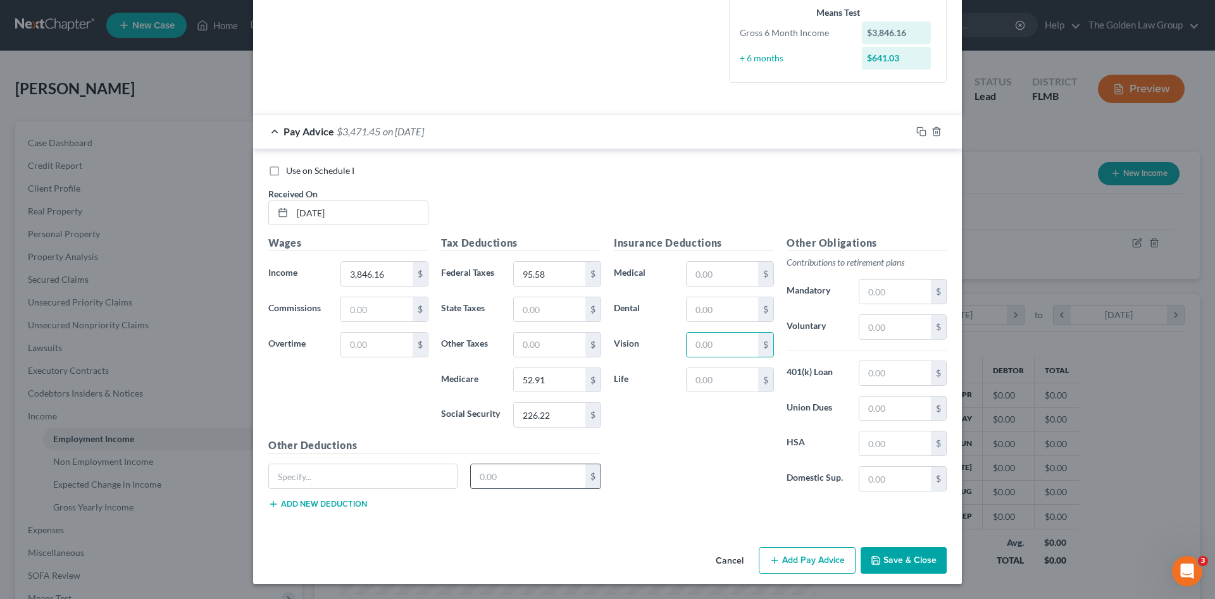
click at [517, 461] on div "Other Deductions $ Add new deduction" at bounding box center [435, 479] width 346 height 82
click at [518, 477] on input "text" at bounding box center [528, 477] width 115 height 24
click at [709, 311] on input "text" at bounding box center [723, 309] width 72 height 24
click at [916, 134] on icon "button" at bounding box center [921, 132] width 10 height 10
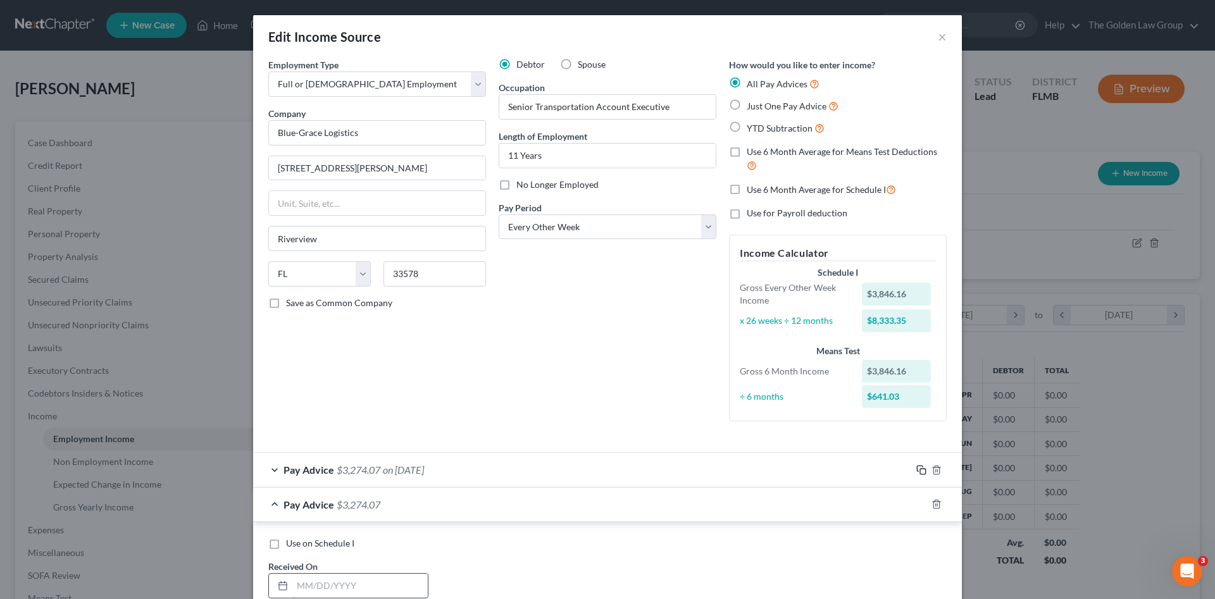
scroll to position [147, 0]
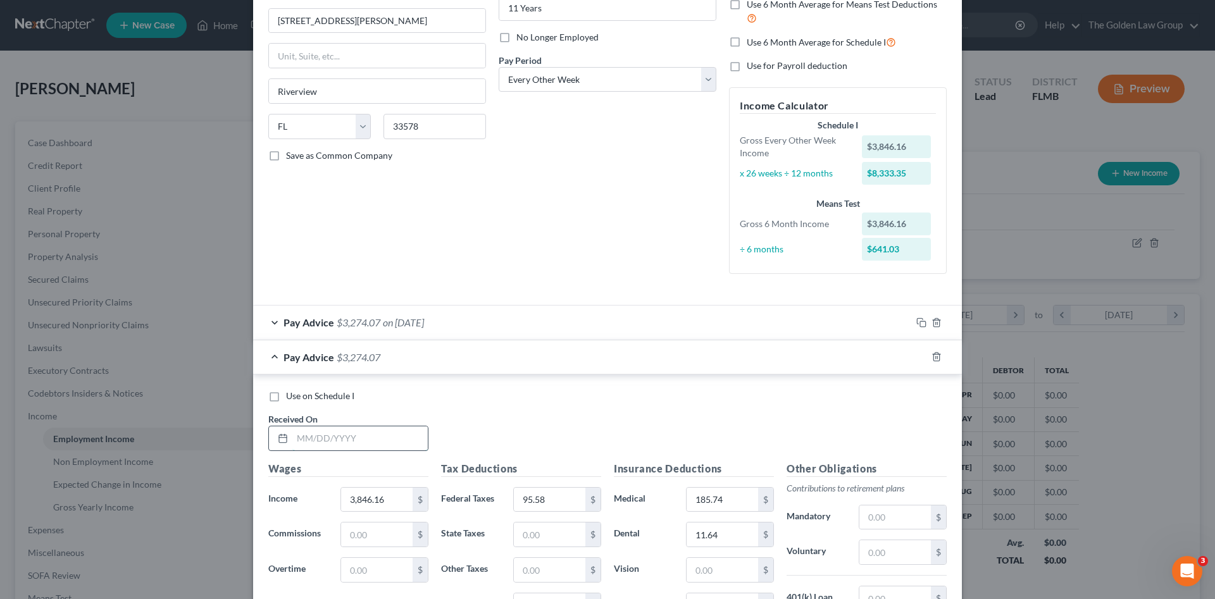
drag, startPoint x: 368, startPoint y: 439, endPoint x: 412, endPoint y: 415, distance: 50.7
click at [367, 439] on input "text" at bounding box center [359, 439] width 135 height 24
click at [316, 448] on input "text" at bounding box center [359, 439] width 135 height 24
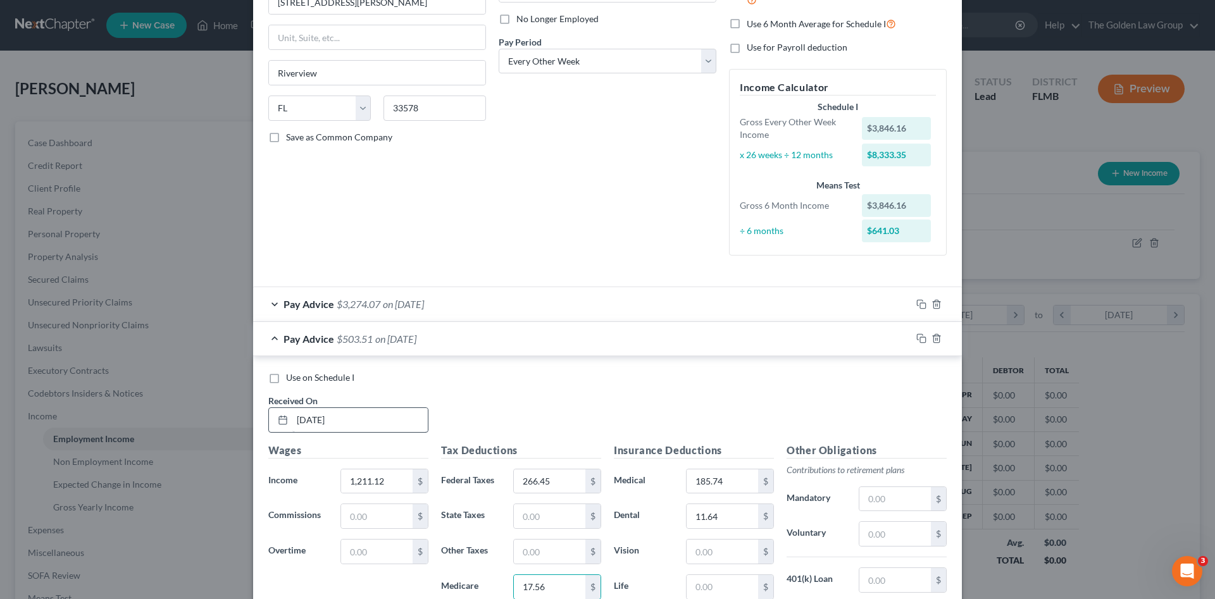
scroll to position [373, 0]
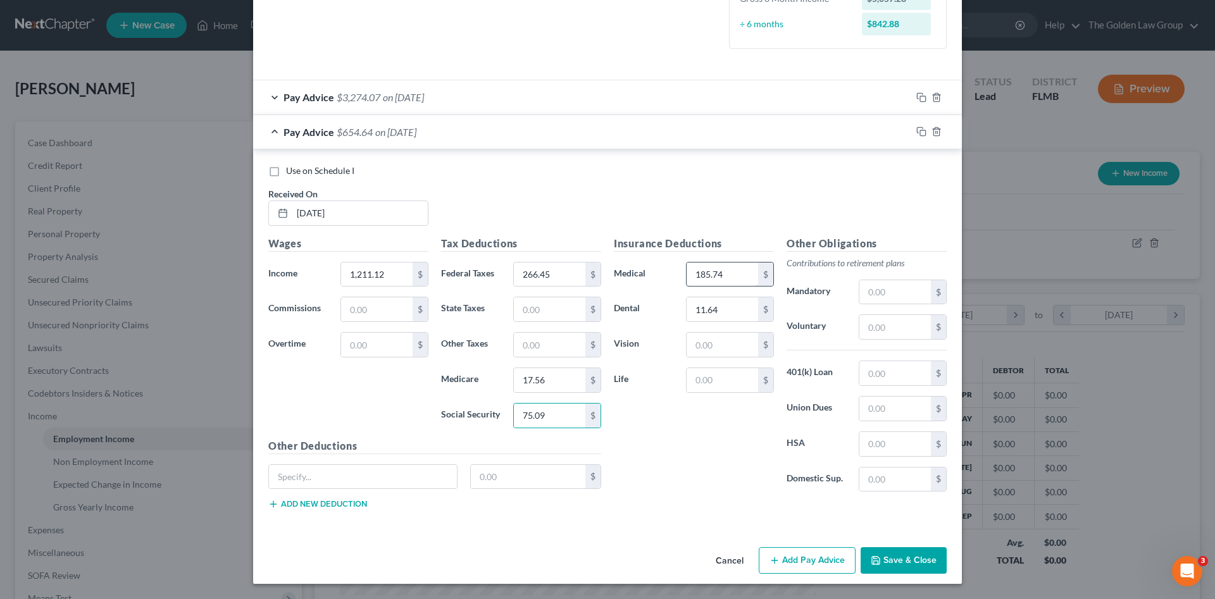
click at [714, 273] on input "185.74" at bounding box center [723, 275] width 72 height 24
click at [920, 130] on rect "button" at bounding box center [923, 133] width 6 height 6
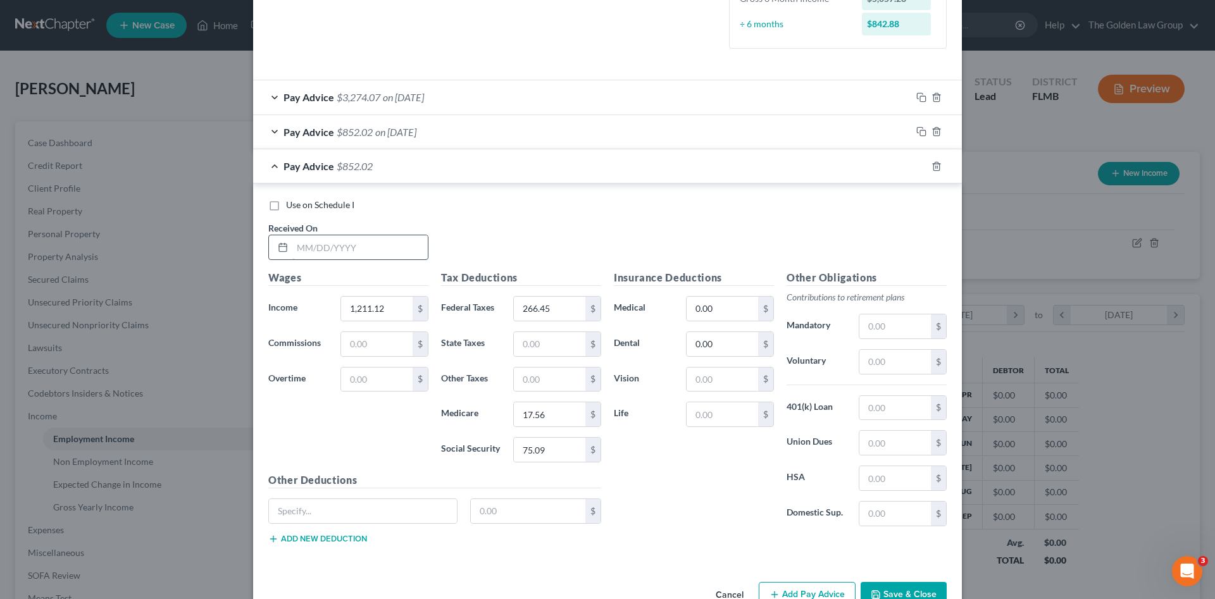
click at [359, 251] on input "text" at bounding box center [359, 247] width 135 height 24
click at [350, 255] on input "text" at bounding box center [359, 247] width 135 height 24
click at [894, 413] on input "text" at bounding box center [895, 408] width 72 height 24
click at [926, 585] on button "Save & Close" at bounding box center [904, 595] width 86 height 27
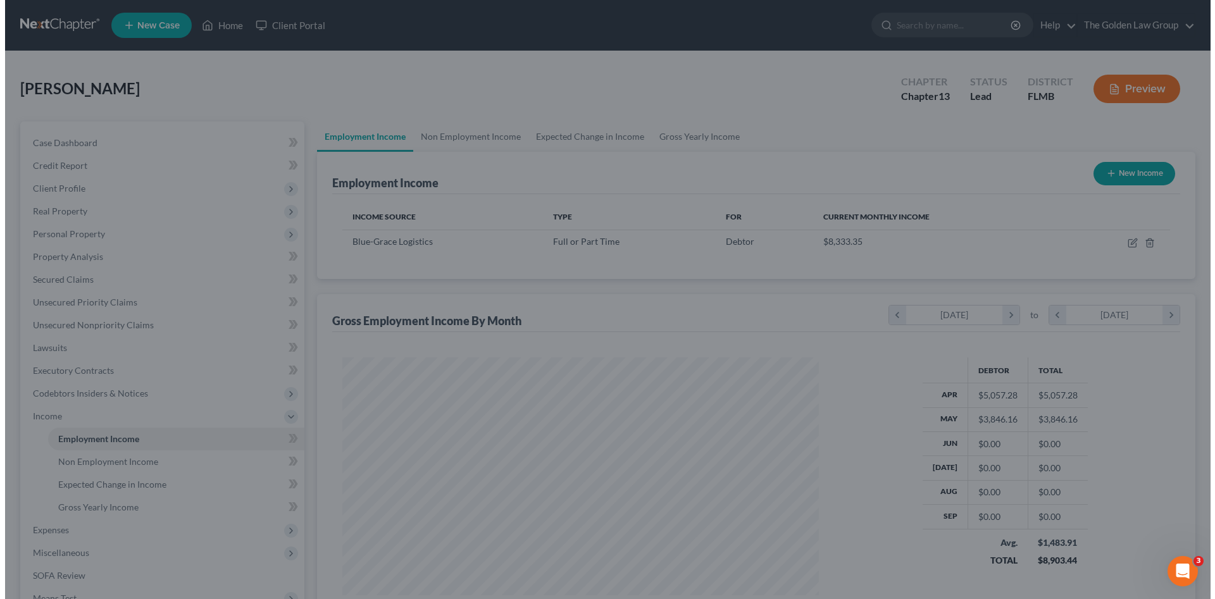
scroll to position [632662, 632400]
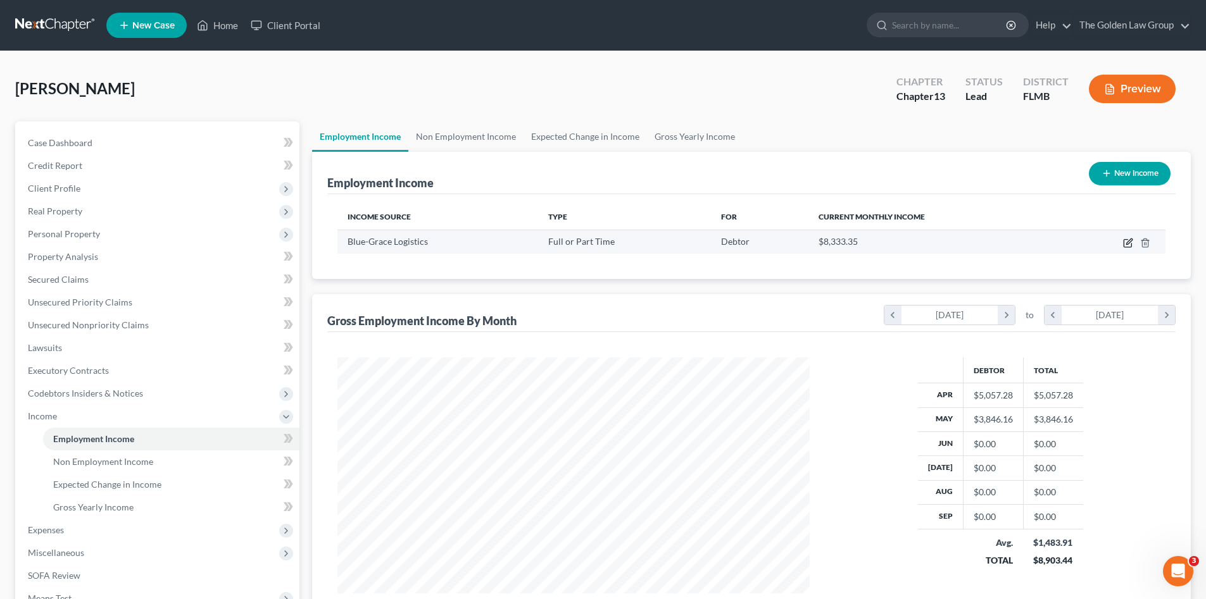
click at [1125, 241] on icon "button" at bounding box center [1128, 243] width 10 height 10
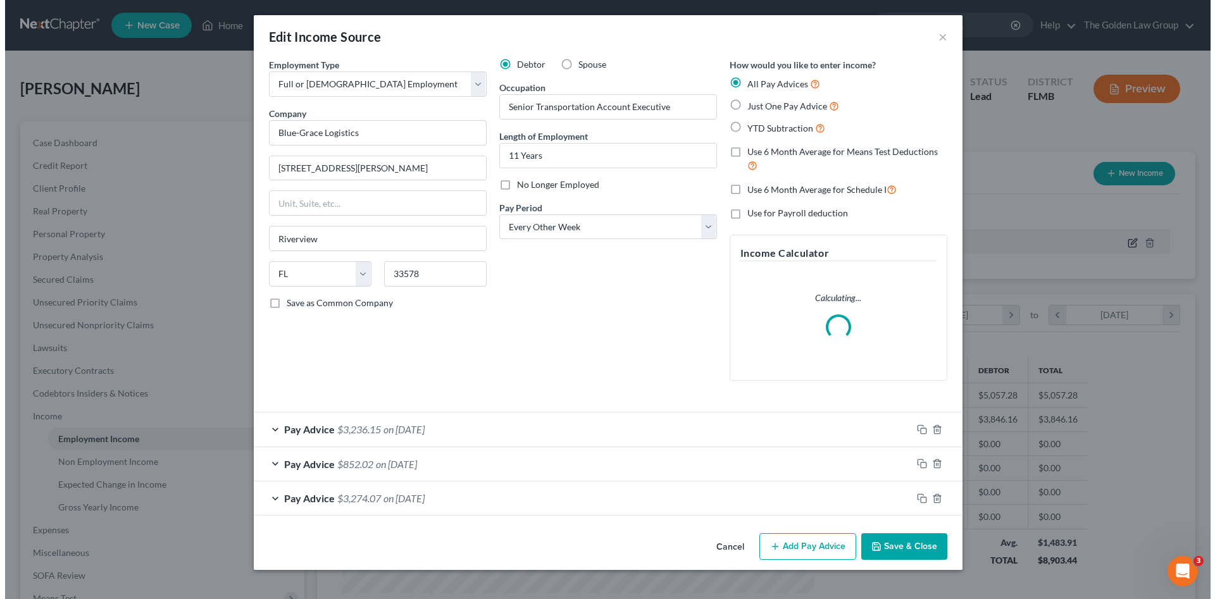
scroll to position [238, 502]
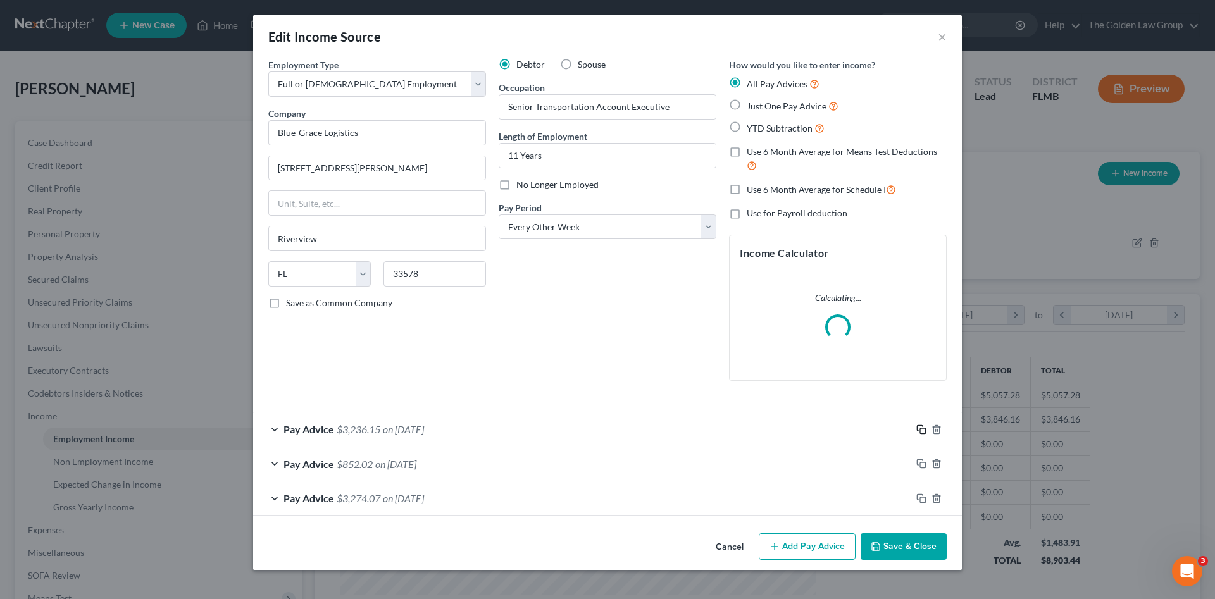
click at [920, 430] on rect "button" at bounding box center [923, 431] width 6 height 6
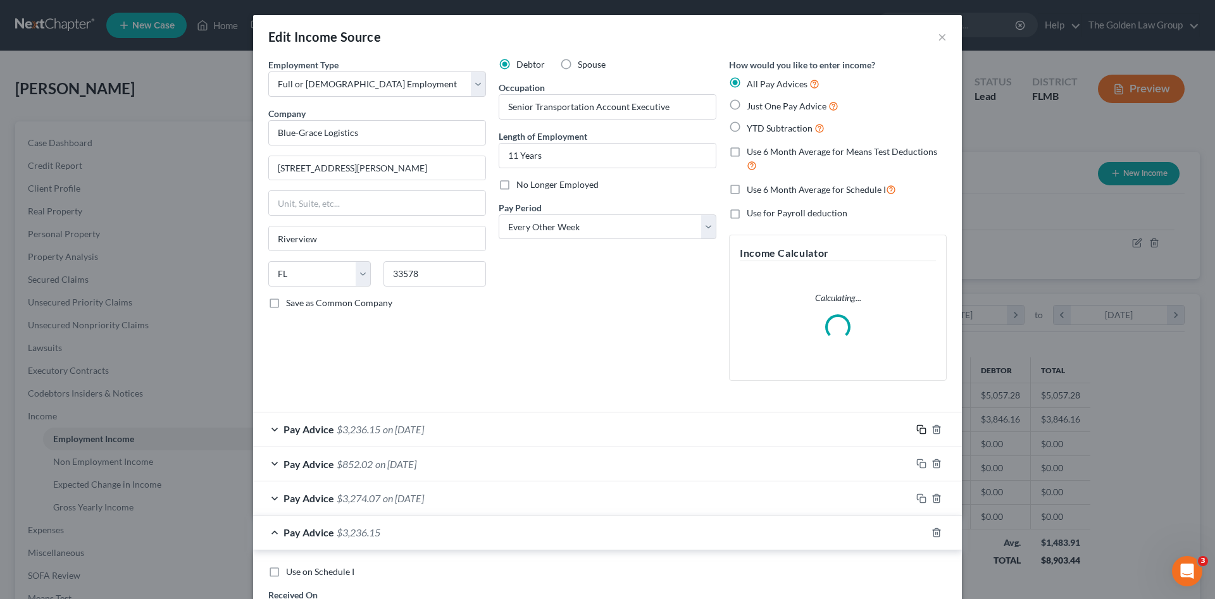
scroll to position [127, 0]
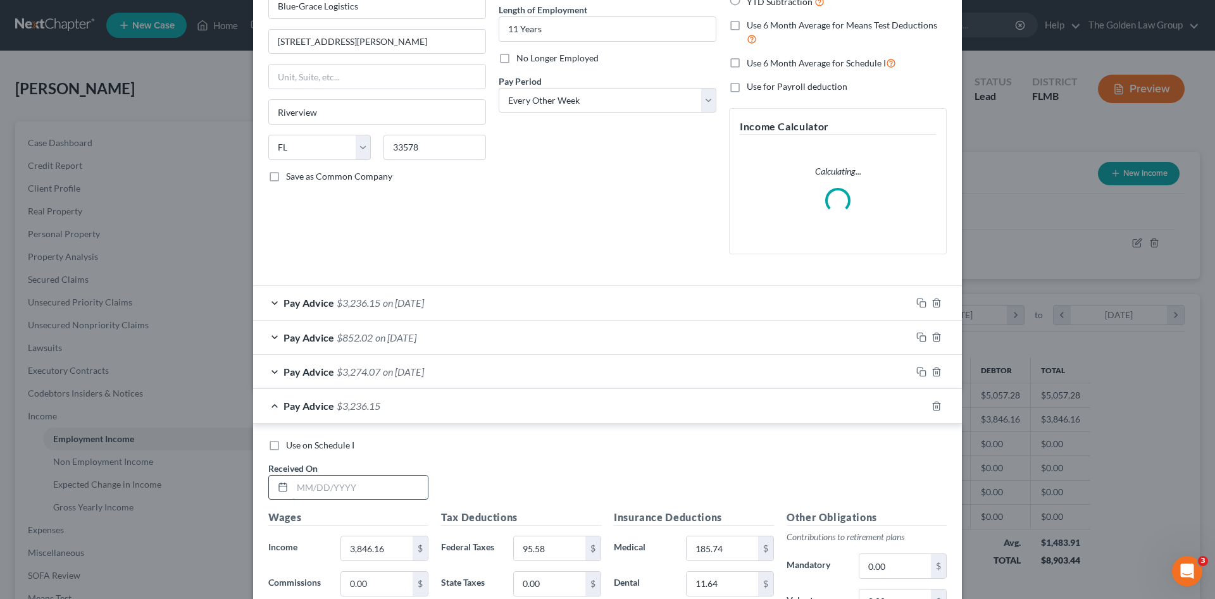
click at [380, 484] on input "text" at bounding box center [359, 488] width 135 height 24
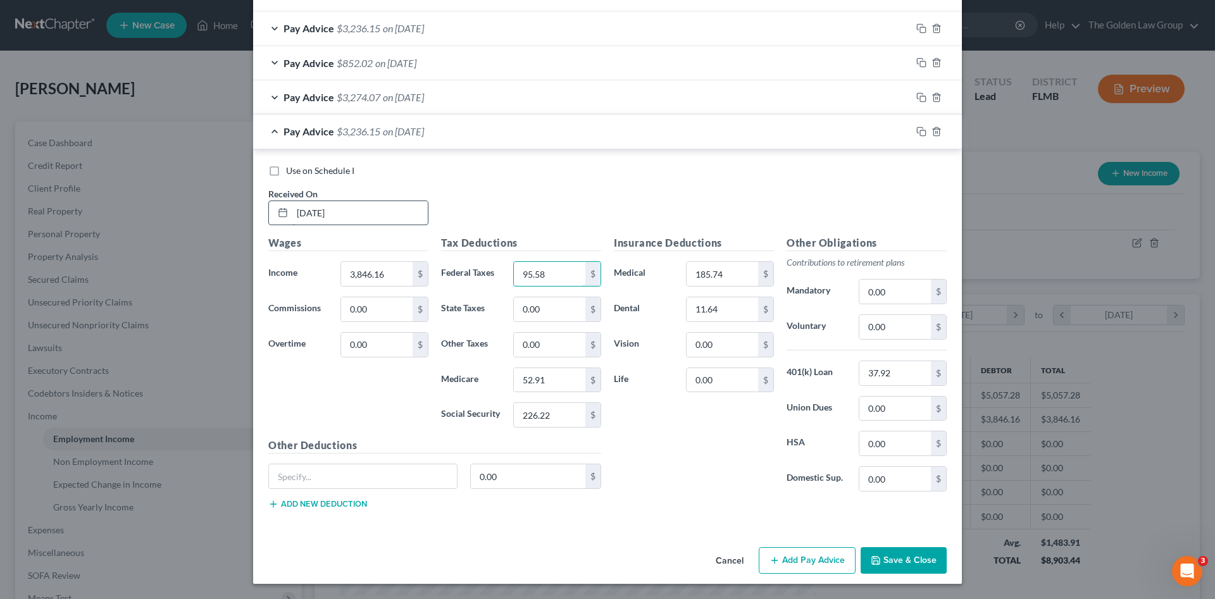
scroll to position [442, 0]
click at [554, 389] on input "52.91" at bounding box center [550, 380] width 72 height 24
click at [920, 130] on rect "button" at bounding box center [923, 133] width 6 height 6
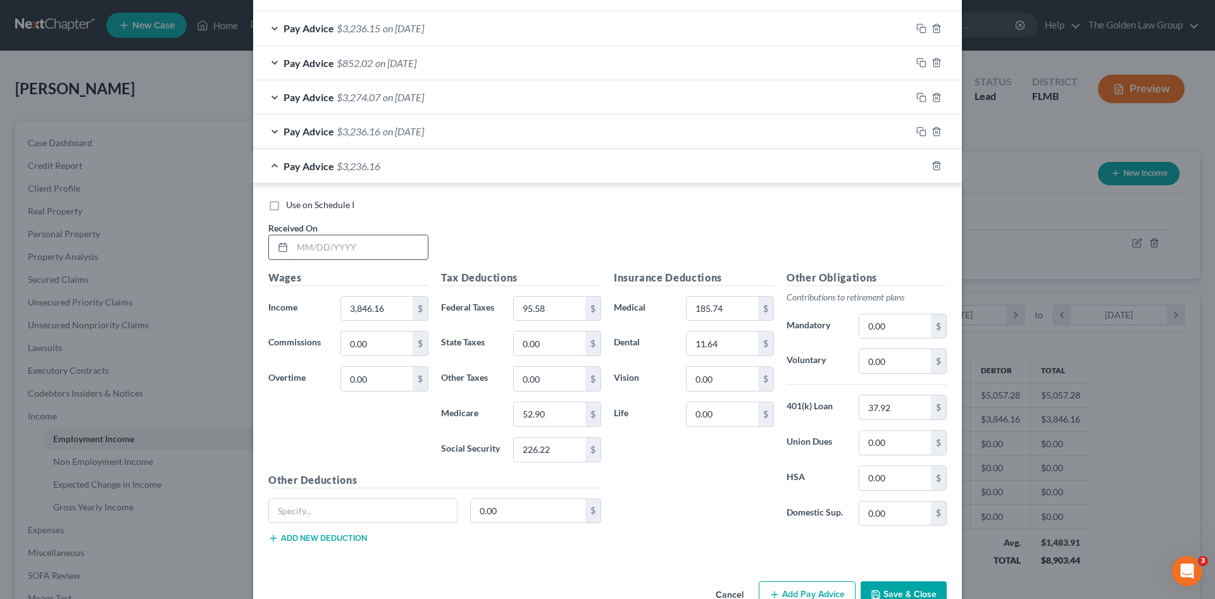
click at [375, 235] on input "text" at bounding box center [359, 247] width 135 height 24
click at [361, 253] on input "text" at bounding box center [359, 247] width 135 height 24
click at [916, 131] on icon "button" at bounding box center [921, 132] width 10 height 10
click at [564, 154] on div "Pay Advice $673.81 on 05/23/2025" at bounding box center [582, 166] width 658 height 34
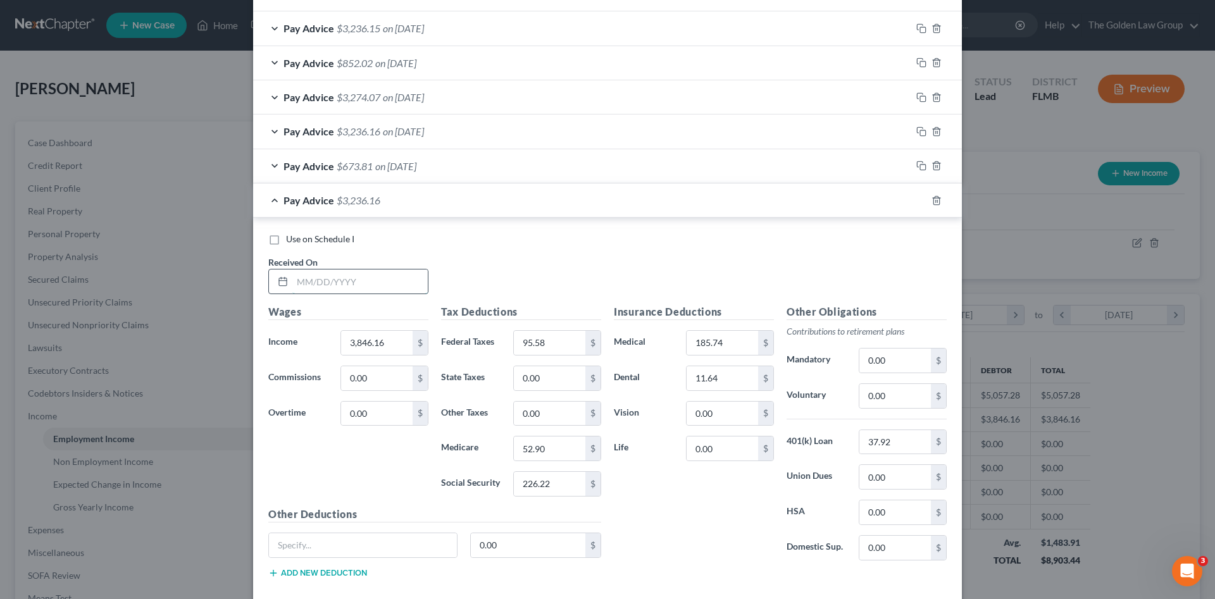
drag, startPoint x: 375, startPoint y: 278, endPoint x: 309, endPoint y: 290, distance: 66.2
click at [366, 280] on input "text" at bounding box center [359, 282] width 135 height 24
click at [732, 344] on input "185.74" at bounding box center [723, 343] width 72 height 24
click at [549, 342] on input "95.58" at bounding box center [550, 343] width 72 height 24
click at [916, 202] on icon "button" at bounding box center [921, 201] width 10 height 10
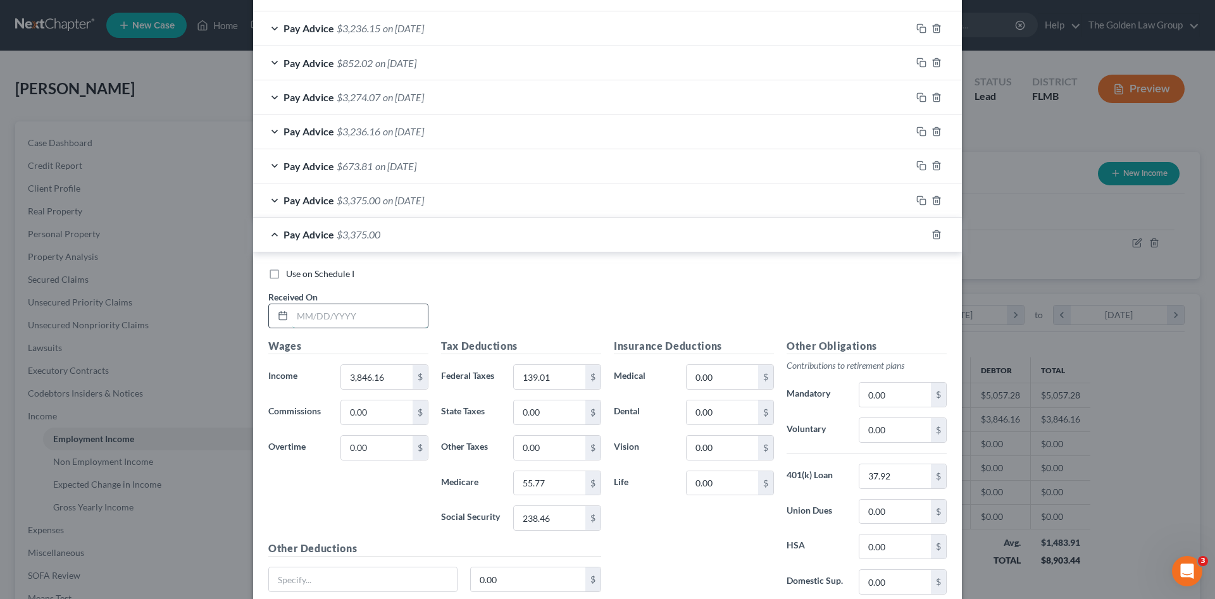
click at [330, 309] on input "text" at bounding box center [359, 316] width 135 height 24
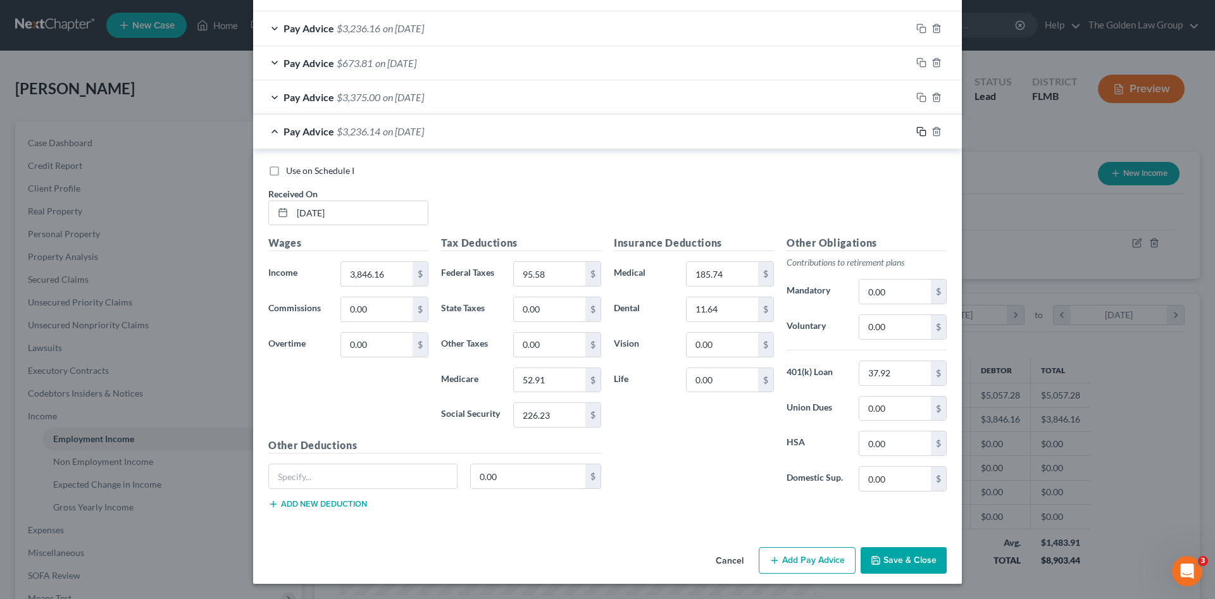
click at [918, 129] on icon "button" at bounding box center [921, 132] width 10 height 10
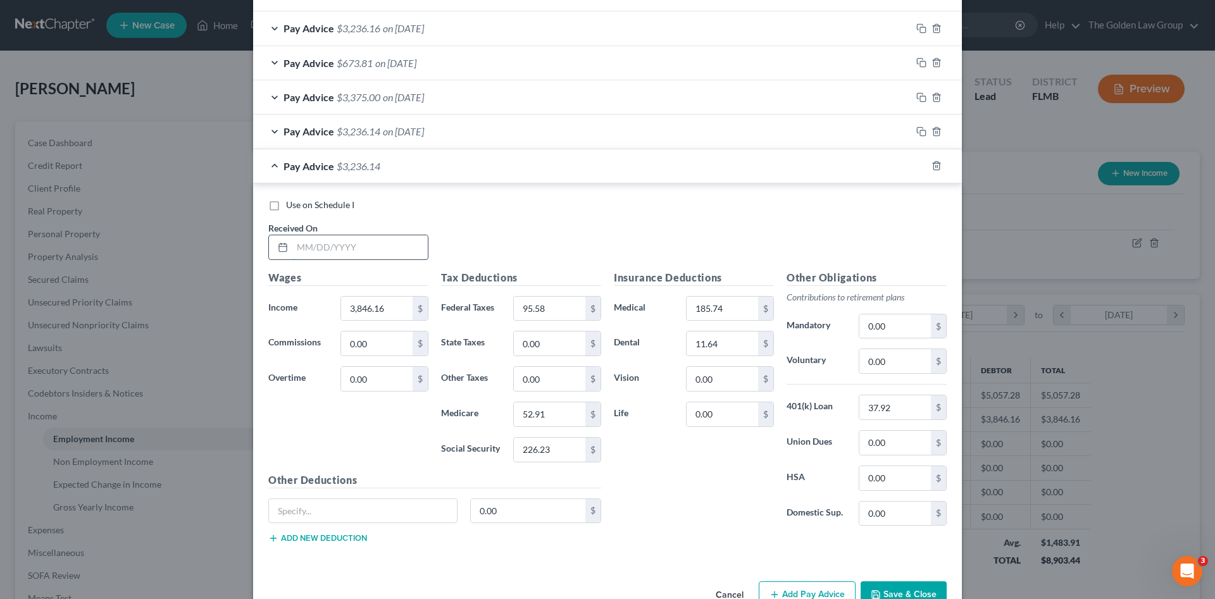
click at [380, 246] on input "text" at bounding box center [359, 247] width 135 height 24
click at [306, 246] on input "text" at bounding box center [359, 247] width 135 height 24
click at [884, 404] on input "37.92" at bounding box center [895, 408] width 72 height 24
click at [916, 163] on icon "button" at bounding box center [921, 166] width 10 height 10
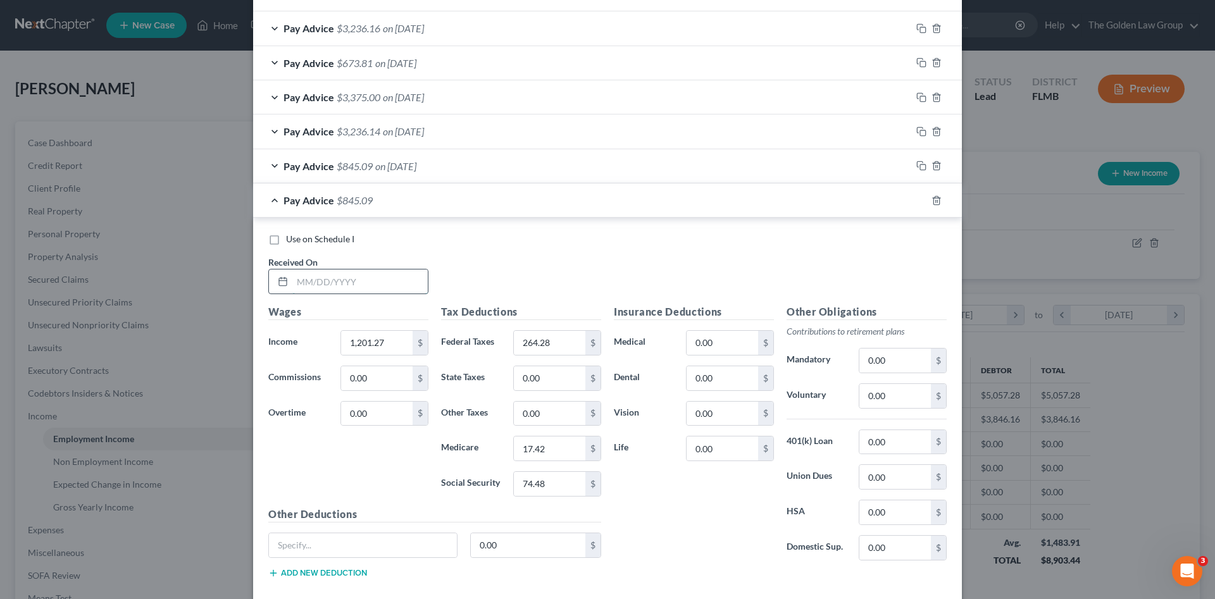
click at [371, 280] on input "text" at bounding box center [359, 282] width 135 height 24
click at [345, 285] on input "text" at bounding box center [359, 282] width 135 height 24
click at [700, 350] on input "0.00" at bounding box center [723, 343] width 72 height 24
click at [916, 441] on input "0.00" at bounding box center [895, 442] width 72 height 24
click at [916, 197] on icon "button" at bounding box center [921, 201] width 10 height 10
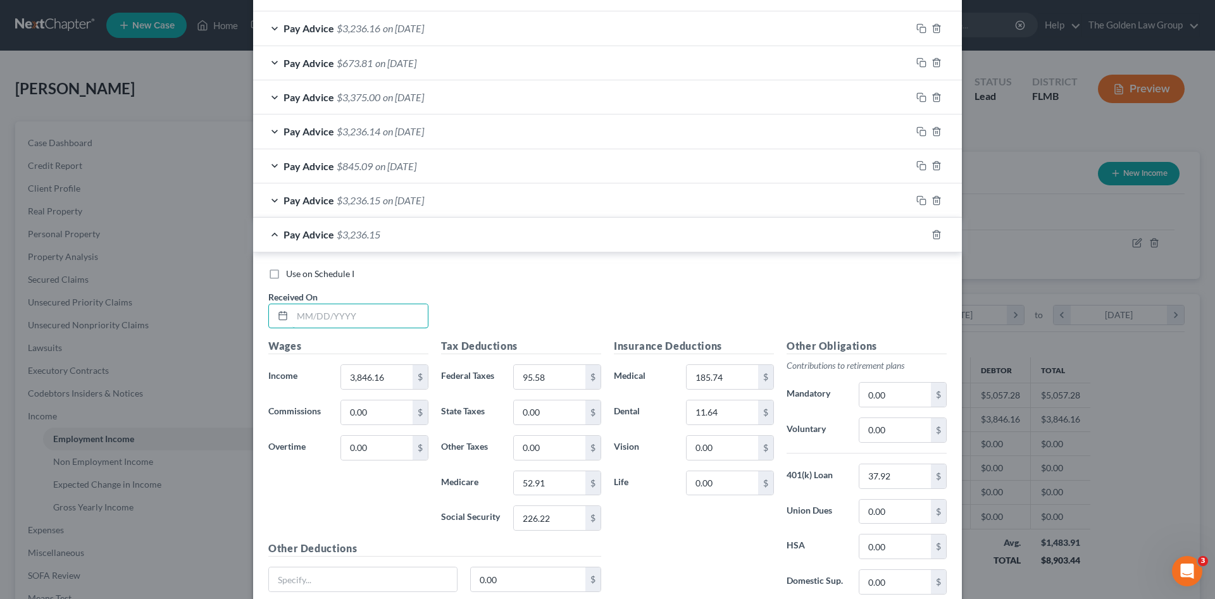
drag, startPoint x: 368, startPoint y: 317, endPoint x: 39, endPoint y: 315, distance: 328.5
click at [363, 319] on input "text" at bounding box center [359, 316] width 135 height 24
click at [306, 306] on input "text" at bounding box center [359, 316] width 135 height 24
click at [707, 375] on input "185.74" at bounding box center [723, 377] width 72 height 24
click at [918, 233] on icon "button" at bounding box center [921, 235] width 10 height 10
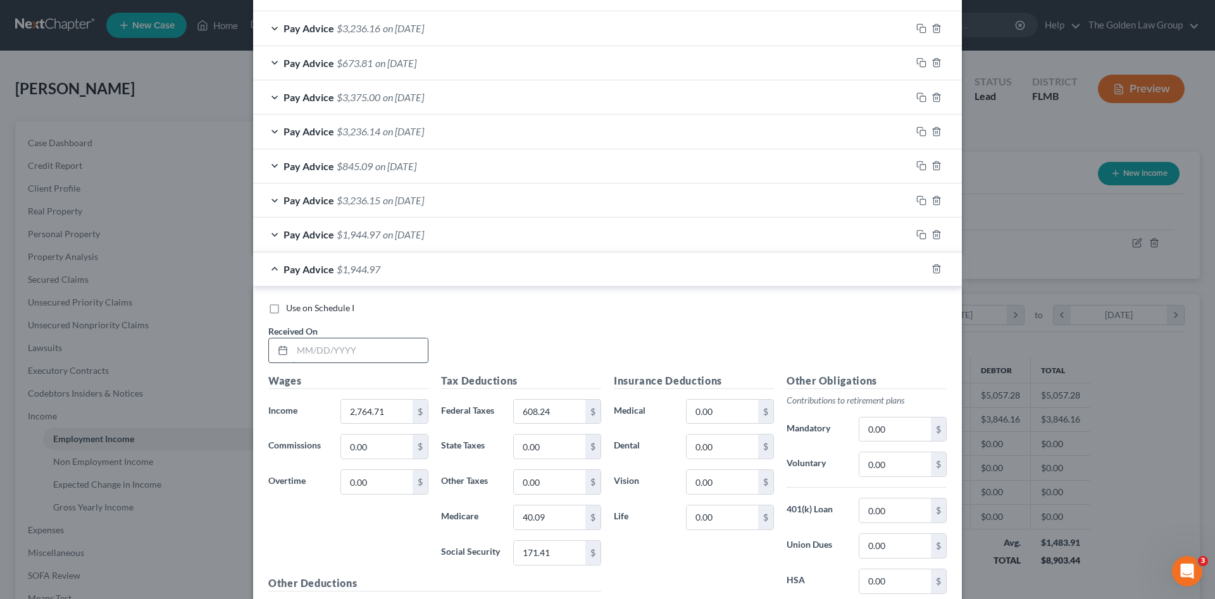
click at [381, 347] on input "text" at bounding box center [359, 351] width 135 height 24
click at [292, 346] on input "text" at bounding box center [359, 351] width 135 height 24
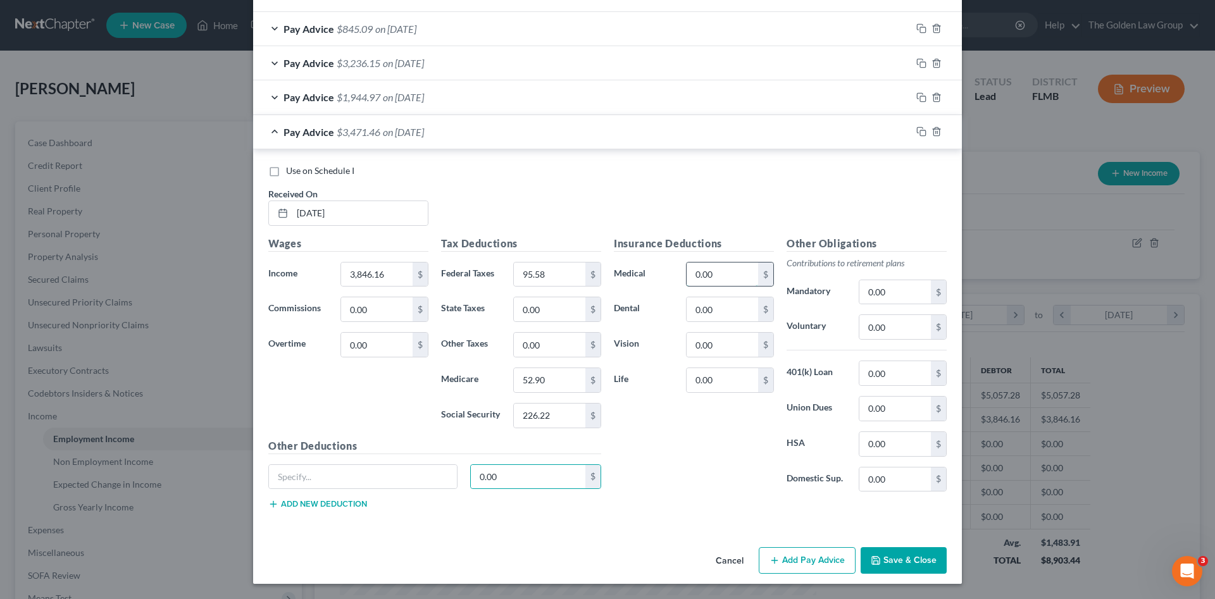
click at [711, 286] on input "0.00" at bounding box center [723, 275] width 72 height 24
click at [865, 370] on input "0.00" at bounding box center [895, 373] width 72 height 24
click at [920, 130] on rect "button" at bounding box center [923, 133] width 6 height 6
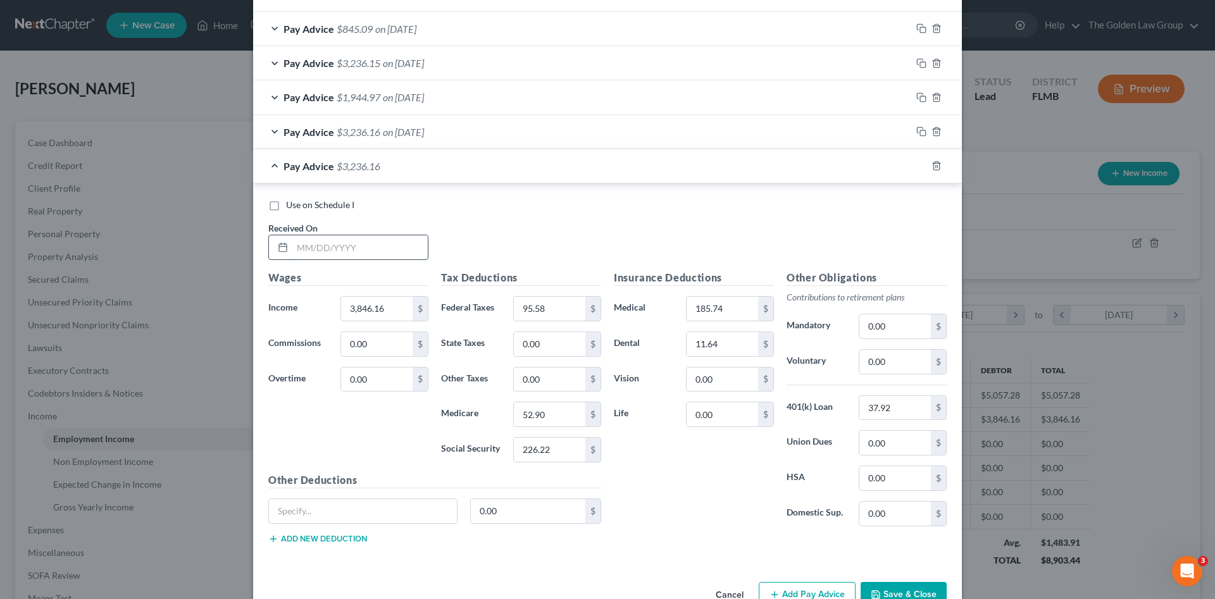
click at [366, 246] on input "text" at bounding box center [359, 247] width 135 height 24
click at [723, 309] on input "185.74" at bounding box center [723, 309] width 72 height 24
click at [916, 166] on icon "button" at bounding box center [921, 166] width 10 height 10
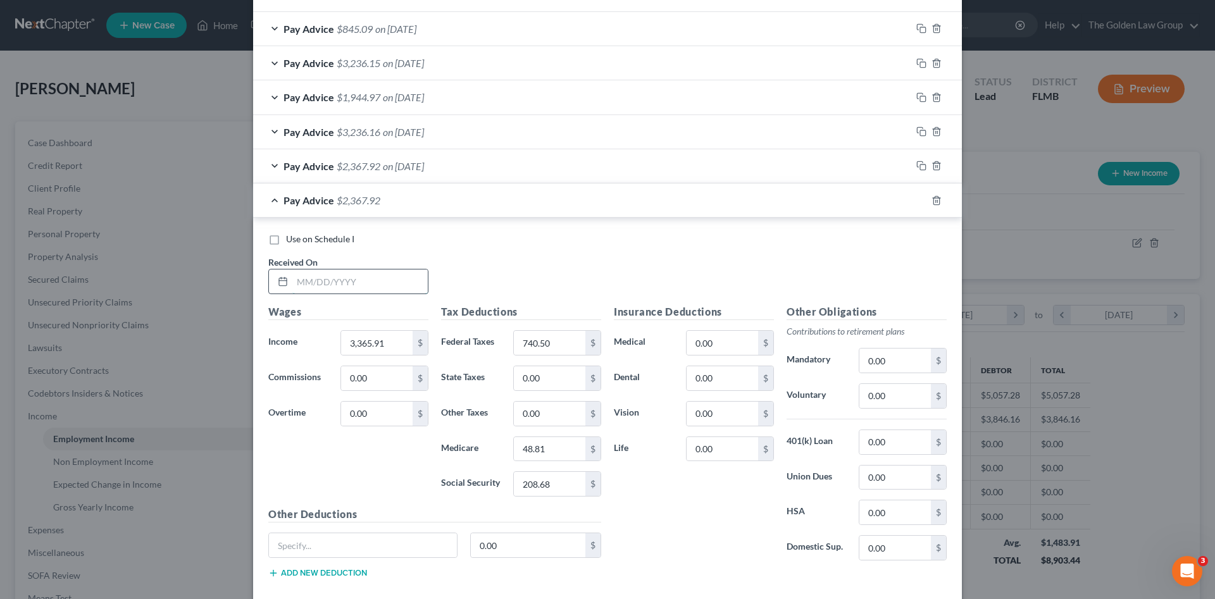
click at [335, 283] on input "text" at bounding box center [359, 282] width 135 height 24
click at [391, 281] on input "text" at bounding box center [359, 282] width 135 height 24
click at [917, 440] on input "0.00" at bounding box center [895, 442] width 72 height 24
click at [918, 201] on icon "button" at bounding box center [921, 201] width 10 height 10
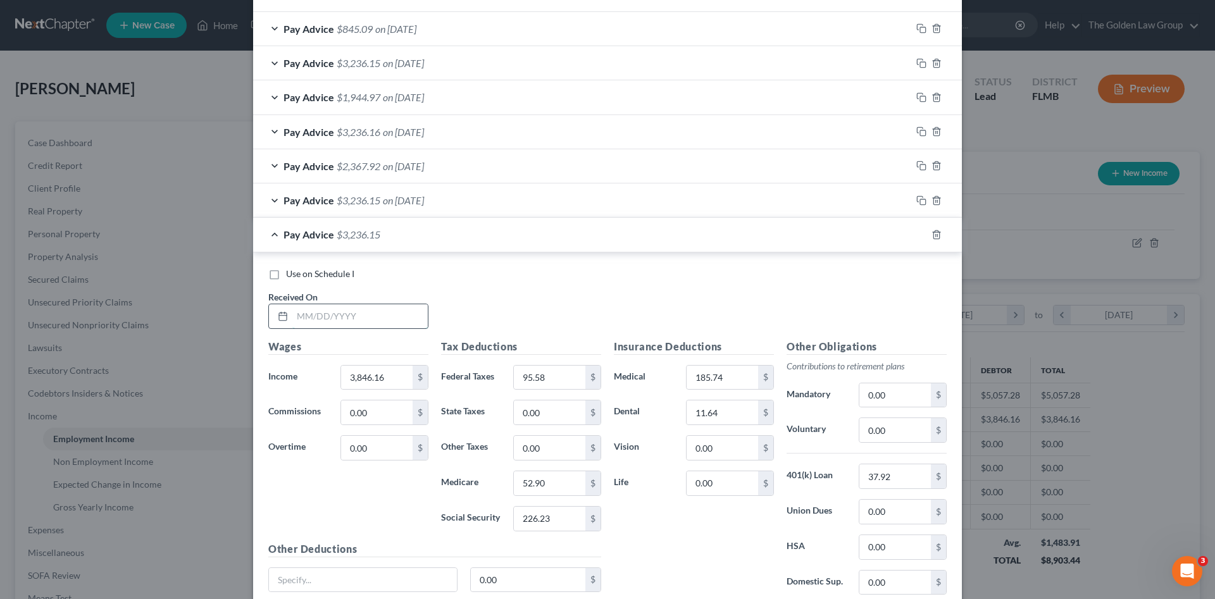
click at [392, 315] on input "text" at bounding box center [359, 316] width 135 height 24
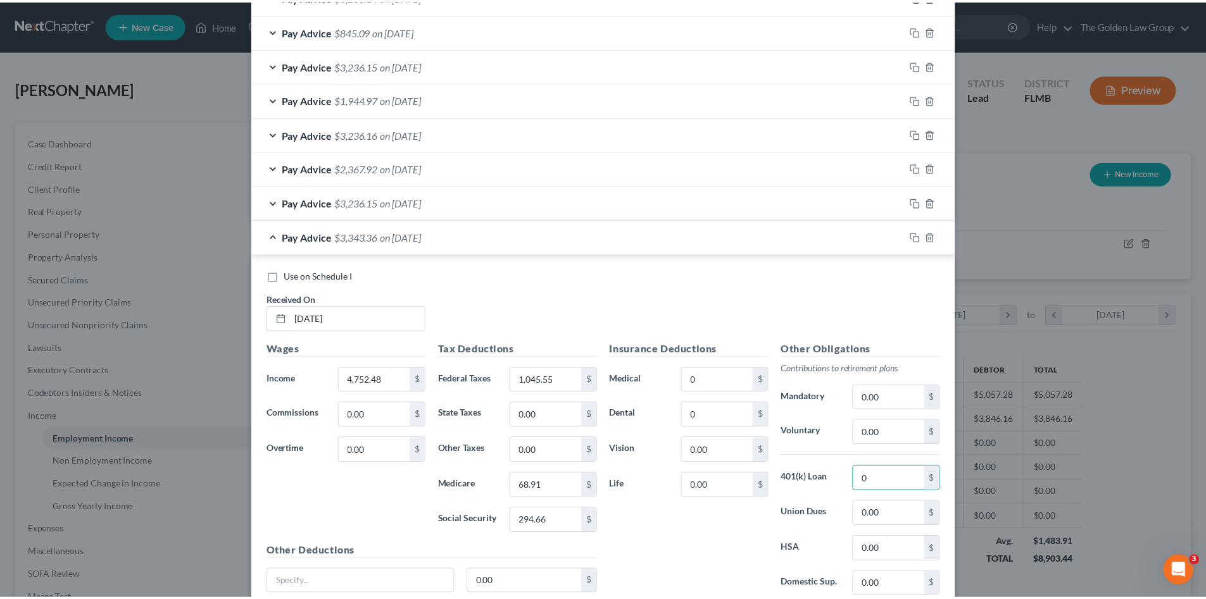
scroll to position [785, 0]
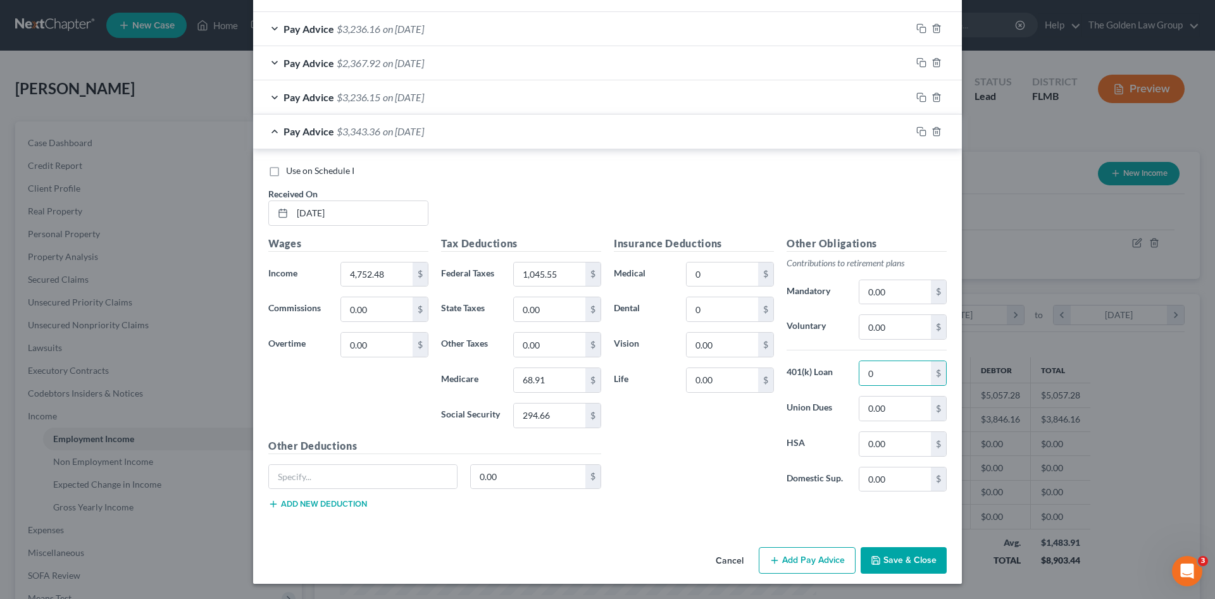
click at [920, 565] on button "Save & Close" at bounding box center [904, 560] width 86 height 27
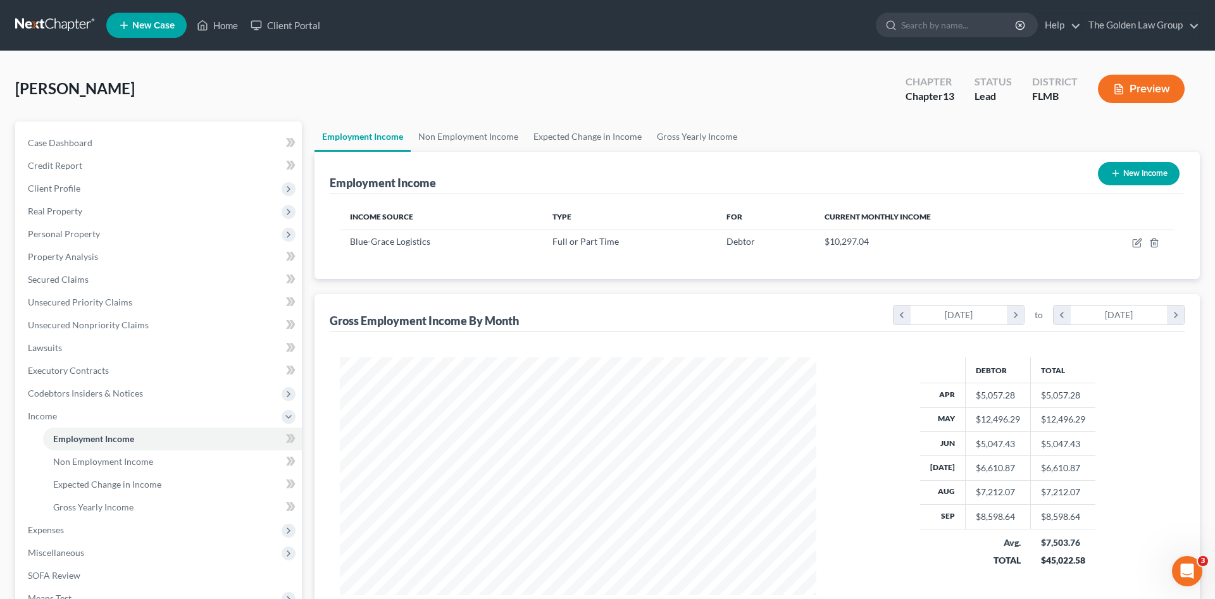
scroll to position [632662, 632400]
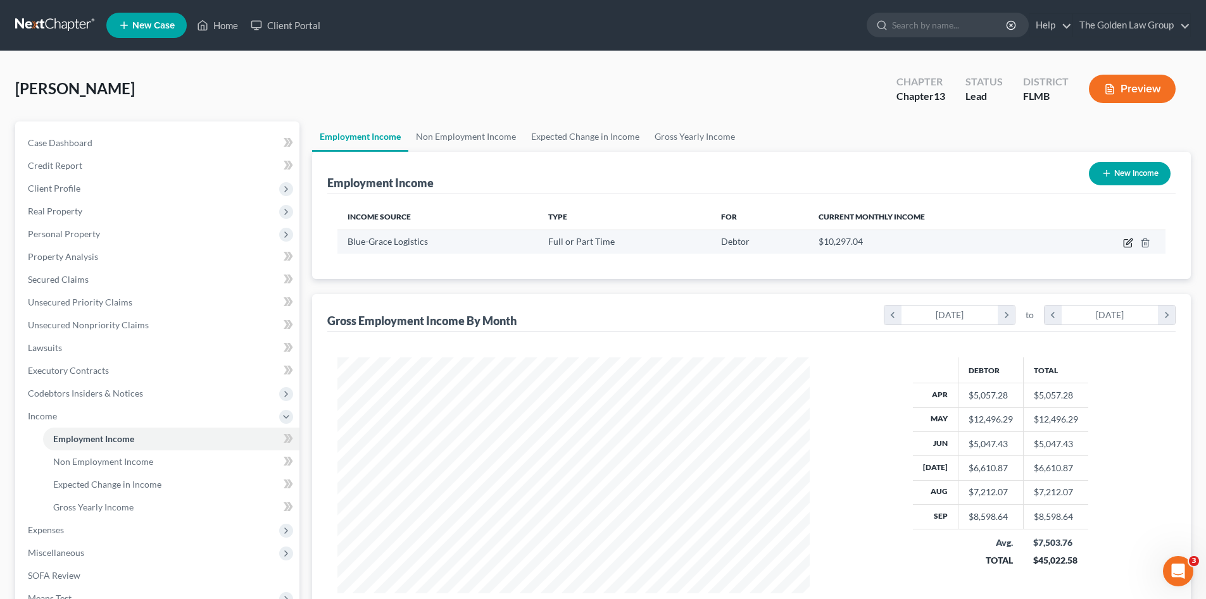
click at [1124, 243] on icon "button" at bounding box center [1127, 244] width 8 height 8
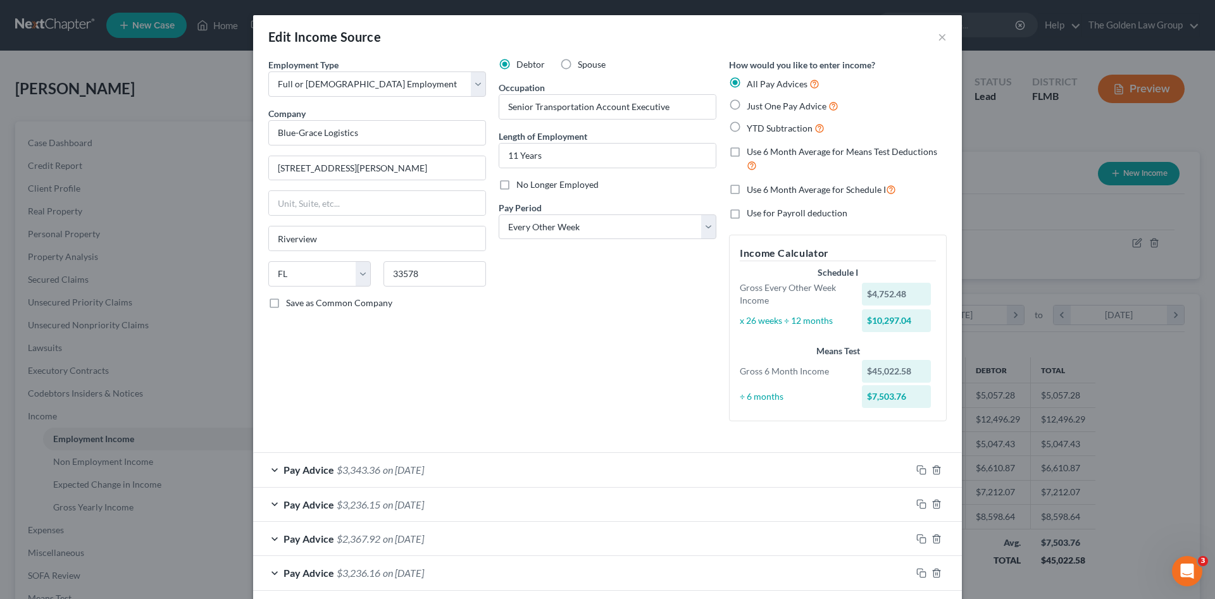
scroll to position [84, 0]
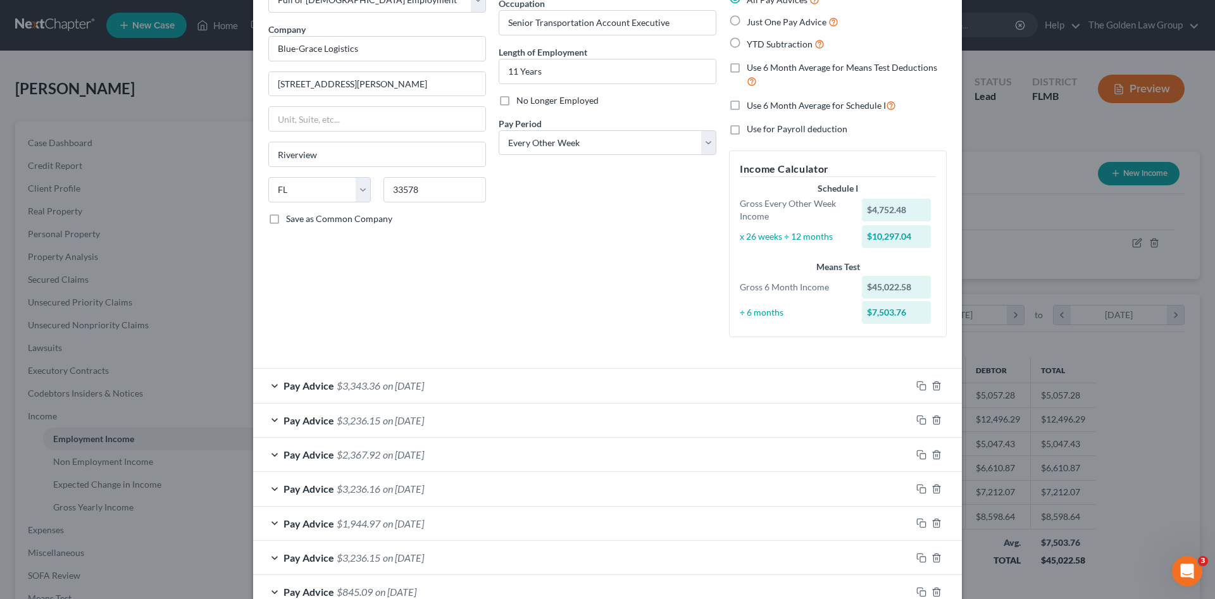
click at [544, 392] on div "Pay Advice $3,343.36 on 09/19/2025" at bounding box center [582, 386] width 658 height 34
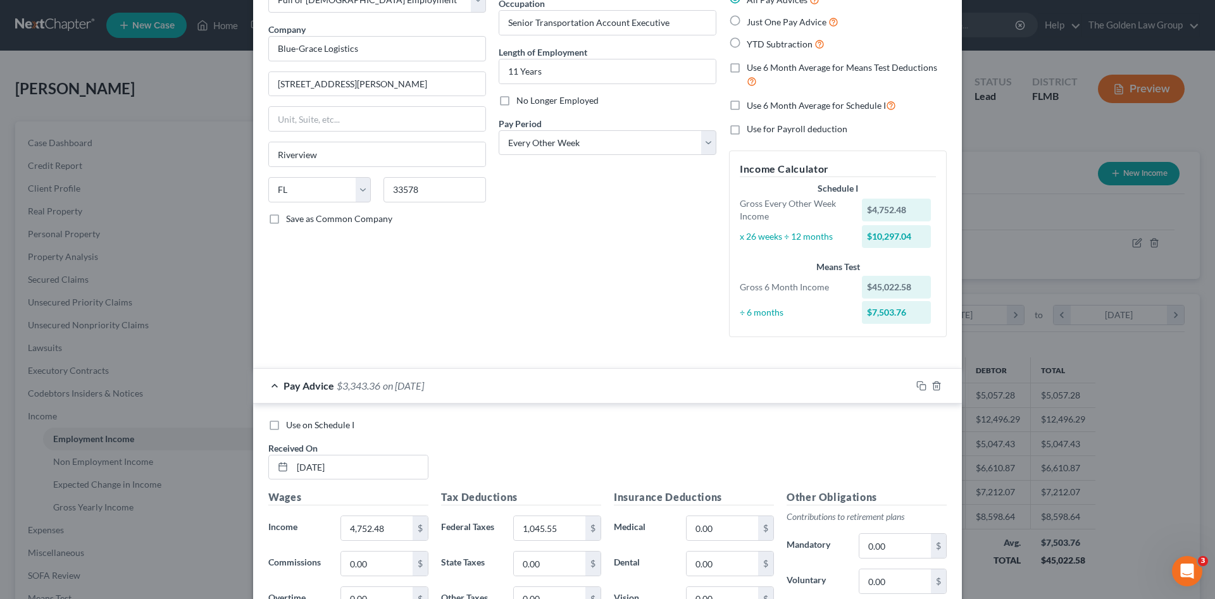
click at [305, 423] on span "Use on Schedule I" at bounding box center [320, 425] width 68 height 11
click at [299, 423] on input "Use on Schedule I" at bounding box center [295, 423] width 8 height 8
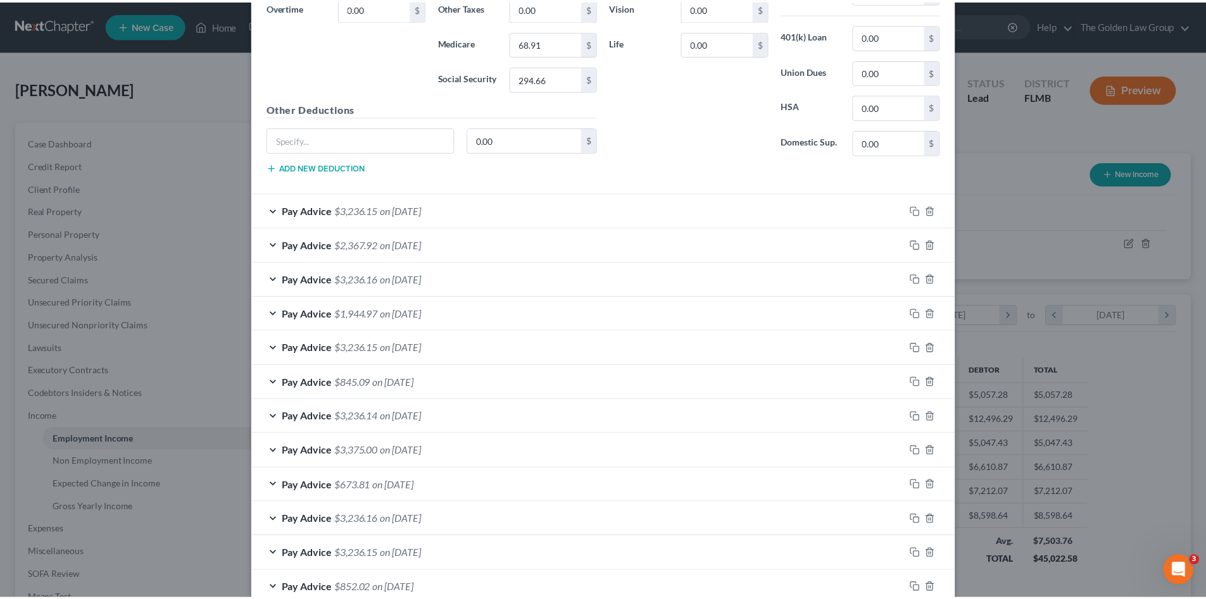
scroll to position [786, 0]
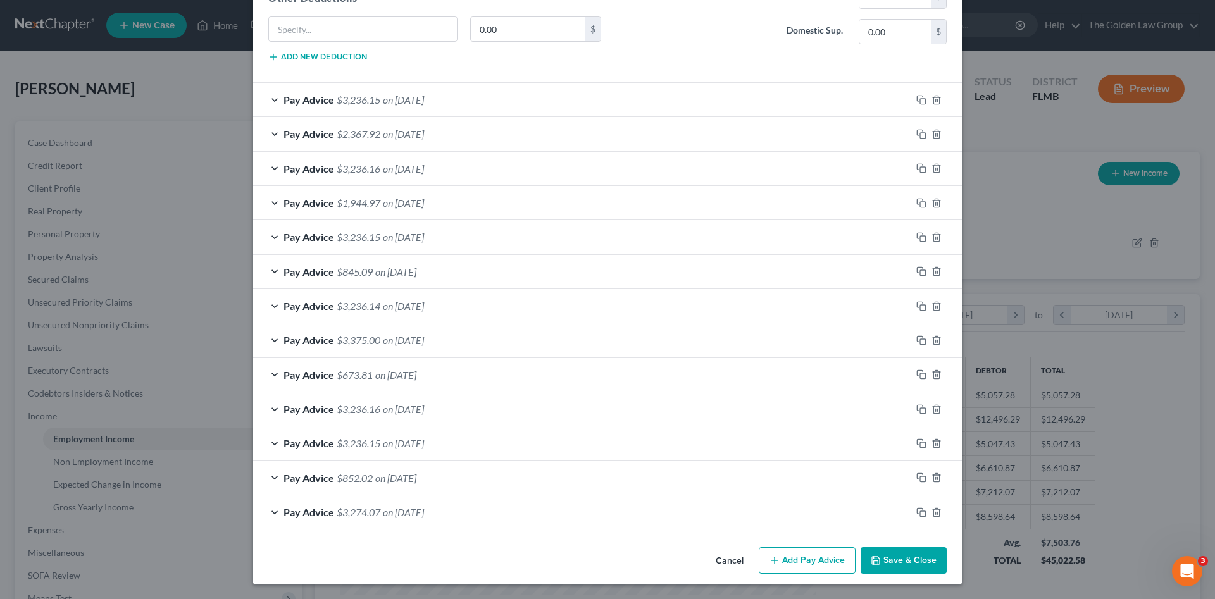
click at [901, 560] on button "Save & Close" at bounding box center [904, 560] width 86 height 27
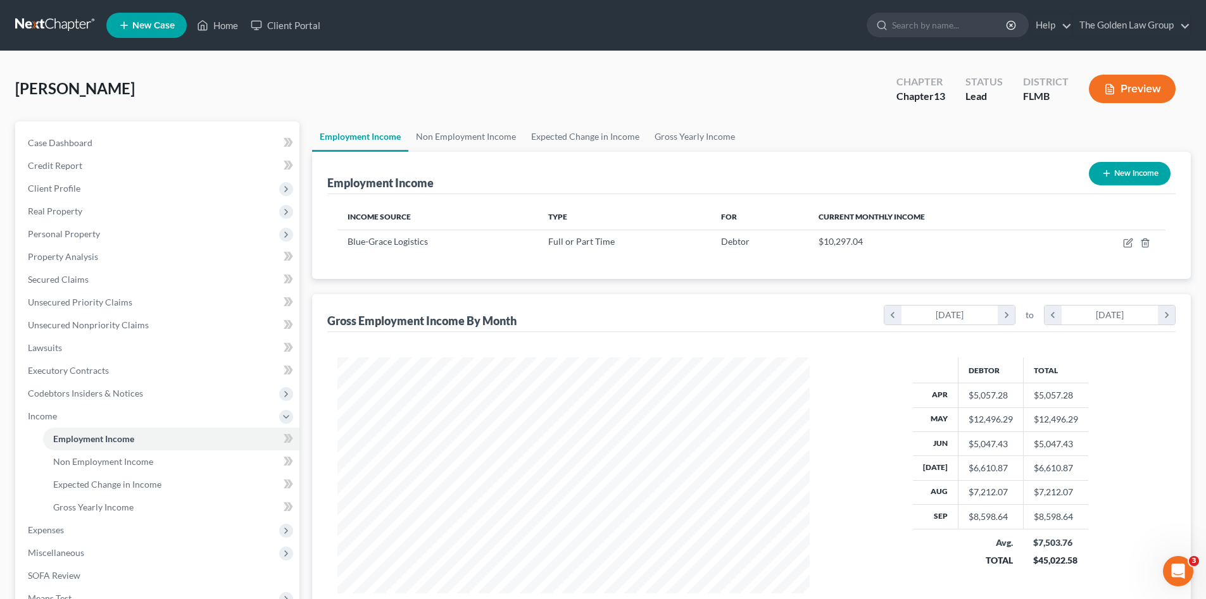
scroll to position [632662, 632400]
click at [128, 507] on span "Gross Yearly Income" at bounding box center [93, 507] width 80 height 11
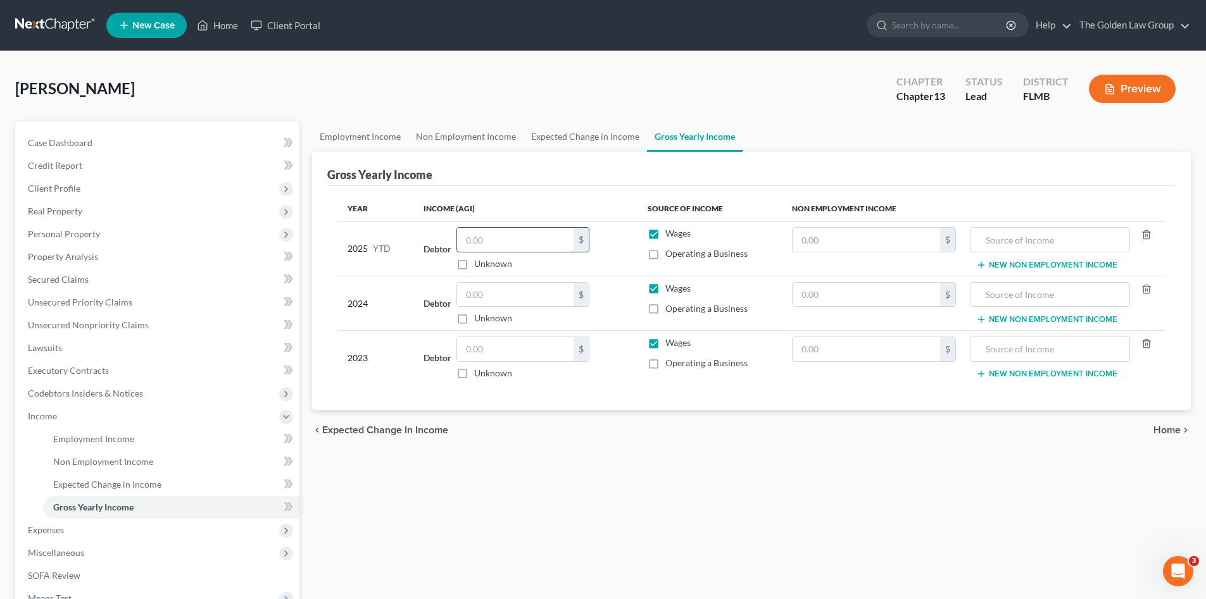
click at [540, 237] on input "text" at bounding box center [515, 240] width 116 height 24
click at [472, 291] on input "text" at bounding box center [515, 295] width 116 height 24
click at [507, 345] on input "text" at bounding box center [515, 349] width 116 height 24
drag, startPoint x: 532, startPoint y: 504, endPoint x: 328, endPoint y: 466, distance: 207.3
click at [518, 500] on div "Employment Income Non Employment Income Expected Change in Income Gross Yearly …" at bounding box center [751, 430] width 891 height 617
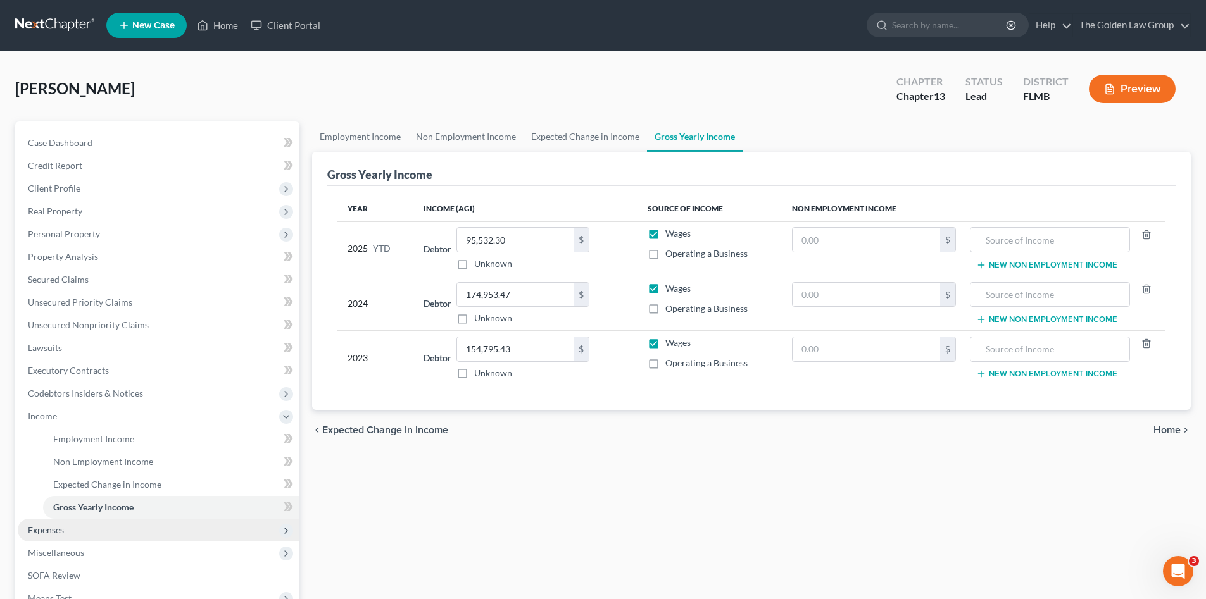
click at [57, 538] on span "Expenses" at bounding box center [159, 530] width 282 height 23
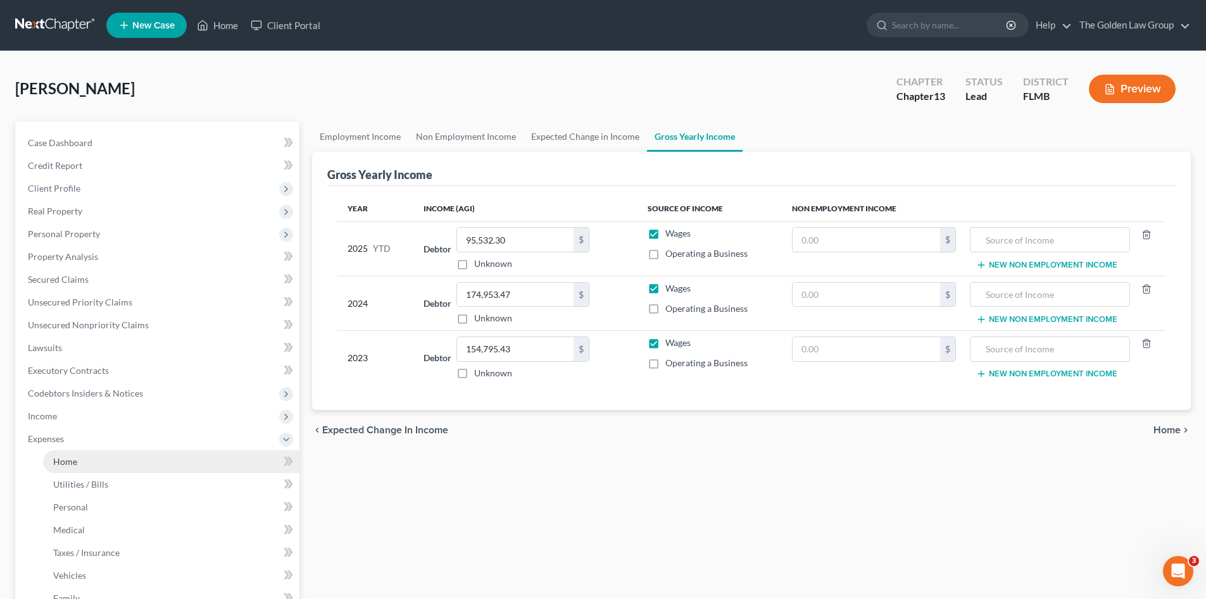
click at [88, 457] on link "Home" at bounding box center [171, 462] width 256 height 23
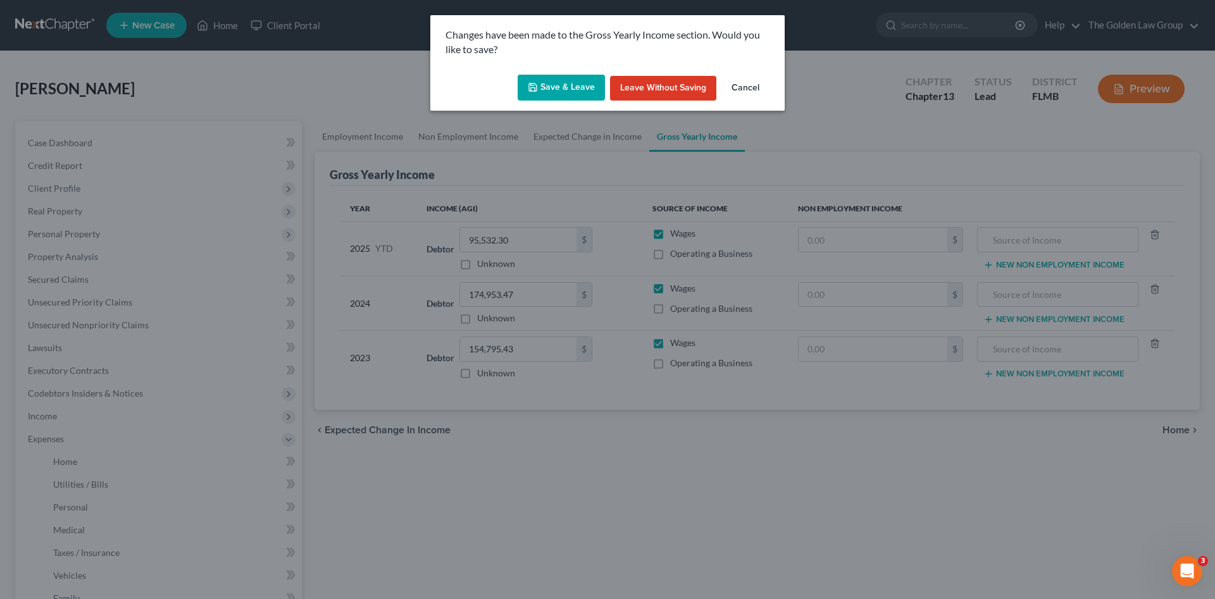
click at [548, 85] on button "Save & Leave" at bounding box center [561, 88] width 87 height 27
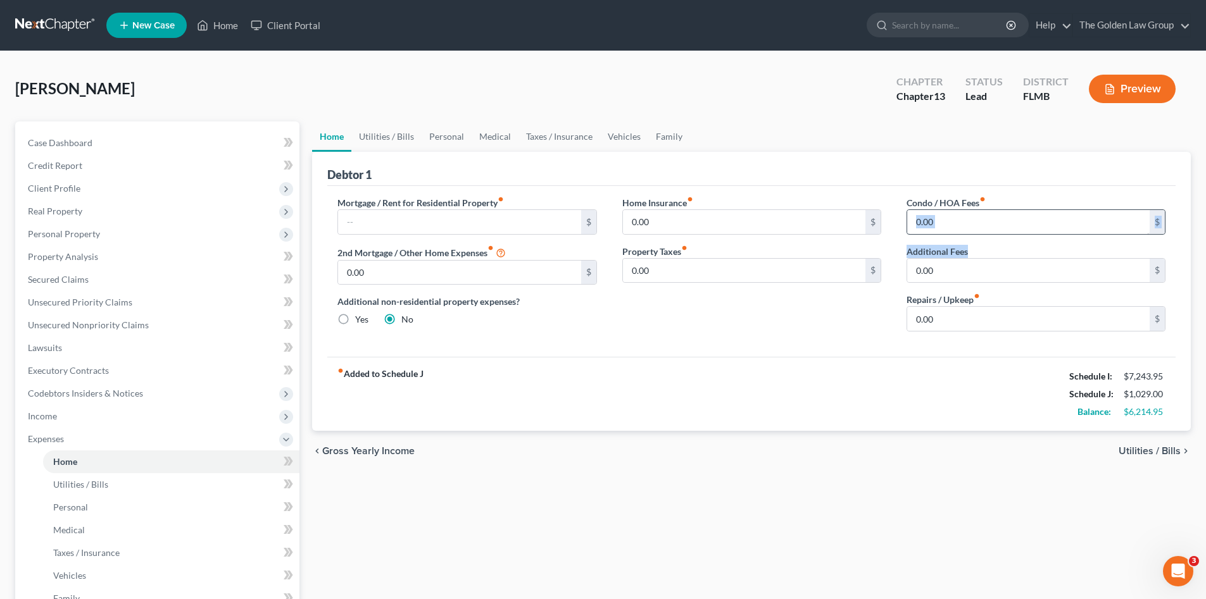
drag, startPoint x: 1058, startPoint y: 235, endPoint x: 1049, endPoint y: 227, distance: 12.6
click at [1056, 233] on div "Condo / HOA Fees fiber_manual_record 0.00 $ Additional Fees 0.00 $ Repairs / Up…" at bounding box center [1036, 269] width 284 height 146
click at [1049, 227] on input "0.00" at bounding box center [1028, 222] width 242 height 24
click at [384, 137] on link "Utilities / Bills" at bounding box center [386, 137] width 70 height 30
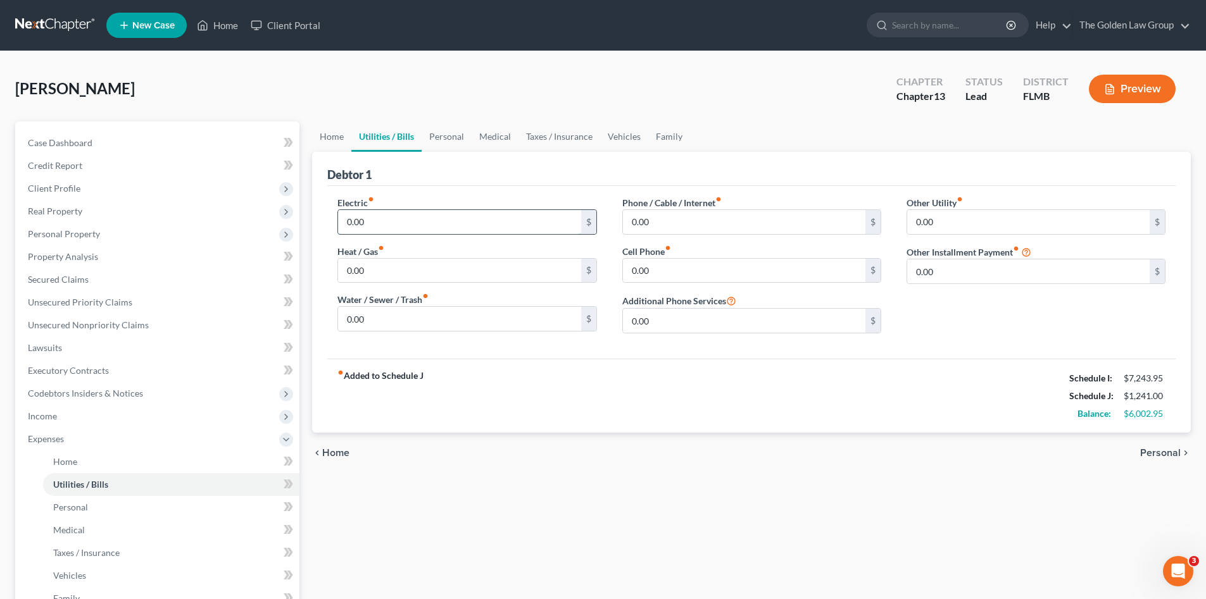
click at [389, 220] on input "0.00" at bounding box center [459, 222] width 242 height 24
click at [444, 135] on link "Personal" at bounding box center [447, 137] width 50 height 30
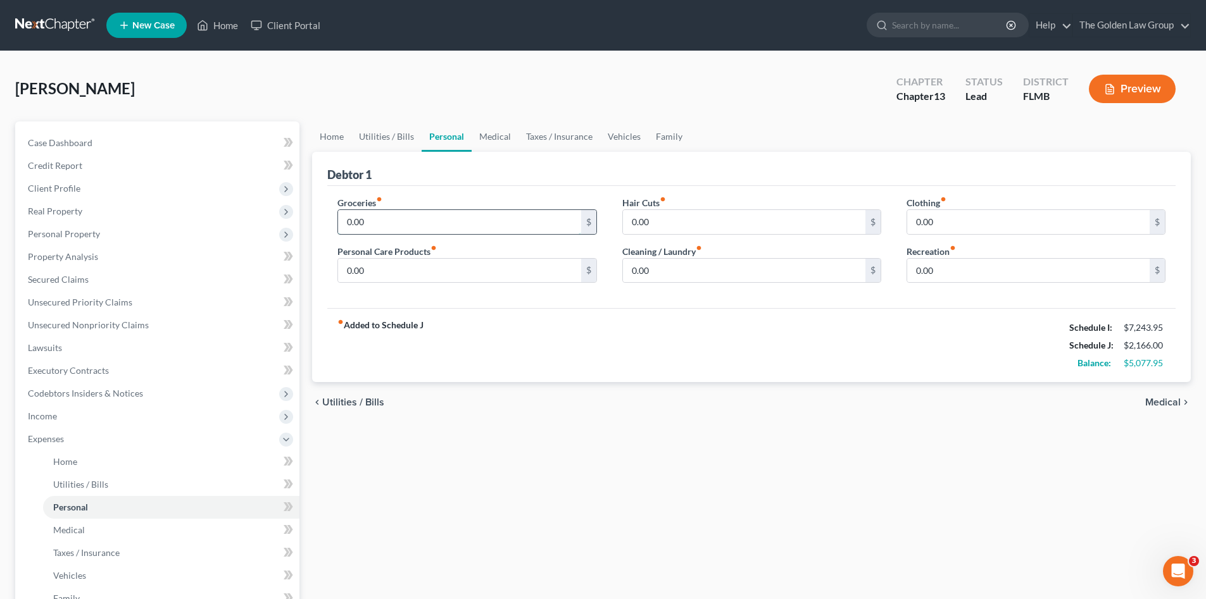
click at [412, 220] on input "0.00" at bounding box center [459, 222] width 242 height 24
click at [491, 136] on link "Medical" at bounding box center [495, 137] width 47 height 30
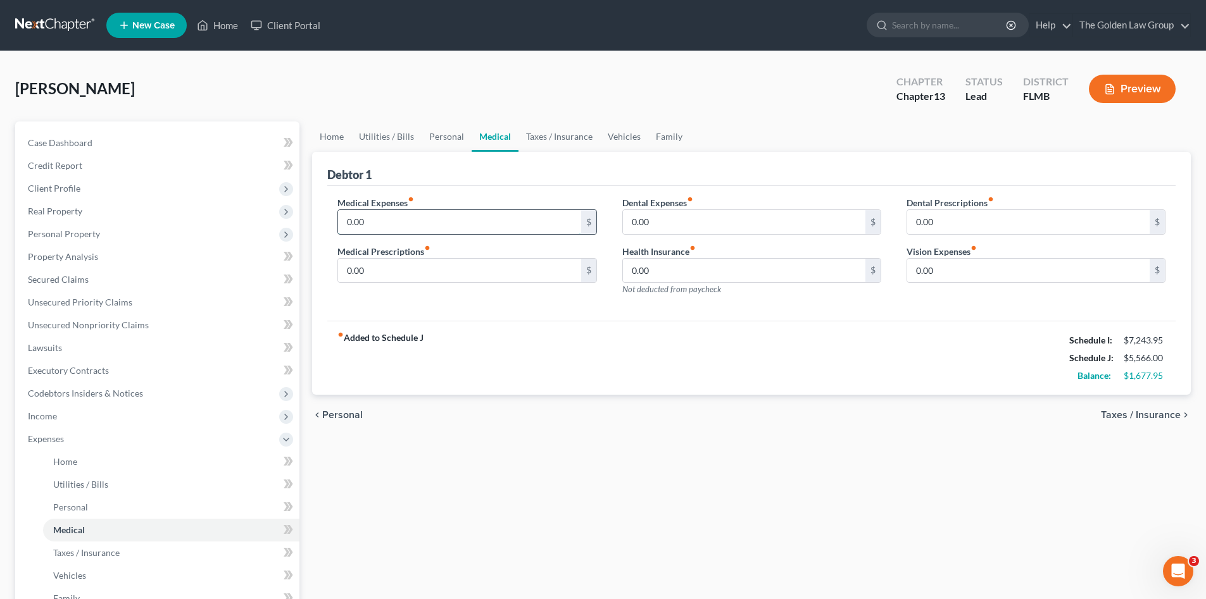
click at [447, 220] on input "0.00" at bounding box center [459, 222] width 242 height 24
click at [545, 137] on link "Taxes / Insurance" at bounding box center [559, 137] width 82 height 30
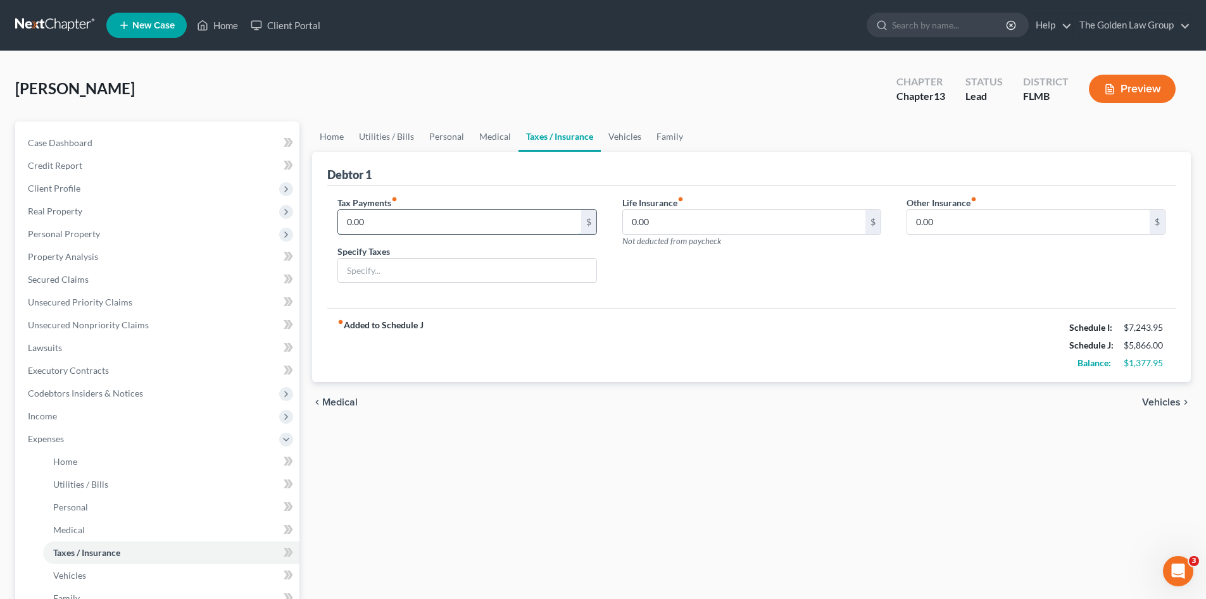
click at [429, 227] on input "0.00" at bounding box center [459, 222] width 242 height 24
click at [623, 137] on link "Vehicles" at bounding box center [625, 137] width 48 height 30
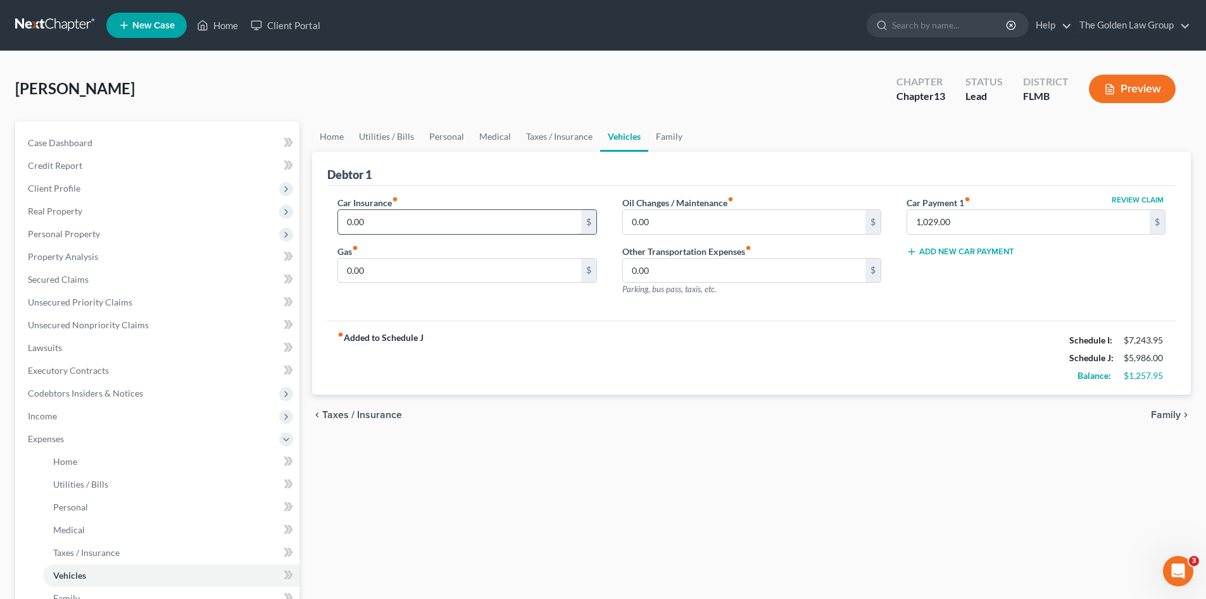
click at [435, 219] on input "0.00" at bounding box center [459, 222] width 242 height 24
click at [592, 543] on div "Home Utilities / Bills Personal Medical Taxes / Insurance Vehicles Family Debto…" at bounding box center [751, 464] width 891 height 685
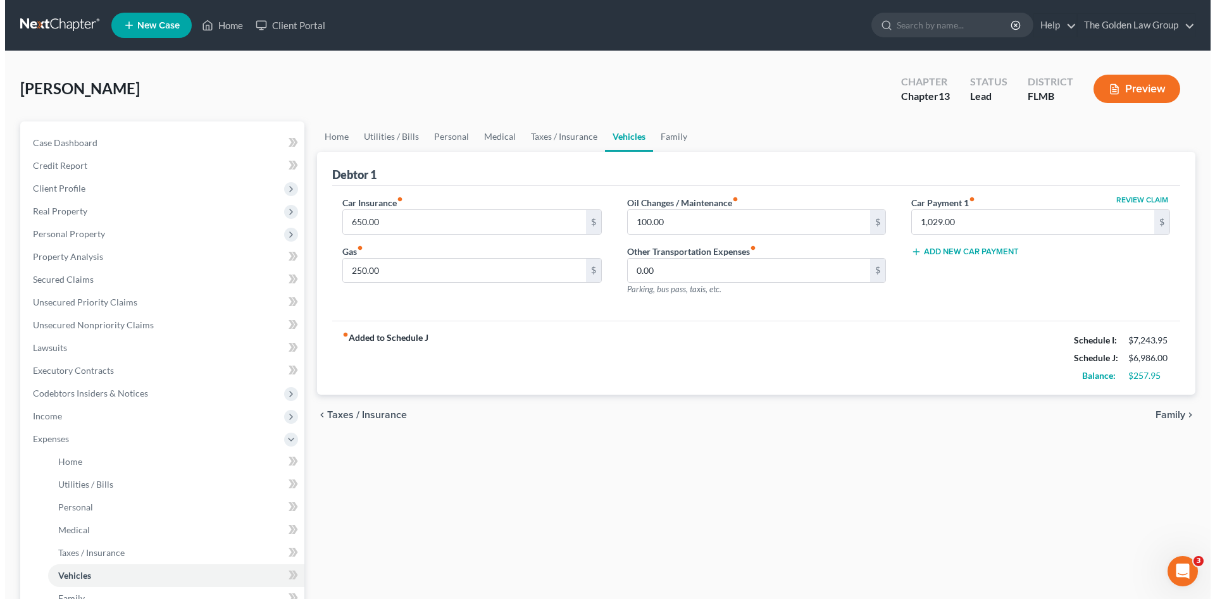
scroll to position [127, 0]
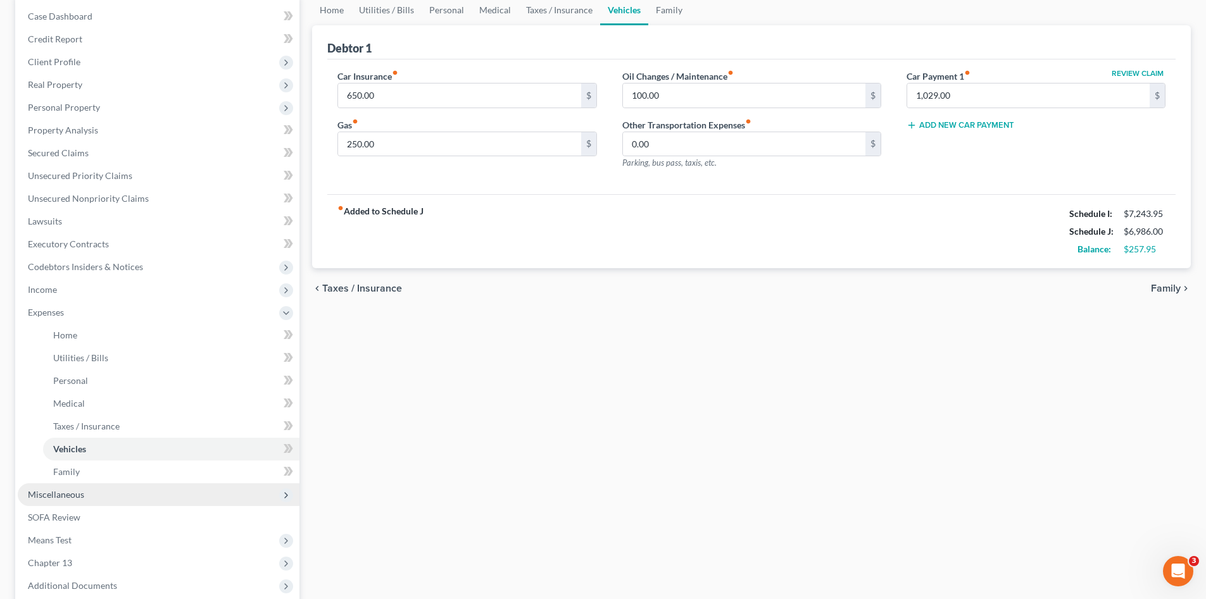
click at [70, 494] on span "Miscellaneous" at bounding box center [56, 494] width 56 height 11
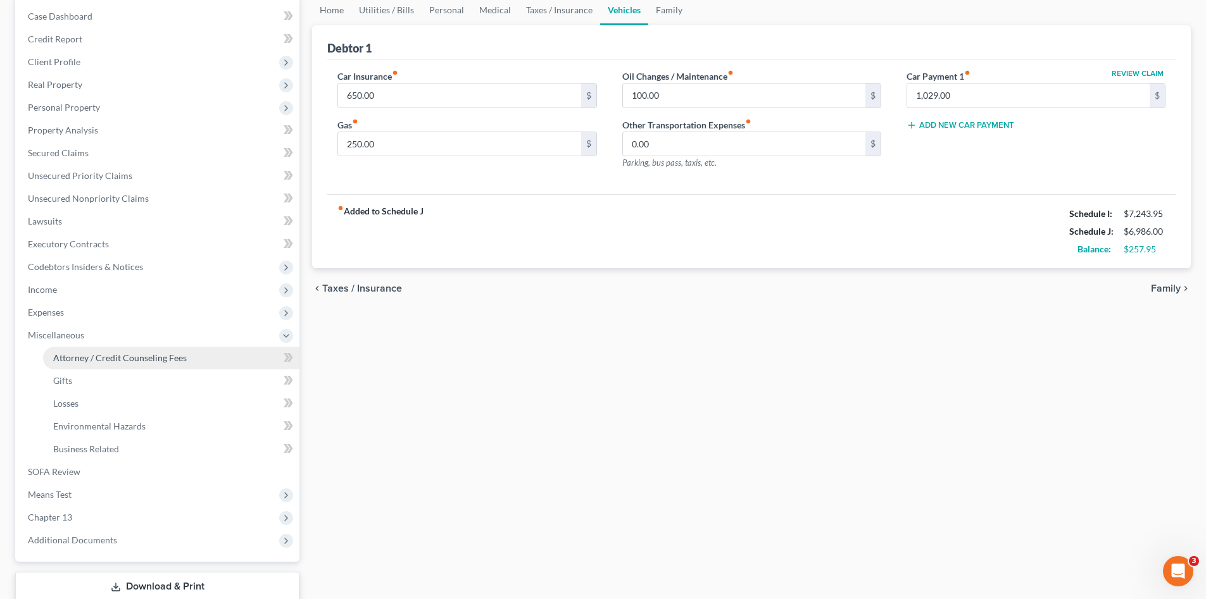
click at [138, 359] on span "Attorney / Credit Counseling Fees" at bounding box center [120, 358] width 134 height 11
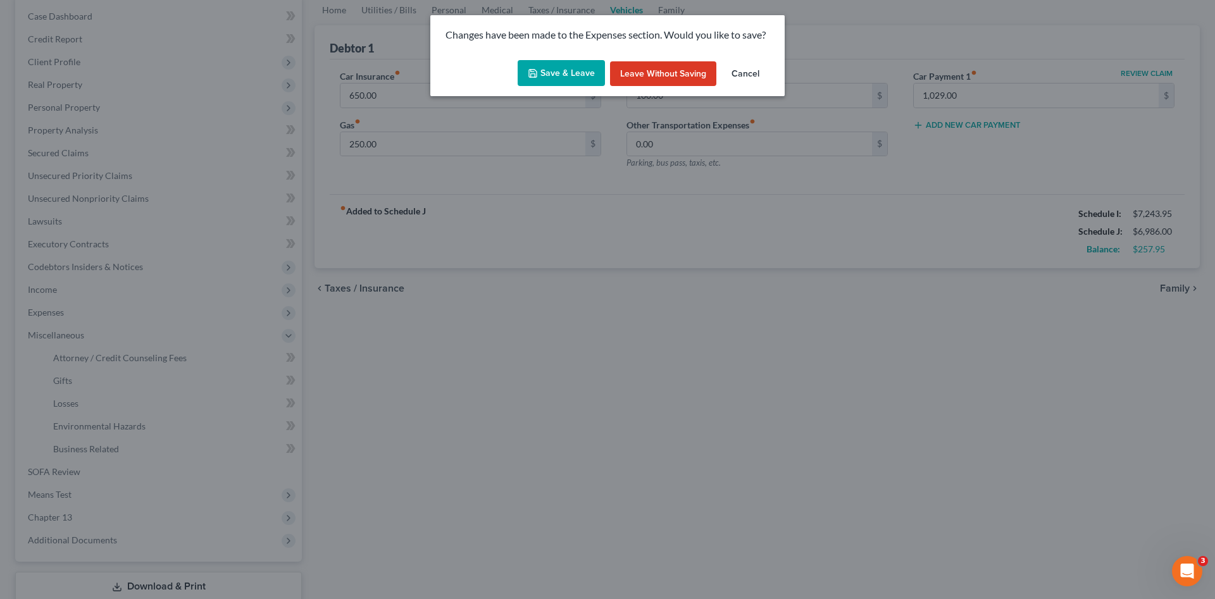
click at [564, 74] on button "Save & Leave" at bounding box center [561, 73] width 87 height 27
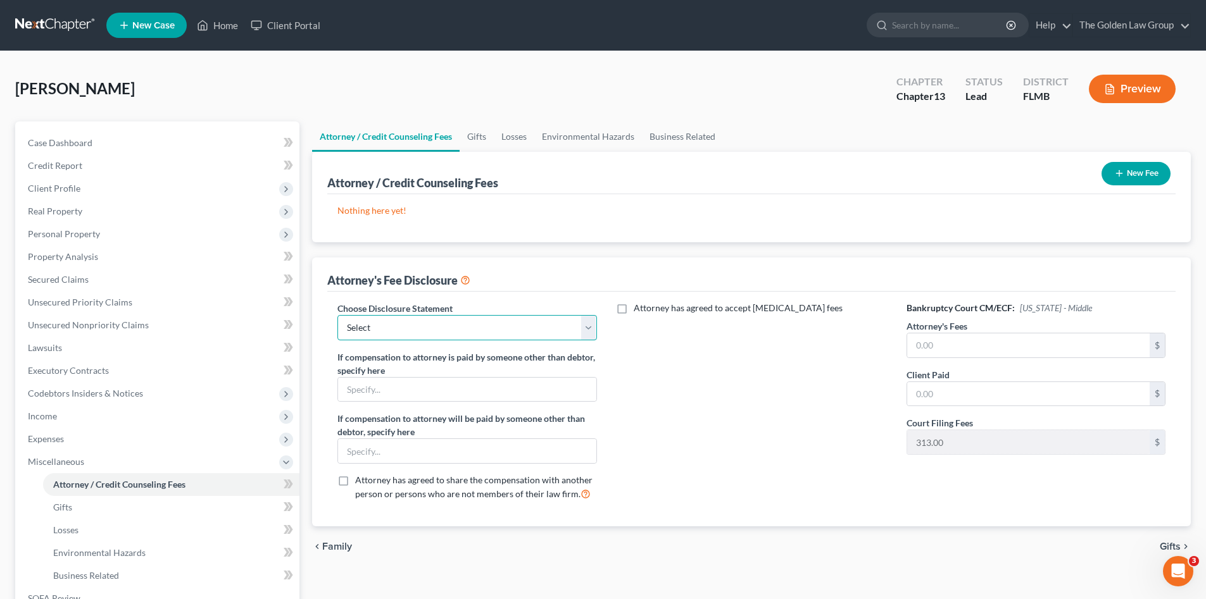
drag, startPoint x: 506, startPoint y: 332, endPoint x: 497, endPoint y: 341, distance: 12.1
click at [506, 332] on select "Select Chapter 7 Supplemental Chapter 13 Chapter 7 Pre-Petition" at bounding box center [466, 327] width 259 height 25
click at [337, 315] on select "Select Chapter 7 Supplemental Chapter 13 Chapter 7 Pre-Petition" at bounding box center [466, 327] width 259 height 25
click at [392, 450] on input "text" at bounding box center [467, 451] width 258 height 24
paste input "Monitoring Fee paid to Attorney by Trustee - $50/mo."
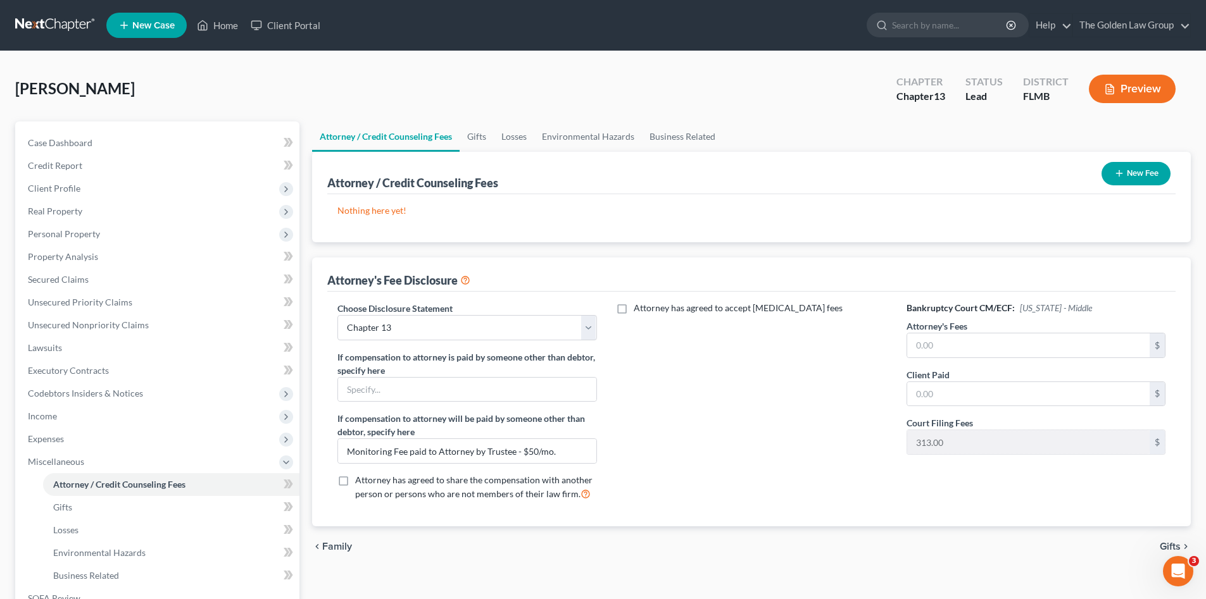
drag, startPoint x: 684, startPoint y: 472, endPoint x: 787, endPoint y: 385, distance: 135.2
click at [684, 472] on div "Attorney has agreed to accept [MEDICAL_DATA] fees" at bounding box center [751, 406] width 284 height 209
click at [946, 345] on input "text" at bounding box center [1028, 346] width 242 height 24
click at [1035, 344] on input "text" at bounding box center [1028, 346] width 242 height 24
click at [1122, 173] on icon "button" at bounding box center [1119, 173] width 10 height 10
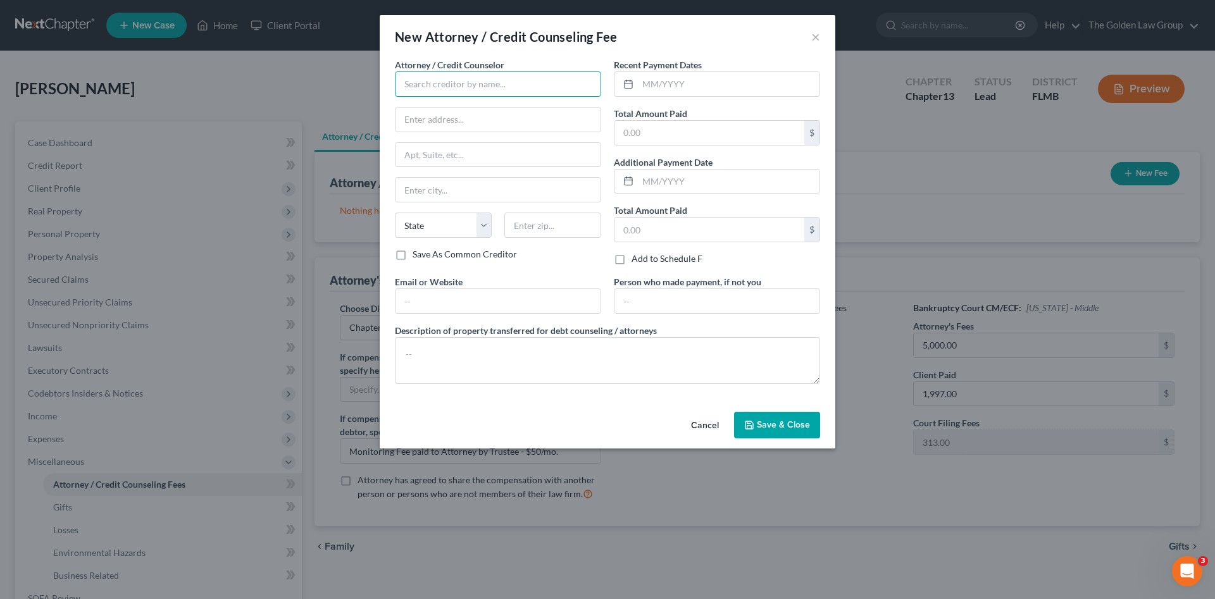
click at [435, 84] on input "text" at bounding box center [498, 84] width 206 height 25
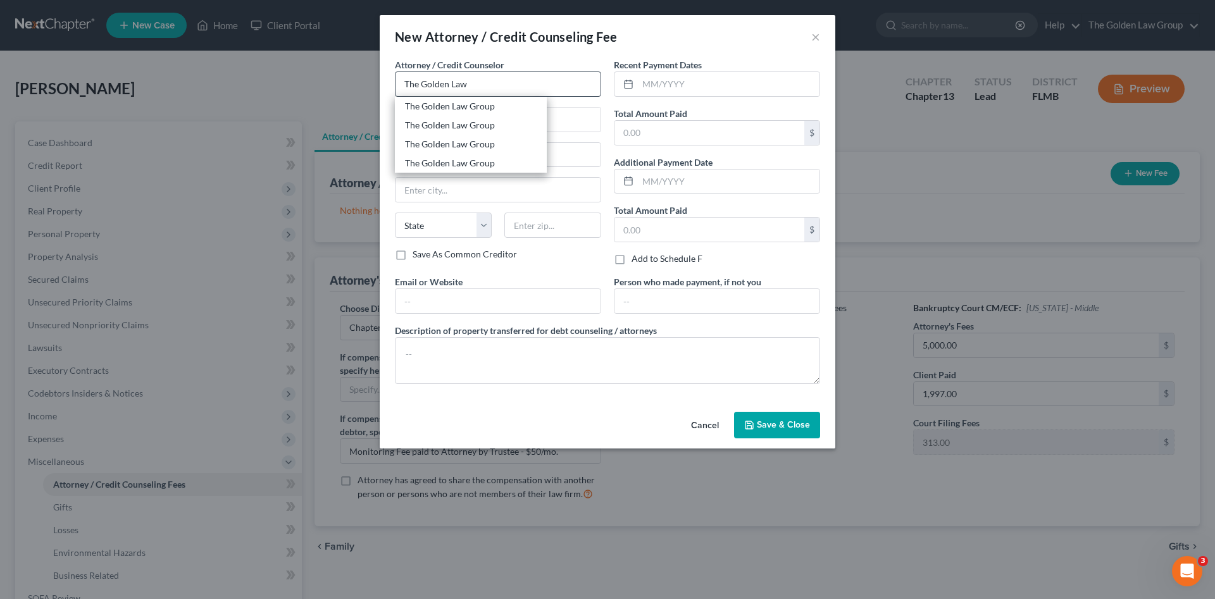
click at [454, 103] on div "The Golden Law Group" at bounding box center [471, 106] width 132 height 13
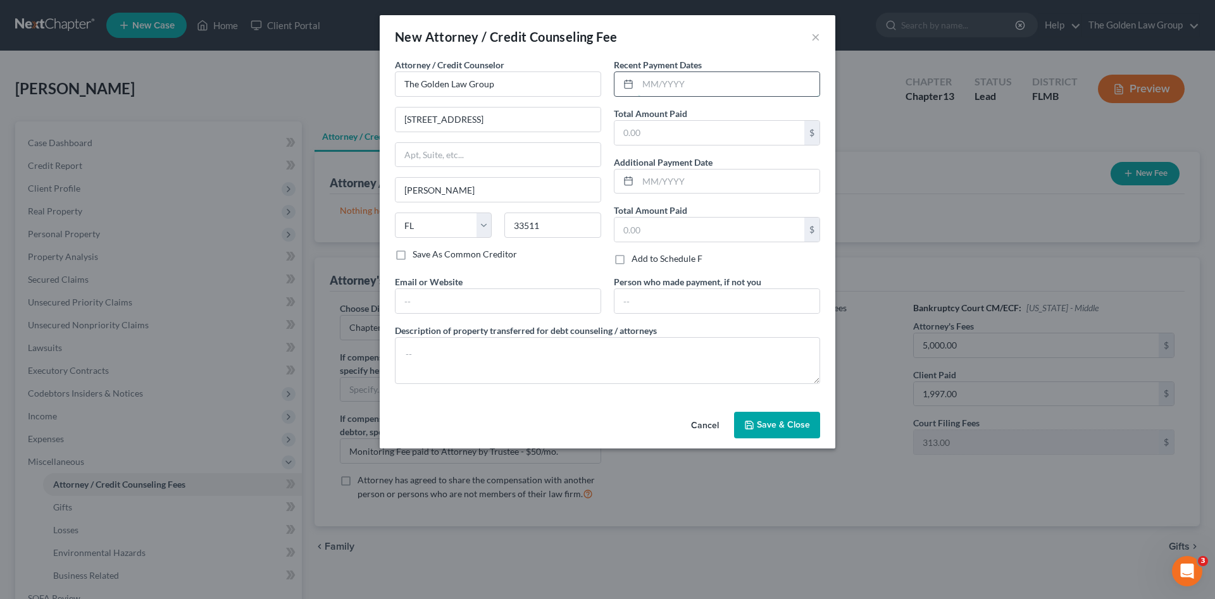
click at [677, 83] on input "text" at bounding box center [729, 84] width 182 height 24
click at [691, 359] on textarea at bounding box center [607, 360] width 425 height 47
click at [771, 421] on span "Save & Close" at bounding box center [783, 425] width 53 height 11
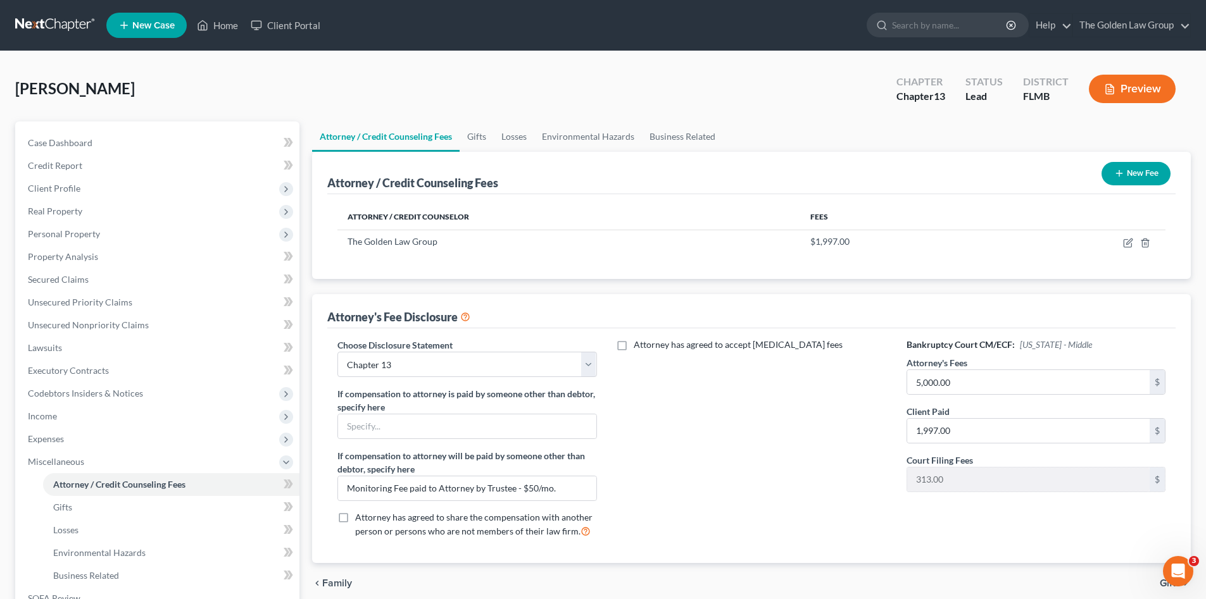
click at [1127, 180] on button "New Fee" at bounding box center [1135, 173] width 69 height 23
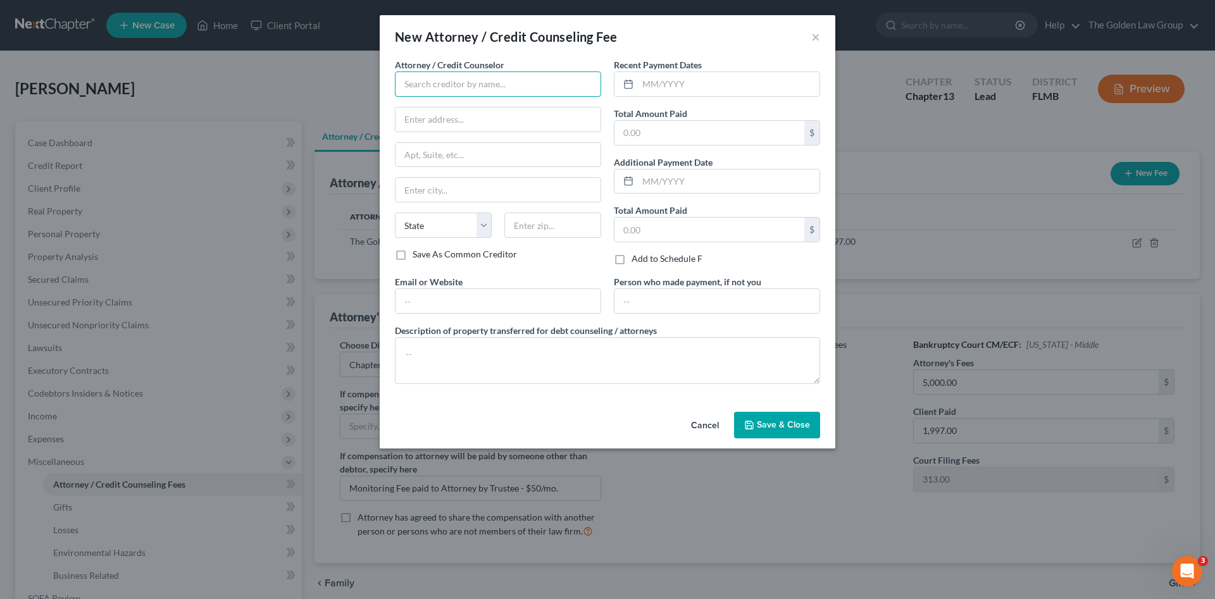
click at [427, 89] on input "text" at bounding box center [498, 84] width 206 height 25
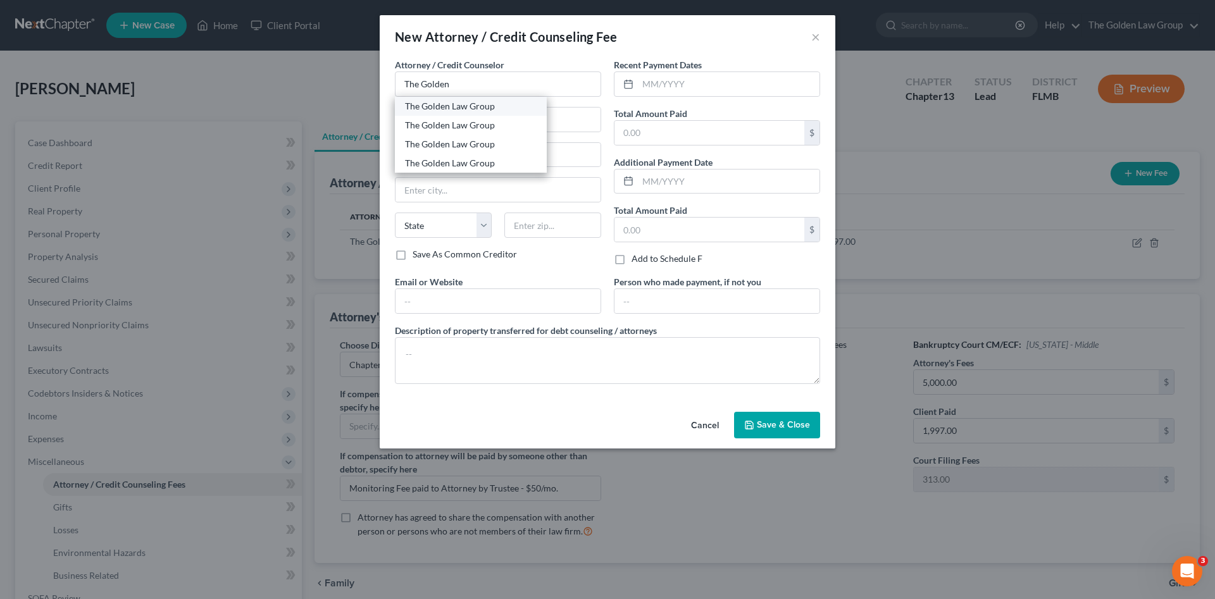
click at [437, 104] on div "The Golden Law Group" at bounding box center [471, 106] width 132 height 13
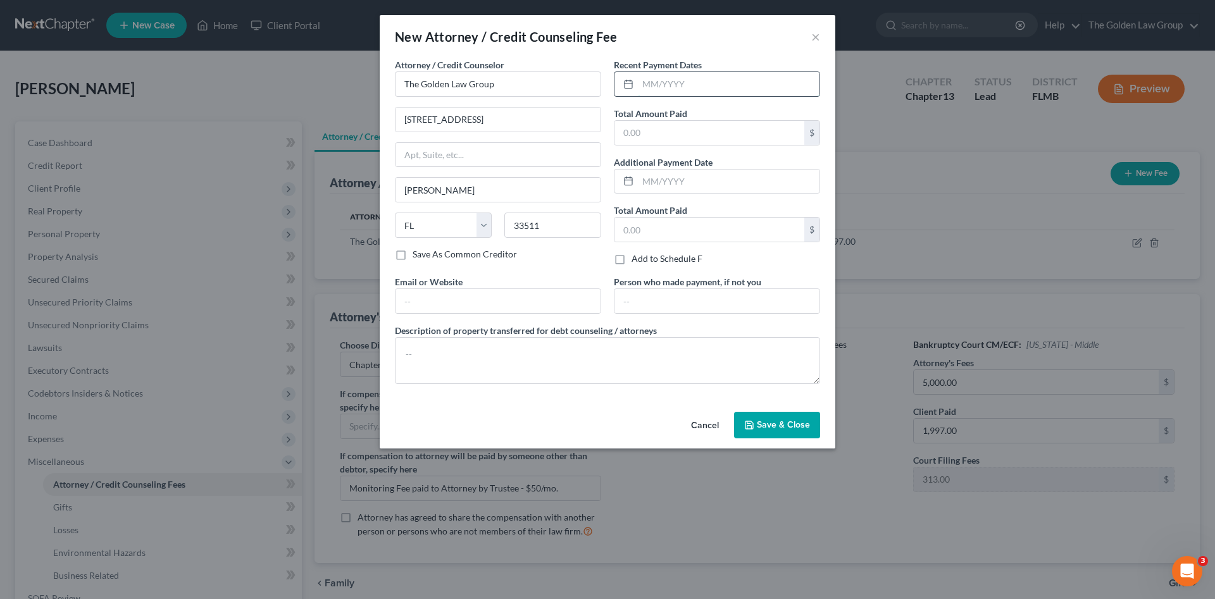
click at [662, 85] on input "text" at bounding box center [729, 84] width 182 height 24
click at [684, 353] on textarea at bounding box center [607, 360] width 425 height 47
click at [765, 415] on button "Save & Close" at bounding box center [777, 425] width 86 height 27
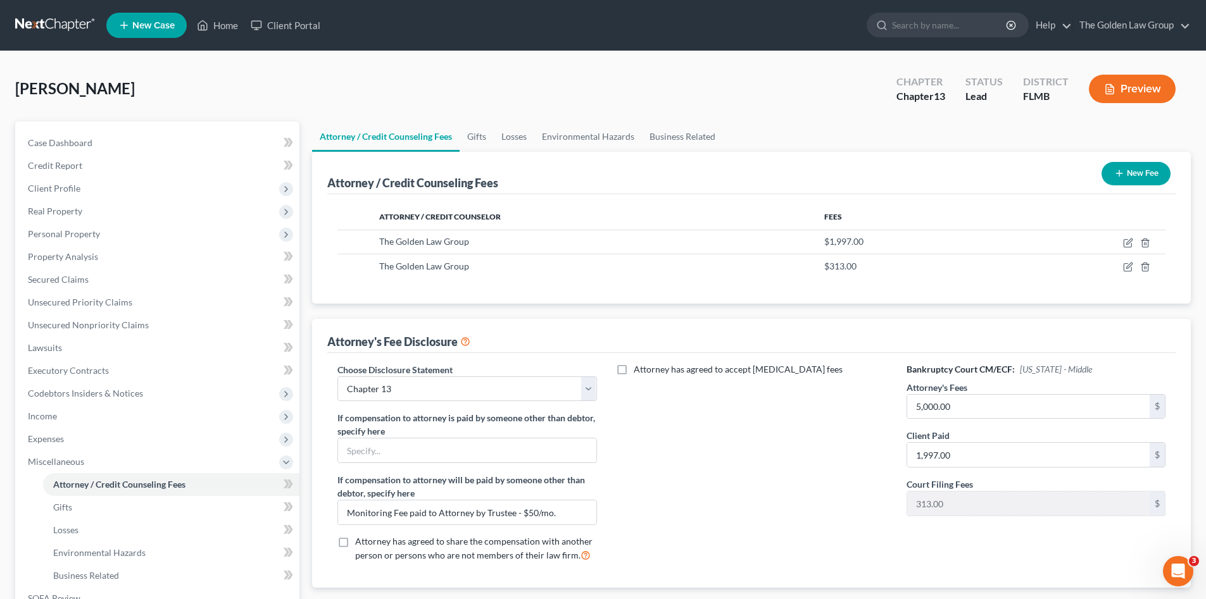
click at [1150, 177] on button "New Fee" at bounding box center [1135, 173] width 69 height 23
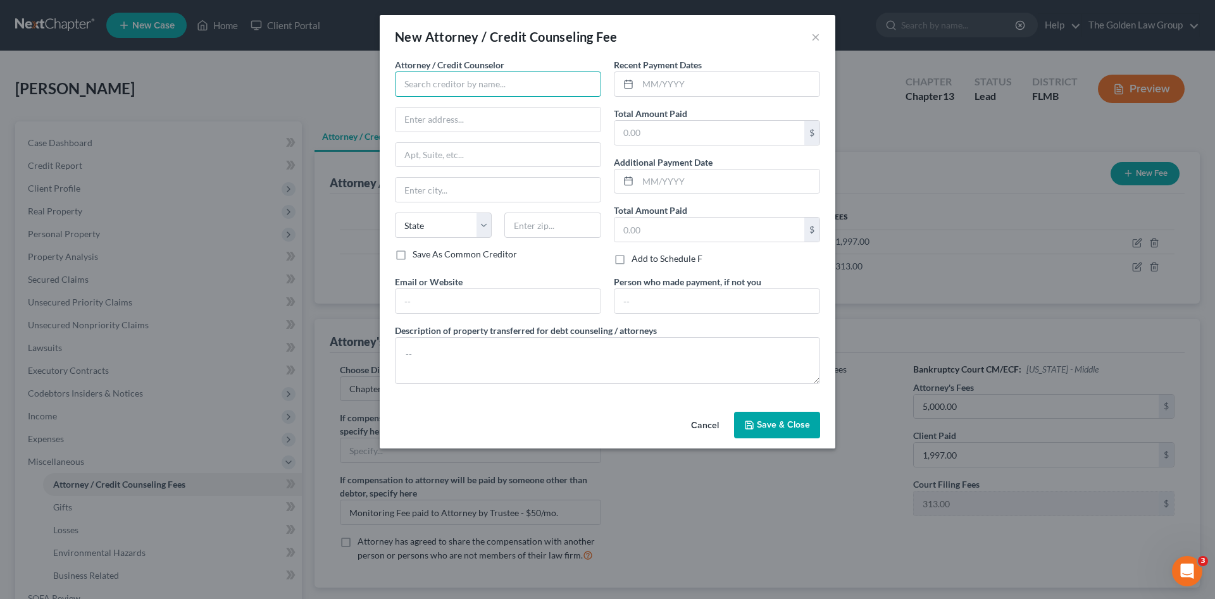
click at [432, 89] on input "text" at bounding box center [498, 84] width 206 height 25
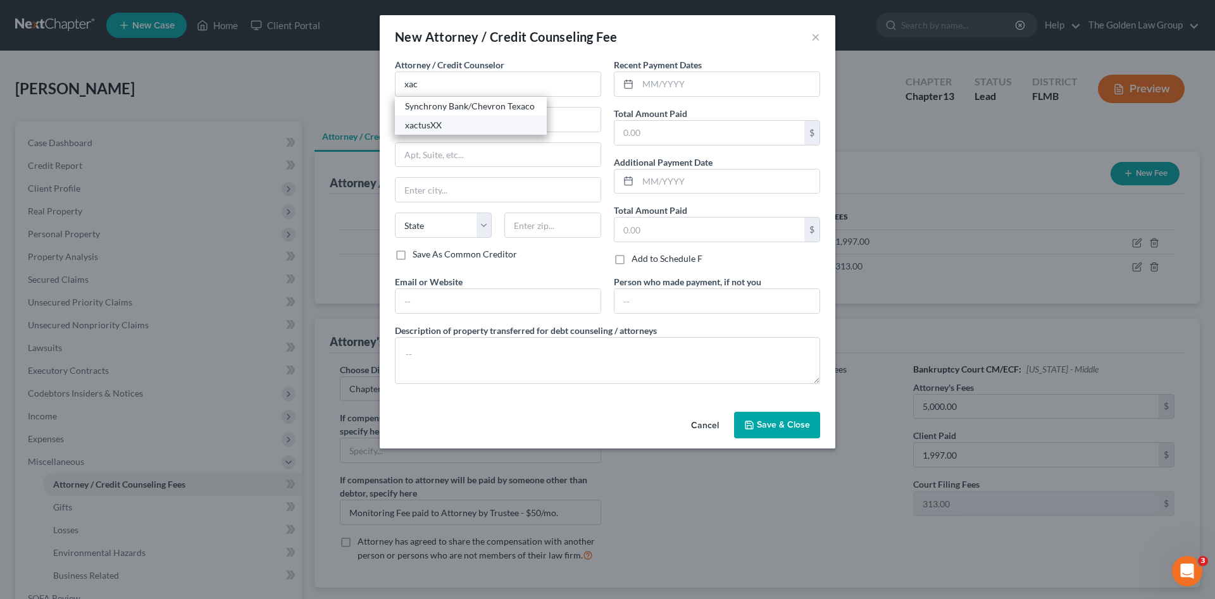
click at [449, 122] on div "xactusXX" at bounding box center [471, 125] width 132 height 13
click at [685, 81] on input "text" at bounding box center [729, 84] width 182 height 24
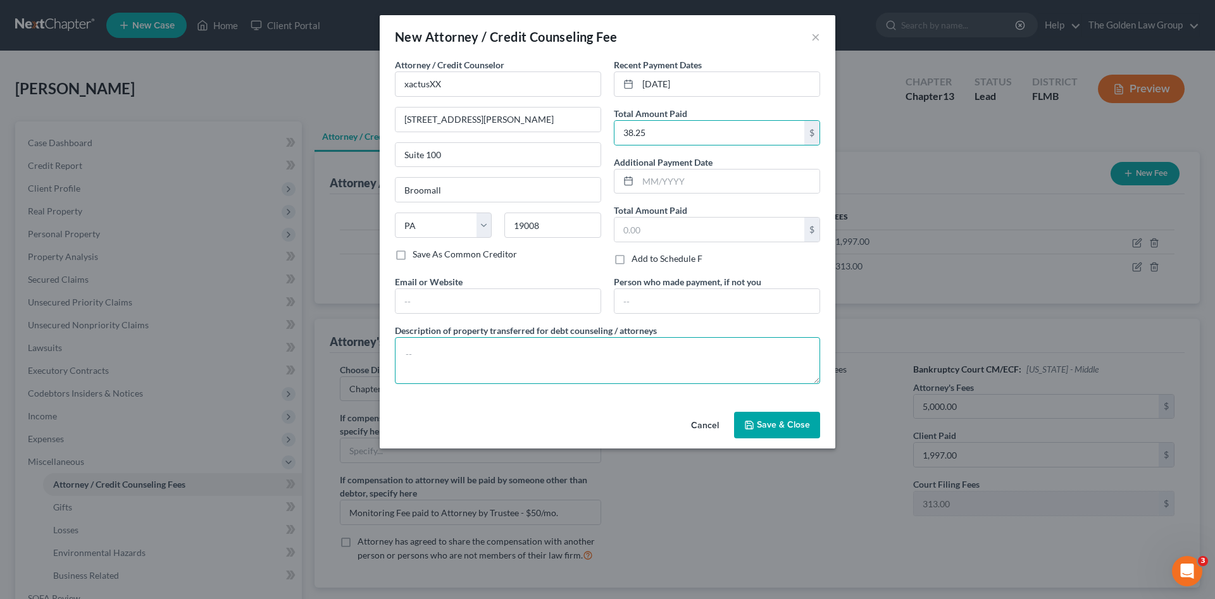
click at [644, 351] on textarea at bounding box center [607, 360] width 425 height 47
click at [811, 437] on button "Save & Close" at bounding box center [777, 425] width 86 height 27
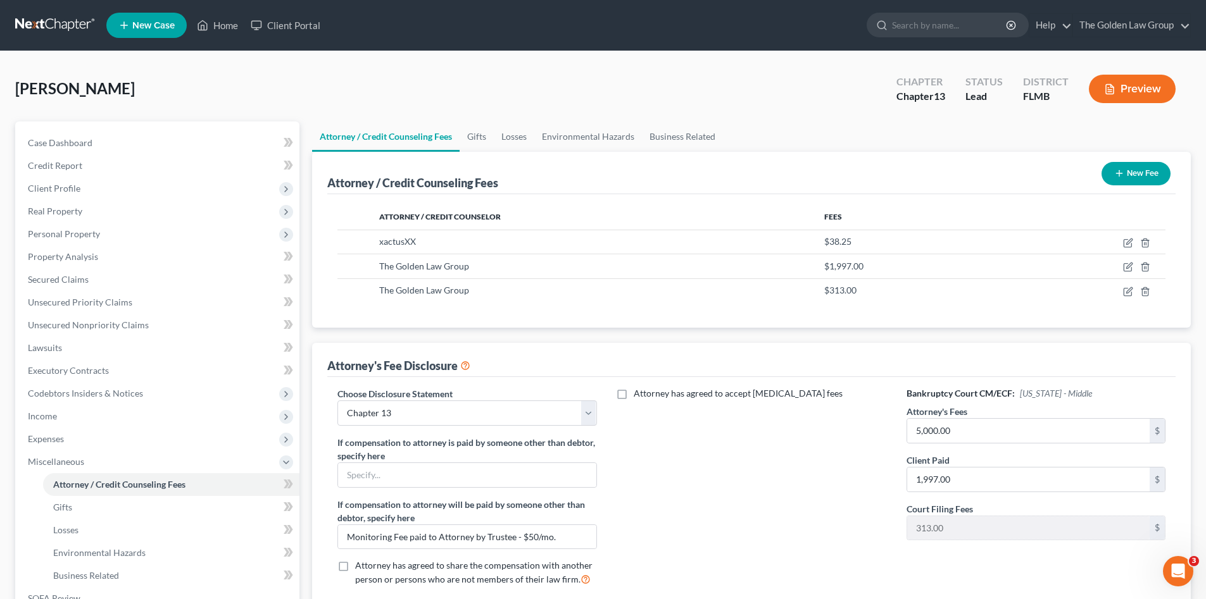
click at [1121, 175] on icon "button" at bounding box center [1119, 173] width 10 height 10
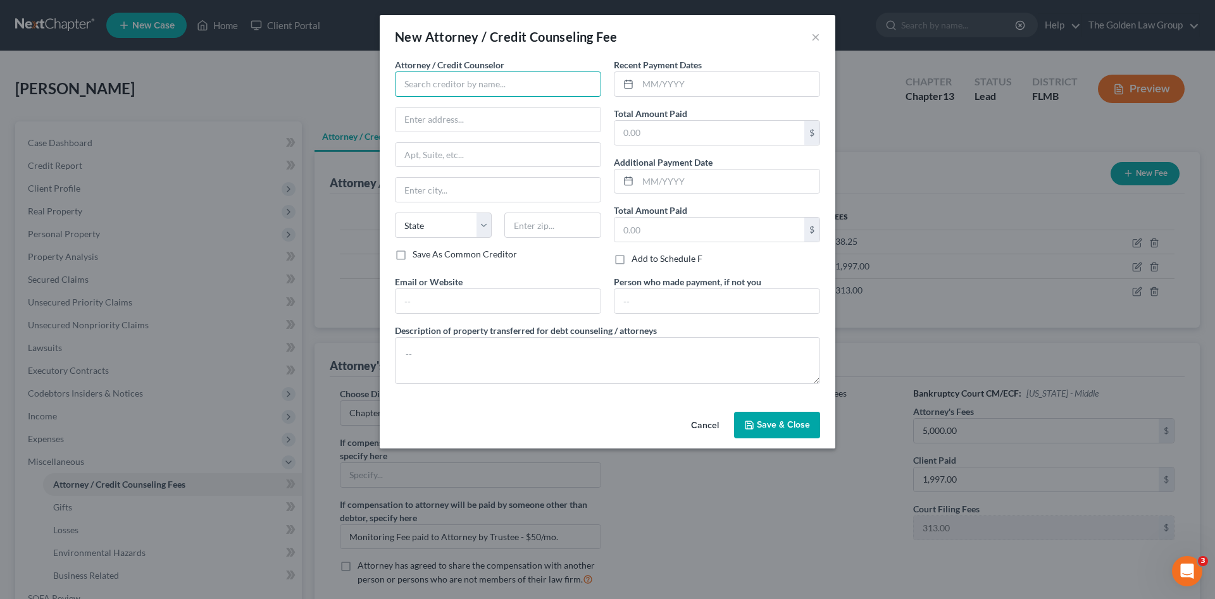
click at [434, 88] on input "text" at bounding box center [498, 84] width 206 height 25
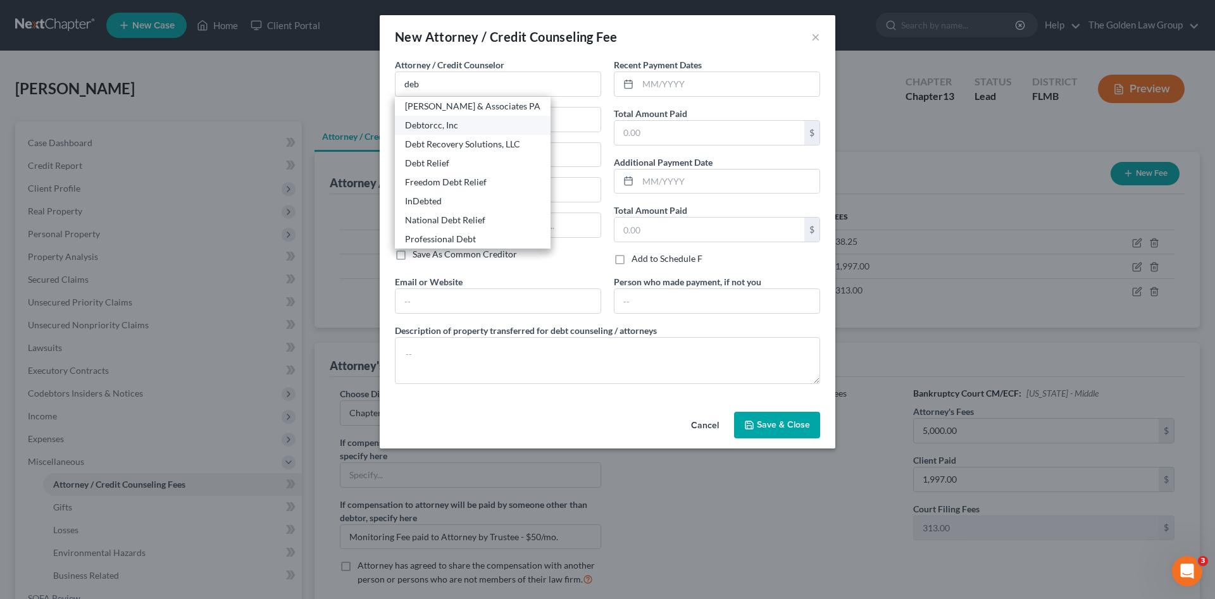
click at [438, 130] on div "Debtorcc, Inc" at bounding box center [472, 125] width 135 height 13
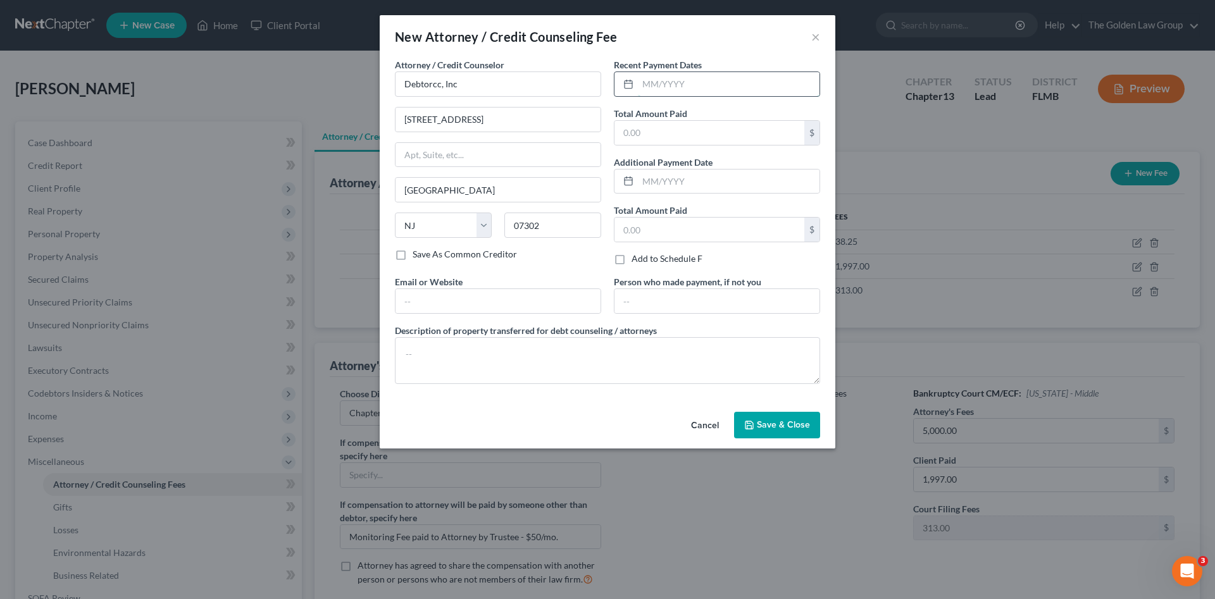
click at [712, 86] on input "text" at bounding box center [729, 84] width 182 height 24
click at [666, 365] on textarea at bounding box center [607, 360] width 425 height 47
click at [773, 417] on button "Save & Close" at bounding box center [777, 425] width 86 height 27
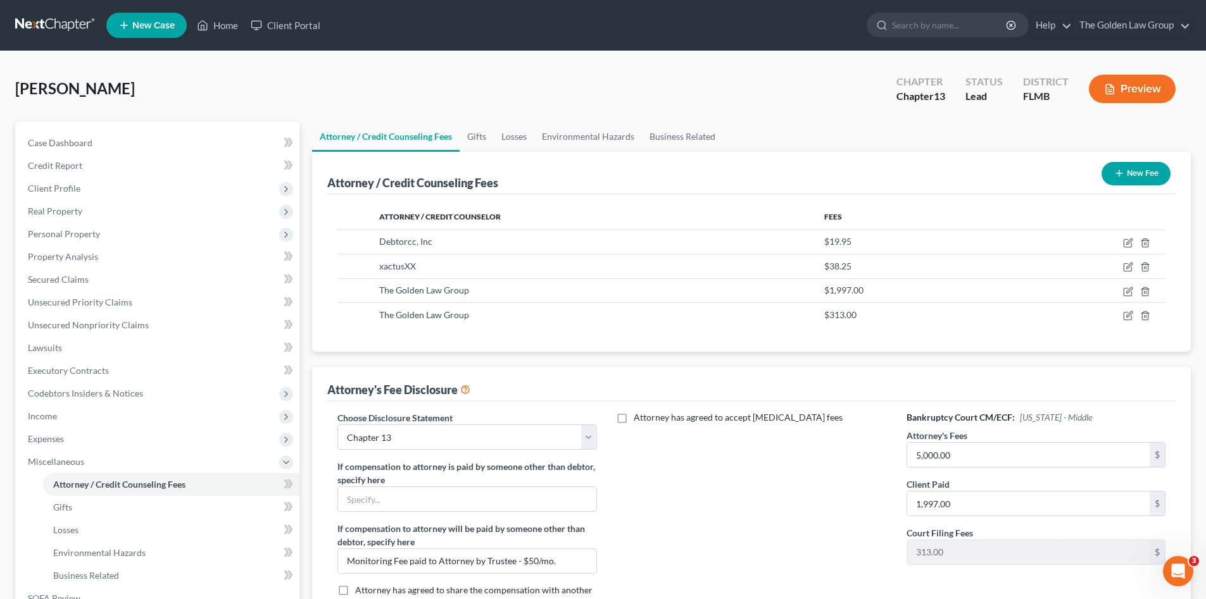
click at [760, 504] on div "Attorney has agreed to accept [MEDICAL_DATA] fees" at bounding box center [751, 515] width 284 height 209
click at [57, 23] on link at bounding box center [55, 25] width 81 height 23
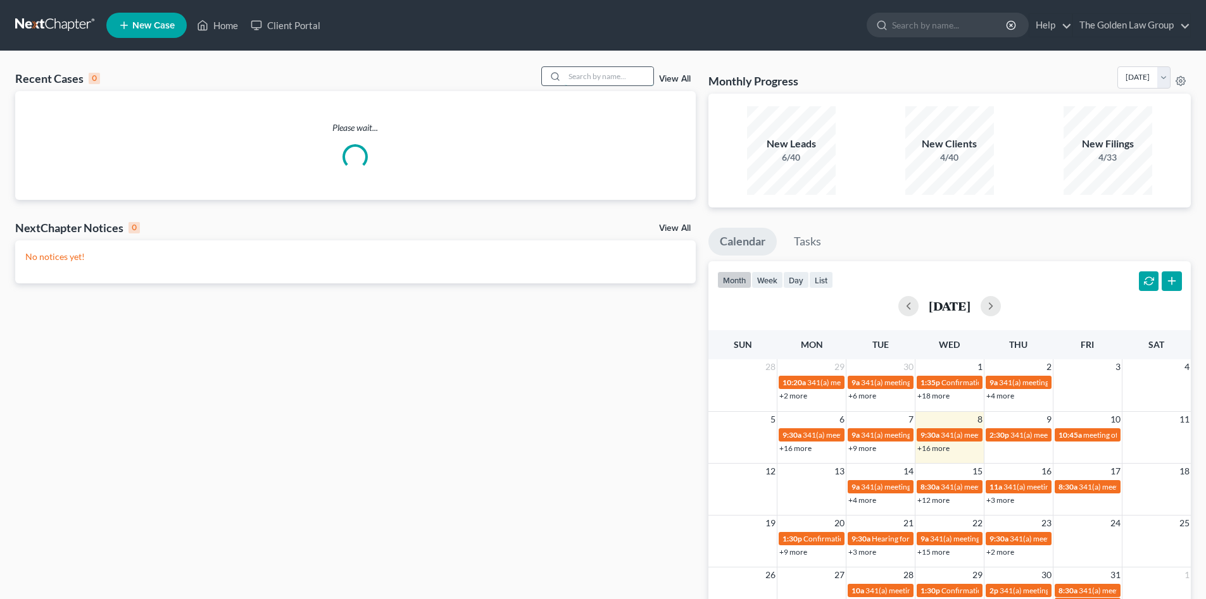
click at [606, 75] on input "search" at bounding box center [609, 76] width 89 height 18
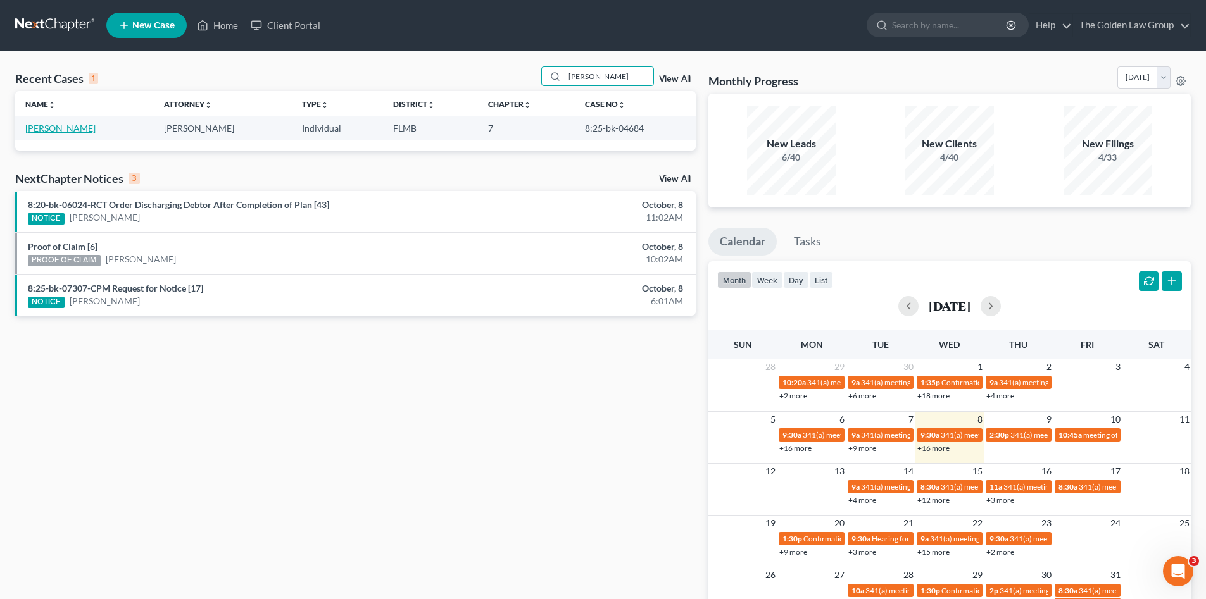
type input "[PERSON_NAME]"
click at [63, 127] on link "[PERSON_NAME]" at bounding box center [60, 128] width 70 height 11
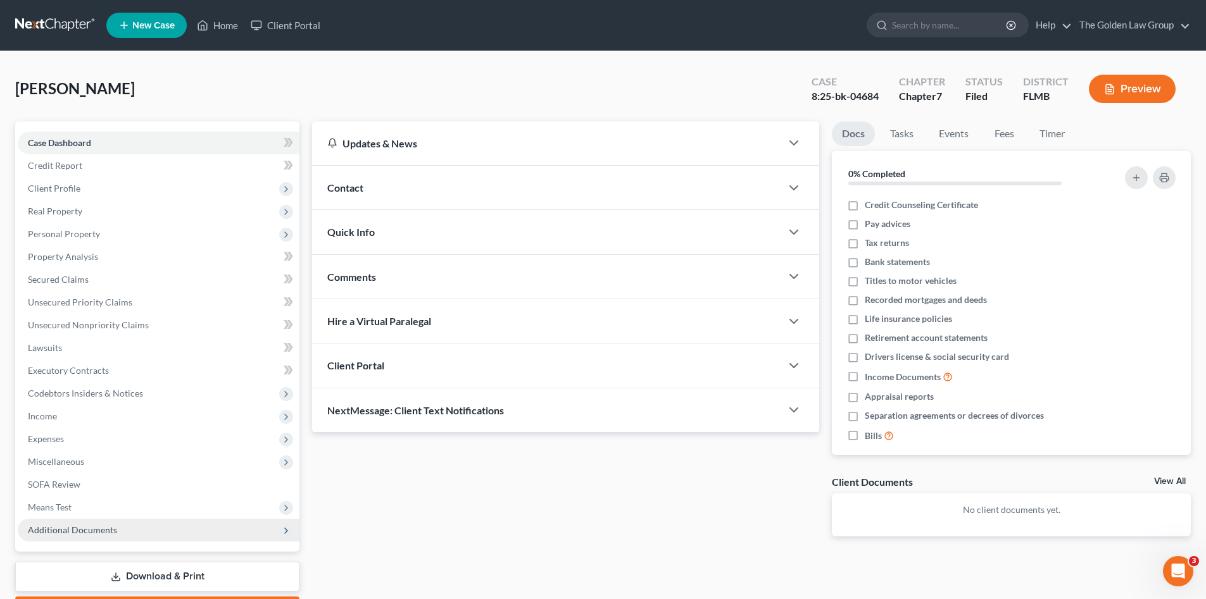
click at [106, 528] on span "Additional Documents" at bounding box center [72, 530] width 89 height 11
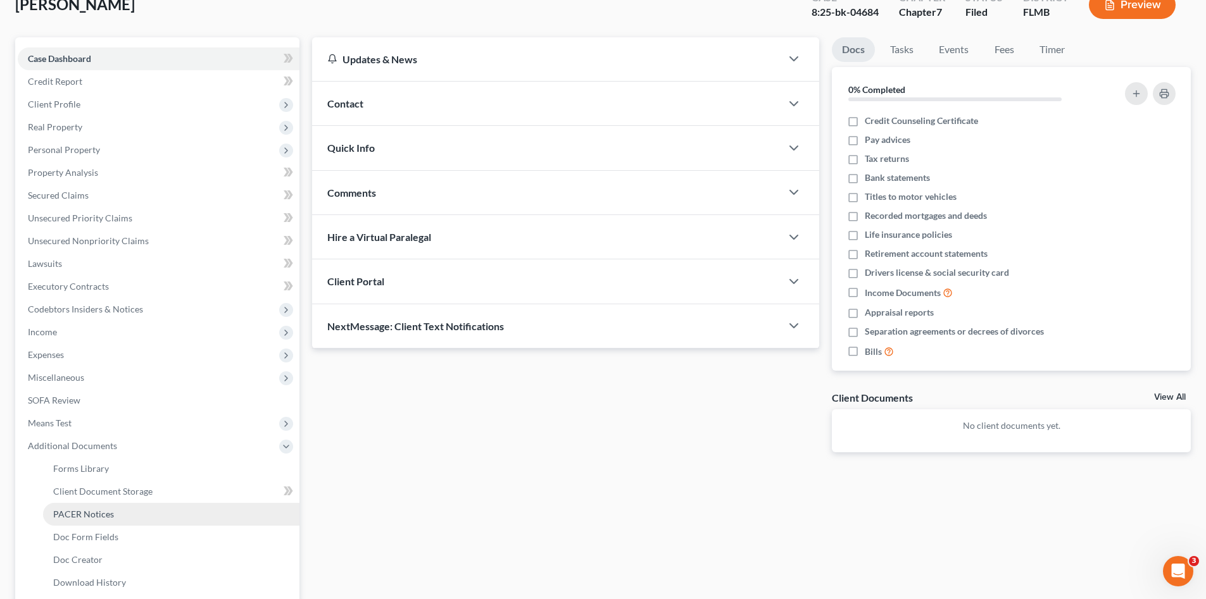
click at [107, 513] on span "PACER Notices" at bounding box center [83, 514] width 61 height 11
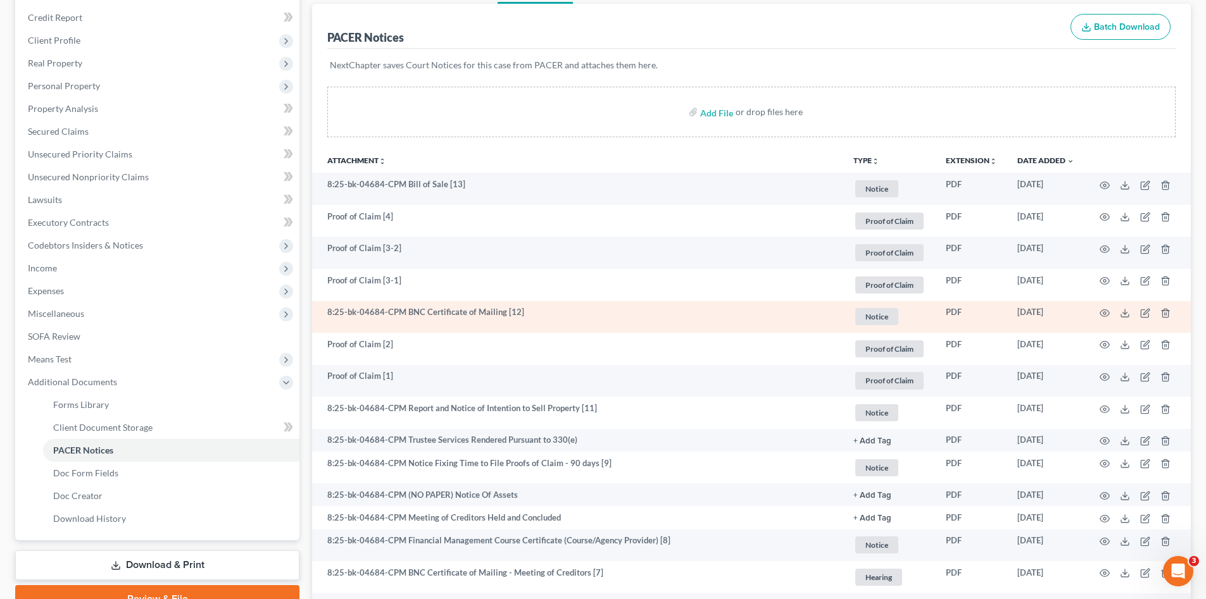
scroll to position [190, 0]
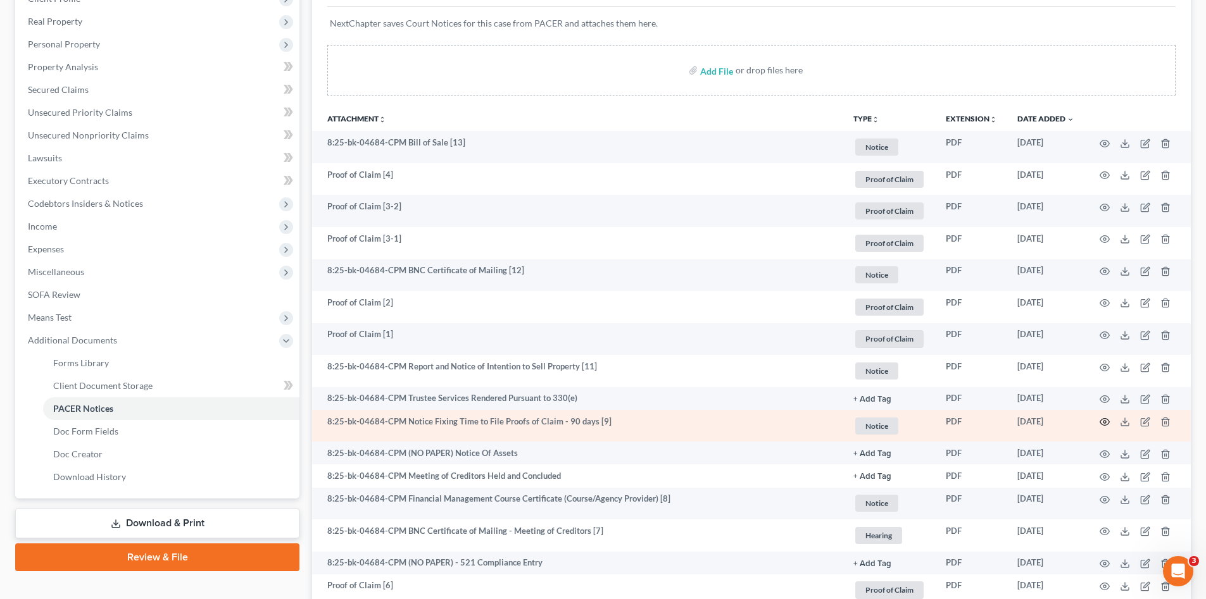
click at [1106, 420] on icon "button" at bounding box center [1104, 422] width 10 height 10
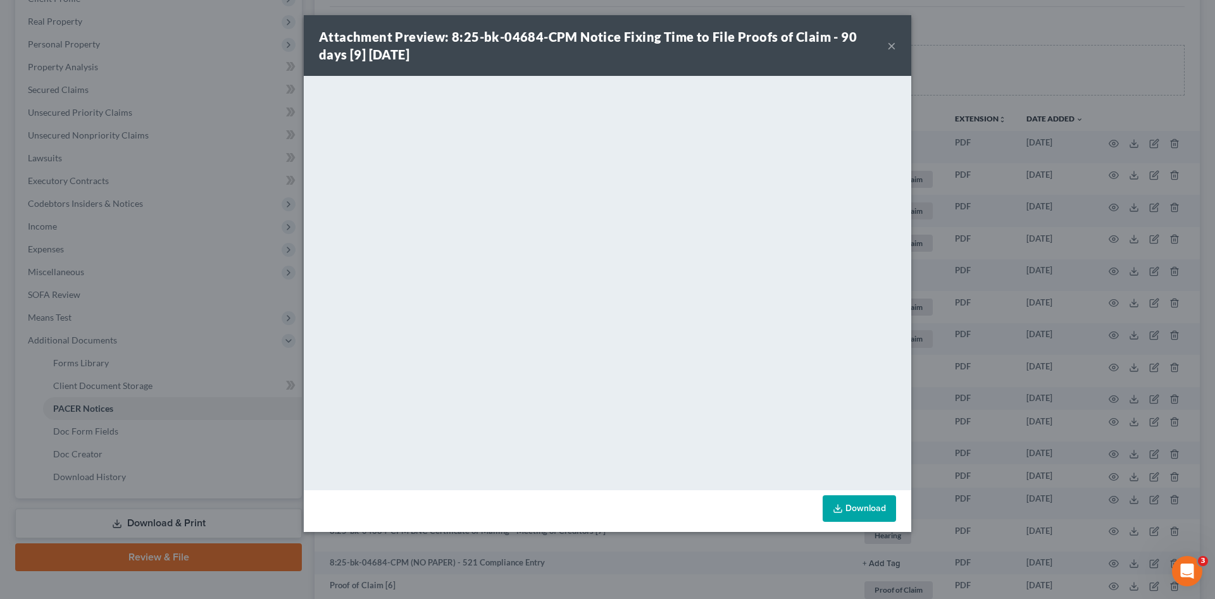
click at [862, 511] on link "Download" at bounding box center [859, 509] width 73 height 27
click at [889, 45] on button "×" at bounding box center [891, 45] width 9 height 15
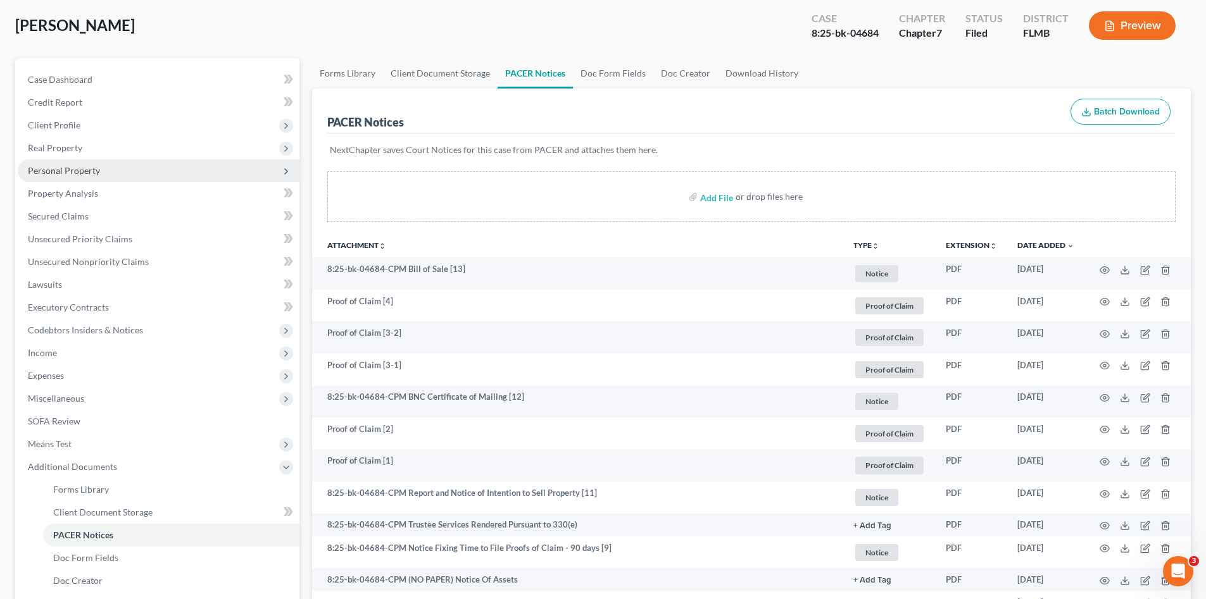
scroll to position [0, 0]
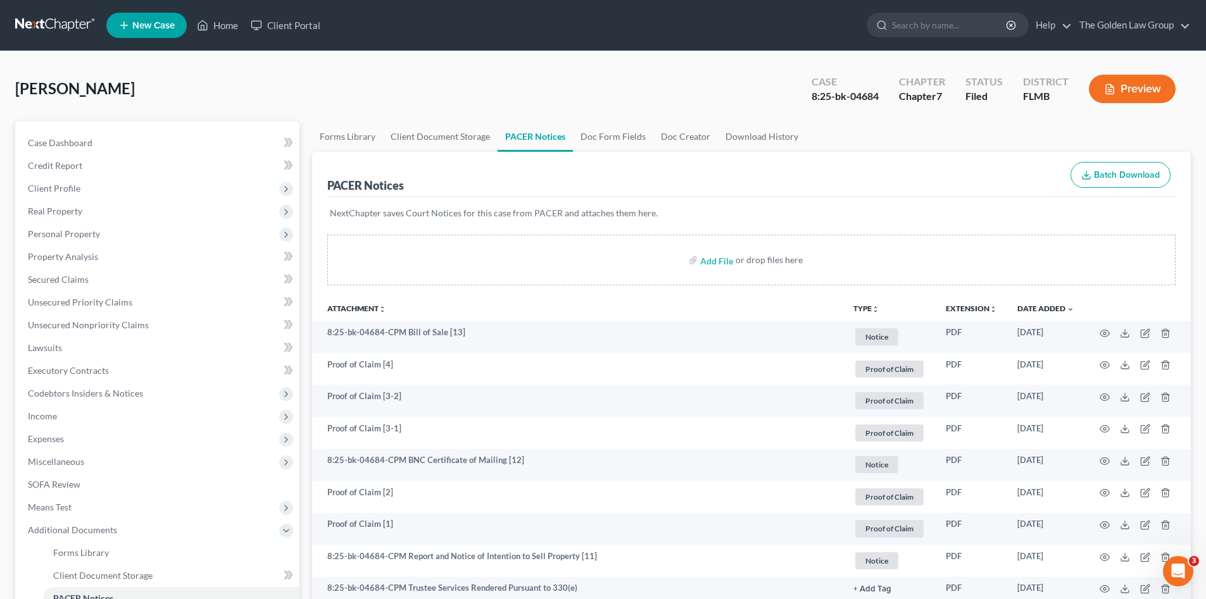
click at [51, 21] on link at bounding box center [55, 25] width 81 height 23
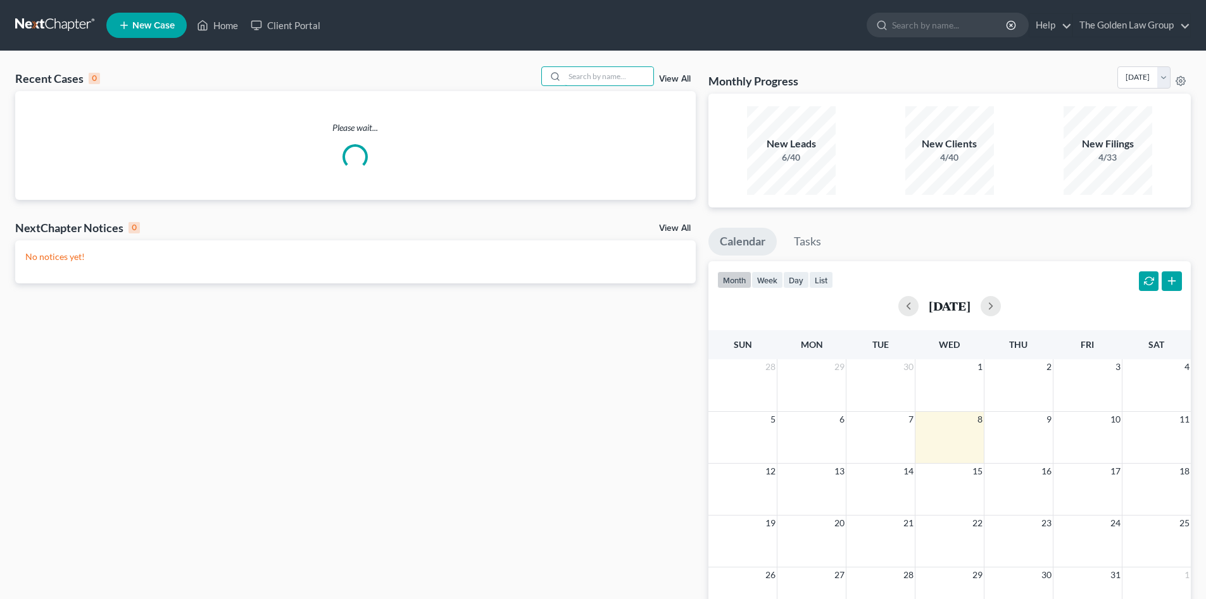
click at [595, 73] on input "search" at bounding box center [609, 76] width 89 height 18
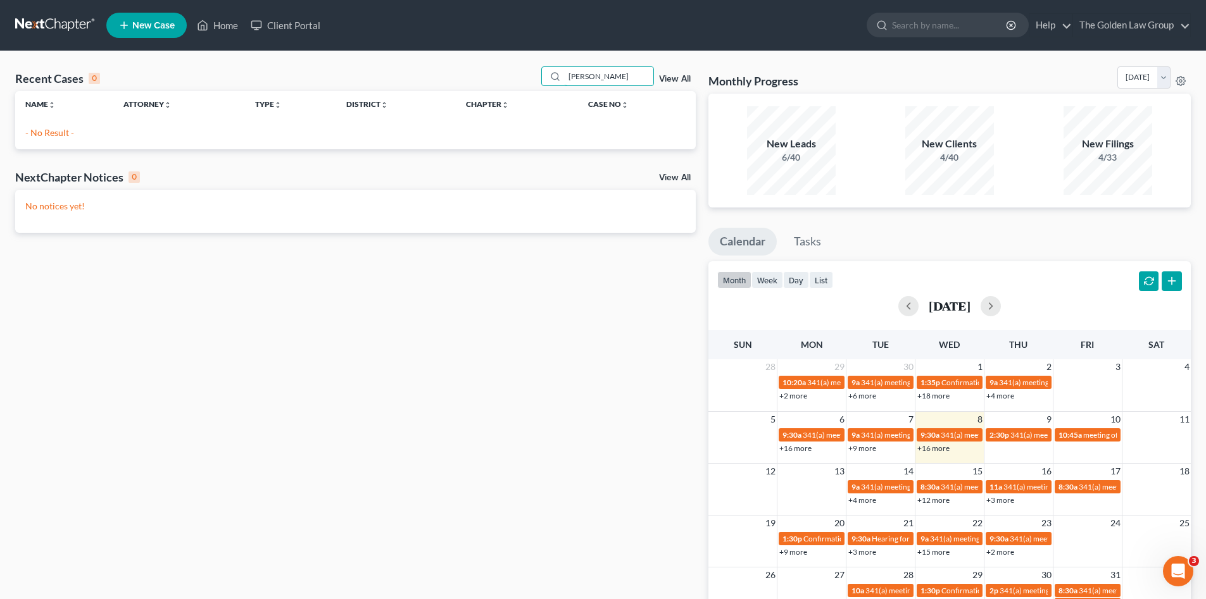
type input "forrester"
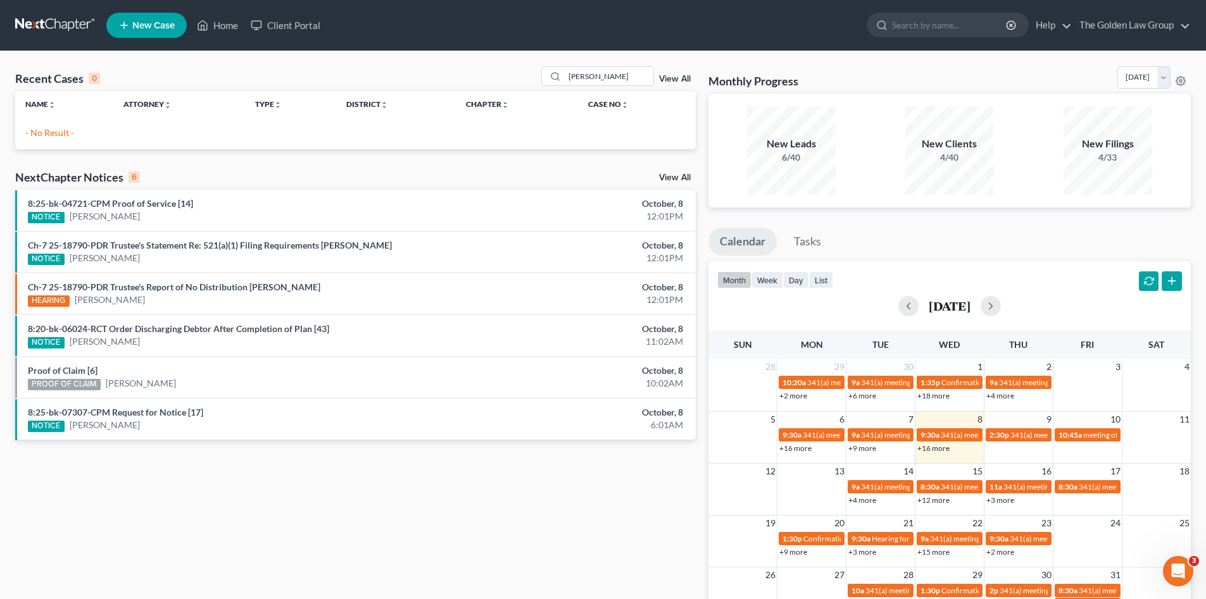
click at [142, 22] on span "New Case" at bounding box center [153, 25] width 42 height 9
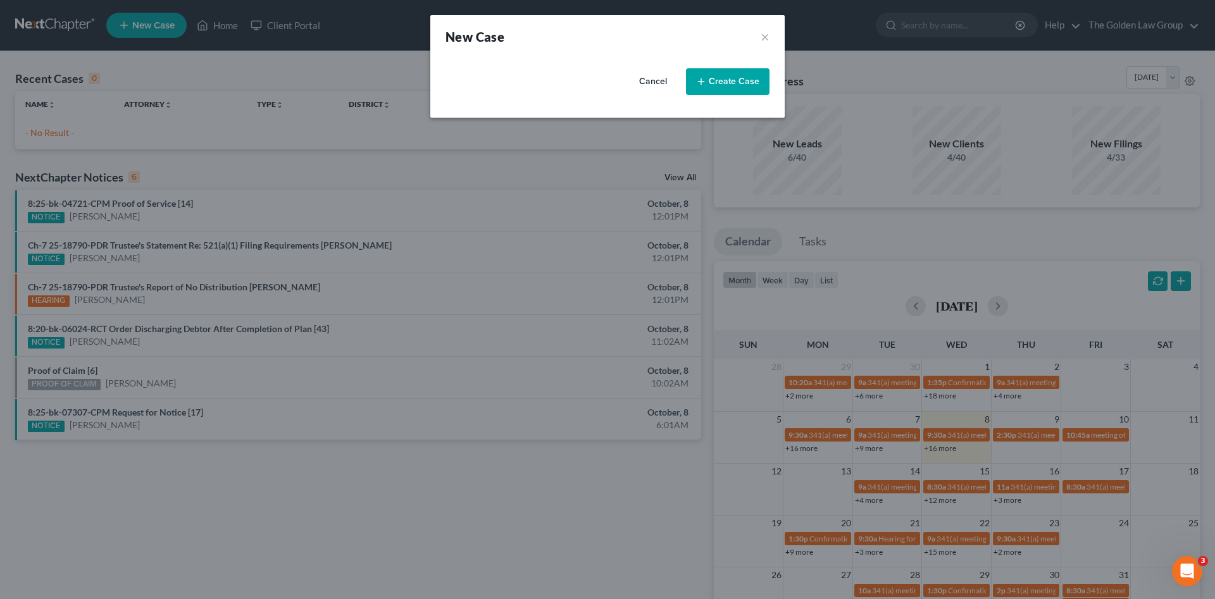
select select "15"
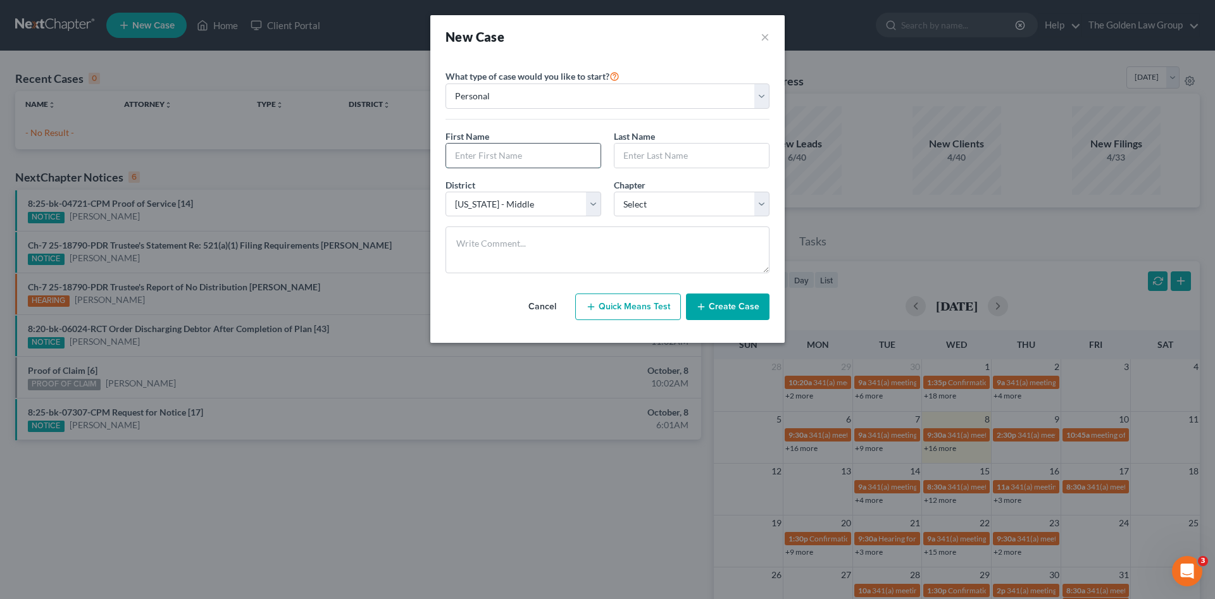
click at [536, 153] on input "text" at bounding box center [523, 156] width 154 height 24
type input "Sharlet"
type input "Forrester"
click at [676, 204] on select "Select 7 11 12 13" at bounding box center [692, 204] width 156 height 25
select select "0"
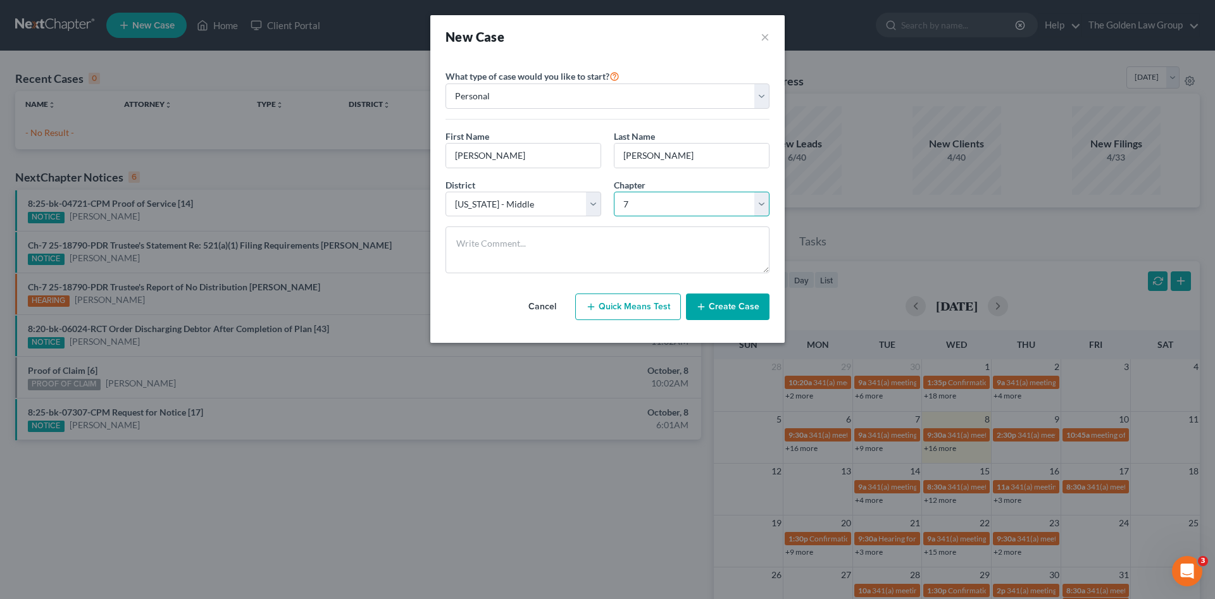
click at [614, 192] on select "Select 7 11 12 13" at bounding box center [692, 204] width 156 height 25
click at [723, 313] on button "Create Case" at bounding box center [728, 307] width 84 height 27
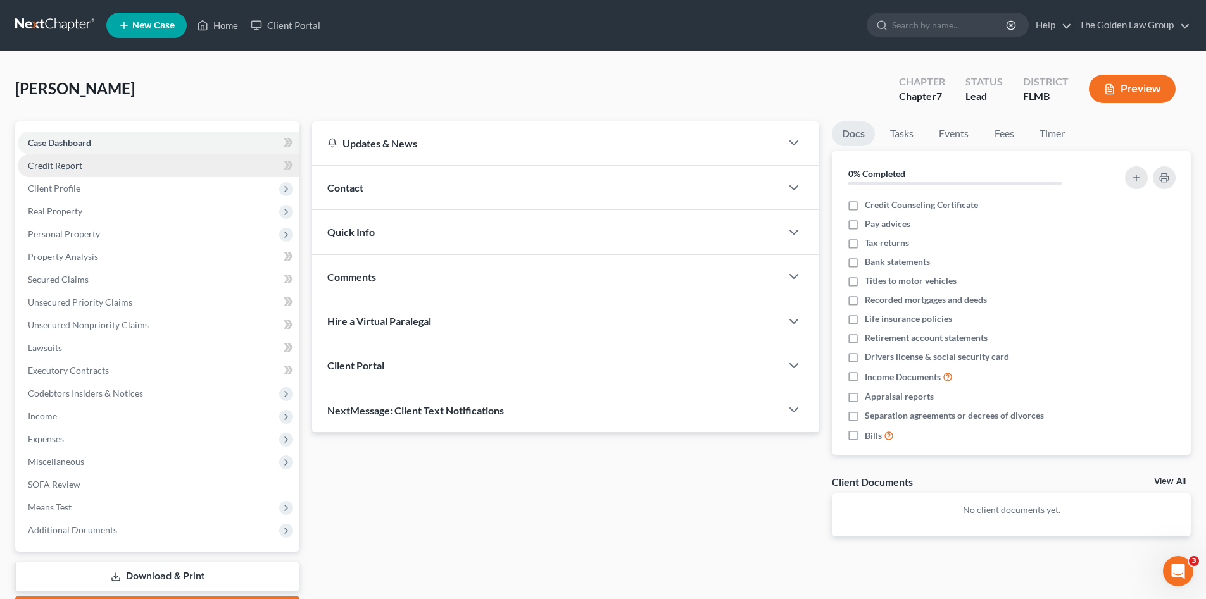
click at [78, 161] on span "Credit Report" at bounding box center [55, 165] width 54 height 11
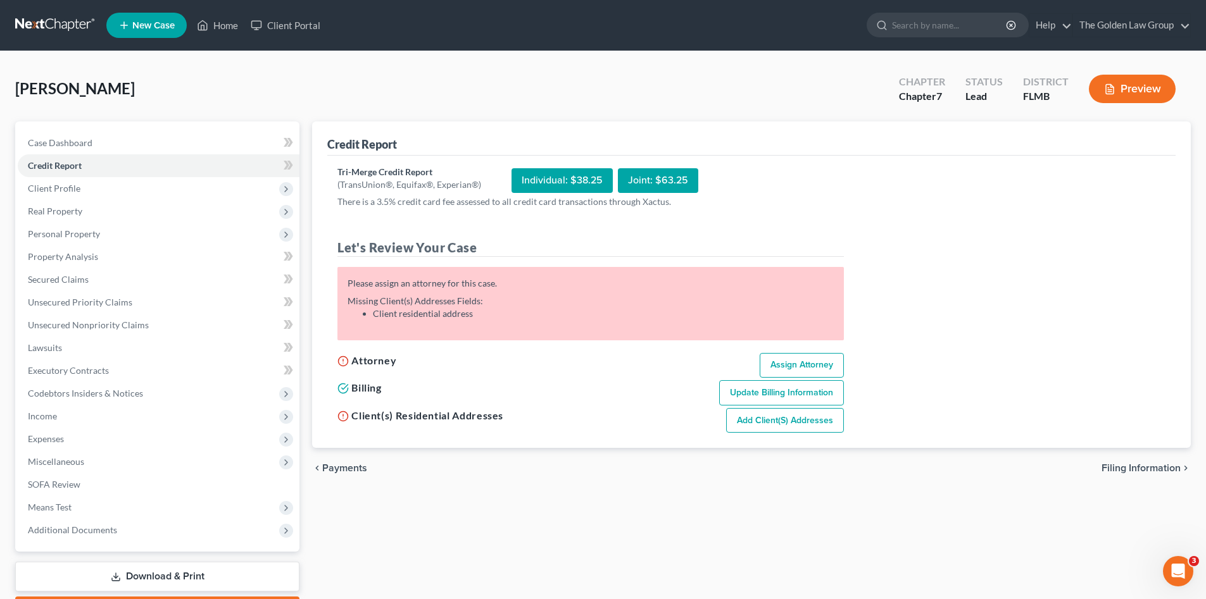
click at [818, 364] on link "Assign Attorney" at bounding box center [801, 365] width 84 height 25
select select "1"
select select "0"
select select "15"
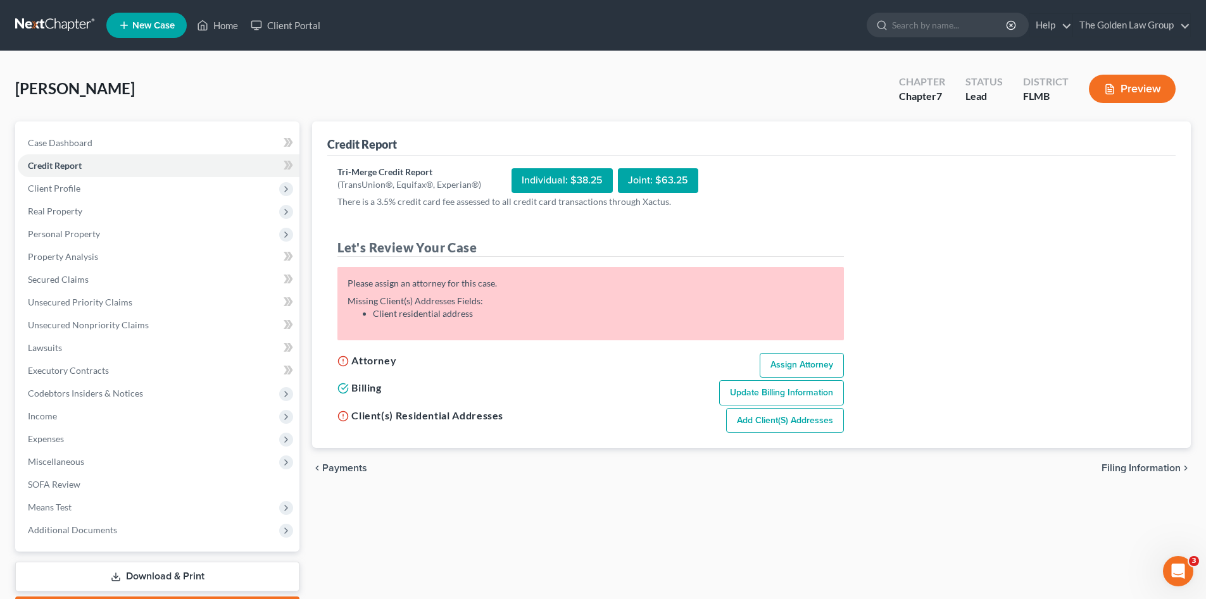
select select "9"
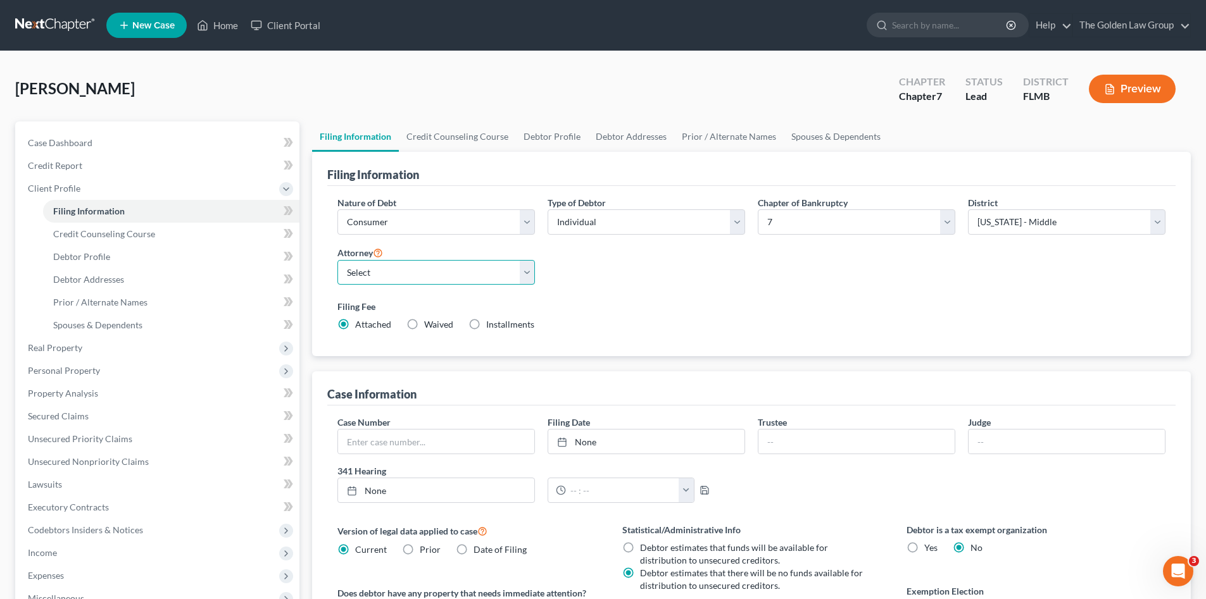
click at [397, 277] on select "Select G. Donald Golden - FLMB G. Donald Golden - FLNB Eric Barksdale - FLMB Er…" at bounding box center [435, 272] width 197 height 25
select select "0"
click at [337, 260] on select "Select G. Donald Golden - FLMB G. Donald Golden - FLNB Eric Barksdale - FLMB Er…" at bounding box center [435, 272] width 197 height 25
click at [670, 303] on label "Filing Fee" at bounding box center [751, 306] width 828 height 13
click at [98, 257] on span "Debtor Profile" at bounding box center [81, 256] width 57 height 11
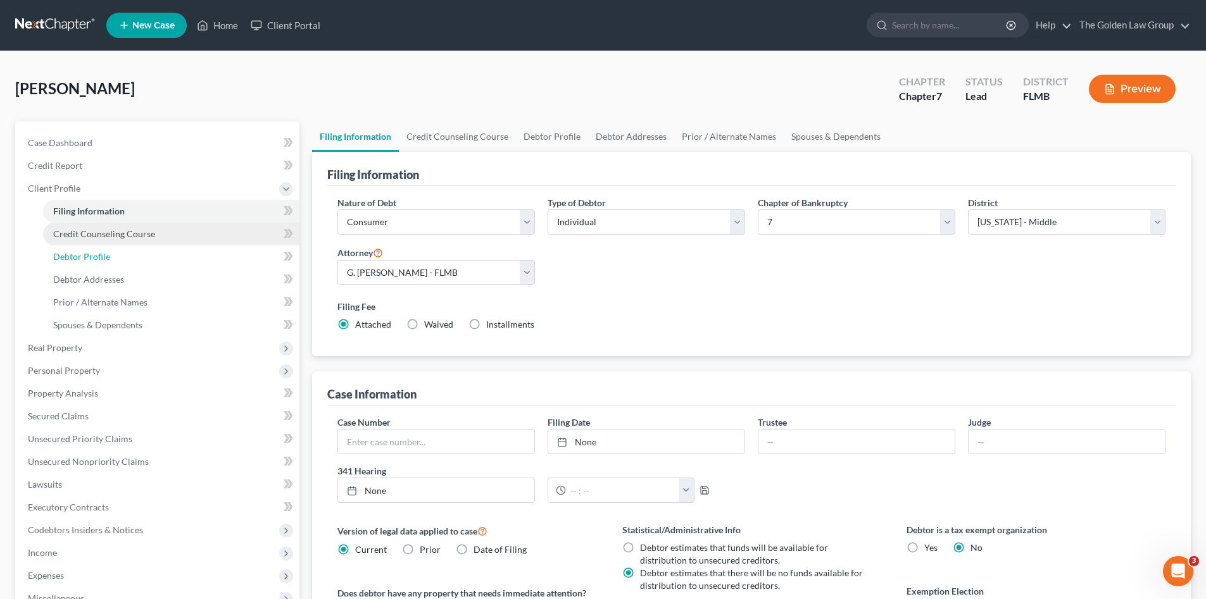
select select "0"
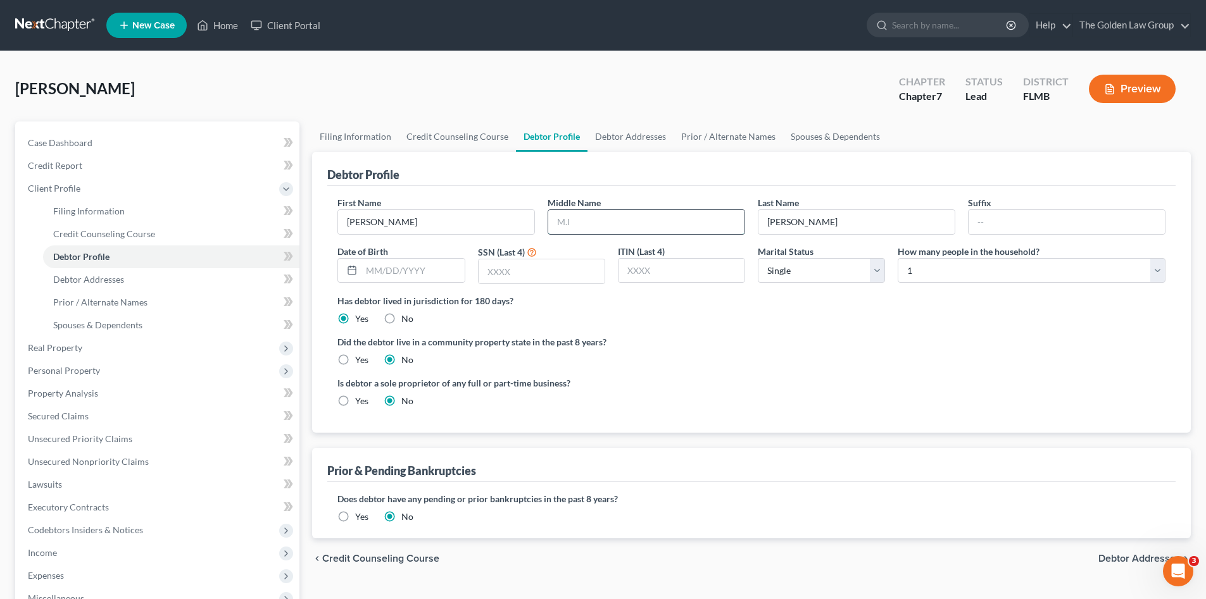
click at [596, 226] on input "text" at bounding box center [646, 222] width 196 height 24
type input "Shelion"
type input "04/29/1985"
click at [546, 275] on input "text" at bounding box center [541, 271] width 126 height 24
type input "2227"
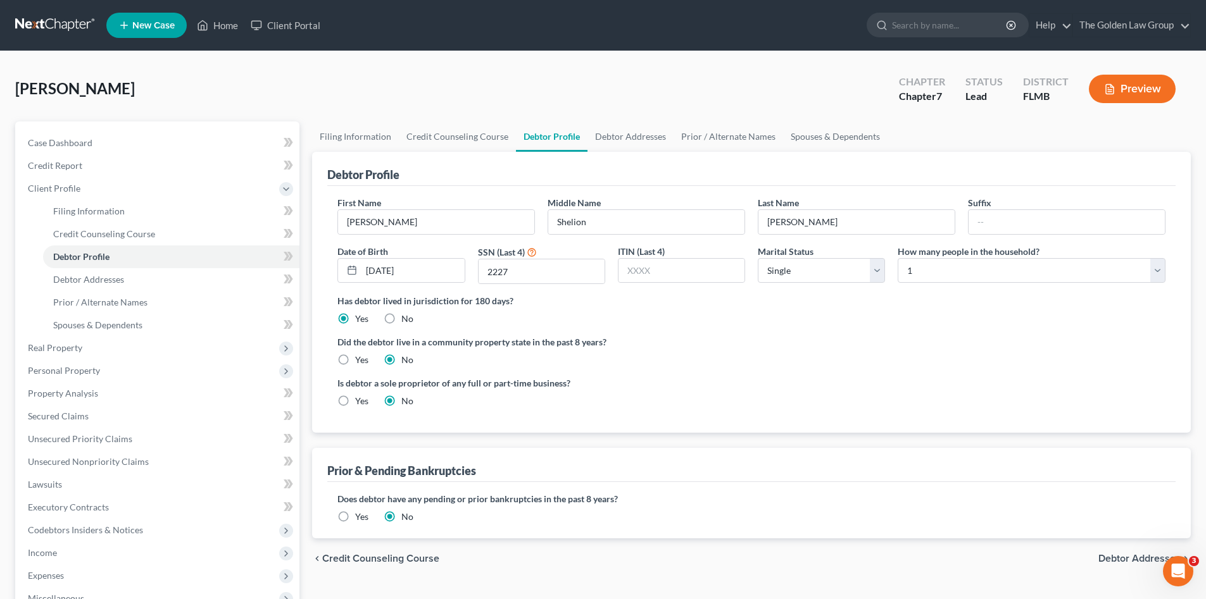
click at [740, 328] on ng-include "First Name Sharlet Middle Name Shelion Last Name Forrester Suffix Date of Birth…" at bounding box center [751, 307] width 828 height 222
click at [85, 211] on span "Filing Information" at bounding box center [89, 211] width 72 height 11
select select "1"
select select "0"
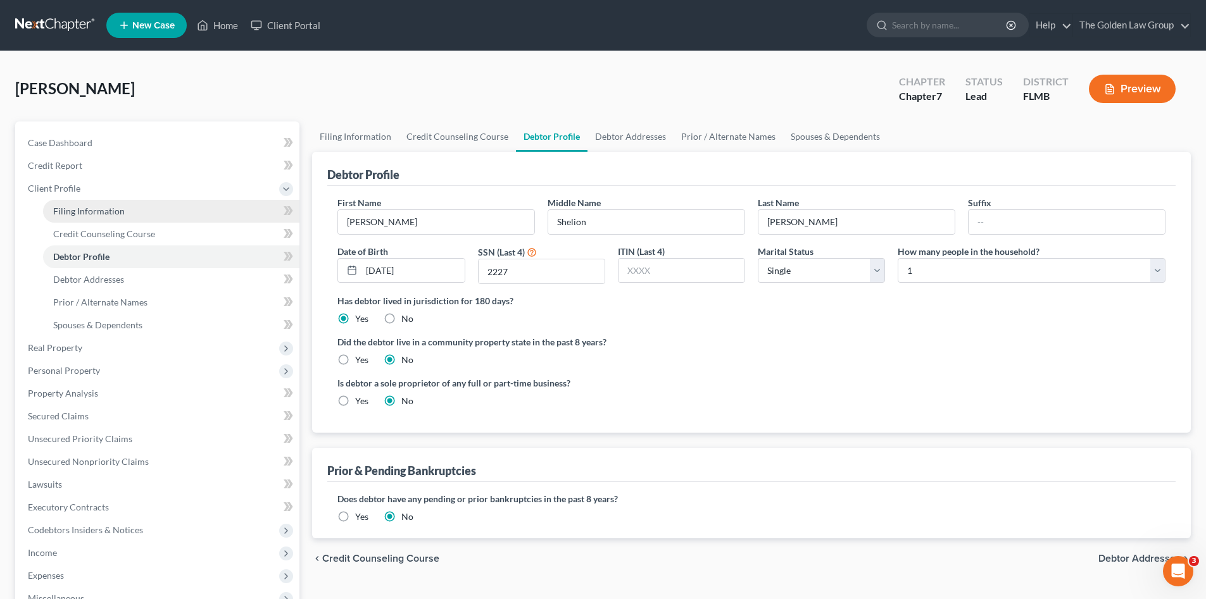
select select "15"
select select "0"
select select "9"
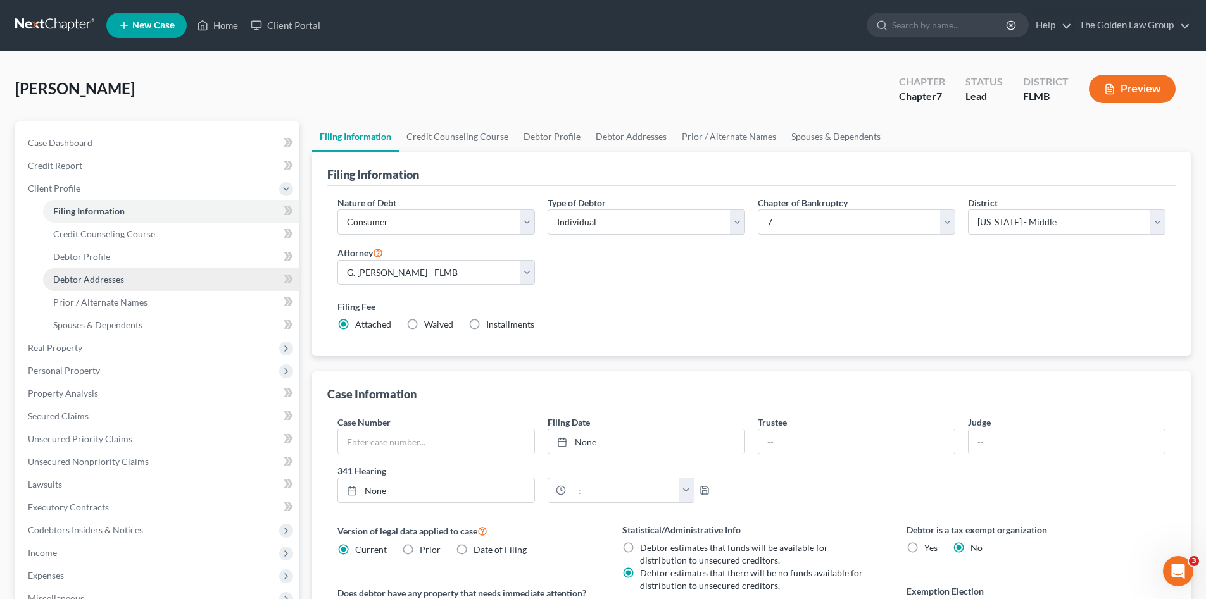
click at [106, 277] on span "Debtor Addresses" at bounding box center [88, 279] width 71 height 11
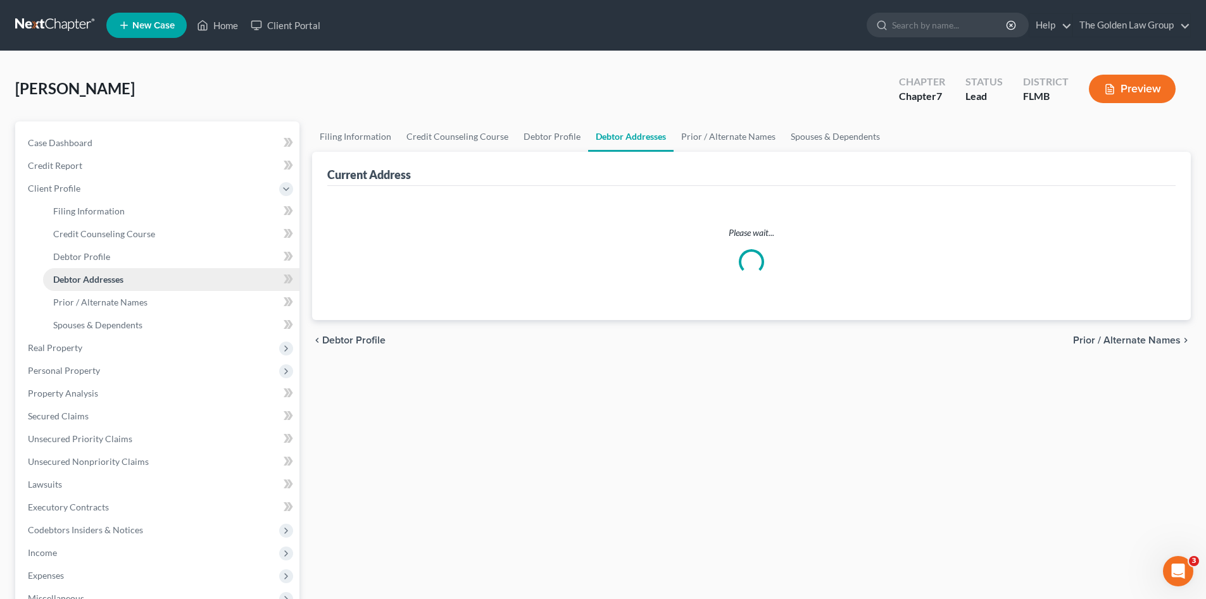
select select "0"
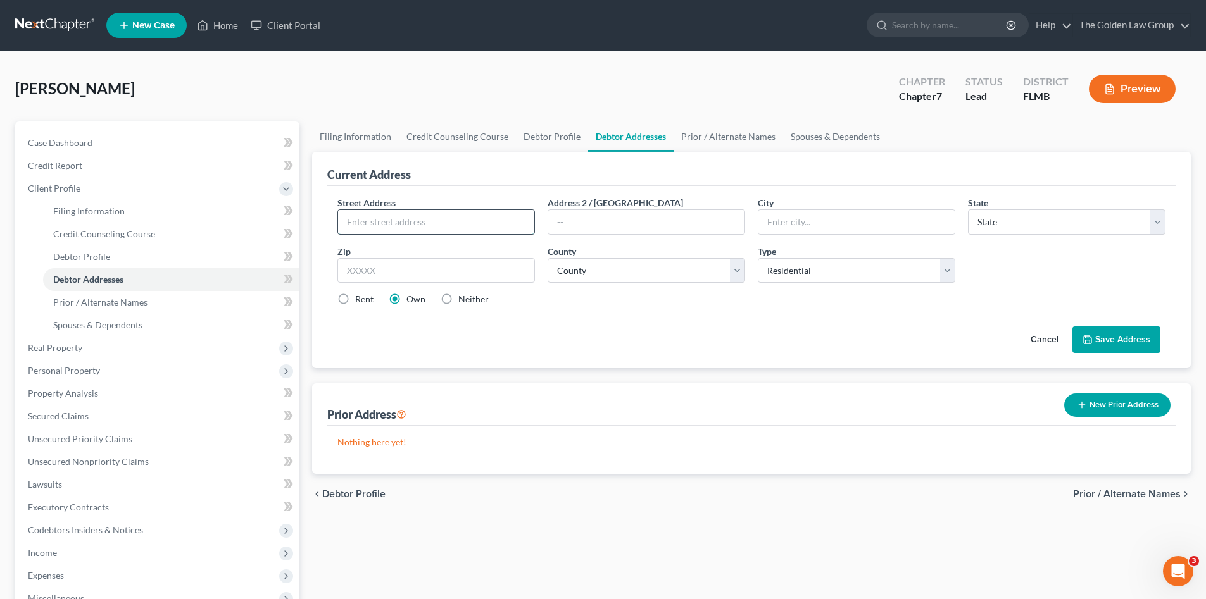
click at [453, 220] on input "text" at bounding box center [436, 222] width 196 height 24
type input "1112 Versant Drive"
type input "Apt. 202"
type input "[PERSON_NAME]"
select select "9"
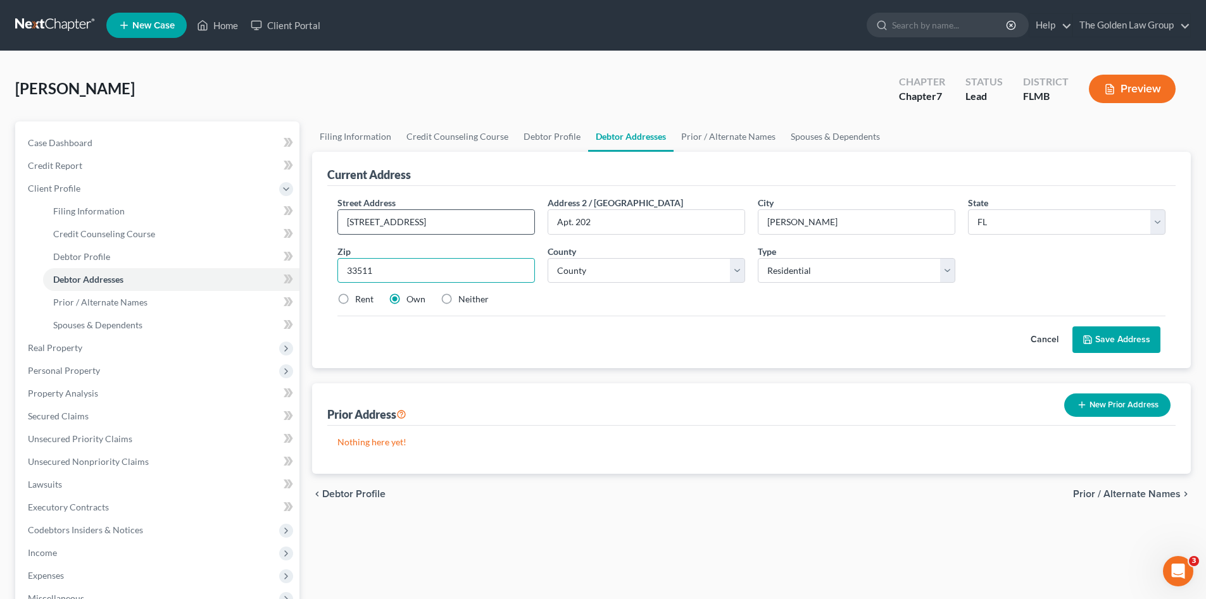
type input "33511"
select select "27"
click at [354, 296] on div "Rent" at bounding box center [355, 299] width 36 height 13
click at [355, 301] on label "Rent" at bounding box center [364, 299] width 18 height 13
click at [360, 301] on input "Rent" at bounding box center [364, 297] width 8 height 8
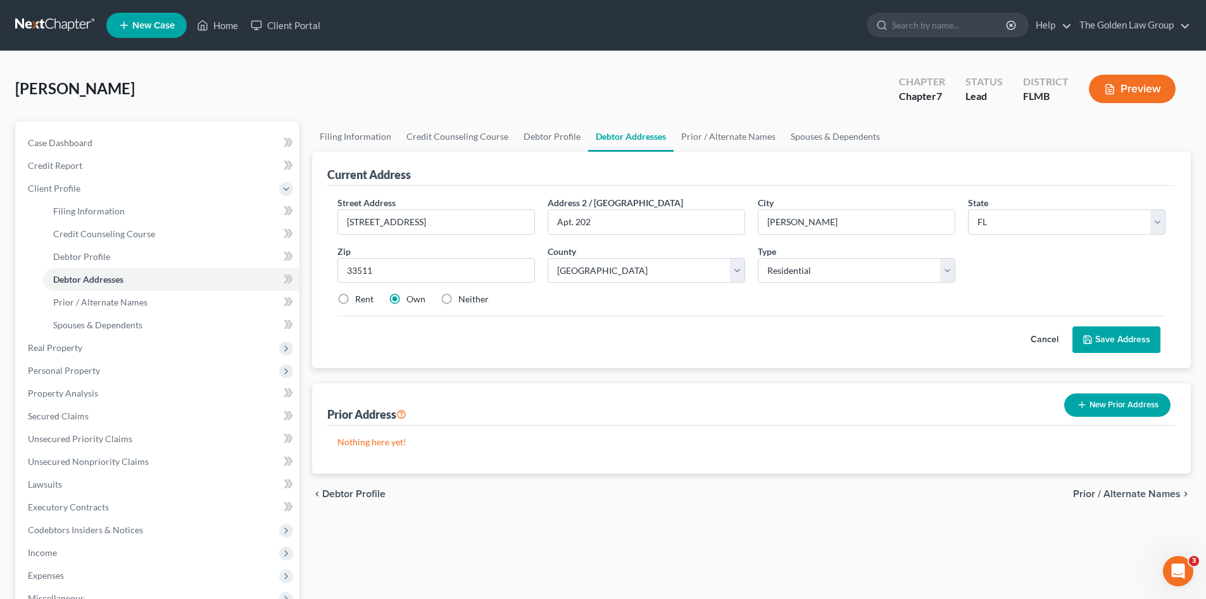
radio input "true"
click at [1108, 338] on button "Save Address" at bounding box center [1116, 340] width 88 height 27
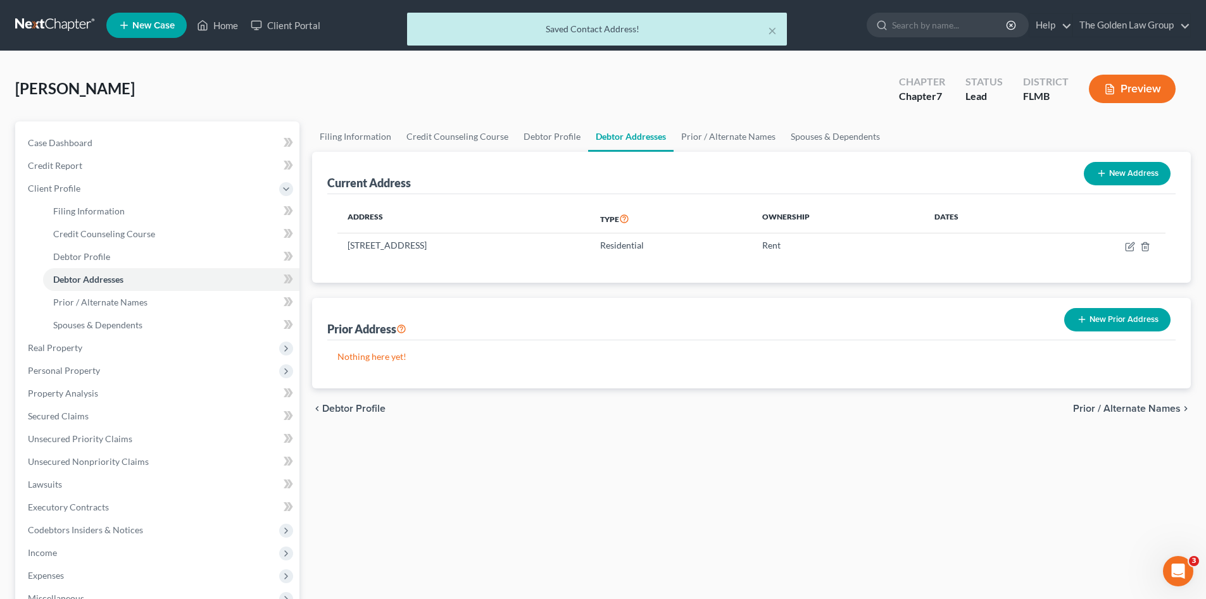
click at [797, 488] on div "Filing Information Credit Counseling Course Debtor Profile Debtor Addresses Pri…" at bounding box center [751, 442] width 891 height 640
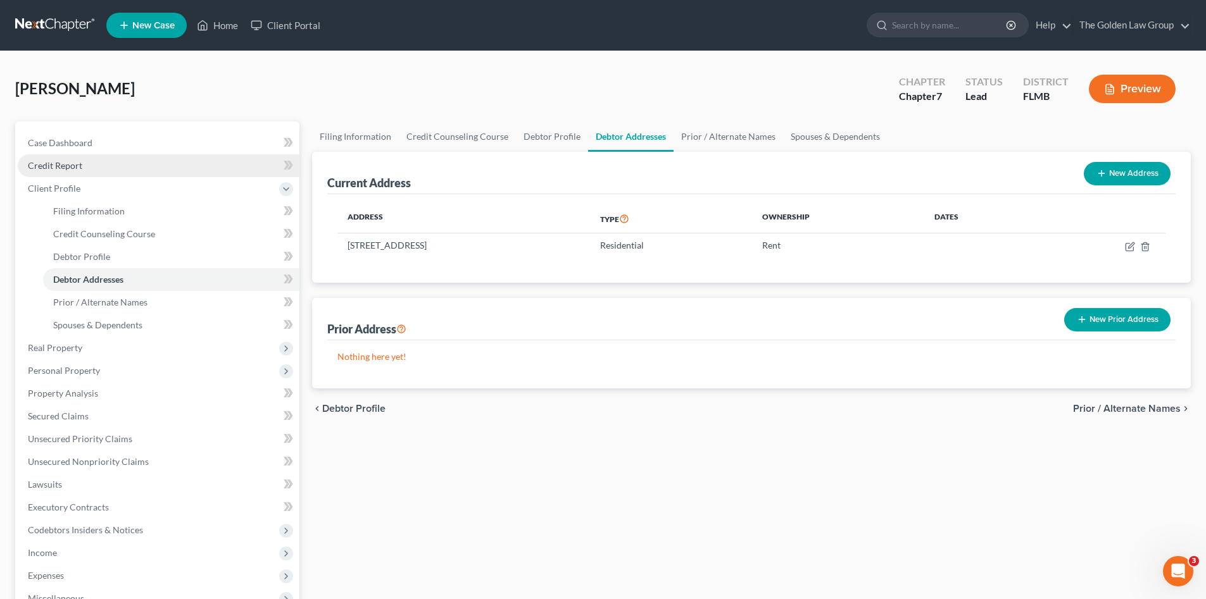
click at [72, 166] on span "Credit Report" at bounding box center [55, 165] width 54 height 11
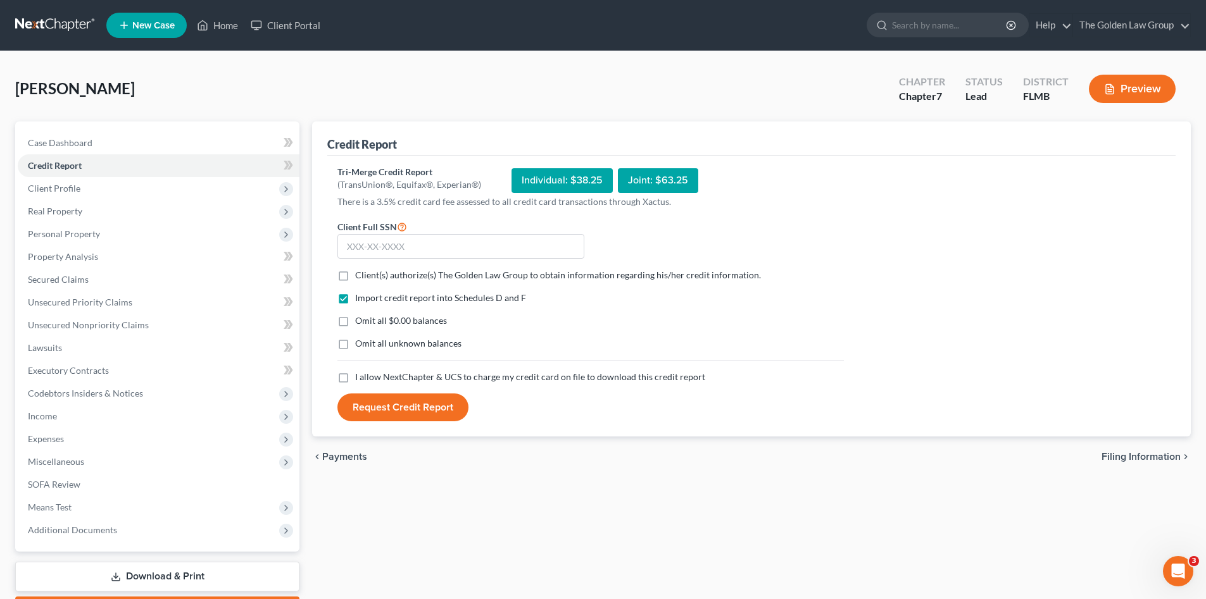
click at [355, 273] on label "Client(s) authorize(s) The Golden Law Group to obtain information regarding his…" at bounding box center [558, 275] width 406 height 13
click at [360, 273] on input "Client(s) authorize(s) The Golden Law Group to obtain information regarding his…" at bounding box center [364, 273] width 8 height 8
checkbox input "true"
click at [355, 320] on label "Omit all $0.00 balances" at bounding box center [401, 321] width 92 height 13
click at [360, 320] on input "Omit all $0.00 balances" at bounding box center [364, 319] width 8 height 8
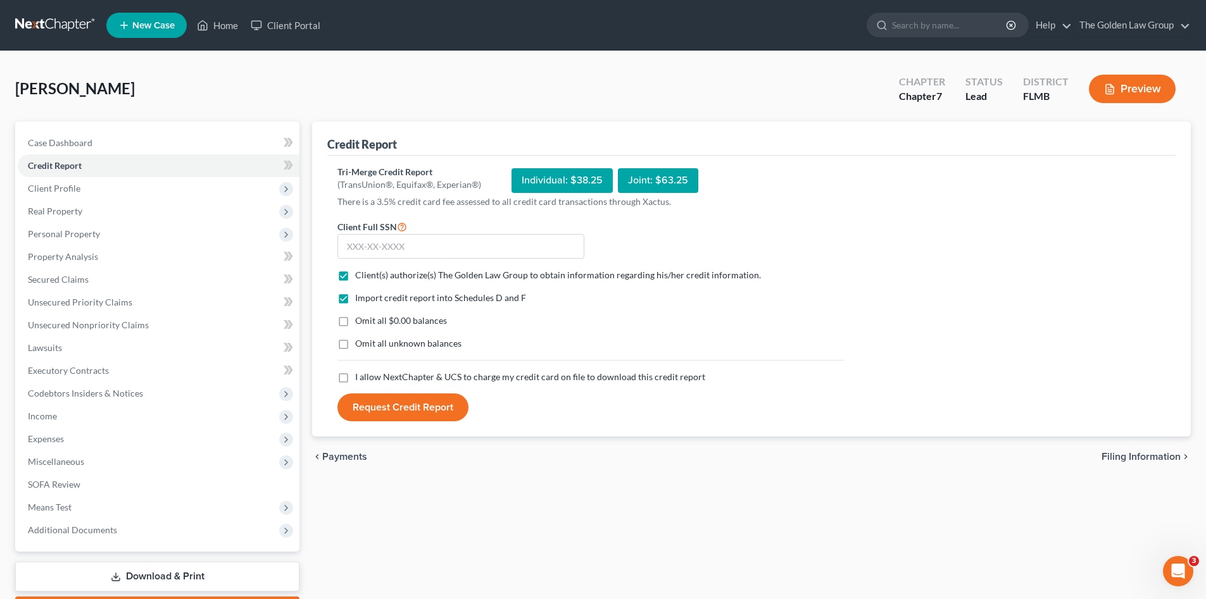
checkbox input "true"
click at [355, 344] on label "Omit all unknown balances" at bounding box center [408, 343] width 106 height 13
click at [360, 344] on input "Omit all unknown balances" at bounding box center [364, 341] width 8 height 8
checkbox input "true"
drag, startPoint x: 343, startPoint y: 381, endPoint x: 343, endPoint y: 365, distance: 15.8
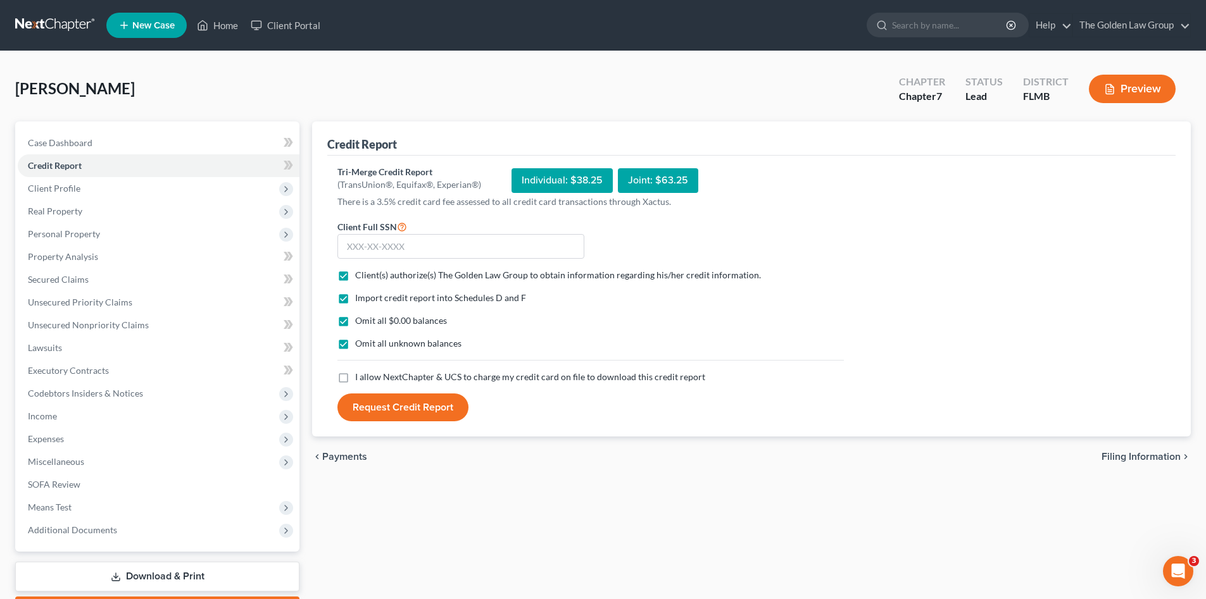
click at [355, 380] on label "I allow NextChapter & UCS to charge my credit card on file to download this cre…" at bounding box center [530, 377] width 350 height 13
click at [360, 379] on input "I allow NextChapter & UCS to charge my credit card on file to download this cre…" at bounding box center [364, 375] width 8 height 8
checkbox input "true"
click at [382, 252] on input "text" at bounding box center [460, 246] width 247 height 25
click at [414, 245] on input "text" at bounding box center [460, 246] width 247 height 25
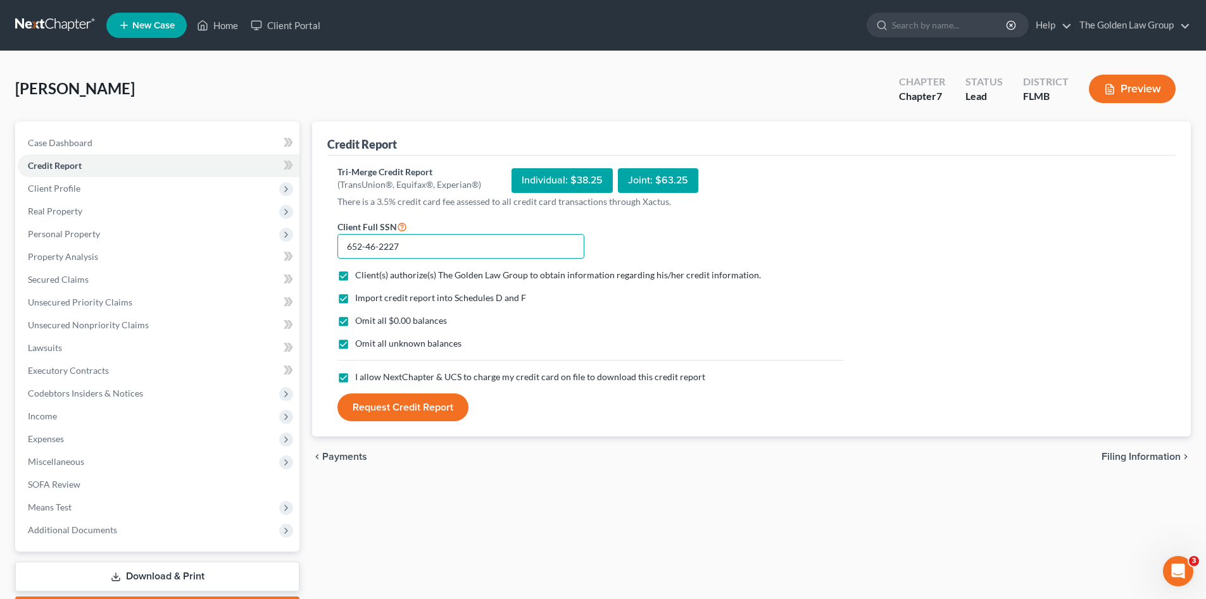
type input "652-46-2227"
click at [394, 401] on button "Request Credit Report" at bounding box center [402, 408] width 131 height 28
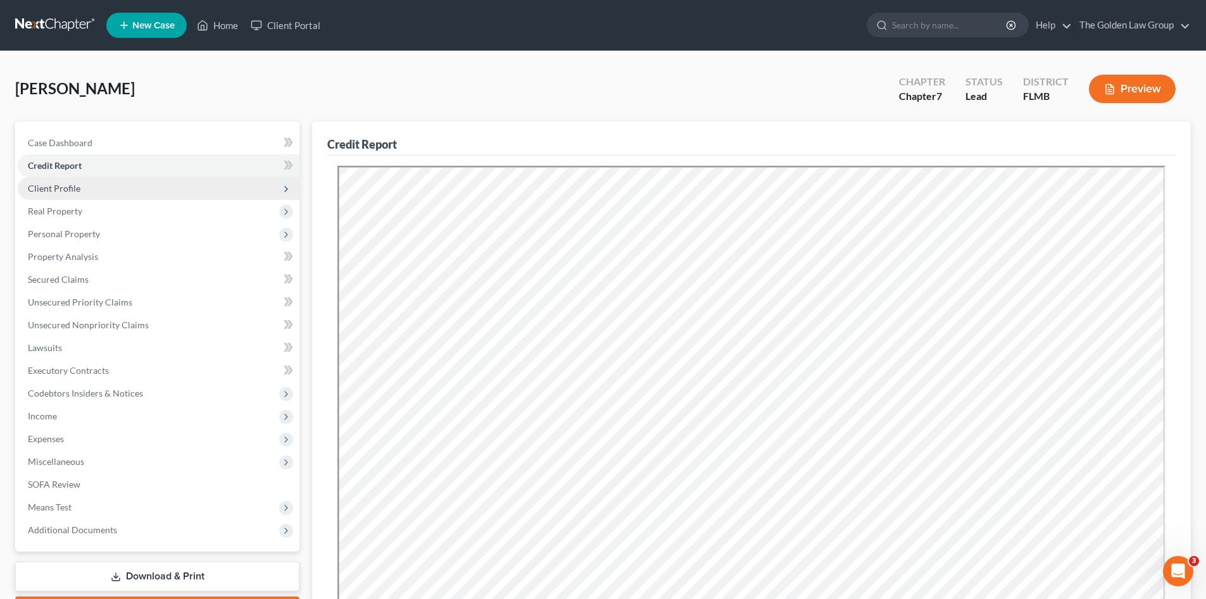
click at [118, 189] on span "Client Profile" at bounding box center [159, 188] width 282 height 23
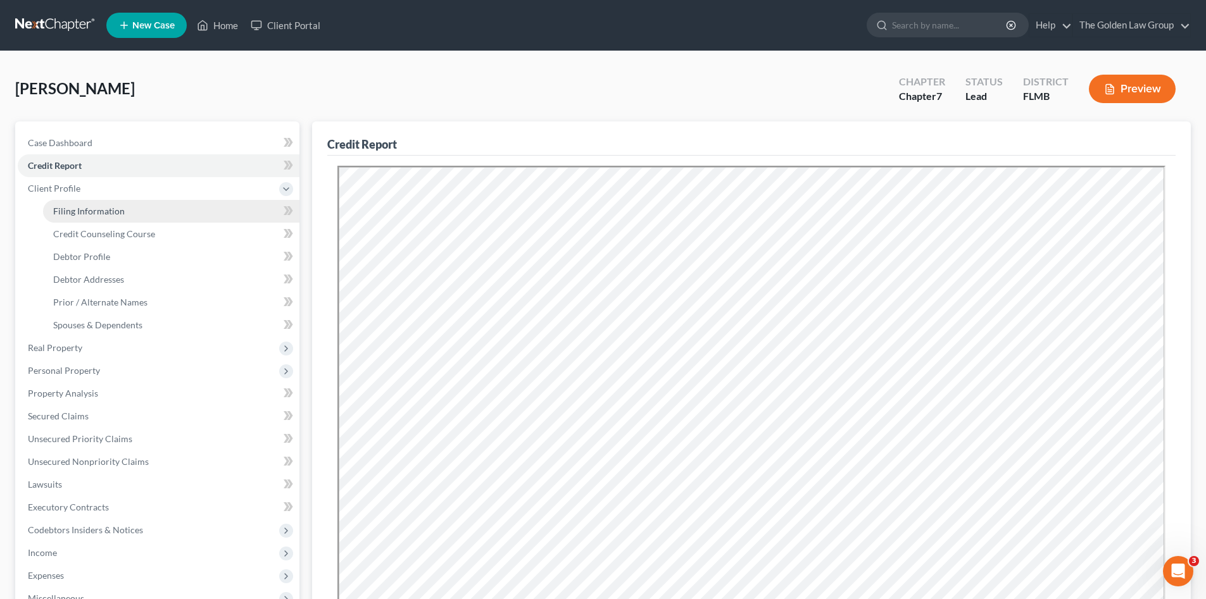
click at [108, 211] on span "Filing Information" at bounding box center [89, 211] width 72 height 11
select select "1"
select select "0"
select select "15"
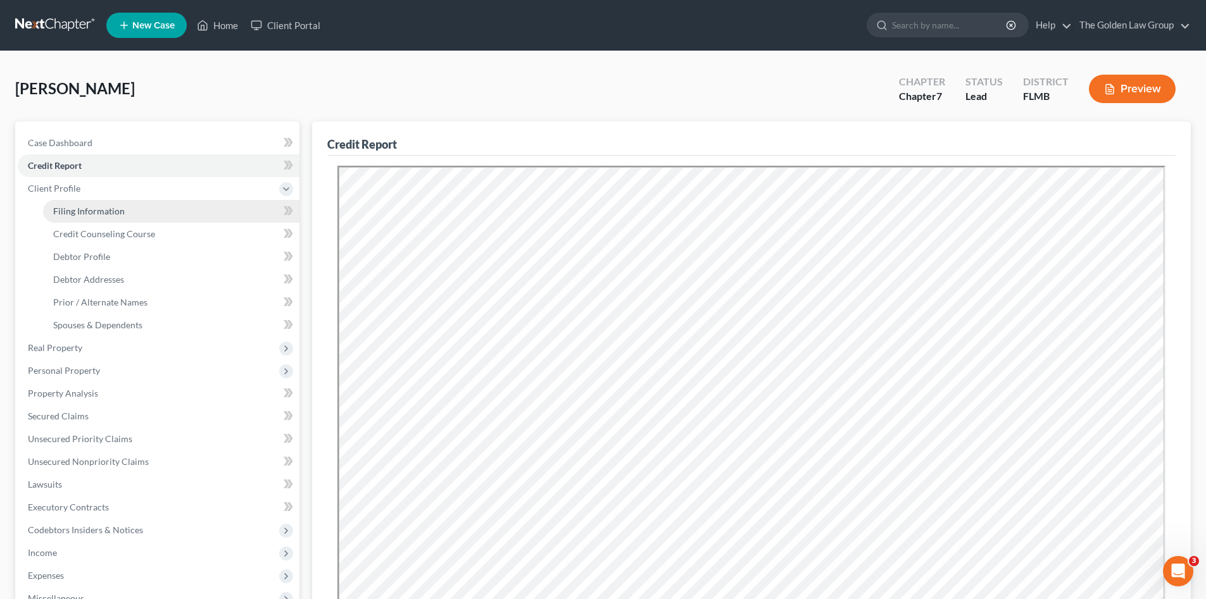
select select "0"
select select "9"
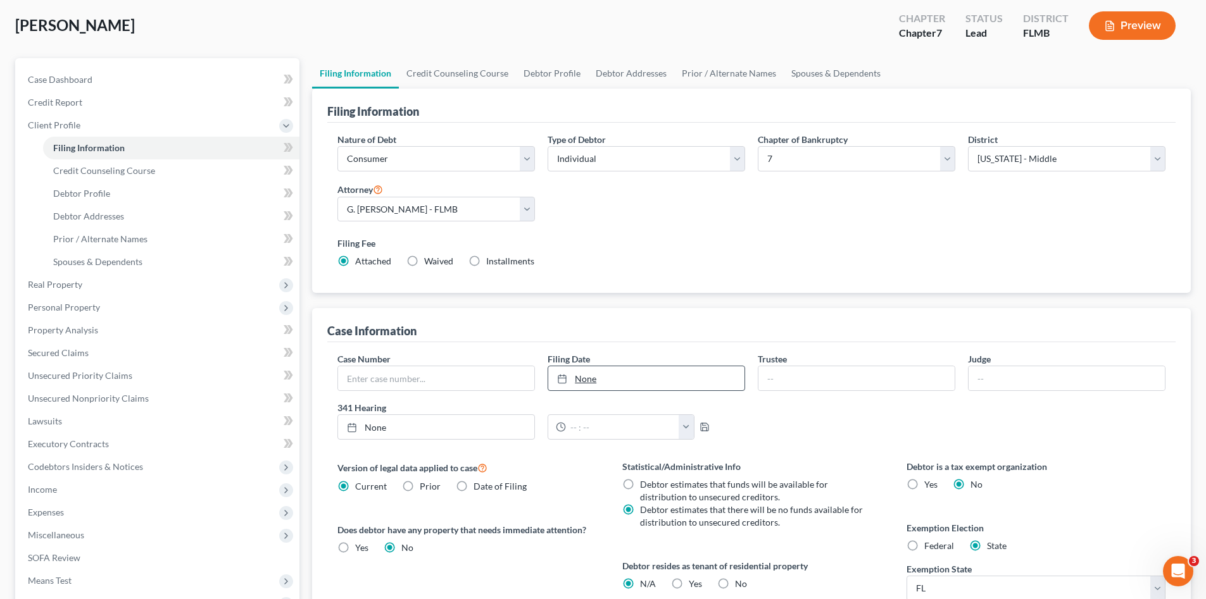
scroll to position [84, 0]
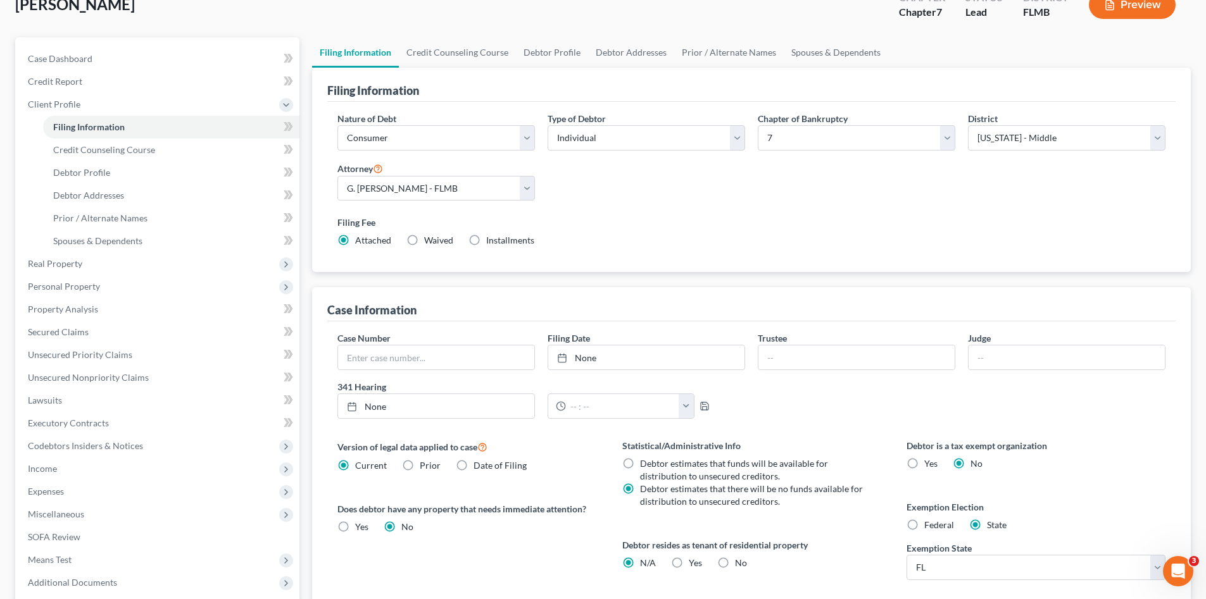
click at [689, 563] on label "Yes Yes" at bounding box center [695, 563] width 13 height 13
click at [694, 563] on input "Yes Yes" at bounding box center [698, 561] width 8 height 8
radio input "true"
radio input "false"
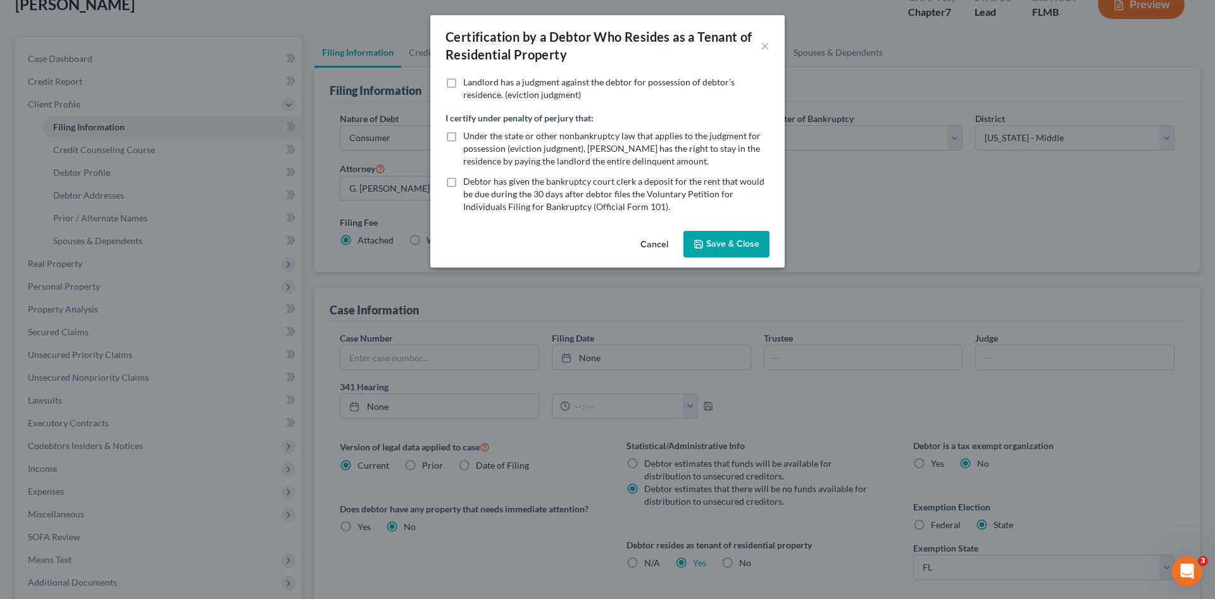
click at [709, 242] on button "Save & Close" at bounding box center [727, 244] width 86 height 27
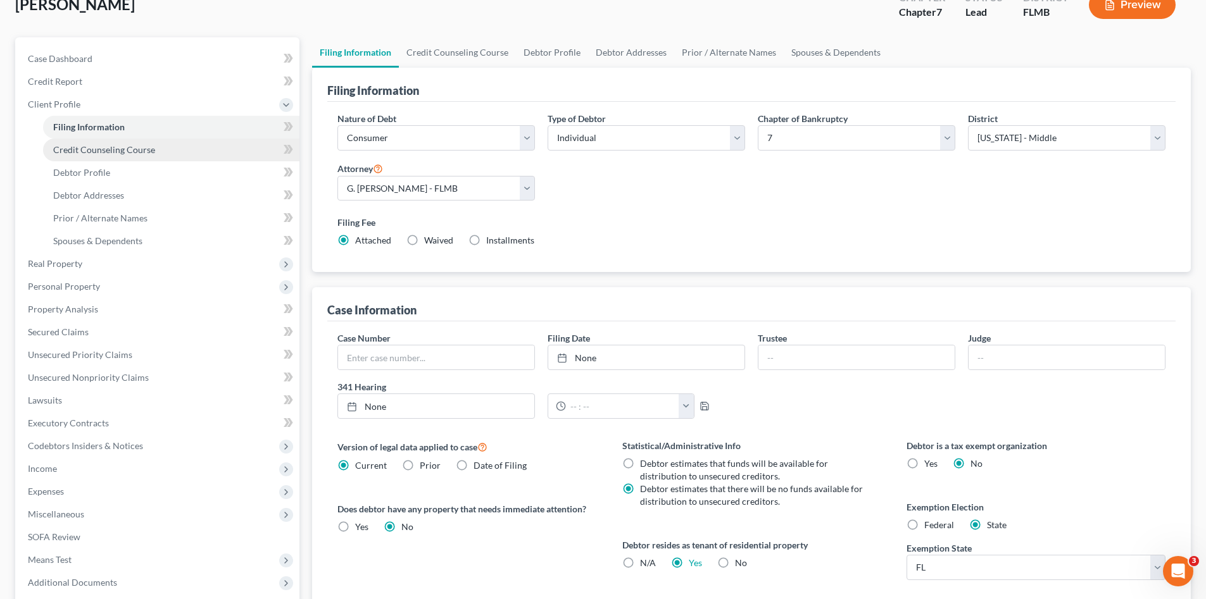
click at [86, 152] on span "Credit Counseling Course" at bounding box center [104, 149] width 102 height 11
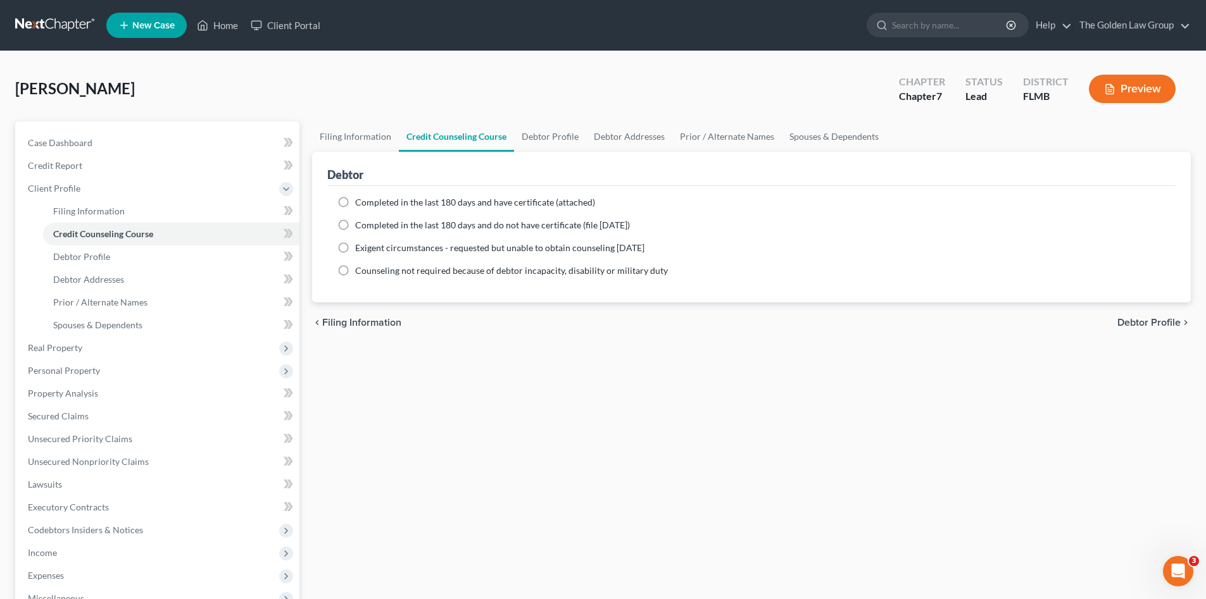
click at [389, 200] on span "Completed in the last 180 days and have certificate (attached)" at bounding box center [475, 202] width 240 height 11
click at [368, 200] on input "Completed in the last 180 days and have certificate (attached)" at bounding box center [364, 200] width 8 height 8
radio input "true"
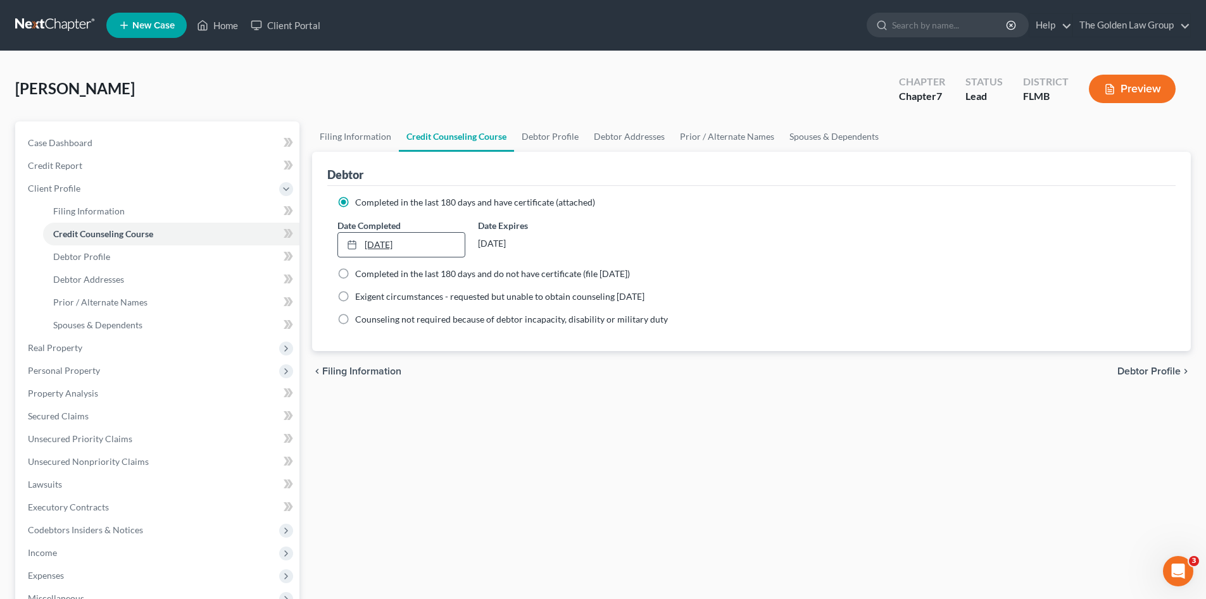
type input "10/8/2025"
click at [406, 244] on link "10/8/2025" at bounding box center [401, 245] width 126 height 24
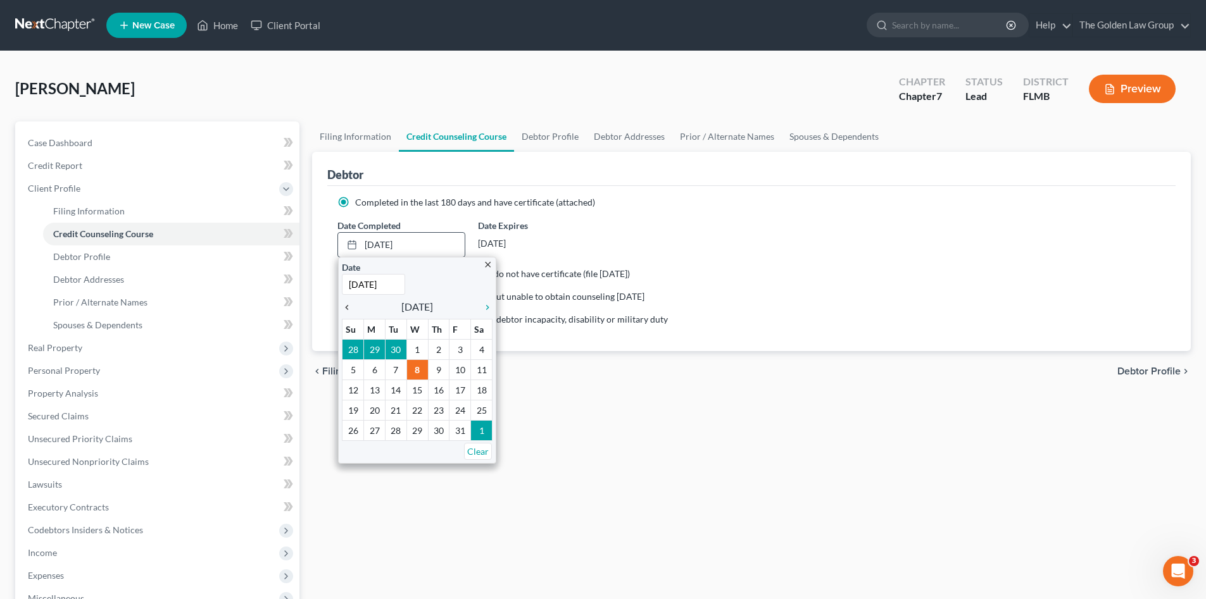
click at [345, 308] on icon "chevron_left" at bounding box center [350, 308] width 16 height 10
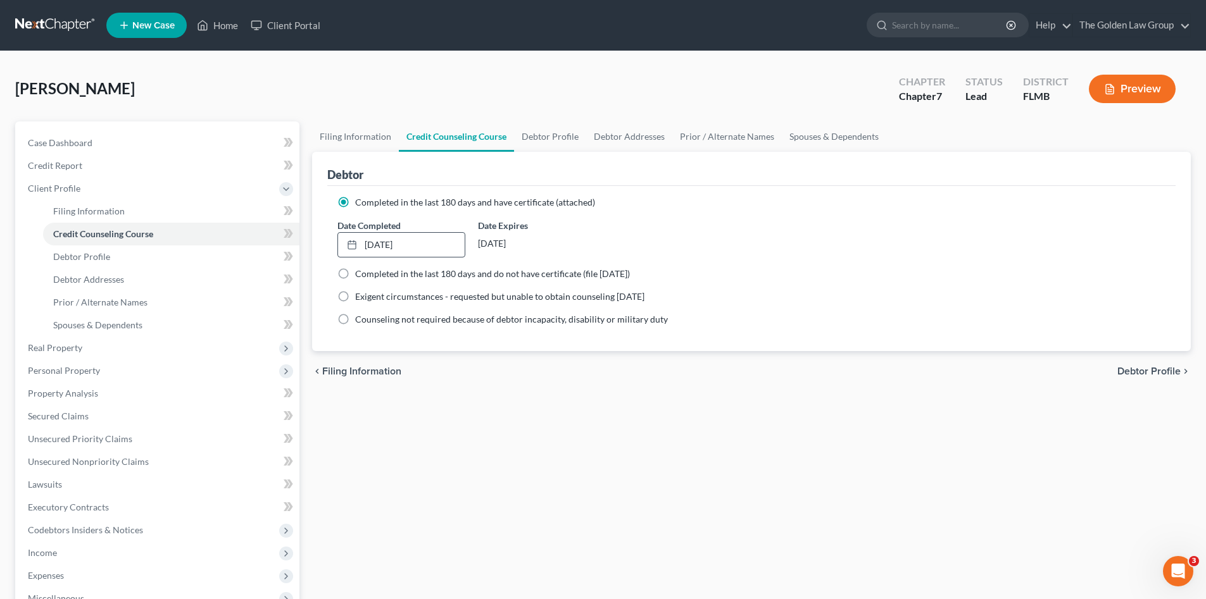
click at [468, 406] on div "Filing Information Credit Counseling Course Debtor Profile Debtor Addresses Pri…" at bounding box center [751, 442] width 891 height 640
click at [118, 255] on link "Debtor Profile" at bounding box center [171, 257] width 256 height 23
select select "0"
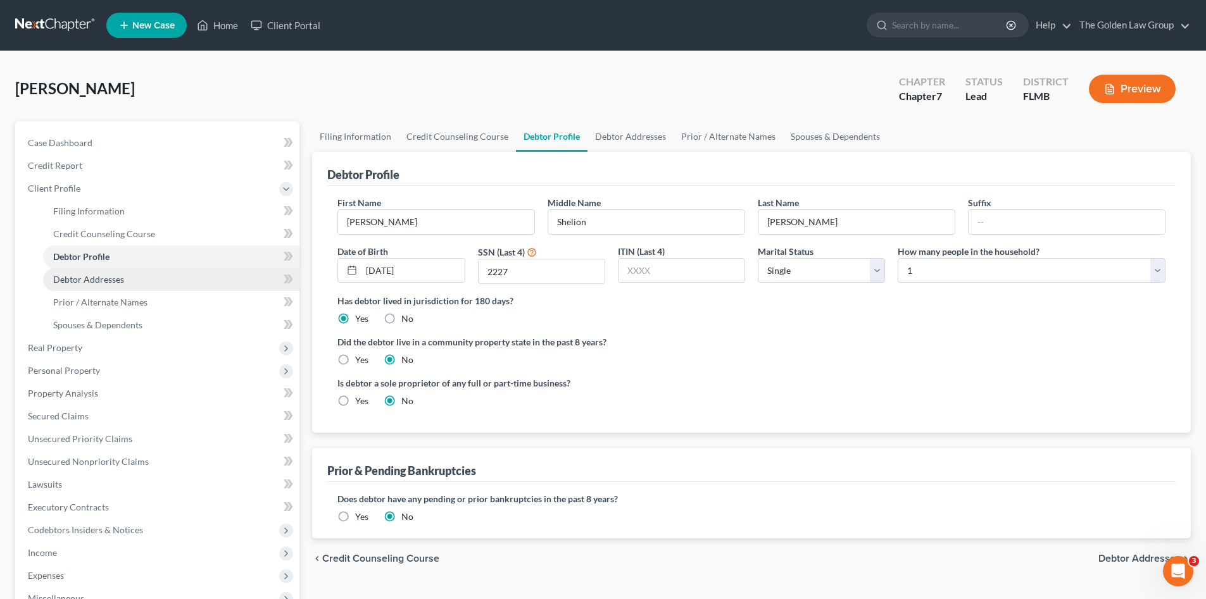
click at [131, 274] on link "Debtor Addresses" at bounding box center [171, 279] width 256 height 23
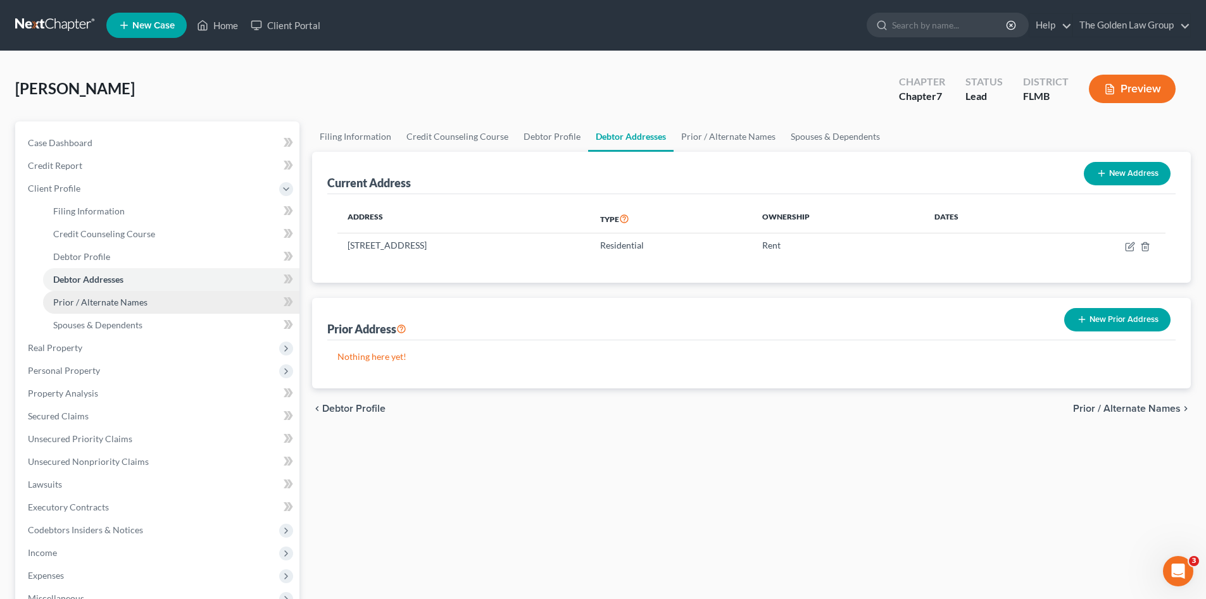
click at [141, 297] on span "Prior / Alternate Names" at bounding box center [100, 302] width 94 height 11
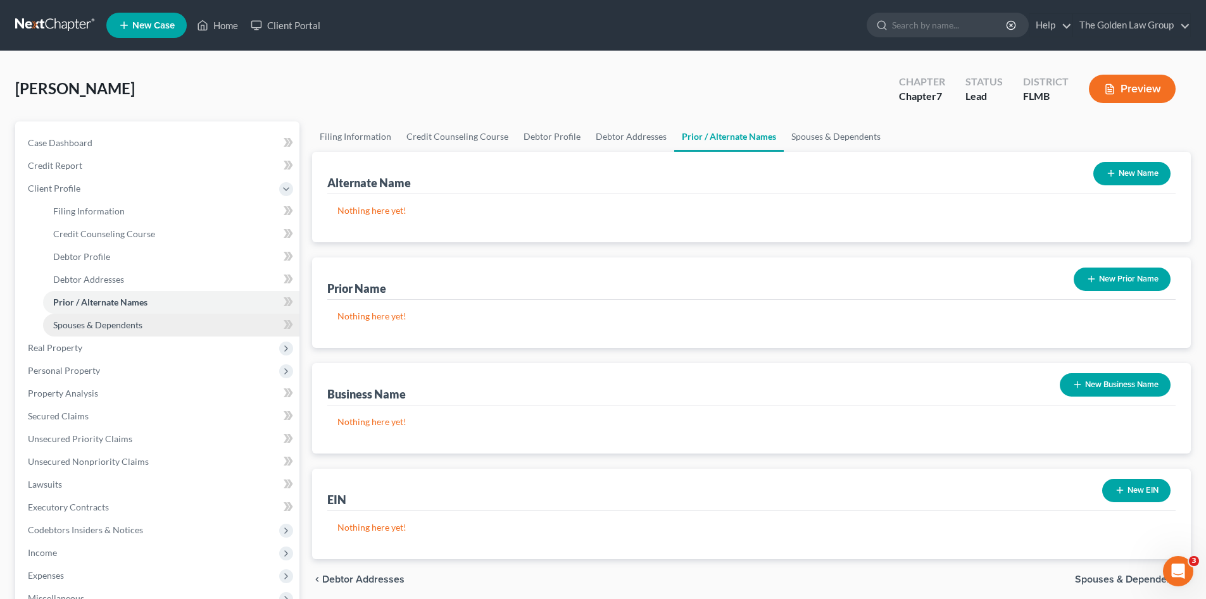
click at [149, 321] on link "Spouses & Dependents" at bounding box center [171, 325] width 256 height 23
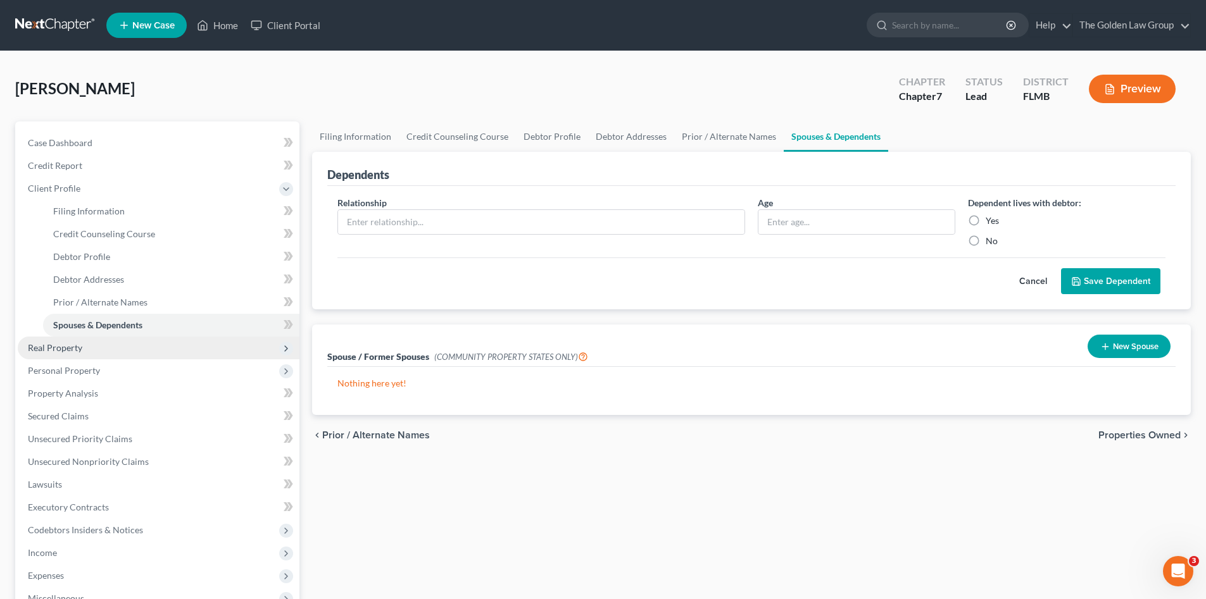
click at [96, 349] on span "Real Property" at bounding box center [159, 348] width 282 height 23
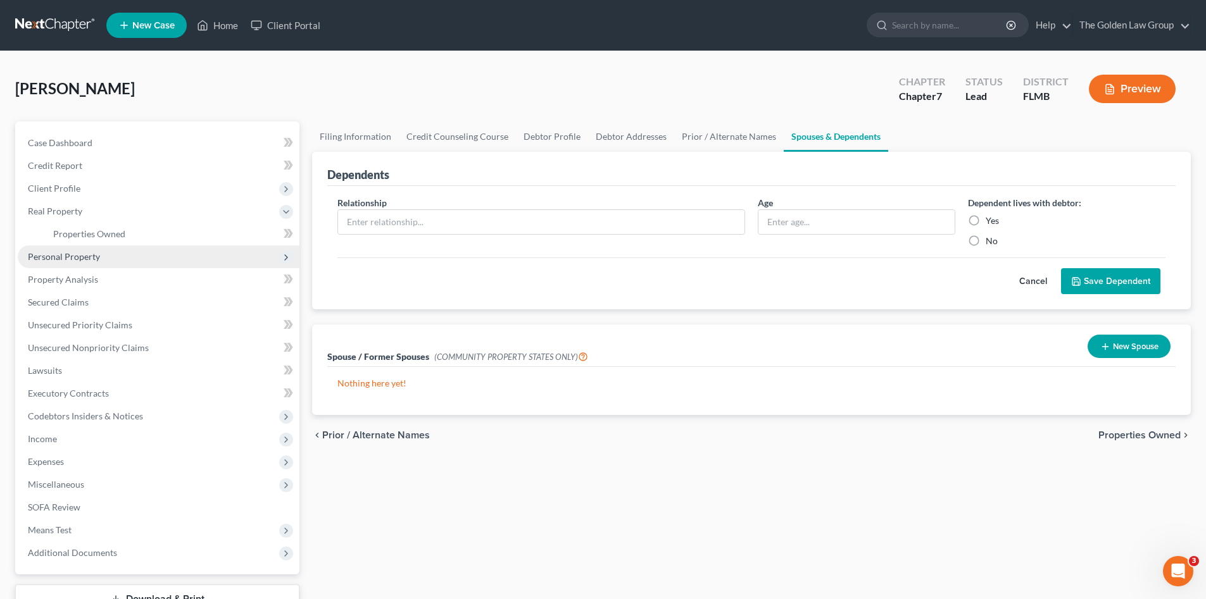
click at [108, 253] on span "Personal Property" at bounding box center [159, 257] width 282 height 23
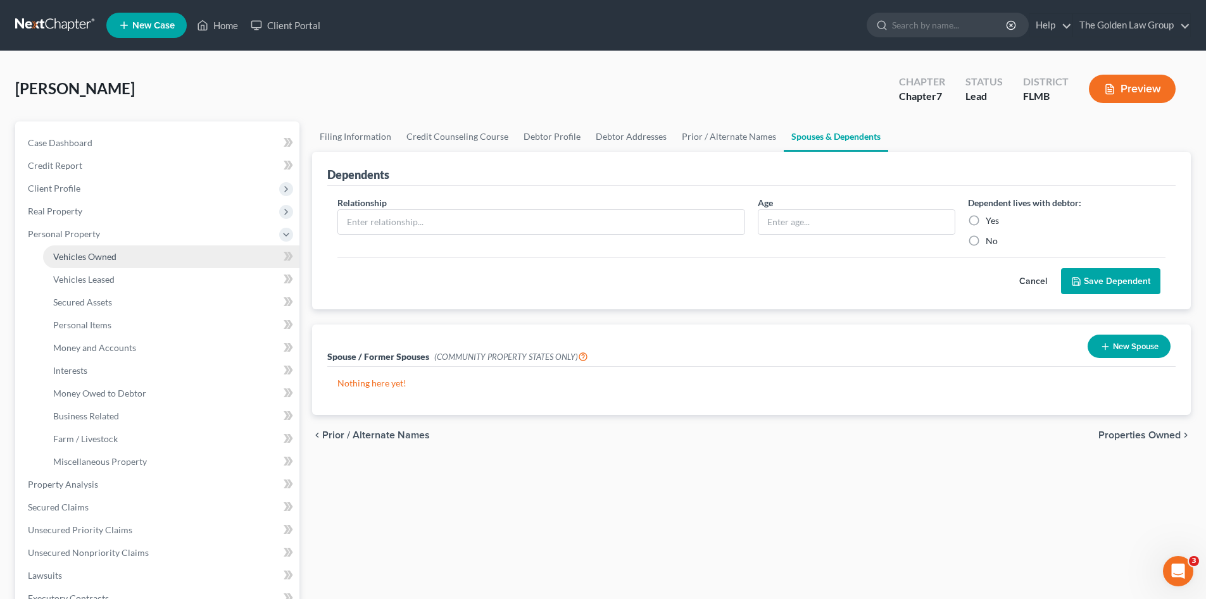
click at [116, 250] on link "Vehicles Owned" at bounding box center [171, 257] width 256 height 23
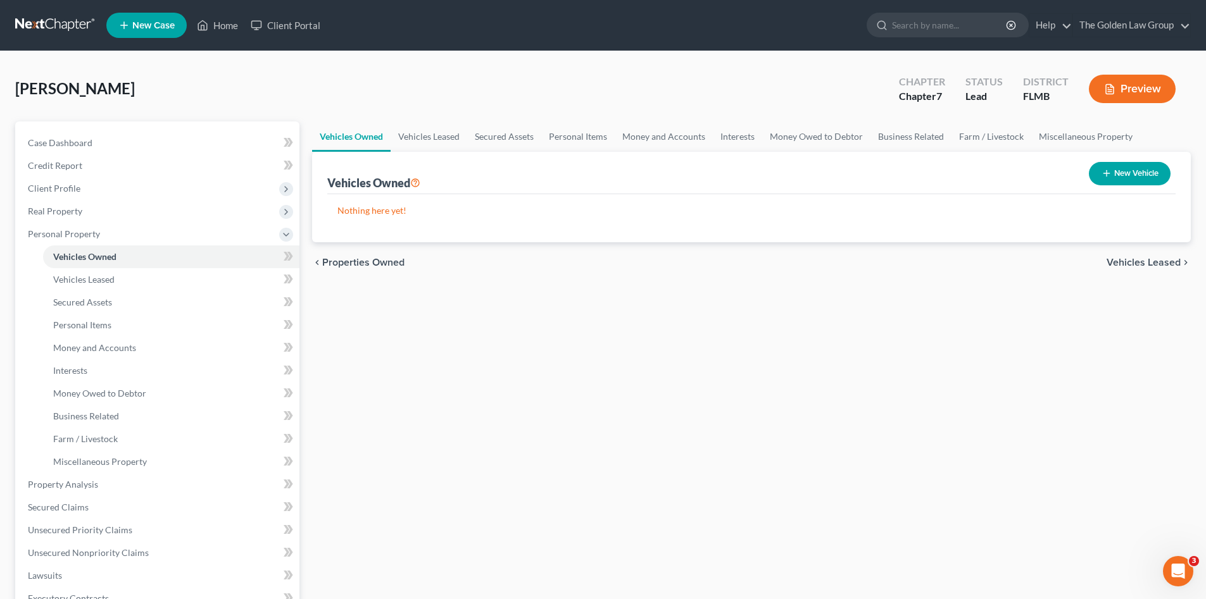
click at [1114, 176] on button "New Vehicle" at bounding box center [1130, 173] width 82 height 23
select select "0"
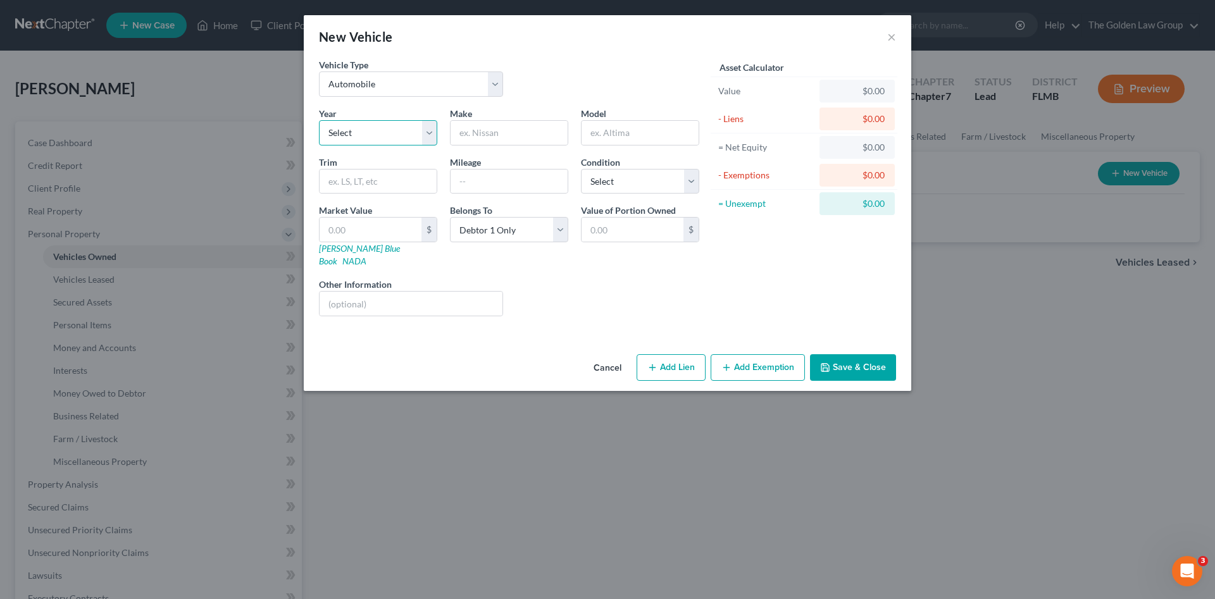
click at [372, 130] on select "Select 2026 2025 2024 2023 2022 2021 2020 2019 2018 2017 2016 2015 2014 2013 20…" at bounding box center [378, 132] width 118 height 25
select select "14"
click at [319, 120] on select "Select 2026 2025 2024 2023 2022 2021 2020 2019 2018 2017 2016 2015 2014 2013 20…" at bounding box center [378, 132] width 118 height 25
click at [511, 130] on input "text" at bounding box center [509, 133] width 117 height 24
type input "Kia"
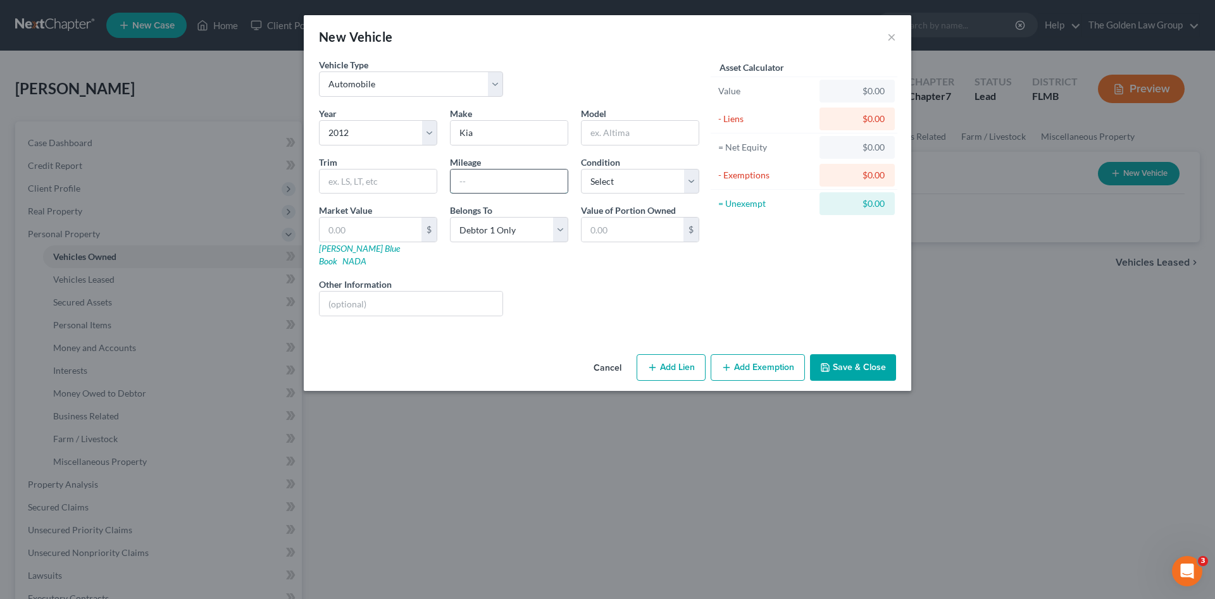
click at [522, 180] on input "text" at bounding box center [509, 182] width 117 height 24
type input "22800"
click at [450, 292] on input "text" at bounding box center [411, 304] width 183 height 24
drag, startPoint x: 382, startPoint y: 303, endPoint x: 384, endPoint y: 294, distance: 9.0
click at [384, 295] on input "VIN:" at bounding box center [411, 304] width 183 height 24
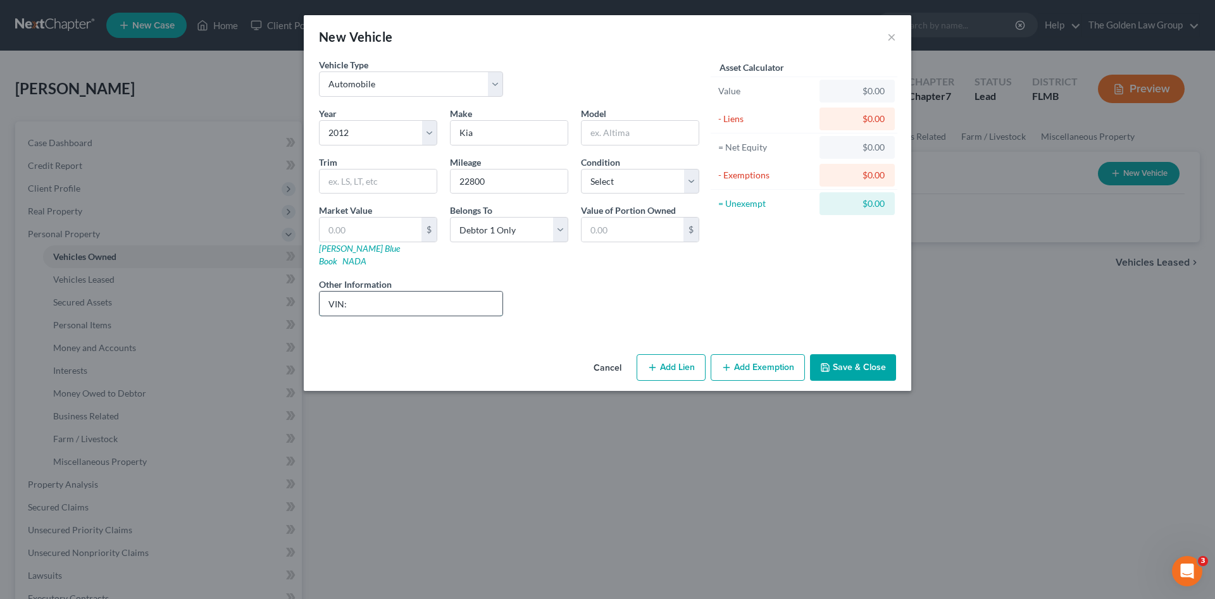
click at [380, 299] on input "VIN:" at bounding box center [411, 304] width 183 height 24
type input "VIN: 5XXGM4A71CG056795"
click at [866, 354] on button "Save & Close" at bounding box center [853, 367] width 86 height 27
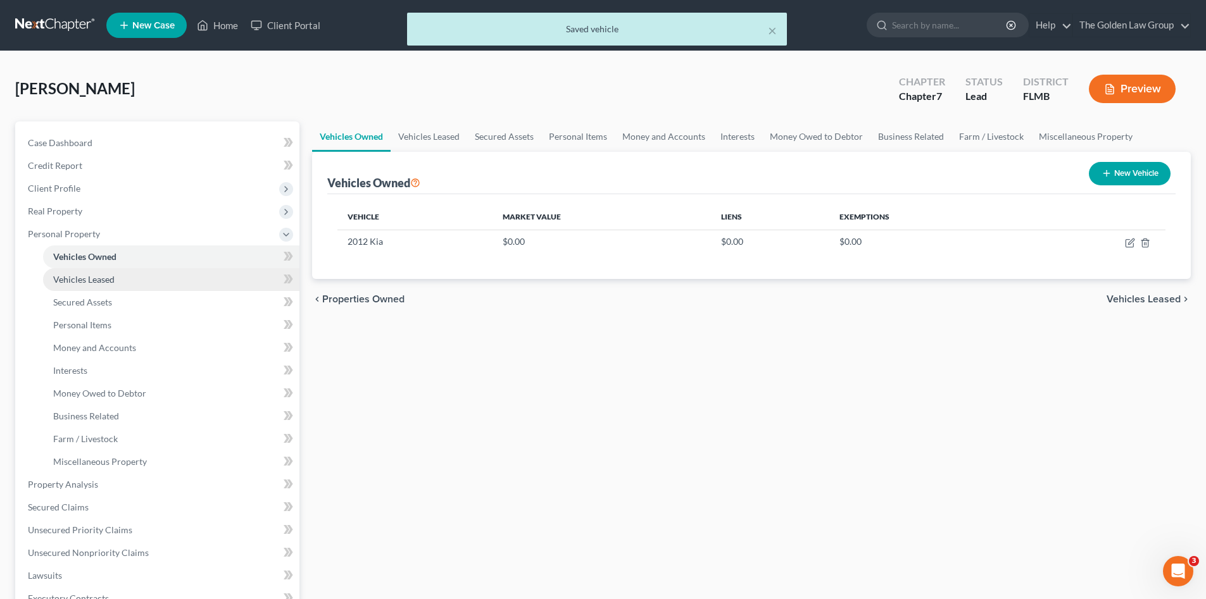
click at [108, 280] on span "Vehicles Leased" at bounding box center [83, 279] width 61 height 11
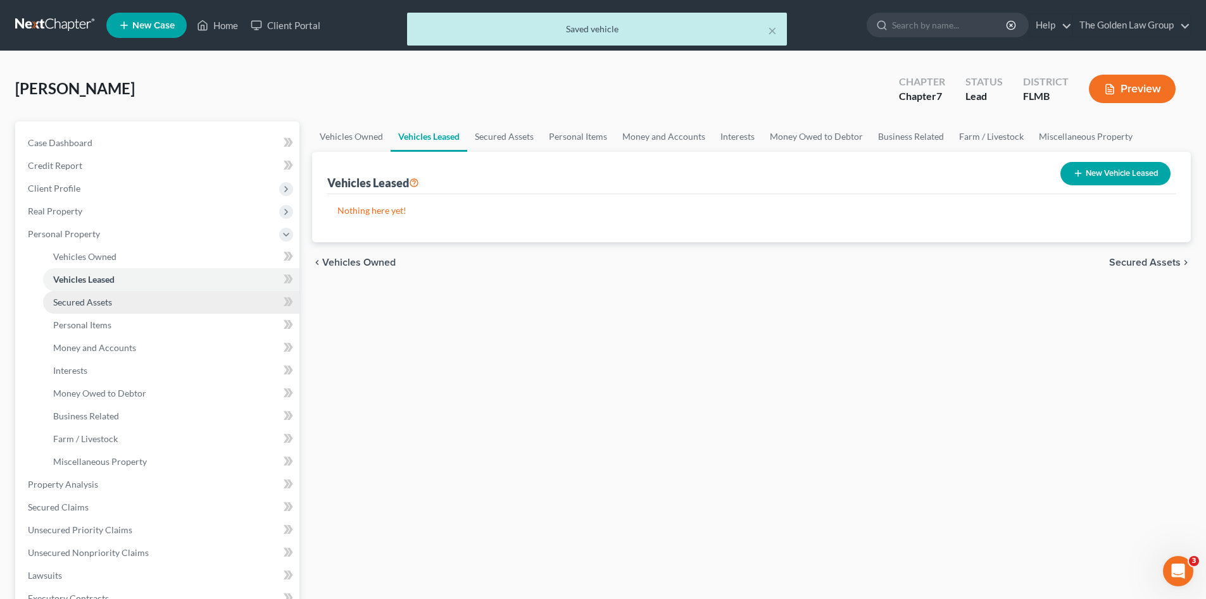
click at [97, 301] on span "Secured Assets" at bounding box center [82, 302] width 59 height 11
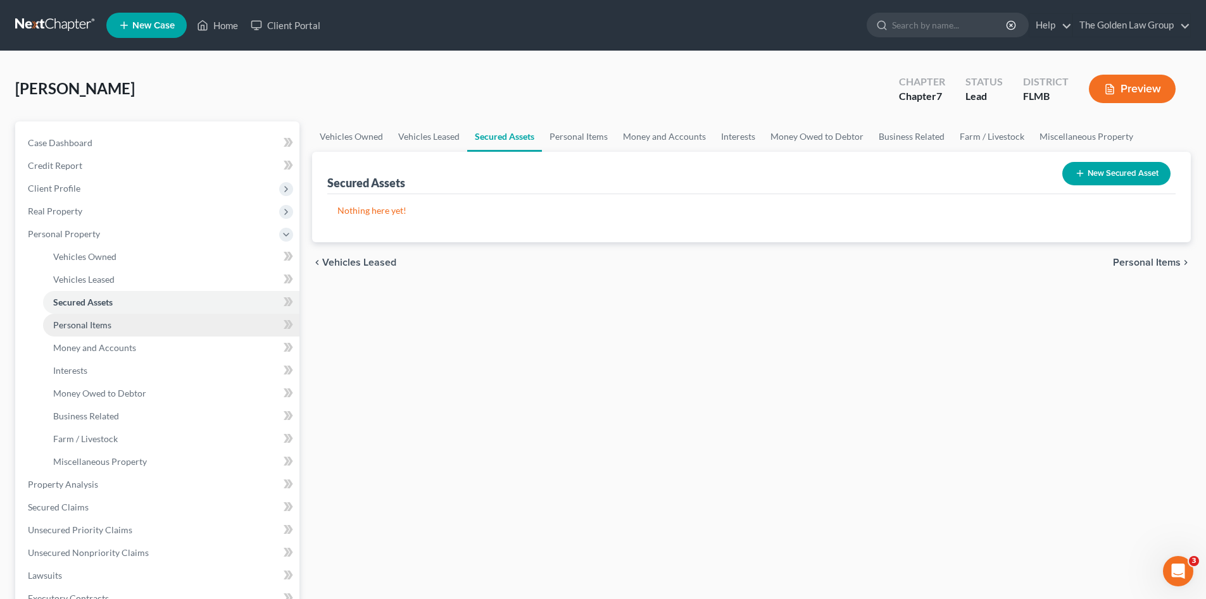
click at [104, 326] on span "Personal Items" at bounding box center [82, 325] width 58 height 11
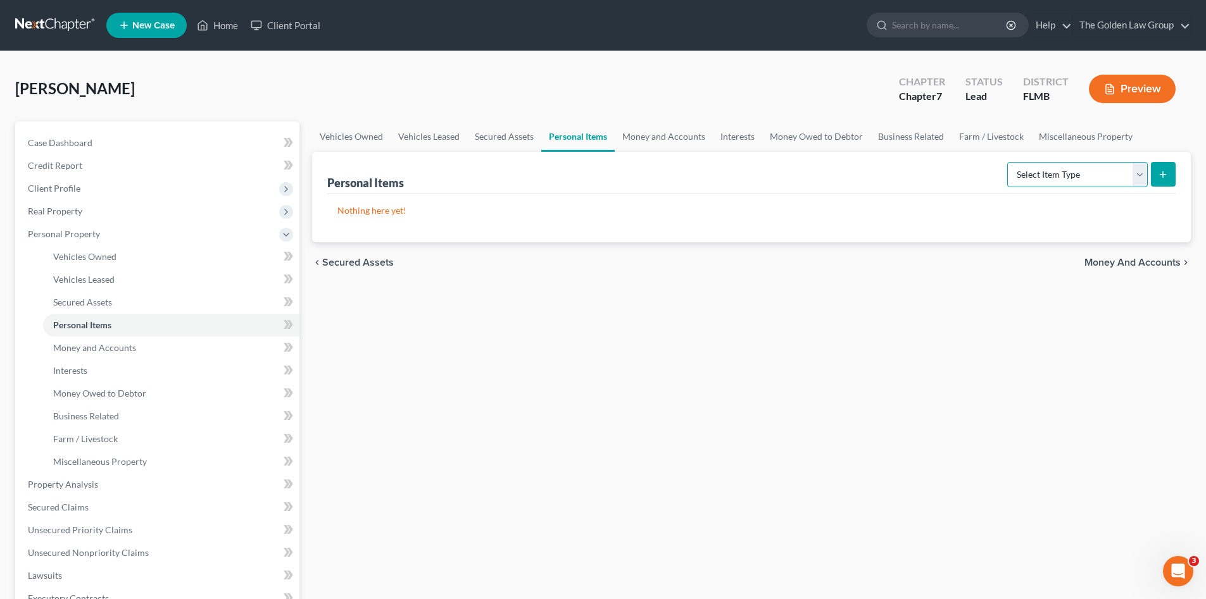
drag, startPoint x: 1056, startPoint y: 163, endPoint x: 1054, endPoint y: 177, distance: 14.1
click at [1055, 168] on select "Select Item Type Clothing Collectibles Of Value Electronics Firearms Household …" at bounding box center [1077, 174] width 141 height 25
select select "clothing"
click at [1008, 162] on select "Select Item Type Clothing Collectibles Of Value Electronics Firearms Household …" at bounding box center [1077, 174] width 141 height 25
click at [1168, 173] on button "submit" at bounding box center [1163, 174] width 25 height 25
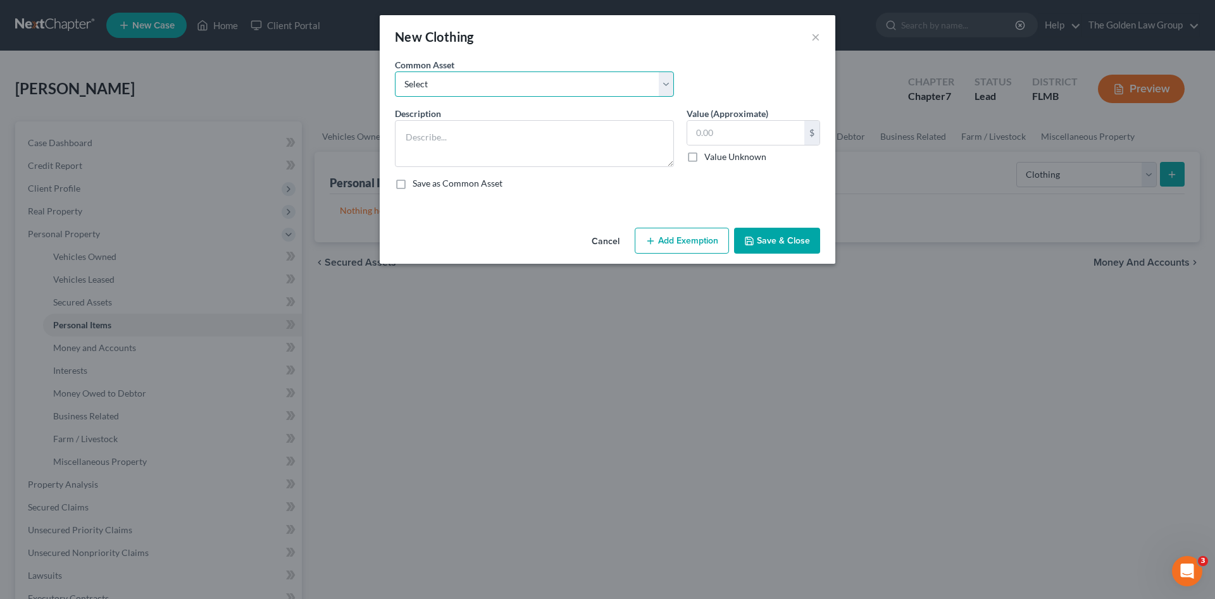
drag, startPoint x: 588, startPoint y: 87, endPoint x: 589, endPoint y: 94, distance: 7.1
click at [588, 87] on select "Select Debtor's Clothes Joint-Debtor's clothing Debtor's Clothes" at bounding box center [534, 84] width 279 height 25
select select "1"
click at [395, 72] on select "Select Debtor's Clothes Joint-Debtor's clothing Debtor's Clothes" at bounding box center [534, 84] width 279 height 25
type textarea "Joint-Debtor's clothing"
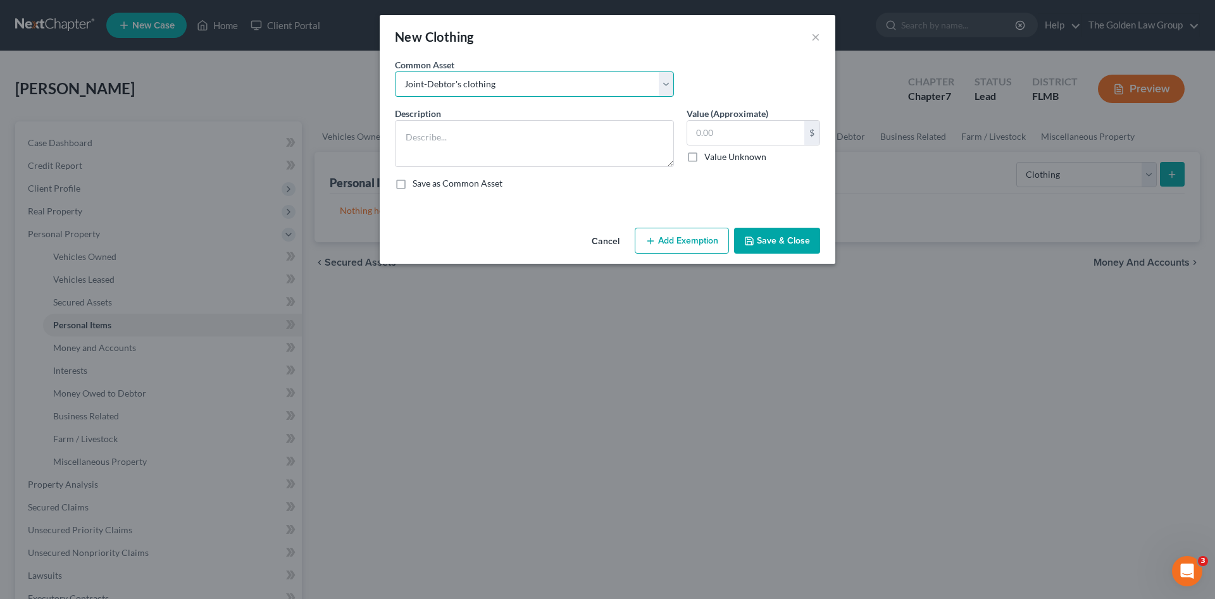
type input "100.00"
drag, startPoint x: 577, startPoint y: 68, endPoint x: 583, endPoint y: 82, distance: 14.5
click at [578, 73] on div "Common Asset Select Debtor's Clothes Joint-Debtor's clothing Debtor's Clothes" at bounding box center [535, 77] width 292 height 39
click at [584, 85] on select "Select Debtor's Clothes Joint-Debtor's clothing Debtor's Clothes" at bounding box center [534, 84] width 279 height 25
select select "0"
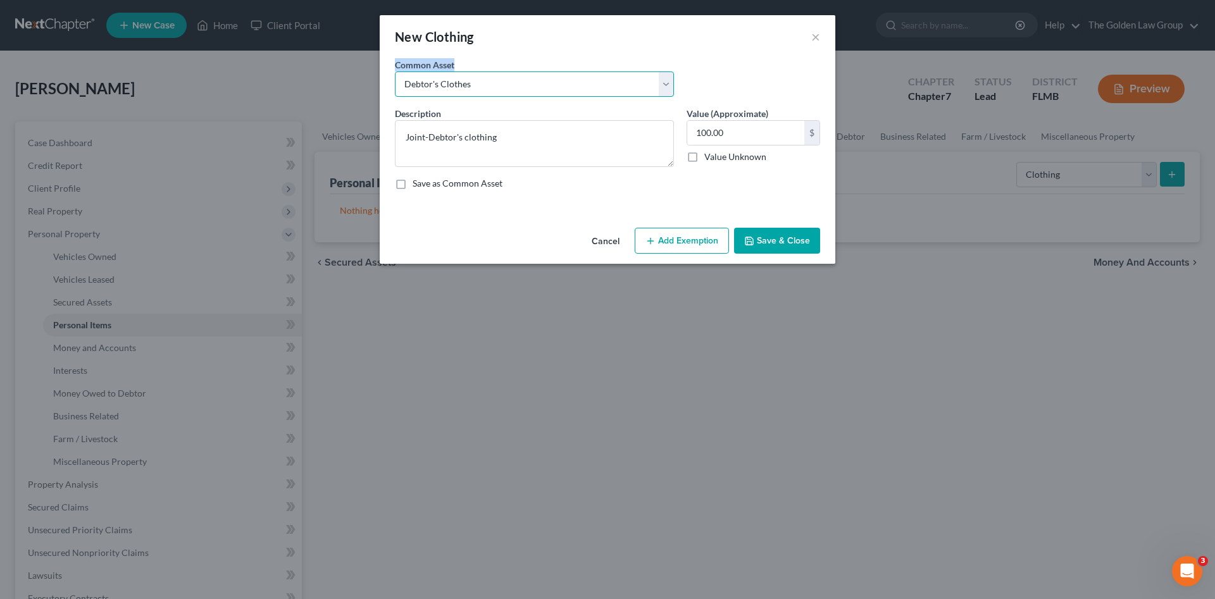
click at [395, 72] on select "Select Debtor's Clothes Joint-Debtor's clothing Debtor's Clothes" at bounding box center [534, 84] width 279 height 25
type textarea "Debtor's Clothes"
drag, startPoint x: 775, startPoint y: 243, endPoint x: 809, endPoint y: 242, distance: 34.2
click at [776, 243] on button "Save & Close" at bounding box center [777, 241] width 86 height 27
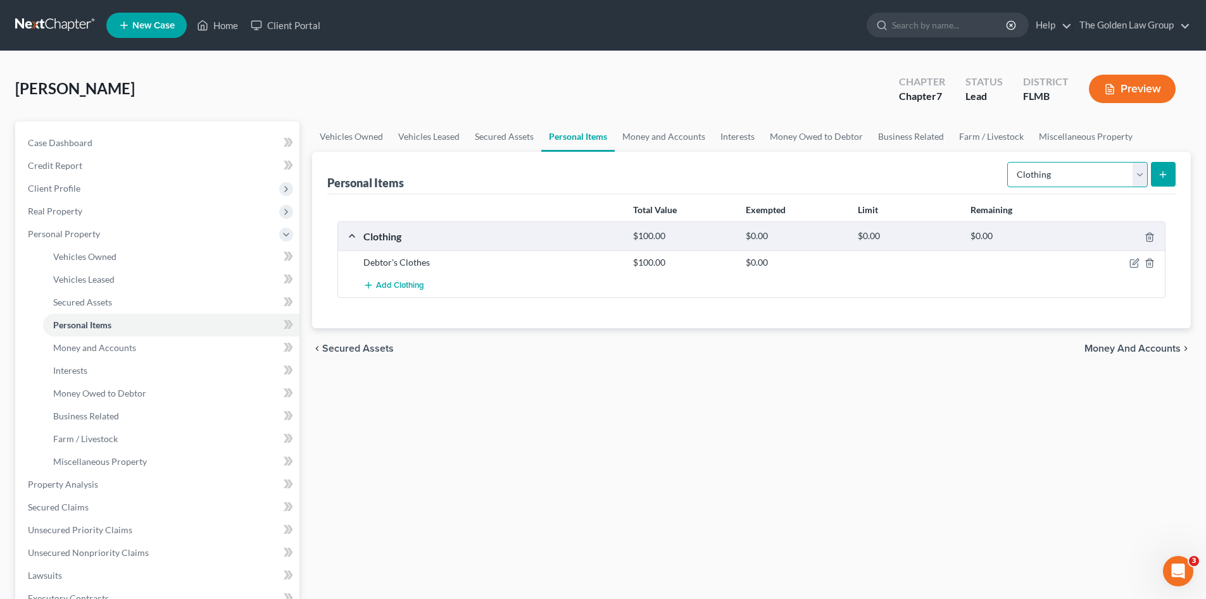
click at [1037, 178] on select "Select Item Type Clothing Collectibles Of Value Electronics Firearms Household …" at bounding box center [1077, 174] width 141 height 25
select select "electronics"
click at [1008, 162] on select "Select Item Type Clothing Collectibles Of Value Electronics Firearms Household …" at bounding box center [1077, 174] width 141 height 25
click at [1160, 179] on icon "submit" at bounding box center [1163, 175] width 10 height 10
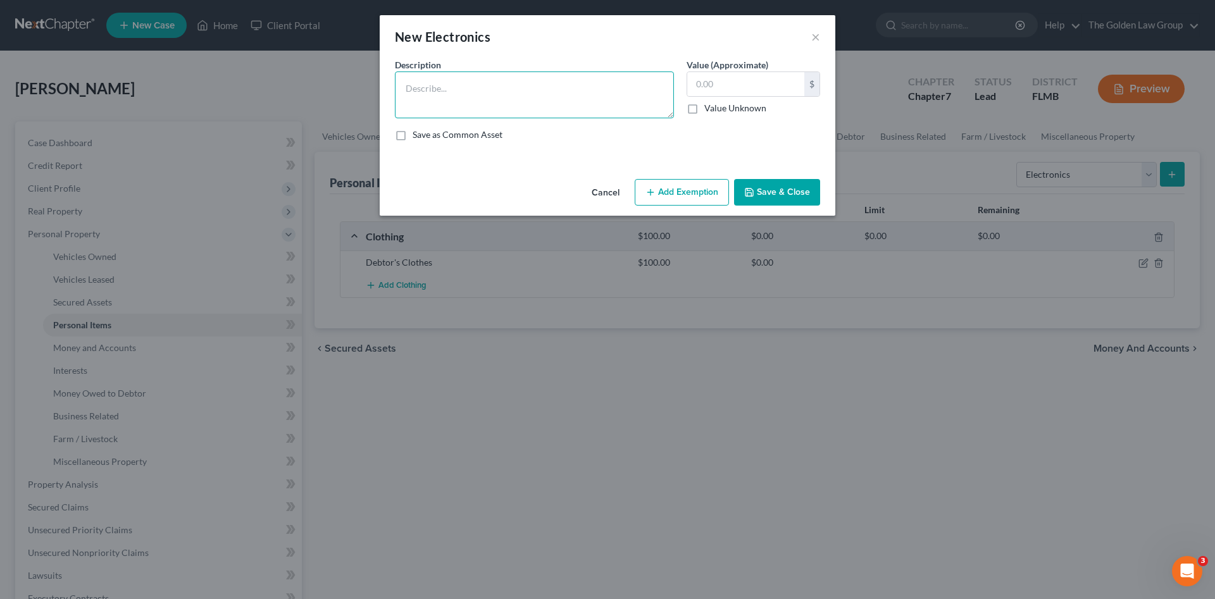
click at [482, 84] on textarea at bounding box center [534, 95] width 279 height 47
type textarea "Cell Phone"
click at [795, 204] on button "Save & Close" at bounding box center [777, 192] width 86 height 27
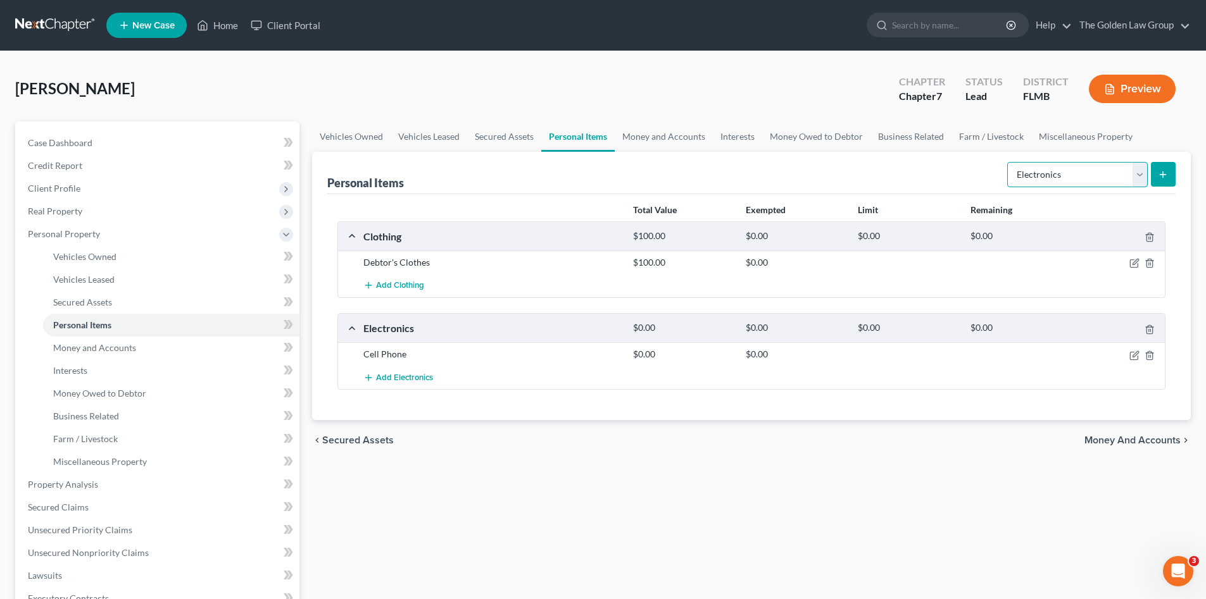
click at [1038, 178] on select "Select Item Type Clothing Collectibles Of Value Electronics Firearms Household …" at bounding box center [1077, 174] width 141 height 25
select select "household_goods"
click at [1008, 162] on select "Select Item Type Clothing Collectibles Of Value Electronics Firearms Household …" at bounding box center [1077, 174] width 141 height 25
click at [1156, 175] on button "submit" at bounding box center [1163, 174] width 25 height 25
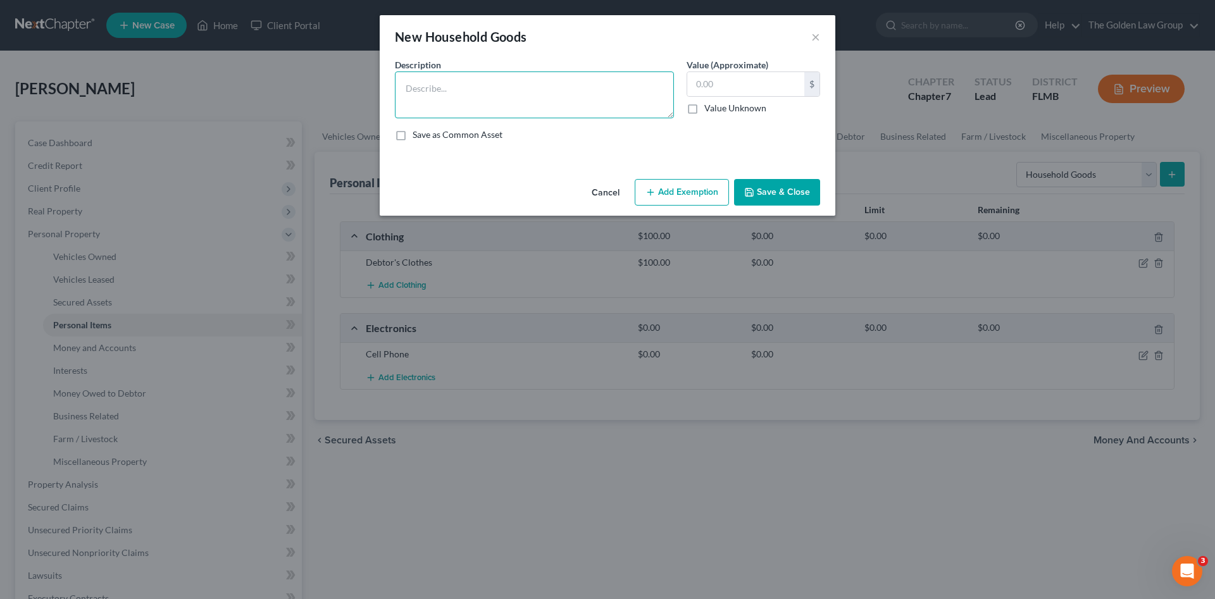
click at [506, 94] on textarea at bounding box center [534, 95] width 279 height 47
type textarea "Mice. Small Kitchen Appliances and Utensils Misc. Towels and Linens"
click at [779, 192] on button "Save & Close" at bounding box center [777, 192] width 86 height 27
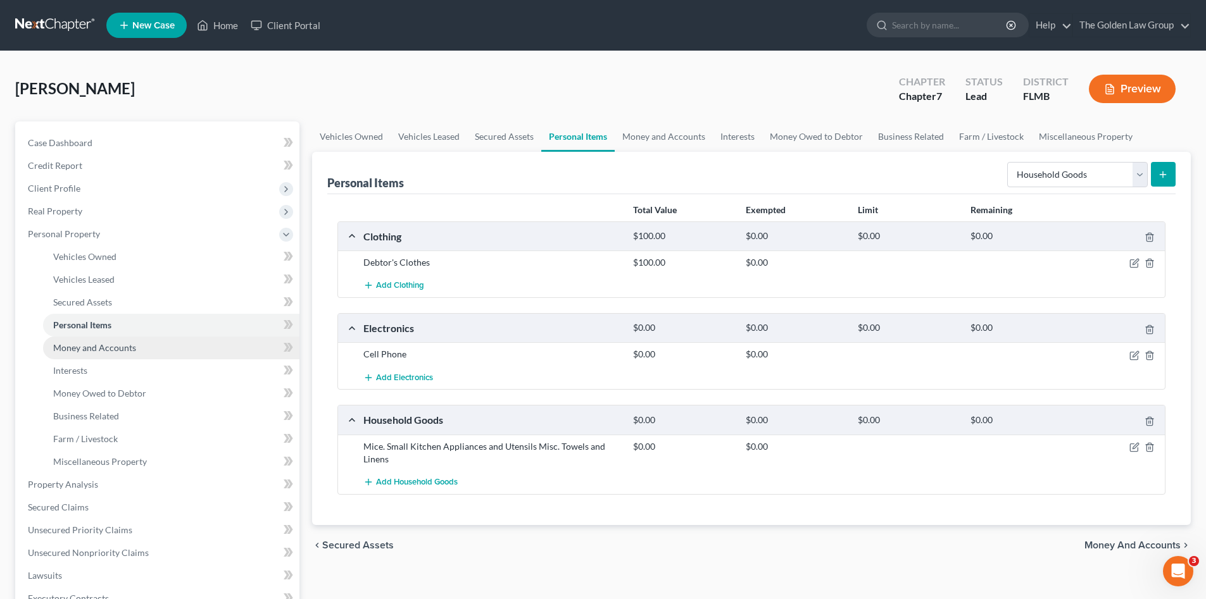
click at [122, 344] on span "Money and Accounts" at bounding box center [94, 347] width 83 height 11
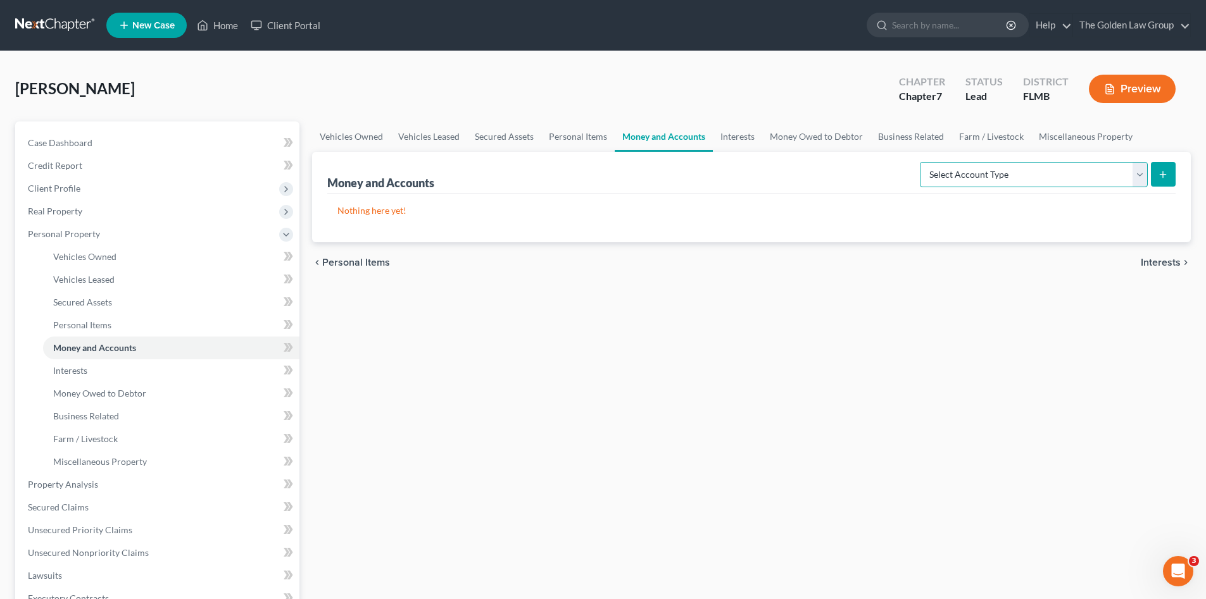
click at [1022, 172] on select "Select Account Type Brokerage Cash on Hand Certificates of Deposit Checking Acc…" at bounding box center [1034, 174] width 228 height 25
select select "checking"
click at [922, 162] on select "Select Account Type Brokerage Cash on Hand Certificates of Deposit Checking Acc…" at bounding box center [1034, 174] width 228 height 25
click at [1167, 177] on icon "submit" at bounding box center [1163, 175] width 10 height 10
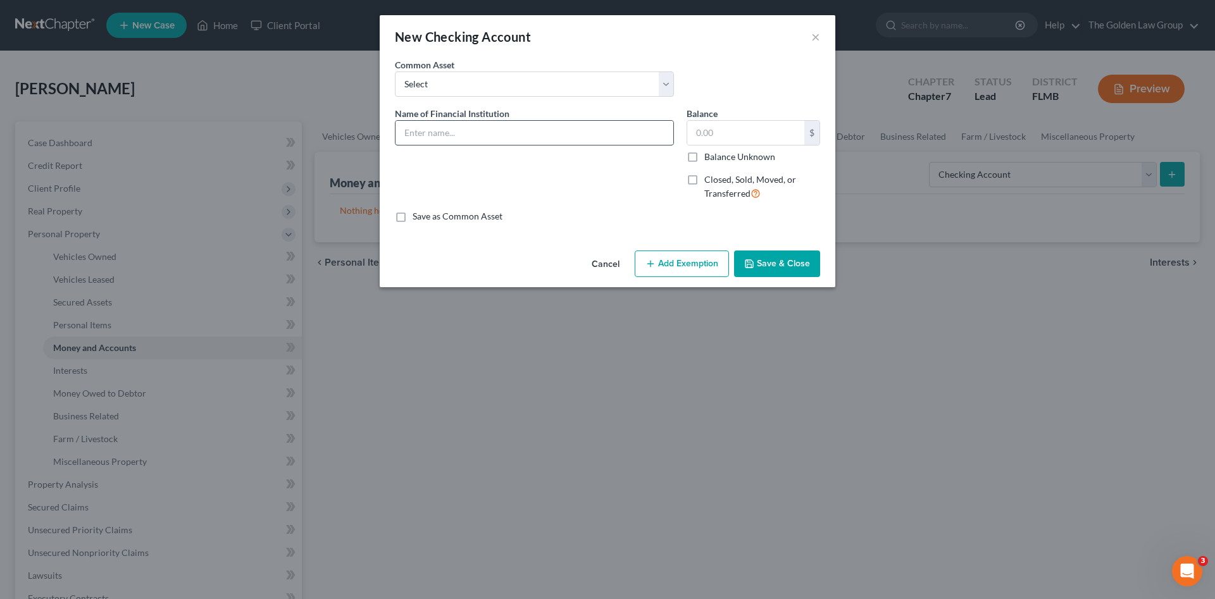
click at [473, 138] on input "text" at bounding box center [535, 133] width 278 height 24
type input "JPMorgan Chase Bank_Checking_9078"
click at [770, 271] on button "Save & Close" at bounding box center [777, 264] width 86 height 27
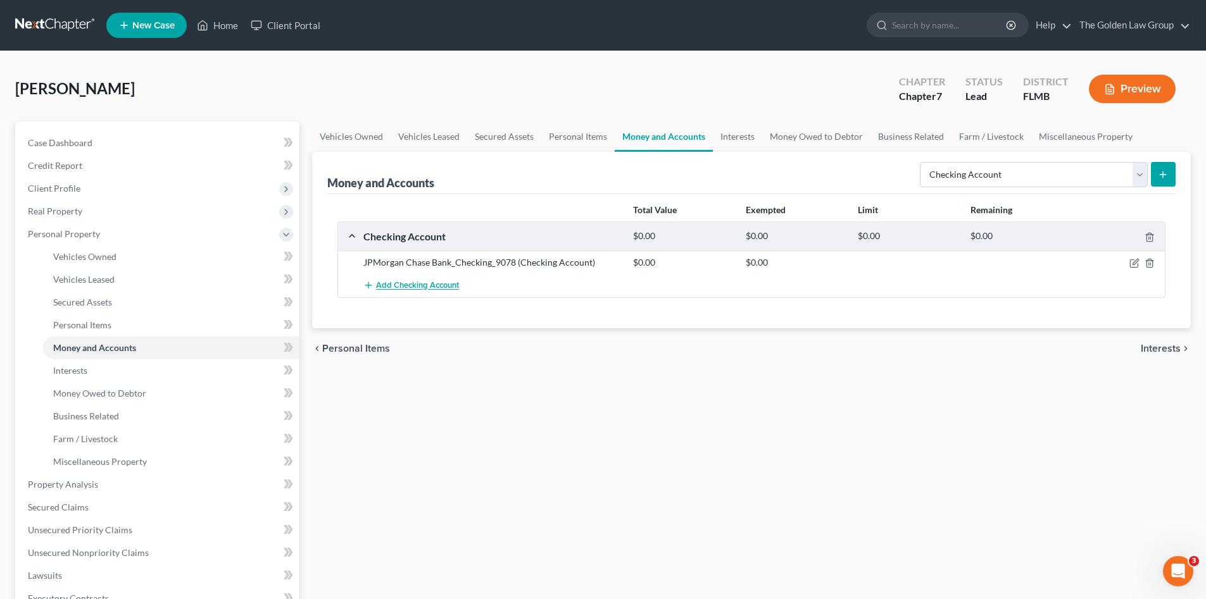
click at [444, 285] on span "Add Checking Account" at bounding box center [417, 286] width 83 height 10
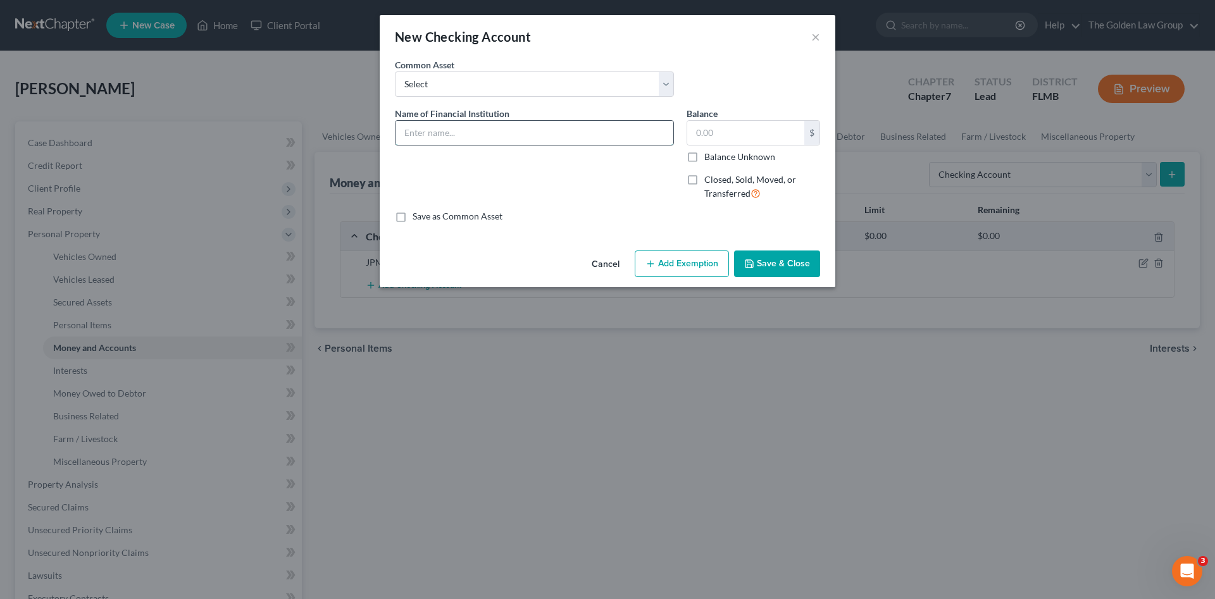
click at [426, 131] on input "text" at bounding box center [535, 133] width 278 height 24
type input "Navy Federal Credit Union_Checking_6561"
click at [792, 268] on button "Save & Close" at bounding box center [777, 264] width 86 height 27
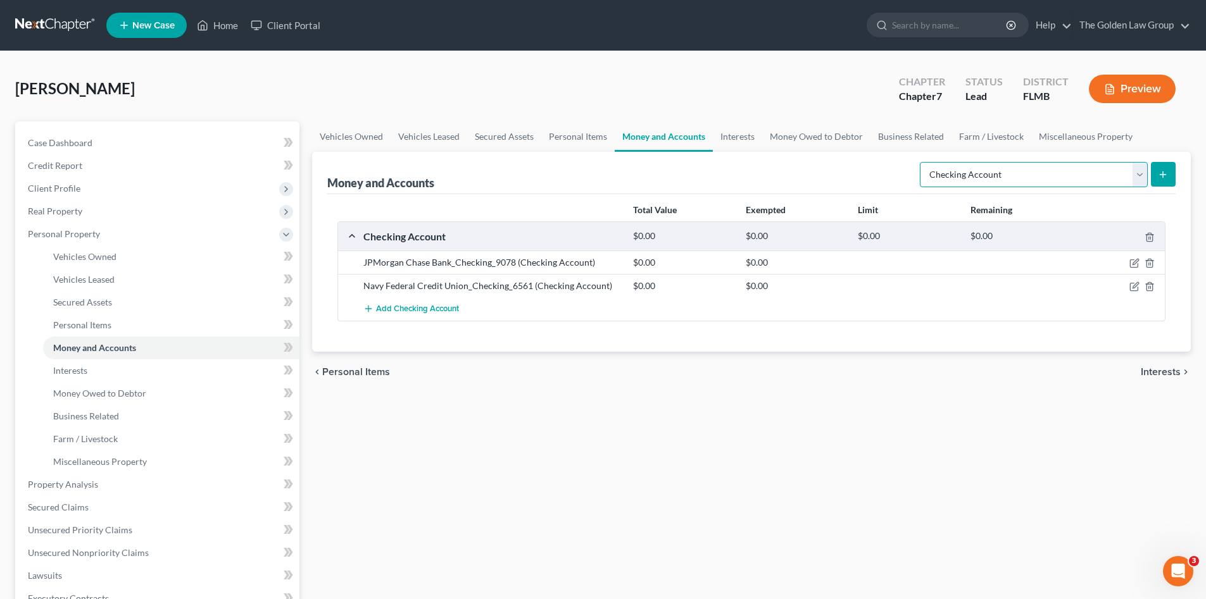
click at [951, 178] on select "Select Account Type Brokerage Cash on Hand Certificates of Deposit Checking Acc…" at bounding box center [1034, 174] width 228 height 25
select select "savings"
click at [922, 162] on select "Select Account Type Brokerage Cash on Hand Certificates of Deposit Checking Acc…" at bounding box center [1034, 174] width 228 height 25
click at [1164, 167] on button "submit" at bounding box center [1163, 174] width 25 height 25
click at [953, 177] on select "Select Account Type Brokerage Cash on Hand Certificates of Deposit Checking Acc…" at bounding box center [1034, 174] width 228 height 25
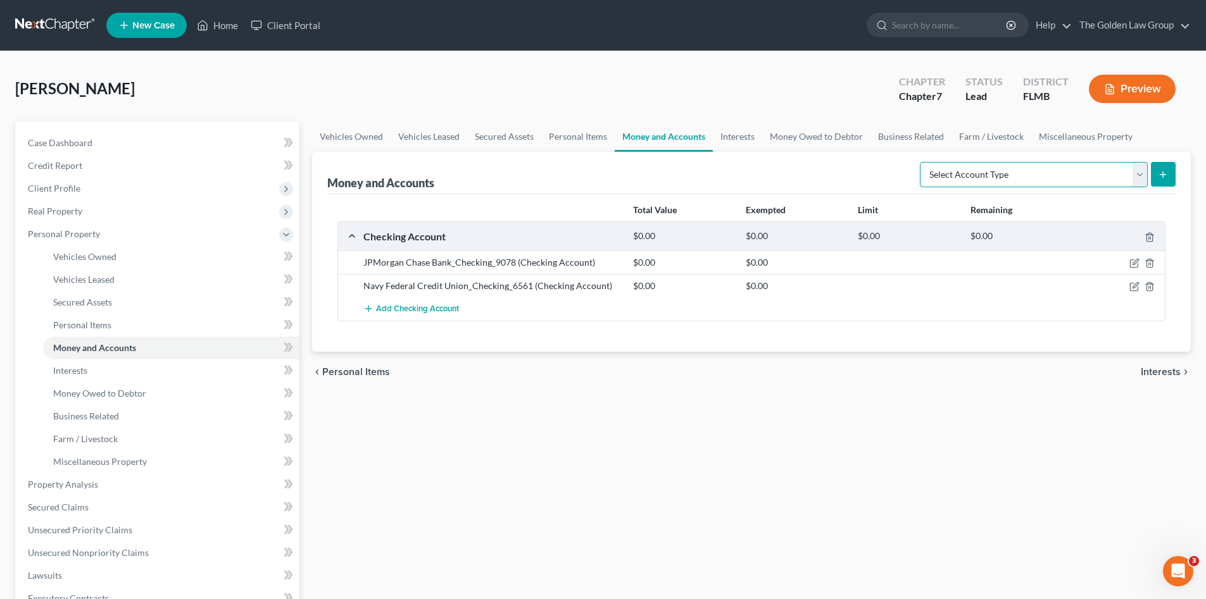
select select "savings"
click at [922, 162] on select "Select Account Type Brokerage Cash on Hand Certificates of Deposit Checking Acc…" at bounding box center [1034, 174] width 228 height 25
click at [1158, 172] on icon "submit" at bounding box center [1163, 175] width 10 height 10
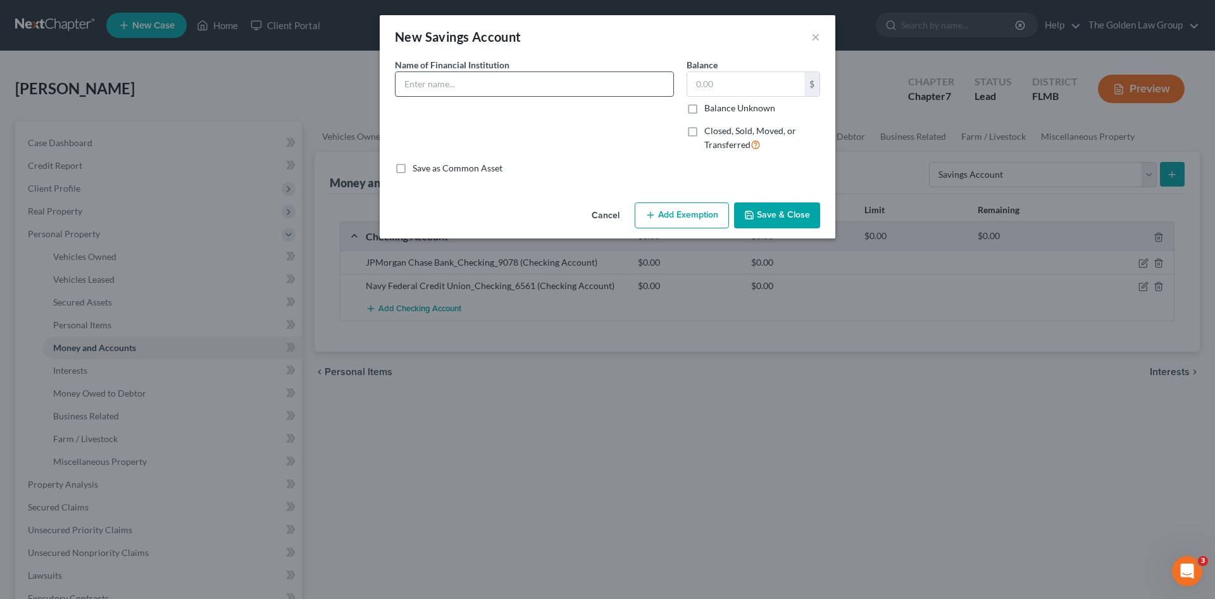
click at [520, 91] on input "text" at bounding box center [535, 84] width 278 height 24
type input "Navy Federal Credit Union_Savings_7636"
click at [773, 228] on button "Save & Close" at bounding box center [777, 216] width 86 height 27
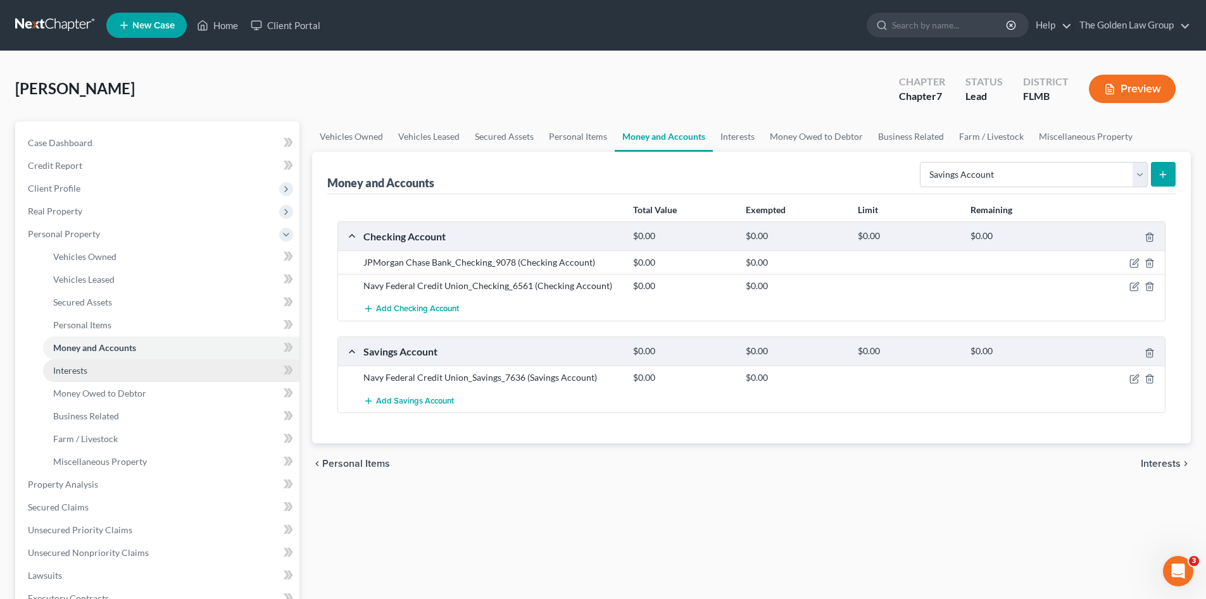
click at [121, 365] on link "Interests" at bounding box center [171, 370] width 256 height 23
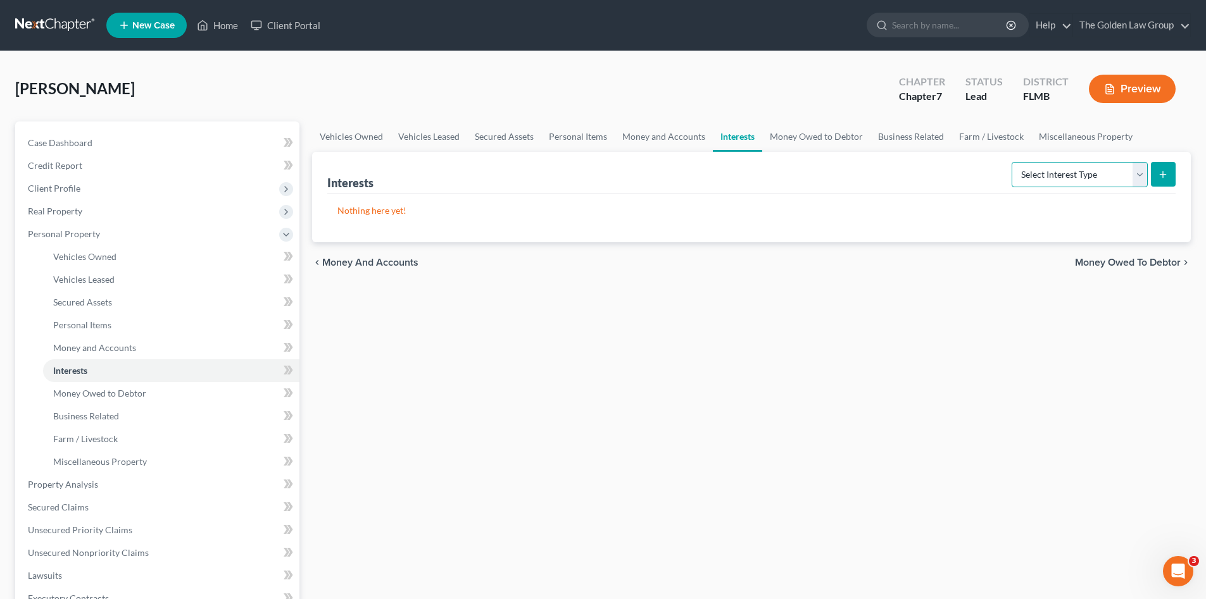
click at [1049, 180] on select "Select Interest Type 401K Annuity Bond Education IRA Government Bond Government…" at bounding box center [1079, 174] width 136 height 25
select select "other_retirement_plan"
click at [1013, 162] on select "Select Interest Type 401K Annuity Bond Education IRA Government Bond Government…" at bounding box center [1079, 174] width 136 height 25
click at [1158, 177] on icon "submit" at bounding box center [1163, 175] width 10 height 10
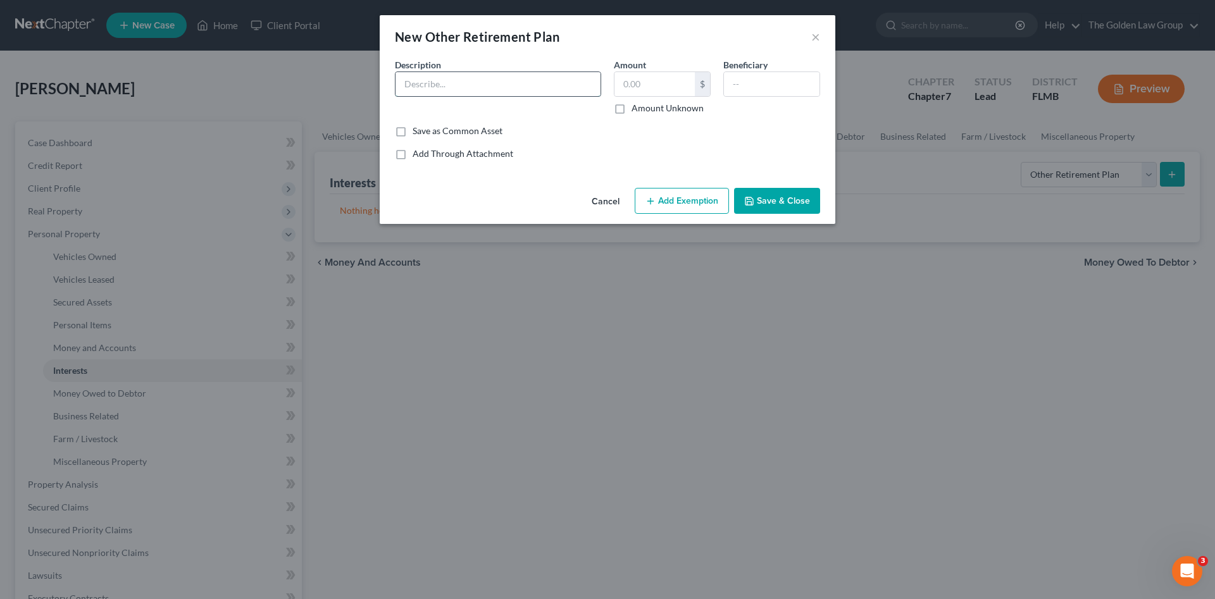
click at [468, 80] on input "text" at bounding box center [498, 84] width 205 height 24
type input "Thrift Savings Plan"
click at [680, 75] on input "text" at bounding box center [655, 84] width 80 height 24
click at [642, 77] on input "6,916.27" at bounding box center [655, 84] width 80 height 24
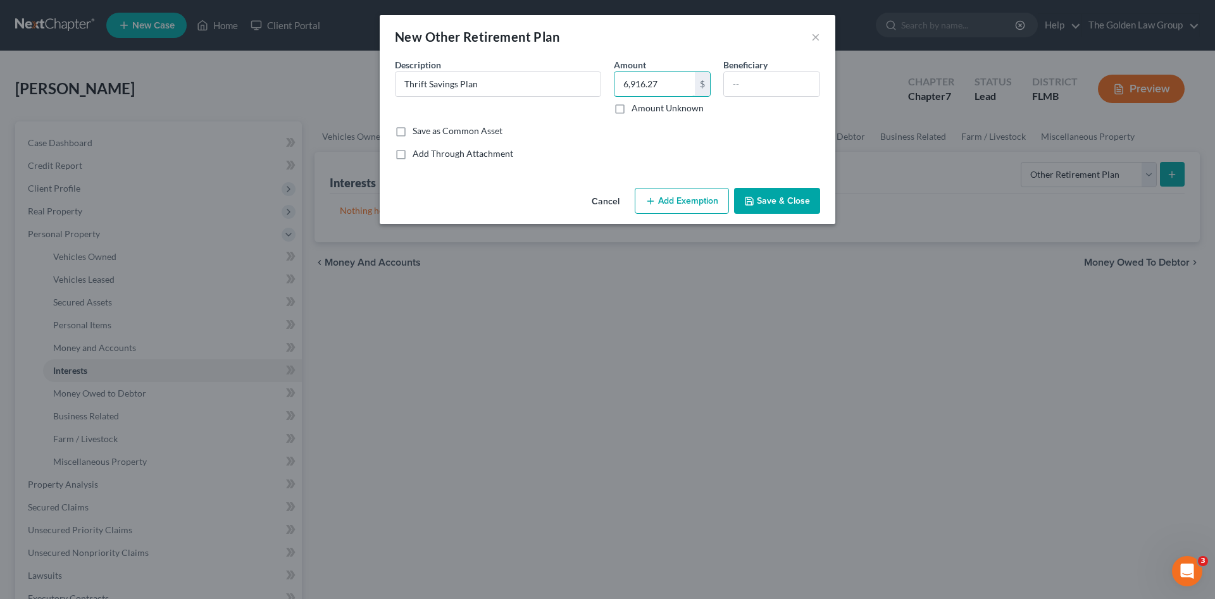
type input "6,916.27"
click at [701, 207] on button "Add Exemption" at bounding box center [682, 201] width 94 height 27
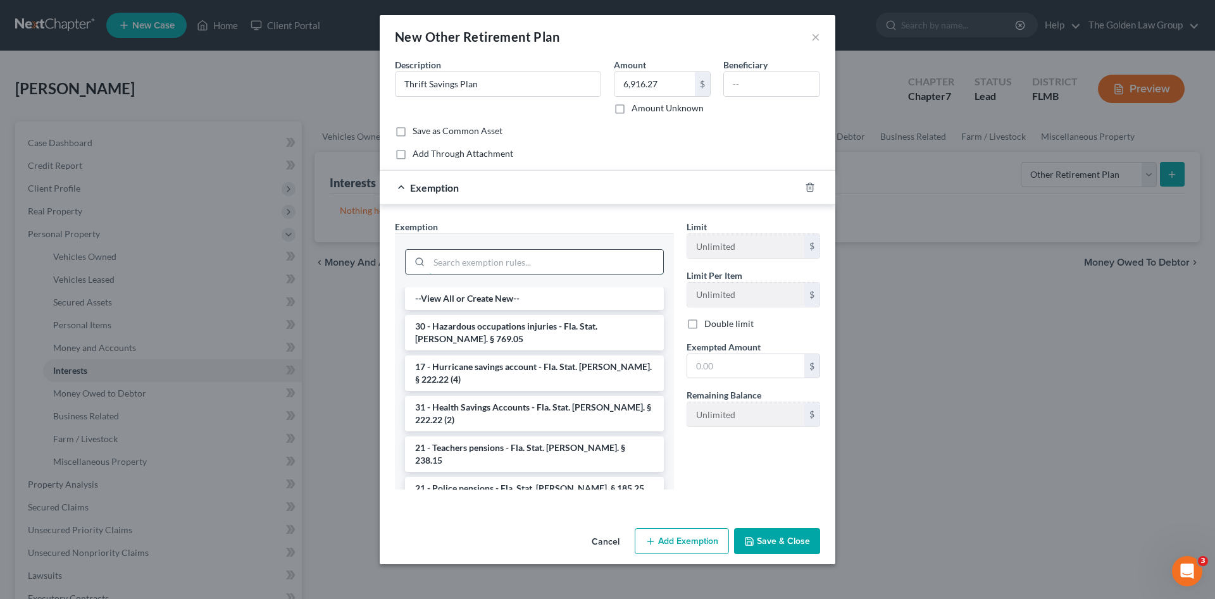
click at [540, 268] on input "search" at bounding box center [546, 262] width 234 height 24
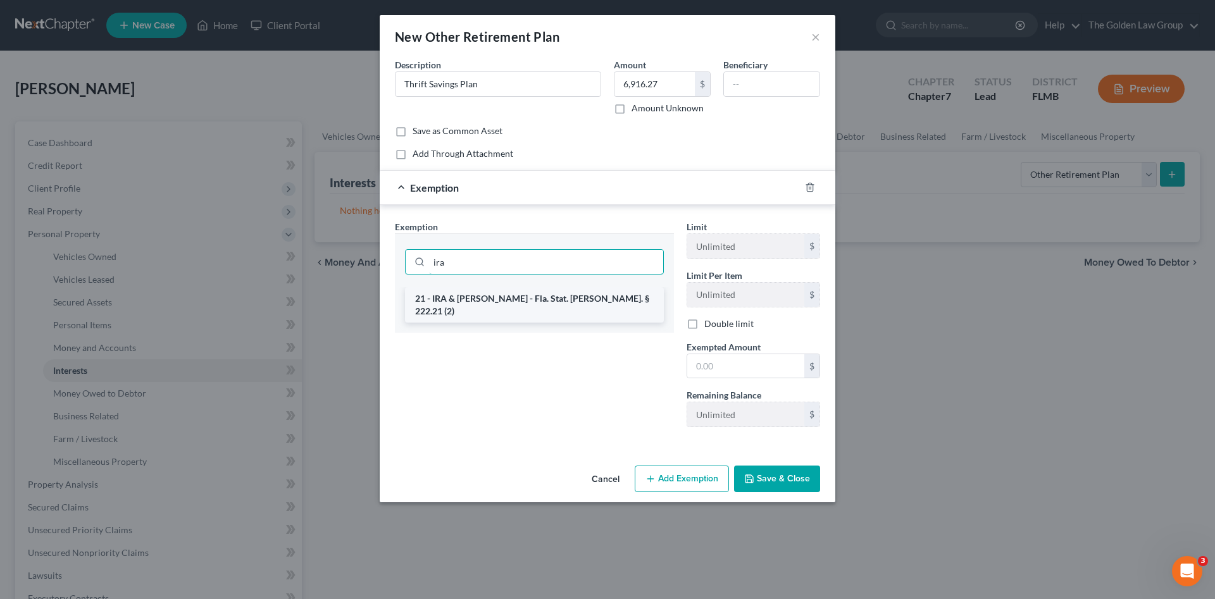
type input "ira"
click at [578, 301] on li "21 - IRA & [PERSON_NAME] - Fla. Stat. [PERSON_NAME]. § 222.21 (2)" at bounding box center [534, 304] width 259 height 35
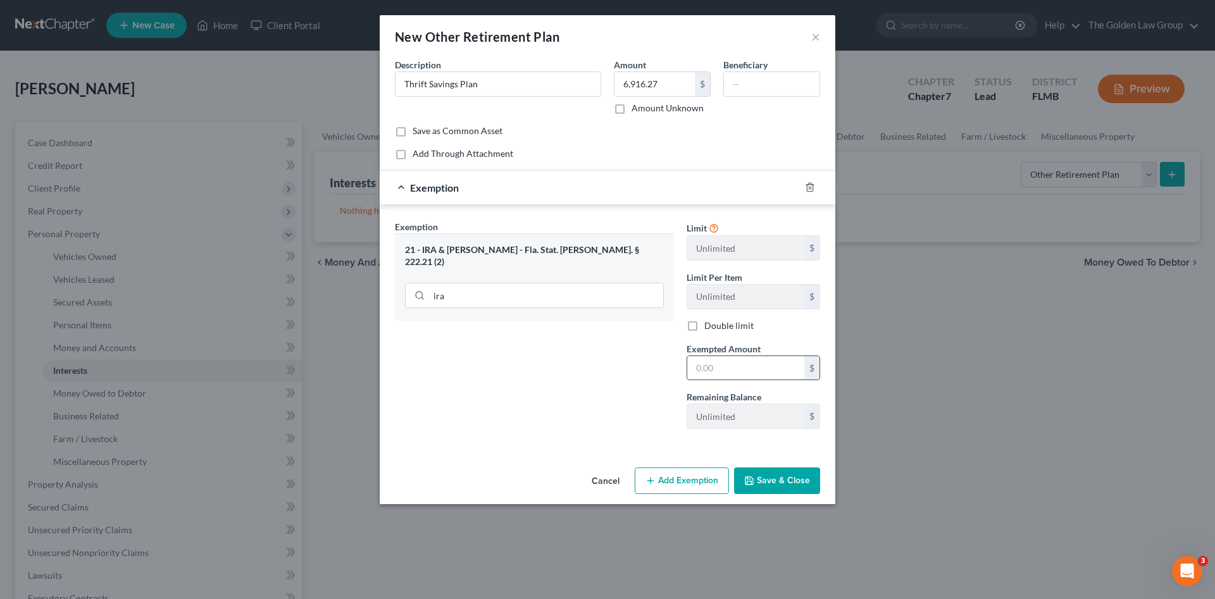
click at [732, 370] on input "text" at bounding box center [745, 368] width 117 height 24
paste input "6,916.27"
type input "6,916.27"
click at [787, 482] on button "Save & Close" at bounding box center [777, 481] width 86 height 27
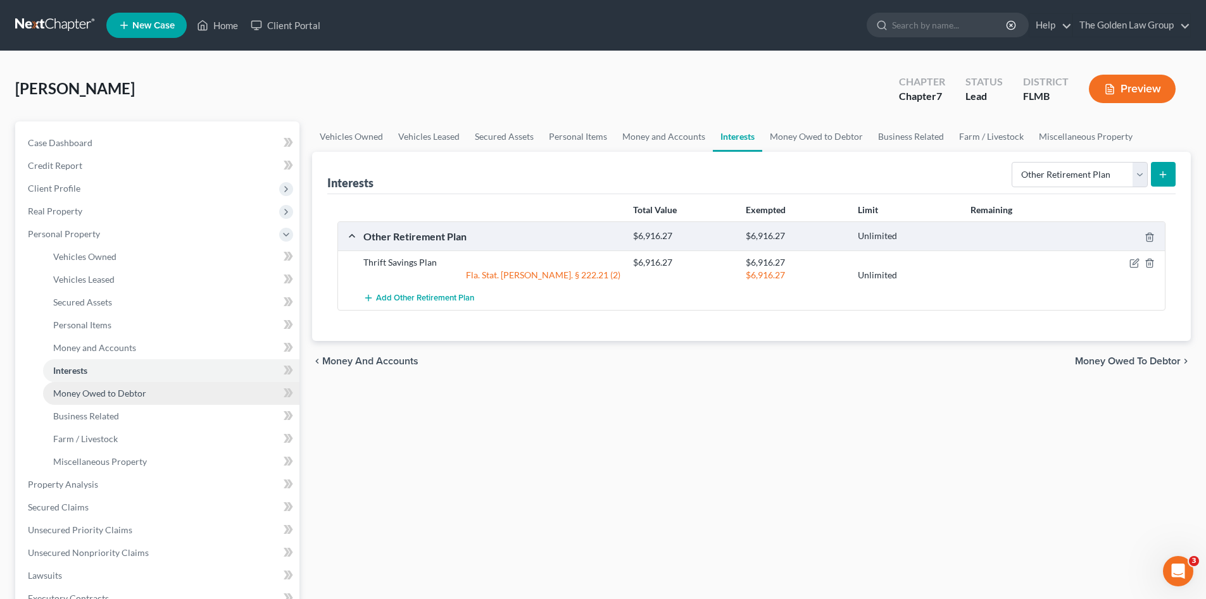
click at [128, 389] on span "Money Owed to Debtor" at bounding box center [99, 393] width 93 height 11
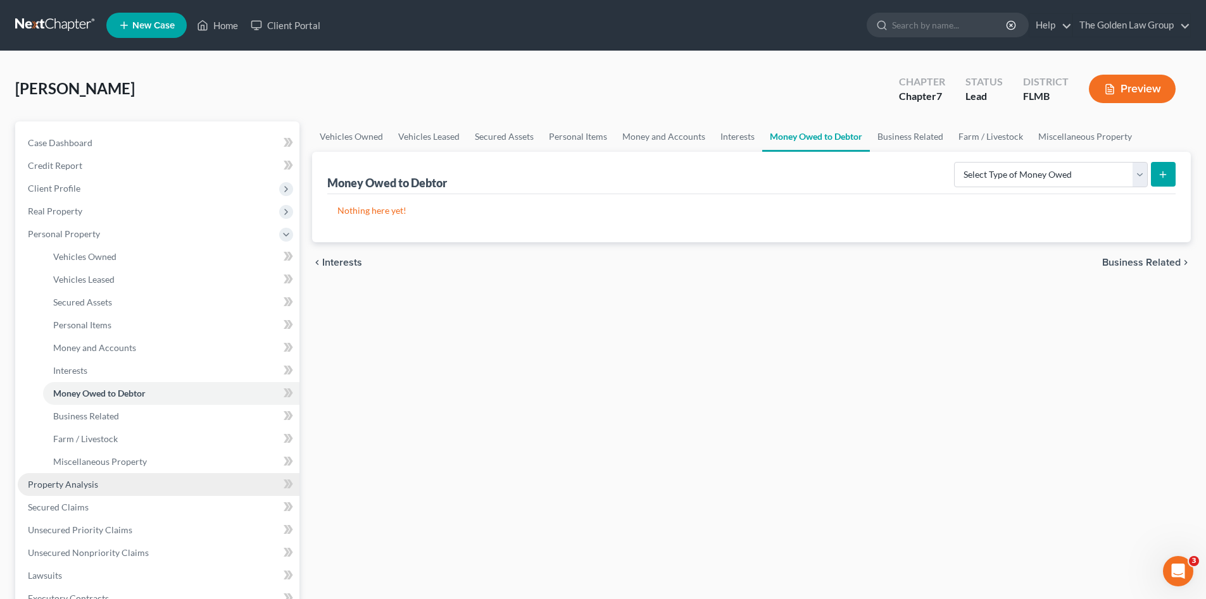
click at [116, 480] on link "Property Analysis" at bounding box center [159, 484] width 282 height 23
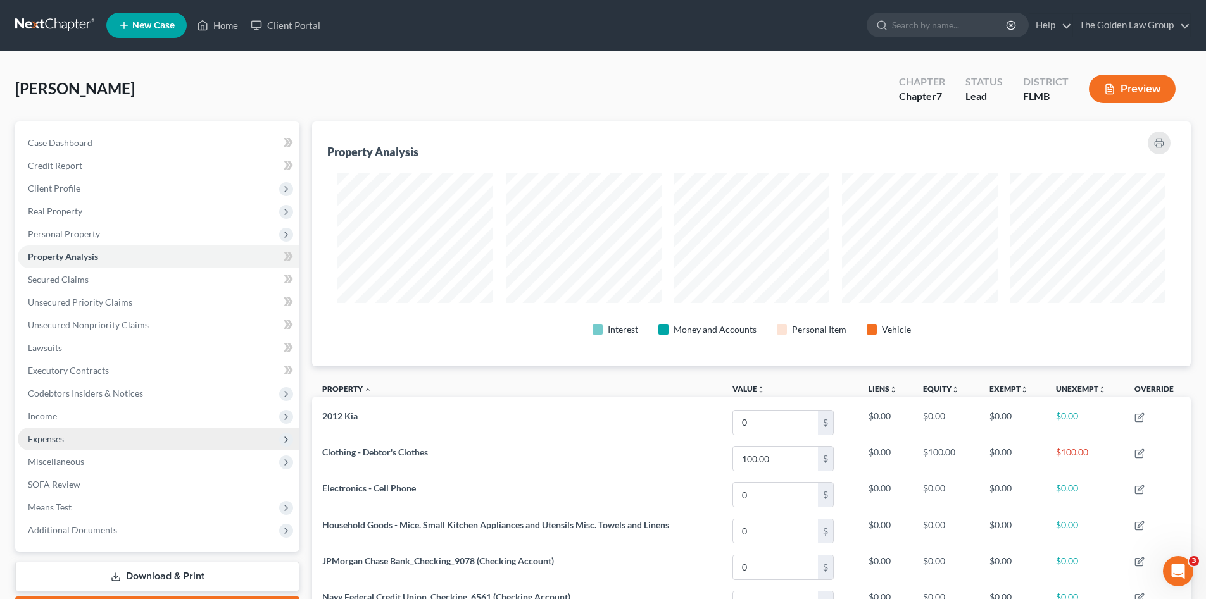
scroll to position [245, 878]
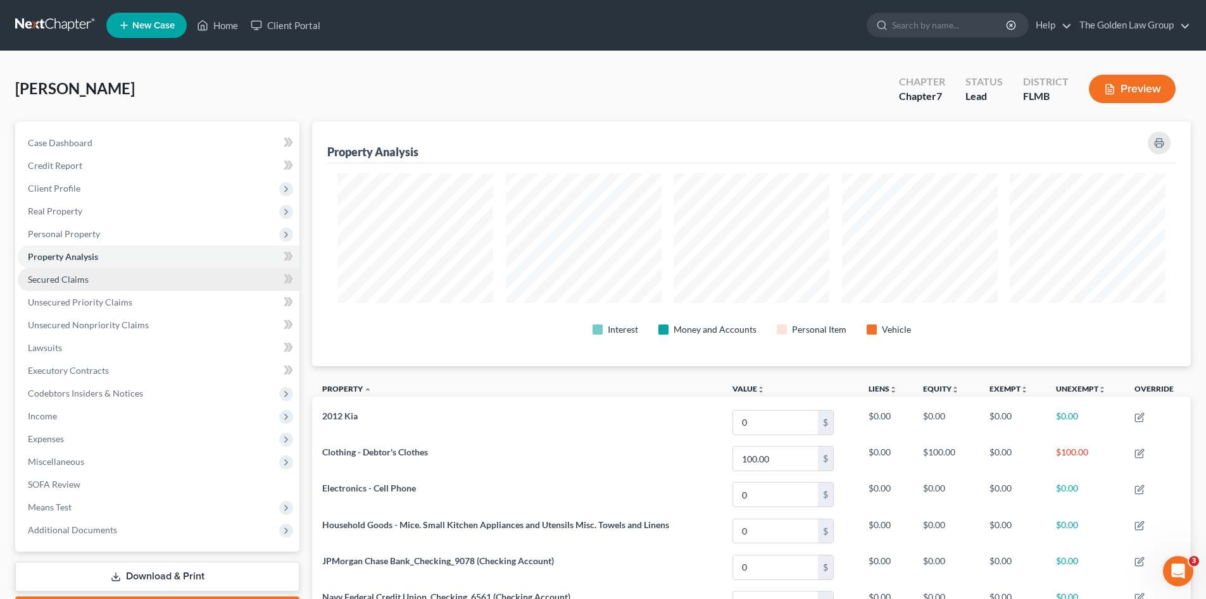
click at [63, 278] on span "Secured Claims" at bounding box center [58, 279] width 61 height 11
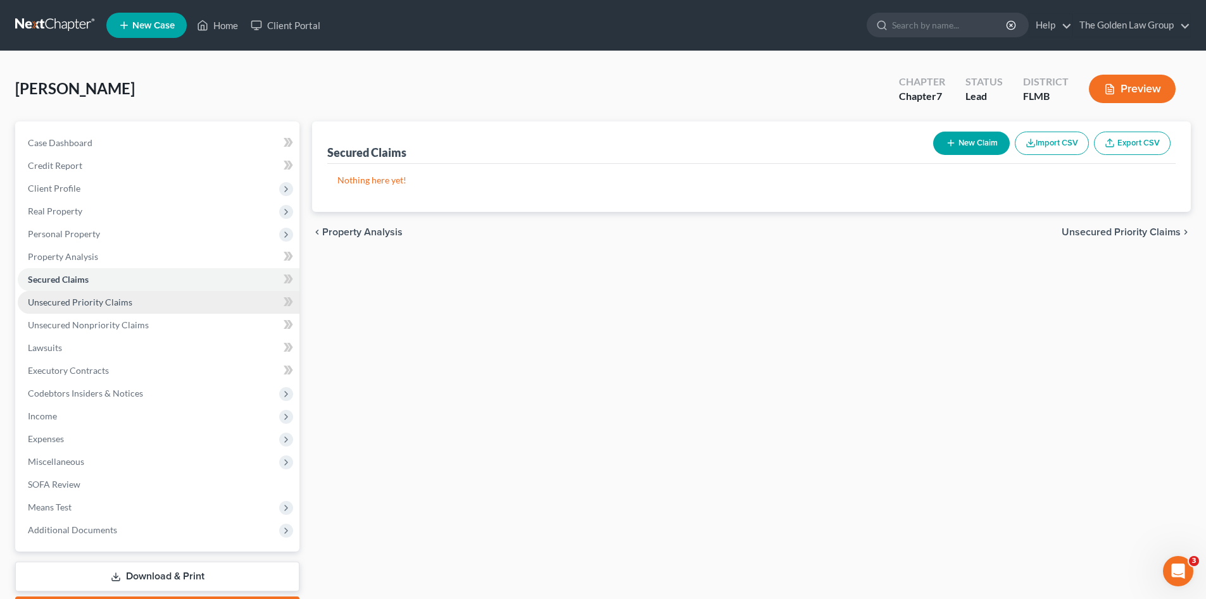
click at [87, 297] on span "Unsecured Priority Claims" at bounding box center [80, 302] width 104 height 11
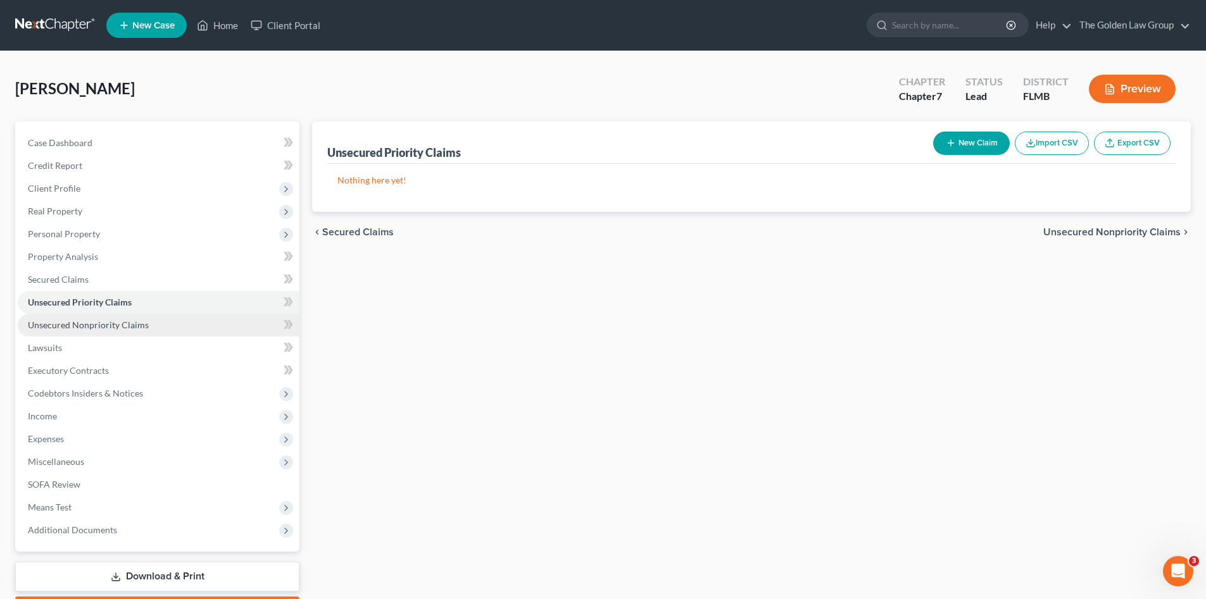
drag, startPoint x: 97, startPoint y: 322, endPoint x: 52, endPoint y: 324, distance: 45.6
click at [98, 322] on span "Unsecured Nonpriority Claims" at bounding box center [88, 325] width 121 height 11
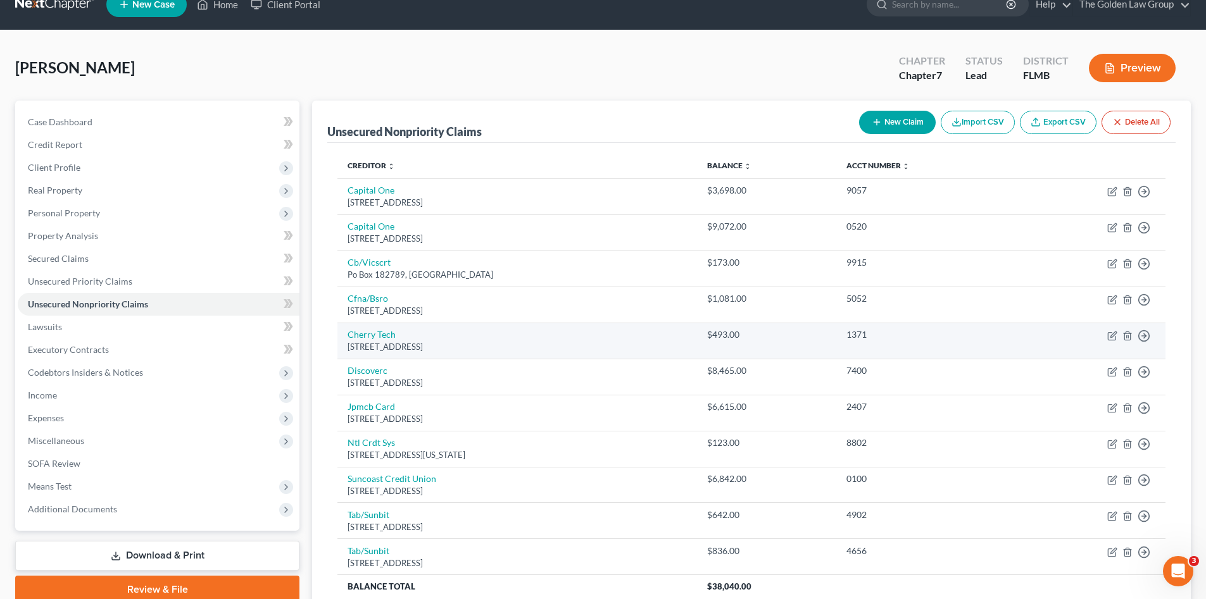
scroll to position [63, 0]
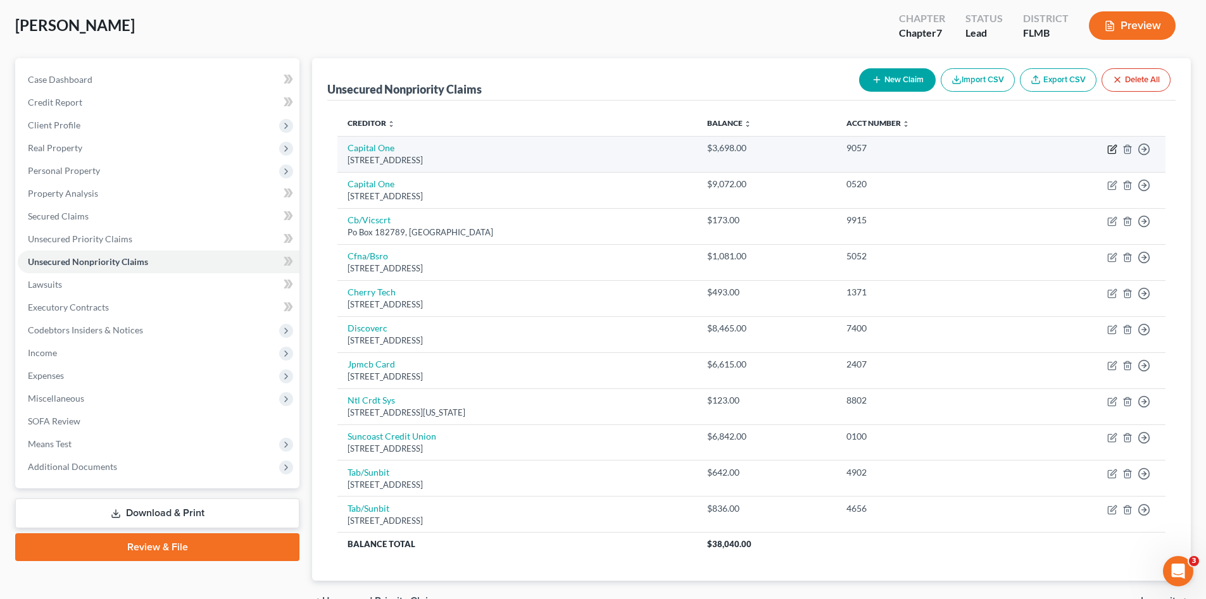
click at [1110, 152] on icon "button" at bounding box center [1112, 149] width 10 height 10
select select "46"
select select "2"
select select "0"
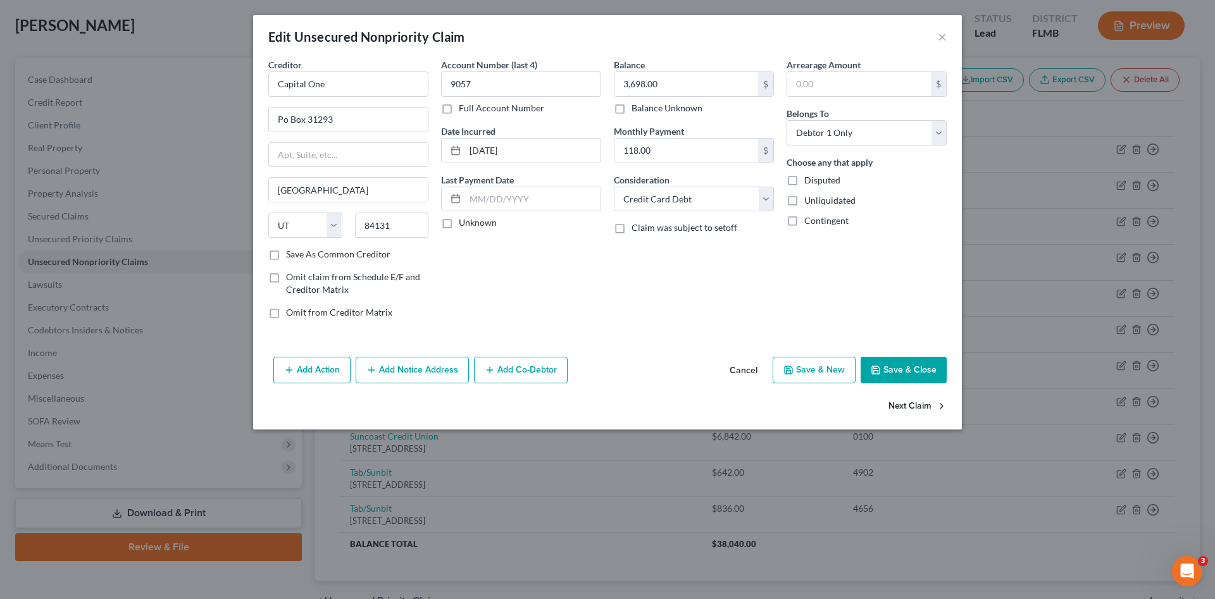
click at [909, 404] on button "Next Claim" at bounding box center [918, 407] width 58 height 27
select select "46"
select select "2"
select select "0"
click at [909, 404] on button "Next Claim" at bounding box center [918, 407] width 58 height 27
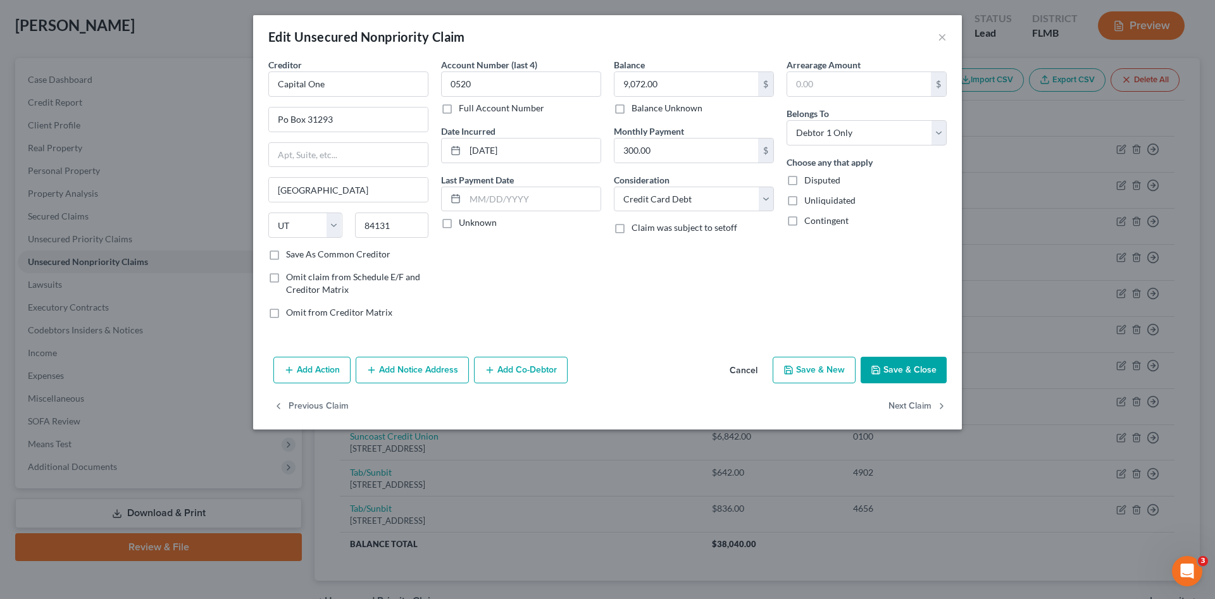
select select "36"
select select "2"
select select "0"
click at [909, 404] on button "Next Claim" at bounding box center [918, 407] width 58 height 27
select select "36"
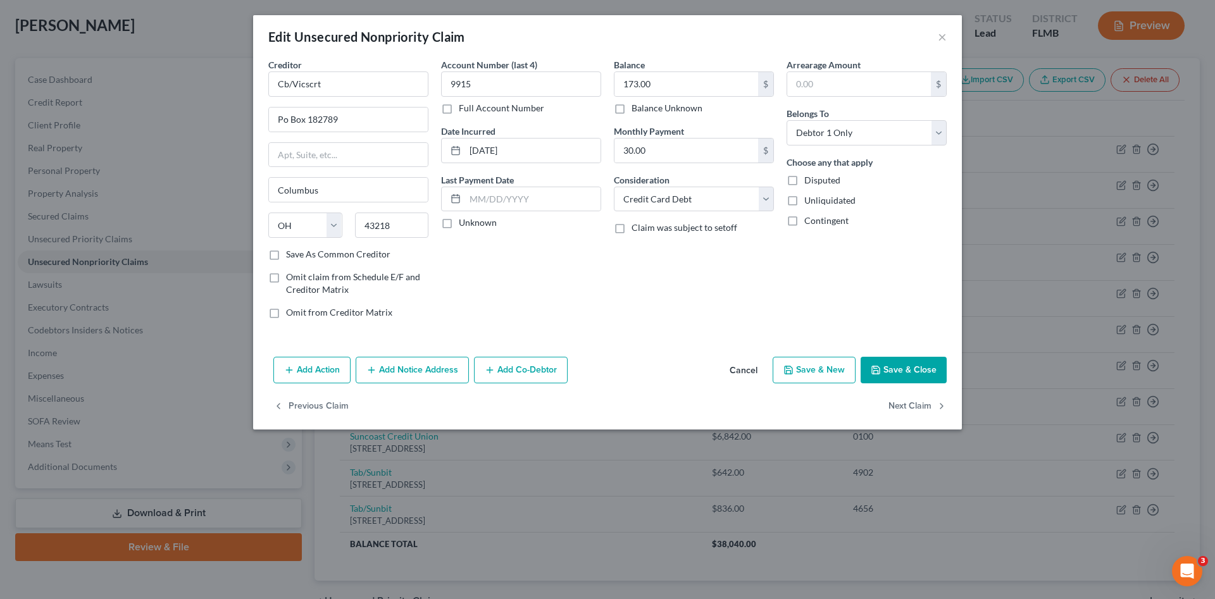
select select "2"
select select "0"
click at [909, 404] on button "Next Claim" at bounding box center [918, 407] width 58 height 27
select select "4"
select select "0"
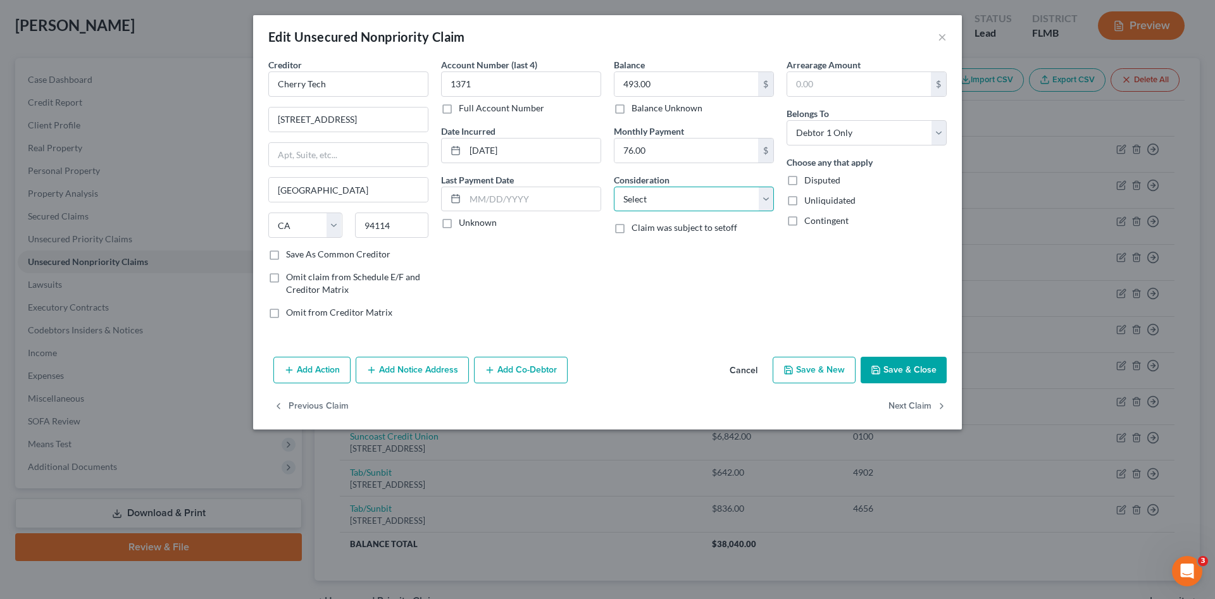
click at [677, 200] on select "Select Cable / Satellite Services Collection Agency Credit Card Debt Debt Couns…" at bounding box center [694, 199] width 160 height 25
select select "2"
click at [614, 187] on select "Select Cable / Satellite Services Collection Agency Credit Card Debt Debt Couns…" at bounding box center [694, 199] width 160 height 25
click at [904, 403] on button "Next Claim" at bounding box center [918, 407] width 58 height 27
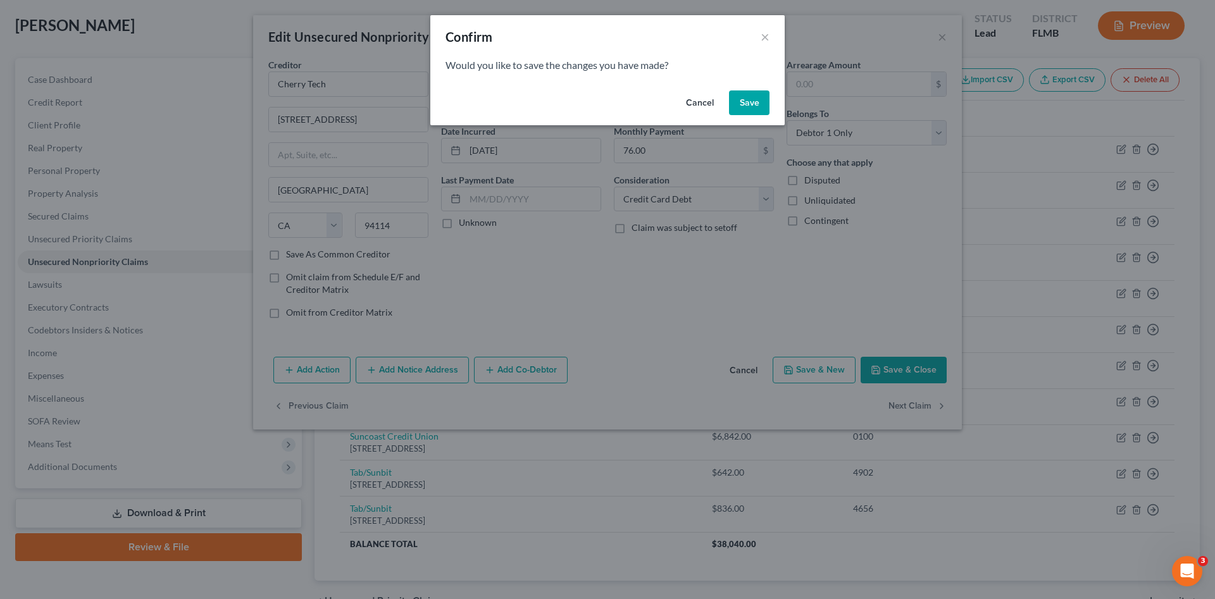
click at [741, 101] on button "Save" at bounding box center [749, 103] width 41 height 25
select select "46"
select select "2"
select select "0"
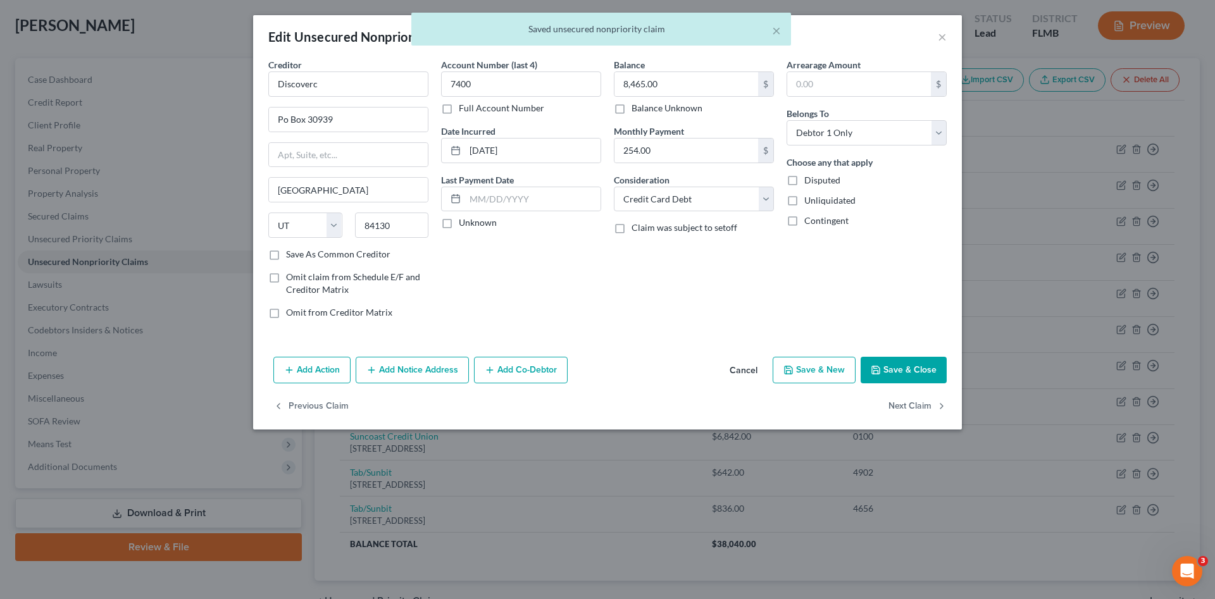
type input "0"
click at [914, 411] on button "Next Claim" at bounding box center [918, 407] width 58 height 27
select select "7"
select select "2"
select select "0"
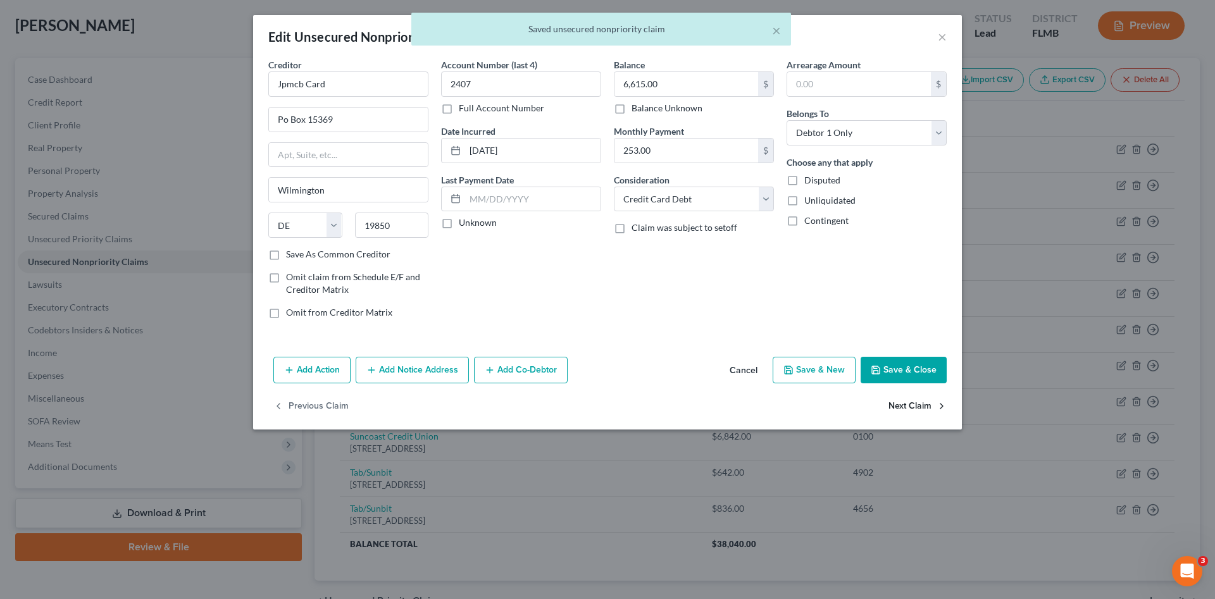
click at [914, 411] on button "Next Claim" at bounding box center [918, 407] width 58 height 27
select select "35"
select select "0"
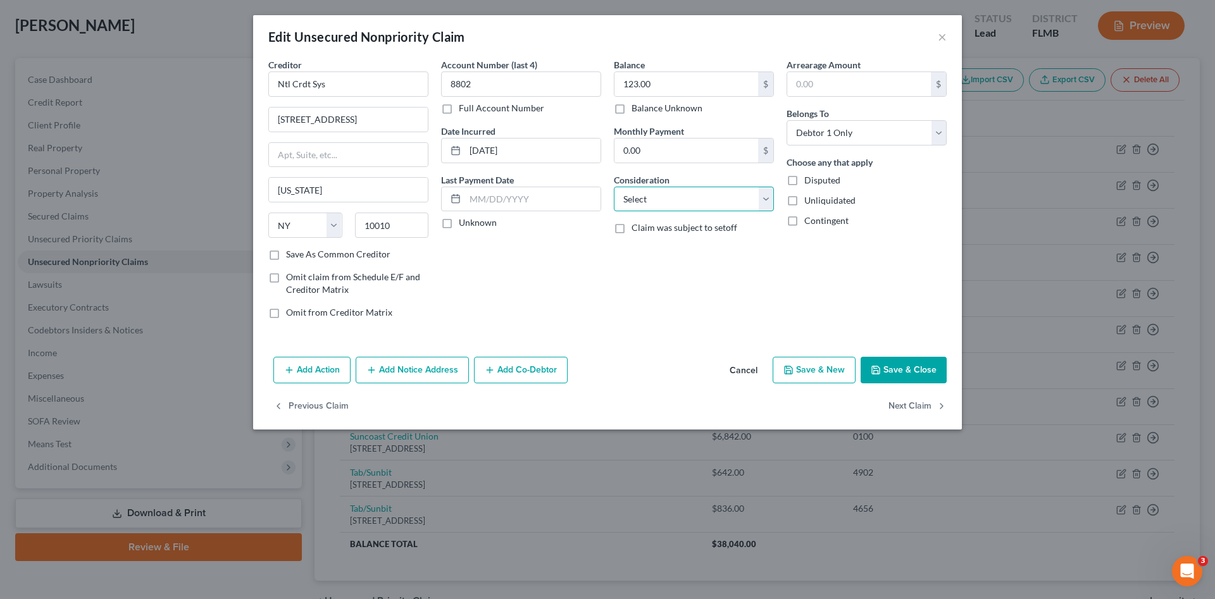
click at [677, 197] on select "Select Cable / Satellite Services Collection Agency Credit Card Debt Debt Couns…" at bounding box center [694, 199] width 160 height 25
select select "1"
click at [614, 187] on select "Select Cable / Satellite Services Collection Agency Credit Card Debt Debt Couns…" at bounding box center [694, 199] width 160 height 25
click at [915, 404] on button "Next Claim" at bounding box center [918, 407] width 58 height 27
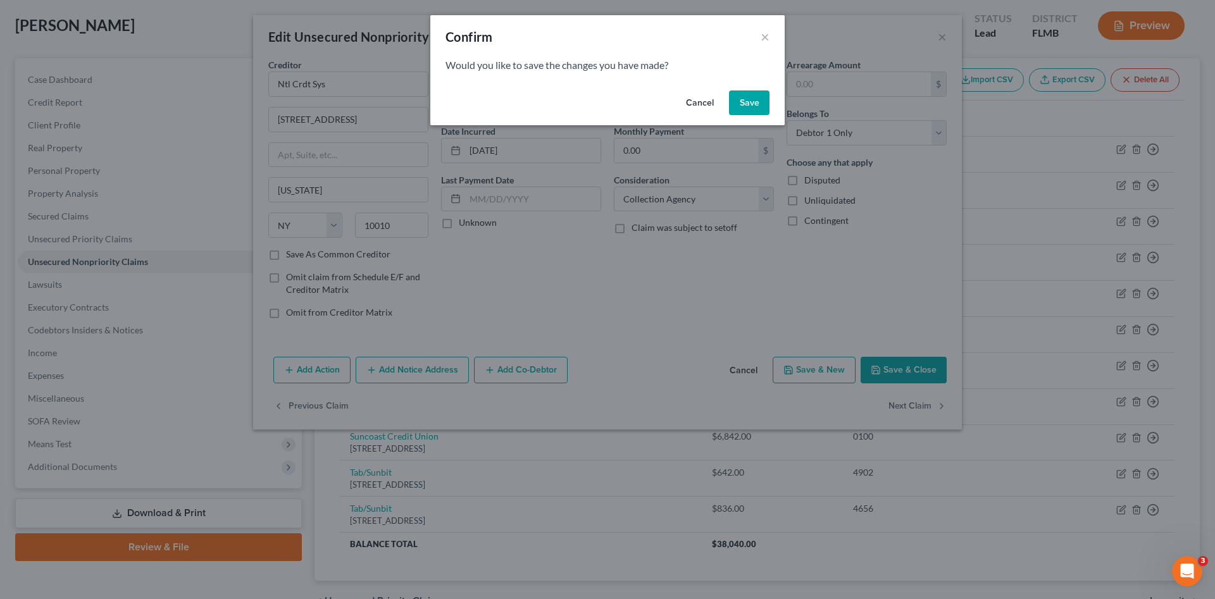
click at [755, 103] on button "Save" at bounding box center [749, 103] width 41 height 25
select select "9"
select select "0"
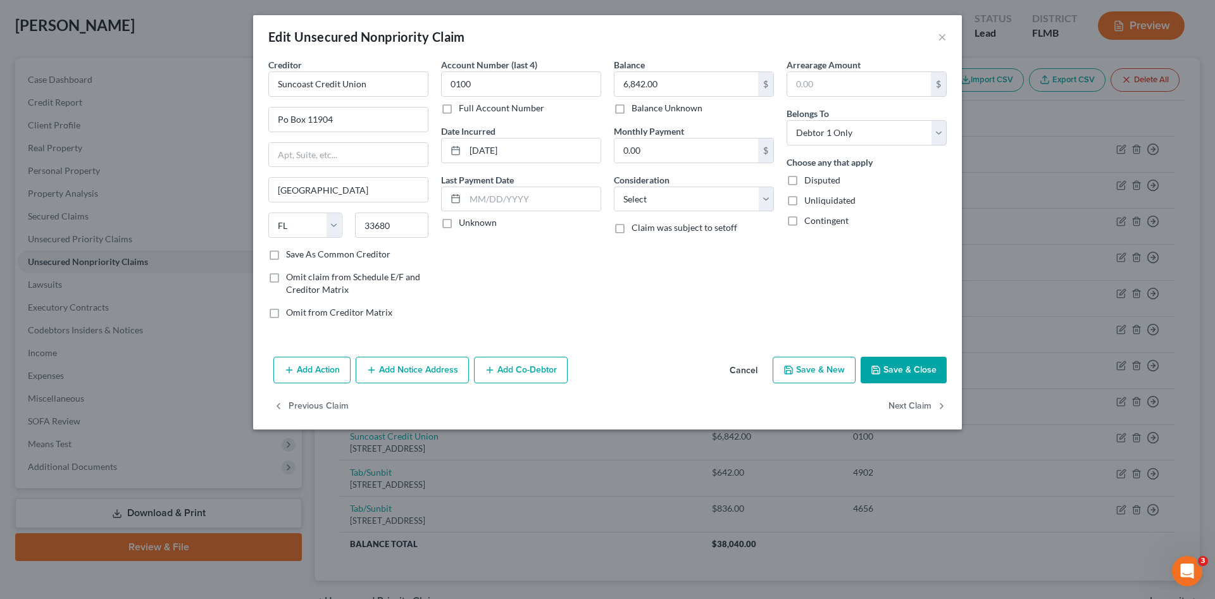
type input "0"
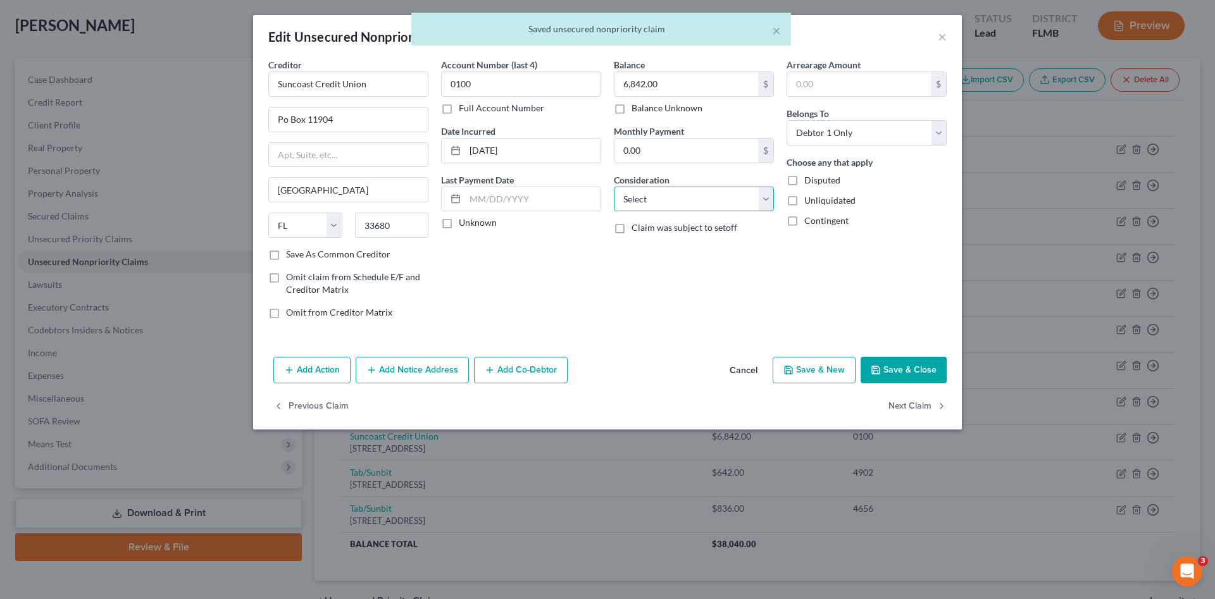
click at [723, 200] on select "Select Cable / Satellite Services Collection Agency Credit Card Debt Debt Couns…" at bounding box center [694, 199] width 160 height 25
select select "2"
click at [614, 187] on select "Select Cable / Satellite Services Collection Agency Credit Card Debt Debt Couns…" at bounding box center [694, 199] width 160 height 25
click at [907, 400] on button "Next Claim" at bounding box center [918, 407] width 58 height 27
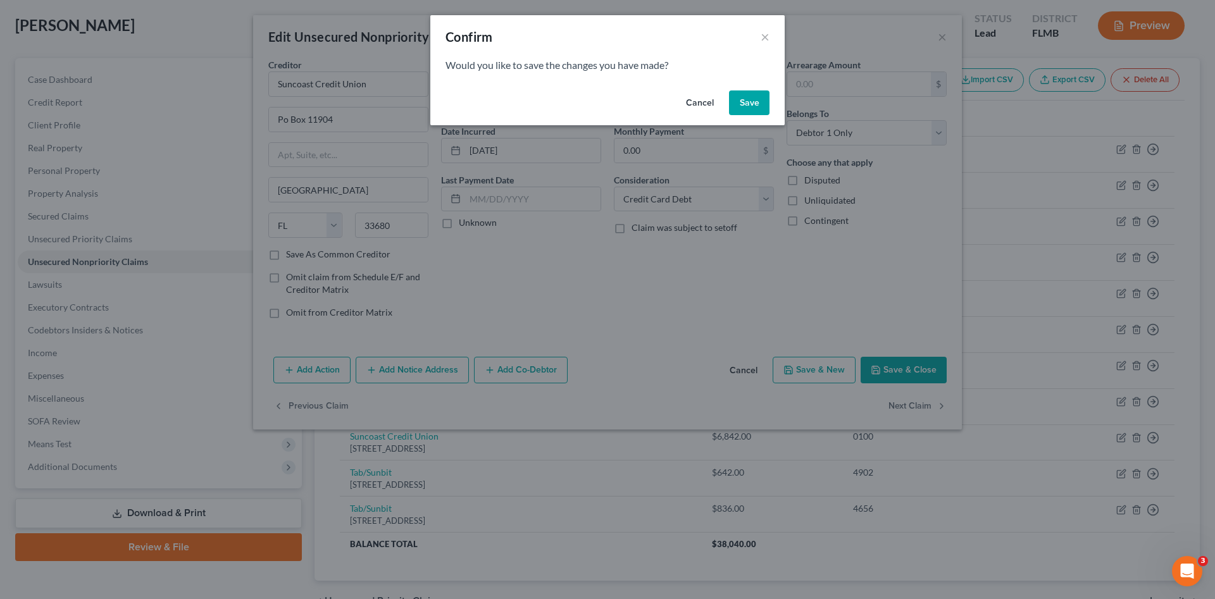
click at [747, 111] on button "Save" at bounding box center [749, 103] width 41 height 25
select select "4"
select select "0"
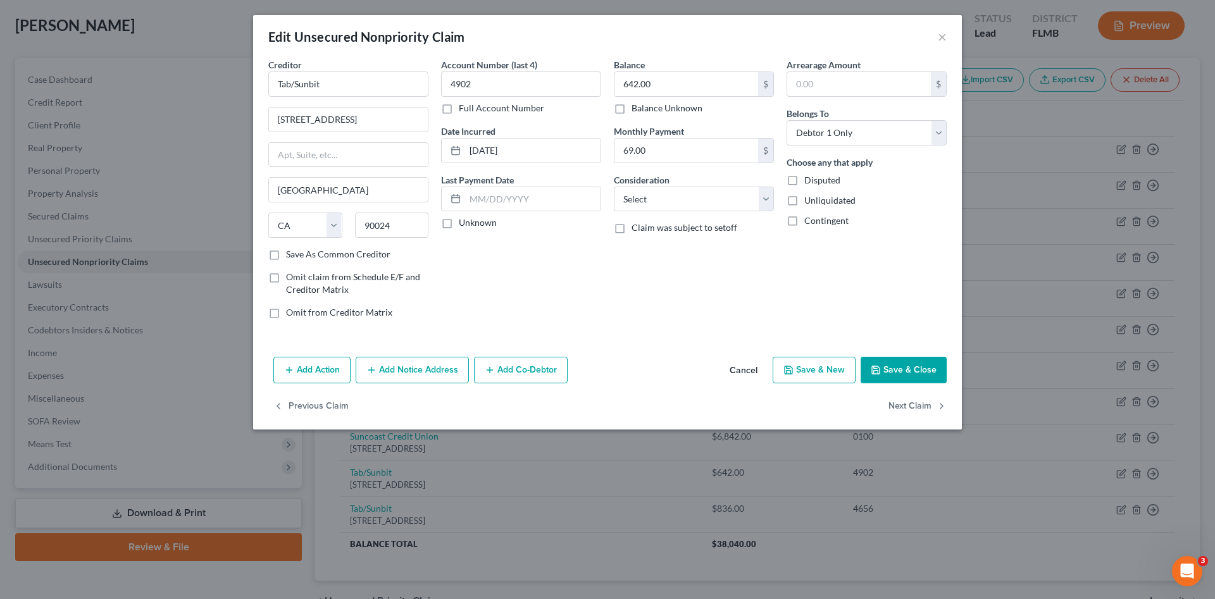
type input "0"
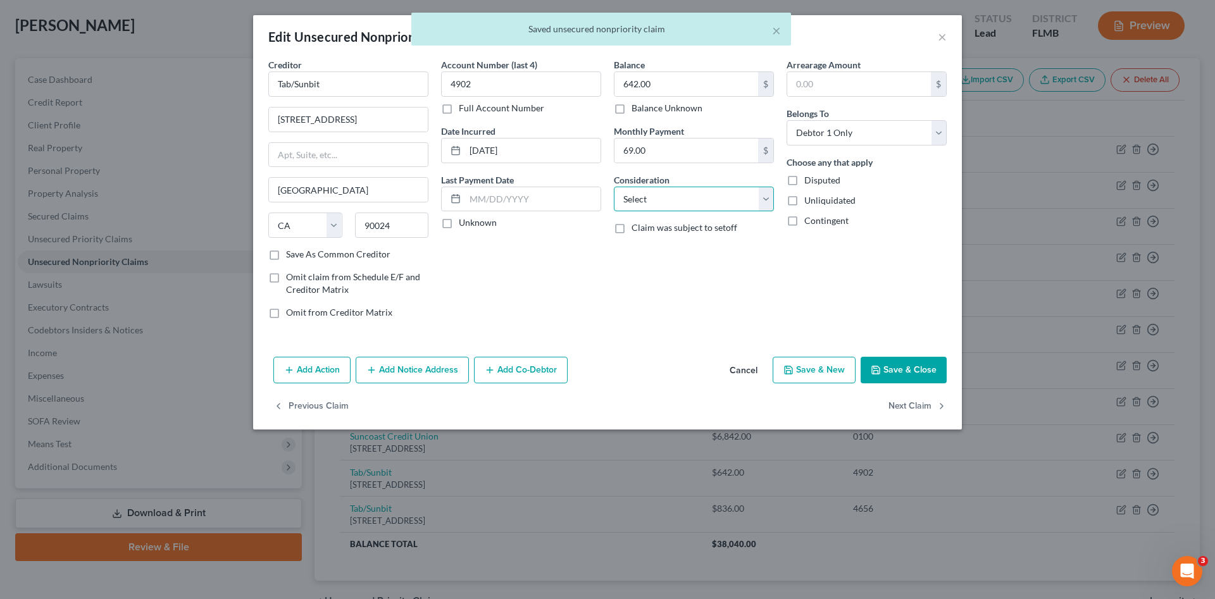
click at [690, 200] on select "Select Cable / Satellite Services Collection Agency Credit Card Debt Debt Couns…" at bounding box center [694, 199] width 160 height 25
select select "2"
click at [614, 187] on select "Select Cable / Satellite Services Collection Agency Credit Card Debt Debt Couns…" at bounding box center [694, 199] width 160 height 25
click at [915, 409] on button "Next Claim" at bounding box center [918, 407] width 58 height 27
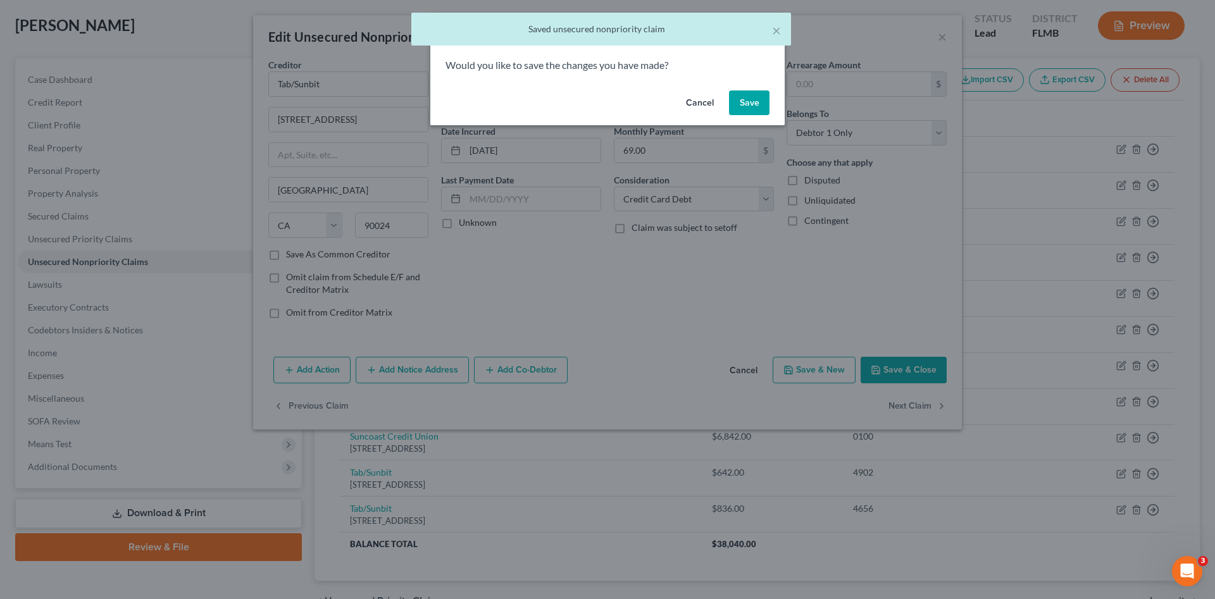
click at [749, 101] on button "Save" at bounding box center [749, 103] width 41 height 25
select select "4"
select select "0"
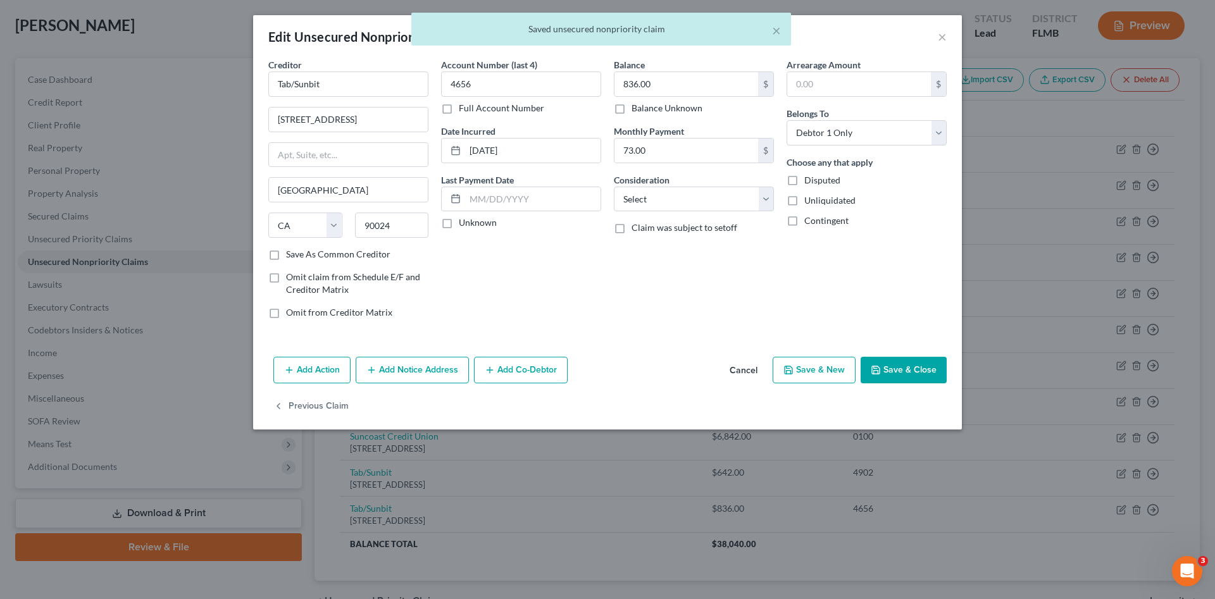
type input "0"
click at [697, 201] on select "Select Cable / Satellite Services Collection Agency Credit Card Debt Debt Couns…" at bounding box center [694, 199] width 160 height 25
select select "2"
click at [614, 187] on select "Select Cable / Satellite Services Collection Agency Credit Card Debt Debt Couns…" at bounding box center [694, 199] width 160 height 25
click at [901, 379] on button "Save & Close" at bounding box center [904, 370] width 86 height 27
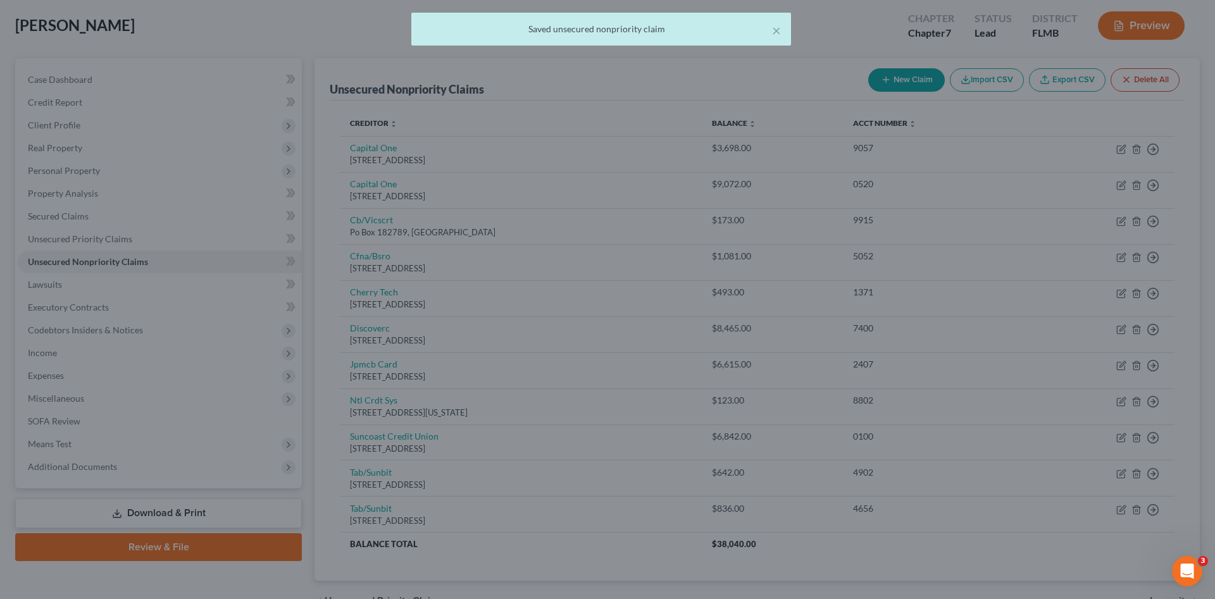
type input "0"
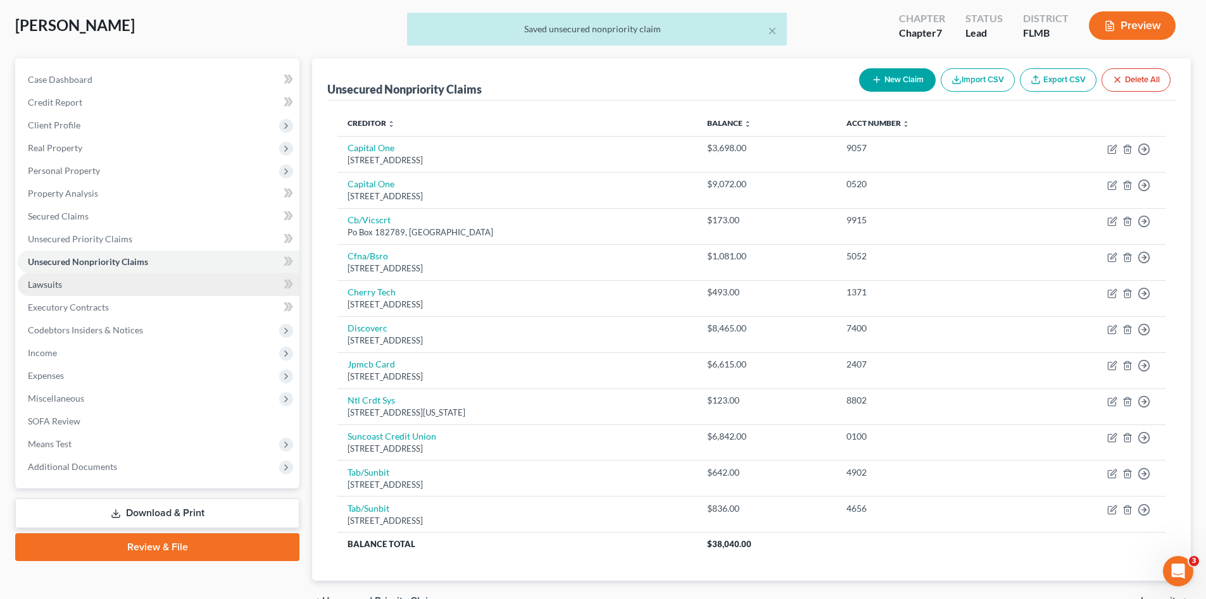
click at [109, 284] on link "Lawsuits" at bounding box center [159, 284] width 282 height 23
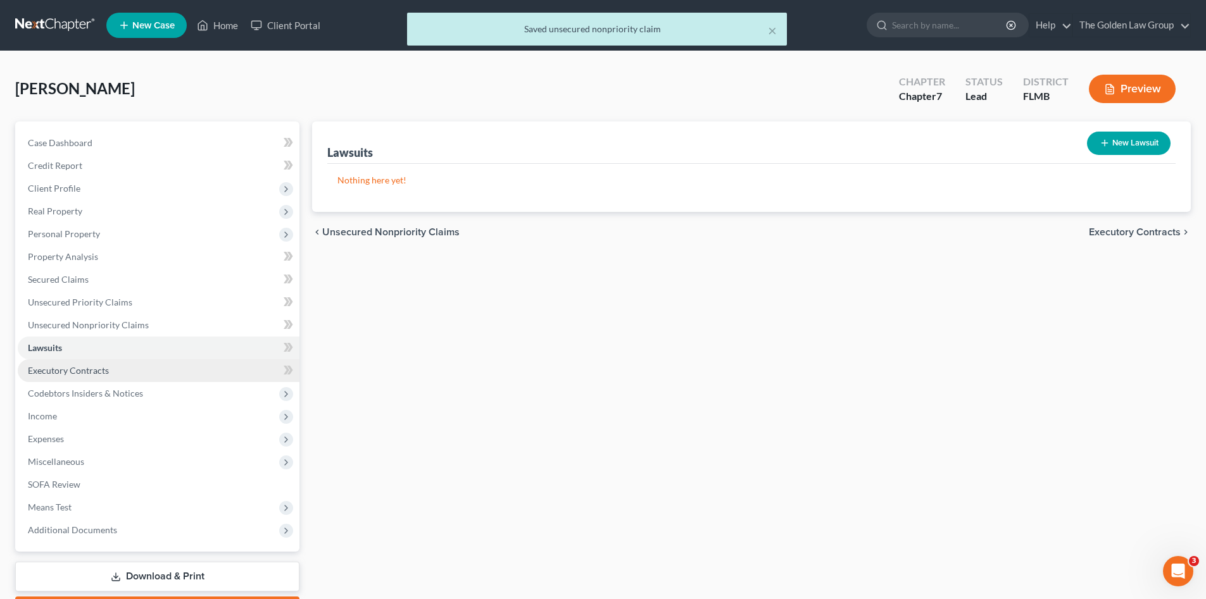
click at [144, 365] on link "Executory Contracts" at bounding box center [159, 370] width 282 height 23
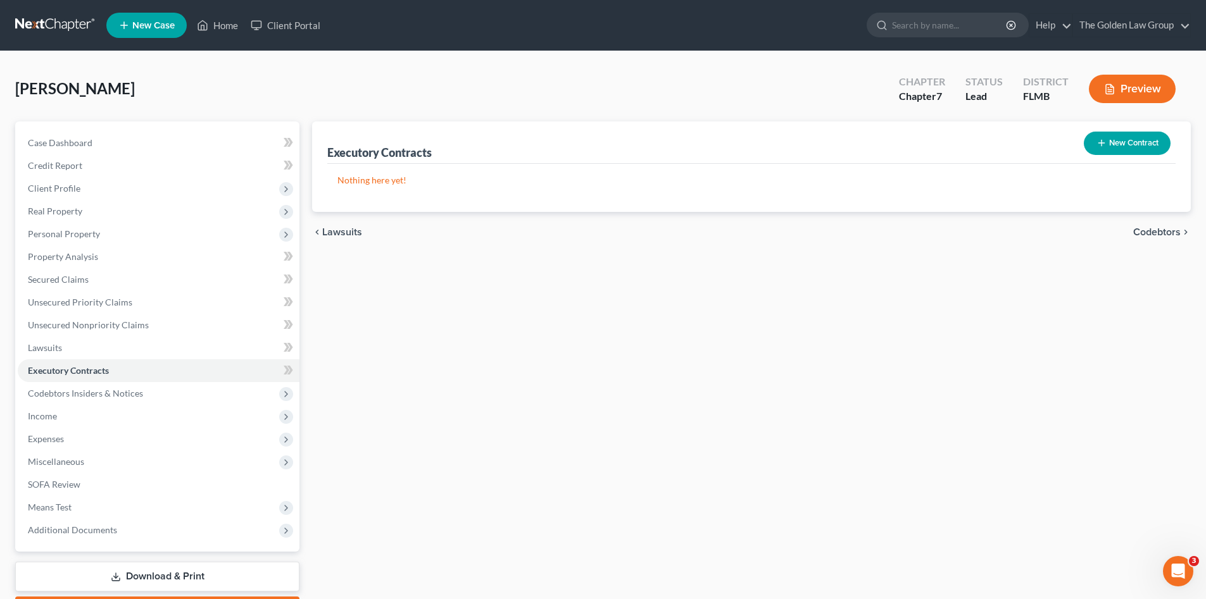
click at [1099, 141] on icon "button" at bounding box center [1101, 143] width 10 height 10
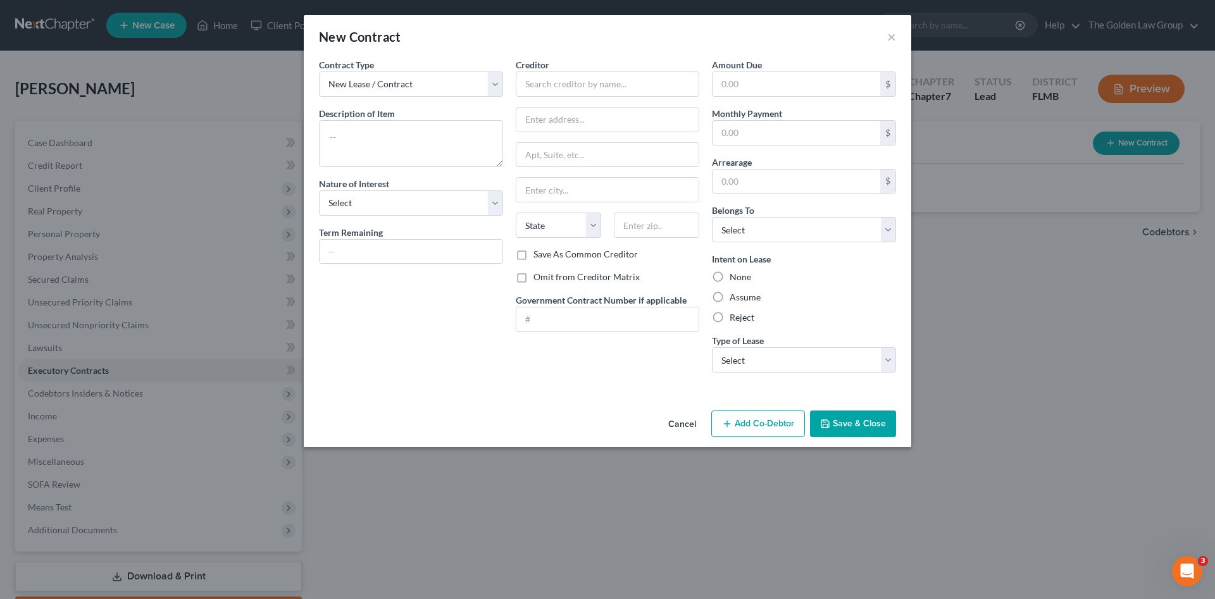
click at [342, 118] on span "Description of Item" at bounding box center [357, 113] width 76 height 11
click at [341, 134] on textarea at bounding box center [411, 143] width 184 height 47
type textarea "Residential Lease"
click at [380, 205] on select "Select Purchaser Agent Lessor Lessee" at bounding box center [411, 203] width 184 height 25
select select "3"
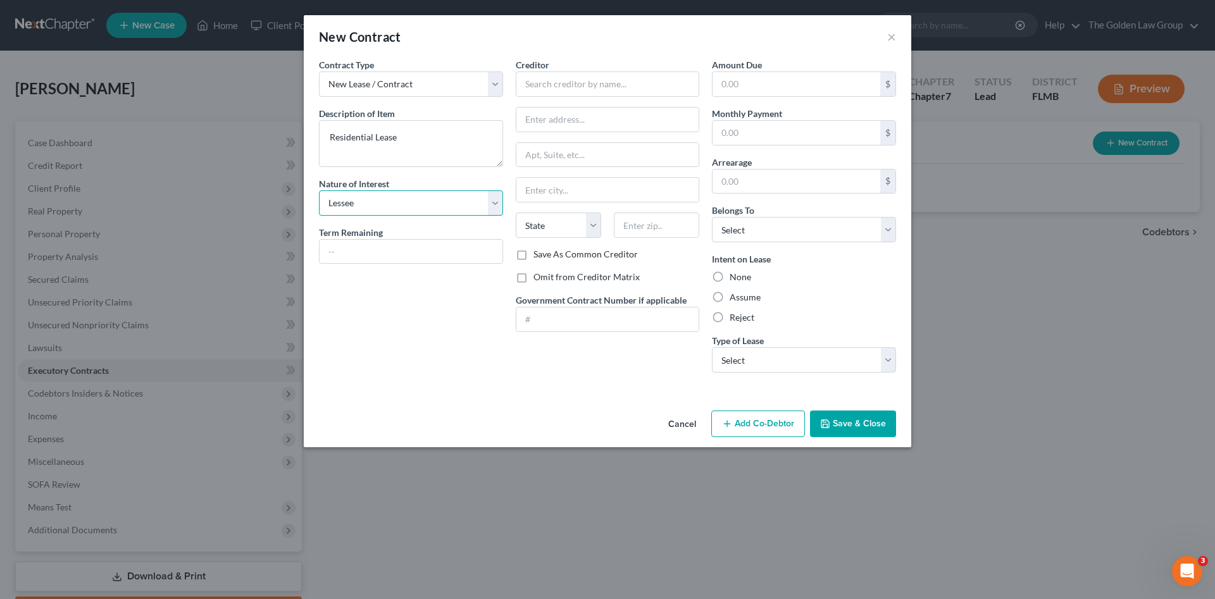
click at [319, 191] on select "Select Purchaser Agent Lessor Lessee" at bounding box center [411, 203] width 184 height 25
click at [534, 284] on label "Omit from Creditor Matrix" at bounding box center [587, 277] width 106 height 13
click at [539, 279] on input "Omit from Creditor Matrix" at bounding box center [543, 275] width 8 height 8
checkbox input "true"
click at [730, 299] on label "Assume" at bounding box center [745, 297] width 31 height 13
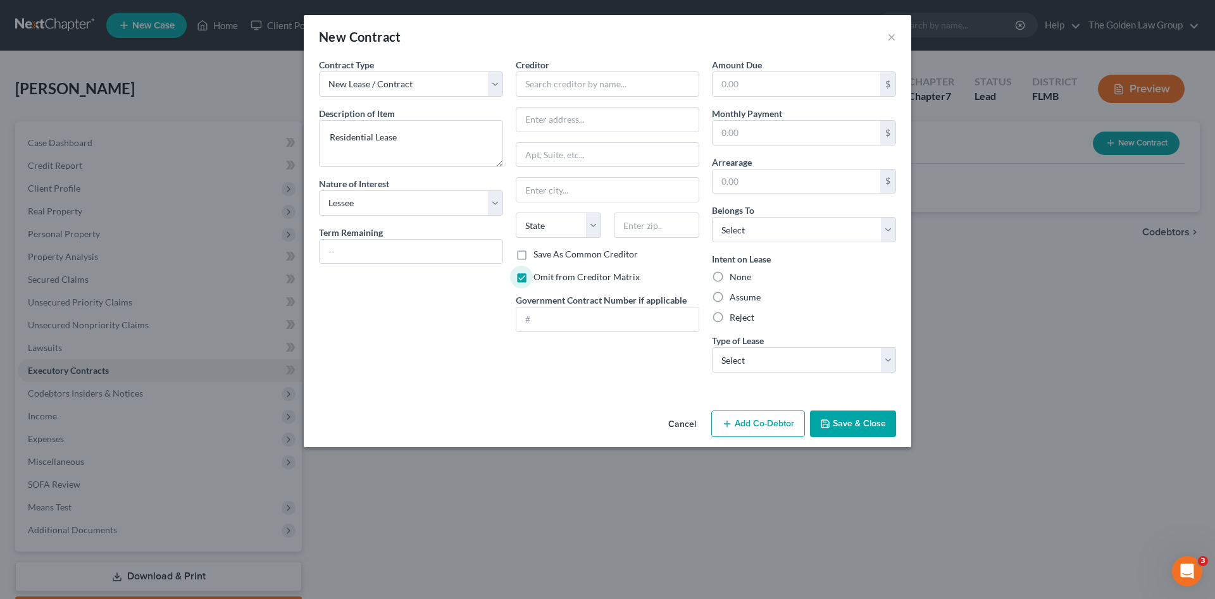
click at [735, 299] on input "Assume" at bounding box center [739, 295] width 8 height 8
radio input "true"
click at [745, 229] on select "Select Debtor 1 Only Debtor 2 Only Debtor 1 And Debtor 2 Only At Least One Of T…" at bounding box center [804, 229] width 184 height 25
select select "0"
click at [712, 217] on select "Select Debtor 1 Only Debtor 2 Only Debtor 1 And Debtor 2 Only At Least One Of T…" at bounding box center [804, 229] width 184 height 25
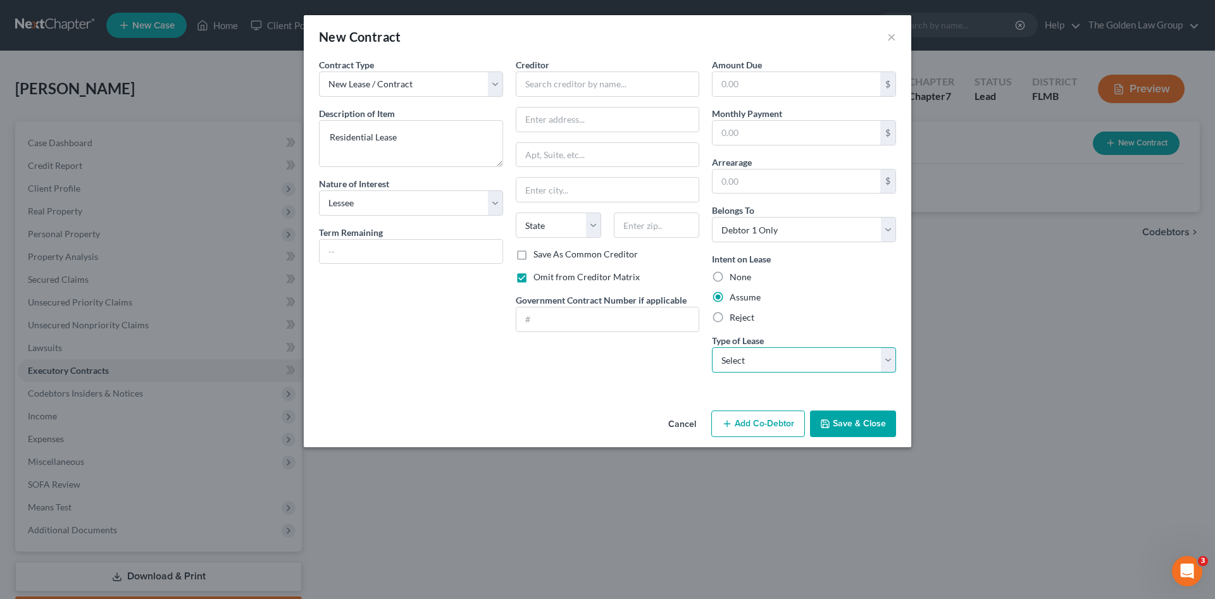
click at [792, 363] on select "Select Real Estate Car Other" at bounding box center [804, 359] width 184 height 25
select select "2"
click at [712, 347] on select "Select Real Estate Car Other" at bounding box center [804, 359] width 184 height 25
click at [552, 88] on input "text" at bounding box center [608, 84] width 184 height 25
click at [589, 125] on input "text" at bounding box center [607, 120] width 183 height 24
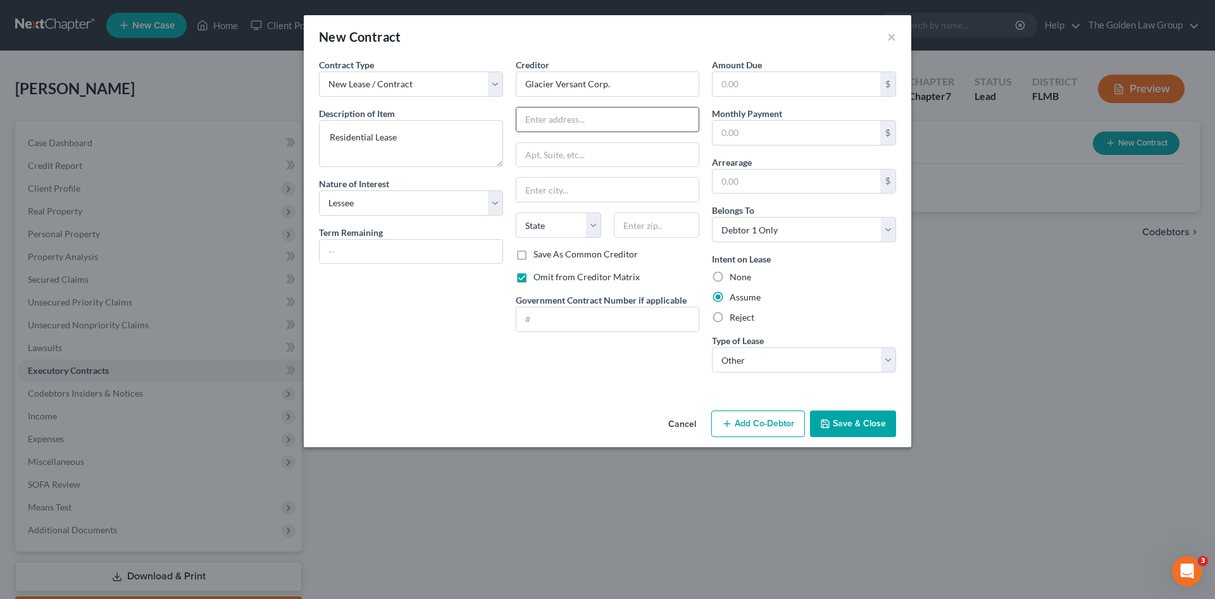
type input "Glacier Versant Corp."
drag, startPoint x: 609, startPoint y: 120, endPoint x: 478, endPoint y: 91, distance: 134.1
click at [478, 91] on div "Contract Type New Lease / Contract New Timeshare Description of non-residential…" at bounding box center [608, 220] width 590 height 325
type input "[STREET_ADDRESS]"
click at [576, 194] on input "text" at bounding box center [607, 190] width 183 height 24
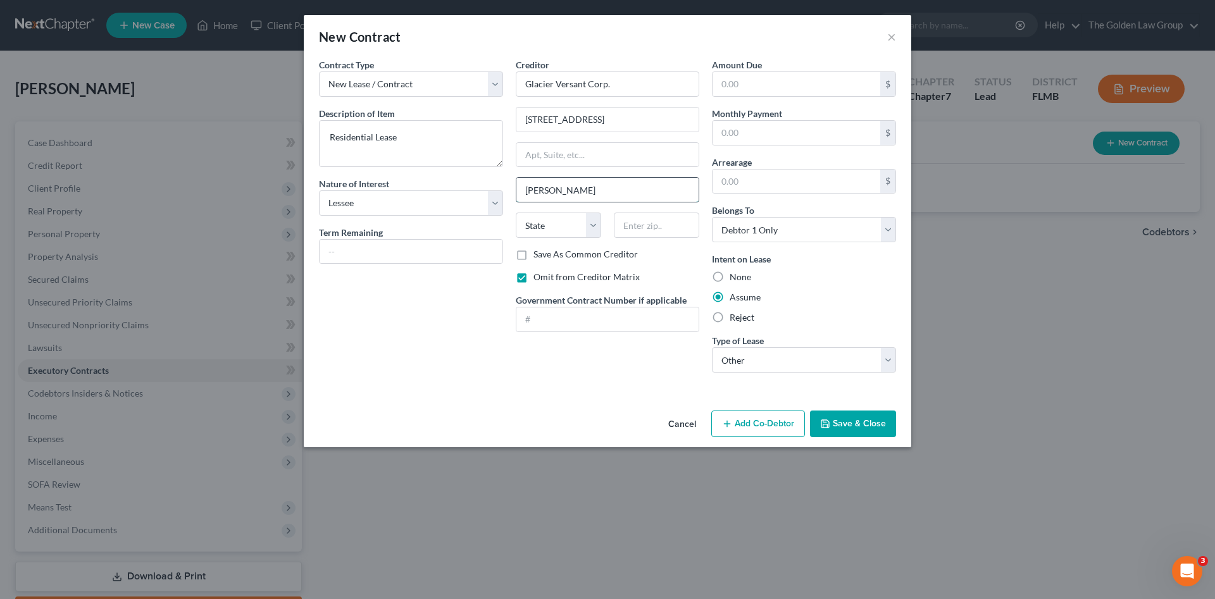
type input "[PERSON_NAME]"
select select "9"
type input "33511"
click at [833, 412] on button "Save & Close" at bounding box center [853, 424] width 86 height 27
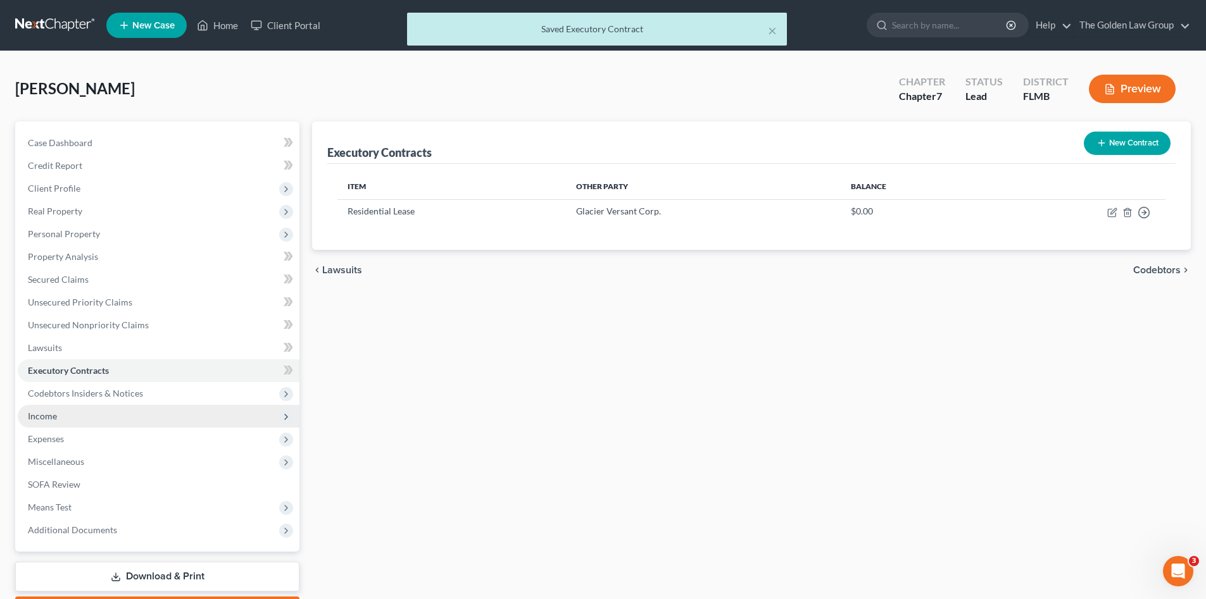
click at [77, 412] on span "Income" at bounding box center [159, 416] width 282 height 23
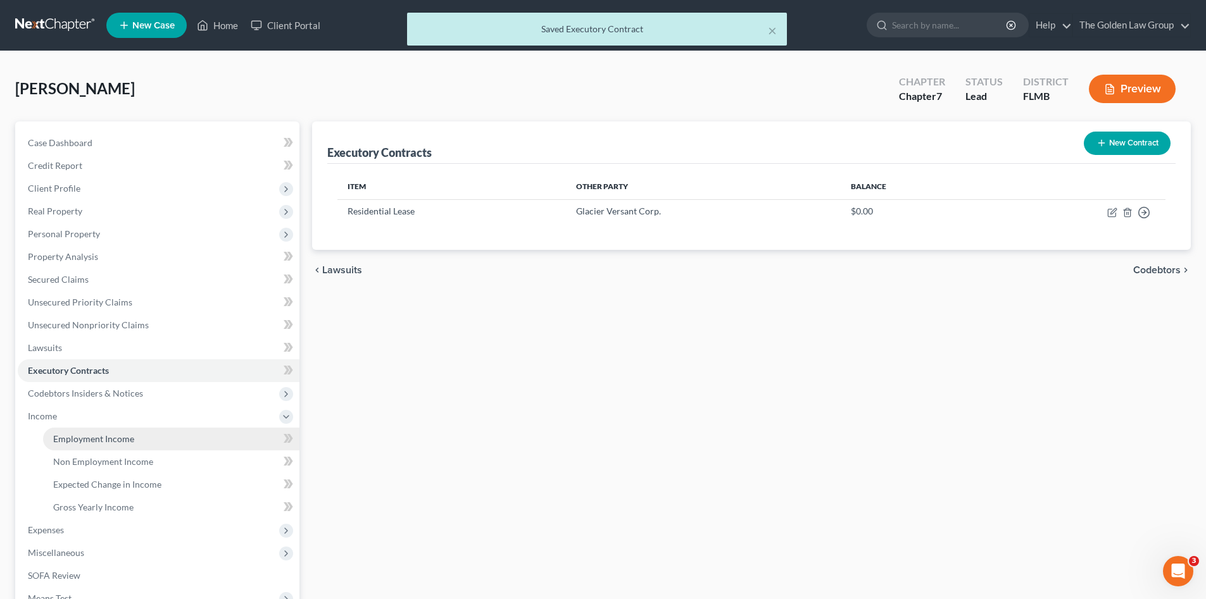
click at [104, 432] on link "Employment Income" at bounding box center [171, 439] width 256 height 23
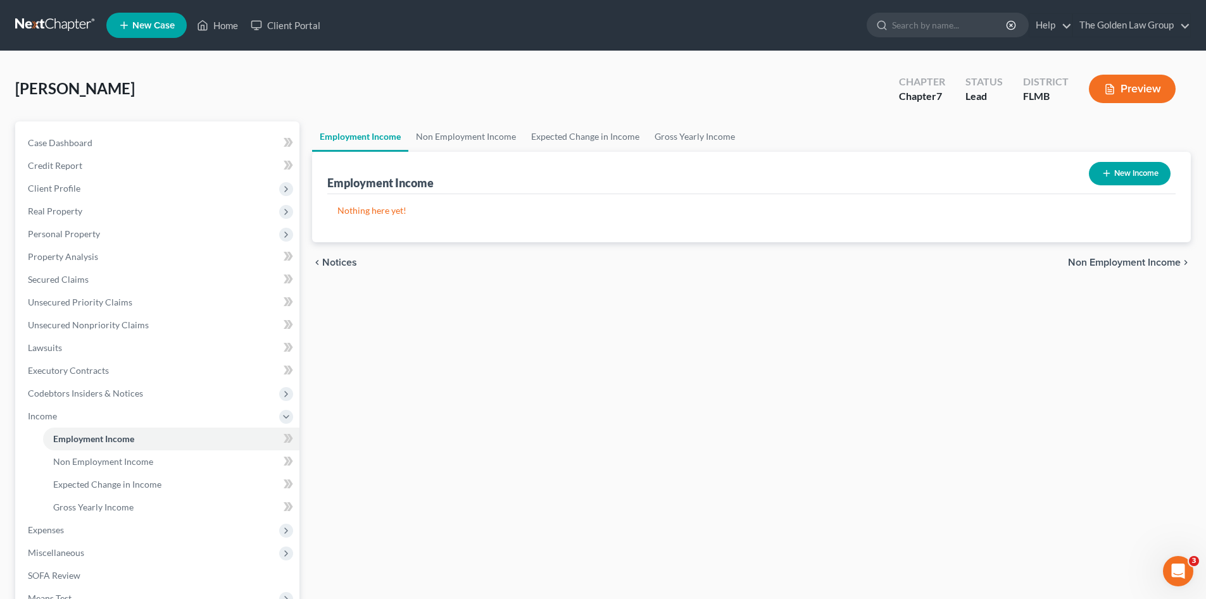
click at [1140, 180] on button "New Income" at bounding box center [1130, 173] width 82 height 23
select select "0"
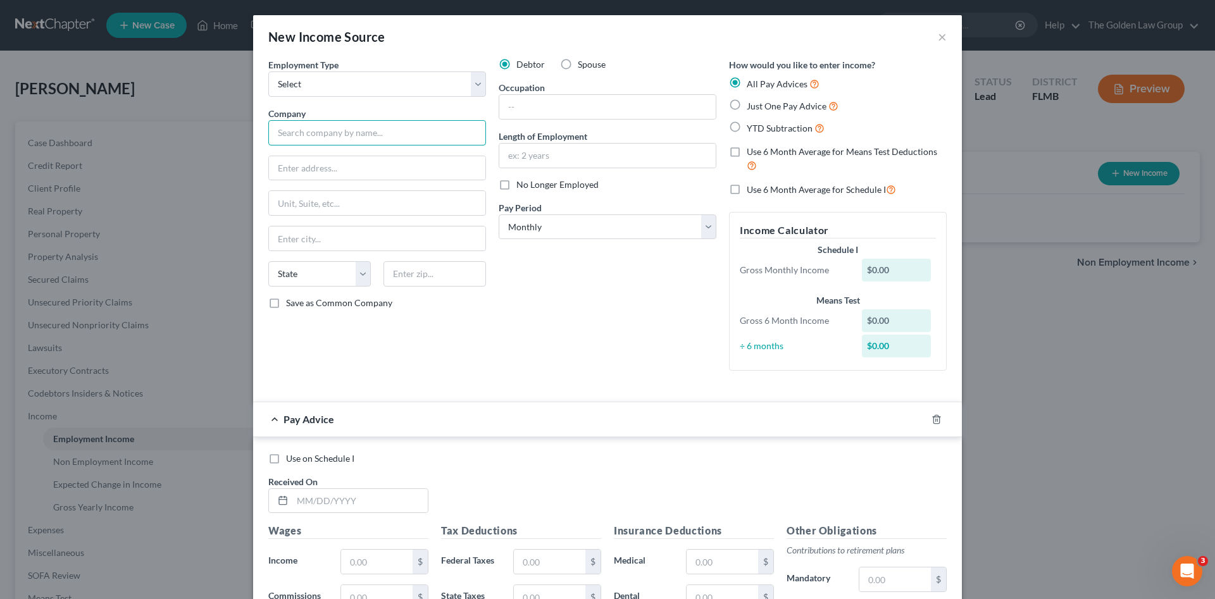
click at [332, 144] on input "text" at bounding box center [377, 132] width 218 height 25
type input "United States Postal Service"
click at [612, 293] on div "Debtor Spouse Occupation Length of Employment No Longer Employed Pay Period * S…" at bounding box center [607, 219] width 230 height 323
click at [932, 425] on div at bounding box center [944, 419] width 35 height 20
click at [368, 86] on select "Select Full or [DEMOGRAPHIC_DATA] Employment Self Employment" at bounding box center [377, 84] width 218 height 25
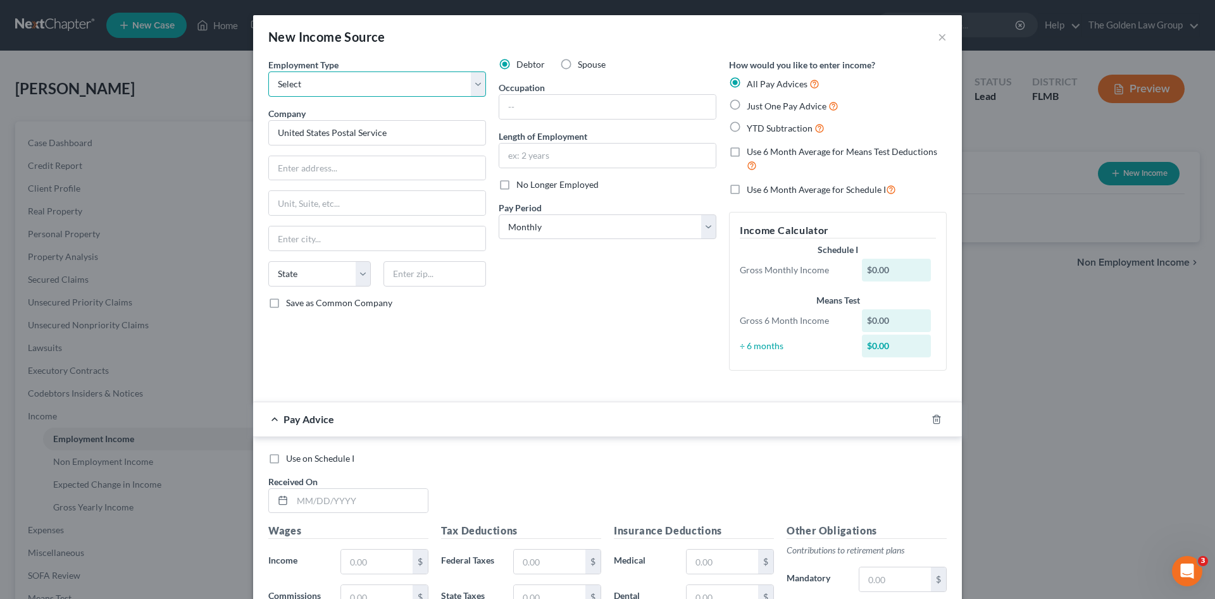
select select "0"
click at [268, 72] on select "Select Full or [DEMOGRAPHIC_DATA] Employment Self Employment" at bounding box center [377, 84] width 218 height 25
click at [932, 418] on icon "button" at bounding box center [937, 420] width 10 height 10
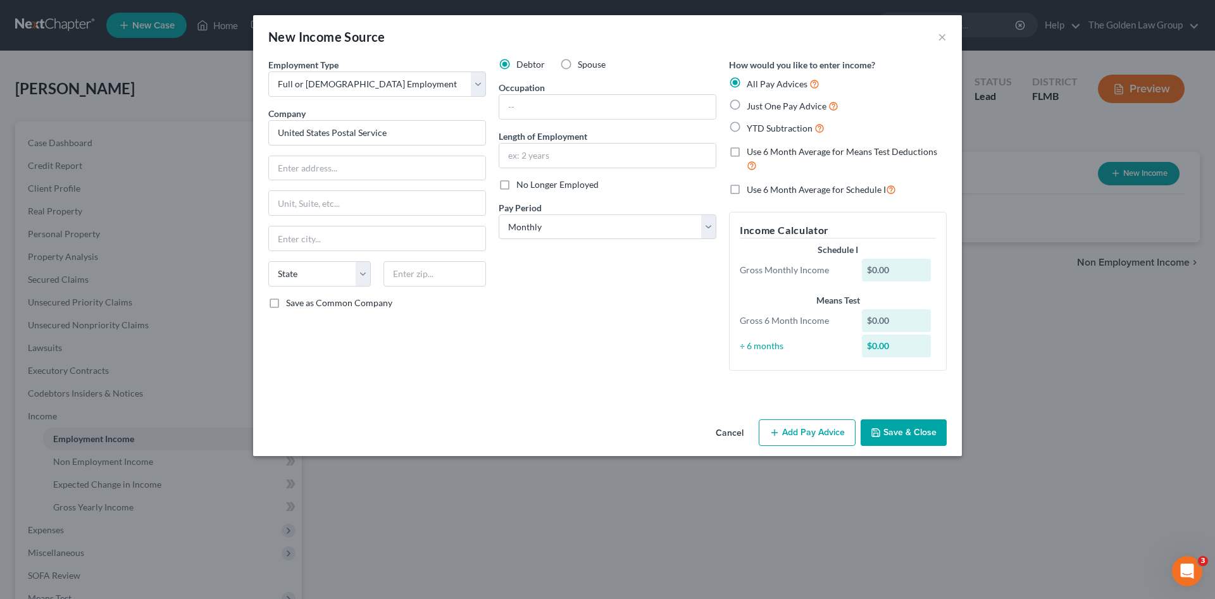
click at [580, 292] on div "Debtor Spouse Occupation Length of Employment No Longer Employed Pay Period * S…" at bounding box center [607, 219] width 230 height 323
click at [905, 430] on button "Save & Close" at bounding box center [904, 433] width 86 height 27
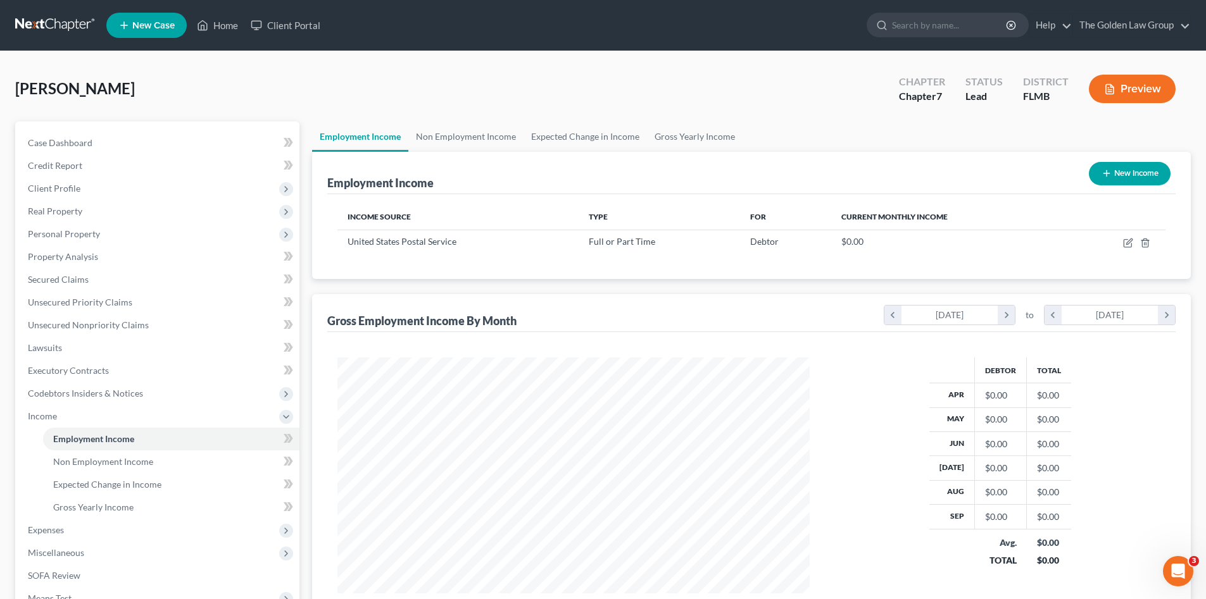
scroll to position [632662, 632400]
click at [82, 504] on span "Gross Yearly Income" at bounding box center [93, 507] width 80 height 11
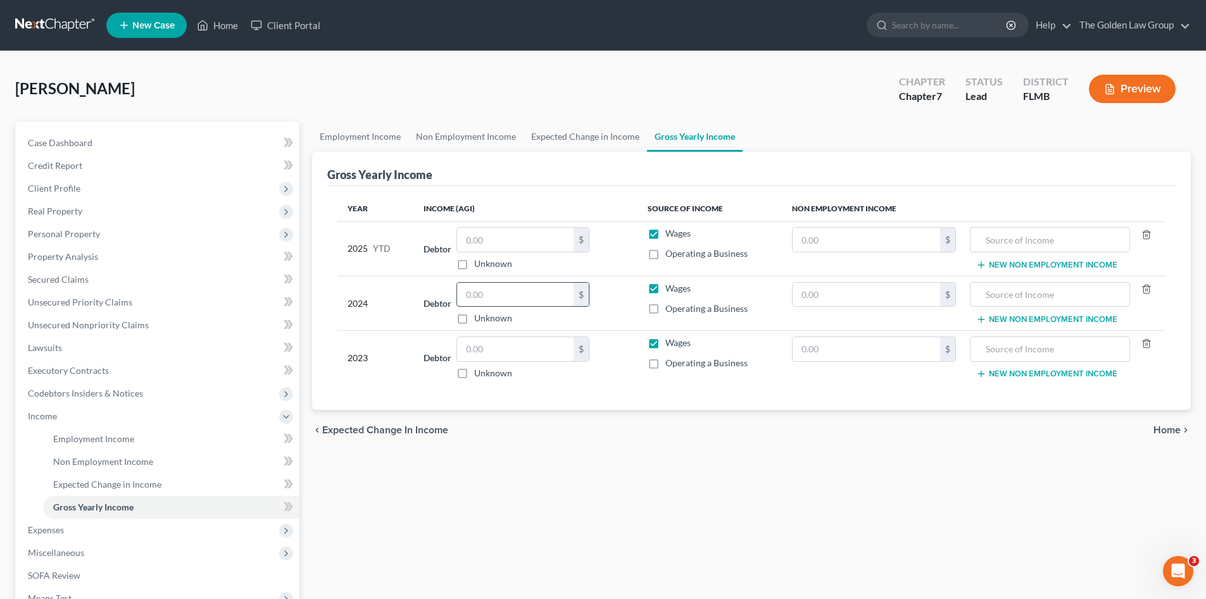
click at [488, 297] on input "text" at bounding box center [515, 295] width 116 height 24
type input "55,307.00"
click at [685, 435] on div "chevron_left Expected Change in Income Home chevron_right" at bounding box center [751, 430] width 878 height 41
click at [484, 347] on input "text" at bounding box center [515, 349] width 116 height 24
type input "44,301.00"
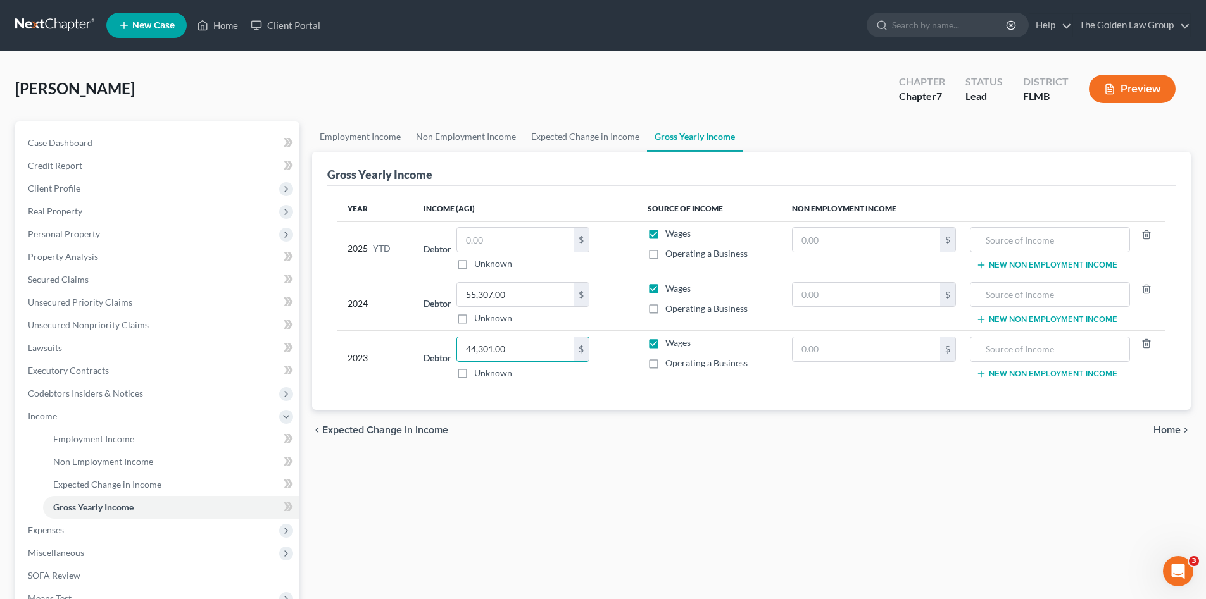
click at [596, 520] on div "Employment Income Non Employment Income Expected Change in Income Gross Yearly …" at bounding box center [751, 419] width 891 height 594
click at [76, 522] on span "Expenses" at bounding box center [159, 530] width 282 height 23
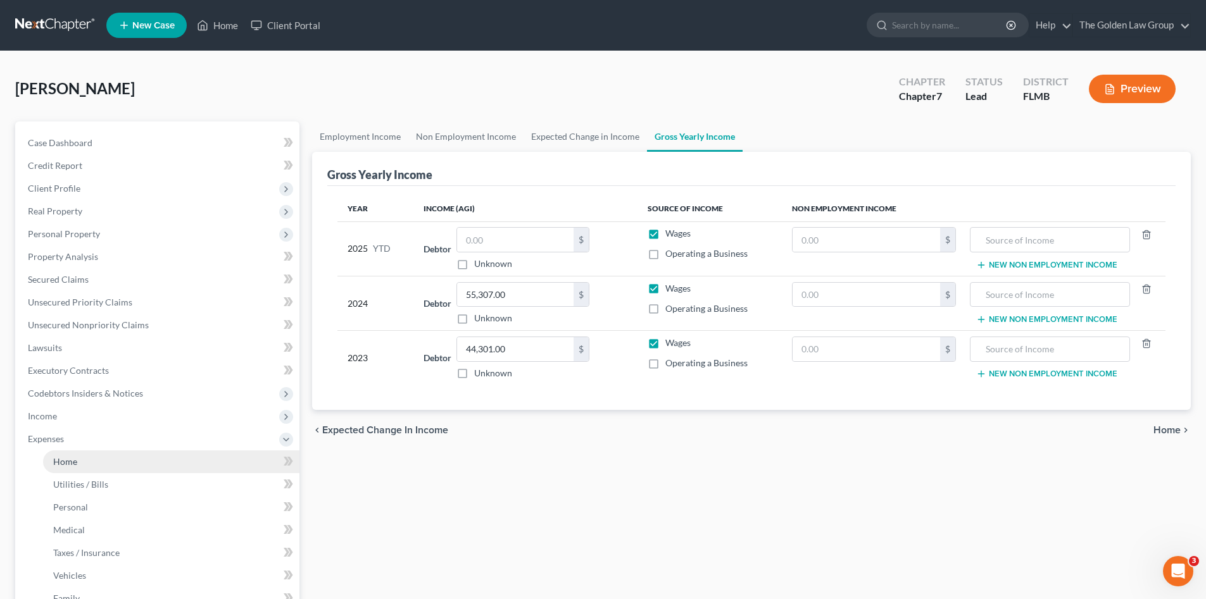
click at [95, 459] on link "Home" at bounding box center [171, 462] width 256 height 23
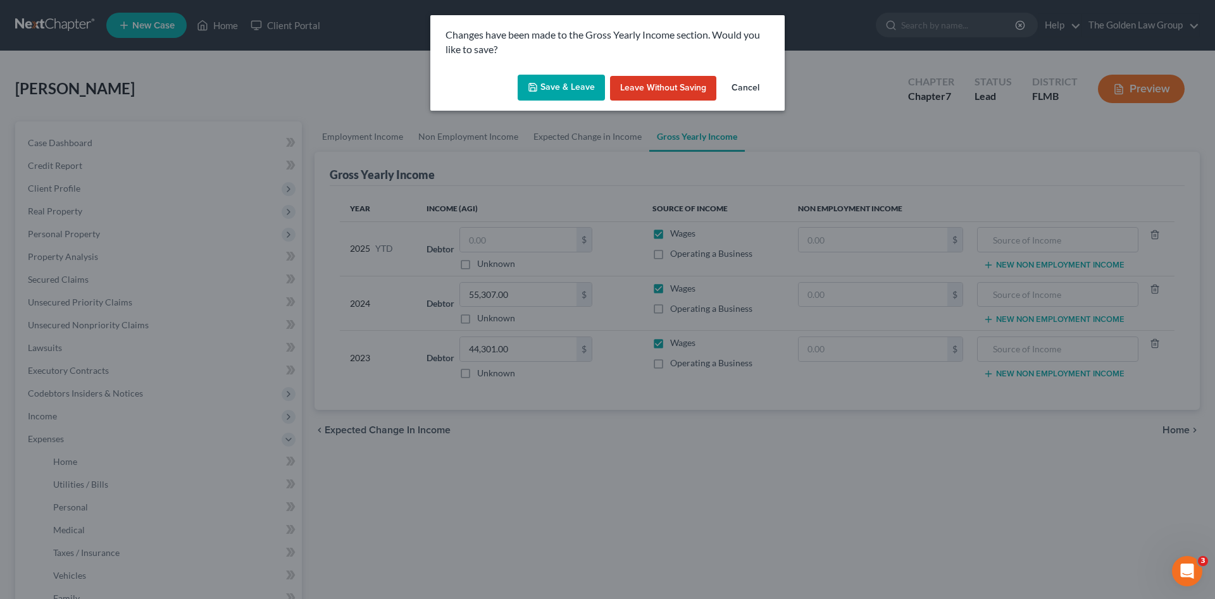
click at [580, 77] on button "Save & Leave" at bounding box center [561, 88] width 87 height 27
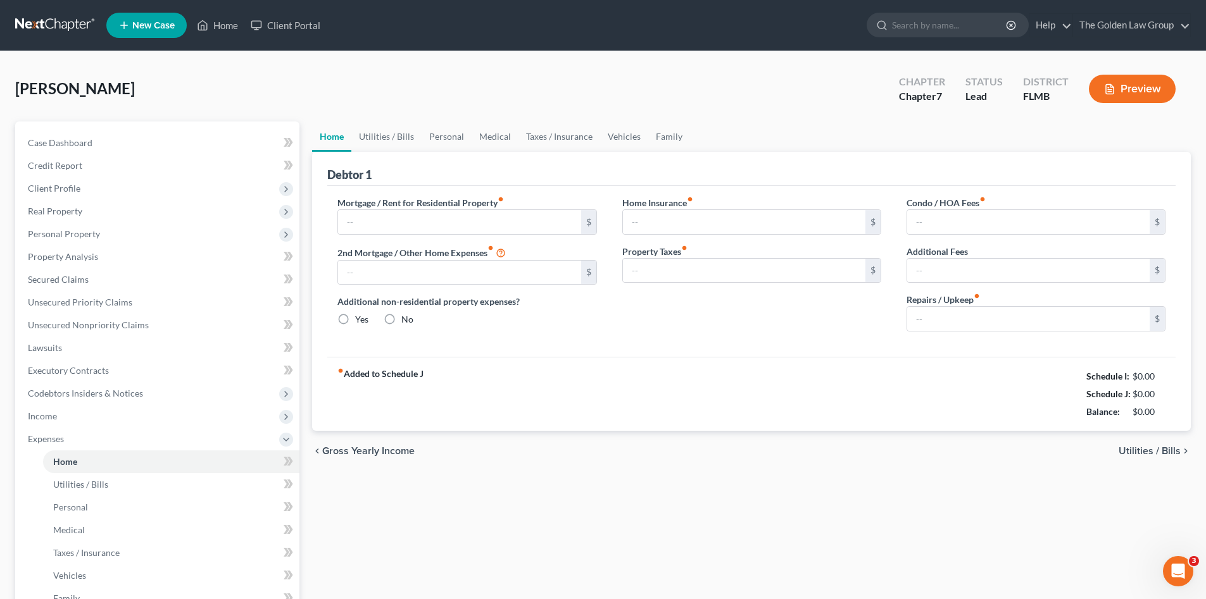
type input "0.00"
radio input "true"
type input "0.00"
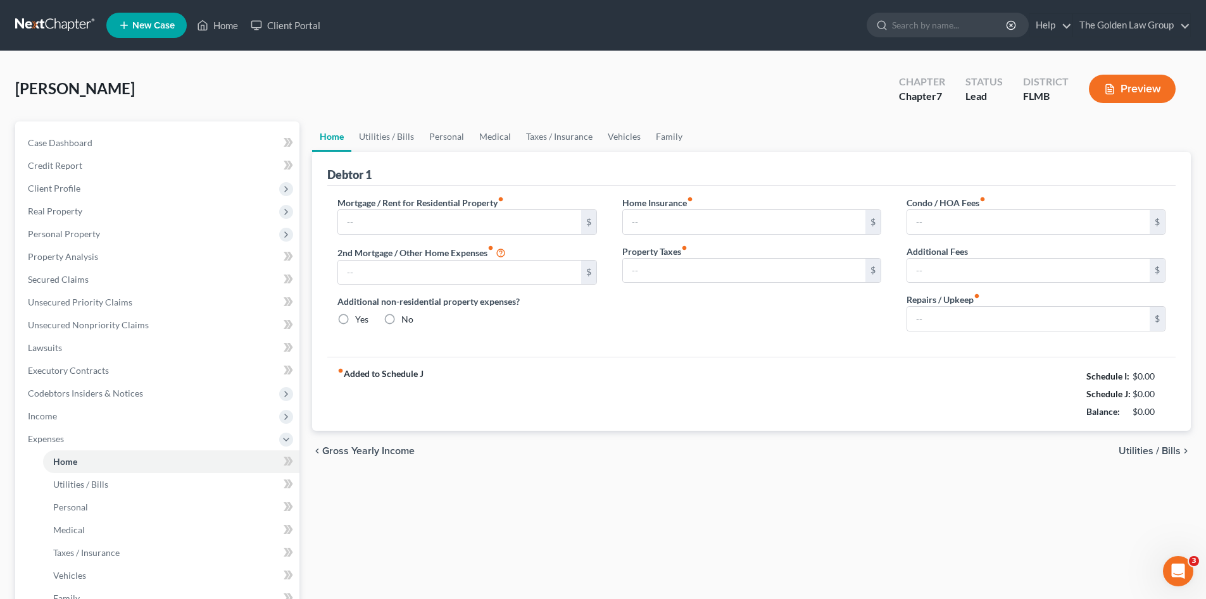
type input "0.00"
click at [589, 512] on div "Home Utilities / Bills Personal Medical Taxes / Insurance Vehicles Family Debto…" at bounding box center [751, 453] width 891 height 663
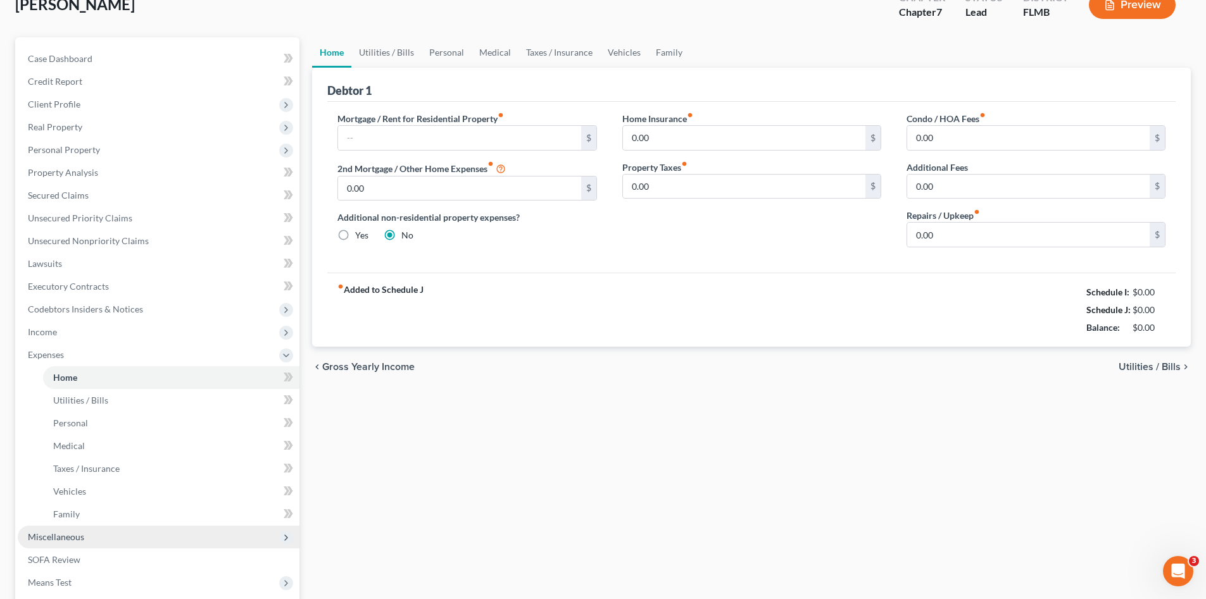
scroll to position [147, 0]
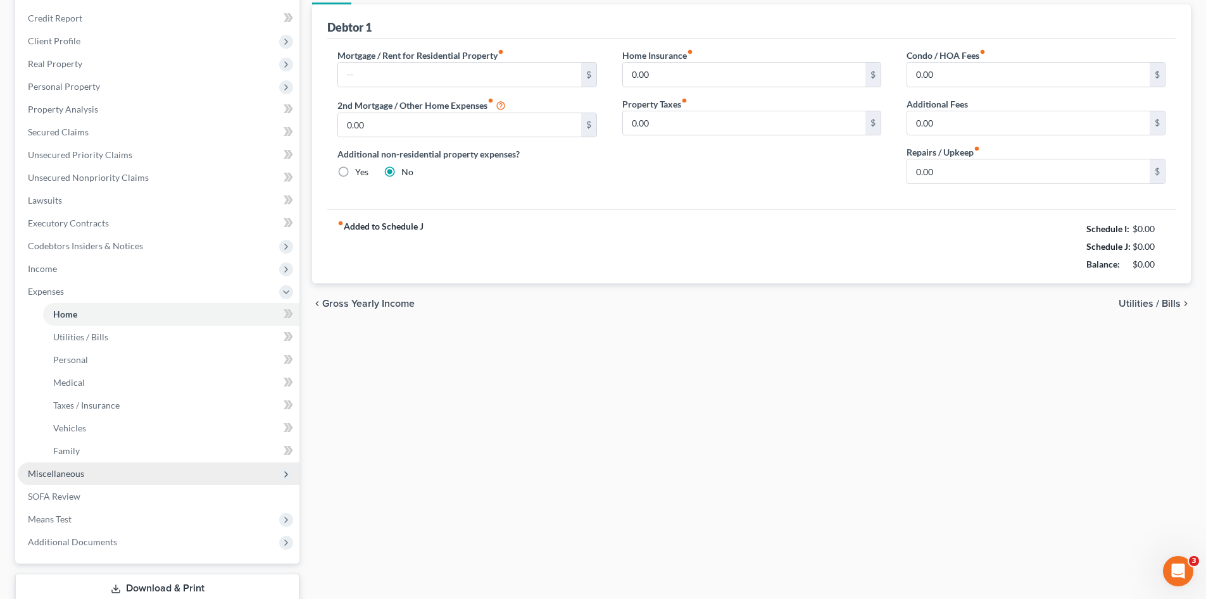
click at [81, 470] on span "Miscellaneous" at bounding box center [56, 473] width 56 height 11
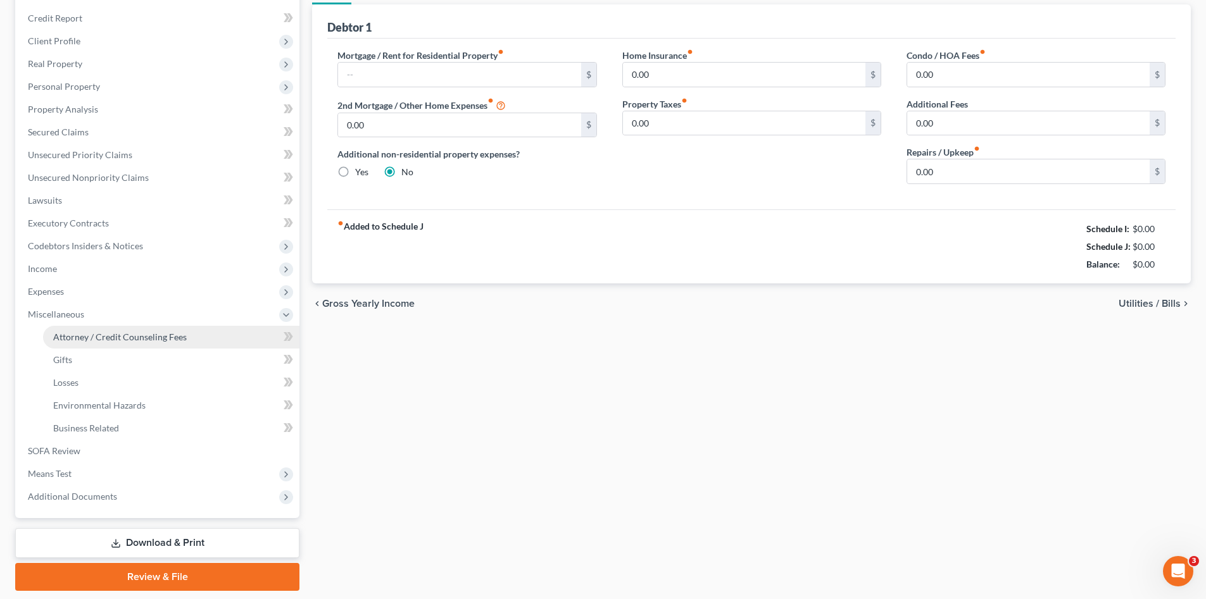
click at [175, 339] on span "Attorney / Credit Counseling Fees" at bounding box center [120, 337] width 134 height 11
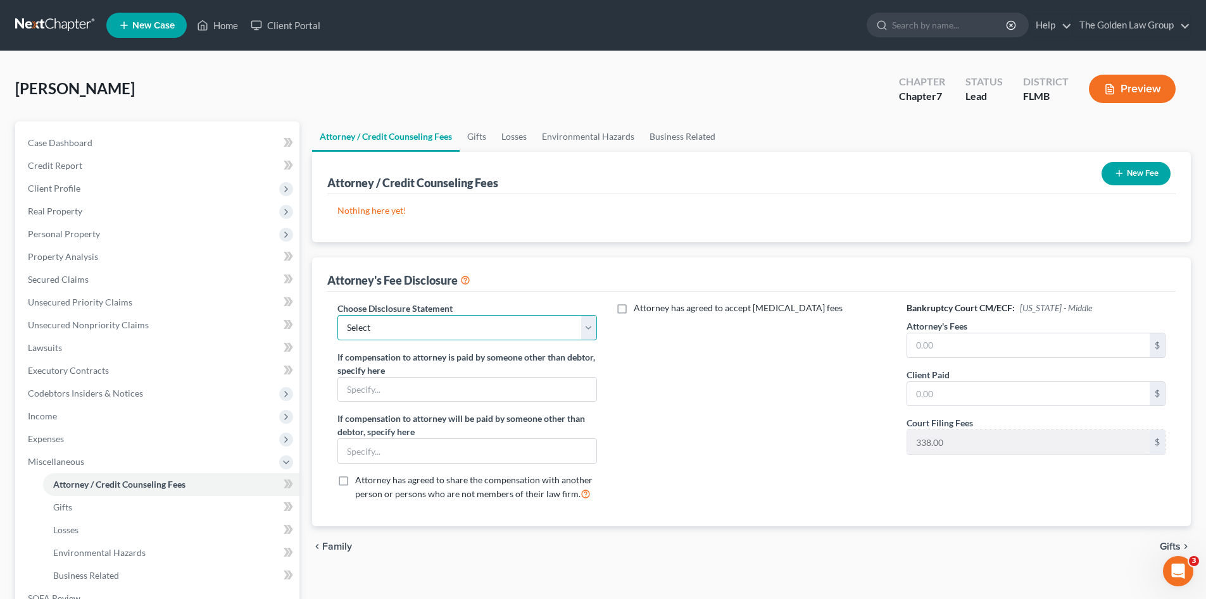
click at [432, 331] on select "Select Chapter 7 Supplemental Chapter 13 Chapter 7 Pre-Petition" at bounding box center [466, 327] width 259 height 25
select select "2"
click at [337, 315] on select "Select Chapter 7 Supplemental Chapter 13 Chapter 7 Pre-Petition" at bounding box center [466, 327] width 259 height 25
drag, startPoint x: 934, startPoint y: 349, endPoint x: 923, endPoint y: 358, distance: 13.0
click at [933, 349] on input "text" at bounding box center [1028, 346] width 242 height 24
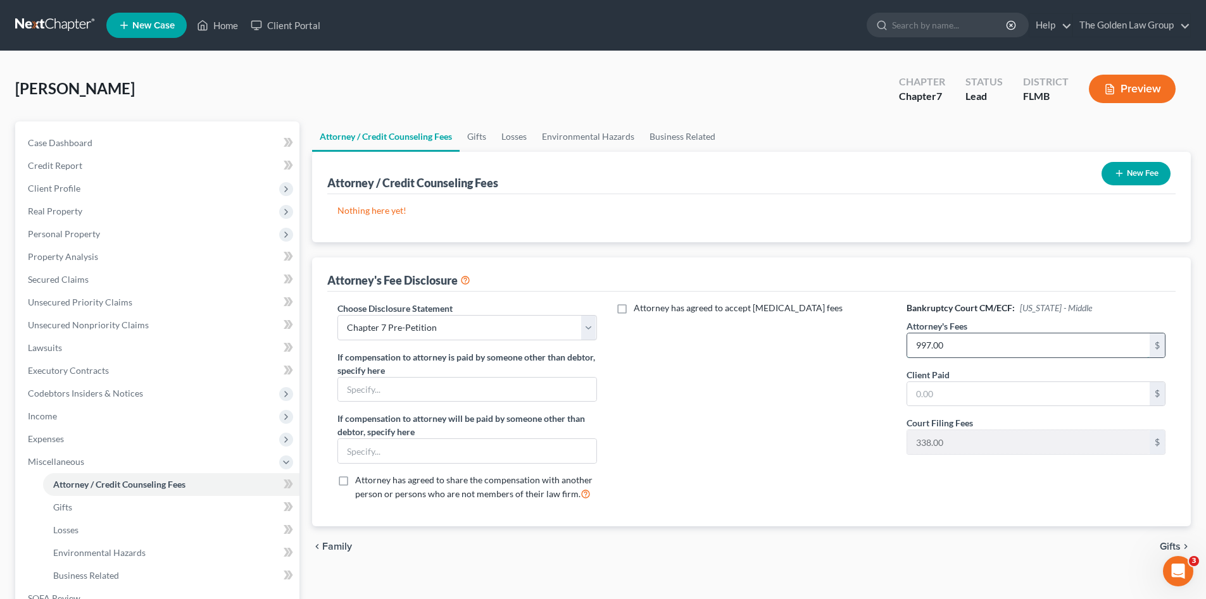
type input "997.00"
click at [1119, 164] on button "New Fee" at bounding box center [1135, 173] width 69 height 23
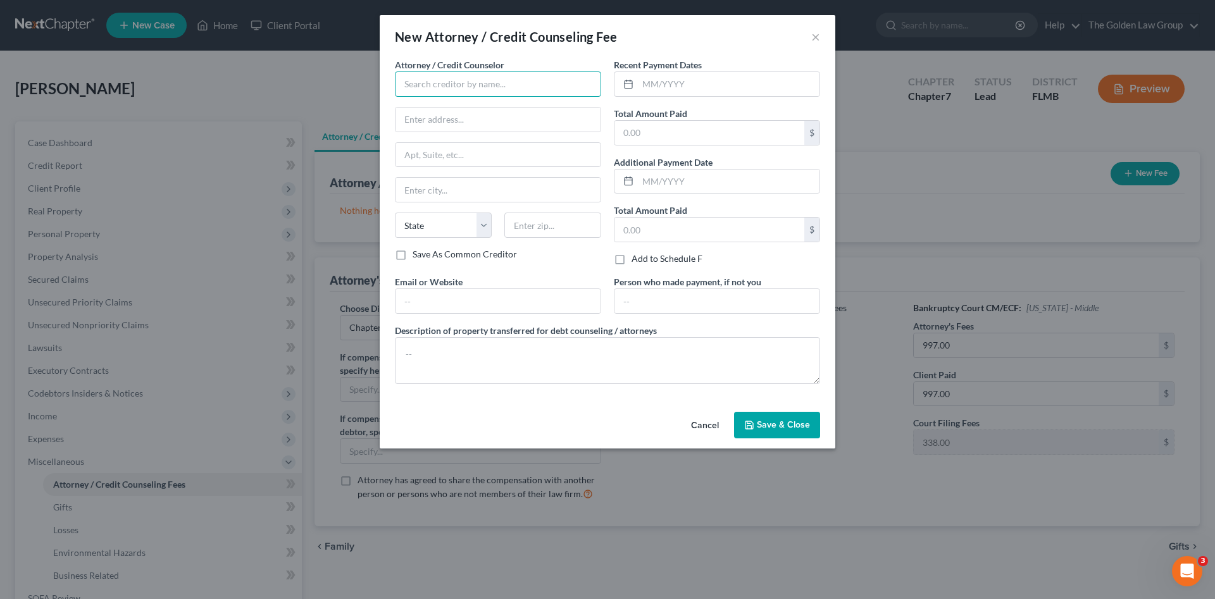
click at [425, 84] on input "text" at bounding box center [498, 84] width 206 height 25
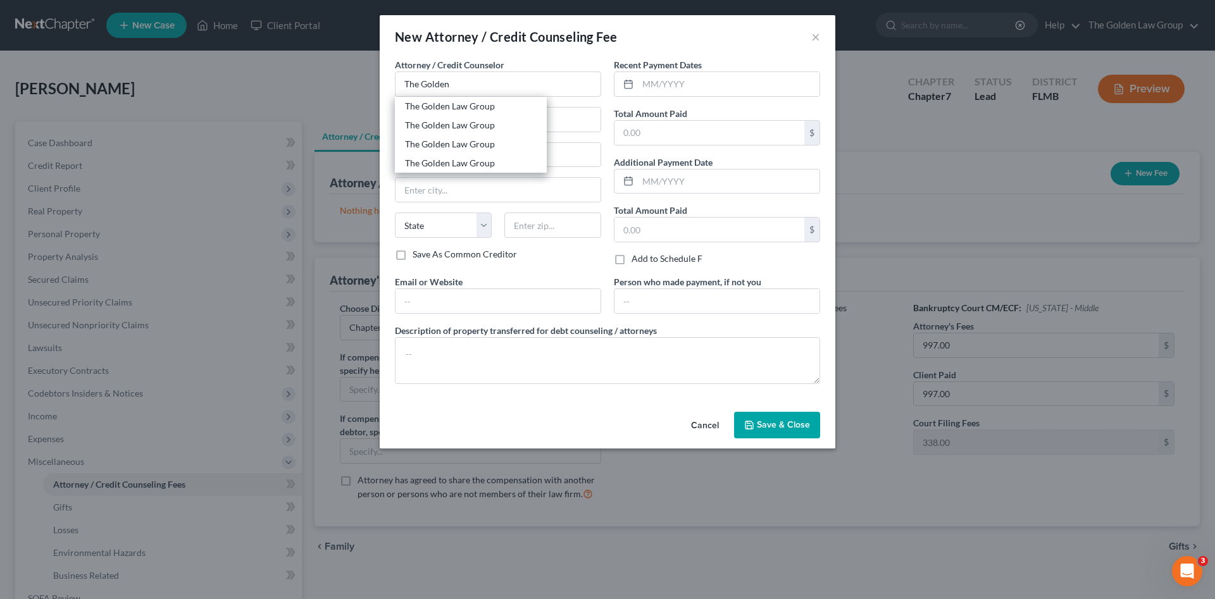
drag, startPoint x: 461, startPoint y: 104, endPoint x: 490, endPoint y: 104, distance: 29.1
click at [462, 104] on div "The Golden Law Group" at bounding box center [471, 106] width 132 height 13
type input "The Golden Law Group"
type input "[STREET_ADDRESS]"
type input "[PERSON_NAME]"
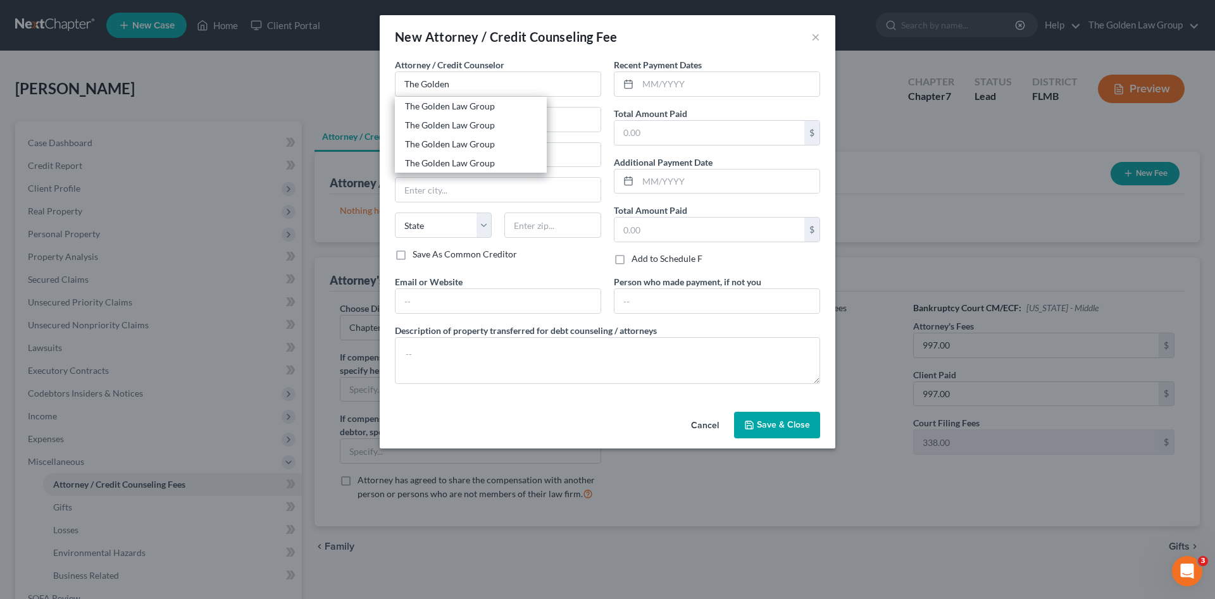
select select "9"
type input "33511"
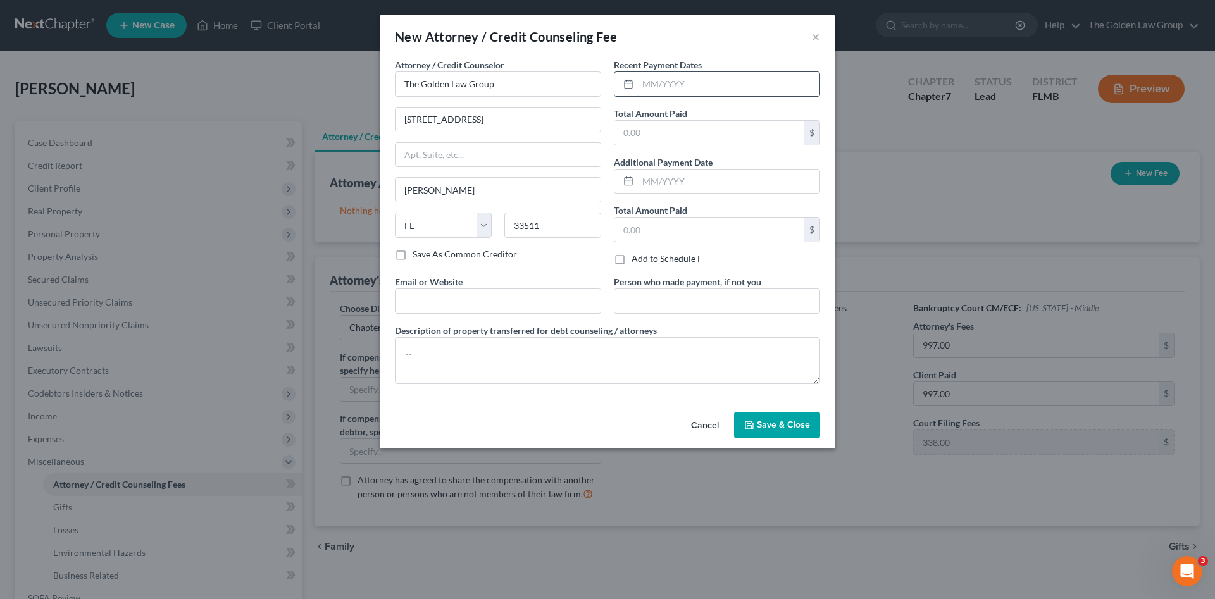
click at [685, 87] on input "text" at bounding box center [729, 84] width 182 height 24
type input "[DATE]"
type input "997.00"
drag, startPoint x: 685, startPoint y: 87, endPoint x: 723, endPoint y: 155, distance: 77.6
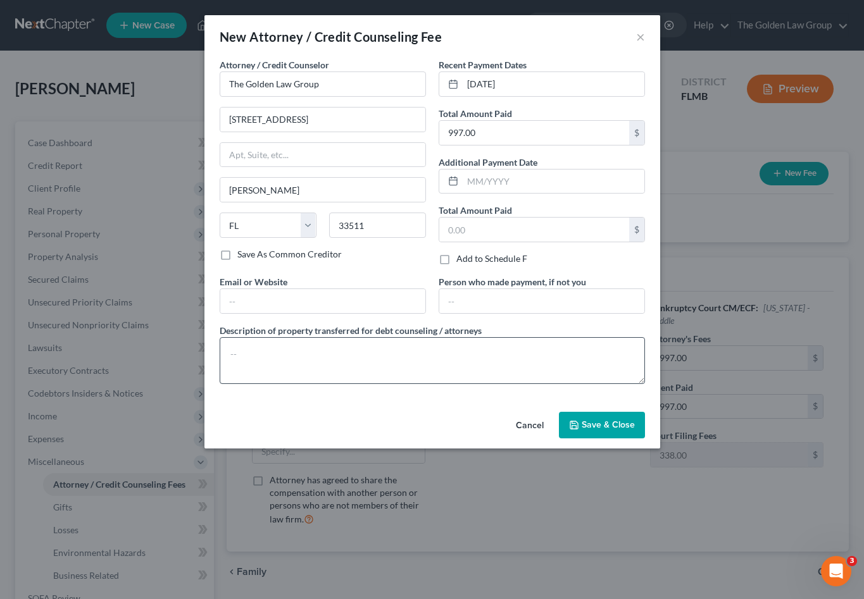
click at [682, 356] on div "New Attorney / Credit Counseling Fee × Attorney / Credit Counselor * The Golden…" at bounding box center [432, 299] width 864 height 599
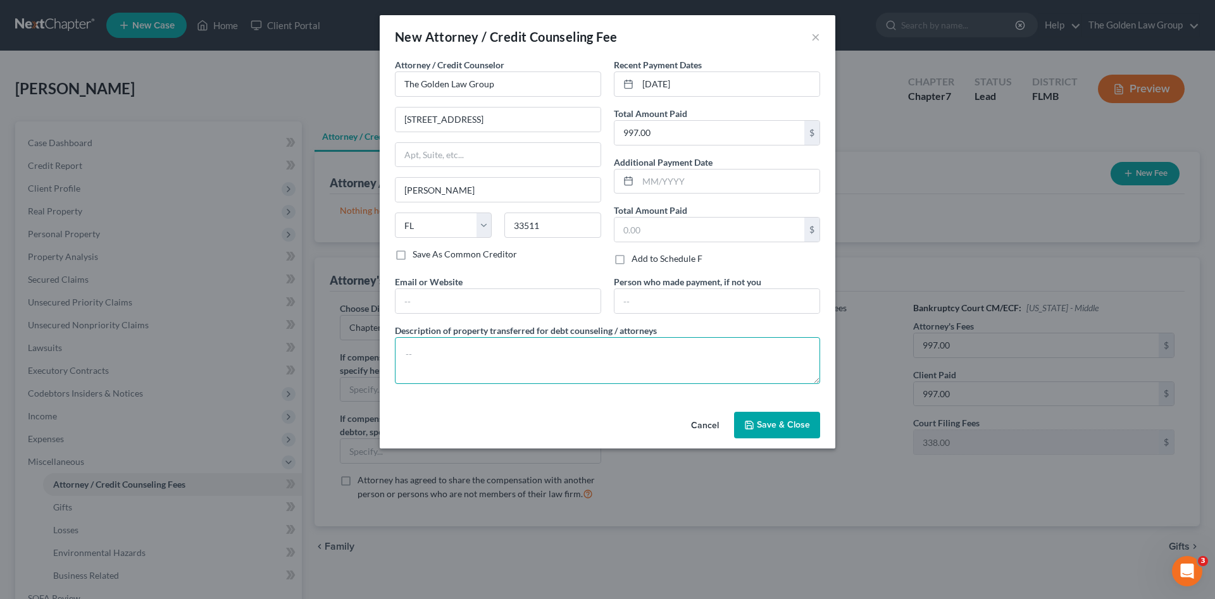
click at [508, 367] on textarea at bounding box center [607, 360] width 425 height 47
type textarea "Attorney Fee"
click at [750, 425] on polyline "button" at bounding box center [749, 426] width 4 height 3
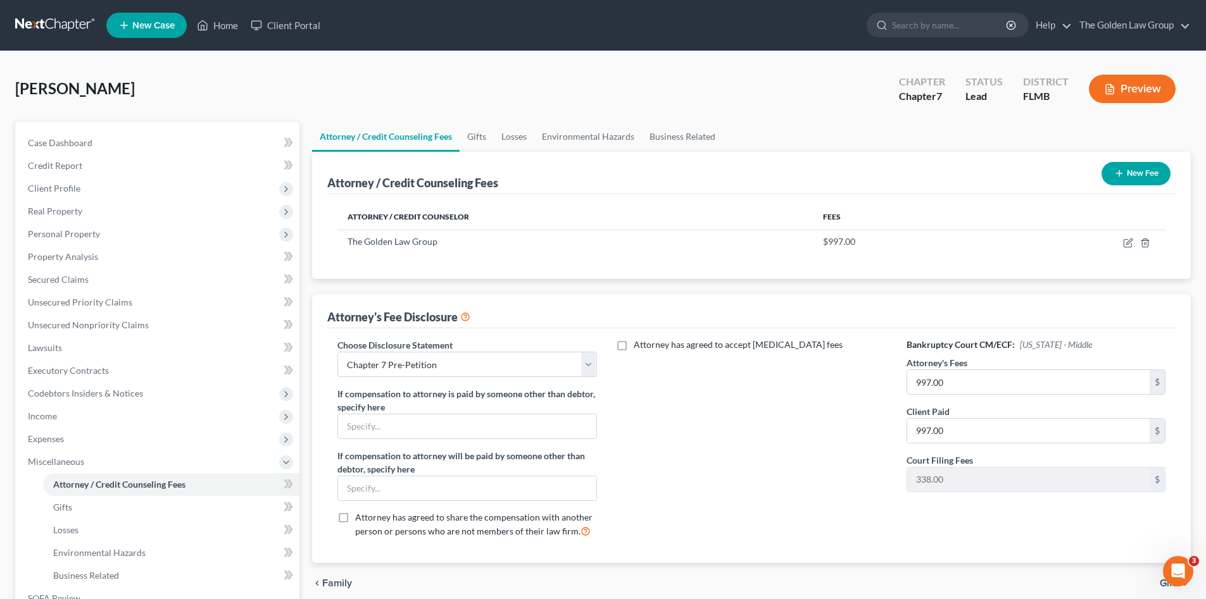
click at [1146, 177] on button "New Fee" at bounding box center [1135, 173] width 69 height 23
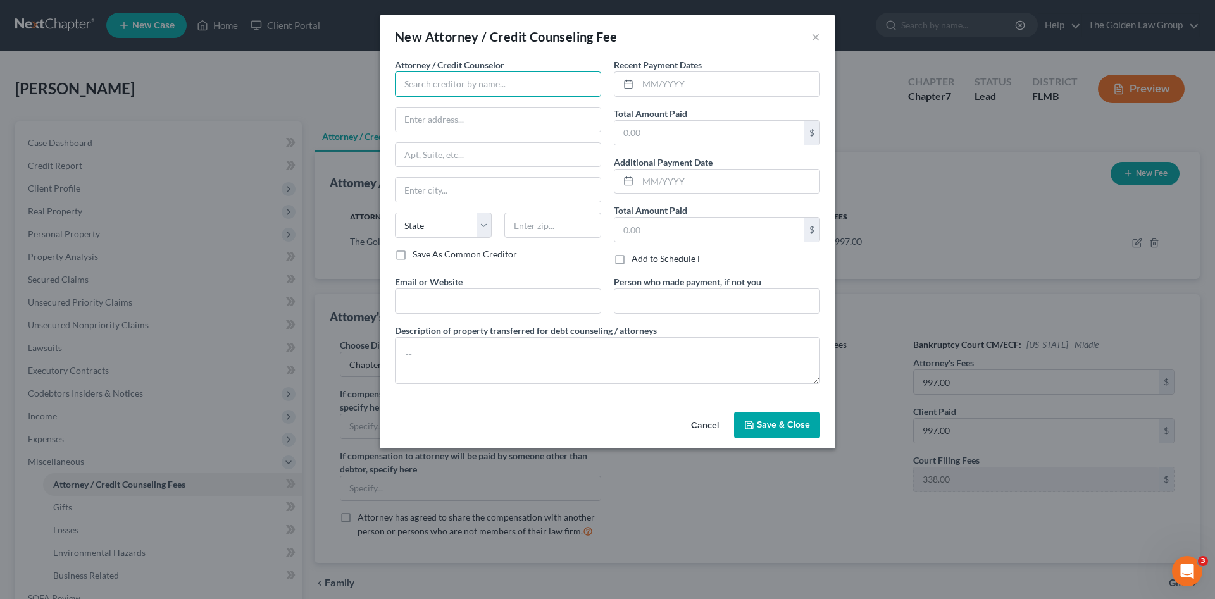
click at [470, 78] on input "text" at bounding box center [498, 84] width 206 height 25
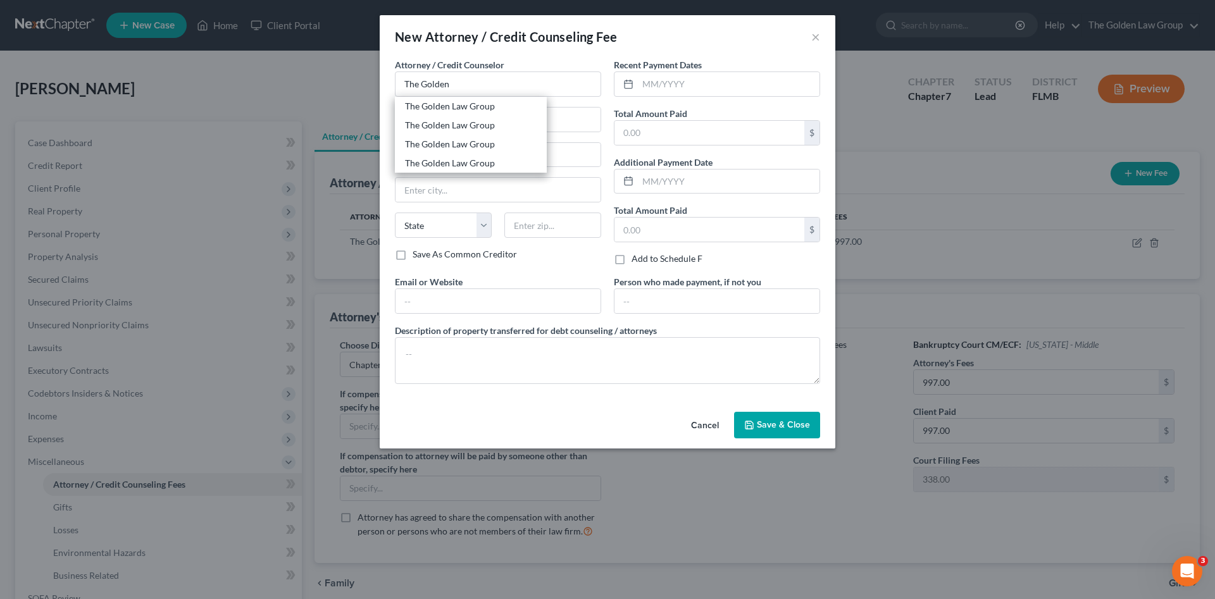
click at [466, 109] on div "The Golden Law Group" at bounding box center [471, 106] width 132 height 13
type input "The Golden Law Group"
type input "[STREET_ADDRESS]"
type input "[PERSON_NAME]"
select select "9"
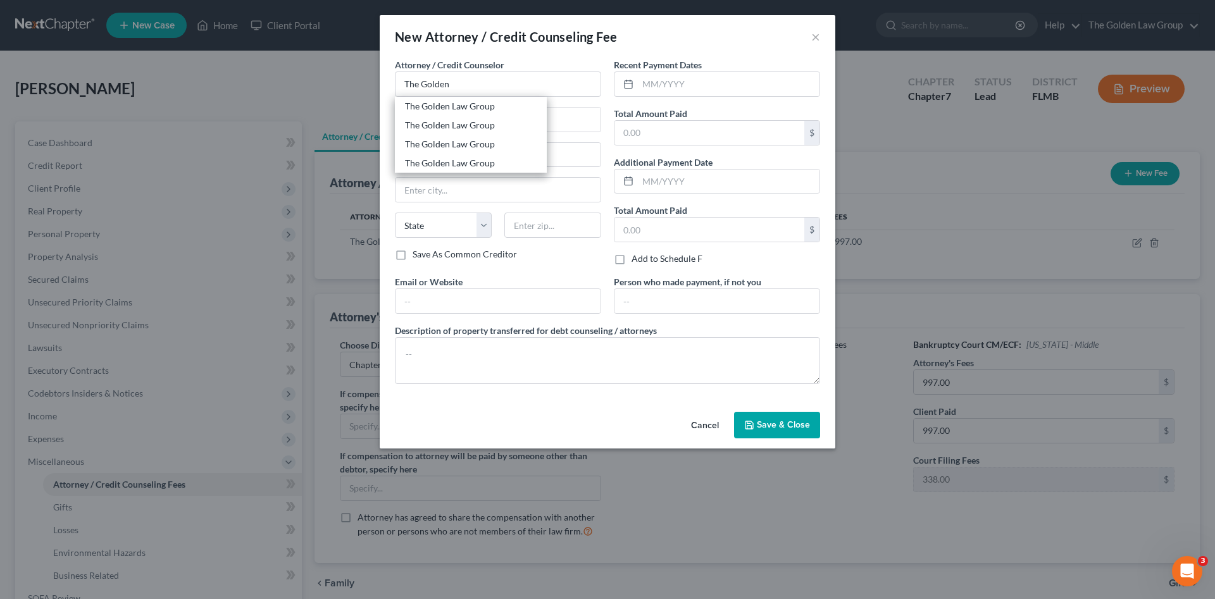
type input "33511"
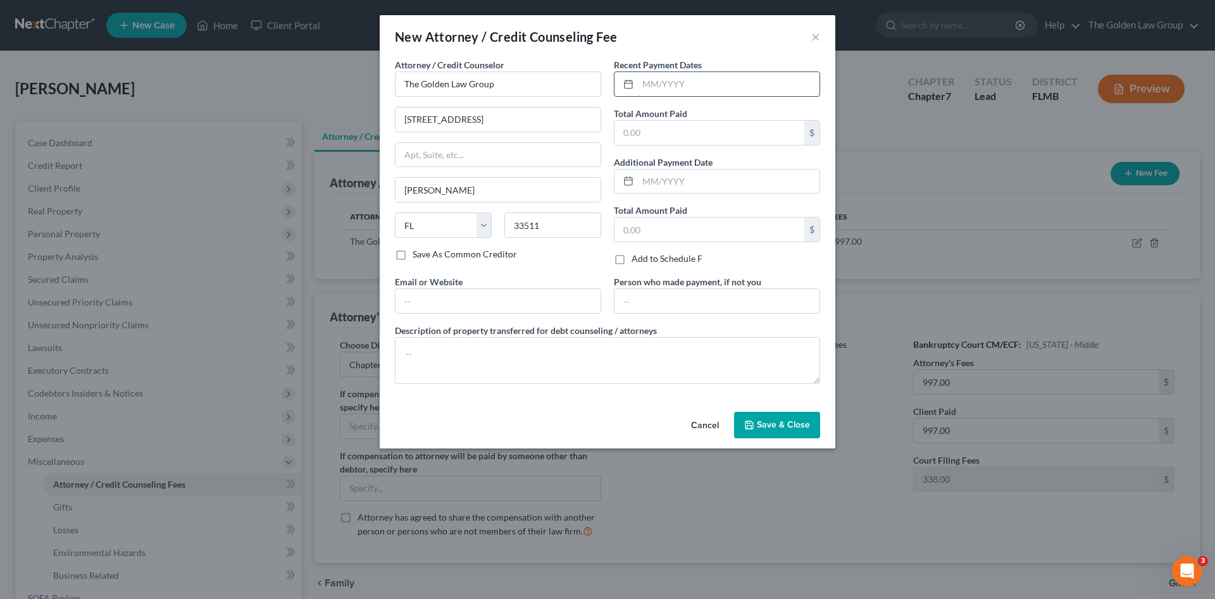
click at [722, 91] on input "text" at bounding box center [729, 84] width 182 height 24
type input "[DATE]"
type input "338.00"
click at [630, 356] on textarea at bounding box center [607, 360] width 425 height 47
type textarea "Filing Fee"
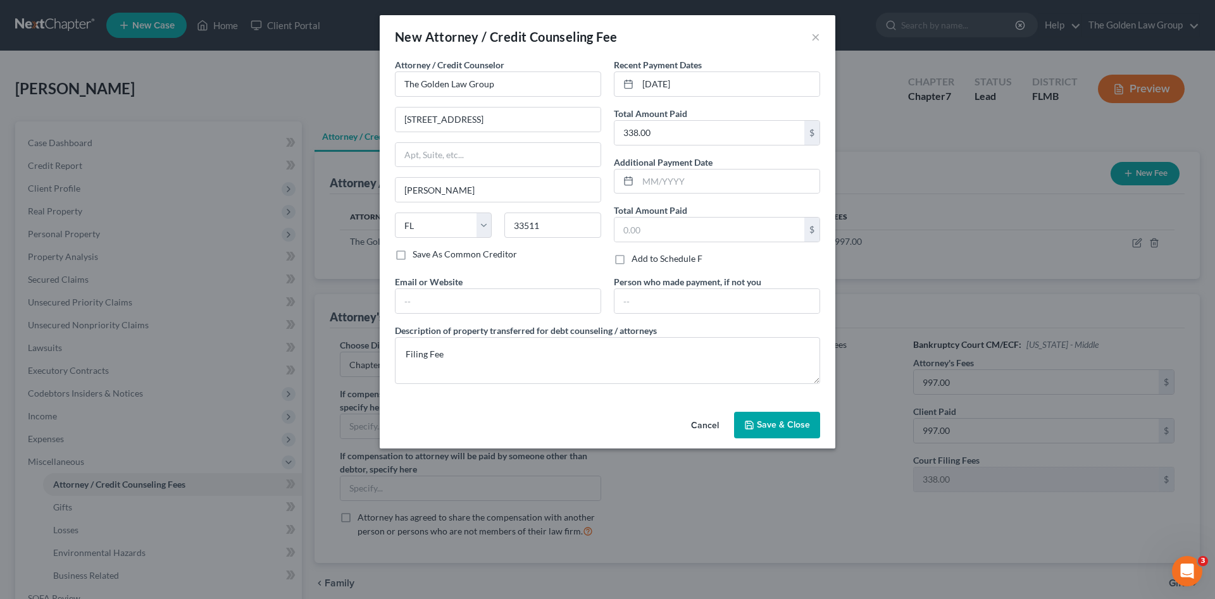
click at [770, 425] on span "Save & Close" at bounding box center [783, 425] width 53 height 11
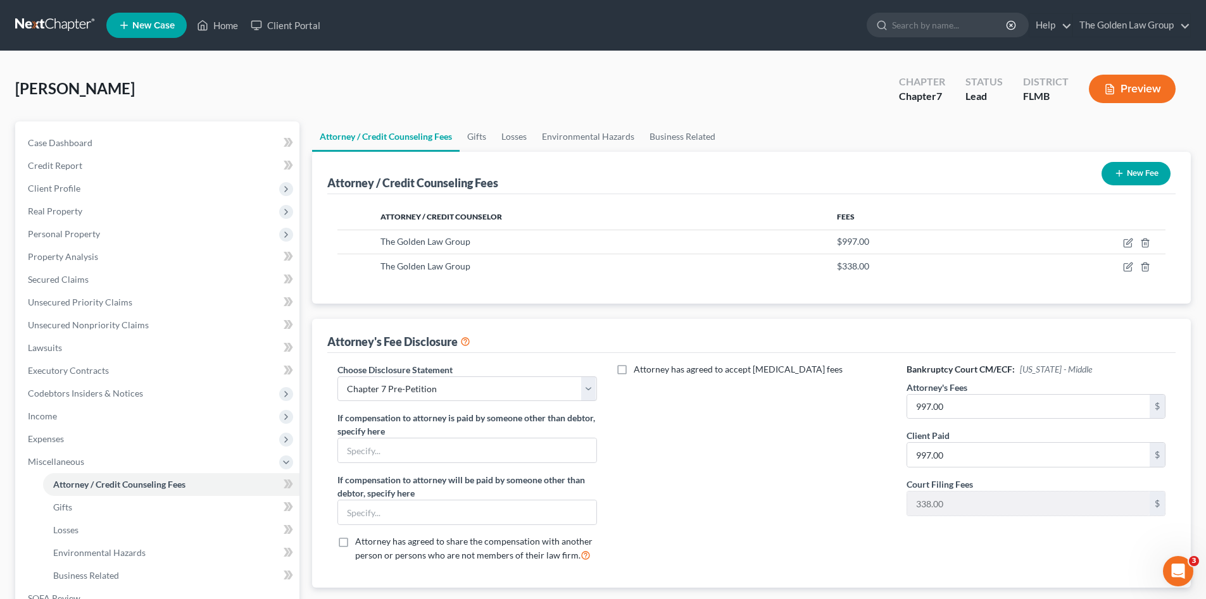
click at [1139, 175] on button "New Fee" at bounding box center [1135, 173] width 69 height 23
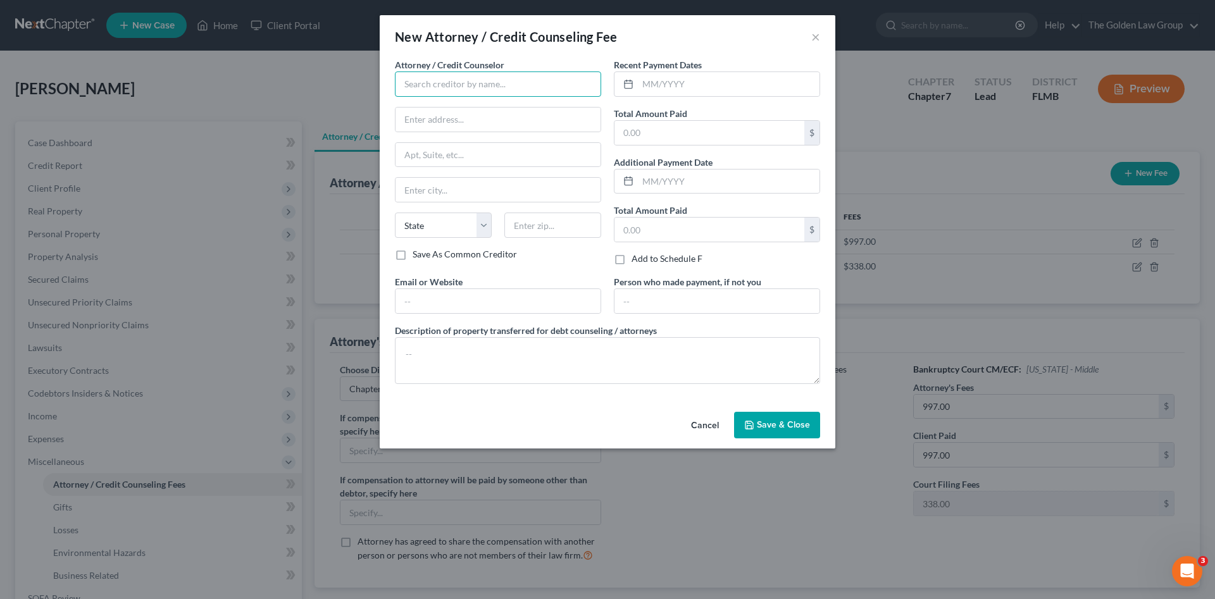
click at [465, 89] on input "text" at bounding box center [498, 84] width 206 height 25
click at [442, 113] on div "Debtorcc, Inc" at bounding box center [471, 106] width 152 height 19
type input "Debtorcc, Inc"
type input "[STREET_ADDRESS]"
type input "[GEOGRAPHIC_DATA]"
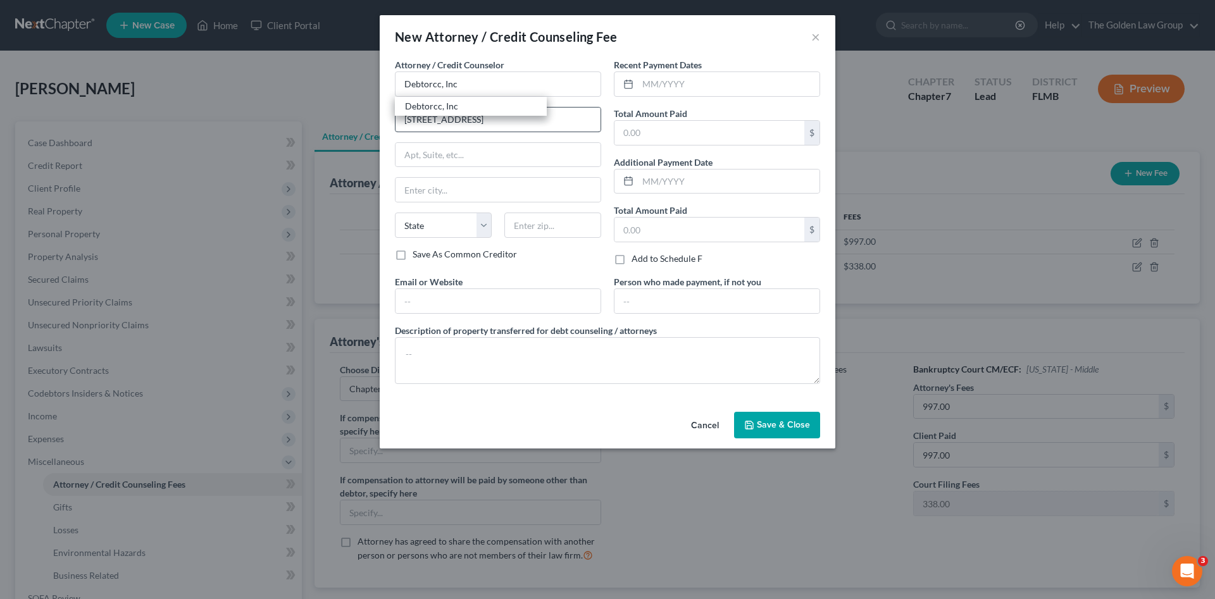
select select "33"
type input "07302"
click at [659, 86] on input "text" at bounding box center [729, 84] width 182 height 24
type input "[DATE]"
type input "19.95"
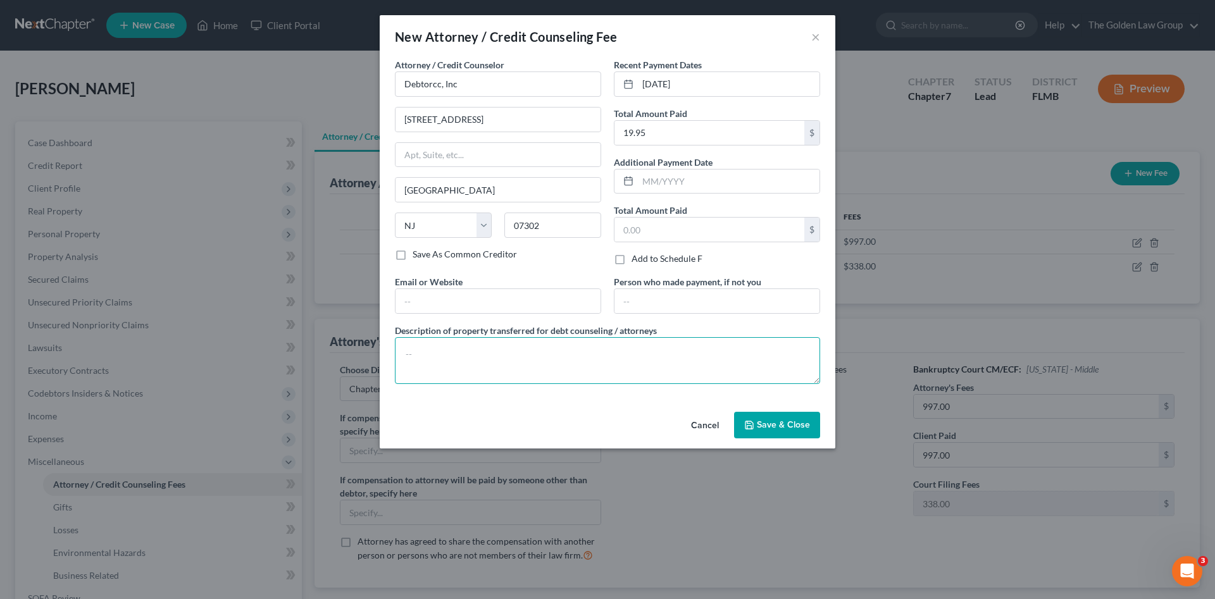
click at [632, 372] on textarea at bounding box center [607, 360] width 425 height 47
type textarea "Credit Counseling"
click at [790, 427] on span "Save & Close" at bounding box center [783, 425] width 53 height 11
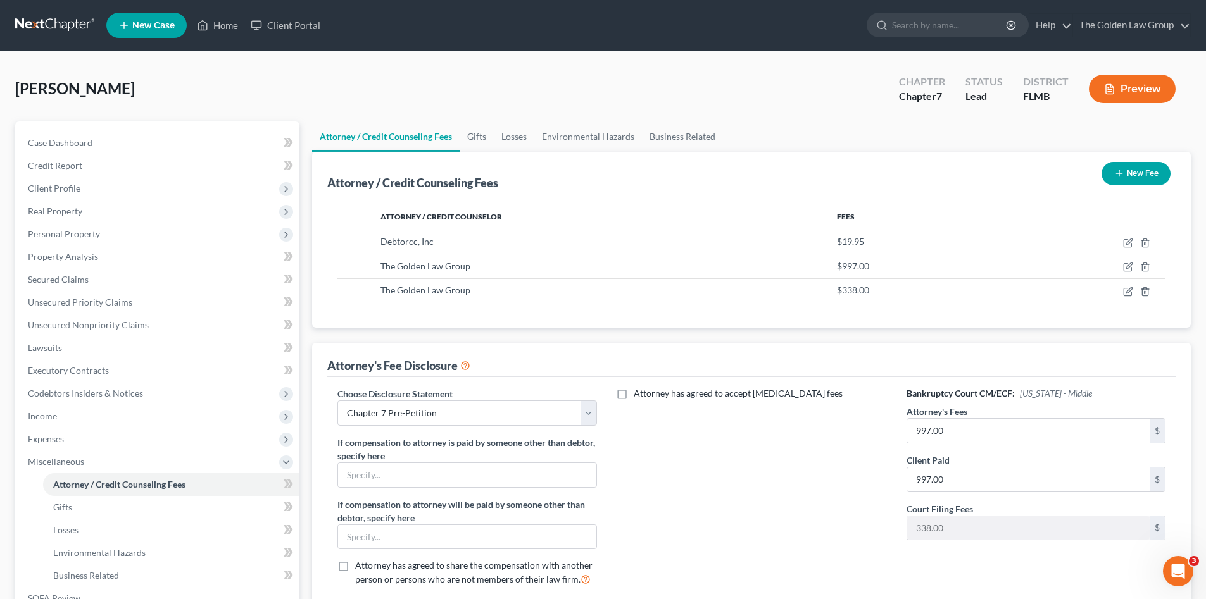
click at [1147, 181] on button "New Fee" at bounding box center [1135, 173] width 69 height 23
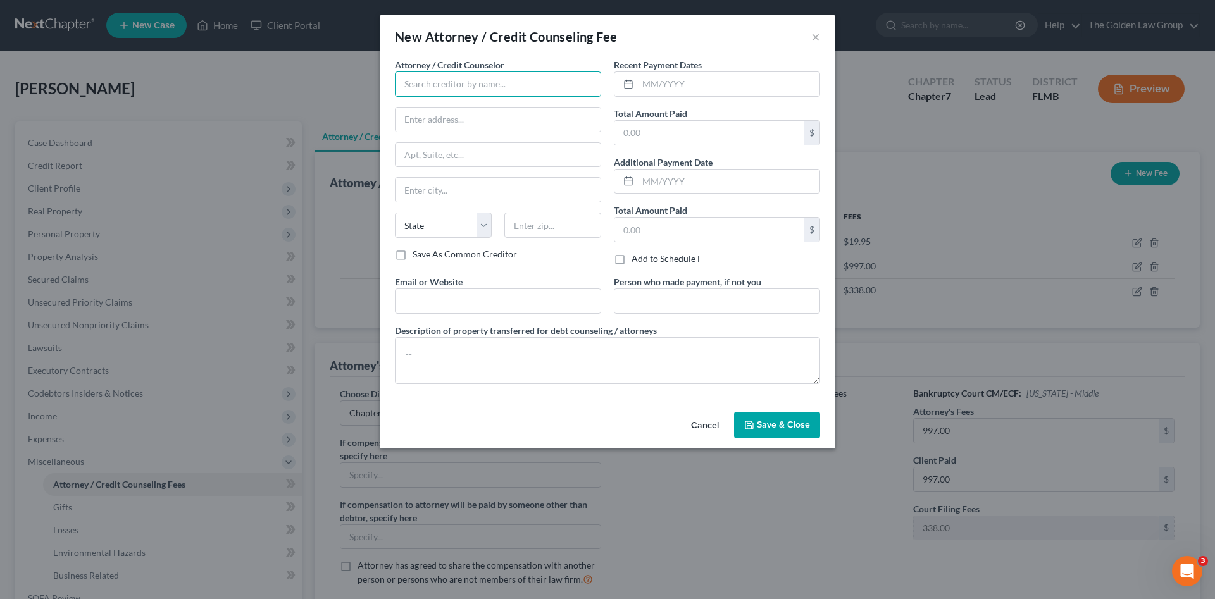
click at [514, 82] on input "text" at bounding box center [498, 84] width 206 height 25
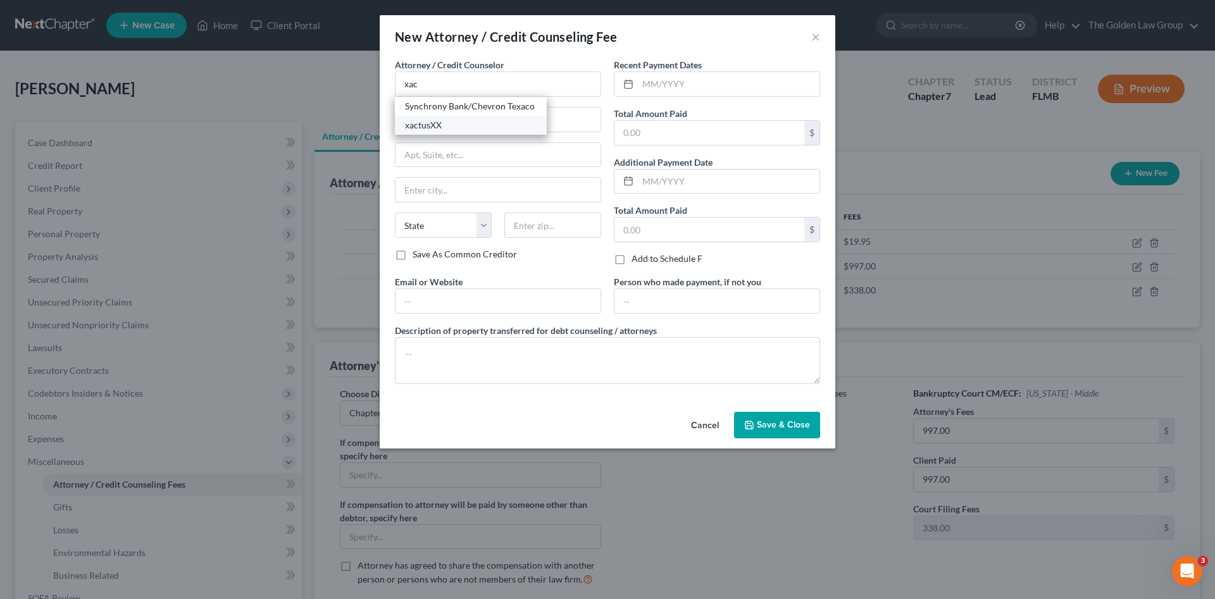
click at [447, 121] on div "xactusXX" at bounding box center [471, 125] width 132 height 13
type input "xactusXX"
type input "[STREET_ADDRESS][PERSON_NAME]"
type input "Suite 100"
type input "Broomall"
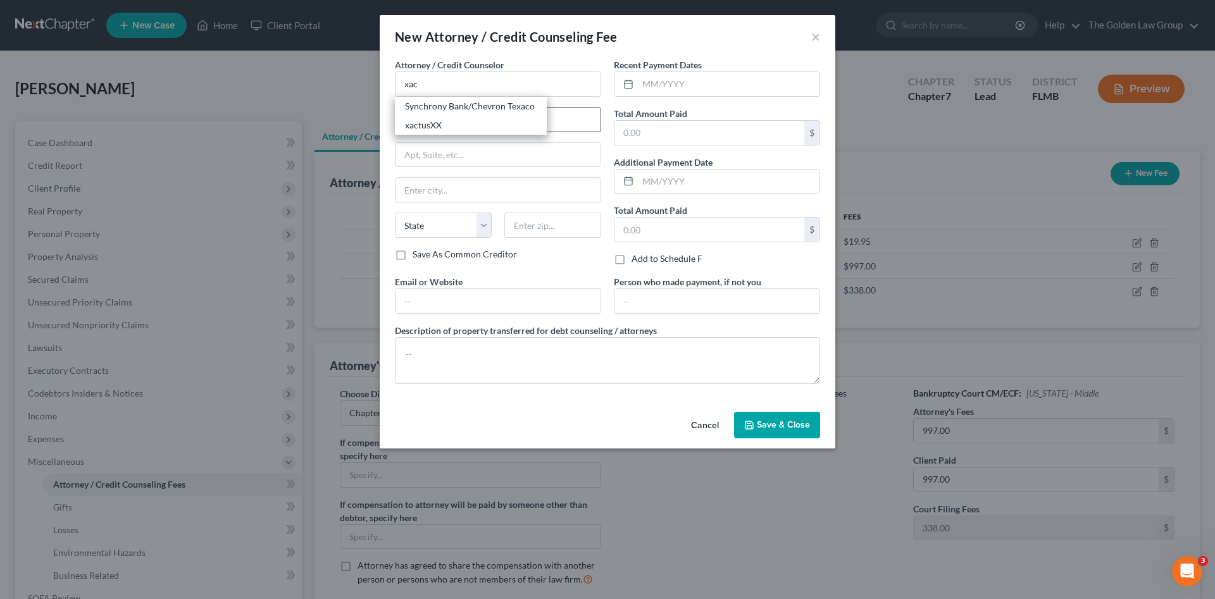
select select "39"
type input "19008"
click at [659, 88] on input "text" at bounding box center [729, 84] width 182 height 24
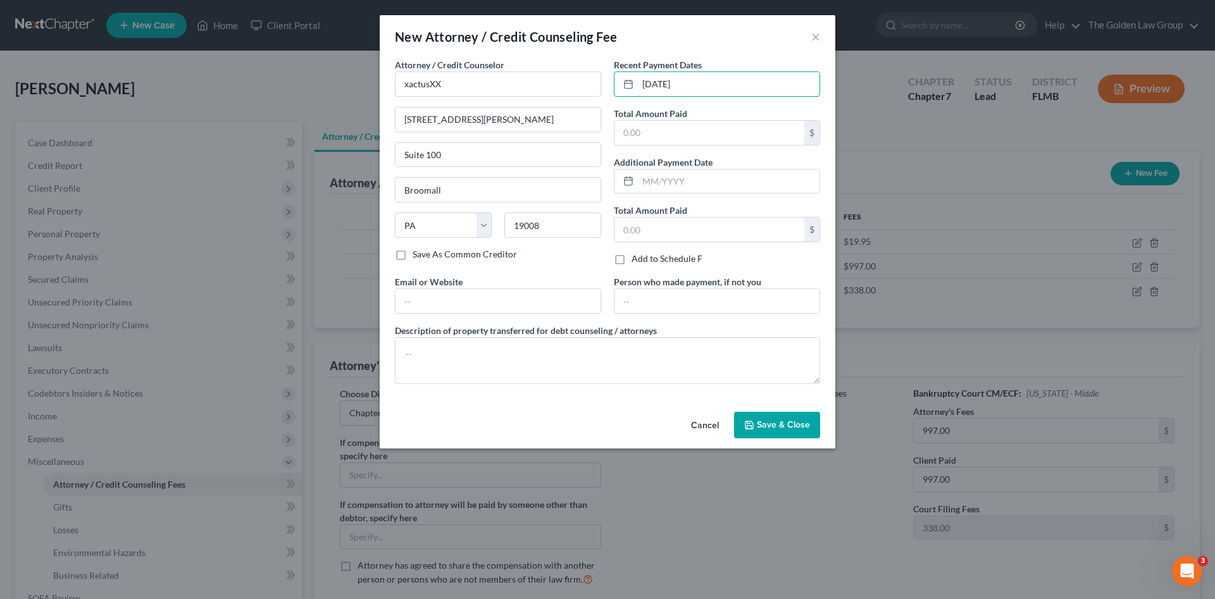
type input "[DATE]"
type input "38.25"
click at [439, 360] on textarea at bounding box center [607, 360] width 425 height 47
type textarea "Credit Report"
click at [813, 430] on button "Save & Close" at bounding box center [777, 425] width 86 height 27
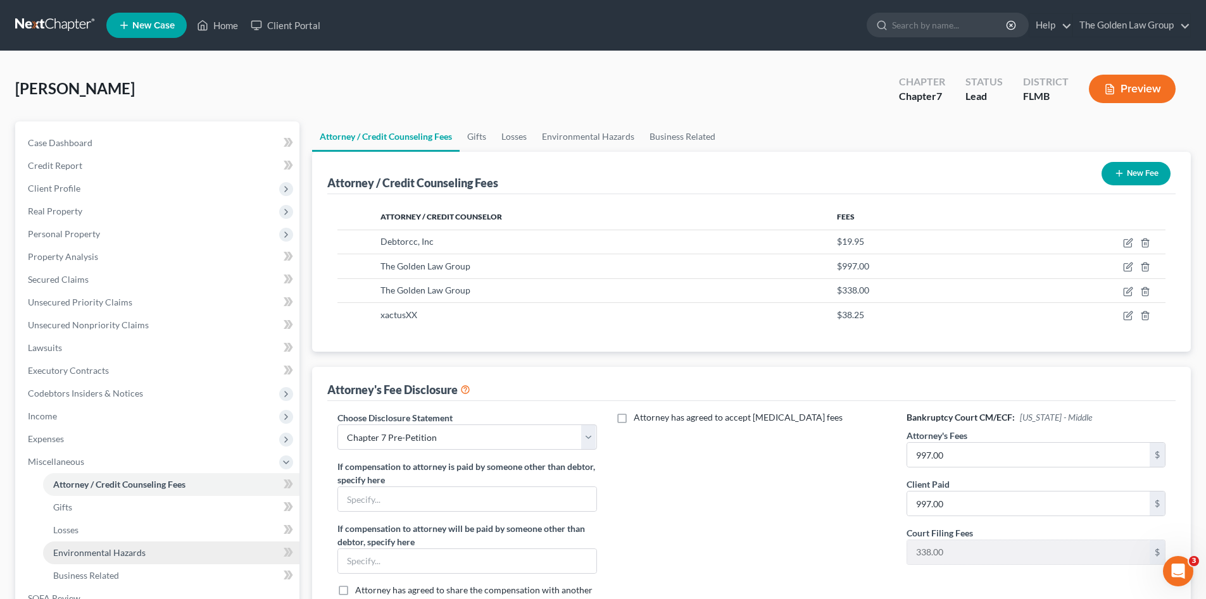
scroll to position [148, 0]
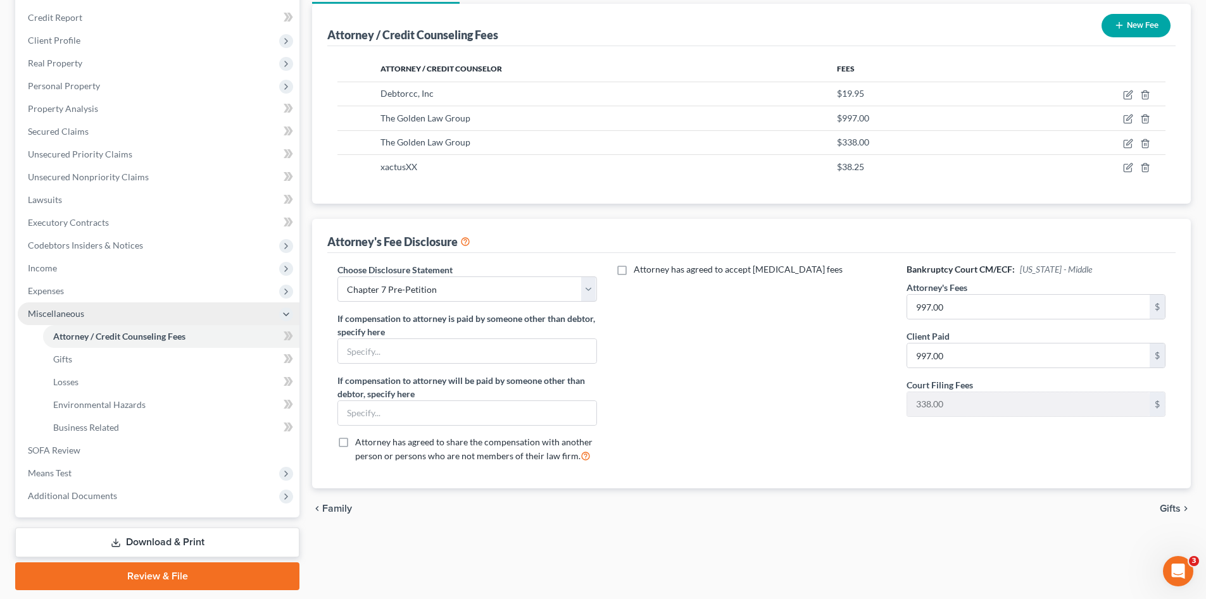
click at [49, 308] on span "Miscellaneous" at bounding box center [56, 313] width 56 height 11
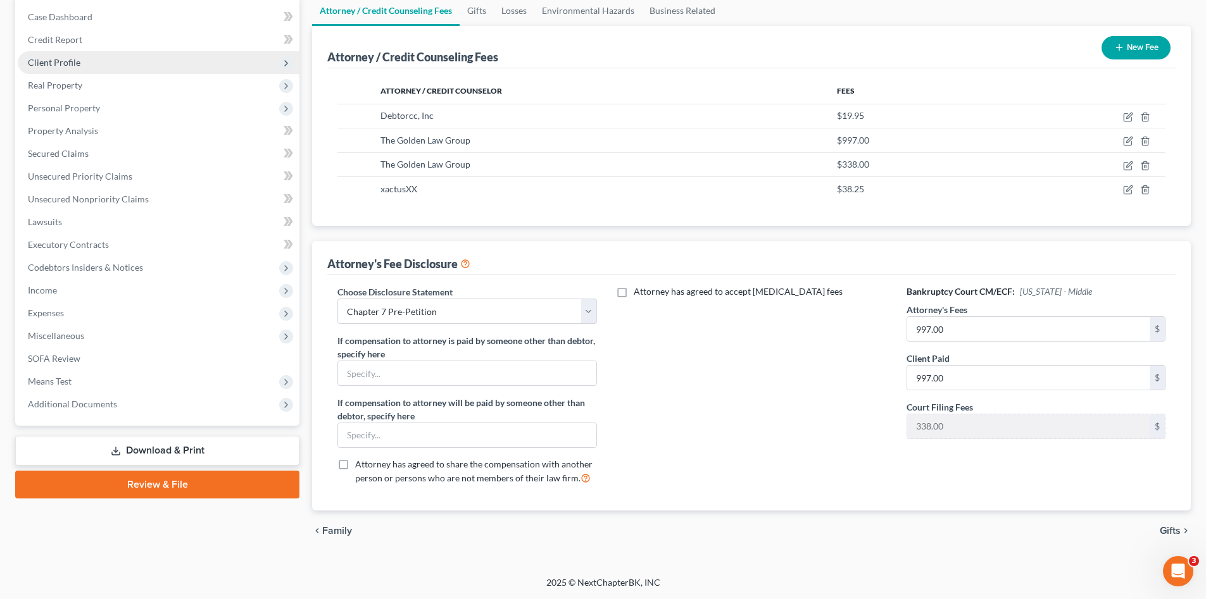
scroll to position [20, 0]
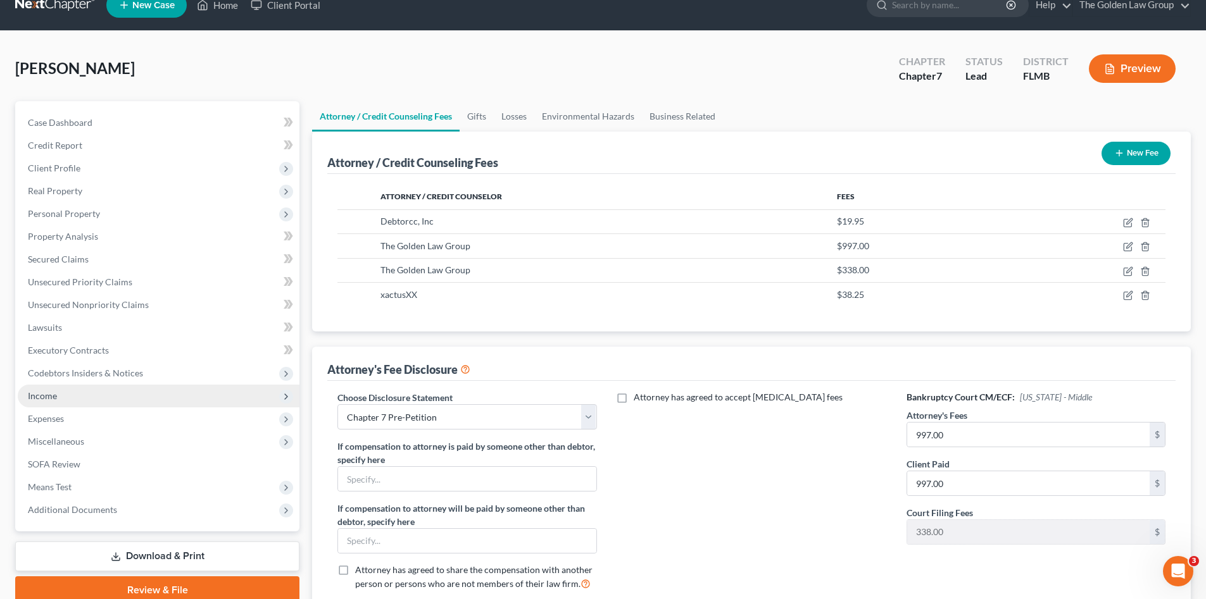
click at [92, 396] on span "Income" at bounding box center [159, 396] width 282 height 23
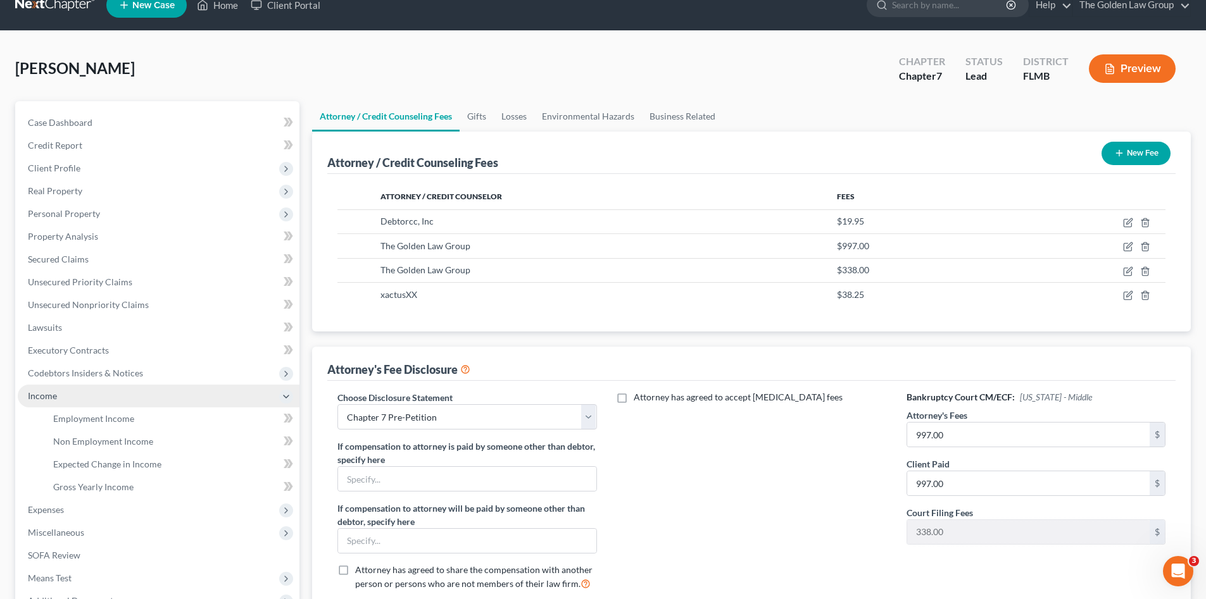
click at [92, 396] on span "Income" at bounding box center [159, 396] width 282 height 23
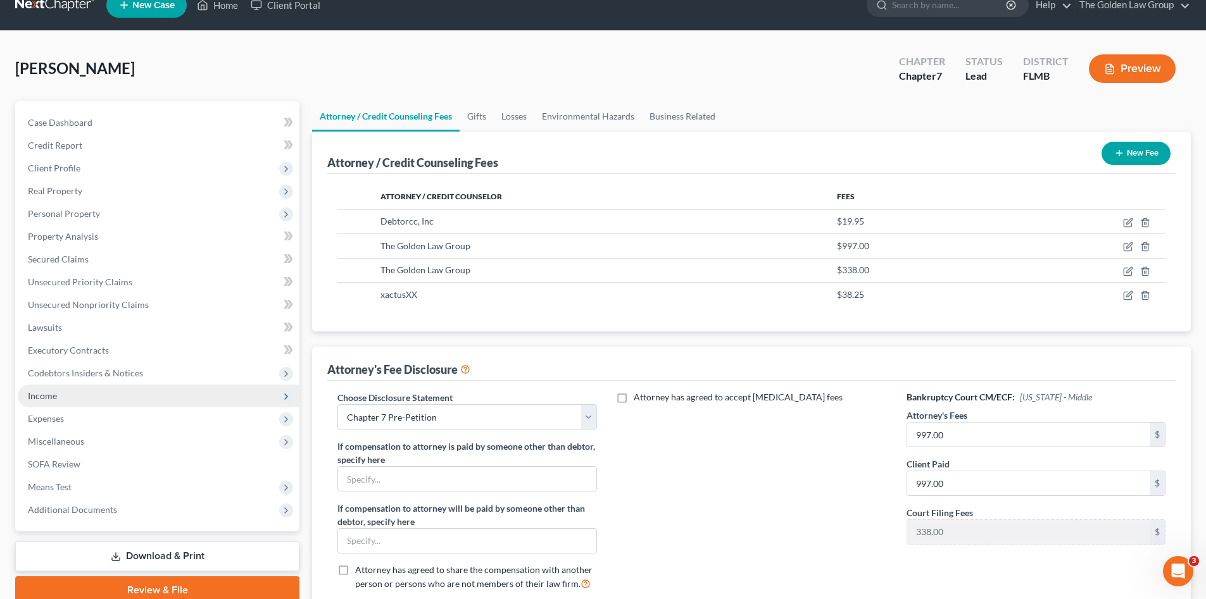
click at [92, 396] on span "Income" at bounding box center [159, 396] width 282 height 23
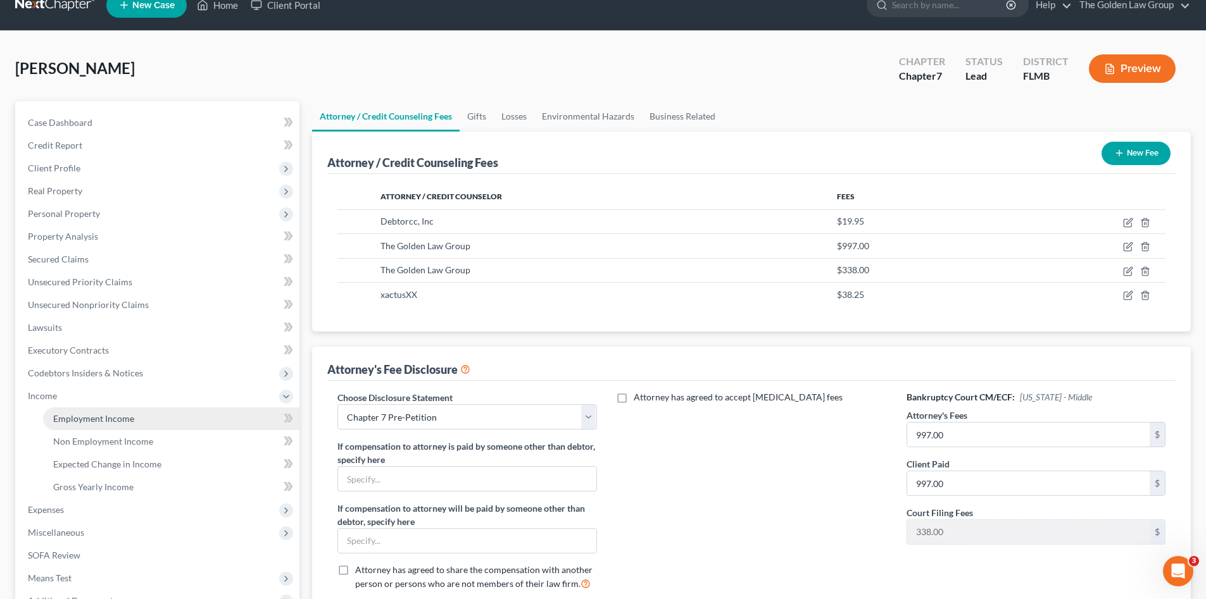
click at [103, 419] on span "Employment Income" at bounding box center [93, 418] width 81 height 11
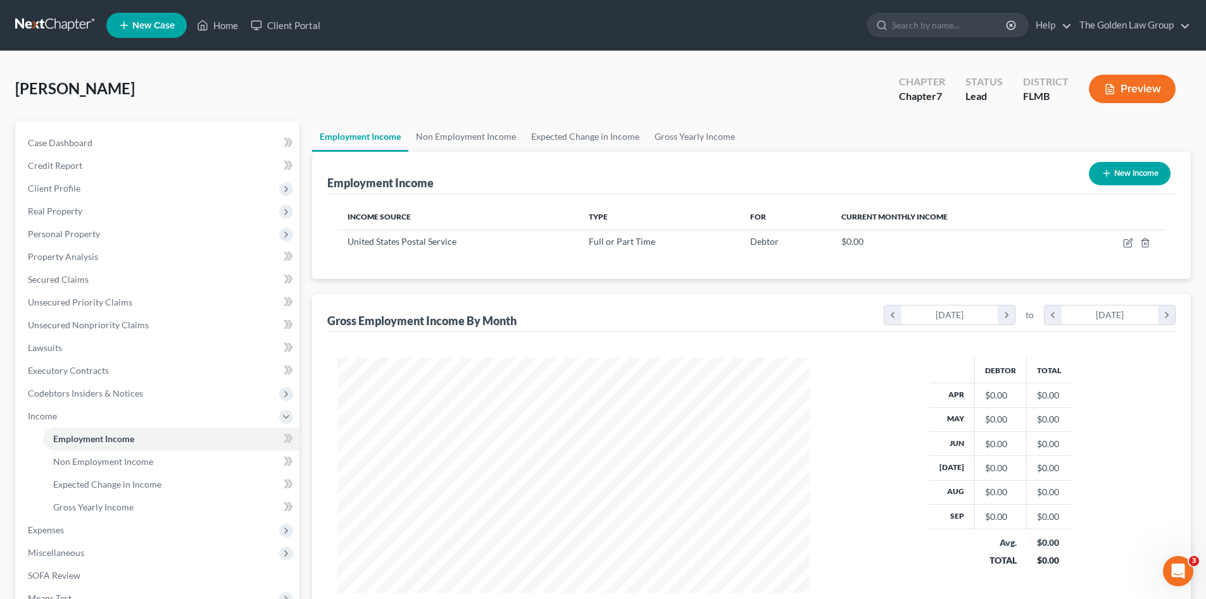
scroll to position [236, 497]
